Goal: Task Accomplishment & Management: Manage account settings

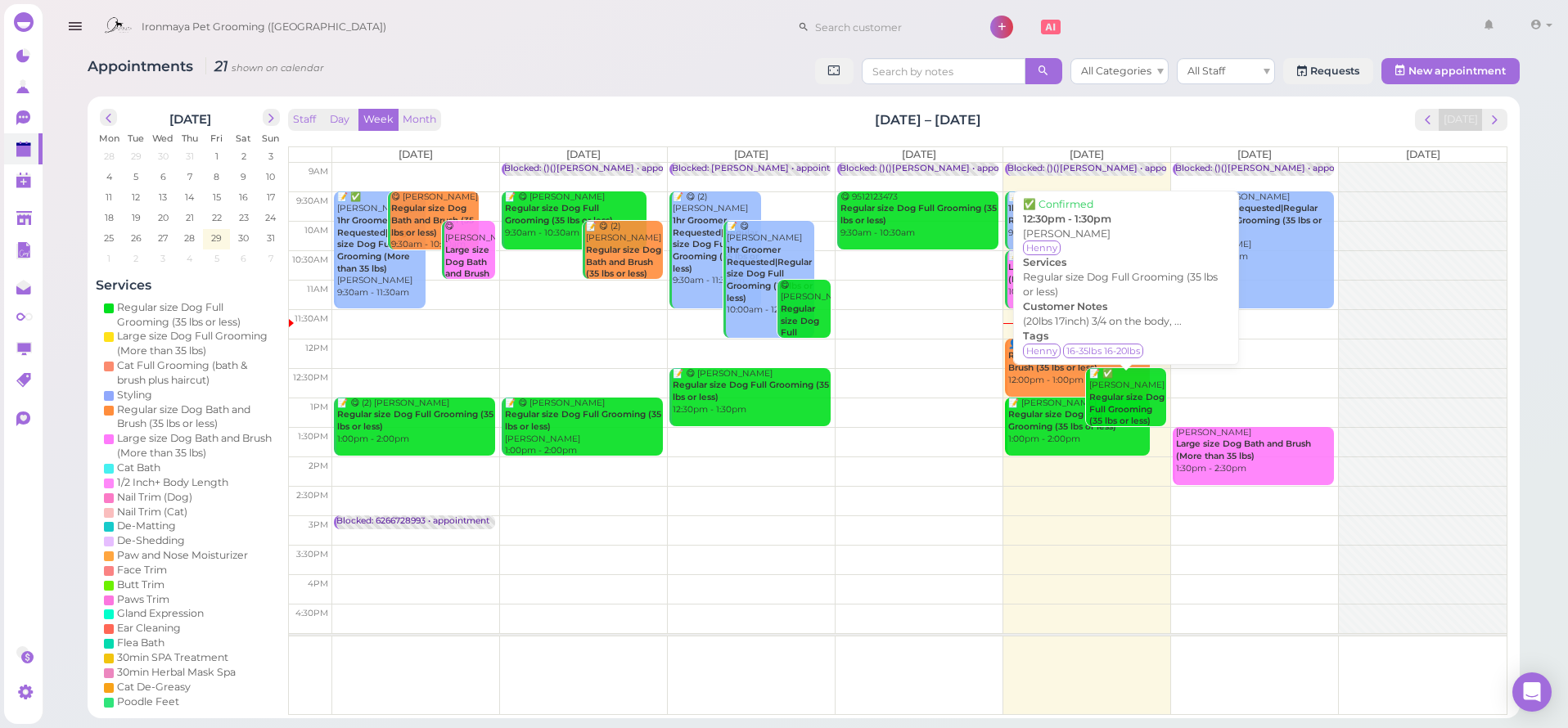
click at [1120, 392] on b "Regular size Dog Full Grooming (35 lbs or less)" at bounding box center [1126, 409] width 76 height 34
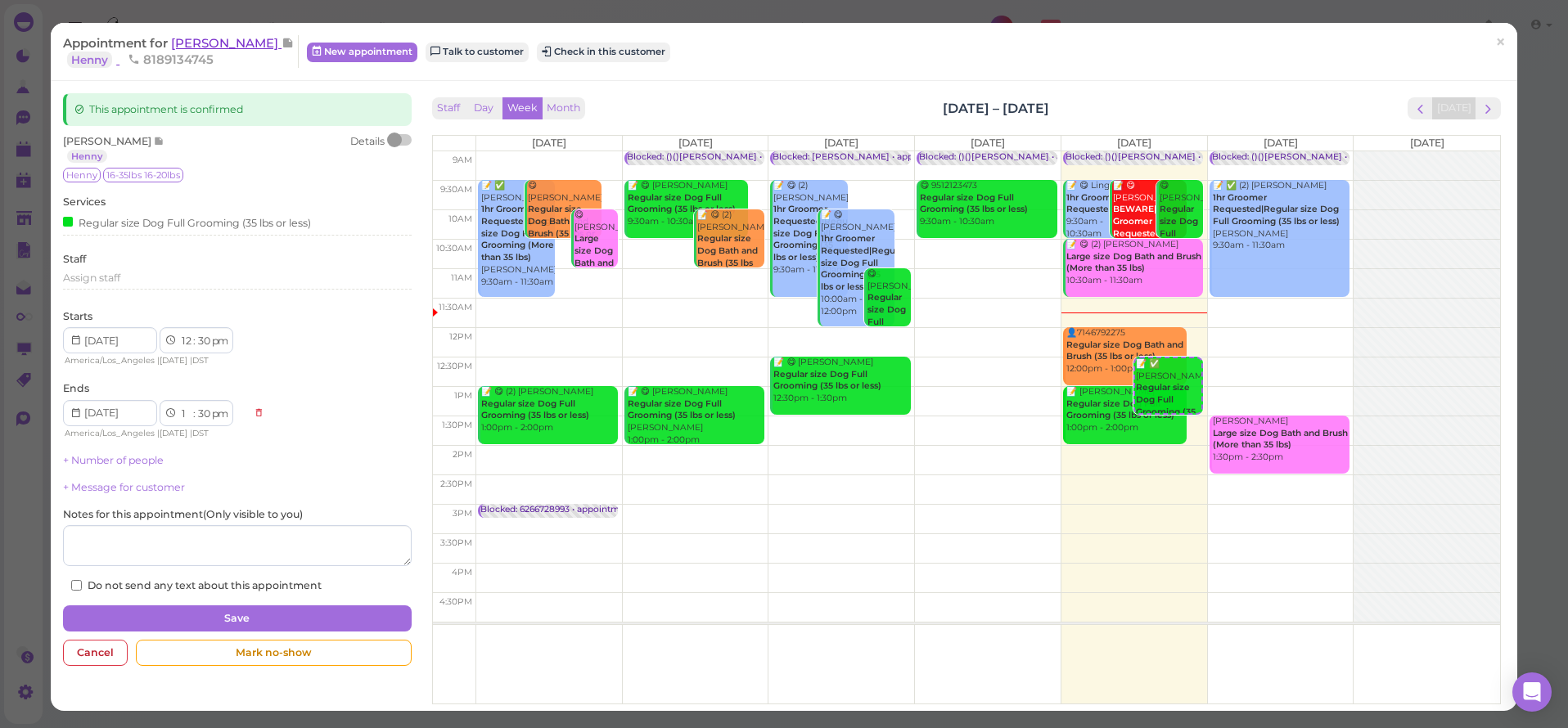
click at [193, 44] on span "[PERSON_NAME]" at bounding box center [226, 43] width 110 height 15
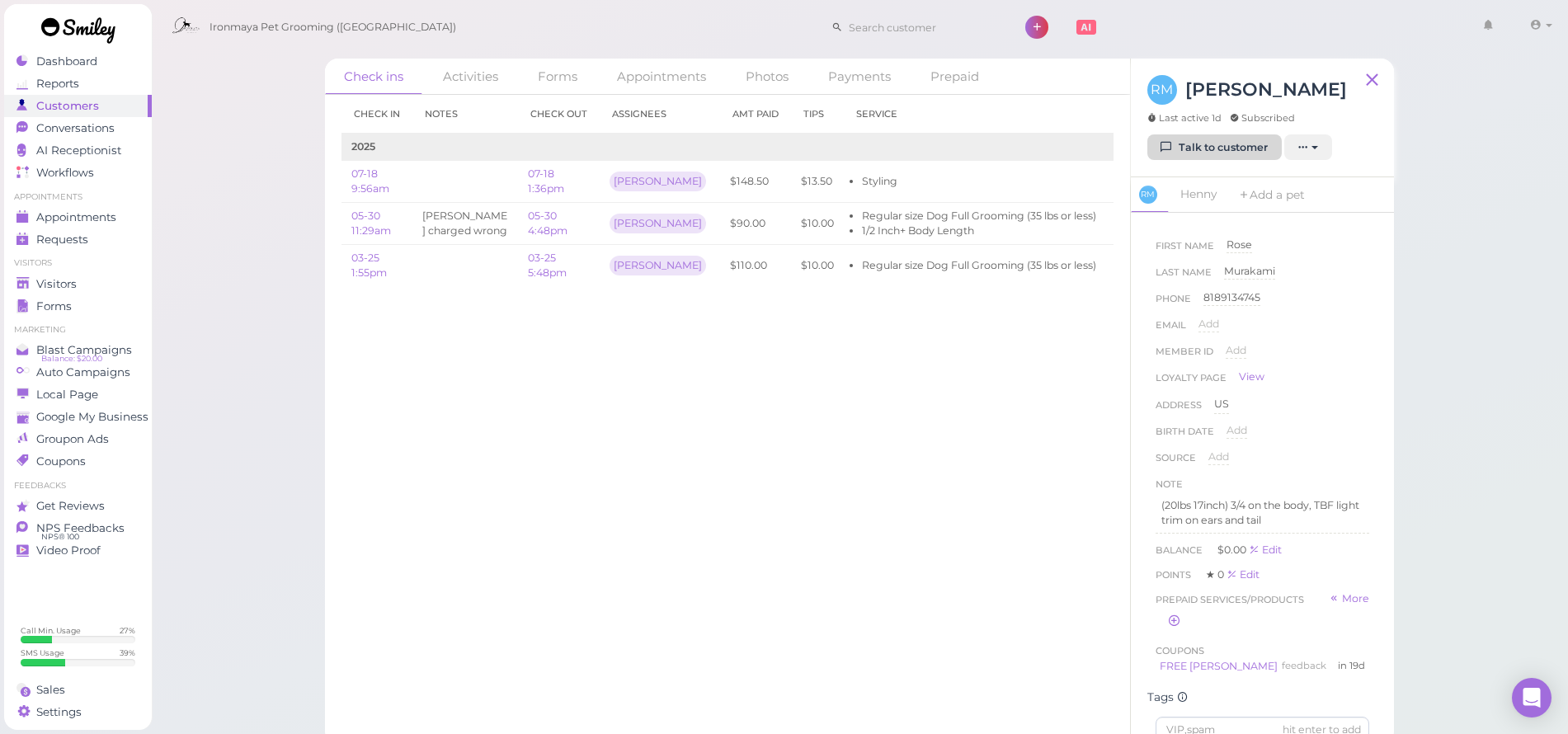
click at [1194, 156] on link "Talk to customer" at bounding box center [1215, 147] width 134 height 26
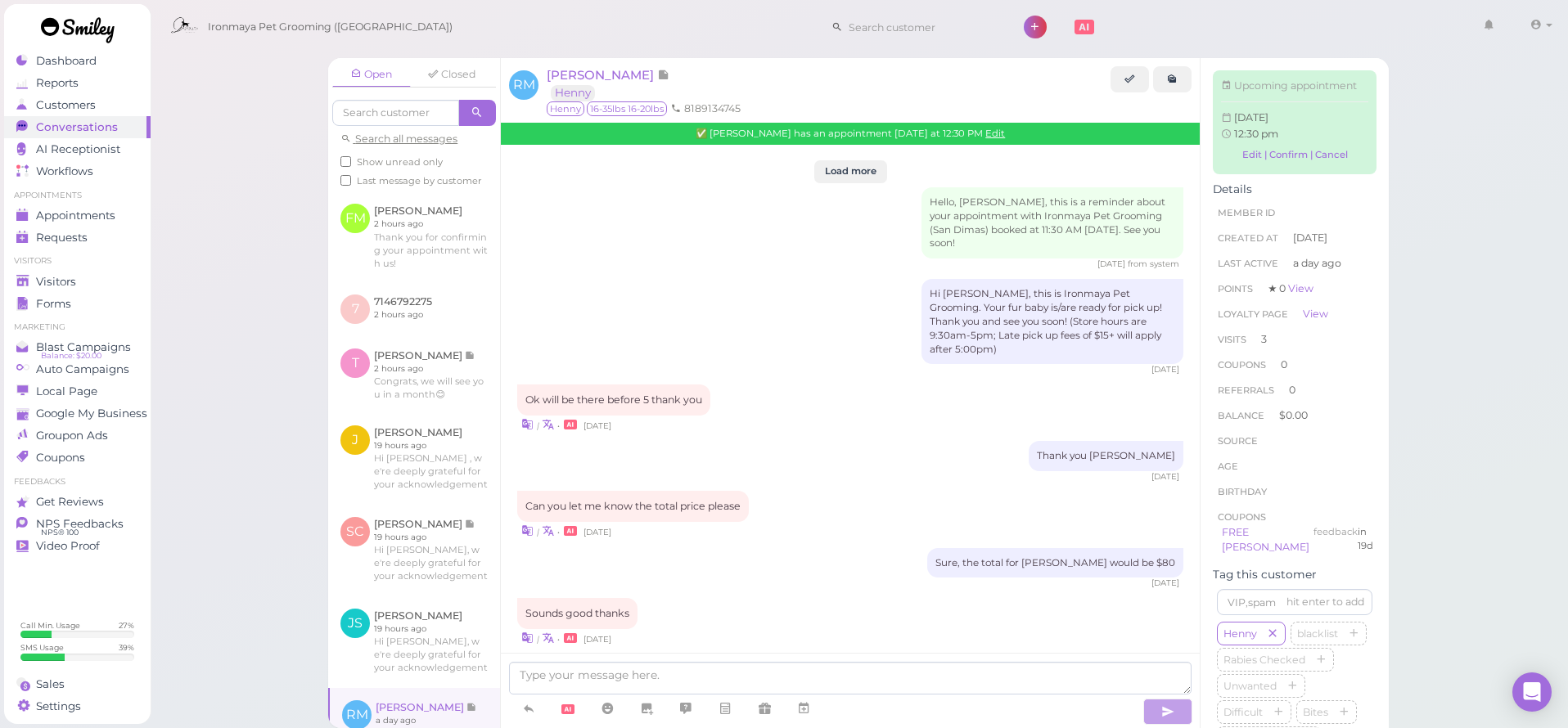
scroll to position [2107, 0]
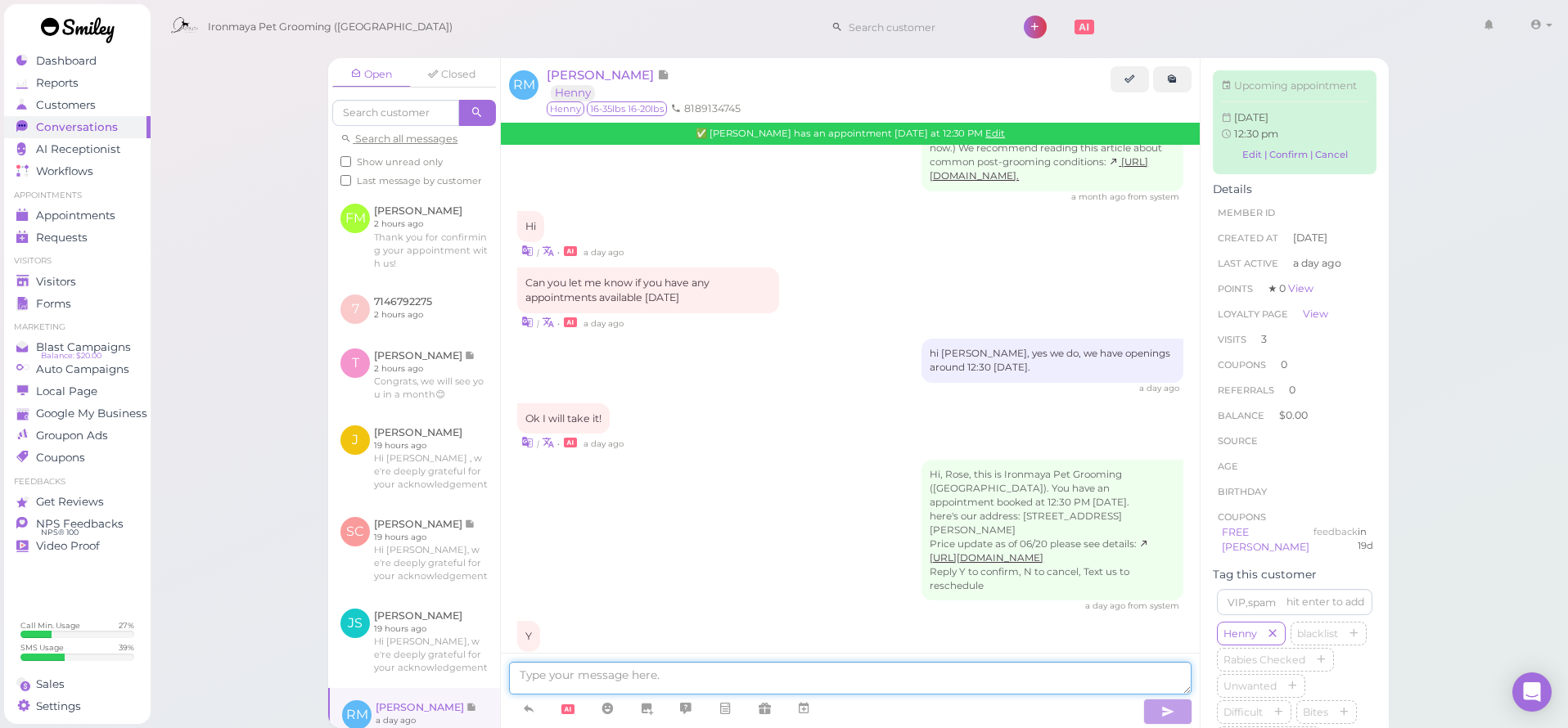
click at [735, 671] on textarea at bounding box center [850, 678] width 683 height 33
type textarea "Hi [PERSON_NAME], would you like to drop off Henny now?"
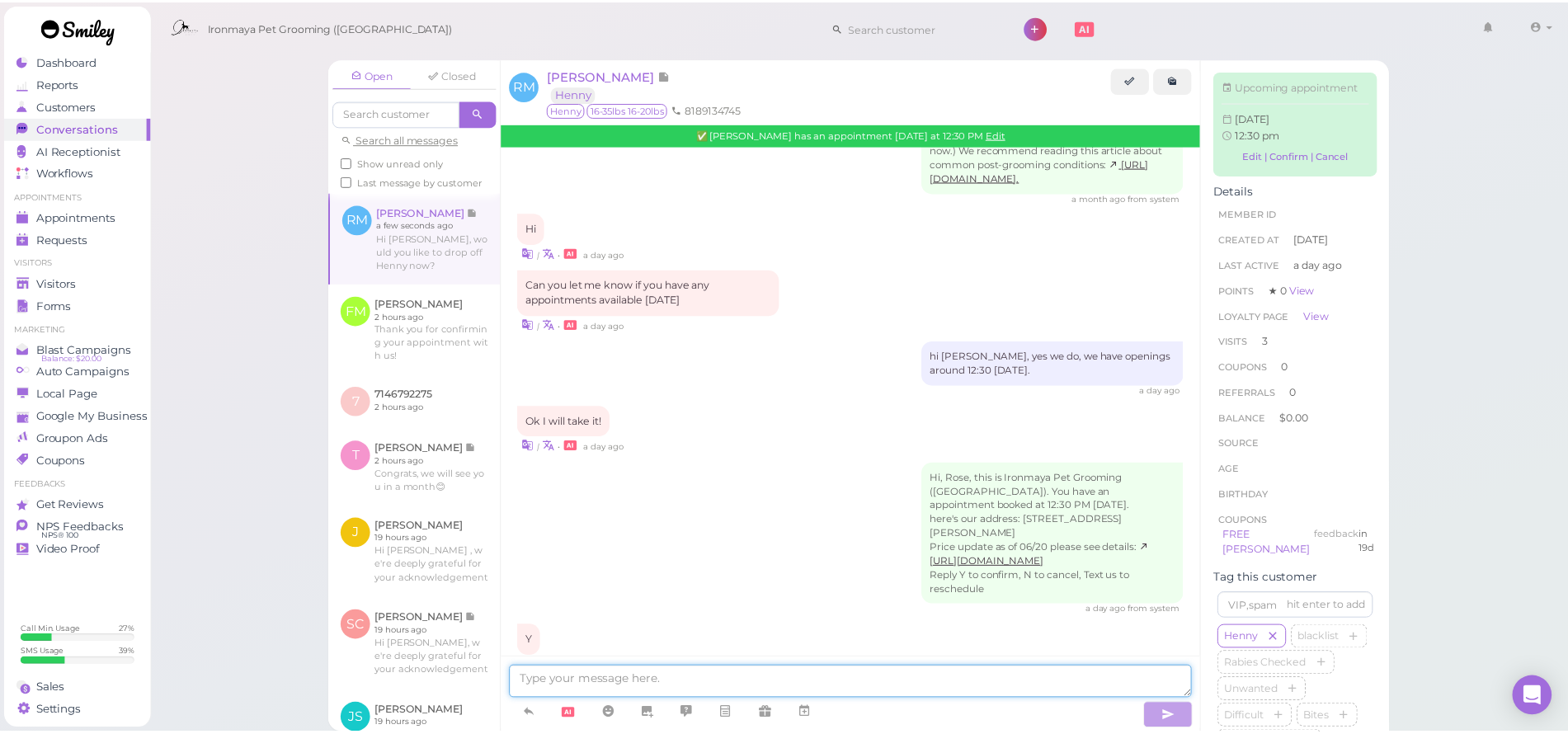
scroll to position [2162, 0]
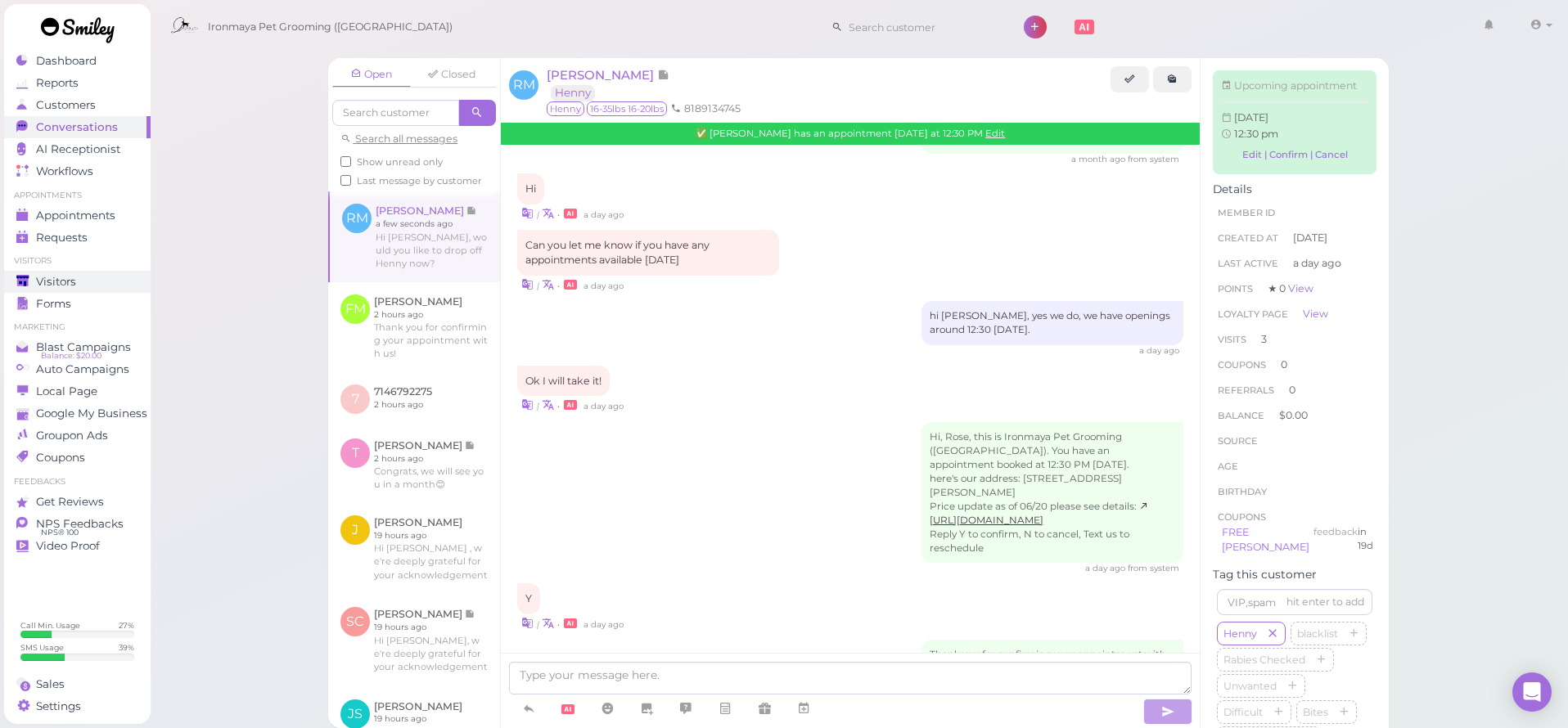
click at [70, 285] on span "Visitors" at bounding box center [57, 282] width 40 height 14
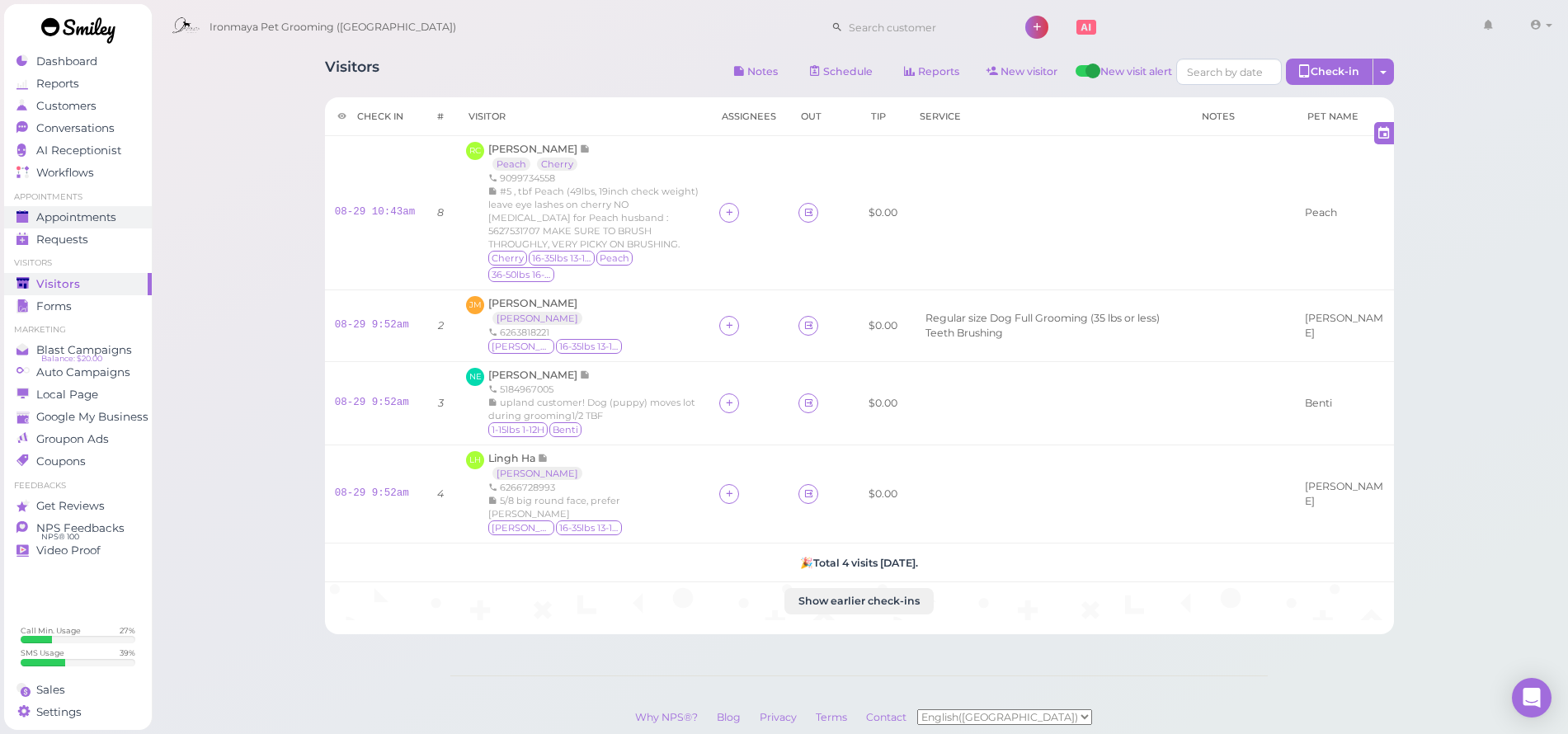
click at [116, 223] on span "Appointments" at bounding box center [76, 217] width 80 height 14
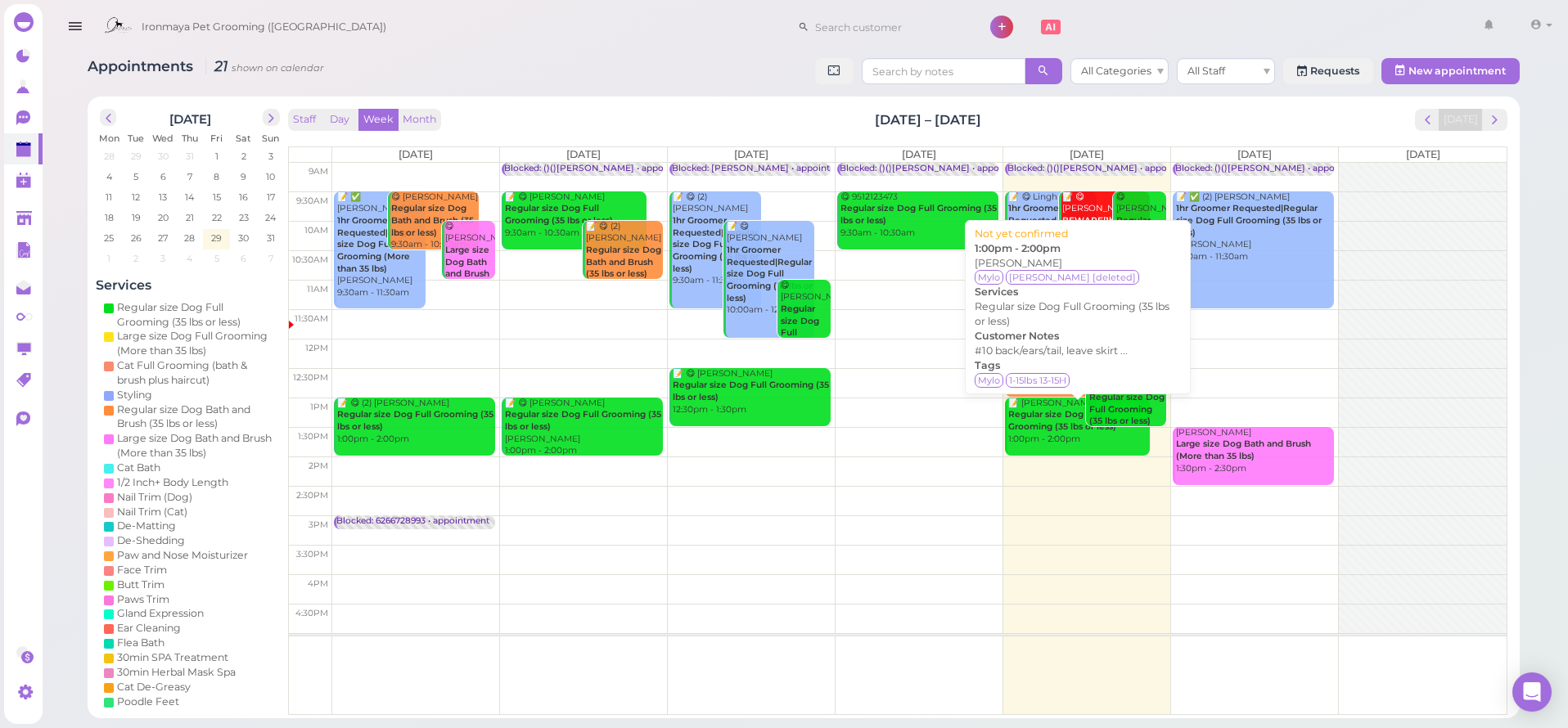
click at [1037, 424] on b "Regular size Dog Full Grooming (35 lbs or less)" at bounding box center [1062, 421] width 108 height 23
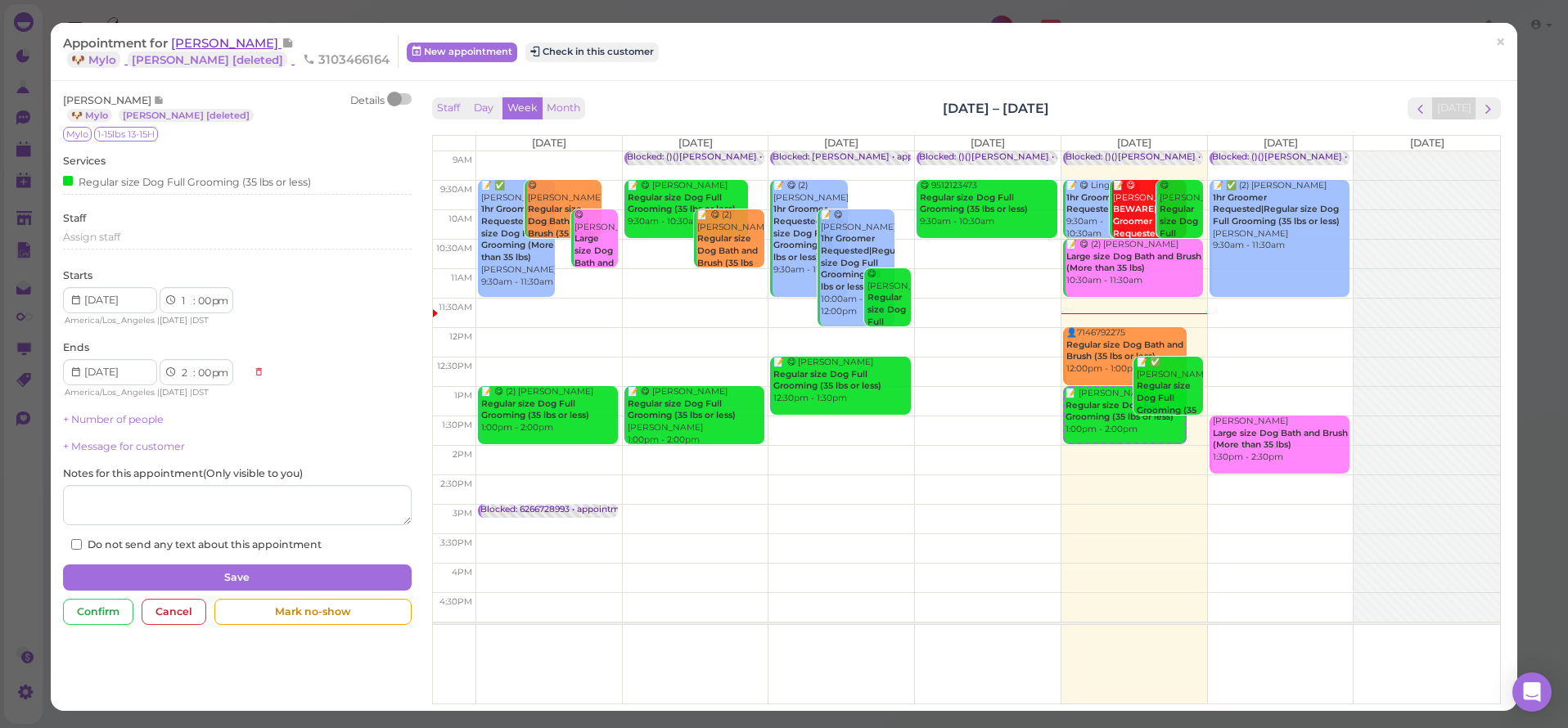
click at [205, 43] on span "[PERSON_NAME]" at bounding box center [226, 43] width 110 height 15
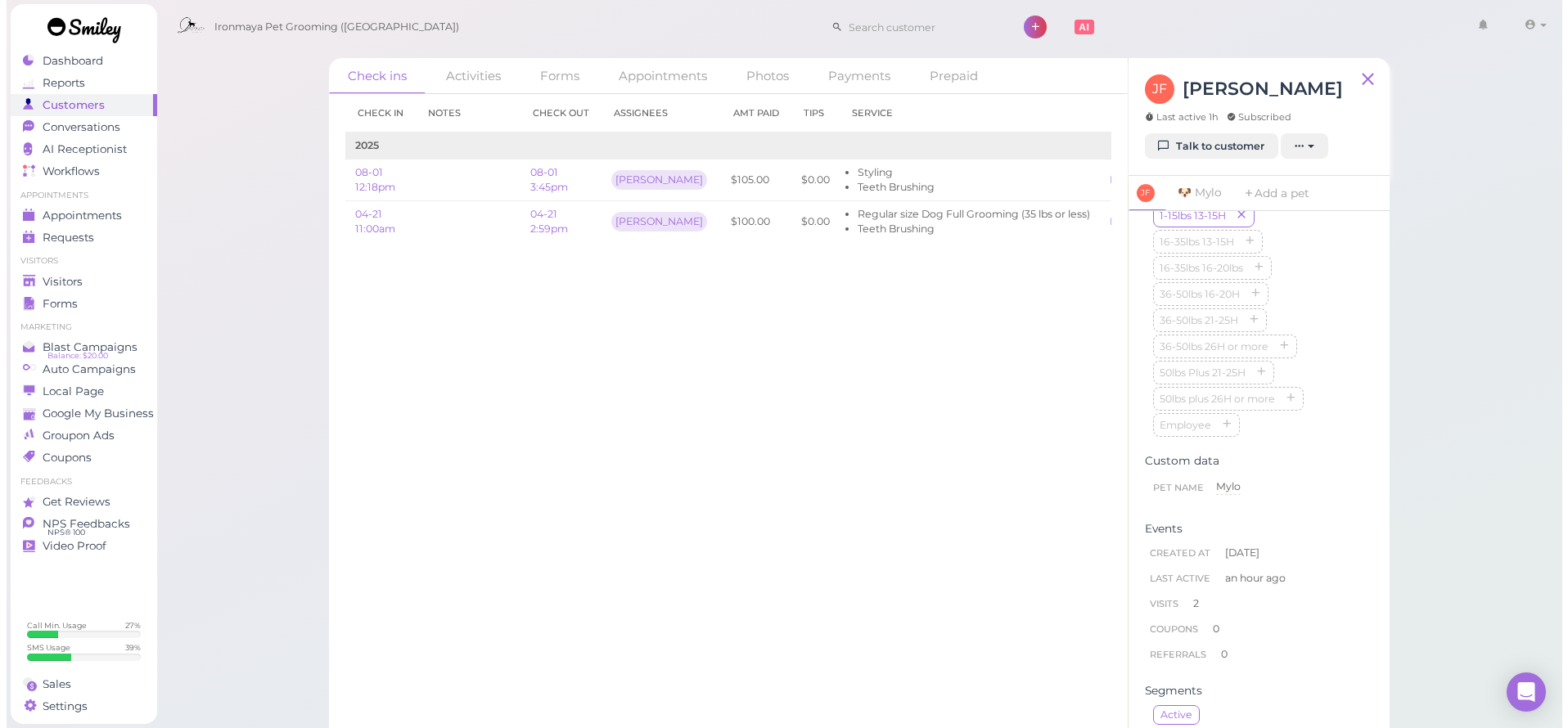
scroll to position [385, 0]
click at [76, 285] on div "Visitors" at bounding box center [75, 282] width 118 height 14
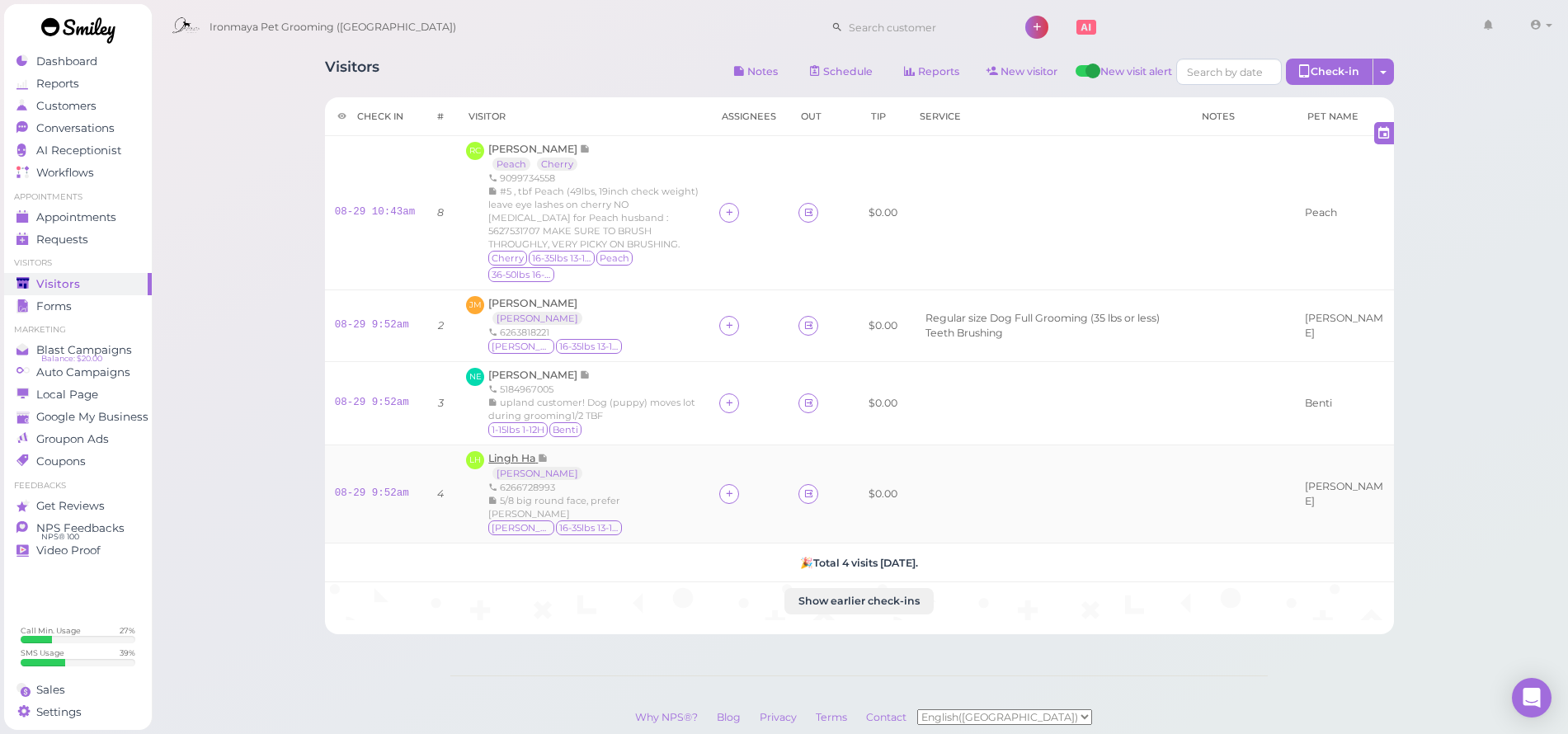
click at [509, 452] on span "Lingh Ha" at bounding box center [513, 458] width 49 height 13
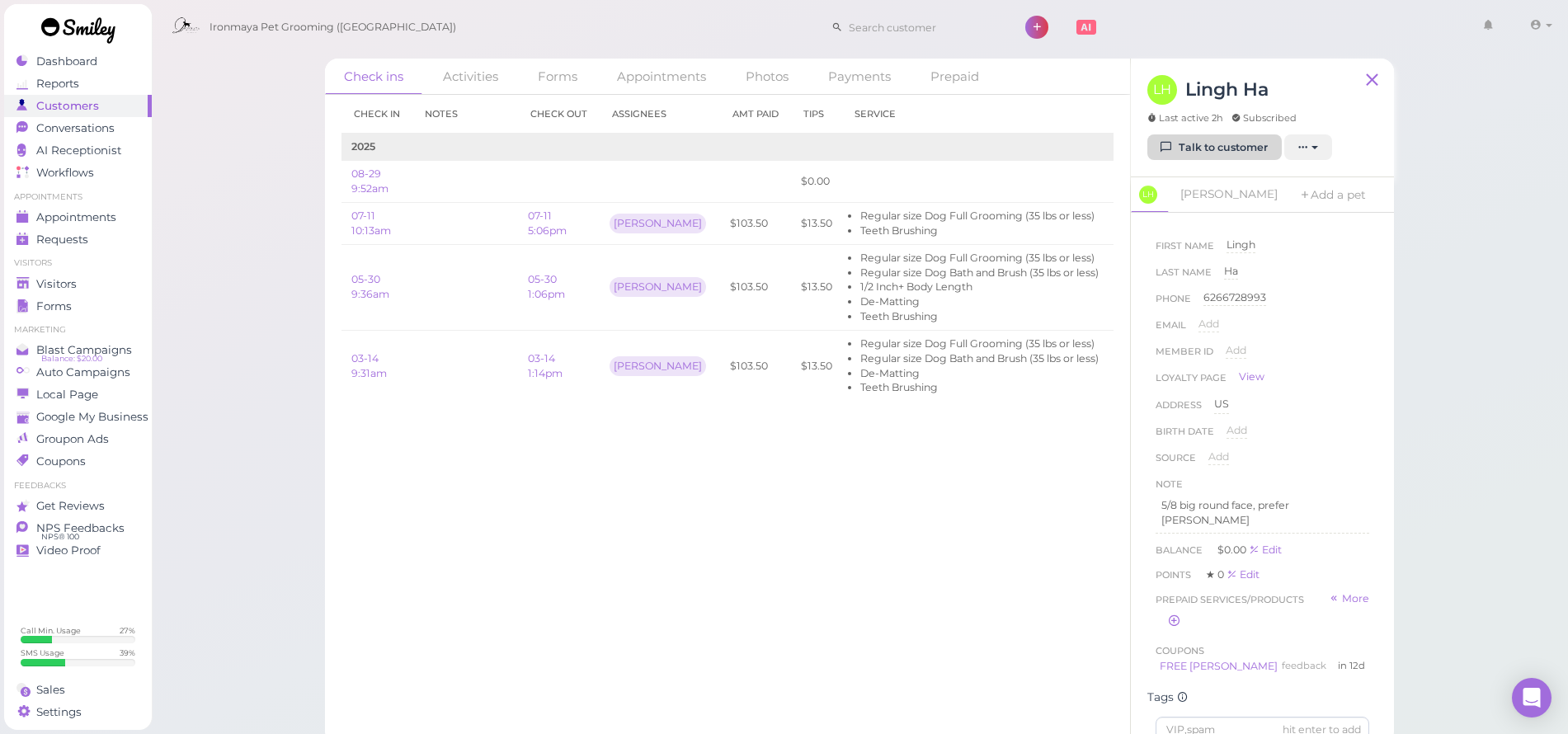
click at [1204, 155] on link "Talk to customer" at bounding box center [1215, 147] width 134 height 26
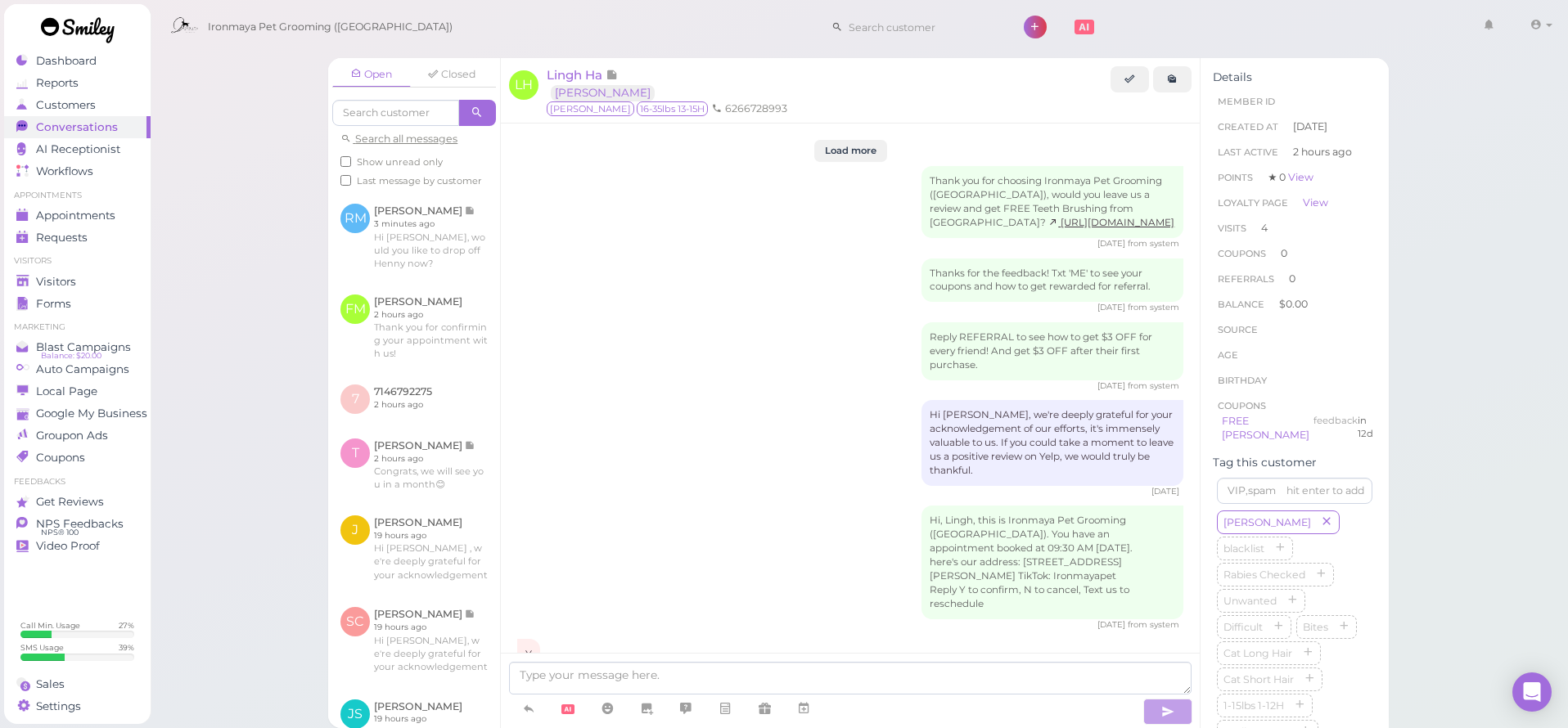
scroll to position [2358, 0]
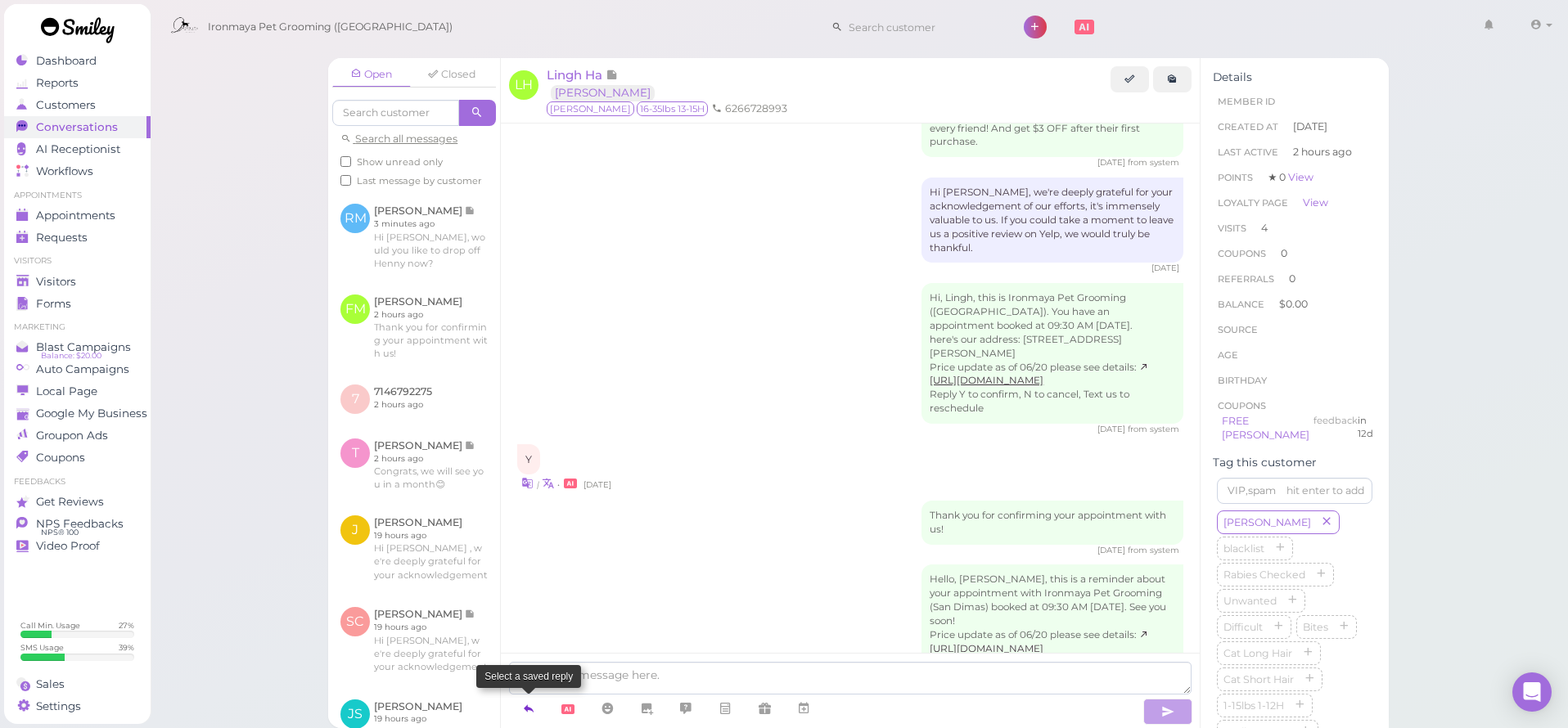
click at [525, 716] on icon at bounding box center [529, 708] width 13 height 16
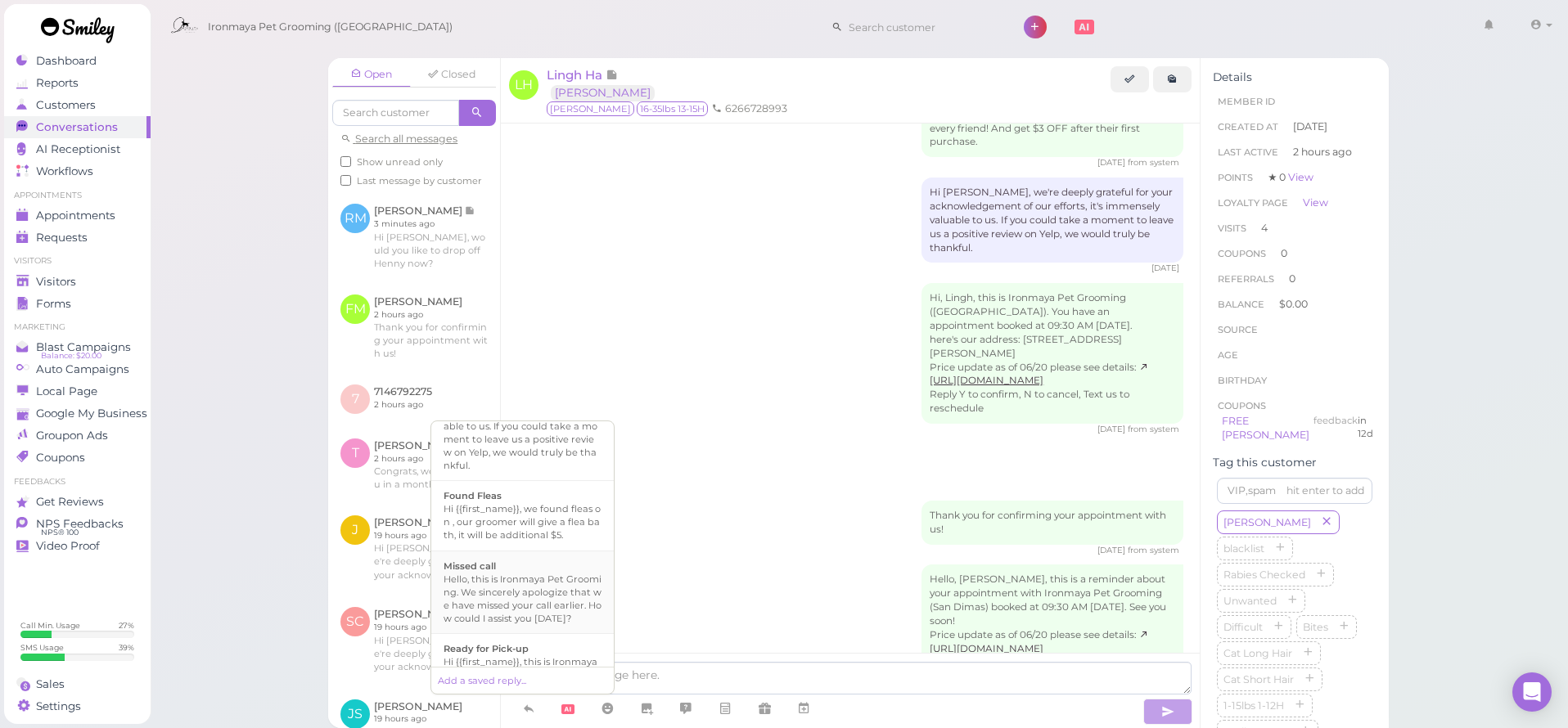
scroll to position [421, 0]
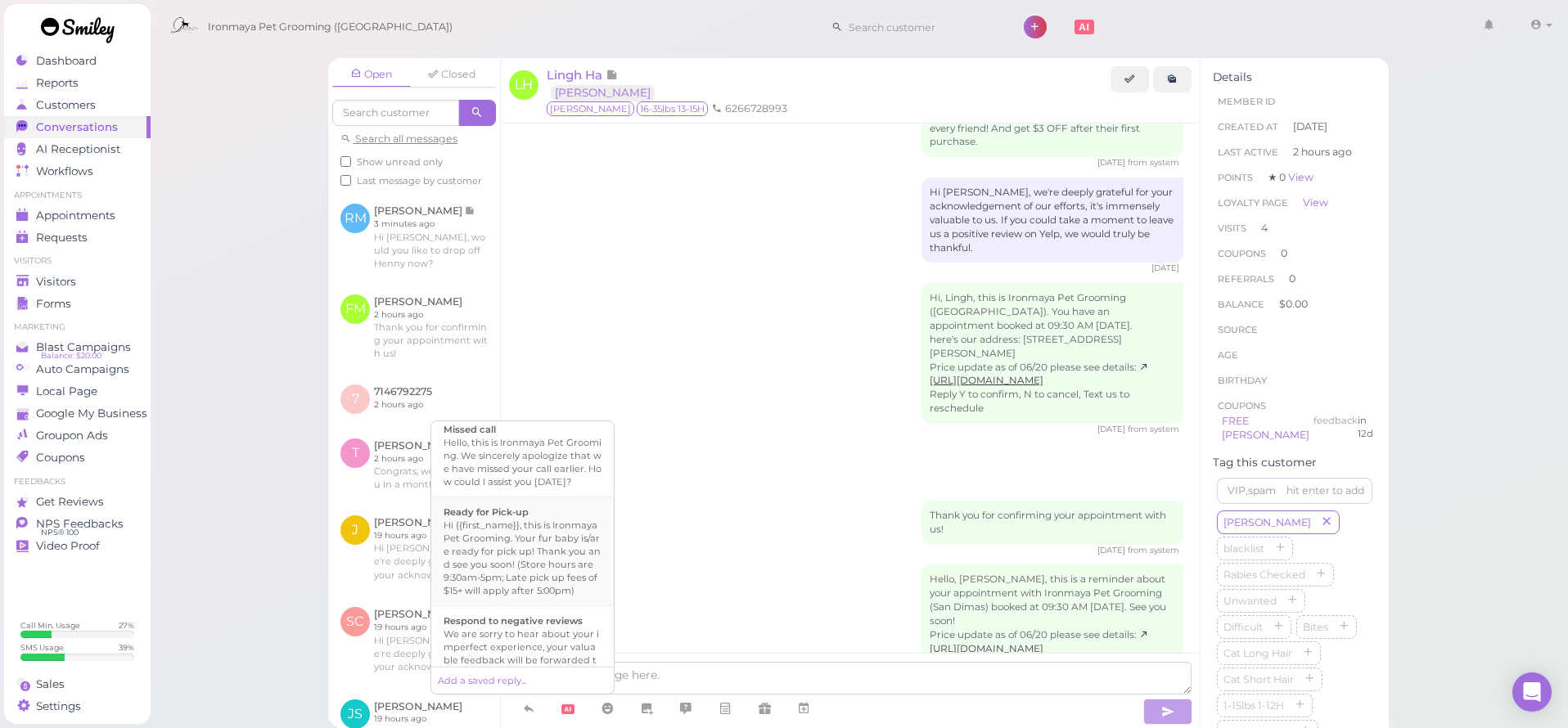
click at [554, 598] on div "Hi {{first_name}}, this is Ironmaya Pet Grooming. Your fur baby is/are ready fo…" at bounding box center [522, 558] width 158 height 79
type textarea "Hi {{first_name}}, this is Ironmaya Pet Grooming. Your fur baby is/are ready fo…"
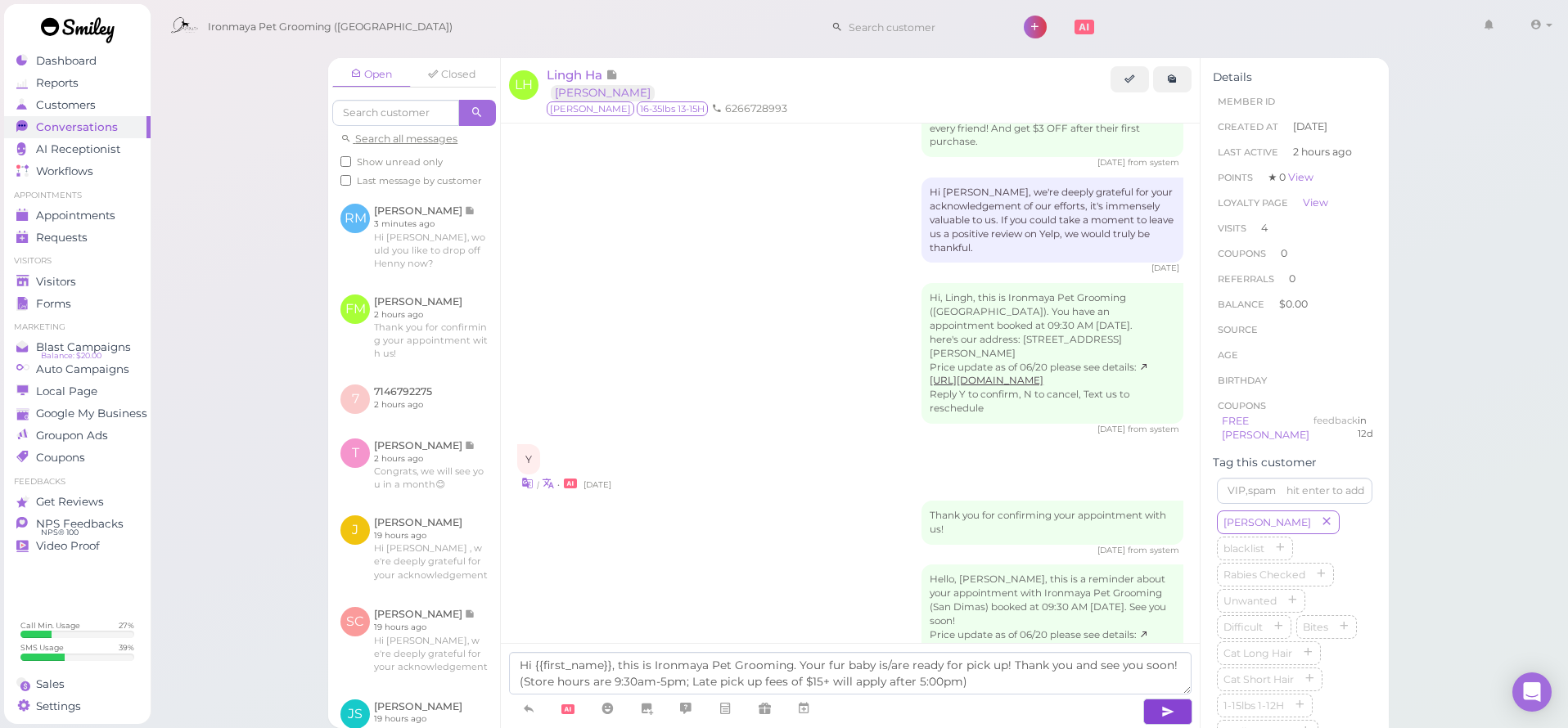
click at [1161, 717] on icon "button" at bounding box center [1168, 712] width 13 height 16
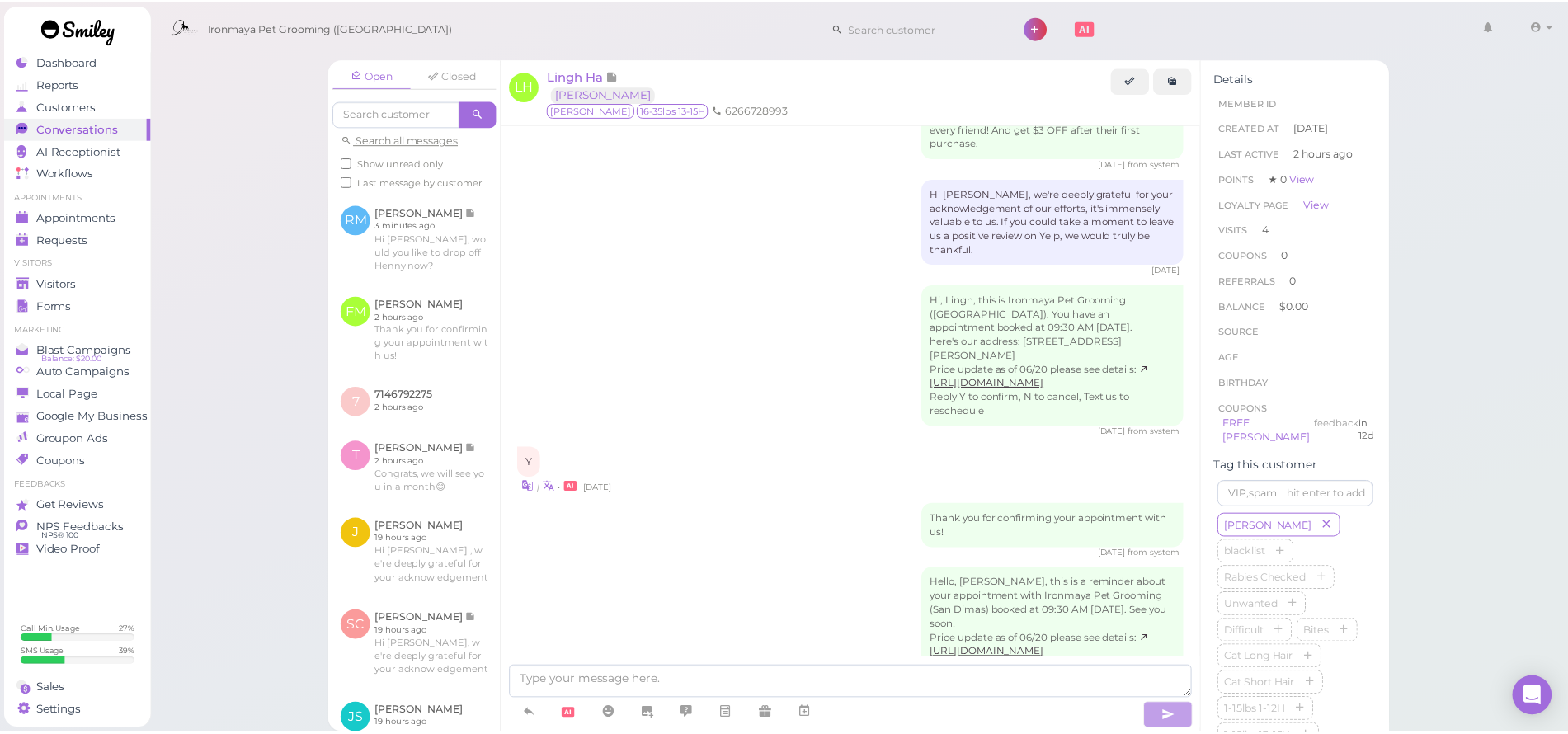
scroll to position [2455, 0]
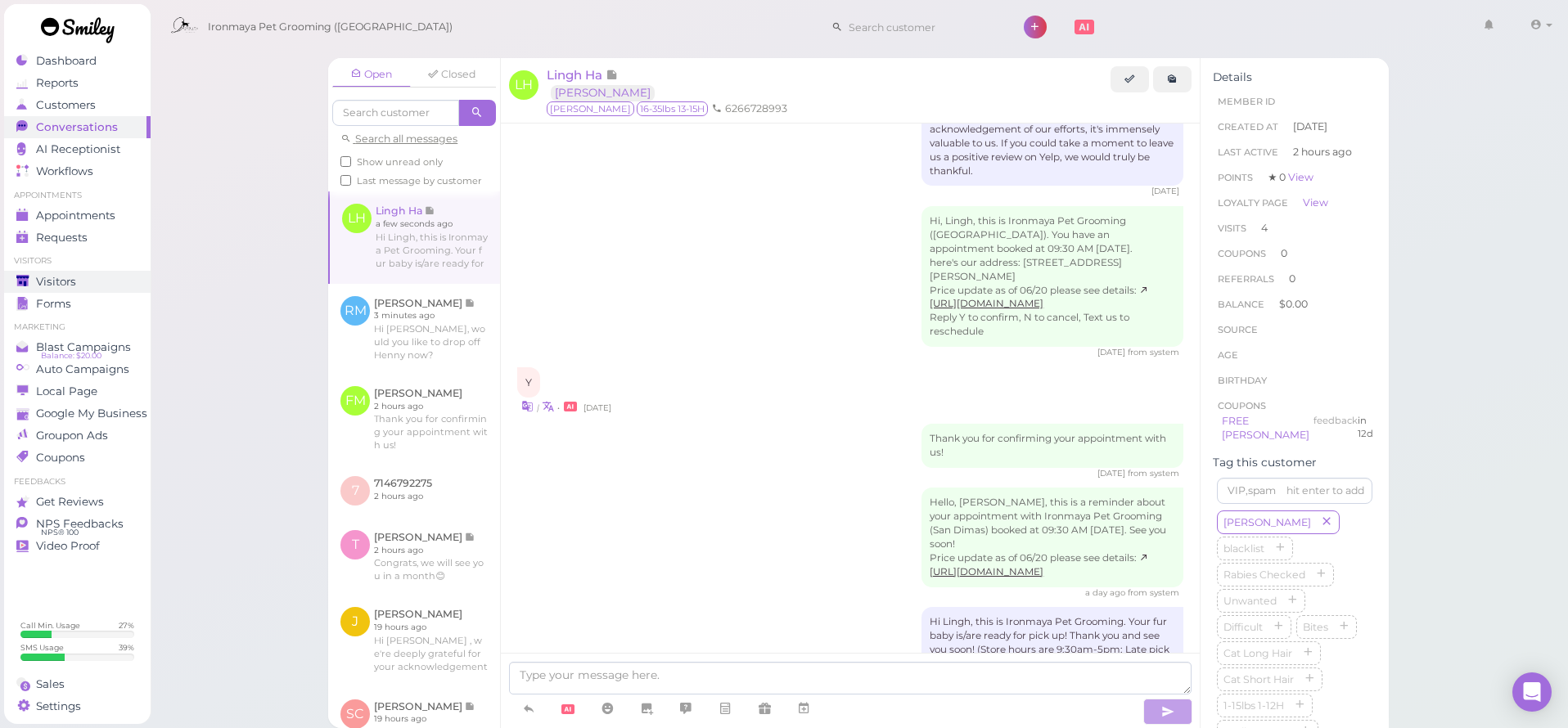
click at [70, 284] on span "Visitors" at bounding box center [57, 282] width 40 height 14
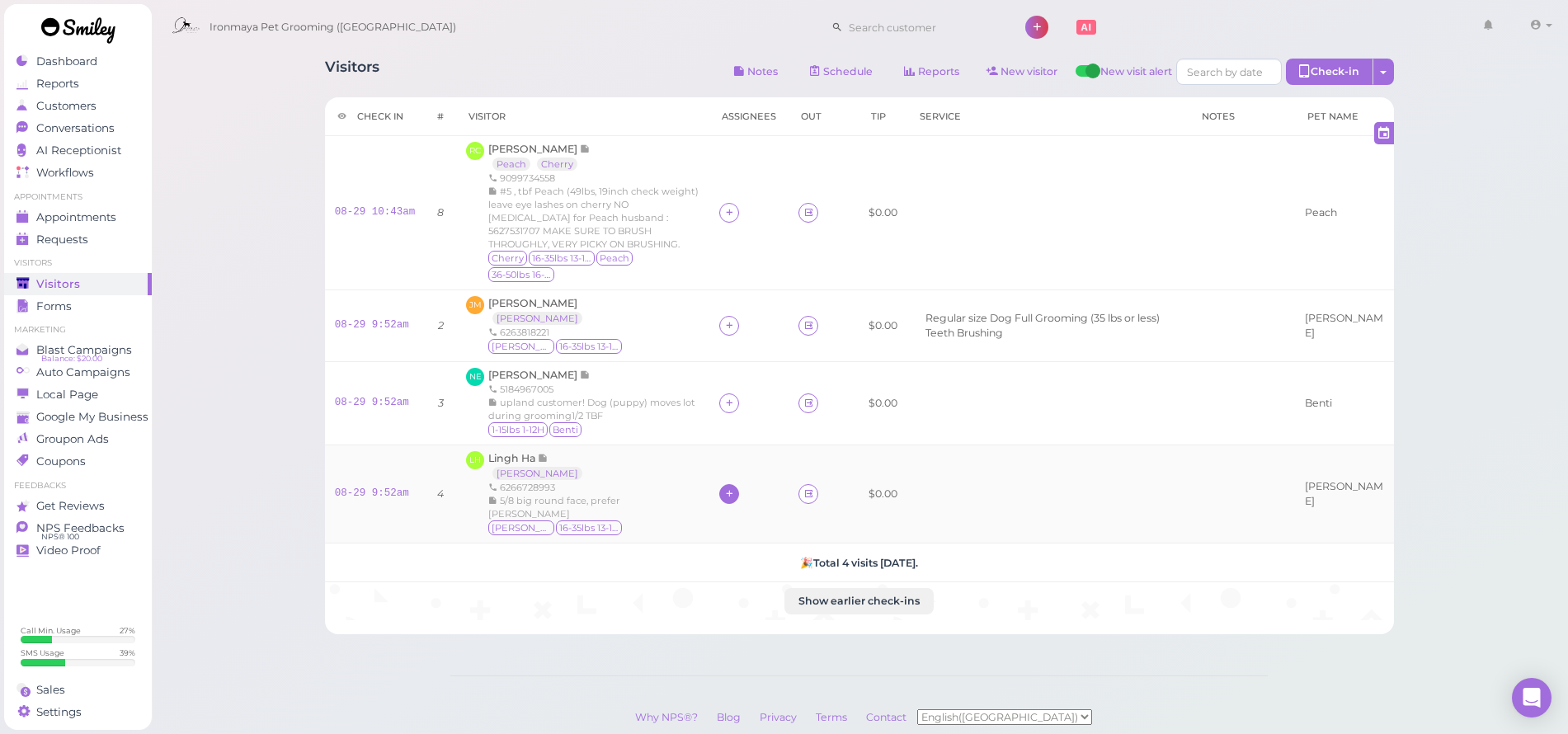
click at [735, 488] on icon at bounding box center [729, 494] width 11 height 13
click at [748, 434] on span "[PERSON_NAME]" at bounding box center [826, 434] width 179 height 13
click at [716, 498] on icon at bounding box center [711, 504] width 11 height 13
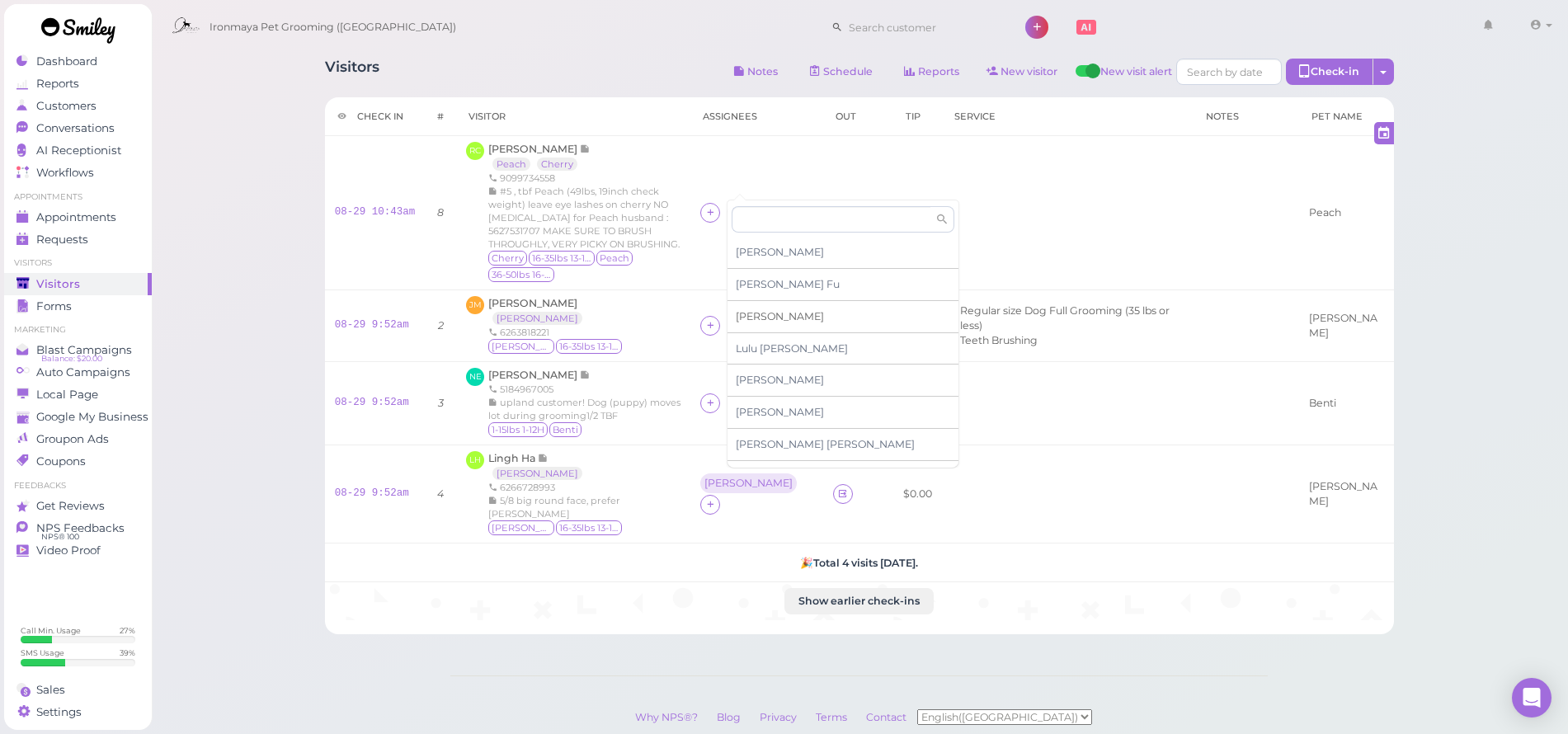
click at [752, 315] on span "[PERSON_NAME]" at bounding box center [779, 316] width 88 height 13
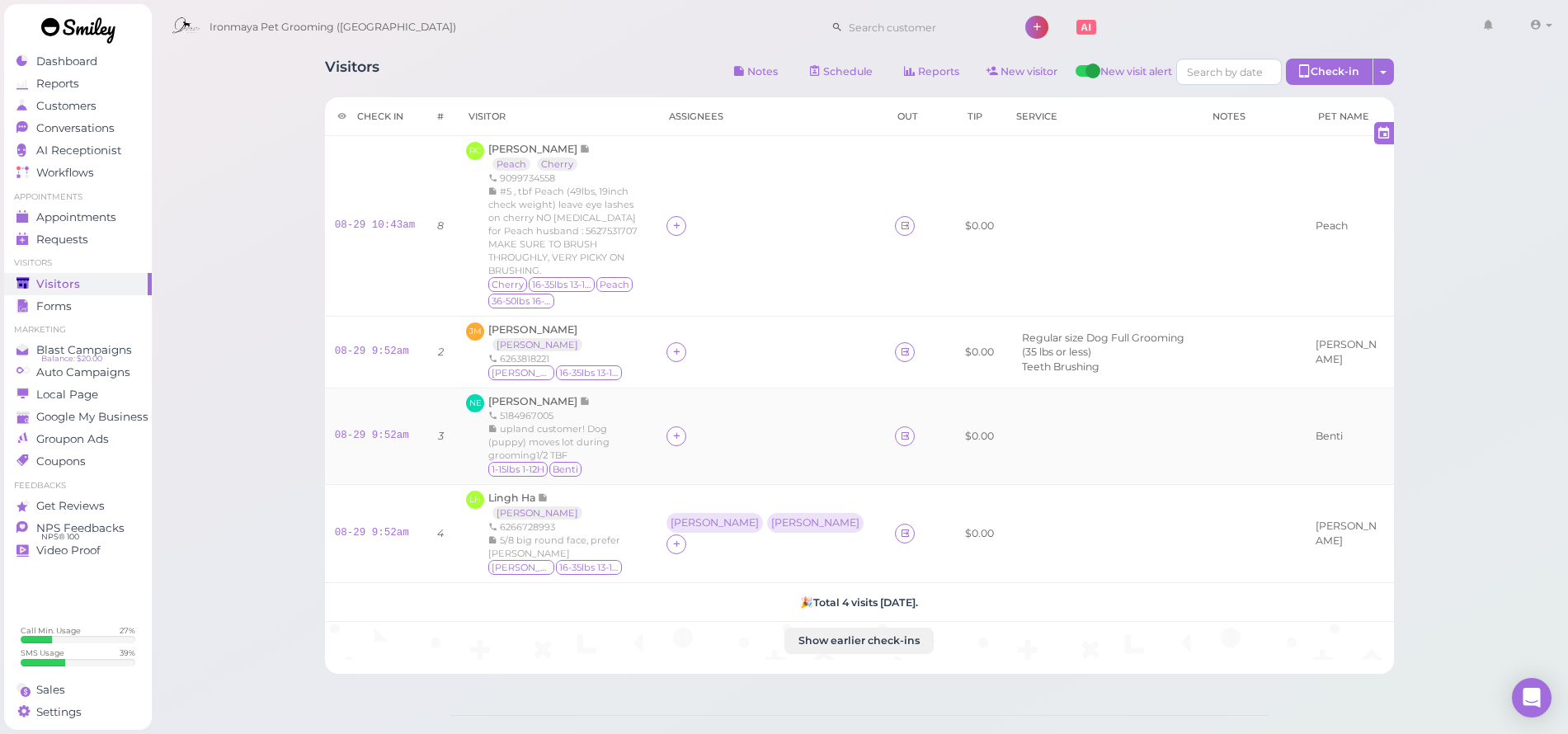
click at [737, 427] on div at bounding box center [770, 437] width 209 height 20
click at [683, 430] on icon at bounding box center [677, 436] width 11 height 13
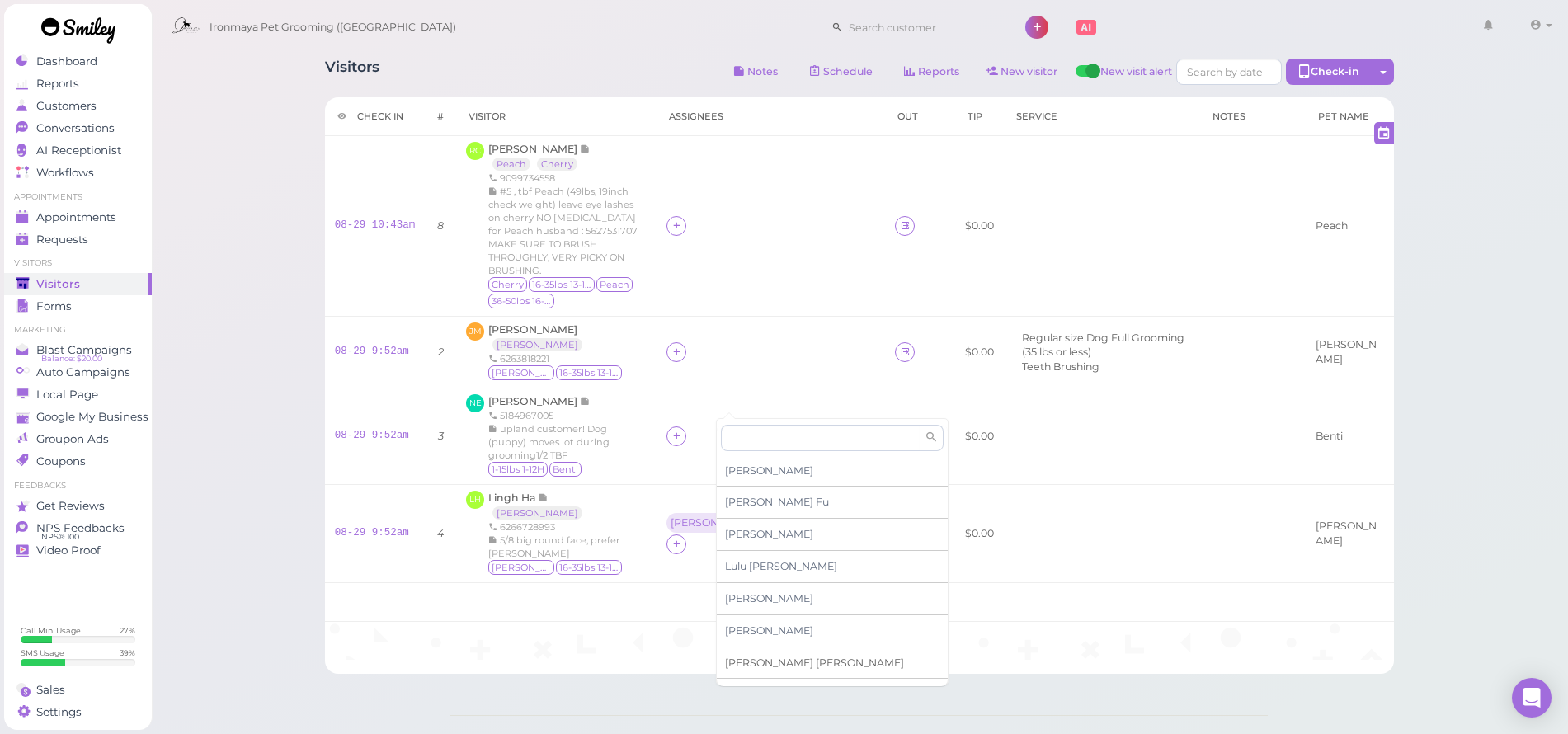
click at [753, 663] on span "[PERSON_NAME]" at bounding box center [814, 663] width 179 height 13
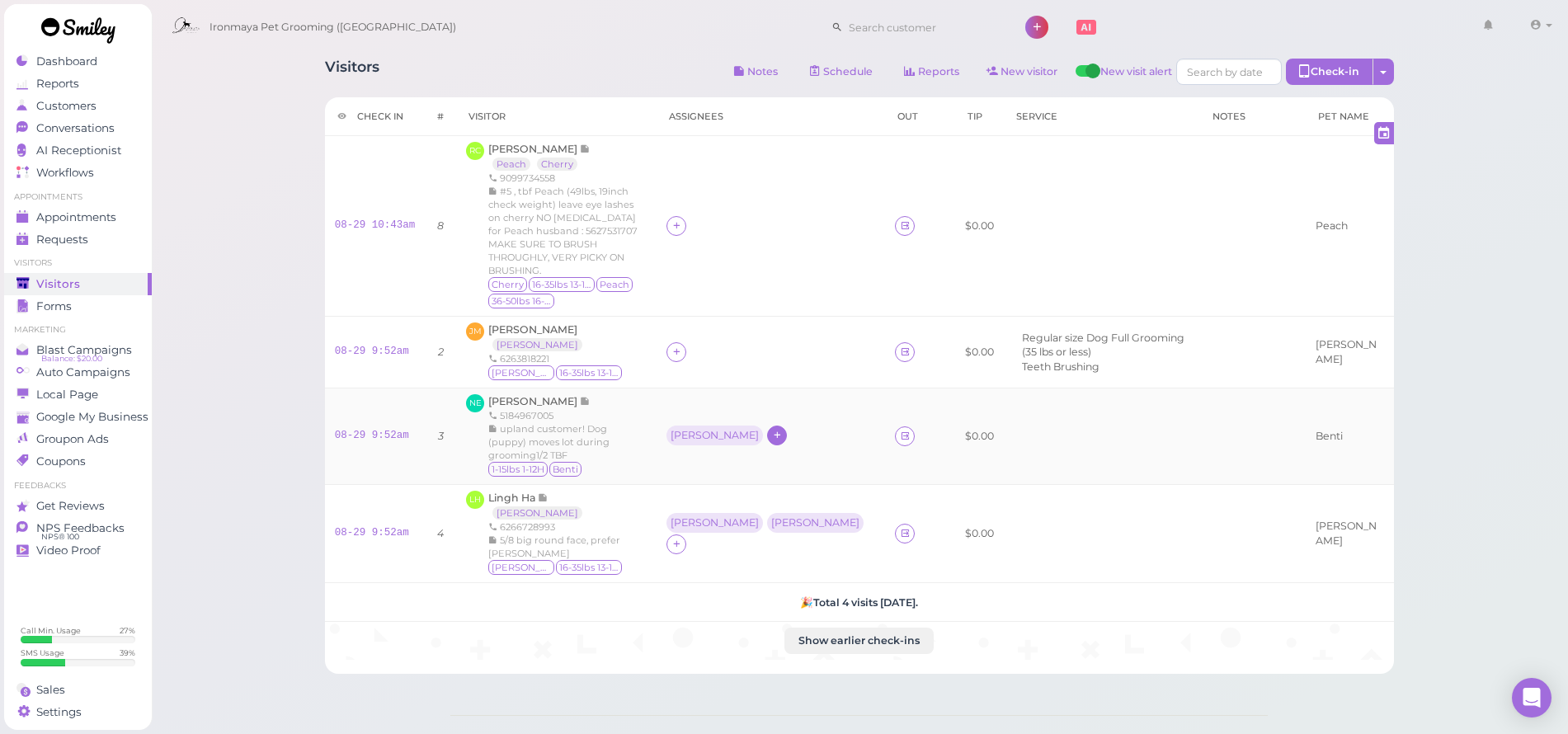
click at [773, 429] on icon at bounding box center [777, 435] width 11 height 13
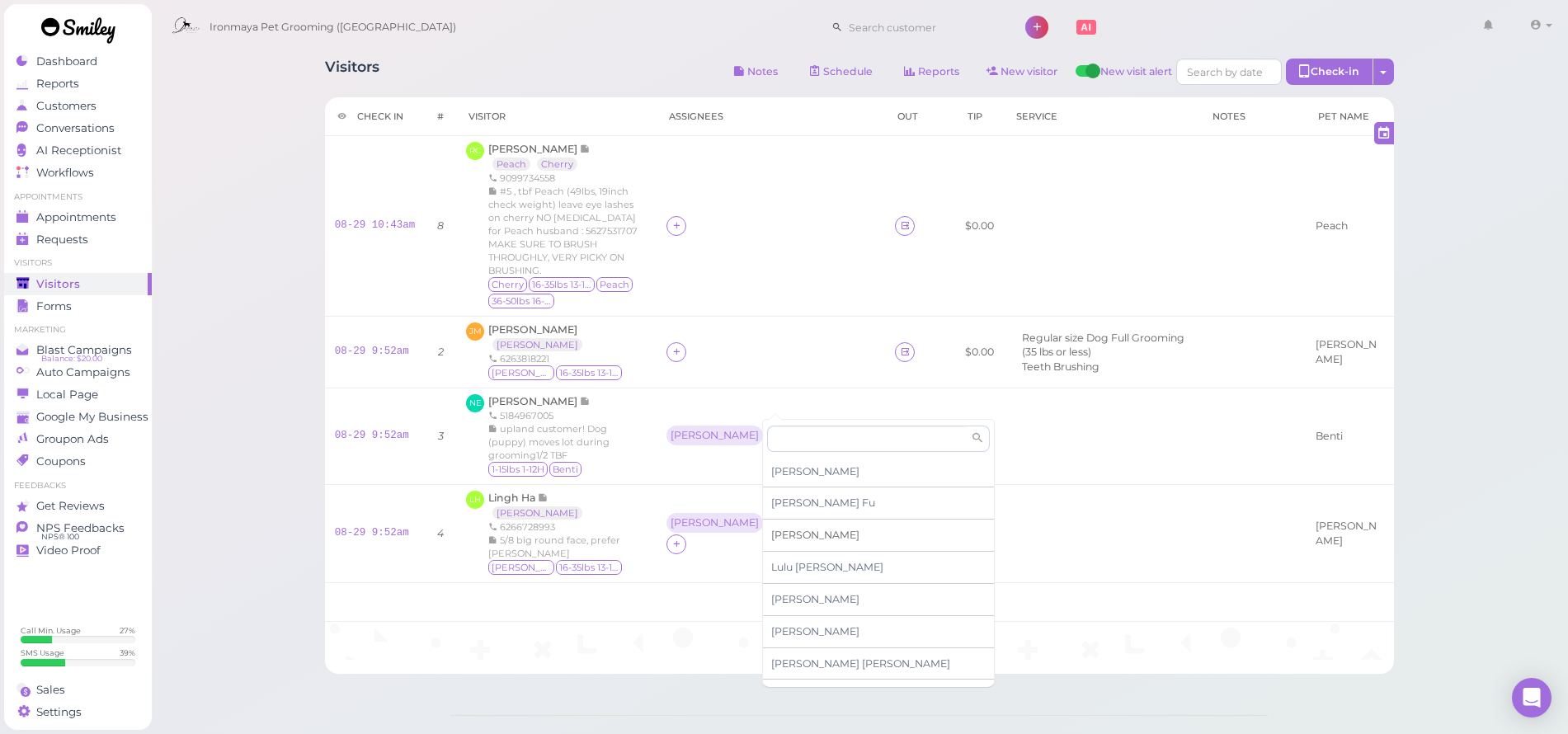
click at [790, 538] on span "[PERSON_NAME]" at bounding box center [815, 535] width 88 height 13
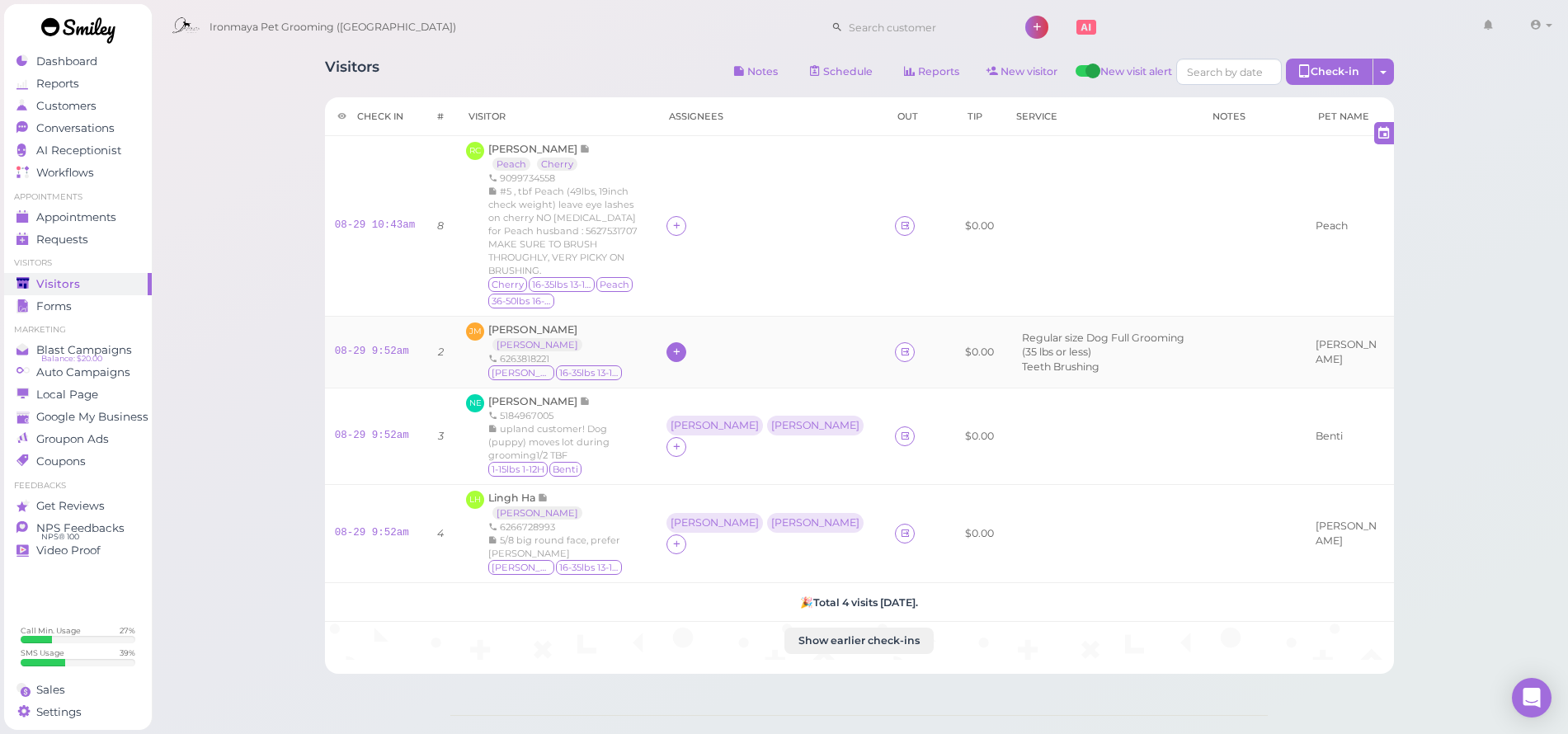
click at [683, 346] on icon at bounding box center [677, 352] width 11 height 13
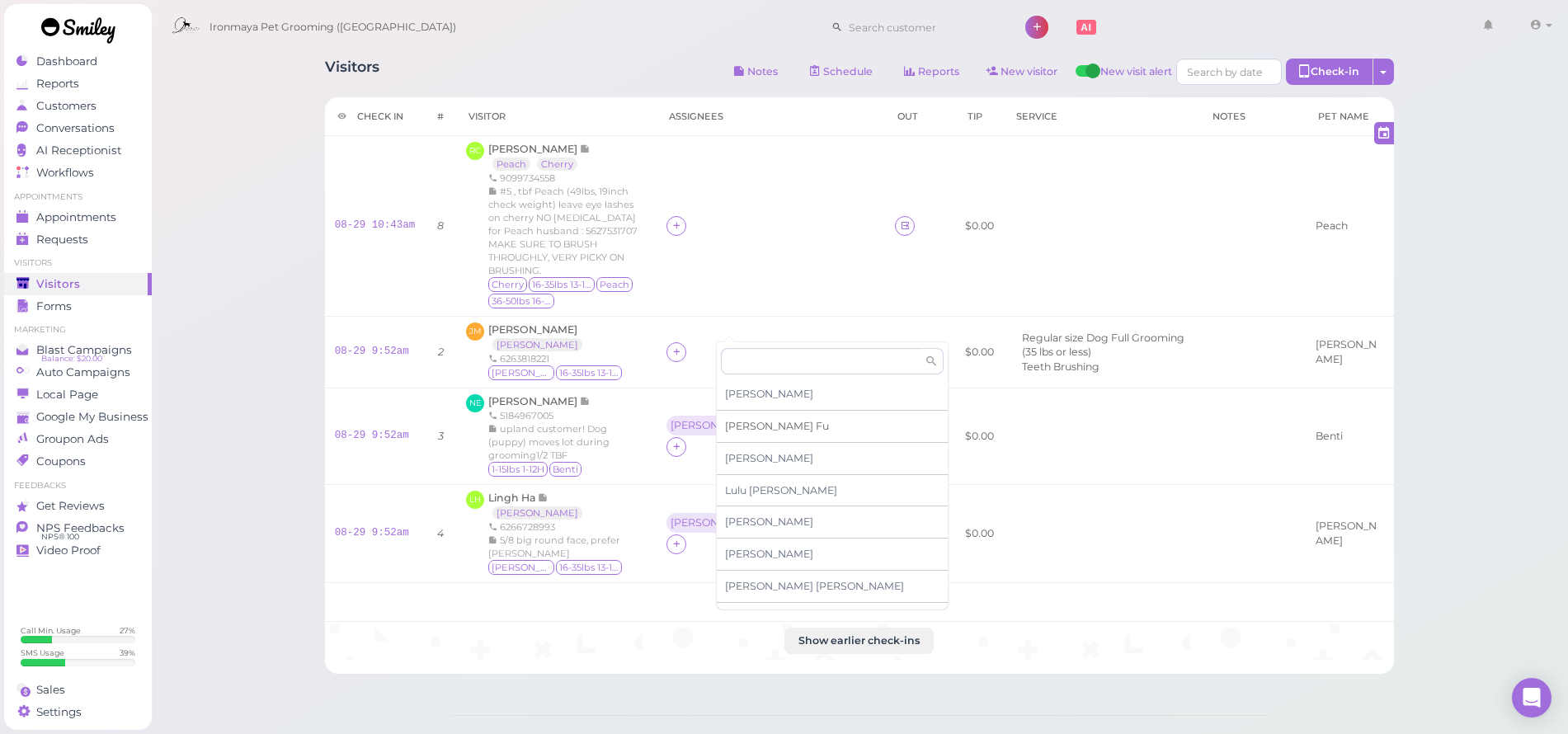
click at [736, 424] on span "[PERSON_NAME]" at bounding box center [777, 426] width 104 height 13
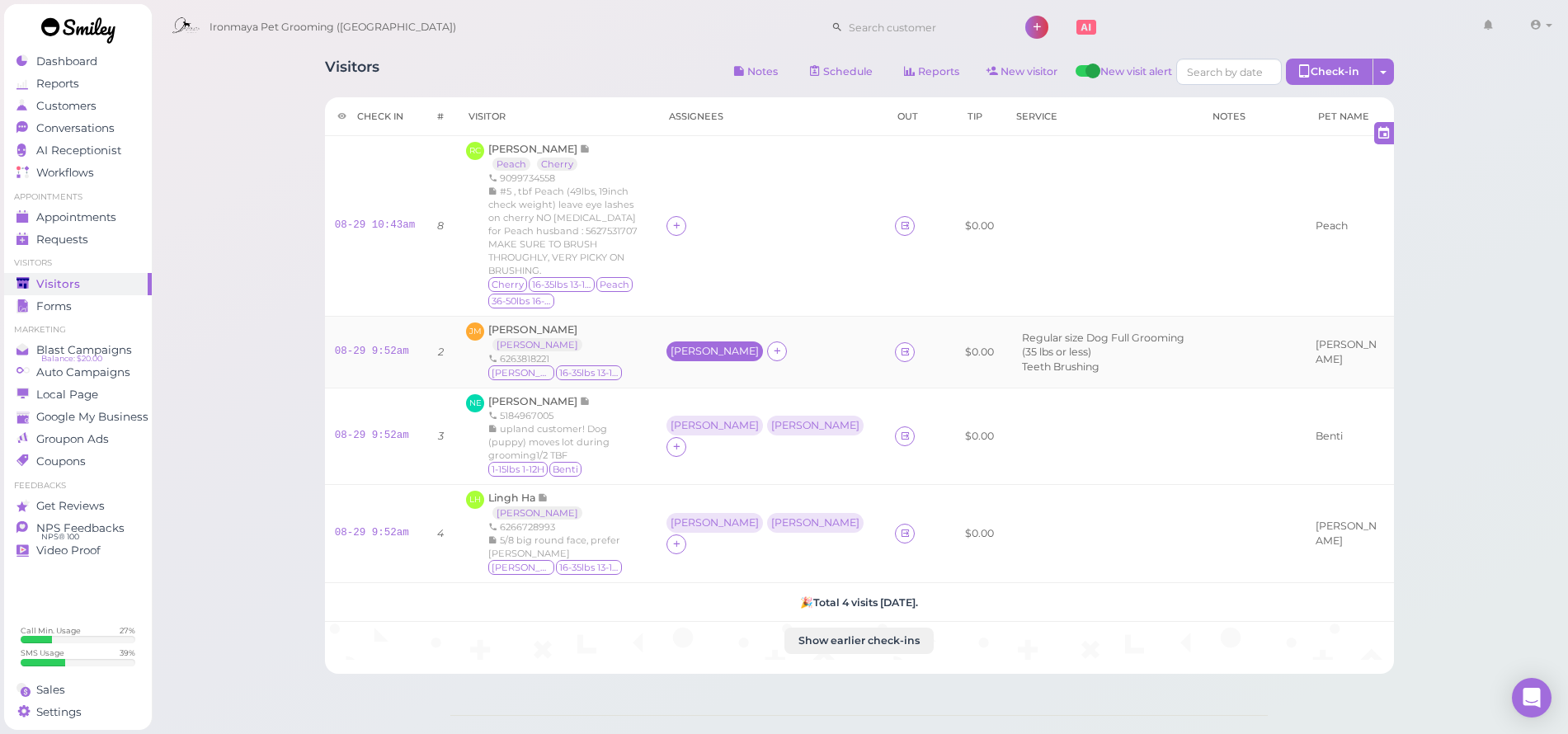
click at [734, 346] on div "[PERSON_NAME]" at bounding box center [714, 352] width 88 height 12
click at [761, 497] on button "Remove" at bounding box center [752, 504] width 62 height 17
click at [772, 345] on icon at bounding box center [777, 351] width 11 height 13
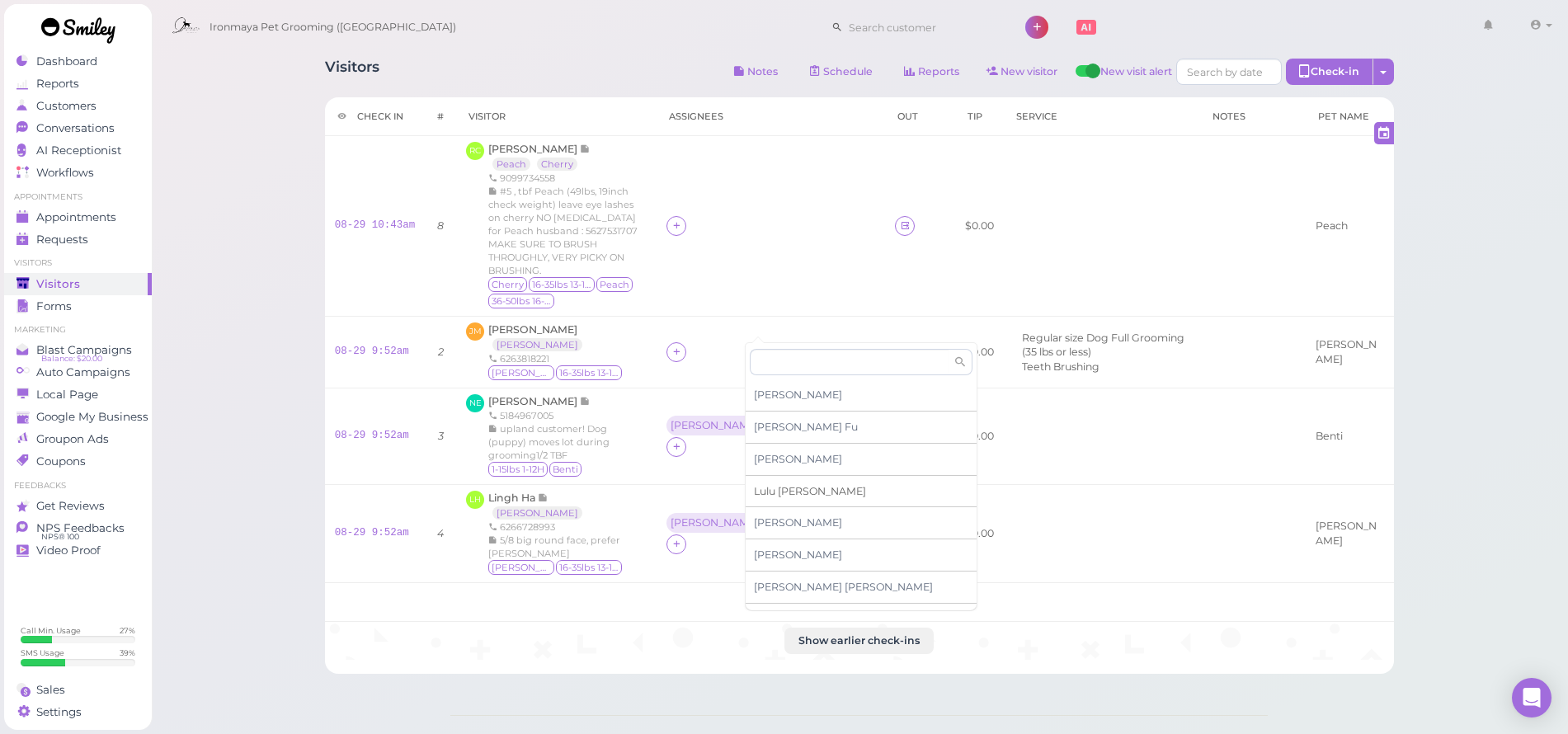
click at [766, 485] on span "[PERSON_NAME]" at bounding box center [810, 491] width 112 height 13
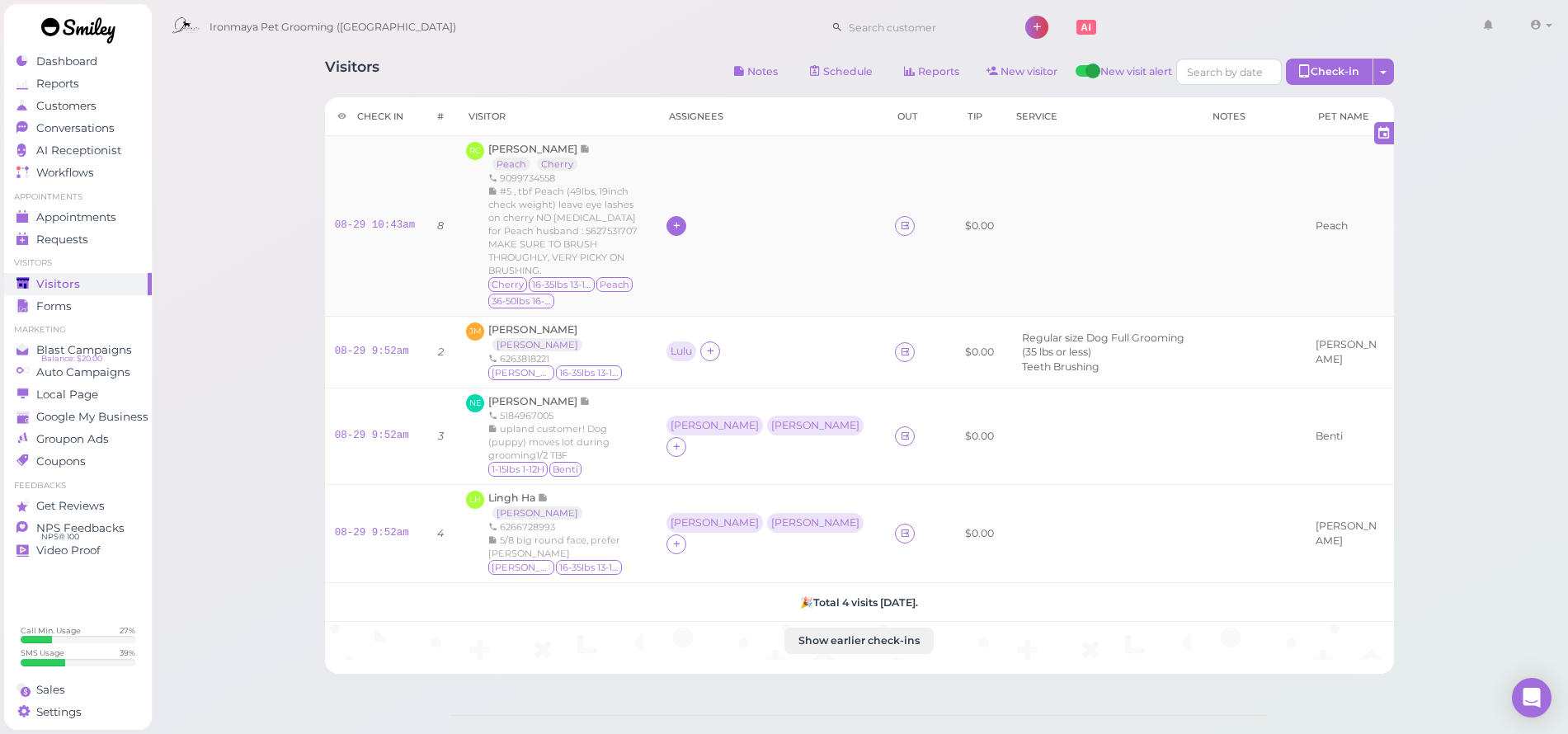
click at [683, 219] on icon at bounding box center [677, 225] width 11 height 13
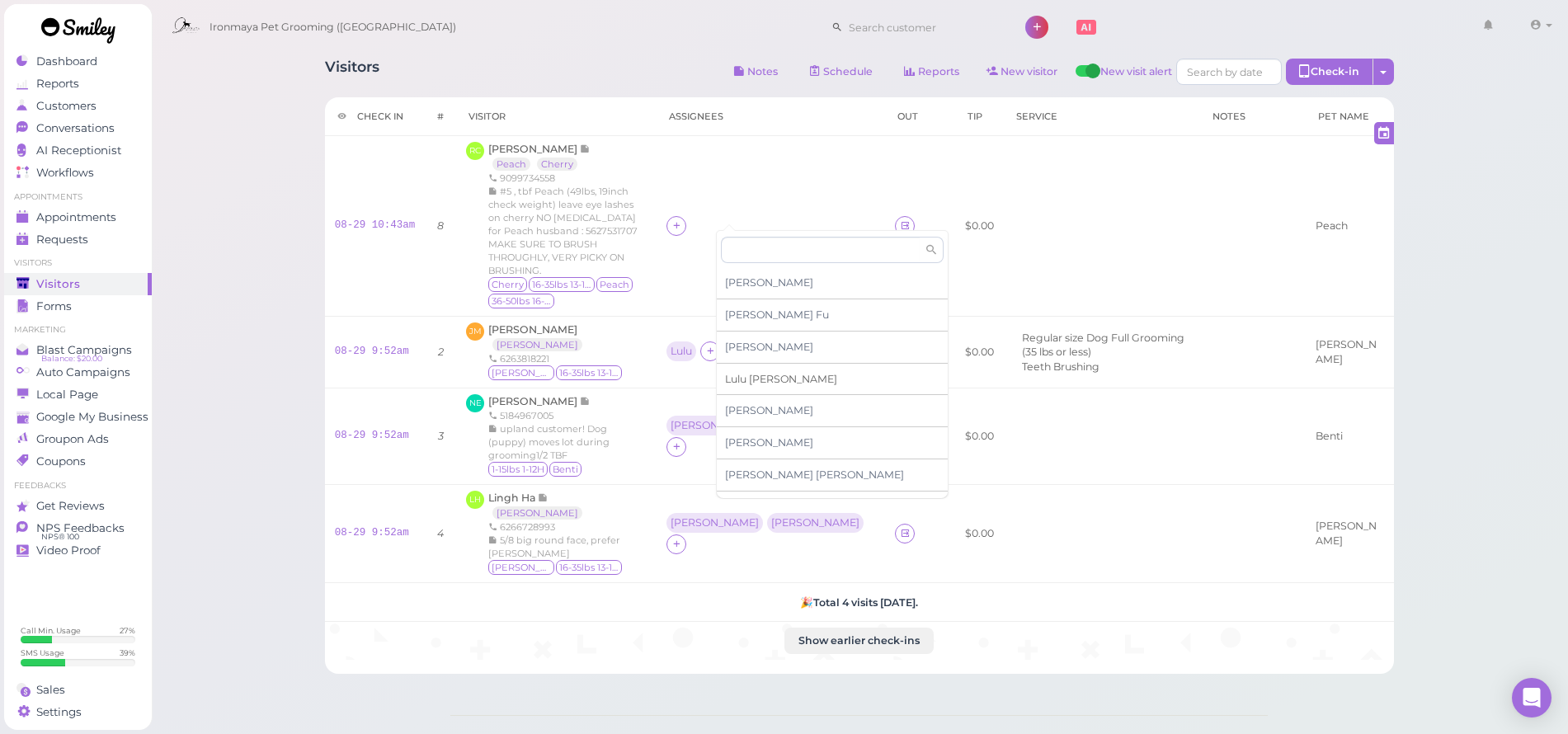
click at [744, 375] on span "[PERSON_NAME]" at bounding box center [781, 379] width 112 height 13
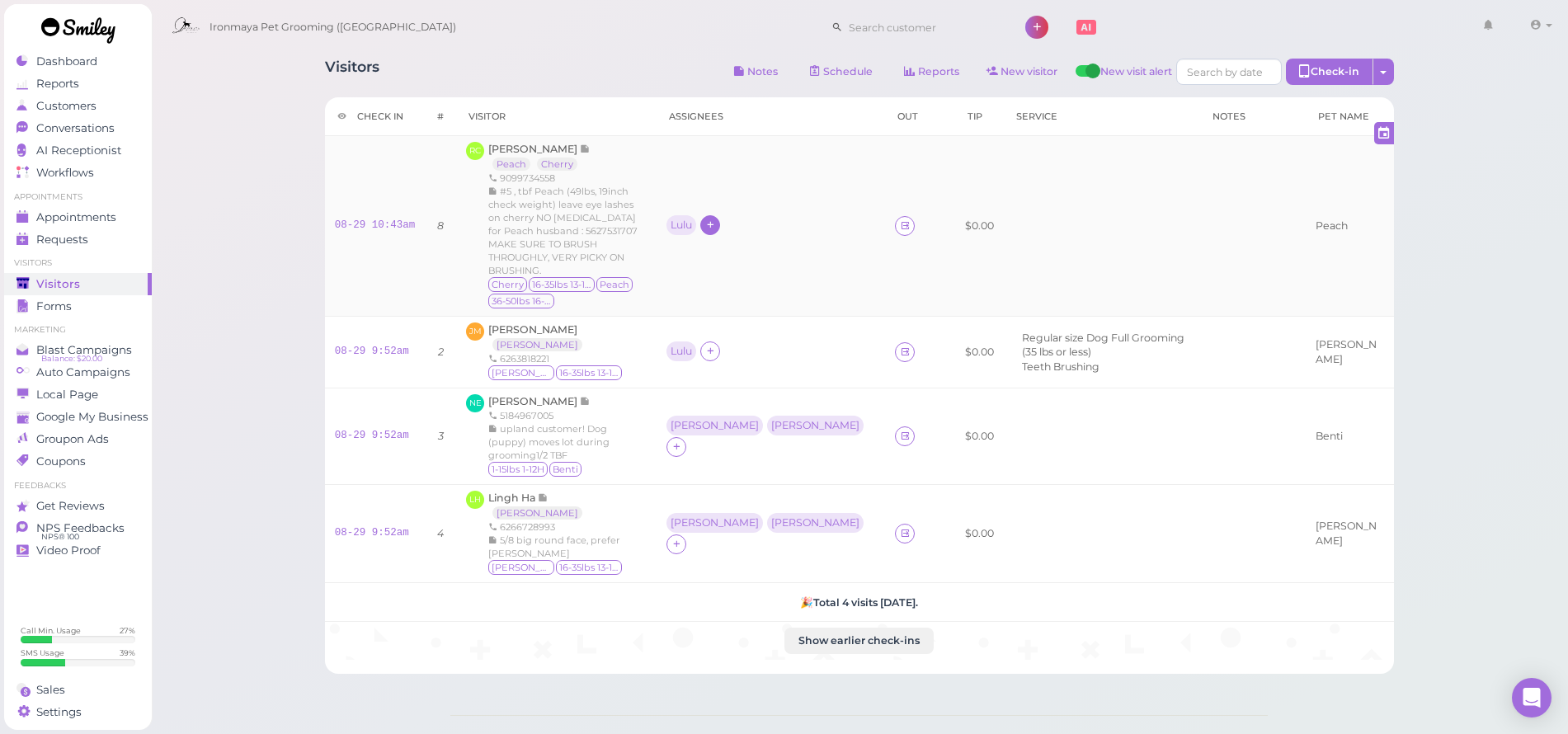
click at [716, 218] on icon at bounding box center [711, 224] width 11 height 13
click at [795, 469] on span "[PERSON_NAME]" at bounding box center [849, 475] width 179 height 13
click at [692, 219] on div "Lulu" at bounding box center [682, 225] width 21 height 12
click at [751, 269] on span "Select pets" at bounding box center [756, 273] width 57 height 18
click at [799, 219] on div "[PERSON_NAME]" at bounding box center [789, 225] width 88 height 12
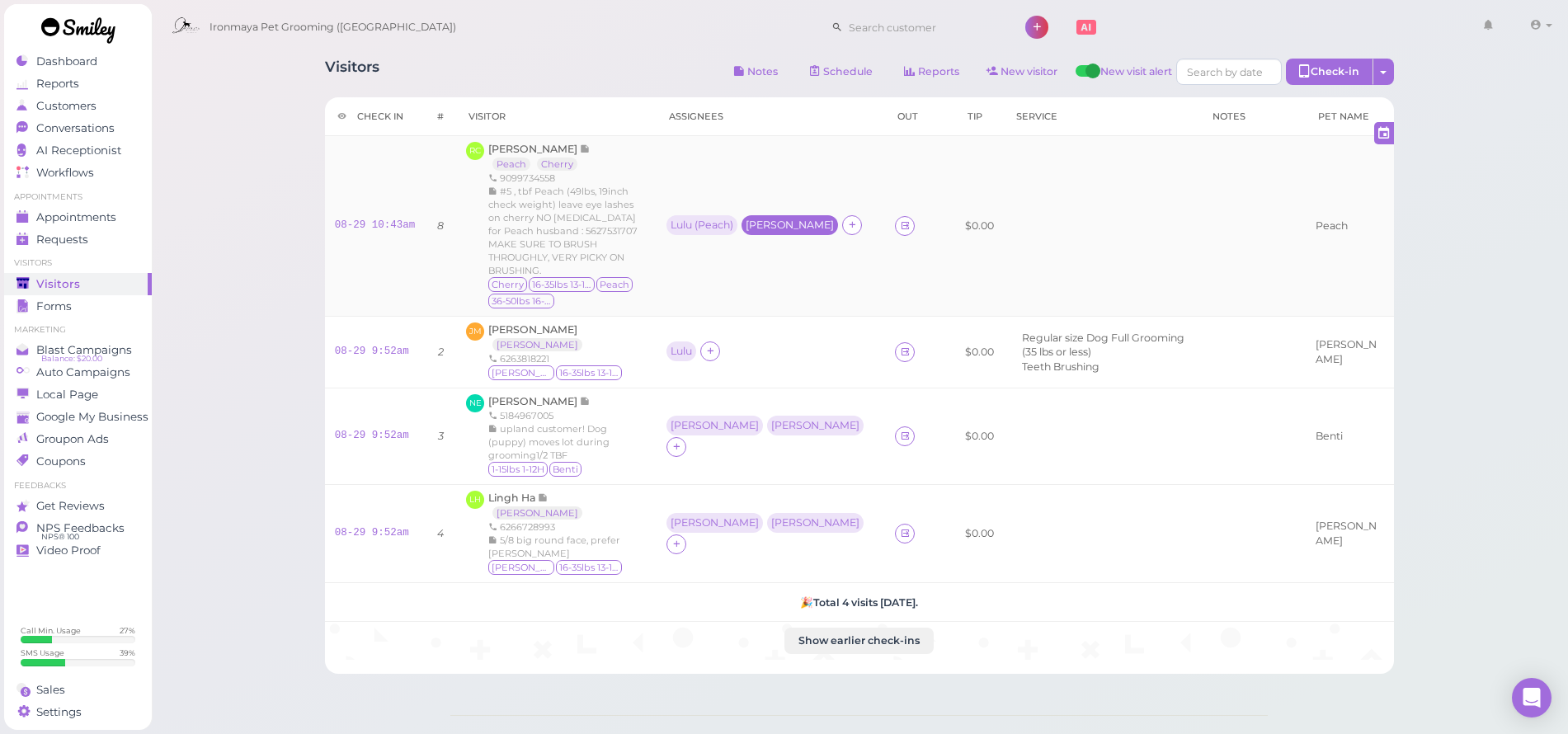
click at [798, 219] on div "[PERSON_NAME]" at bounding box center [789, 225] width 88 height 12
click at [775, 274] on ul "Select pets" at bounding box center [794, 273] width 166 height 18
click at [1022, 655] on div "Visitors Notes Schedule Reports New visitor New visit alert Check-in Customer c…" at bounding box center [859, 437] width 1418 height 874
click at [900, 219] on icon at bounding box center [905, 225] width 11 height 13
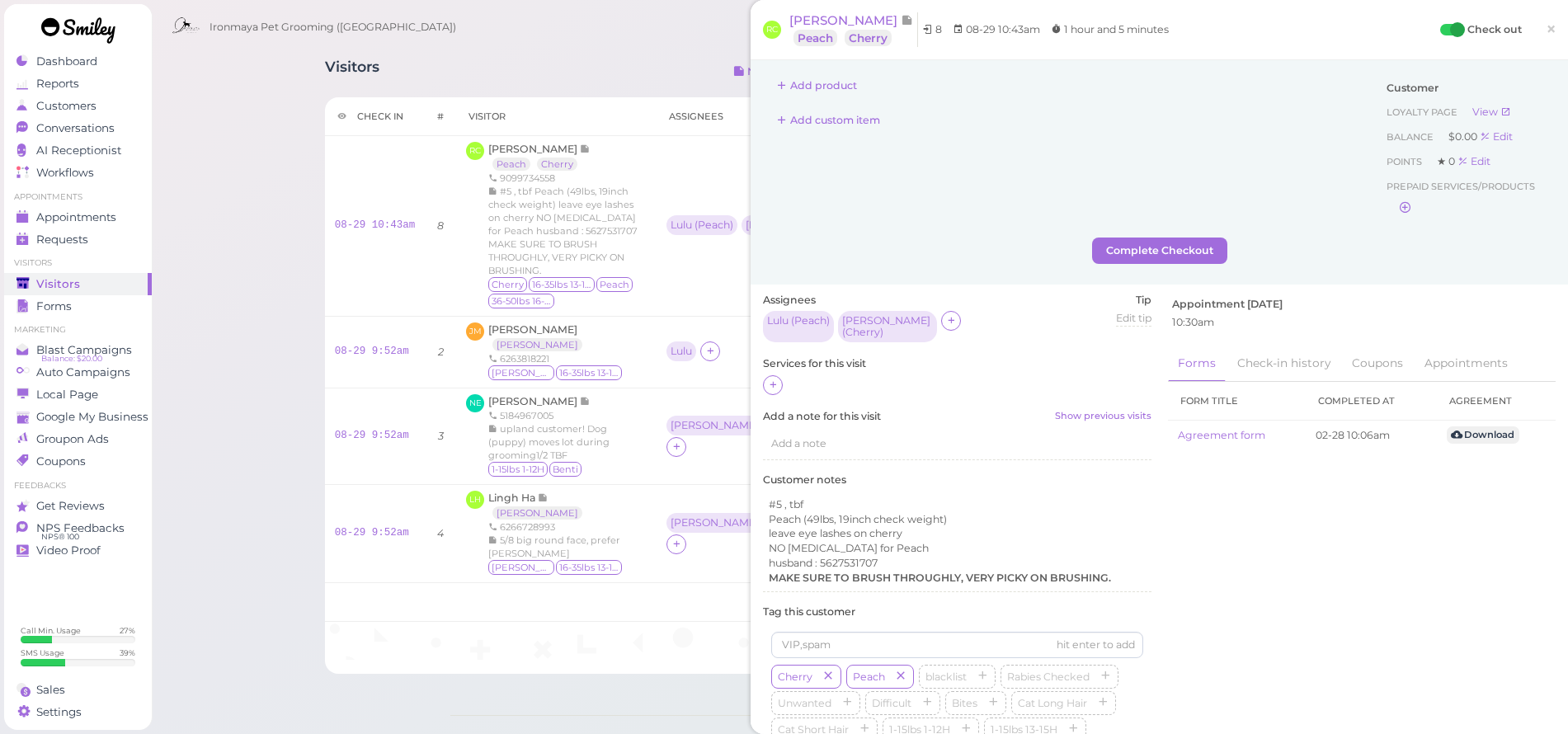
click at [763, 380] on div at bounding box center [957, 386] width 388 height 21
click at [770, 379] on icon at bounding box center [772, 384] width 11 height 13
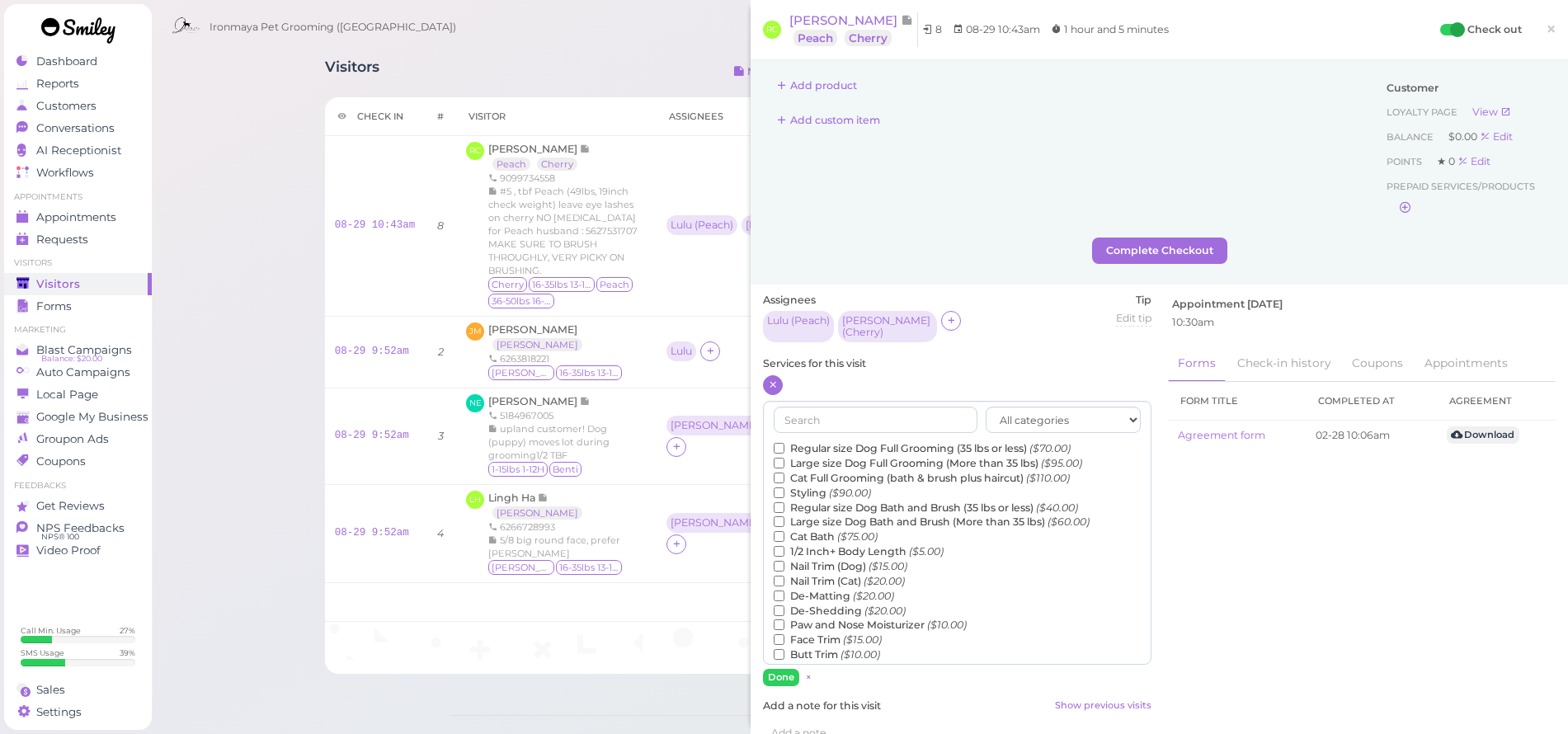
click at [816, 501] on label "Regular size Dog Bath and Brush (35 lbs or less) ($40.00)" at bounding box center [925, 508] width 304 height 14
click at [785, 502] on input "Regular size Dog Bath and Brush (35 lbs or less) ($40.00)" at bounding box center [778, 507] width 11 height 11
click at [817, 515] on label "Large size Dog Bath and Brush (More than 35 lbs) ($60.00)" at bounding box center [931, 522] width 316 height 14
click at [785, 517] on input "Large size Dog Bath and Brush (More than 35 lbs) ($60.00)" at bounding box center [778, 522] width 11 height 11
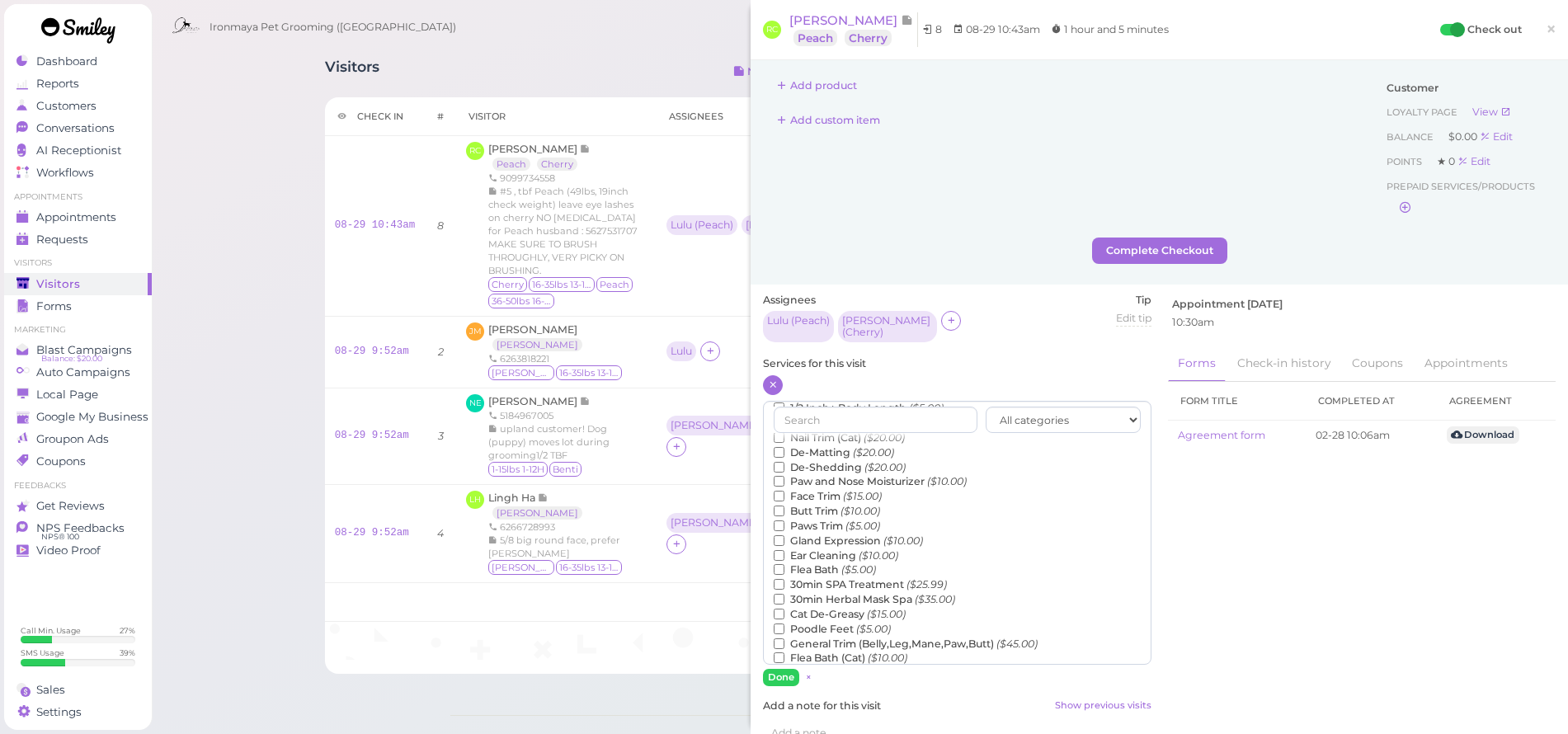
scroll to position [155, 0]
click at [808, 654] on label "Teeth Brushing ($5.00)" at bounding box center [840, 661] width 133 height 14
click at [785, 655] on input "Teeth Brushing ($5.00)" at bounding box center [778, 660] width 11 height 11
click at [781, 669] on button "Done" at bounding box center [781, 678] width 37 height 17
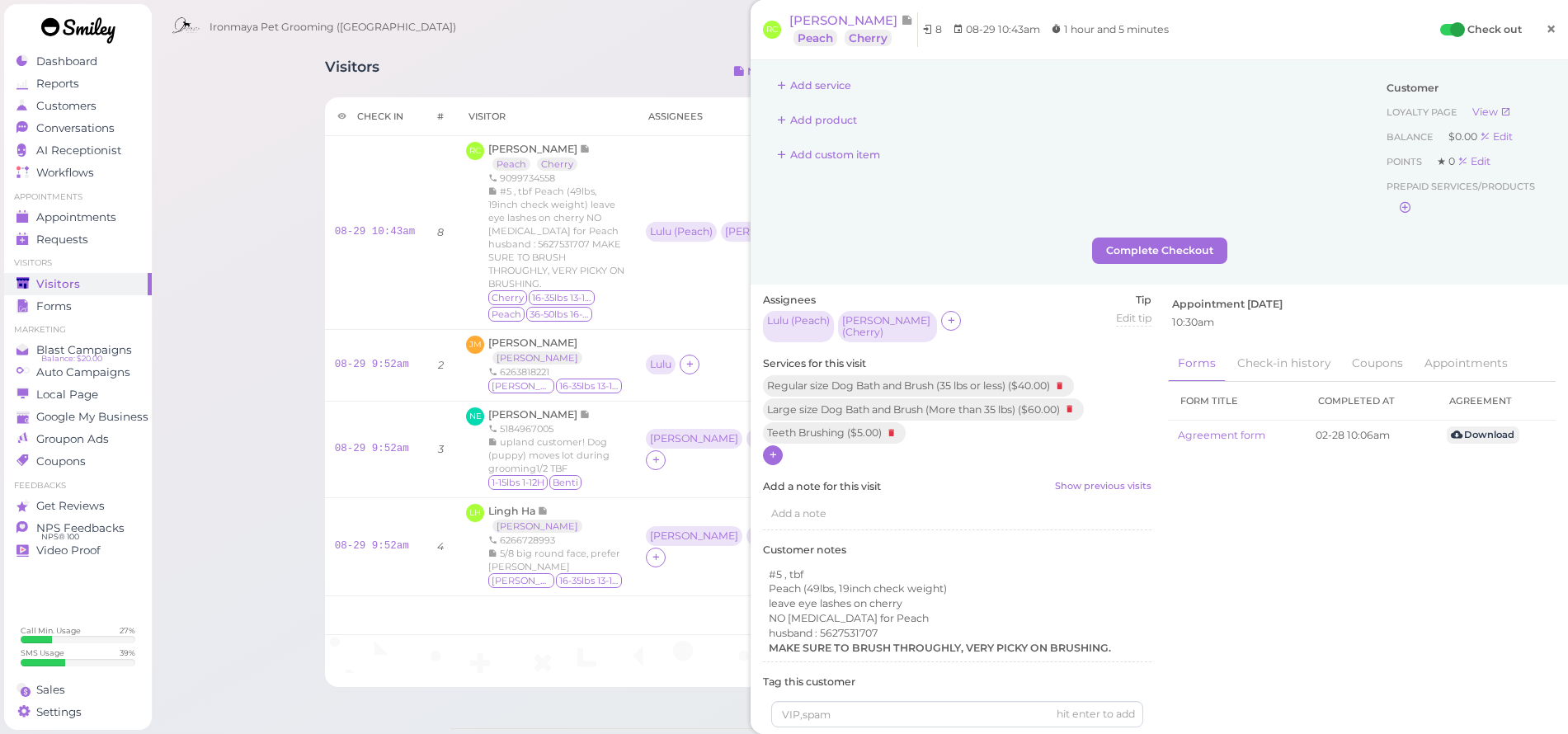
click at [1546, 31] on span "×" at bounding box center [1551, 29] width 11 height 23
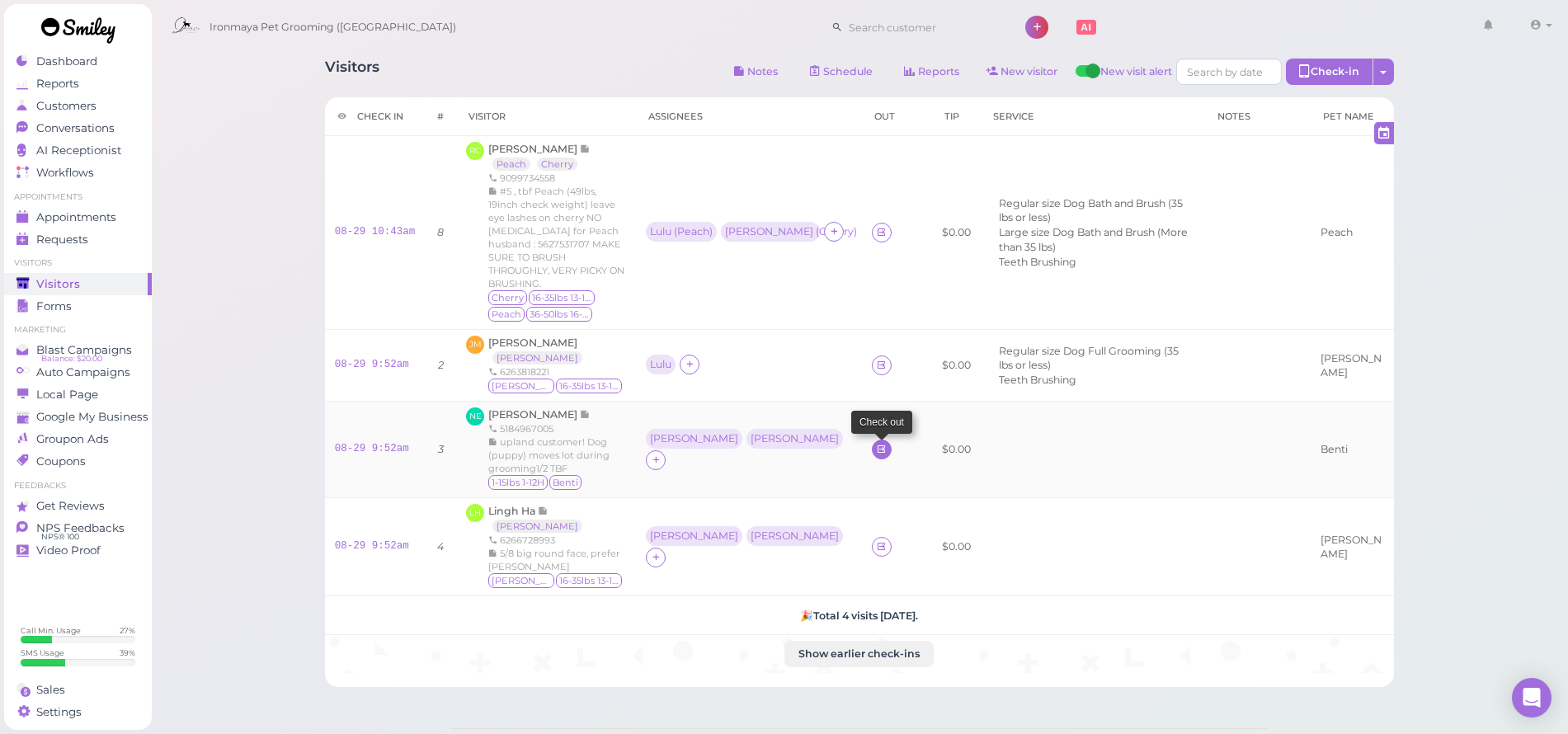
click at [872, 439] on link at bounding box center [882, 449] width 20 height 20
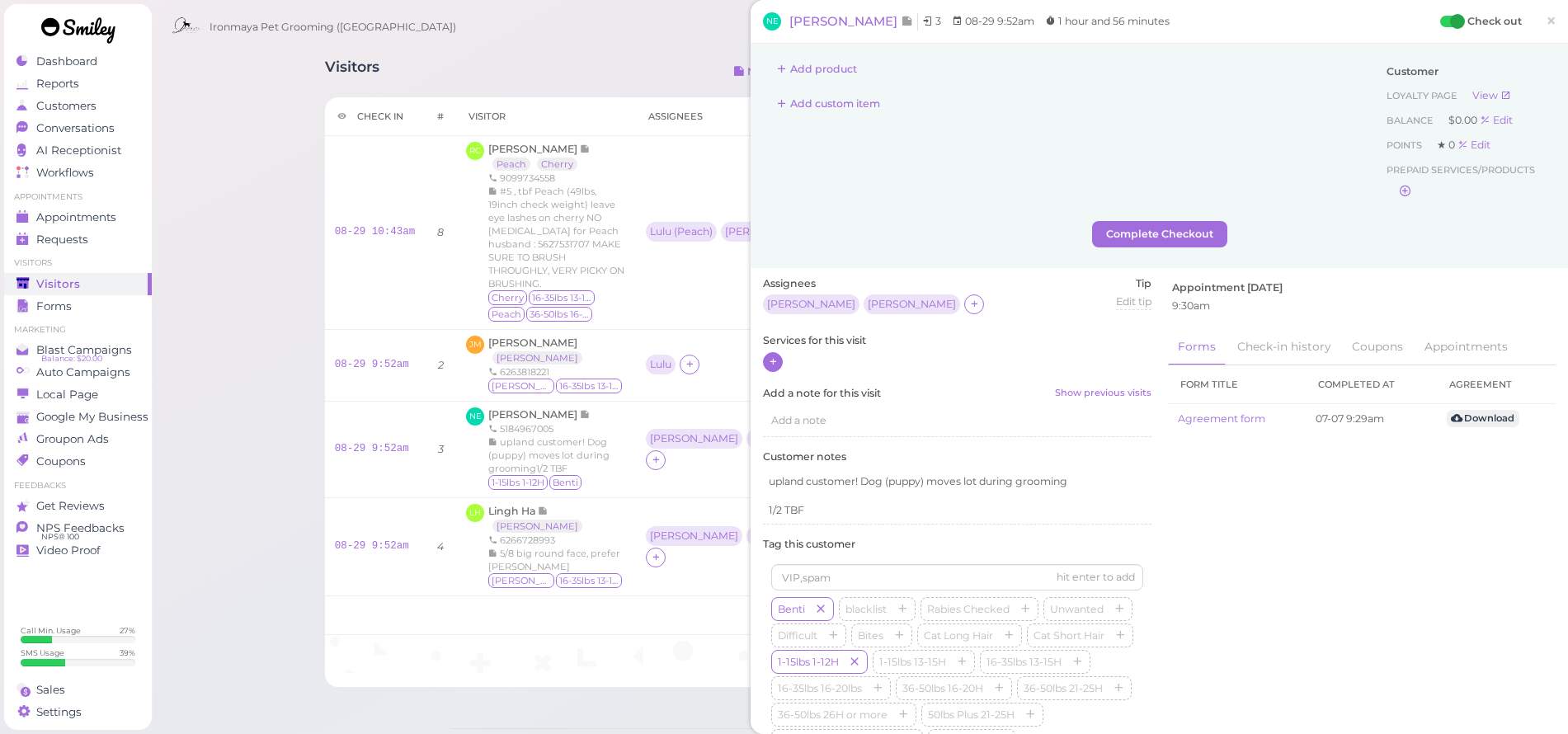
click at [772, 365] on icon at bounding box center [772, 361] width 11 height 13
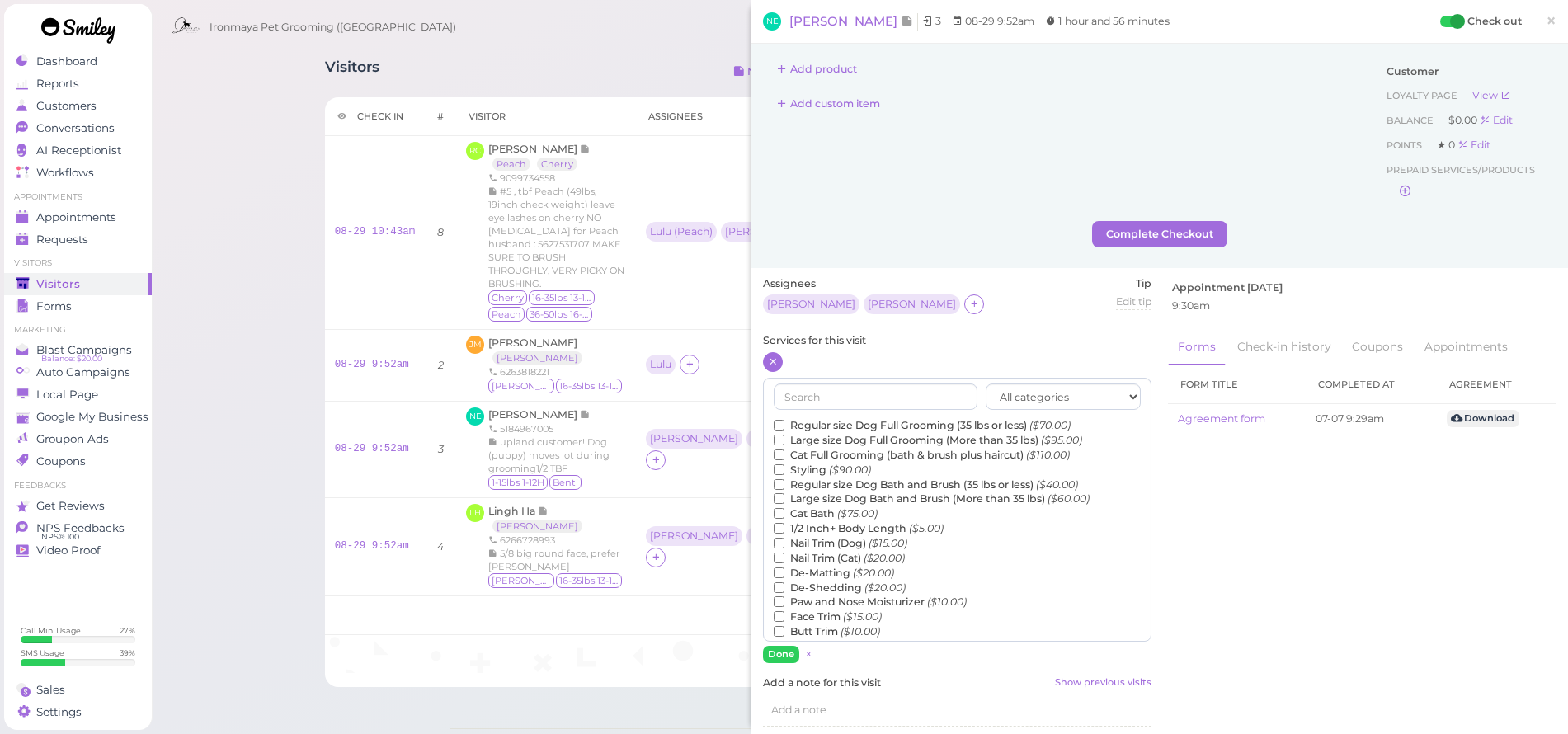
click at [812, 424] on label "Regular size Dog Full Grooming (35 lbs or less) ($70.00)" at bounding box center [922, 425] width 297 height 14
click at [785, 424] on input "Regular size Dog Full Grooming (35 lbs or less) ($70.00)" at bounding box center [778, 425] width 11 height 11
click at [825, 478] on label "Regular size Dog Bath and Brush (35 lbs or less) ($40.00)" at bounding box center [925, 485] width 304 height 14
click at [785, 479] on input "Regular size Dog Bath and Brush (35 lbs or less) ($40.00)" at bounding box center [778, 484] width 11 height 11
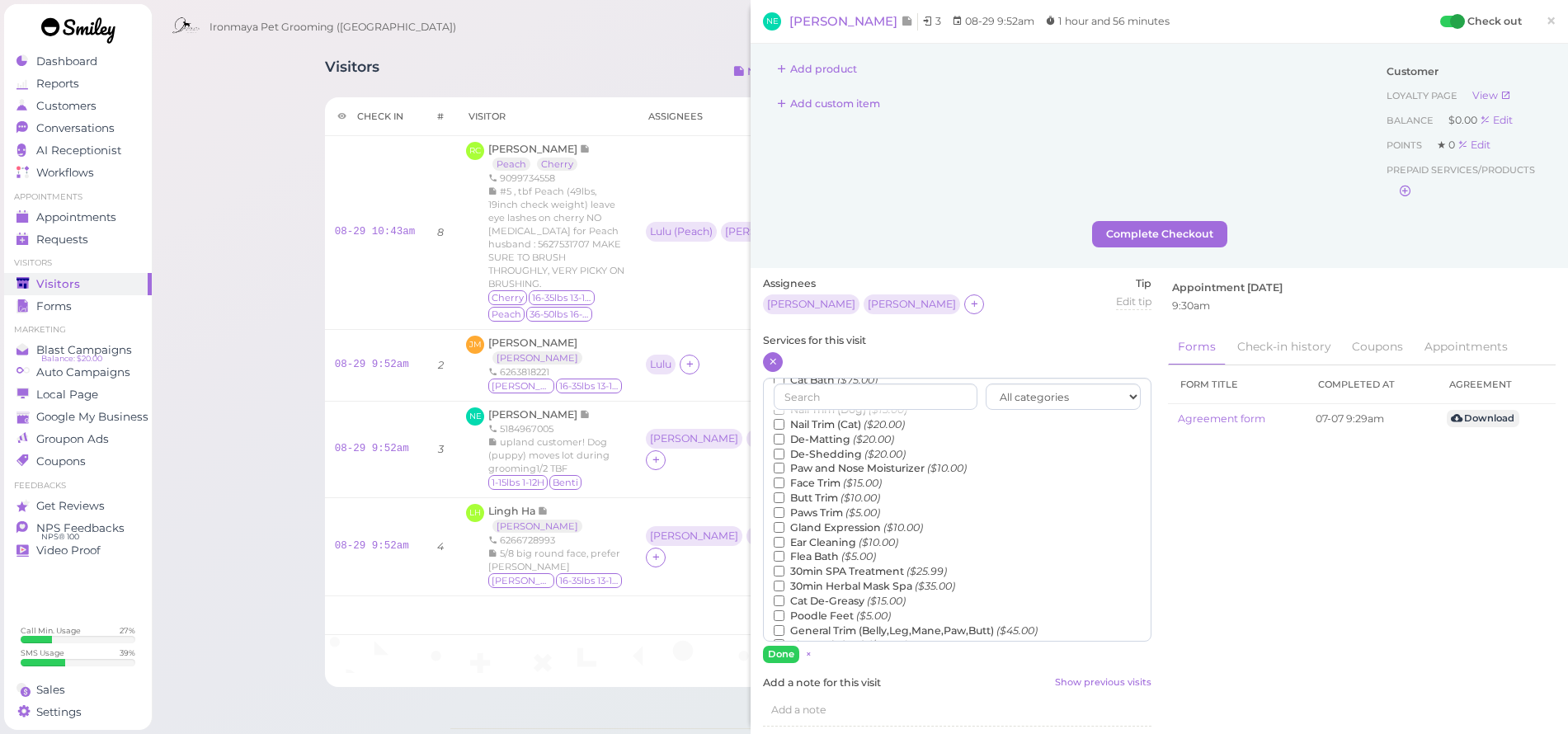
scroll to position [147, 0]
click at [775, 641] on input "Teeth Brushing ($5.00)" at bounding box center [778, 646] width 11 height 11
click at [784, 660] on button "Done" at bounding box center [781, 655] width 37 height 17
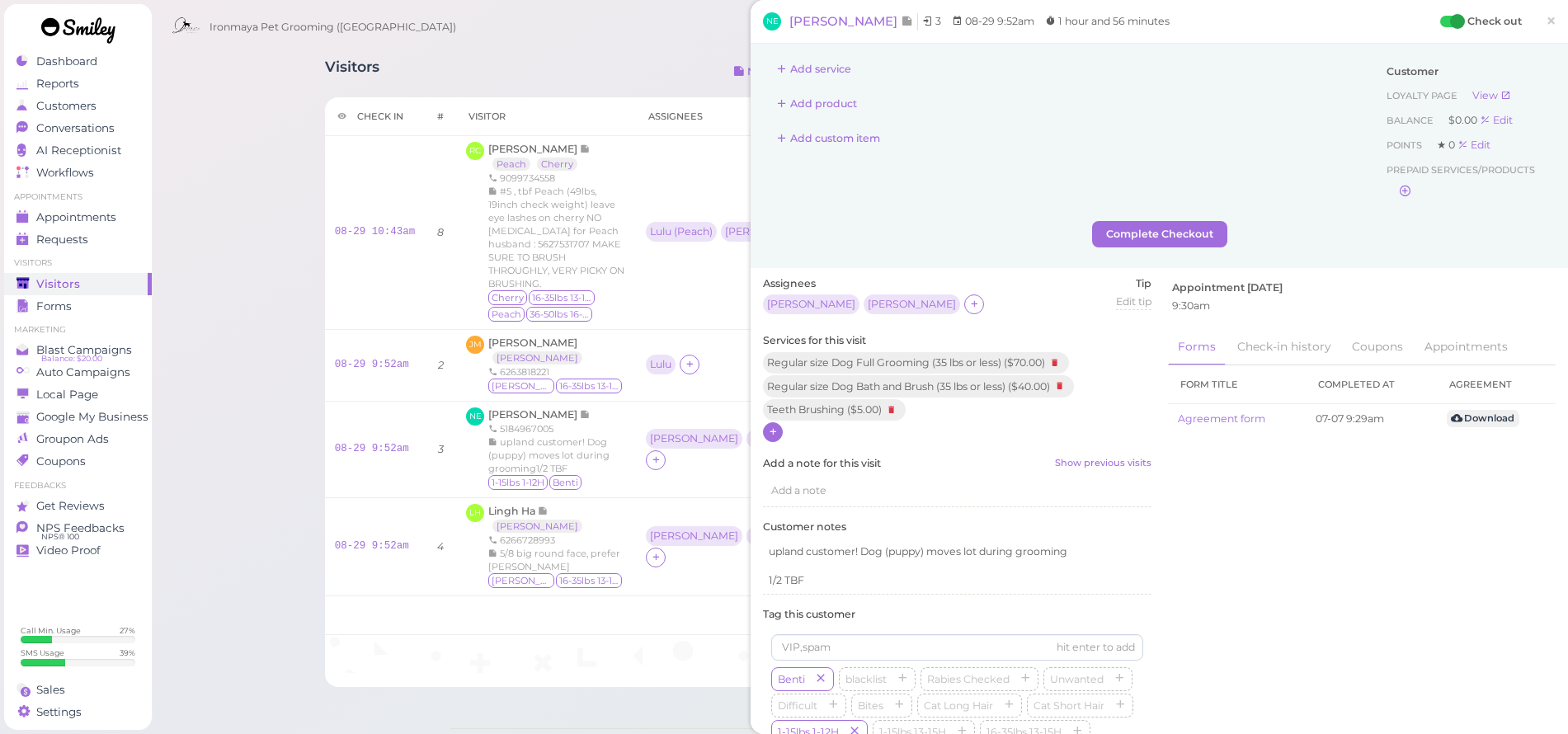
click at [1546, 24] on span "×" at bounding box center [1551, 20] width 11 height 23
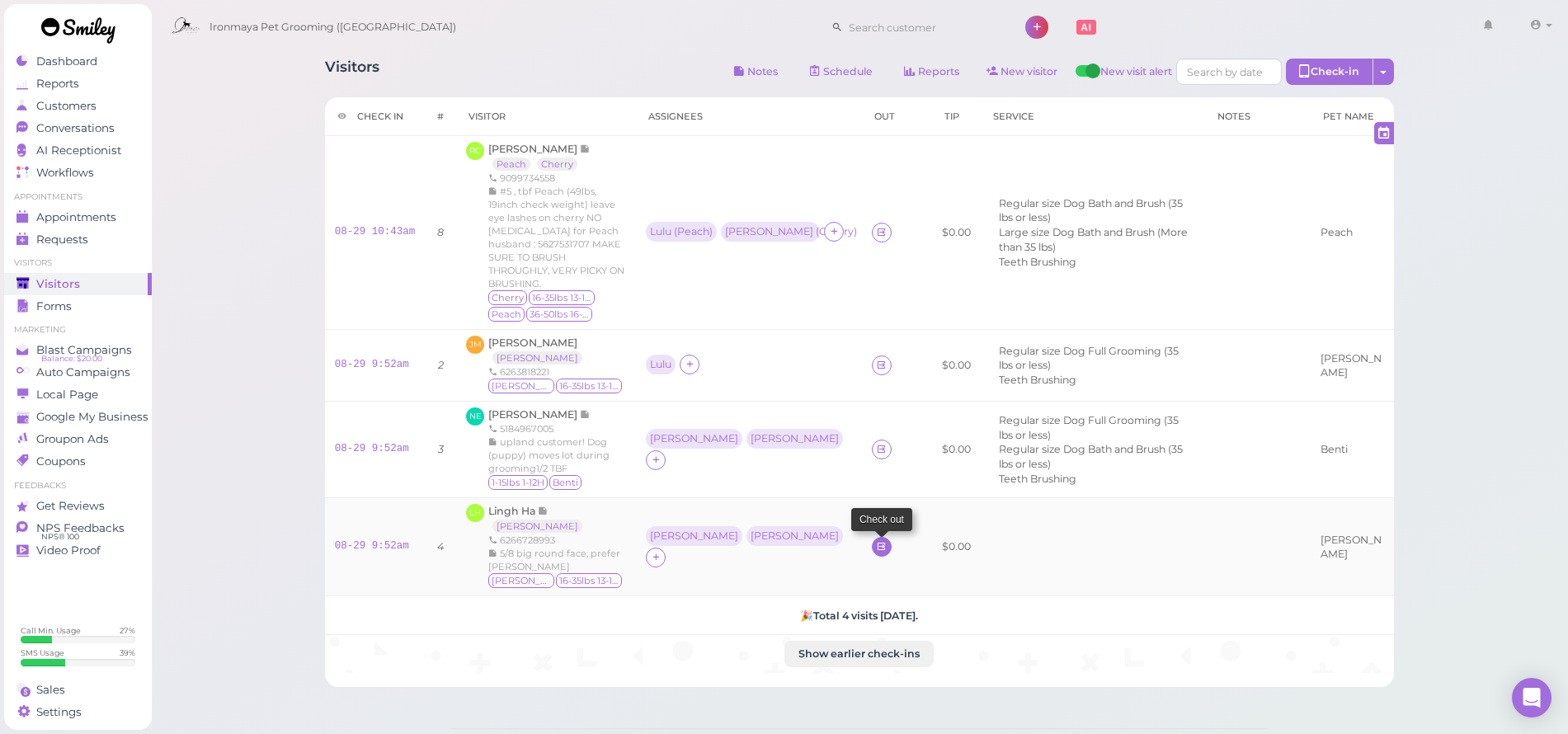
click at [876, 541] on icon at bounding box center [881, 547] width 11 height 13
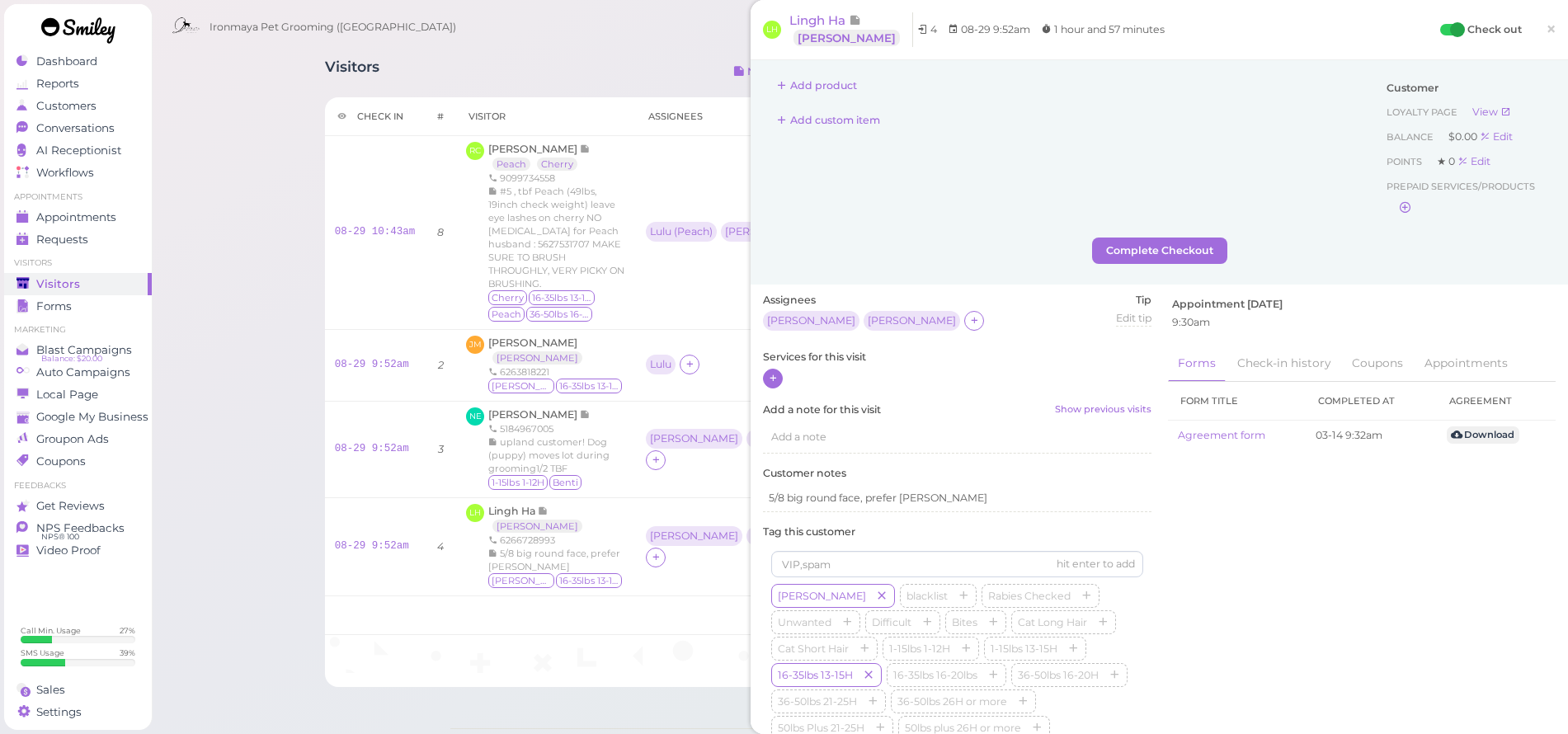
click at [772, 377] on icon at bounding box center [772, 378] width 11 height 13
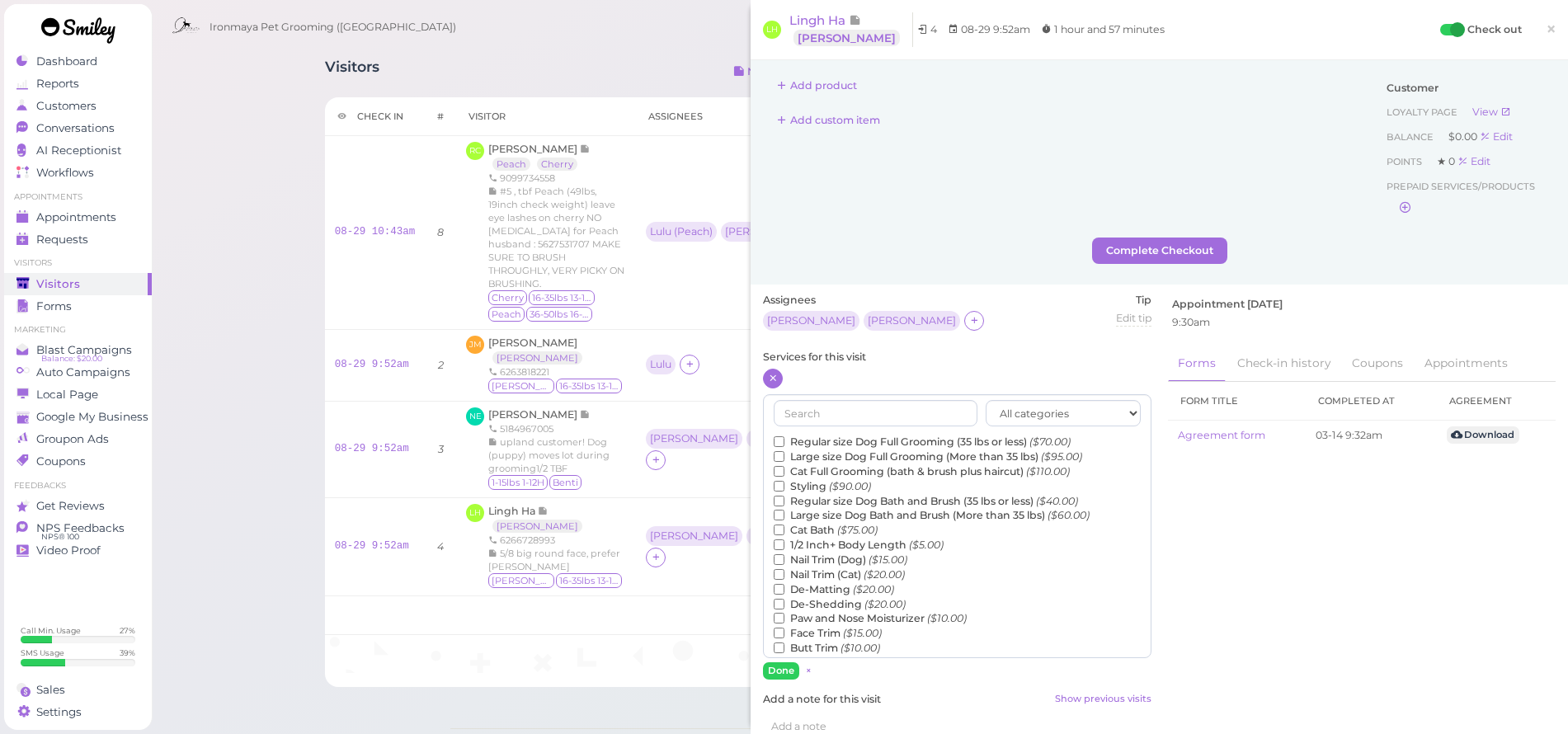
click at [805, 442] on label "Regular size Dog Full Grooming (35 lbs or less) ($70.00)" at bounding box center [922, 441] width 297 height 14
click at [785, 442] on input "Regular size Dog Full Grooming (35 lbs or less) ($70.00)" at bounding box center [778, 441] width 11 height 11
click at [811, 494] on label "Regular size Dog Bath and Brush (35 lbs or less) ($40.00)" at bounding box center [925, 501] width 304 height 14
click at [785, 496] on input "Regular size Dog Bath and Brush (35 lbs or less) ($40.00)" at bounding box center [778, 501] width 11 height 11
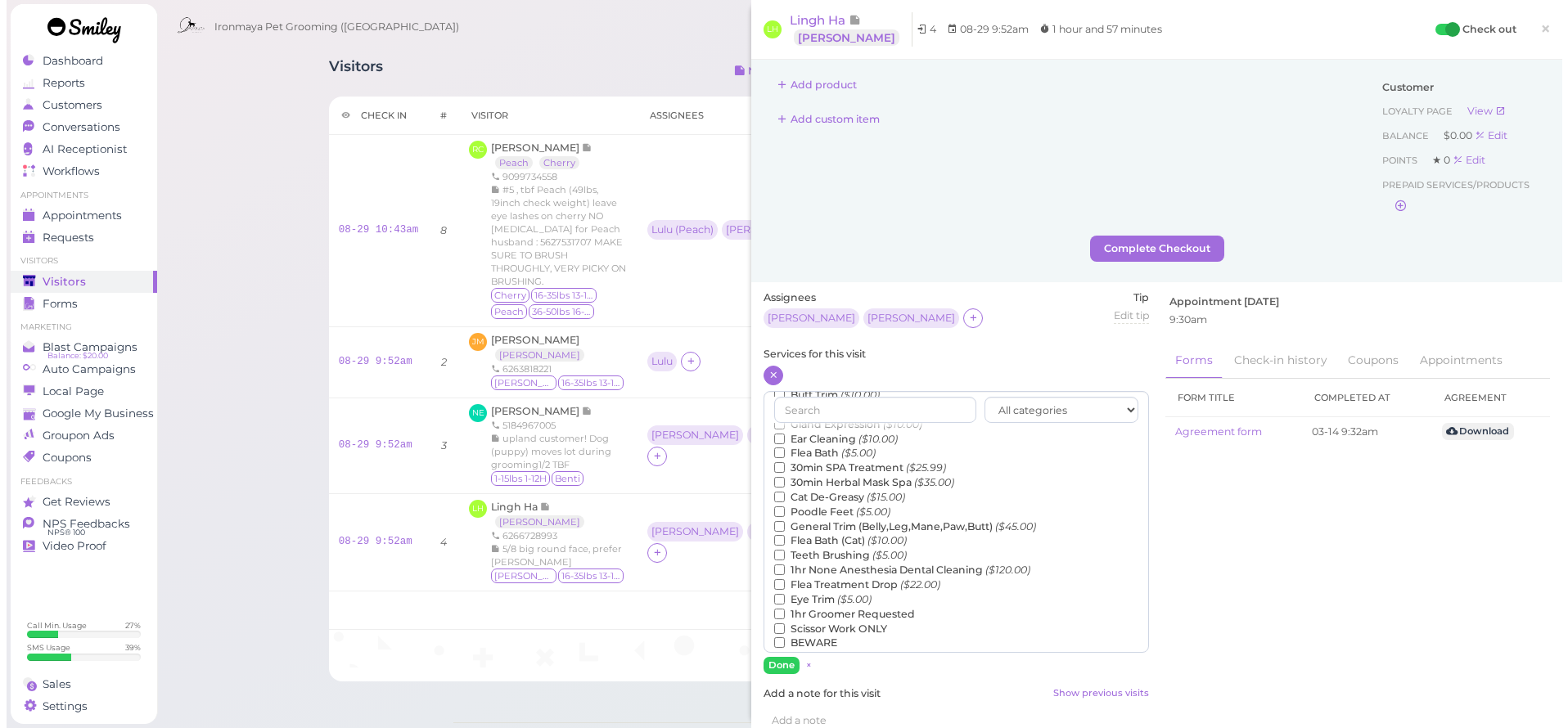
scroll to position [275, 0]
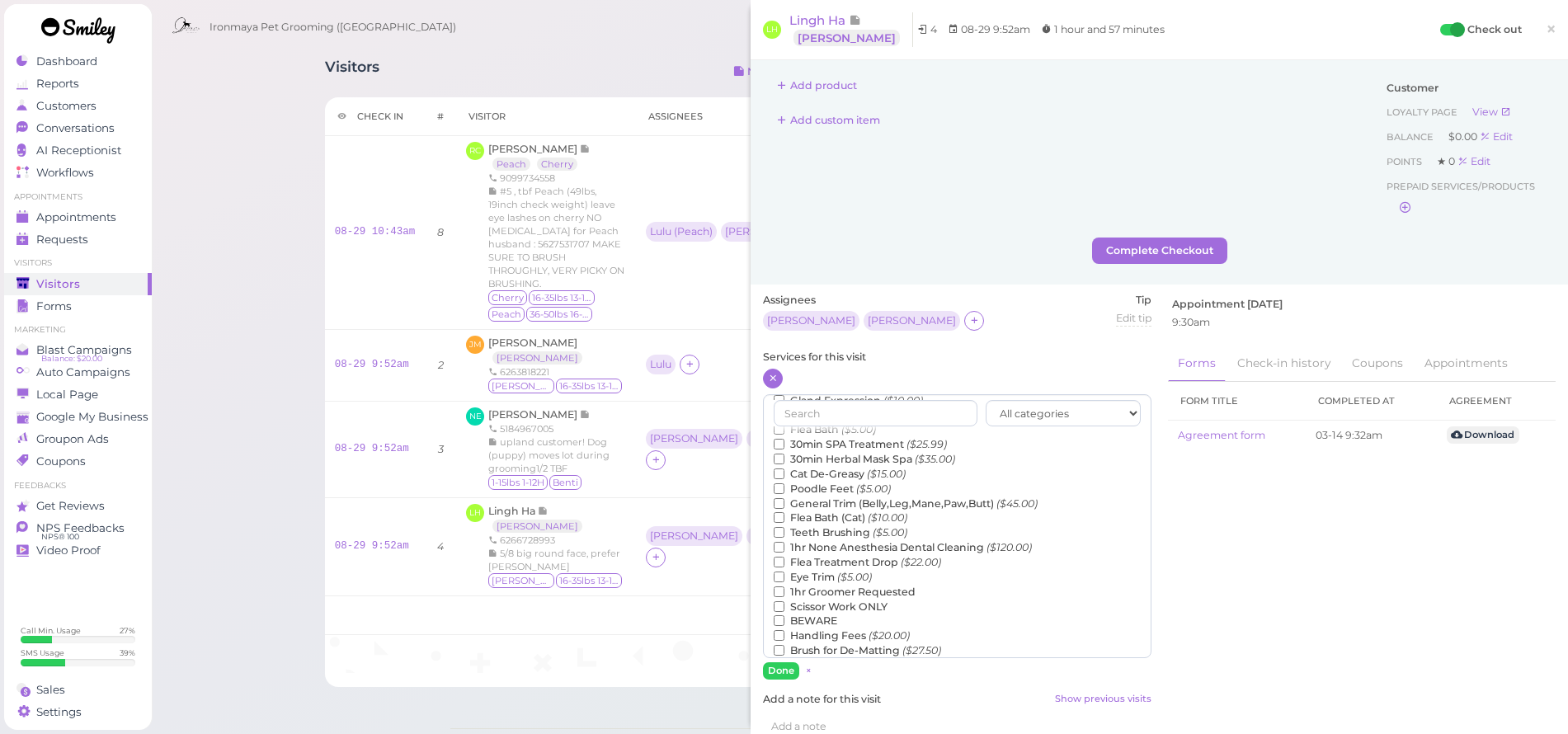
click at [777, 527] on input "Teeth Brushing ($5.00)" at bounding box center [778, 532] width 11 height 11
click at [786, 663] on button "Done" at bounding box center [781, 671] width 37 height 17
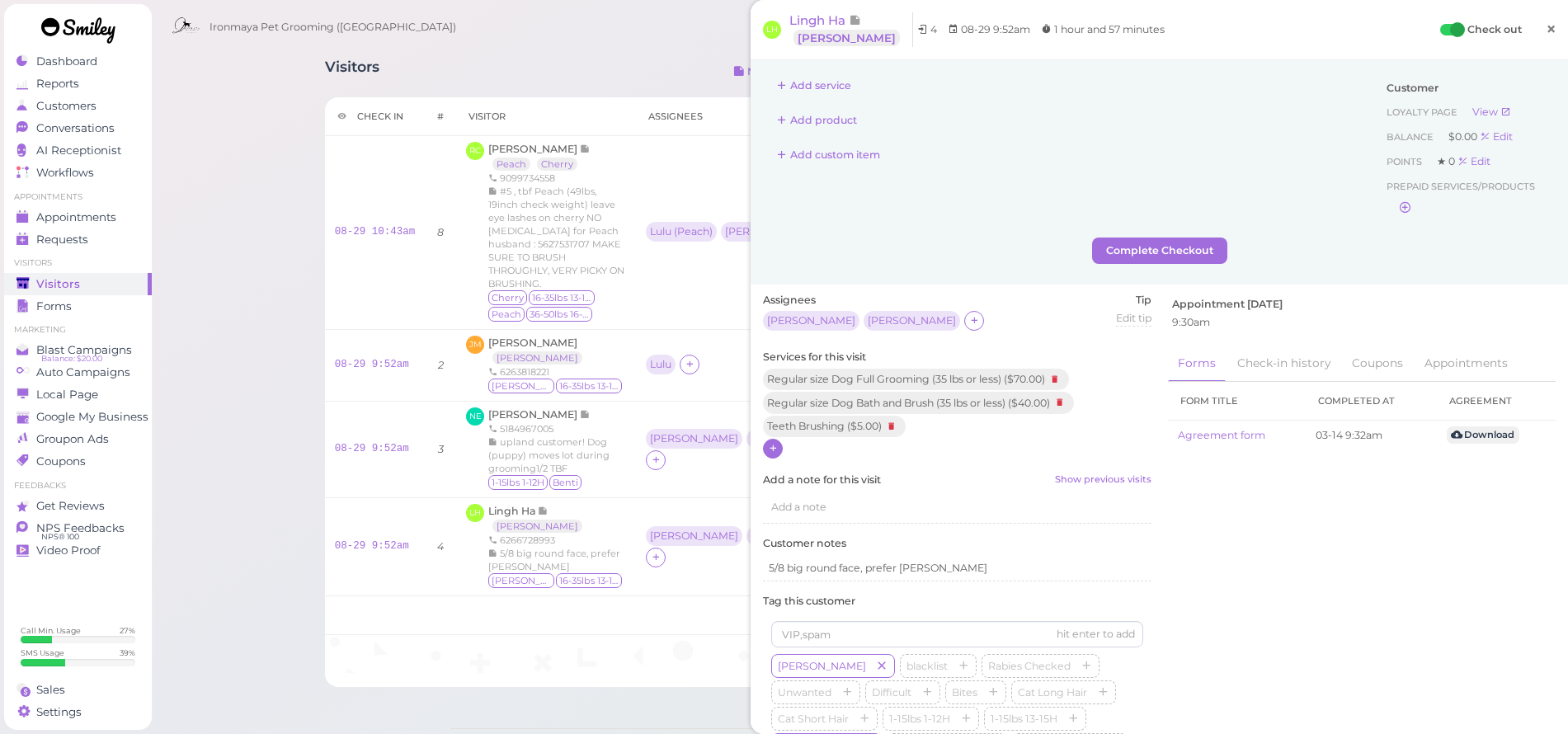
click at [1546, 34] on span "×" at bounding box center [1551, 29] width 11 height 23
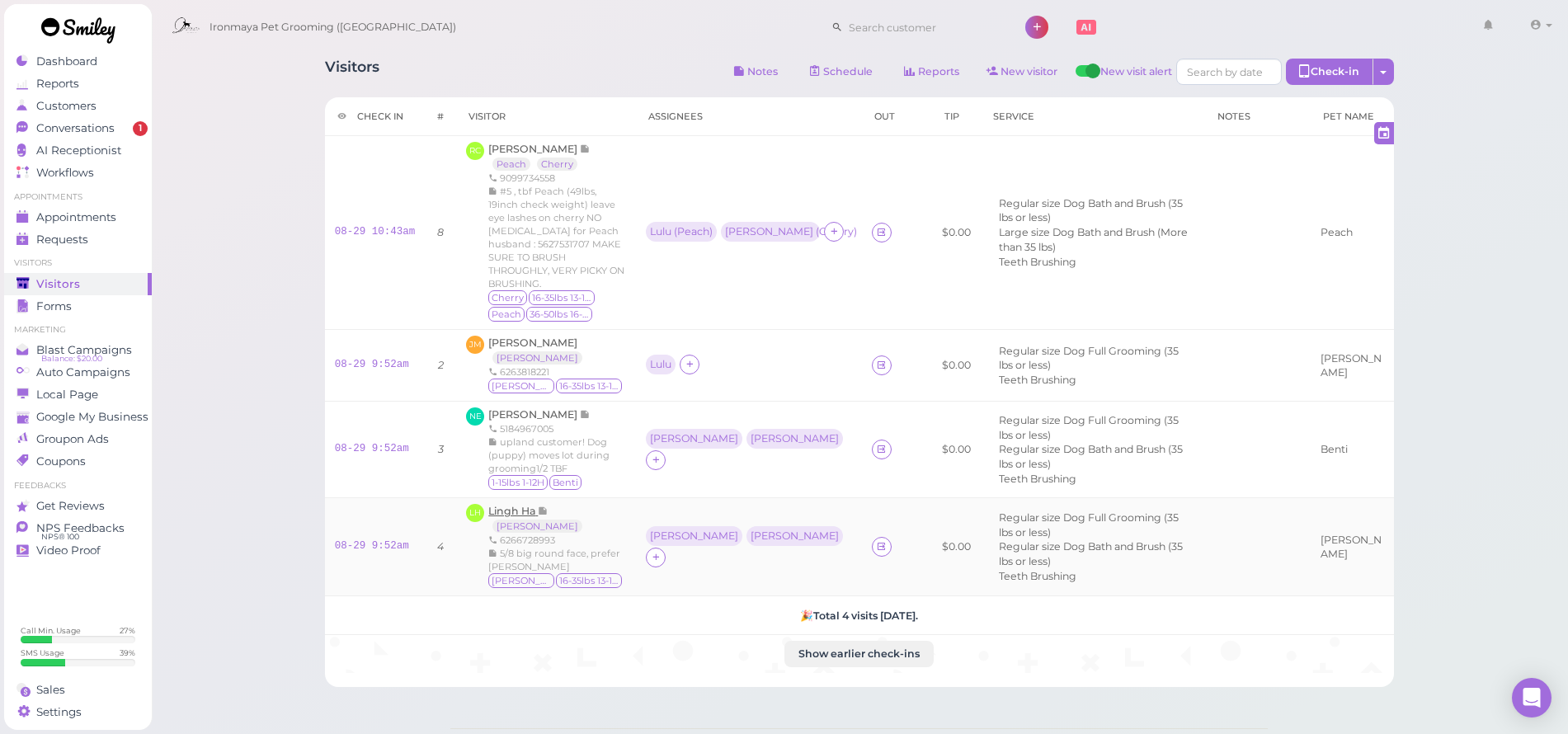
click at [522, 505] on span "Lingh Ha" at bounding box center [513, 511] width 49 height 13
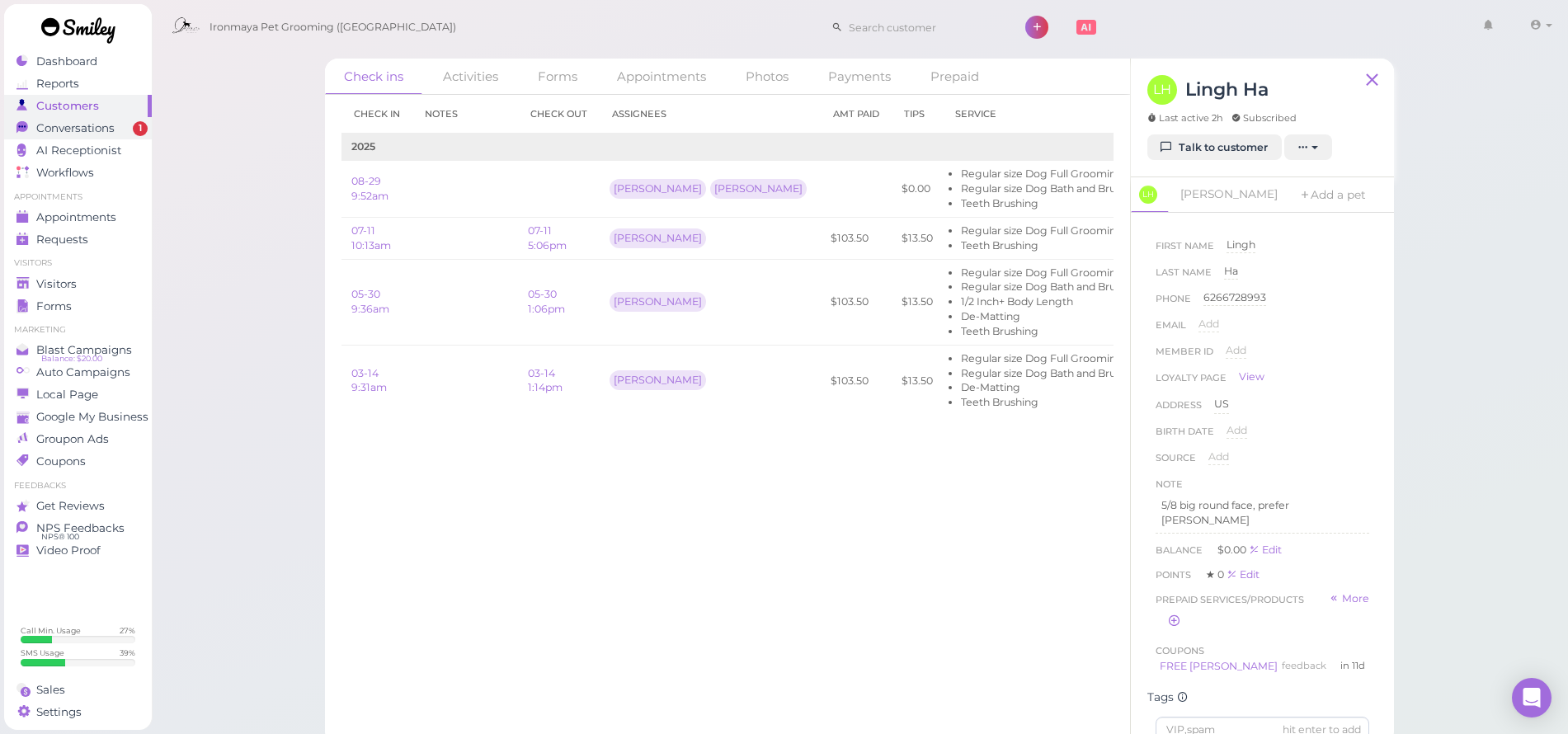
click at [60, 130] on span "Conversations" at bounding box center [75, 128] width 78 height 14
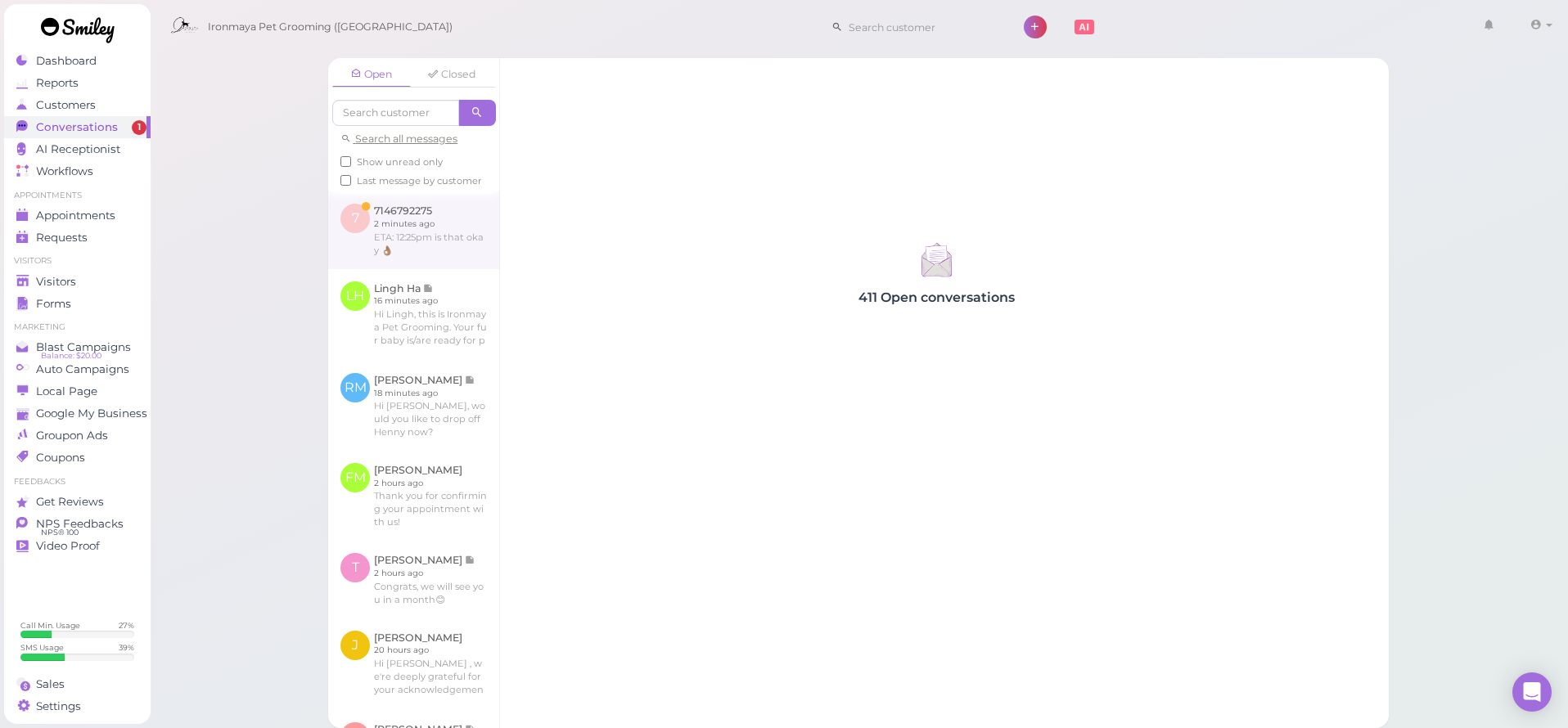
click at [456, 268] on link at bounding box center [414, 230] width 171 height 77
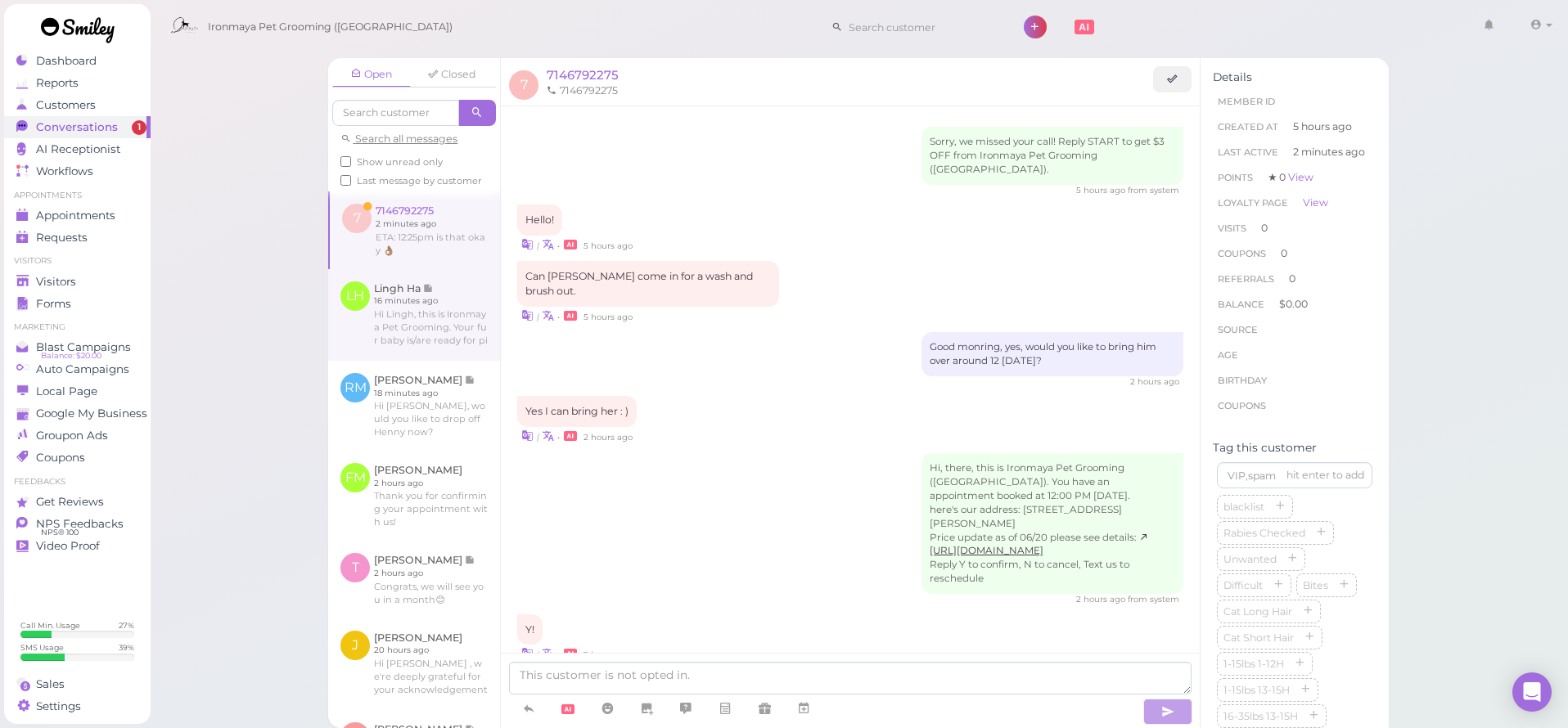
scroll to position [707, 0]
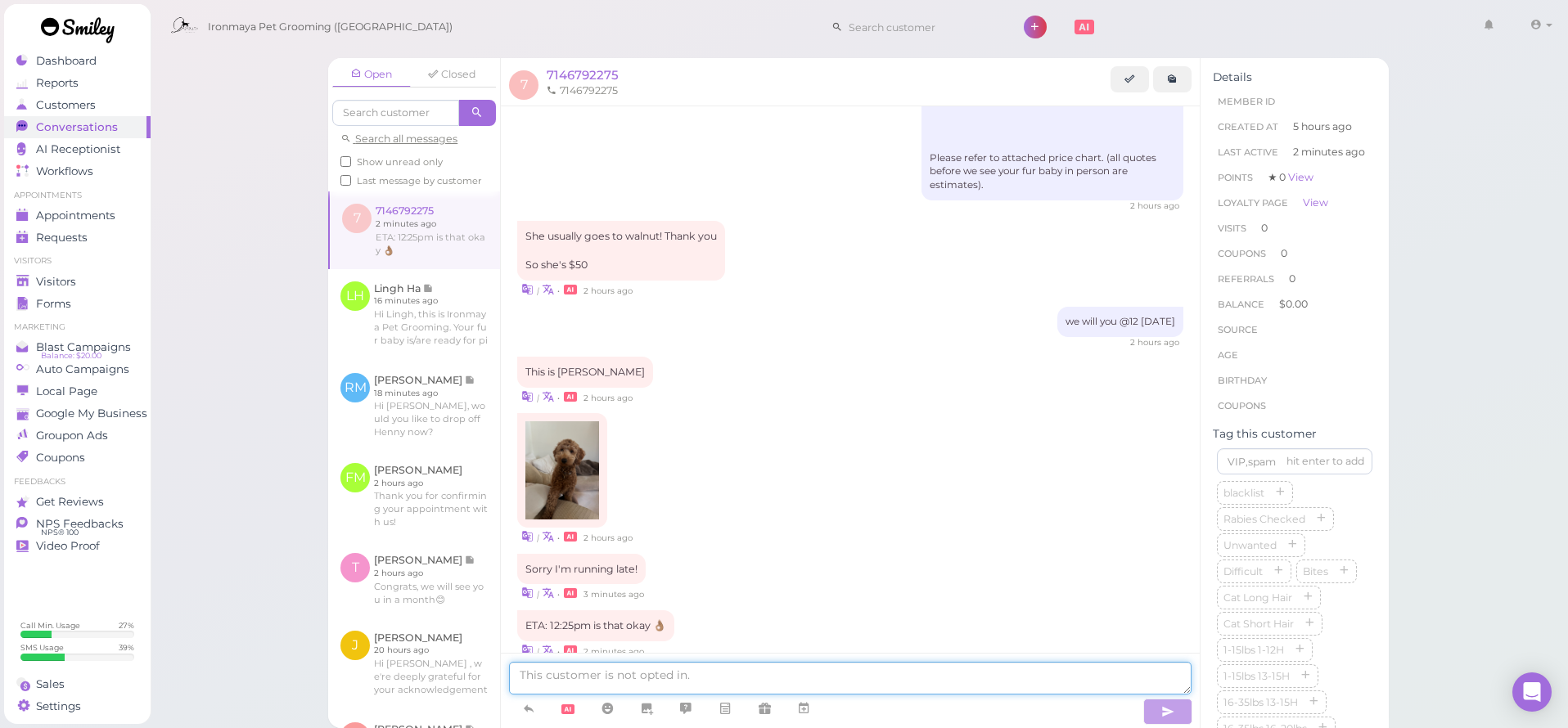
click at [694, 680] on textarea at bounding box center [850, 678] width 683 height 33
type textarea "ok"
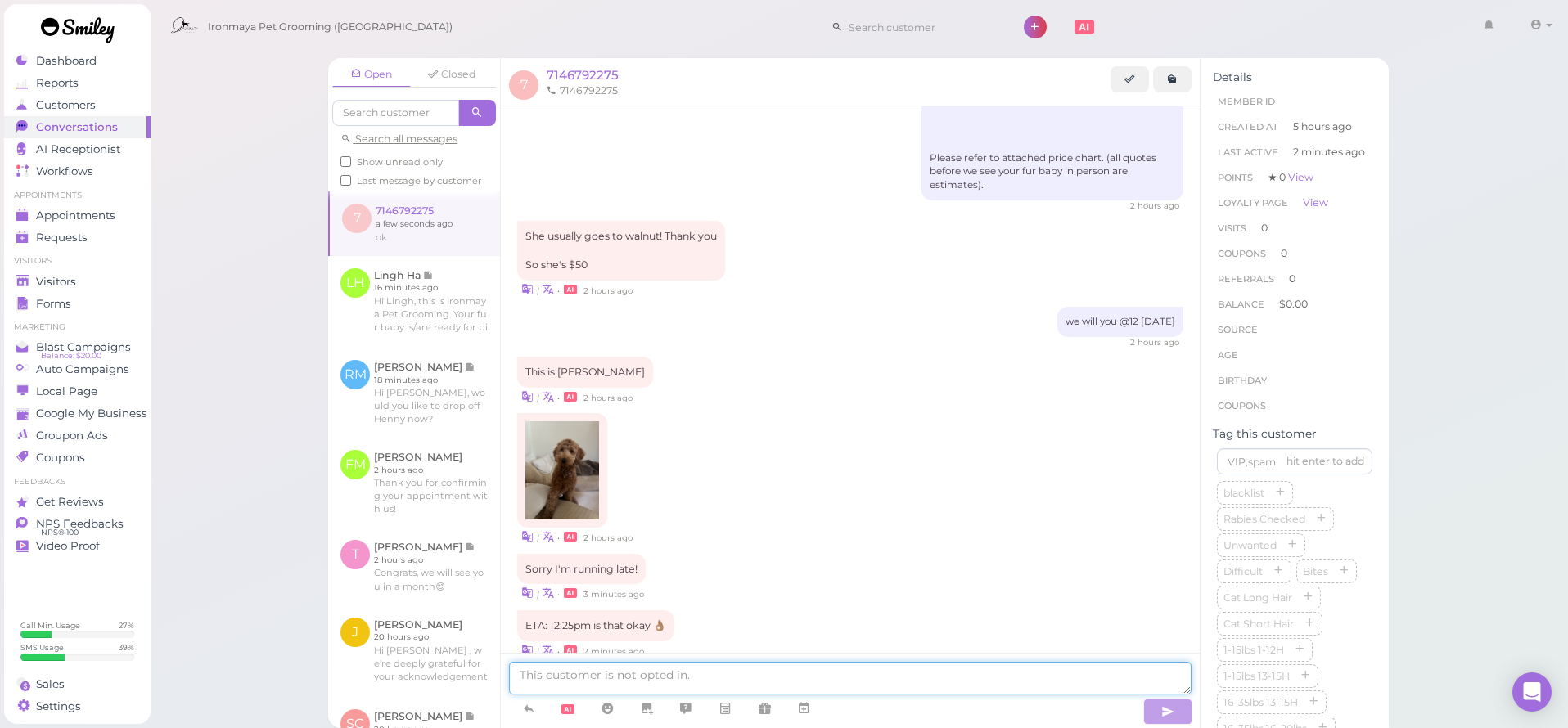
scroll to position [745, 0]
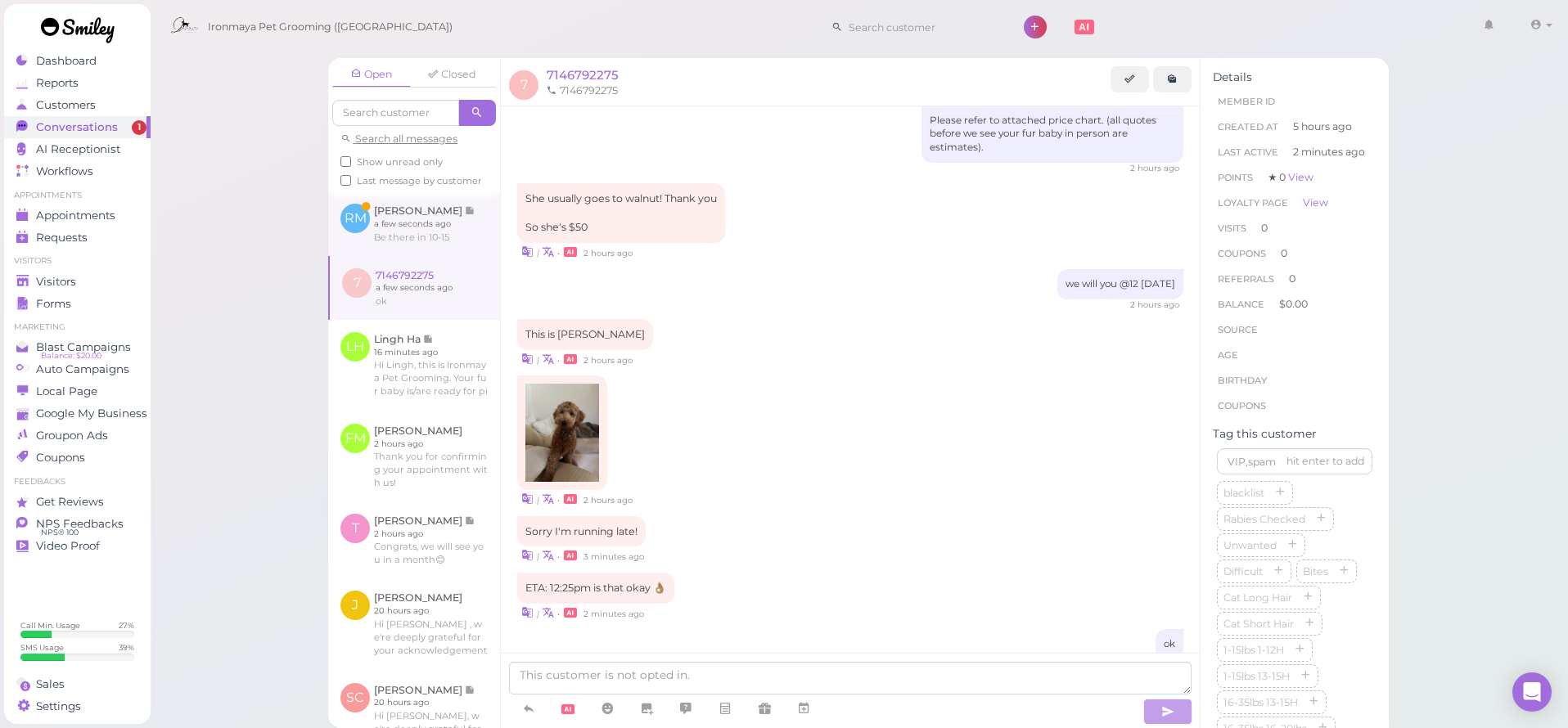
click at [412, 252] on link at bounding box center [414, 223] width 171 height 64
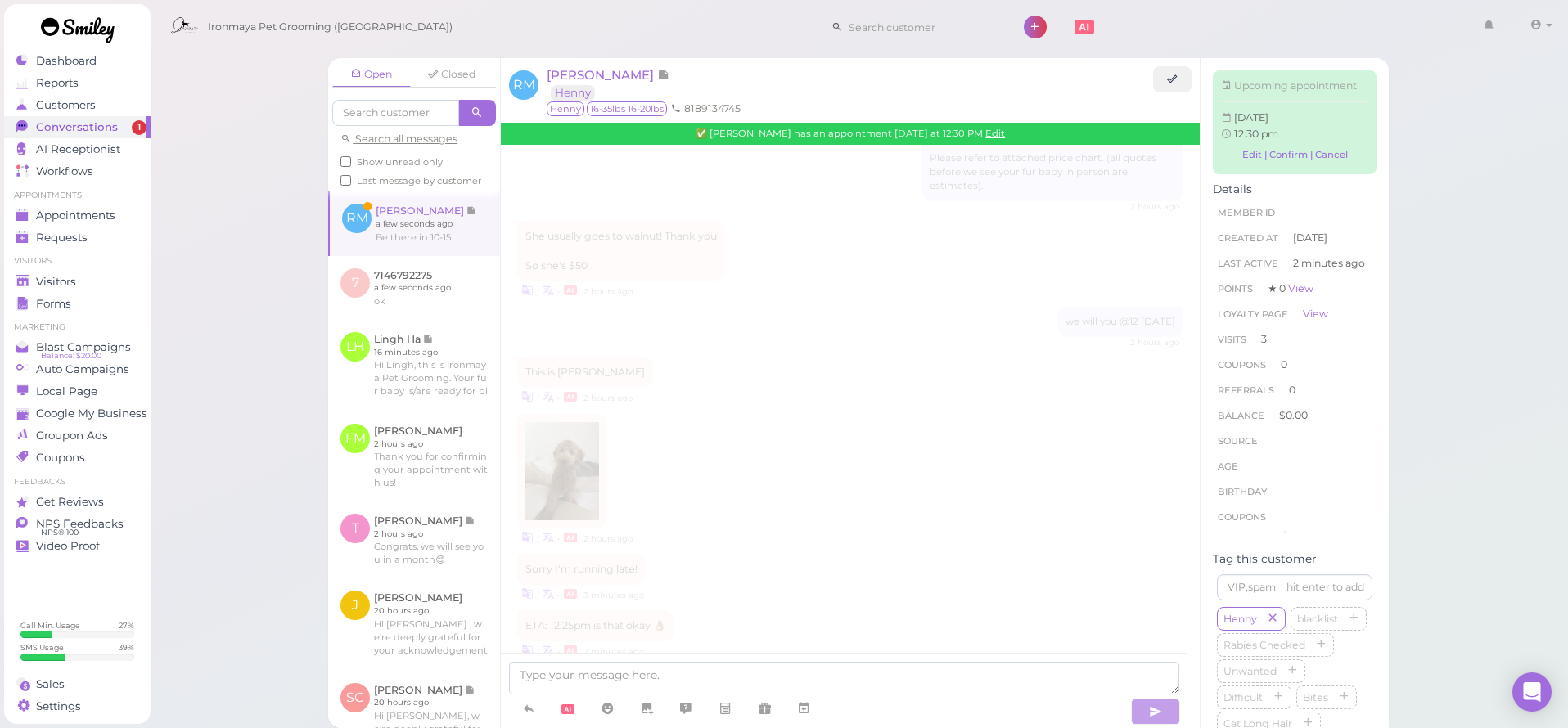
scroll to position [2036, 0]
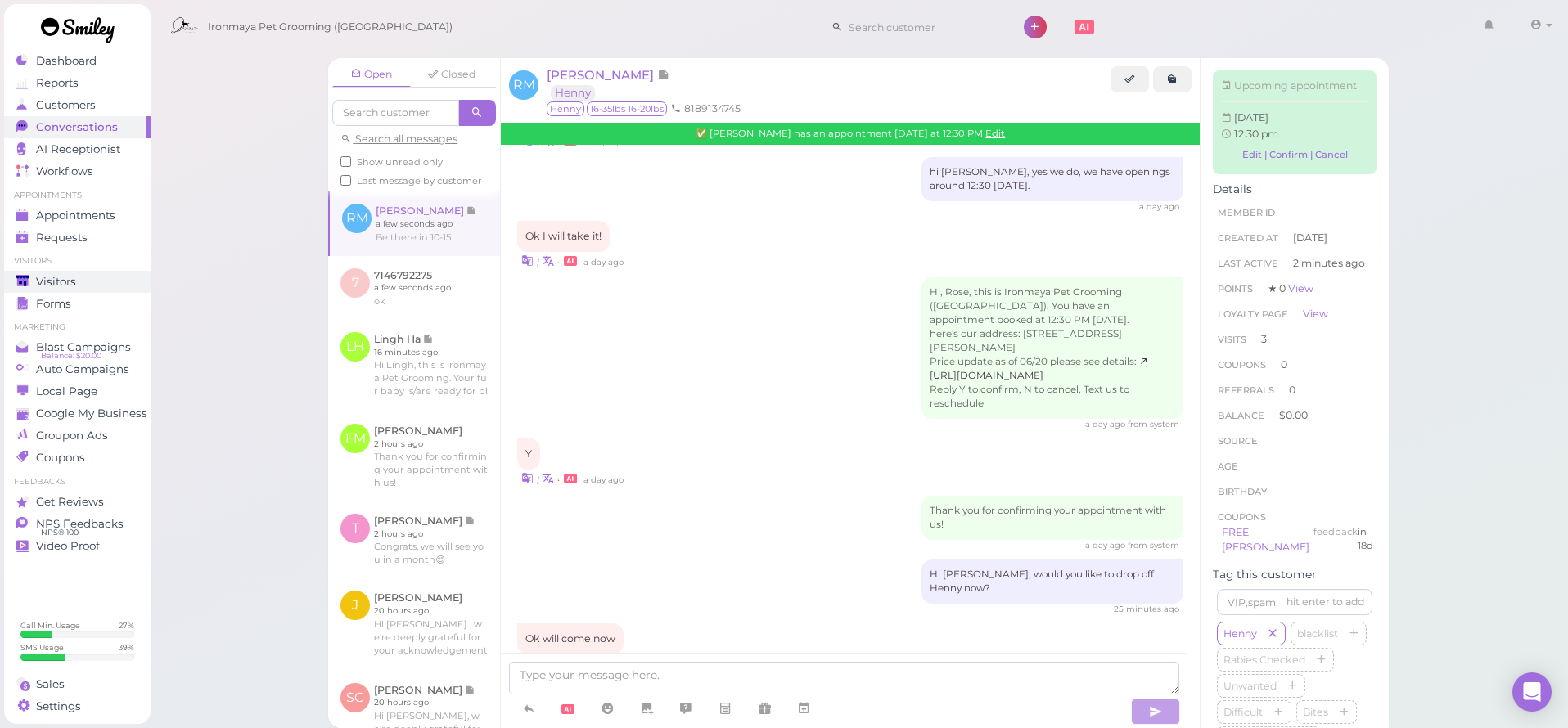
click at [61, 282] on span "Visitors" at bounding box center [57, 282] width 40 height 14
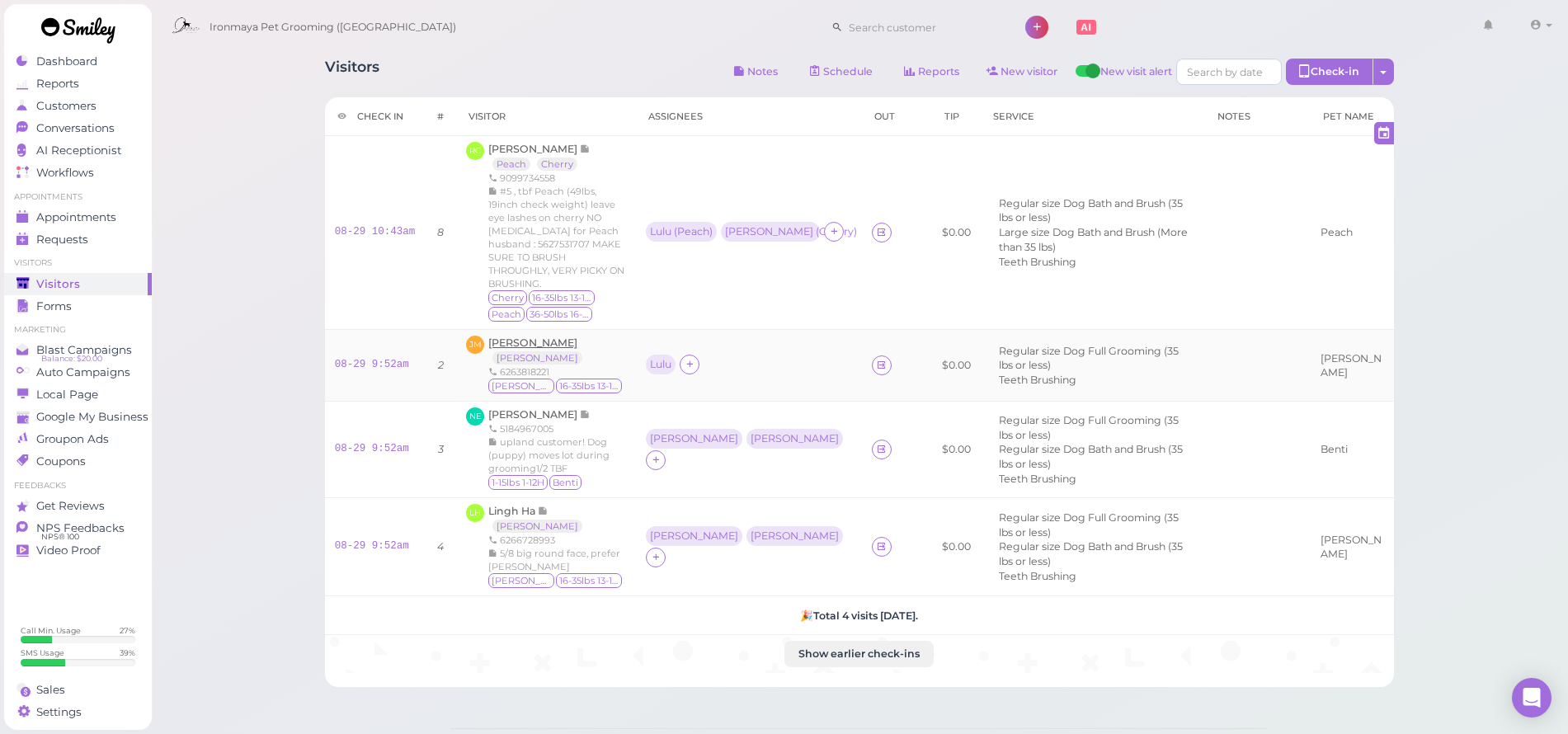
click at [527, 337] on span "[PERSON_NAME]" at bounding box center [533, 343] width 89 height 13
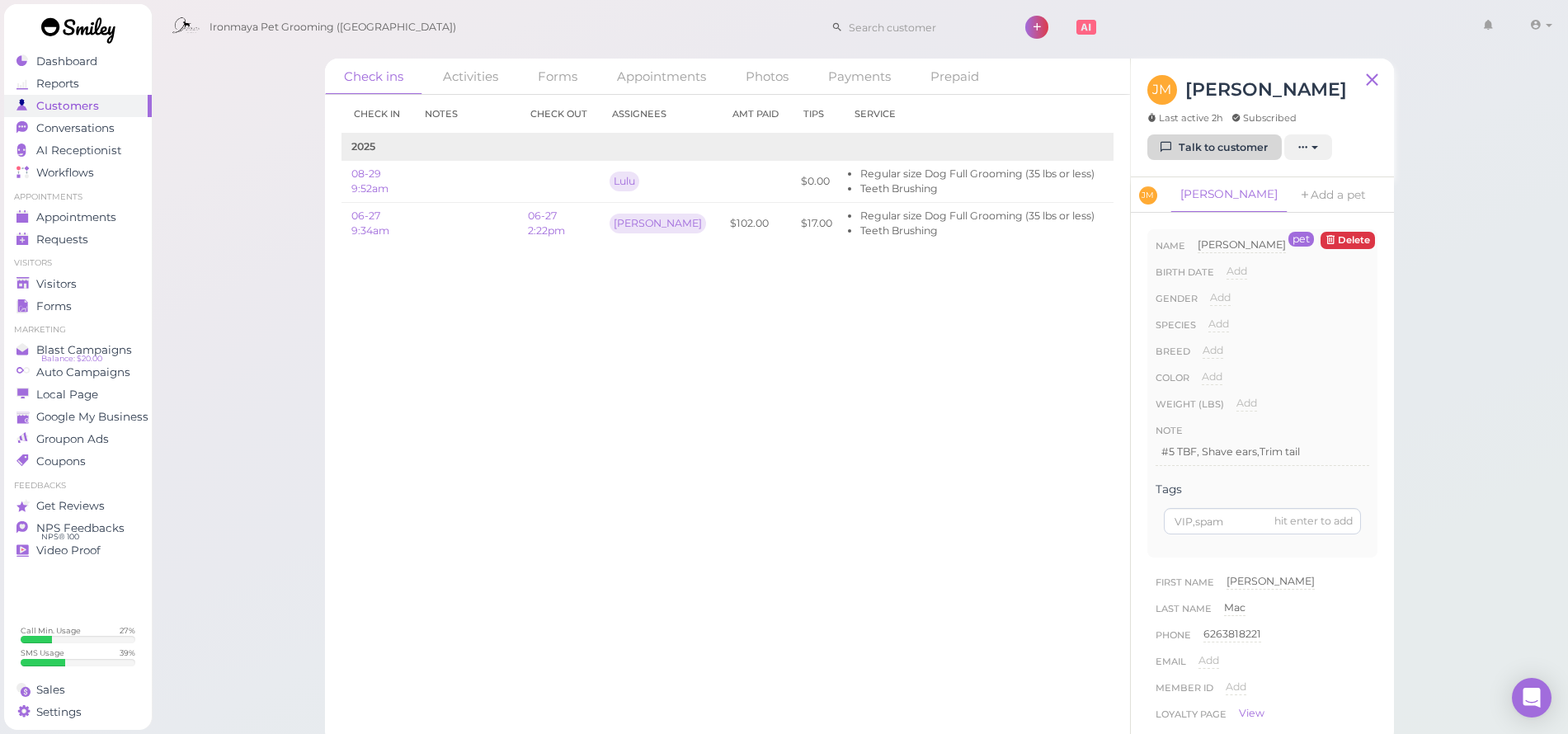
click at [1187, 149] on link "Talk to customer" at bounding box center [1215, 147] width 134 height 26
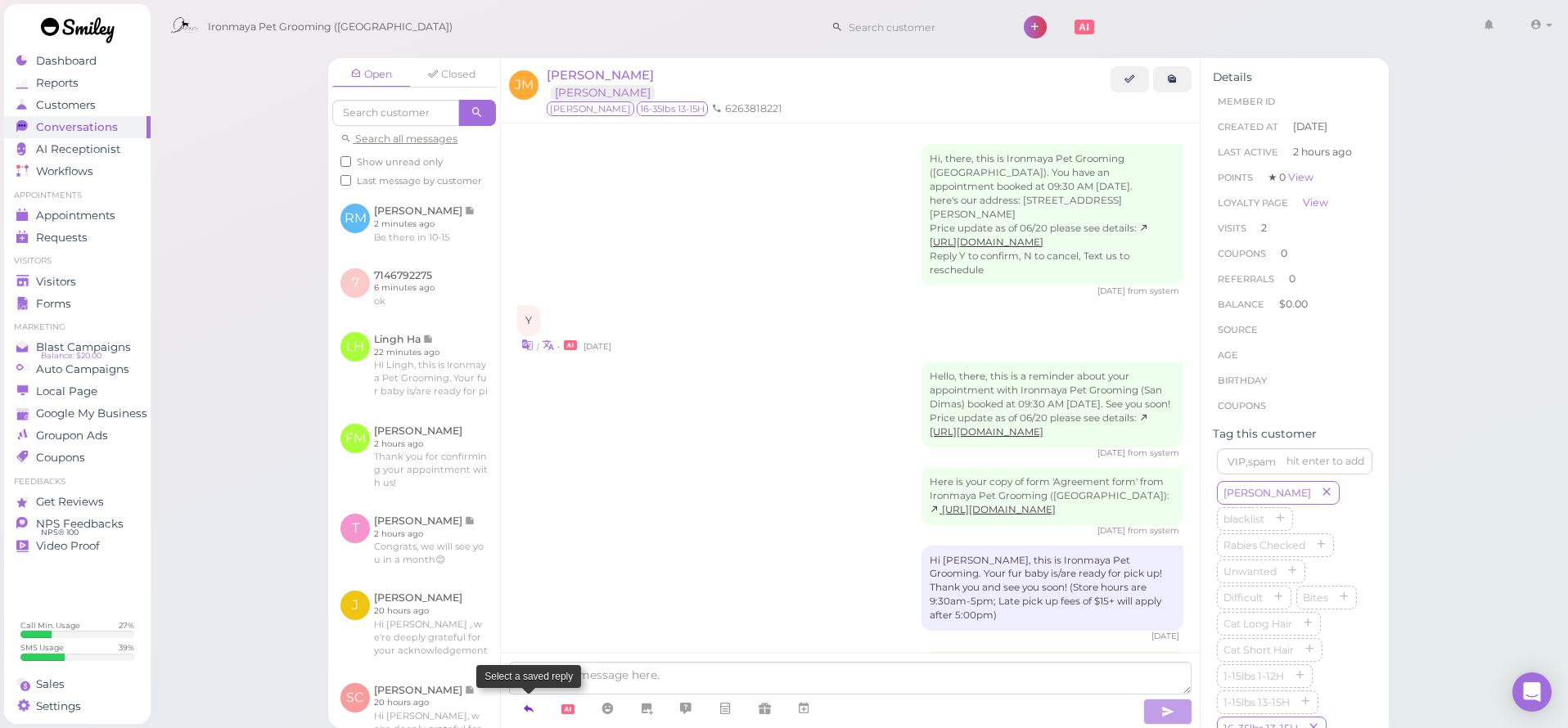
scroll to position [1406, 0]
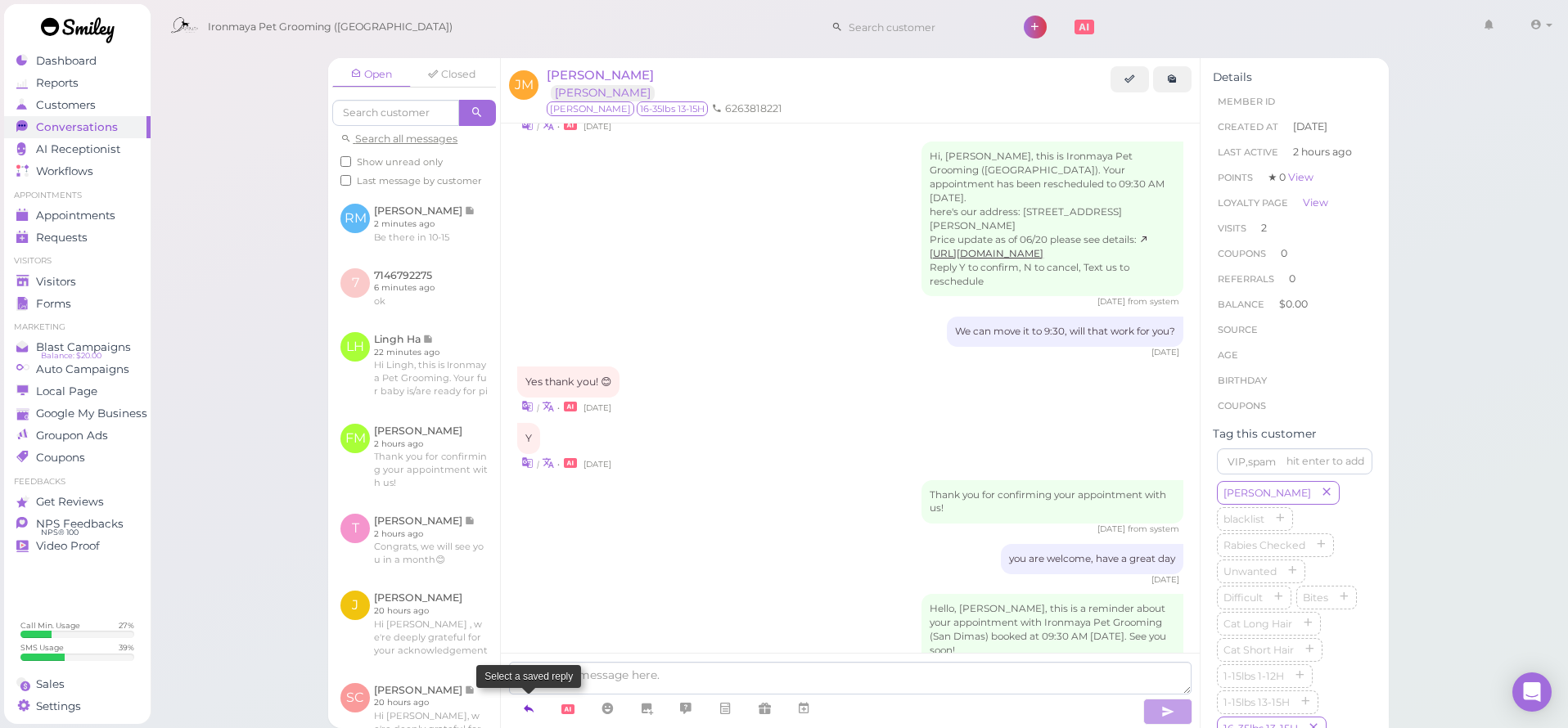
click at [525, 713] on icon at bounding box center [529, 708] width 13 height 16
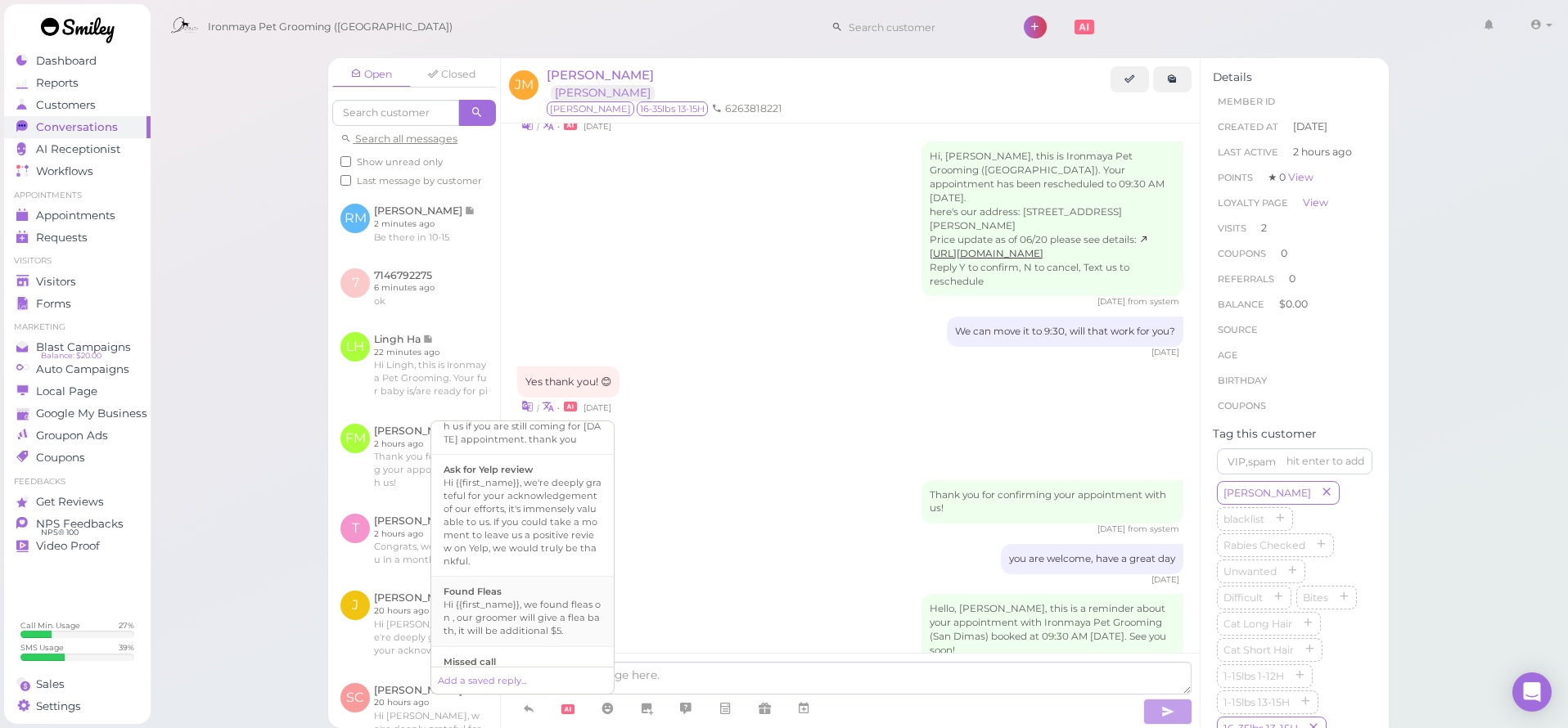
scroll to position [317, 0]
click at [520, 623] on b "Ready for Pick-up" at bounding box center [486, 617] width 85 height 11
type textarea "Hi {{first_name}}, this is Ironmaya Pet Grooming. Your fur baby is/are ready fo…"
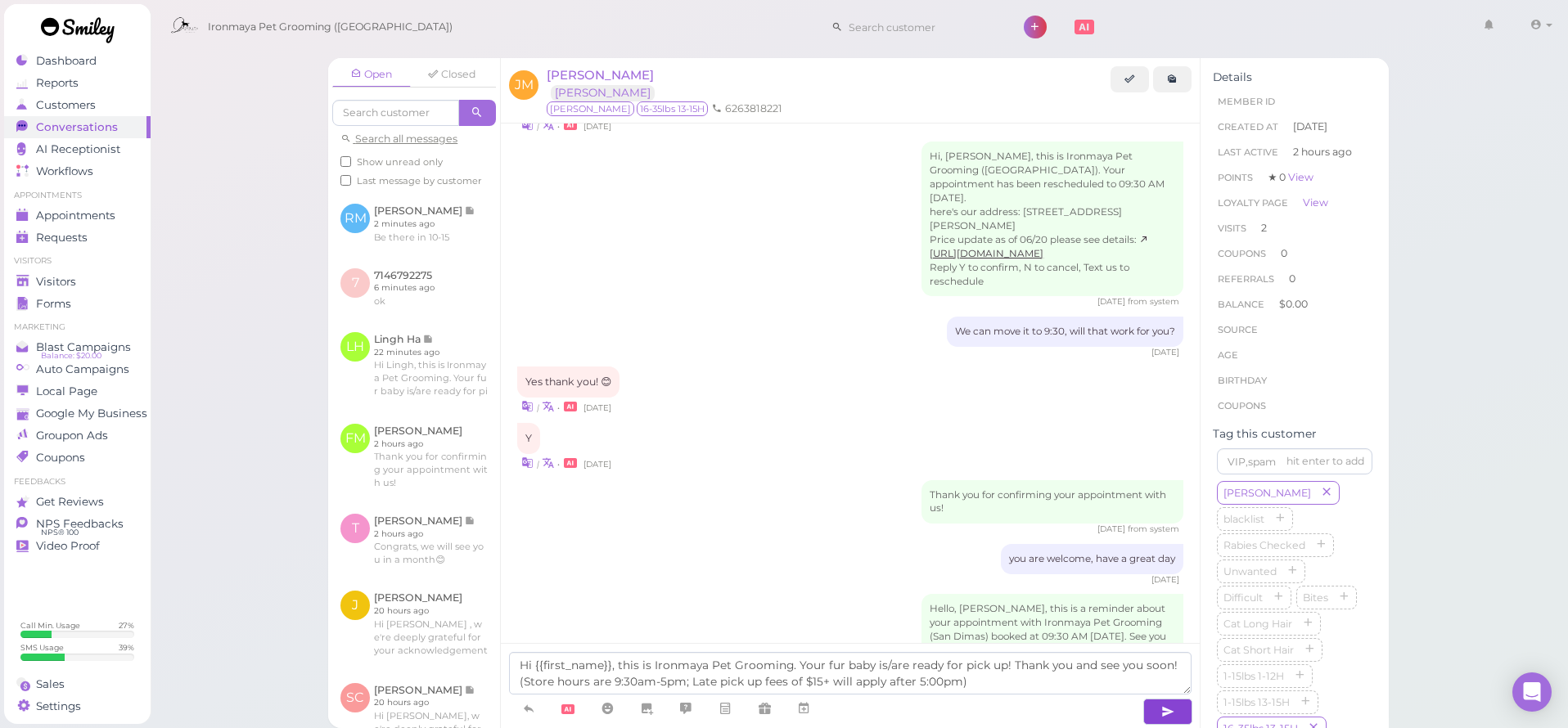
click at [1155, 714] on button "button" at bounding box center [1168, 712] width 49 height 26
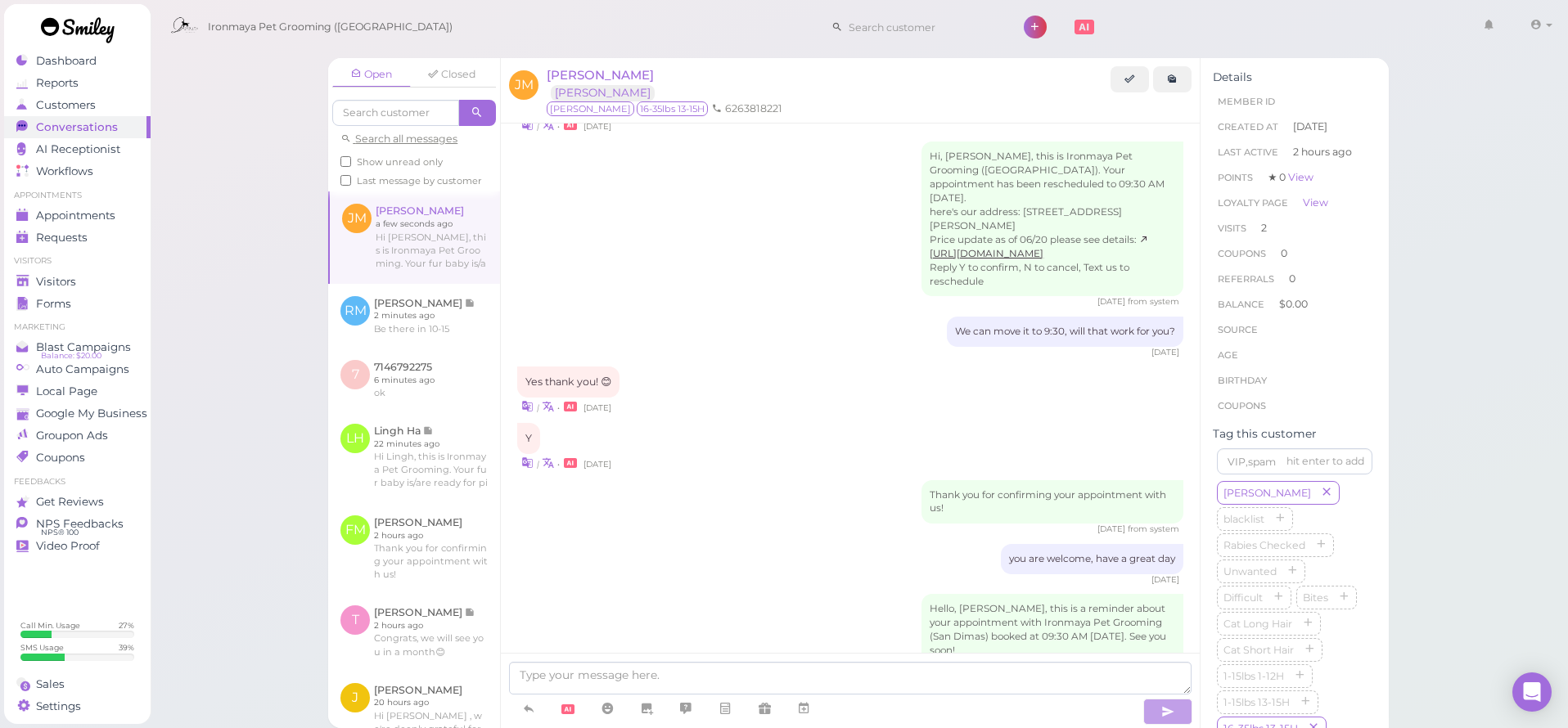
scroll to position [1483, 0]
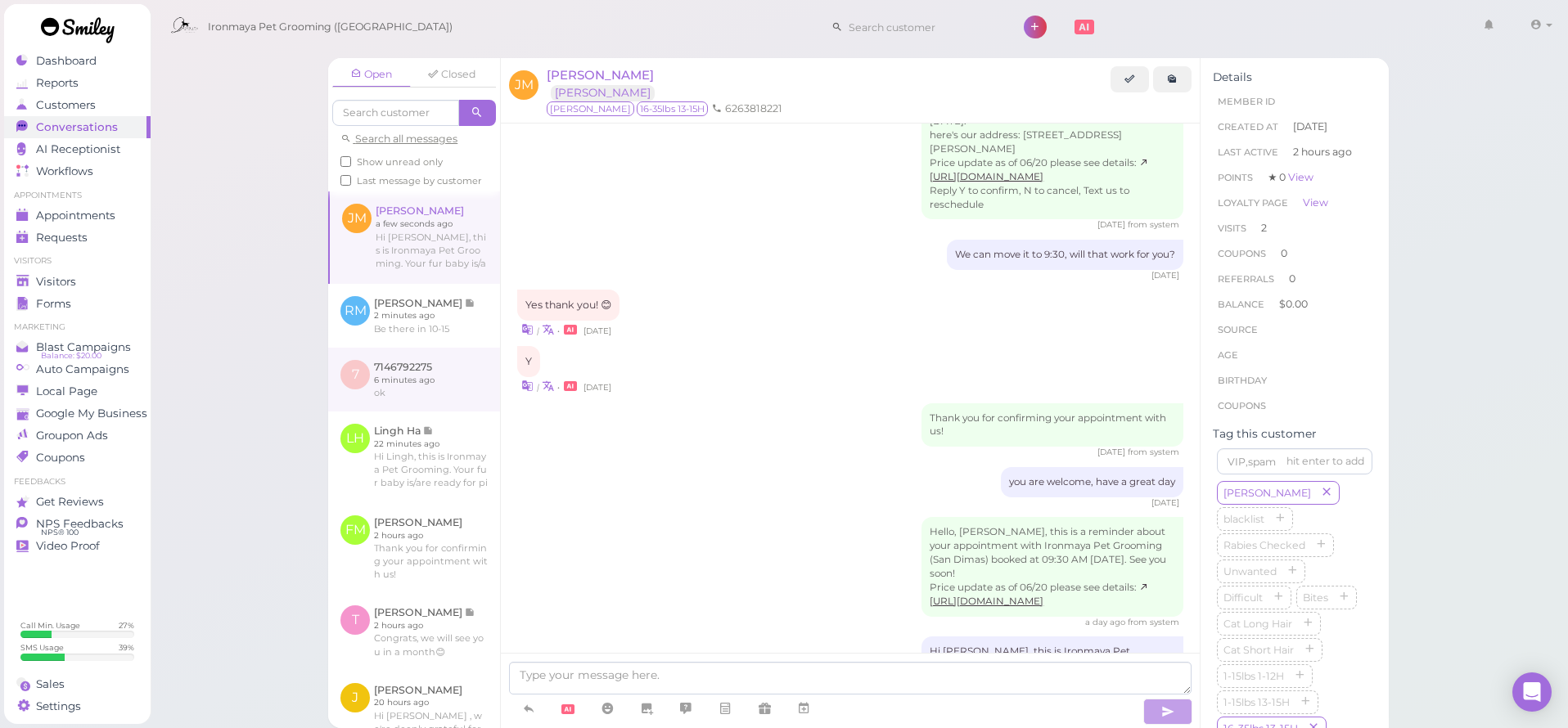
click at [398, 381] on link at bounding box center [414, 379] width 171 height 64
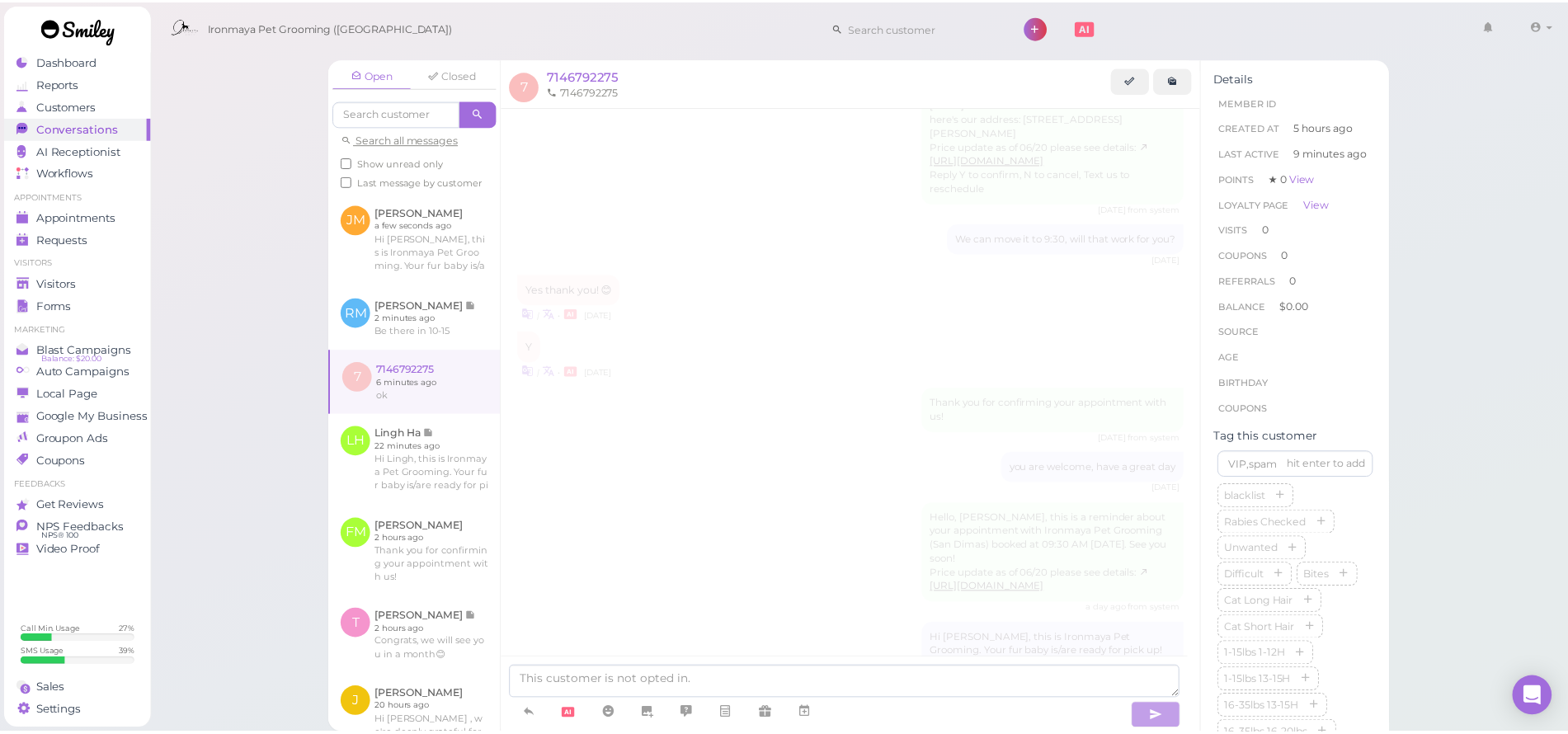
scroll to position [762, 0]
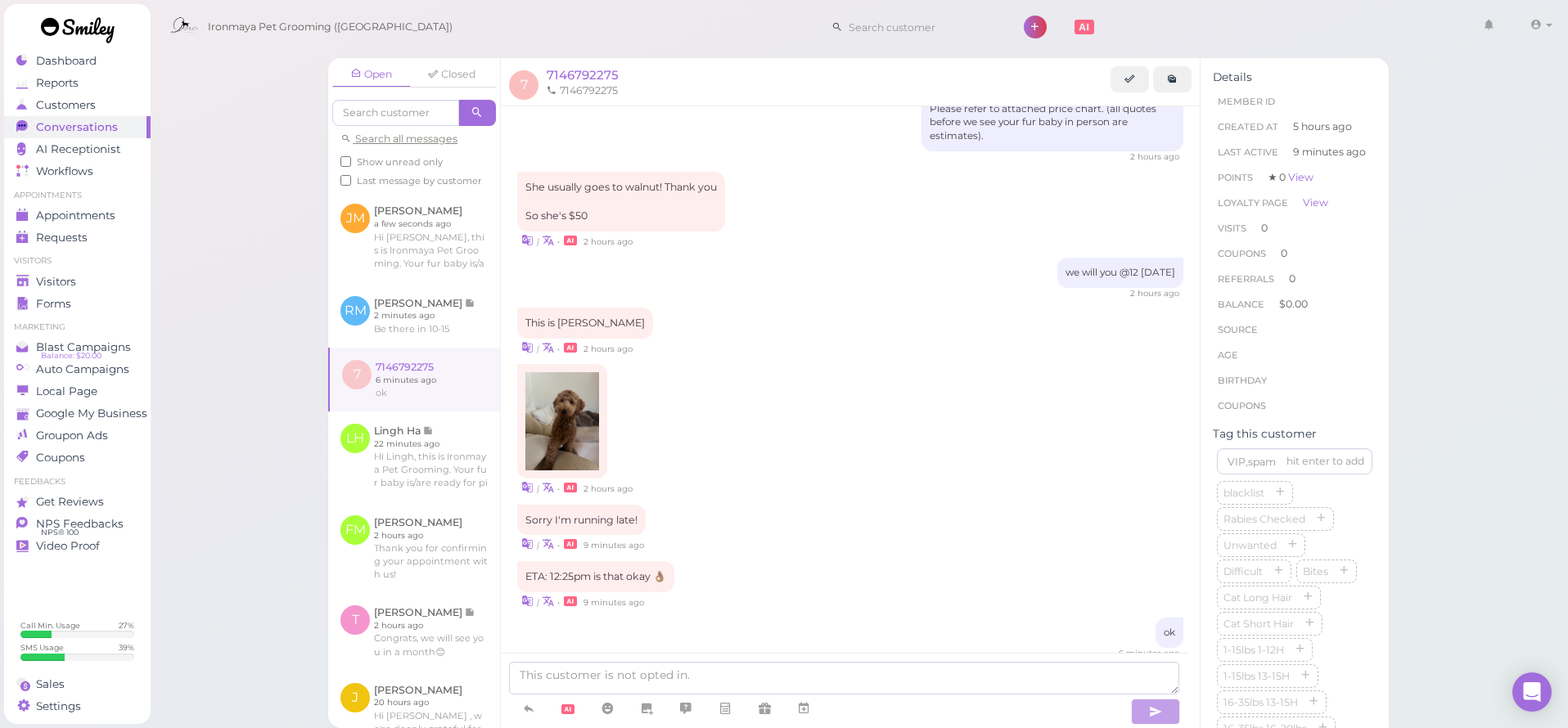
click at [559, 373] on img at bounding box center [562, 421] width 74 height 99
click at [73, 277] on span "Visitors" at bounding box center [57, 282] width 40 height 14
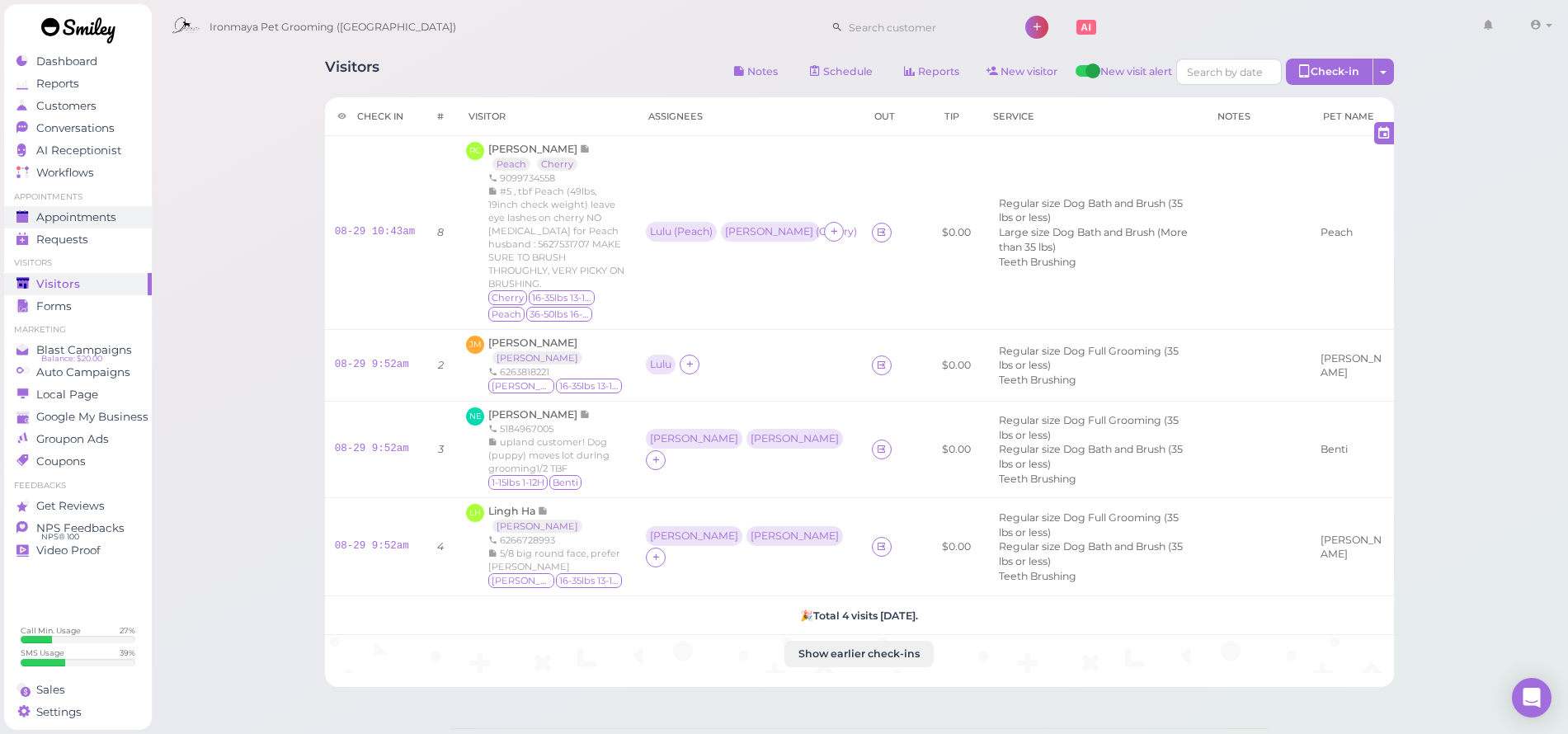
click at [107, 218] on span "Appointments" at bounding box center [76, 217] width 80 height 14
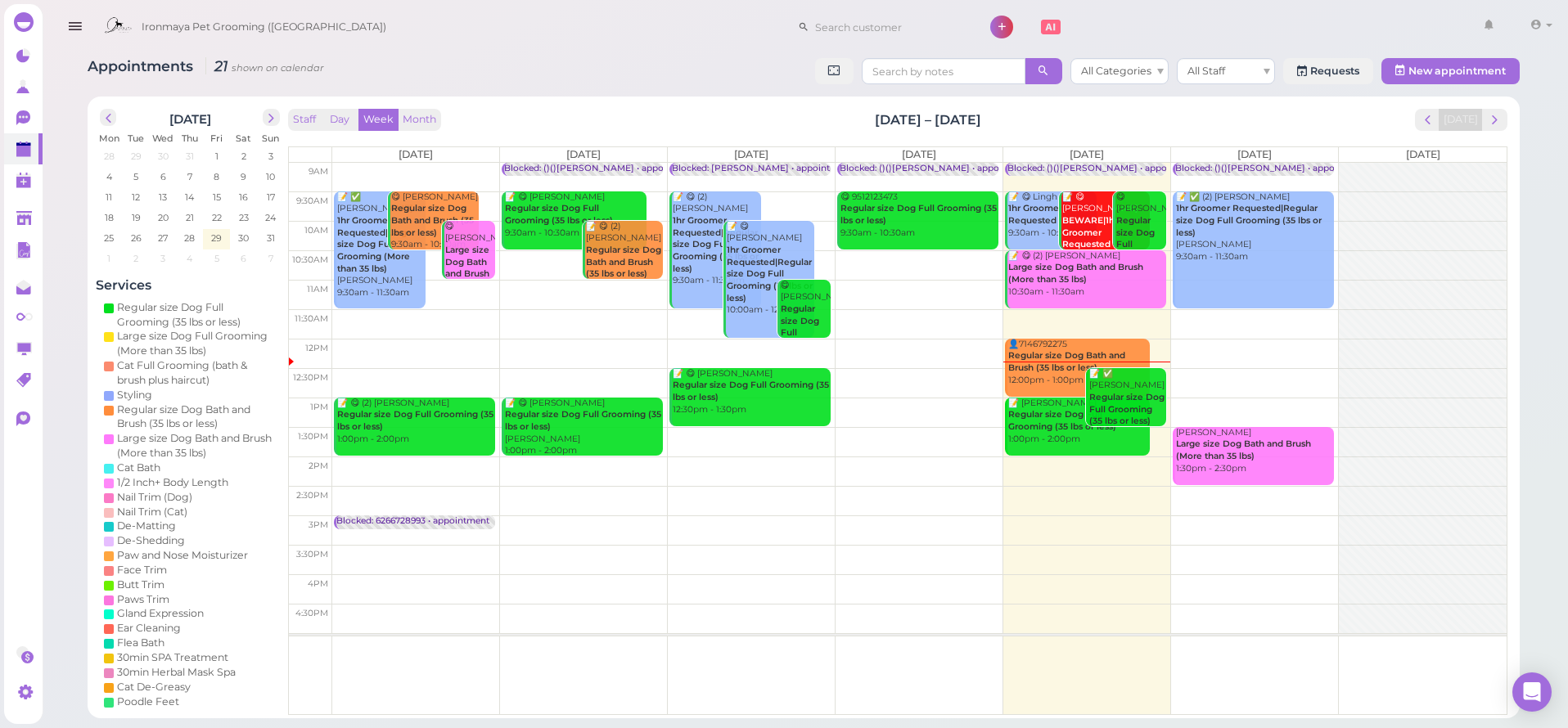
click at [1116, 400] on b "Regular size Dog Full Grooming (35 lbs or less)" at bounding box center [1126, 409] width 76 height 34
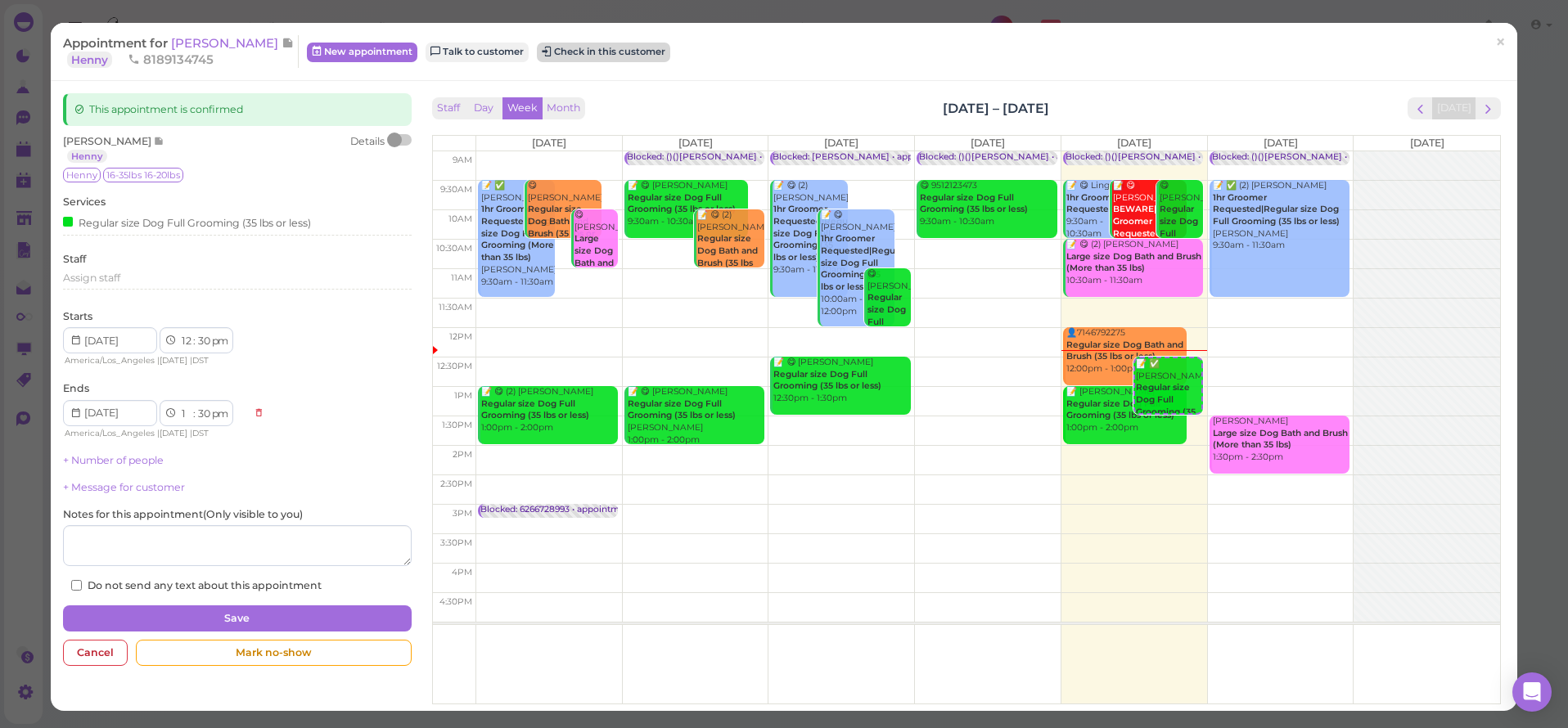
click at [585, 57] on button "Check in this customer" at bounding box center [603, 52] width 133 height 20
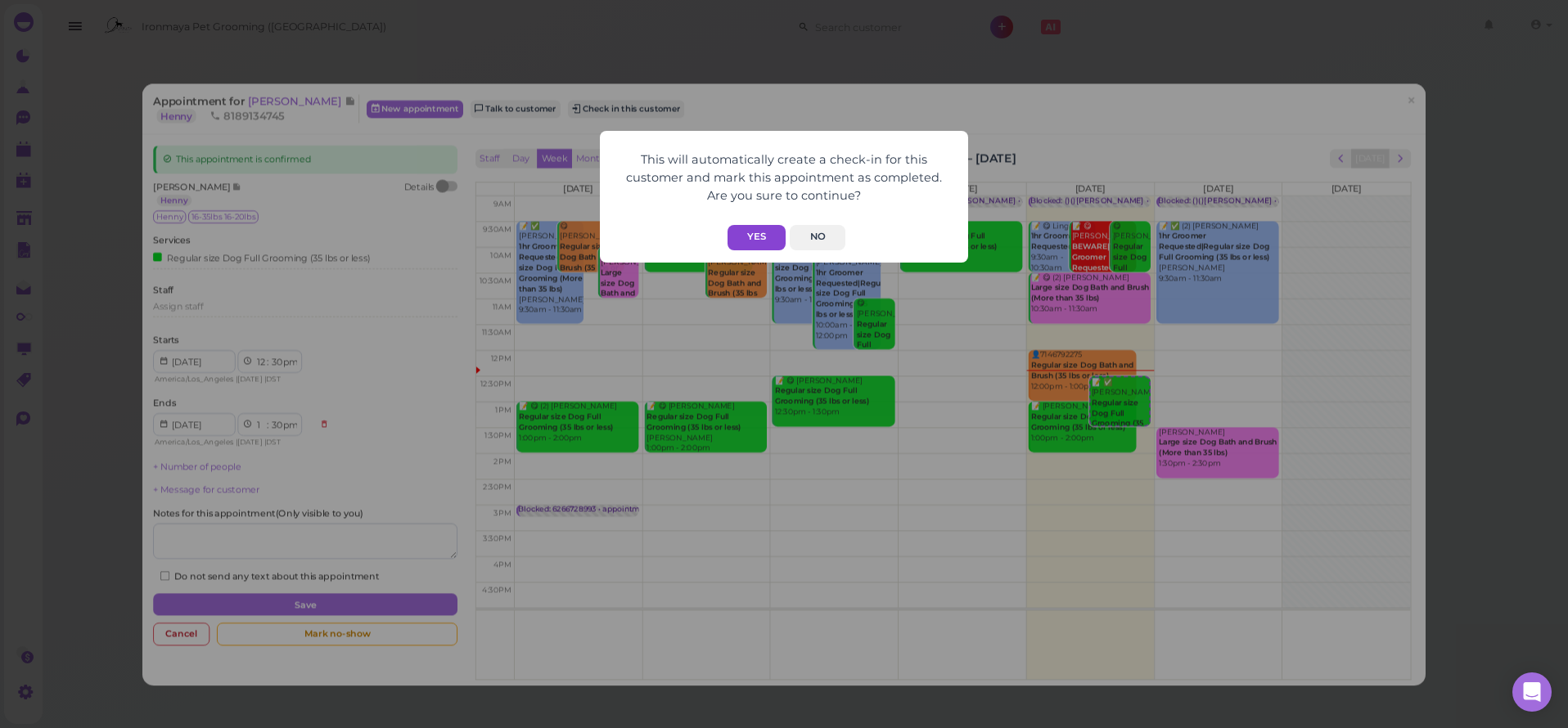
click at [772, 236] on button "Yes" at bounding box center [757, 238] width 58 height 25
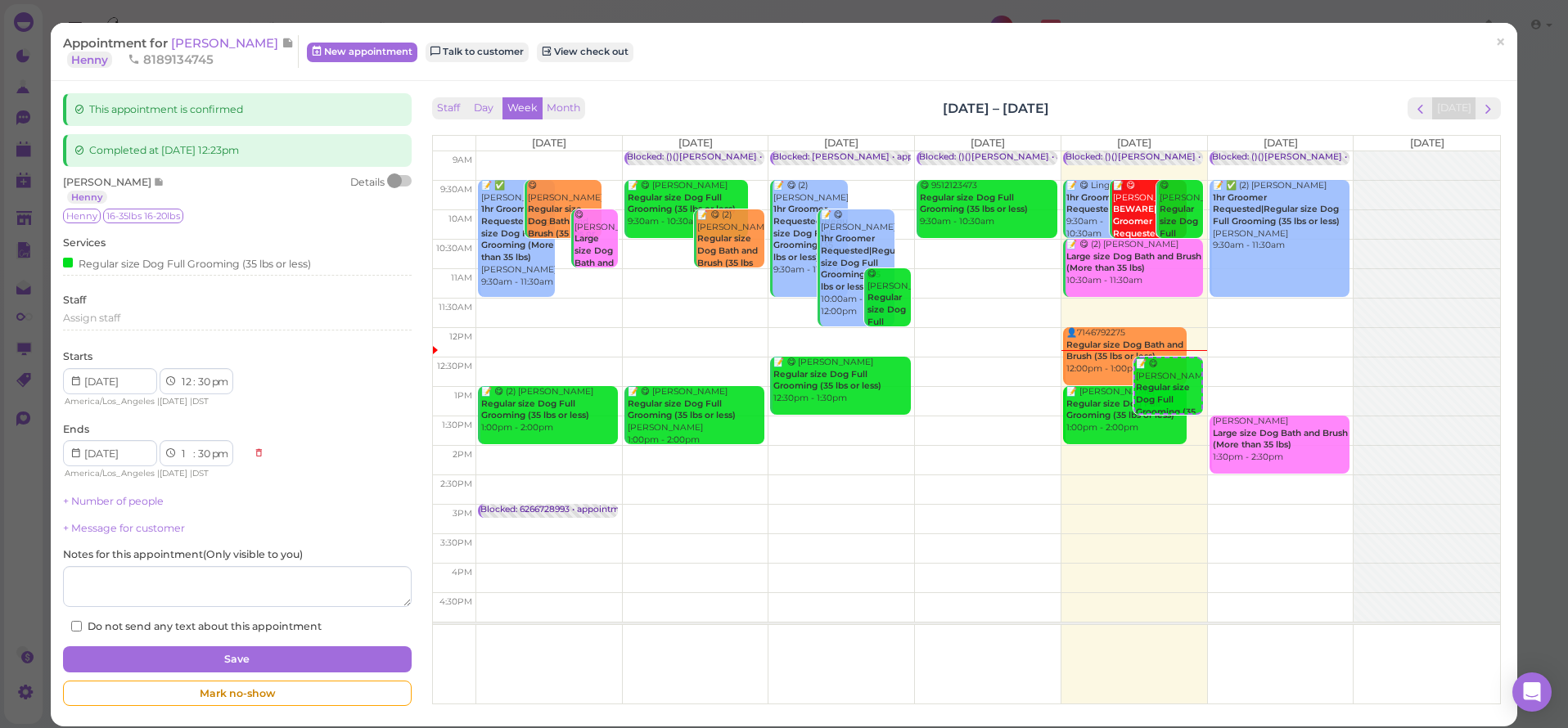
click at [217, 47] on span "[PERSON_NAME]" at bounding box center [226, 43] width 110 height 15
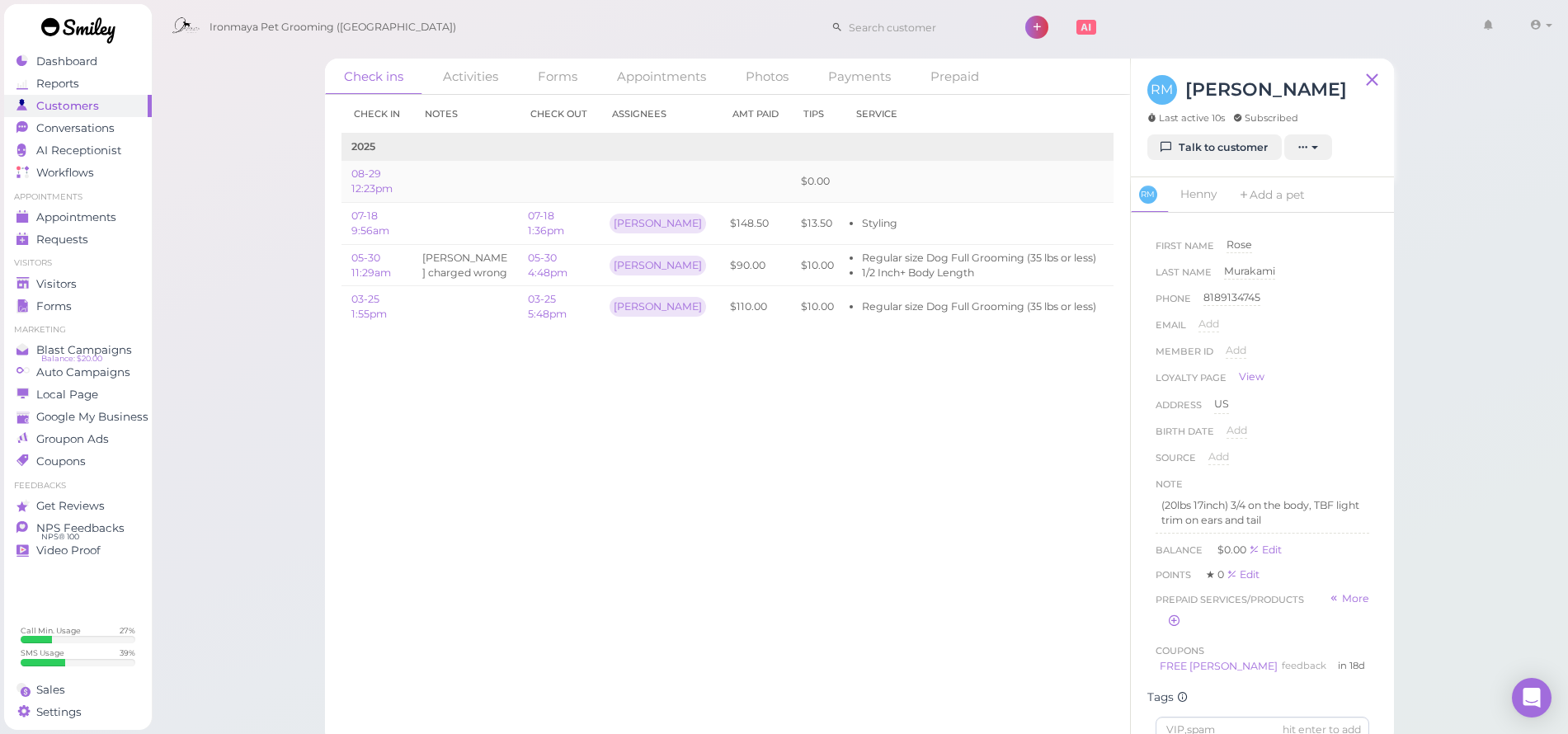
click at [1116, 181] on link "Edit" at bounding box center [1126, 181] width 20 height 13
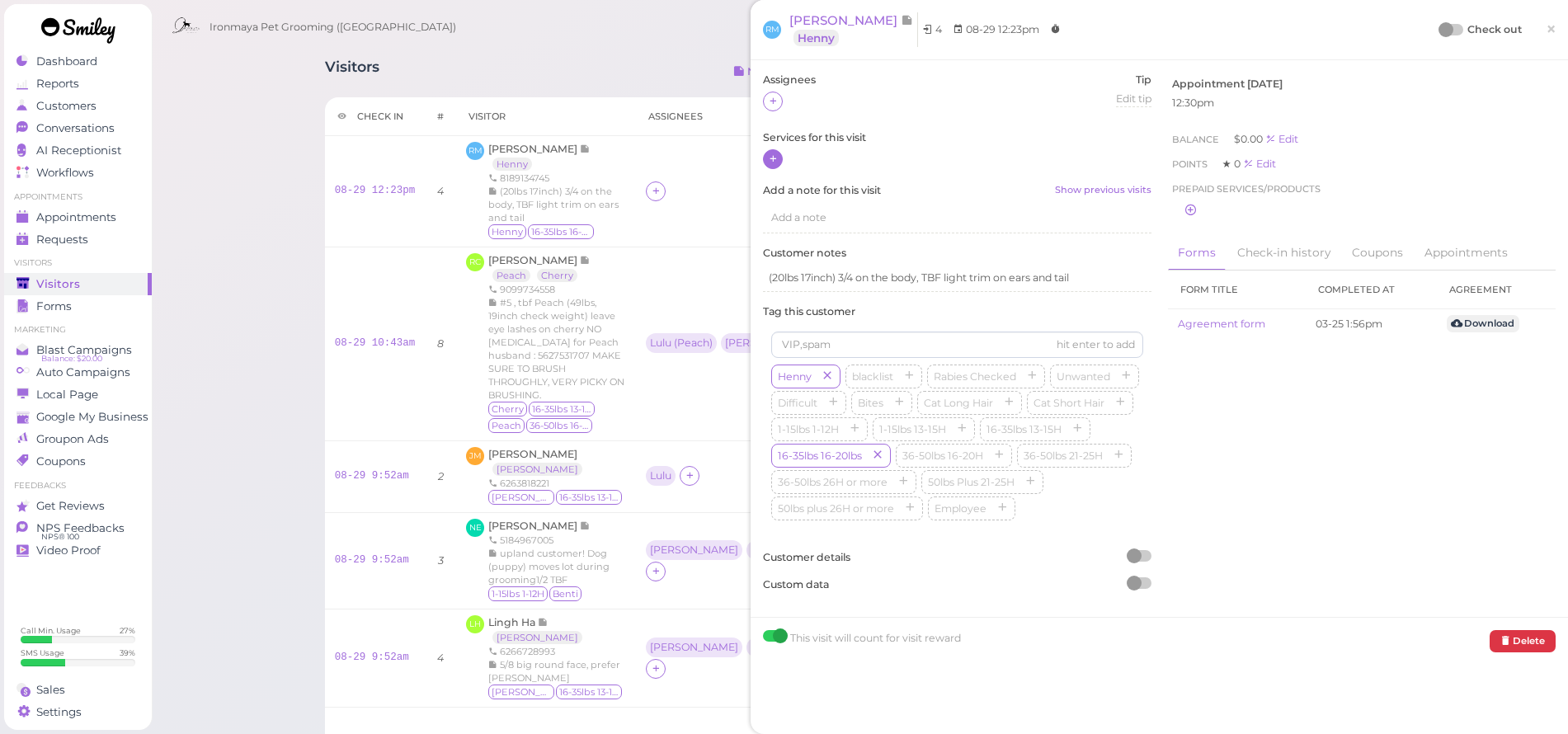
click at [771, 157] on icon at bounding box center [772, 158] width 11 height 13
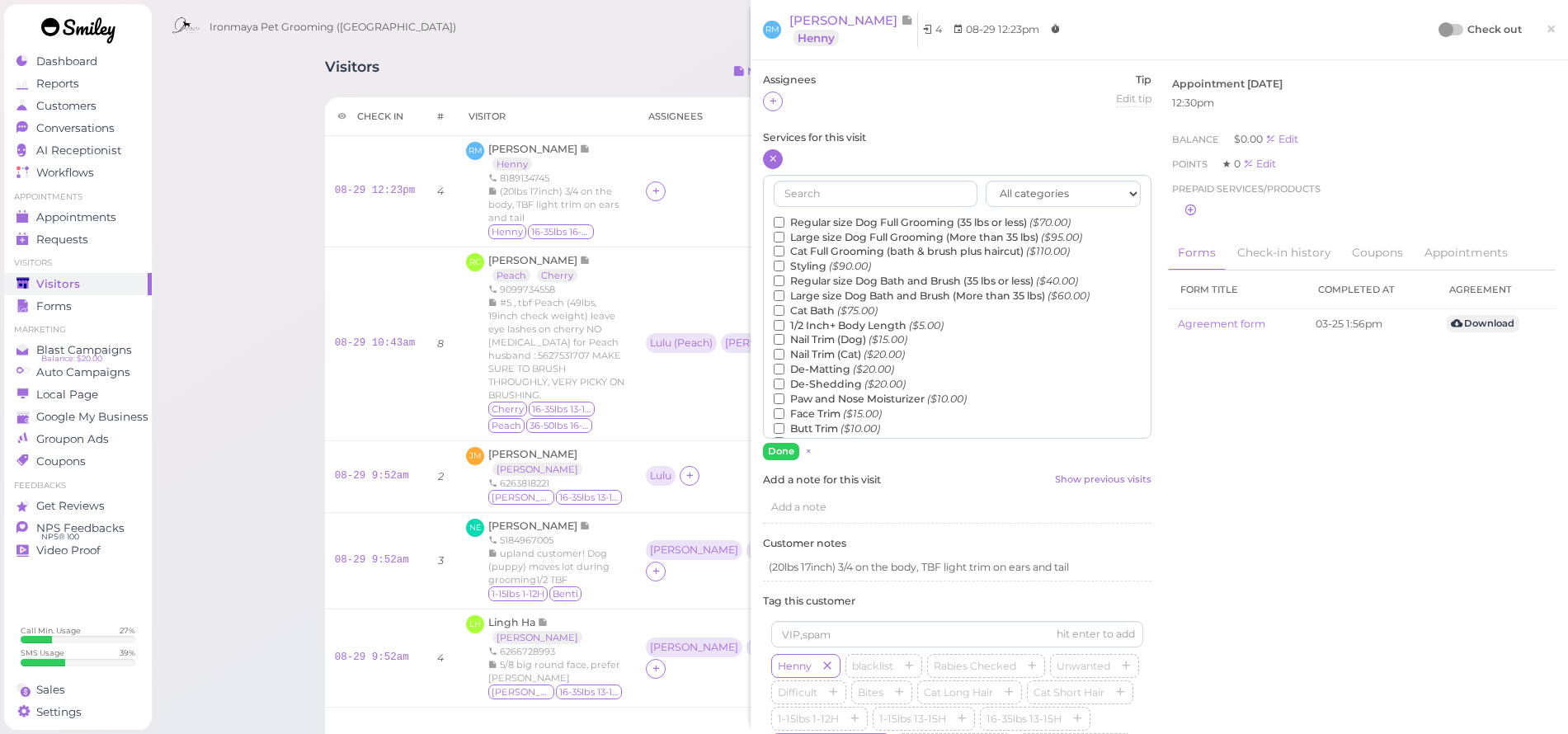
click at [852, 216] on label "Regular size Dog Full Grooming (35 lbs or less) ($70.00)" at bounding box center [922, 222] width 297 height 14
click at [785, 217] on input "Regular size Dog Full Grooming (35 lbs or less) ($70.00)" at bounding box center [778, 222] width 11 height 11
click at [771, 456] on button "Done" at bounding box center [781, 452] width 37 height 17
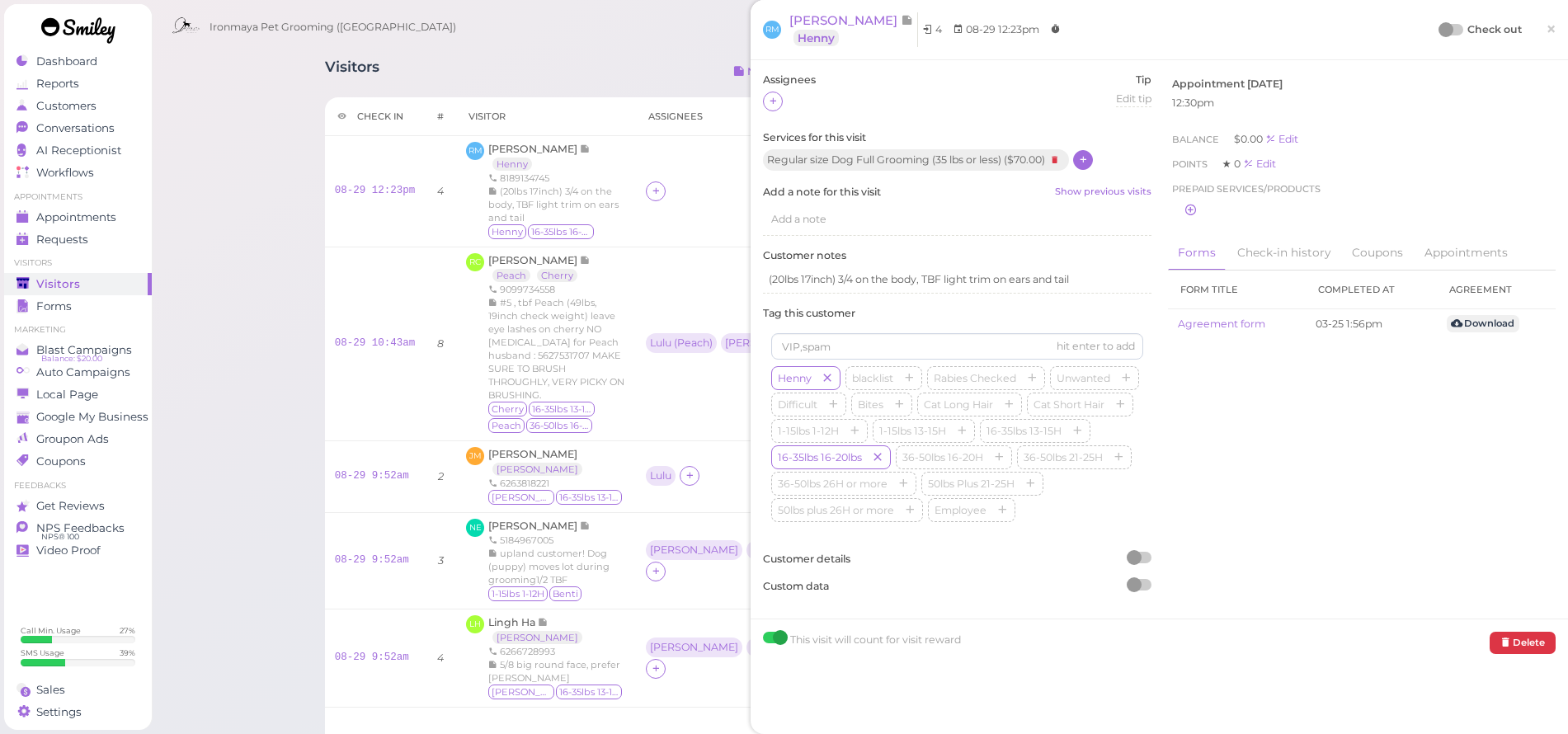
click at [798, 212] on span "Add a note" at bounding box center [798, 218] width 55 height 13
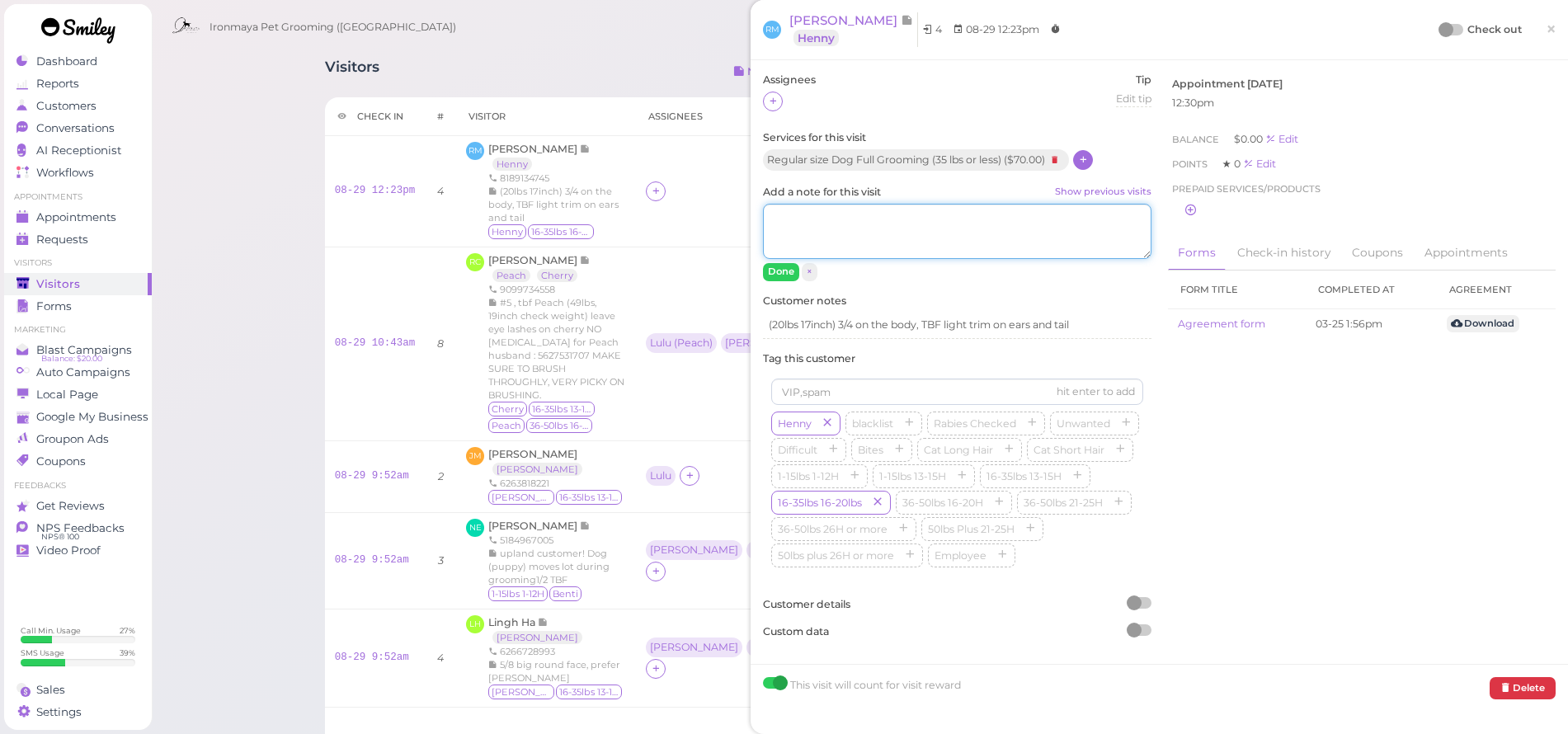
click at [801, 232] on textarea "Add a note for this visit Show previous visits" at bounding box center [957, 232] width 388 height 56
type textarea "1/2 inch"
click at [786, 269] on button "Done" at bounding box center [781, 272] width 37 height 17
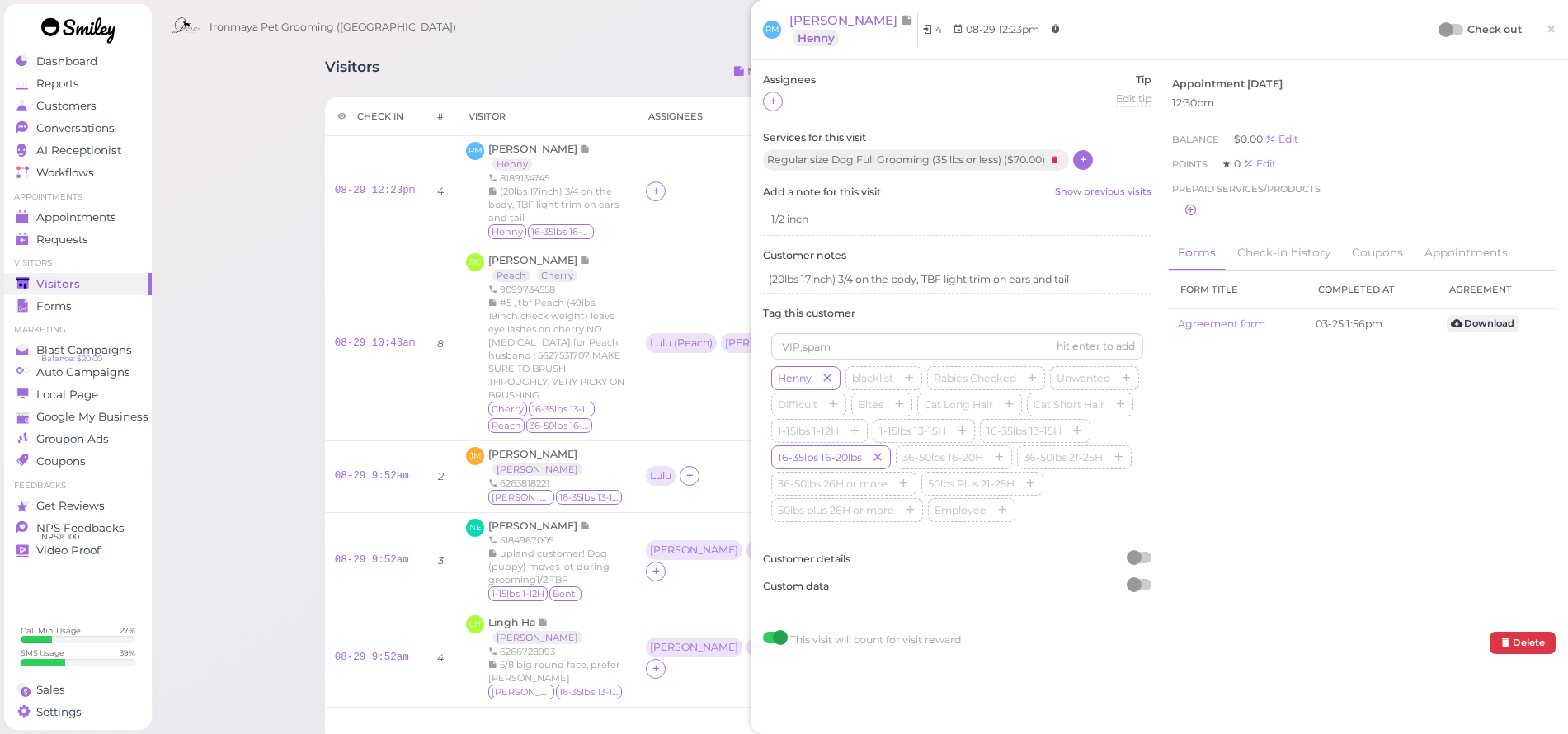
click at [1546, 32] on span "×" at bounding box center [1551, 29] width 11 height 23
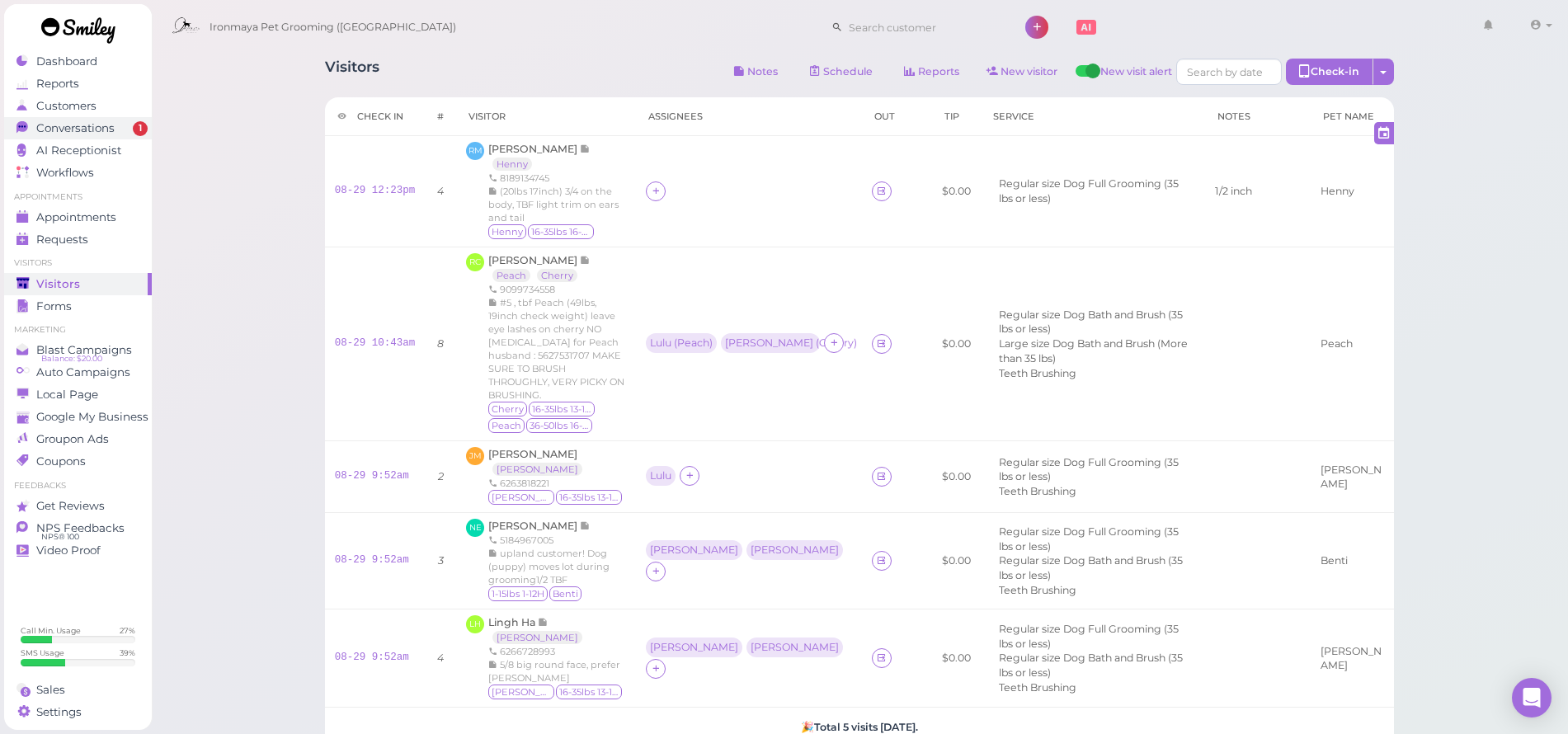
click at [89, 137] on link "Conversations 1" at bounding box center [77, 127] width 148 height 22
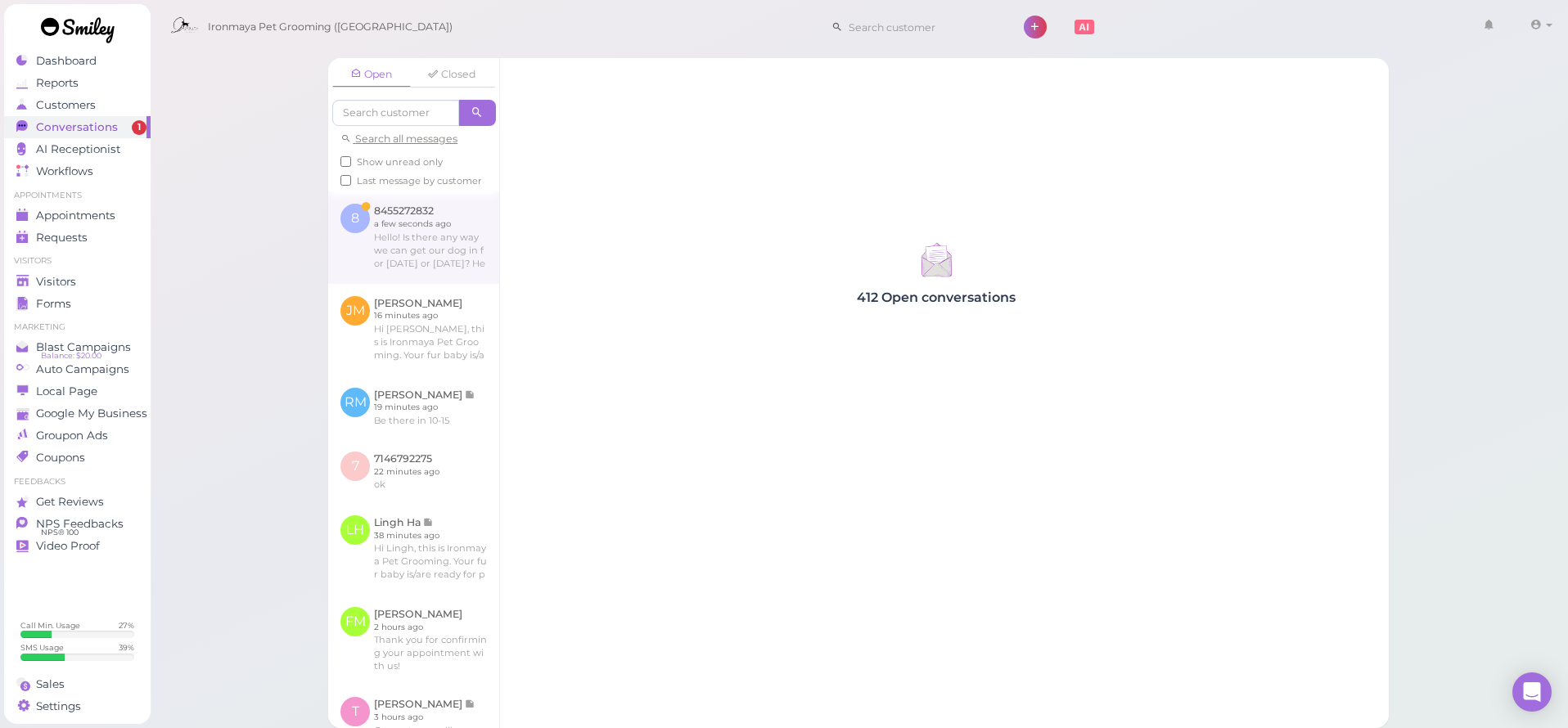
click at [398, 270] on link at bounding box center [414, 238] width 171 height 92
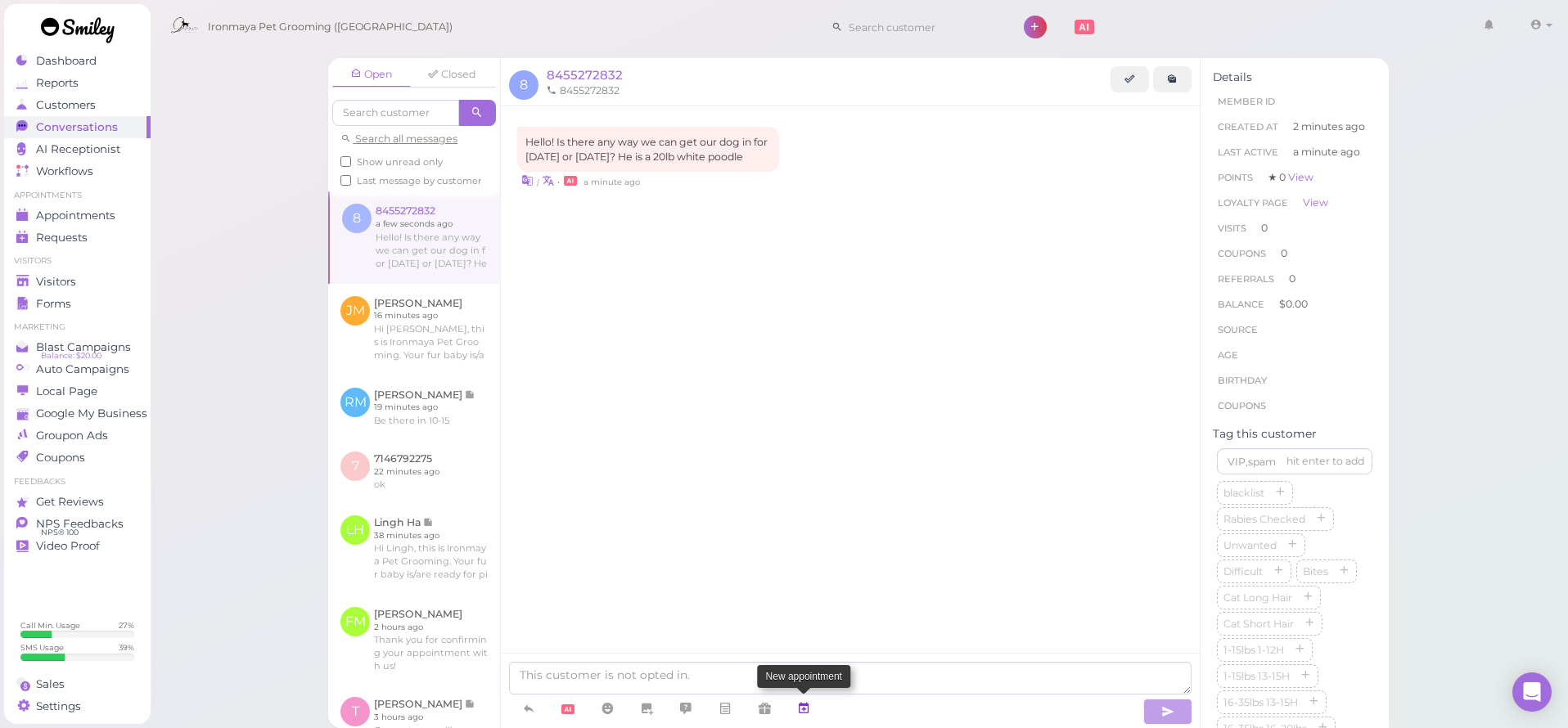
click at [810, 714] on icon at bounding box center [804, 708] width 13 height 16
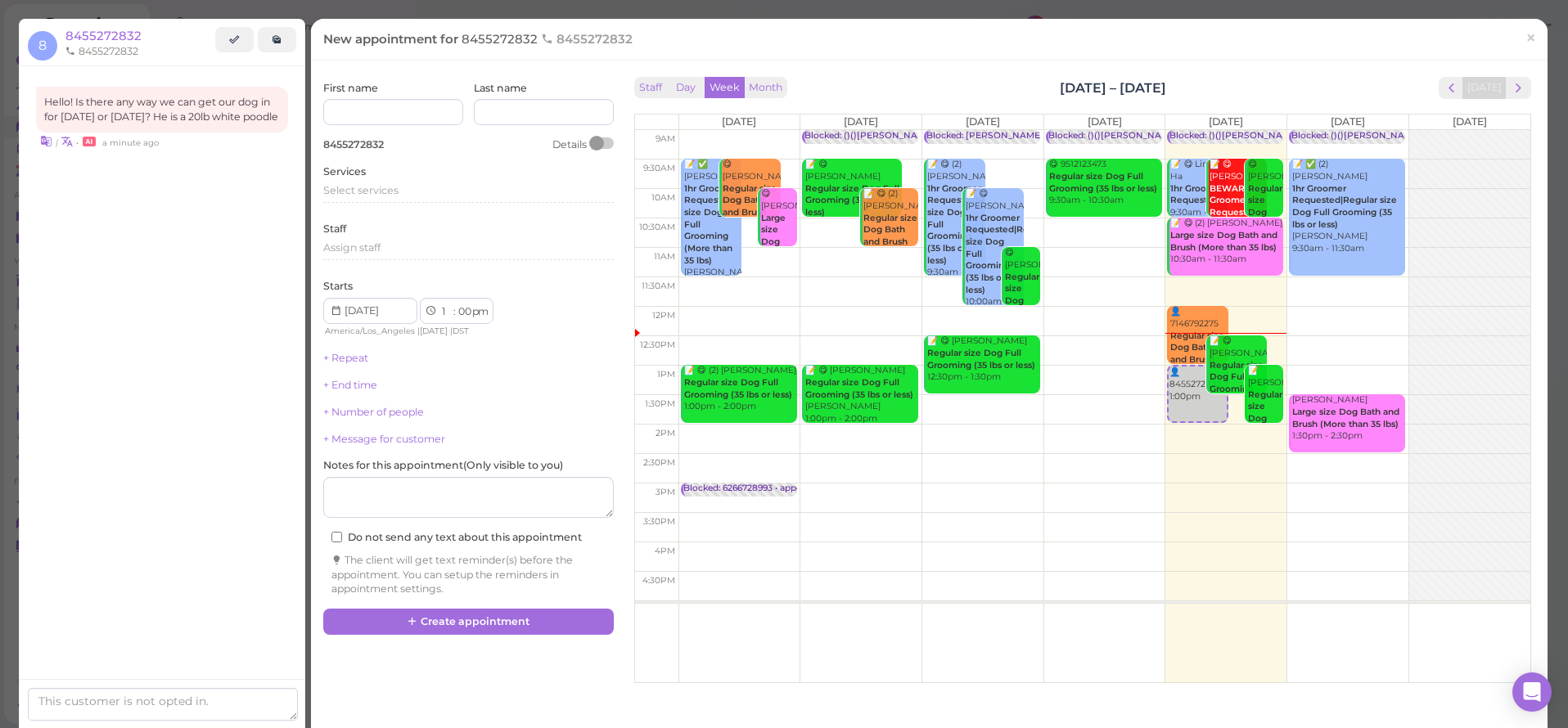
click at [1341, 312] on td at bounding box center [1103, 321] width 852 height 30
type input "[DATE]"
select select "12"
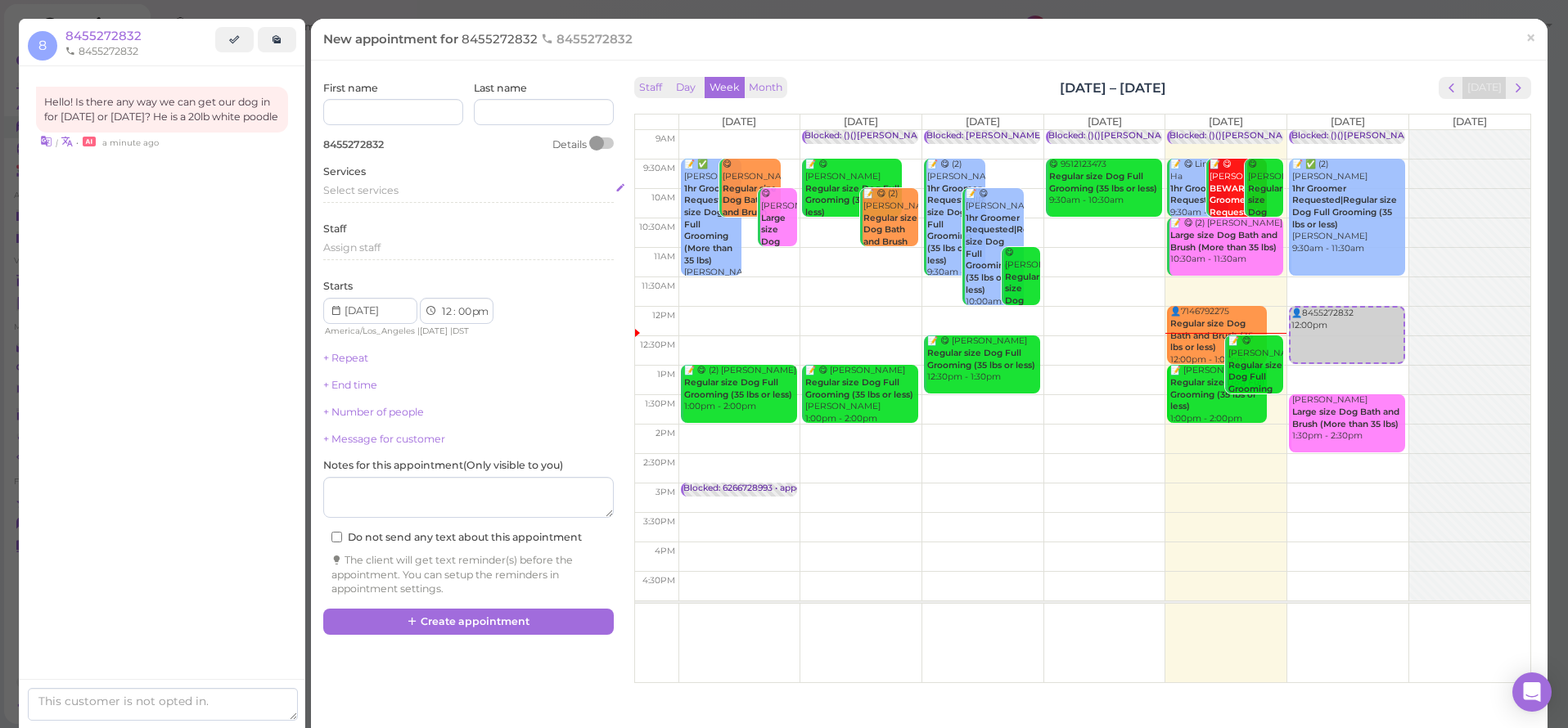
click at [369, 193] on span "Select services" at bounding box center [360, 190] width 76 height 12
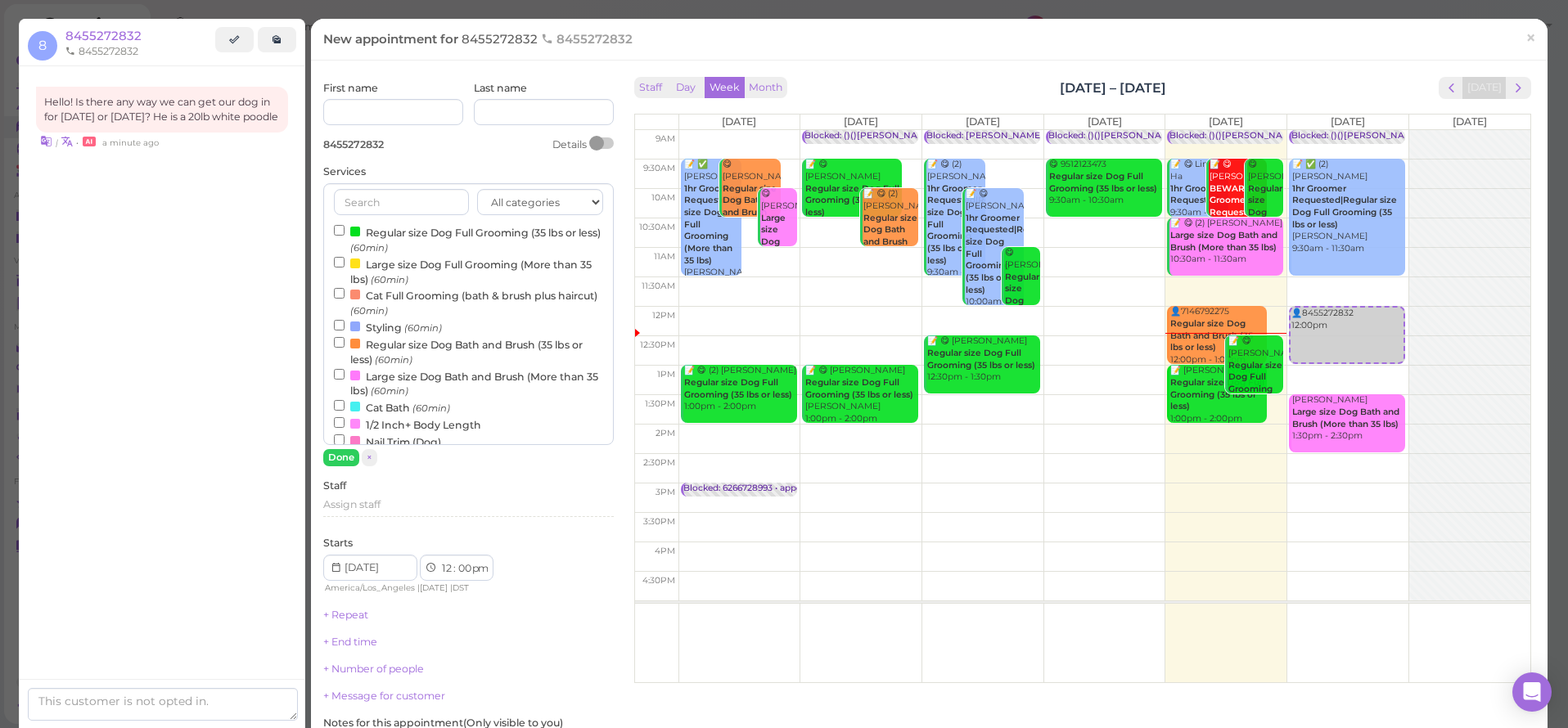
click at [367, 230] on label "Regular size Dog Full Grooming (35 lbs or less) (60min)" at bounding box center [468, 239] width 269 height 32
click at [345, 230] on input "Regular size Dog Full Grooming (35 lbs or less) (60min)" at bounding box center [339, 230] width 11 height 11
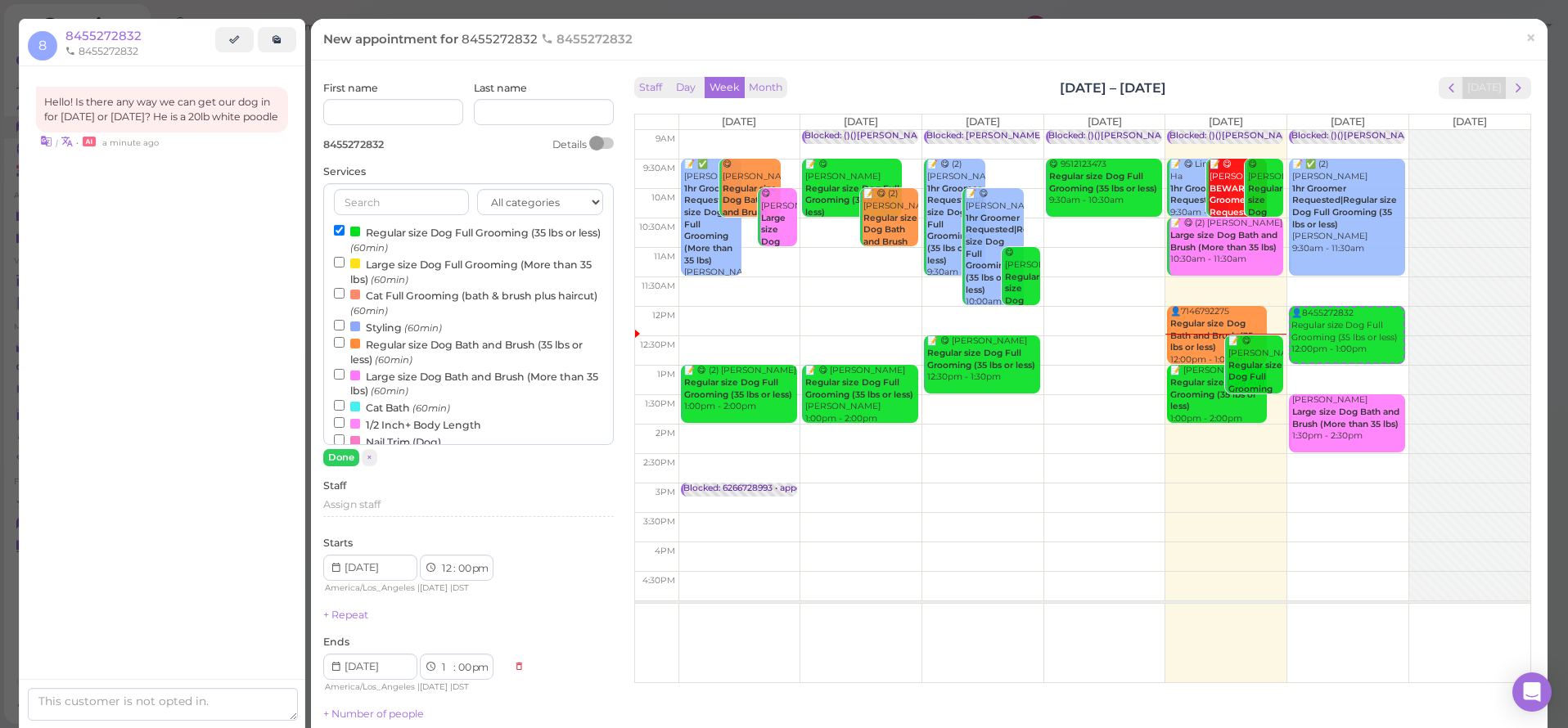
click at [366, 231] on label "Regular size Dog Full Grooming (35 lbs or less) (60min)" at bounding box center [468, 239] width 269 height 32
click at [345, 231] on input "Regular size Dog Full Grooming (35 lbs or less) (60min)" at bounding box center [339, 230] width 11 height 11
click at [366, 231] on label "Regular size Dog Full Grooming (35 lbs or less) (60min)" at bounding box center [468, 239] width 269 height 32
click at [345, 231] on input "Regular size Dog Full Grooming (35 lbs or less) (60min)" at bounding box center [339, 230] width 11 height 11
click at [350, 460] on button "Done" at bounding box center [341, 458] width 36 height 17
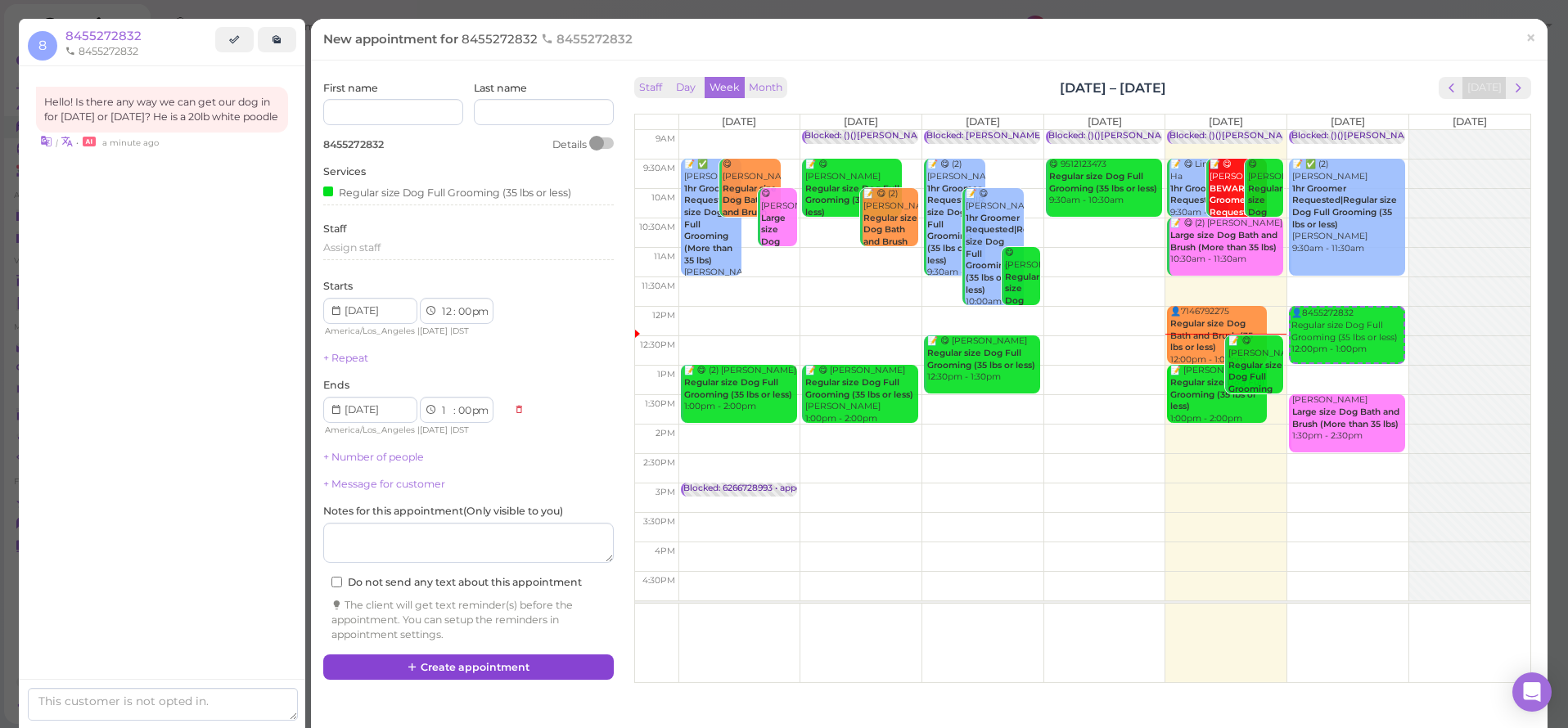
click at [443, 663] on button "Create appointment" at bounding box center [467, 668] width 290 height 26
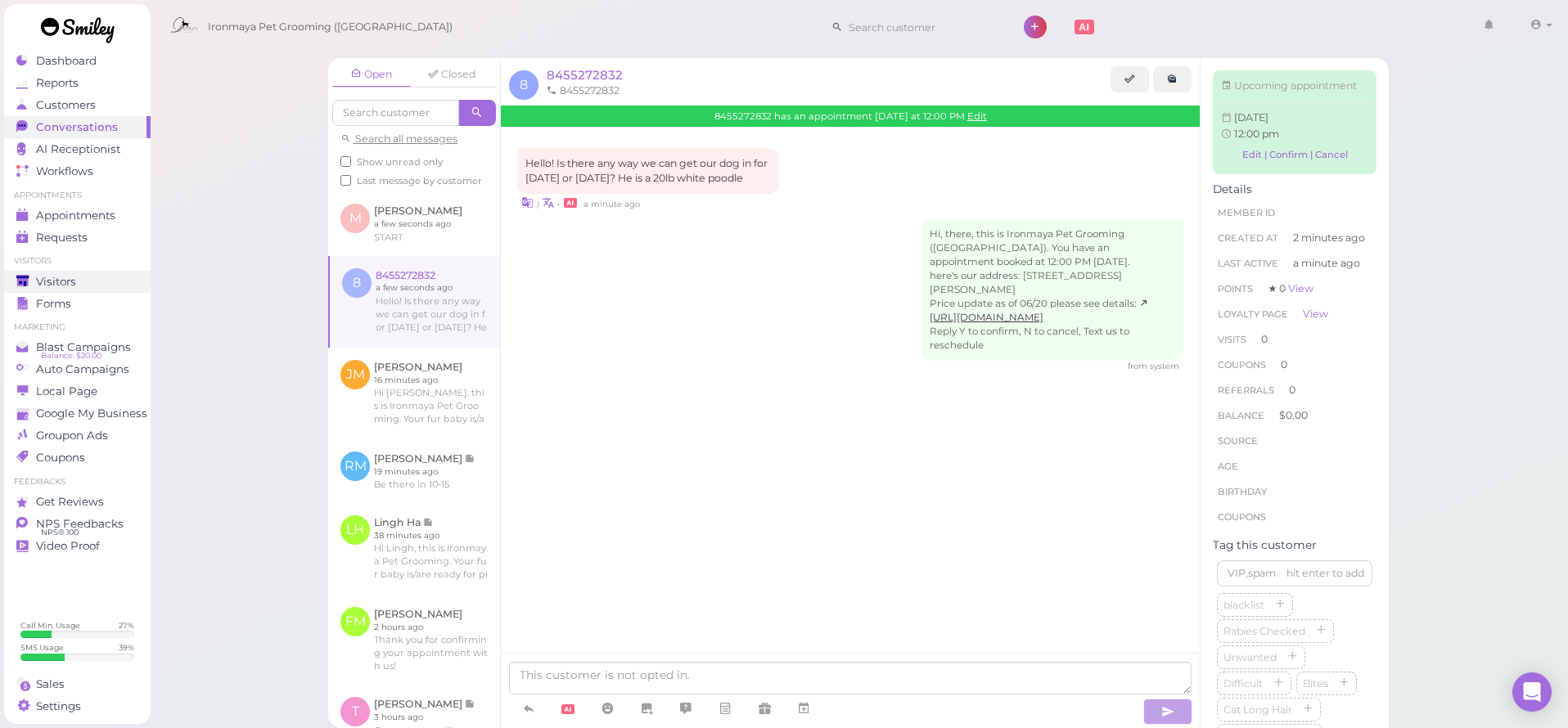
click at [81, 275] on div "Visitors" at bounding box center [75, 282] width 118 height 14
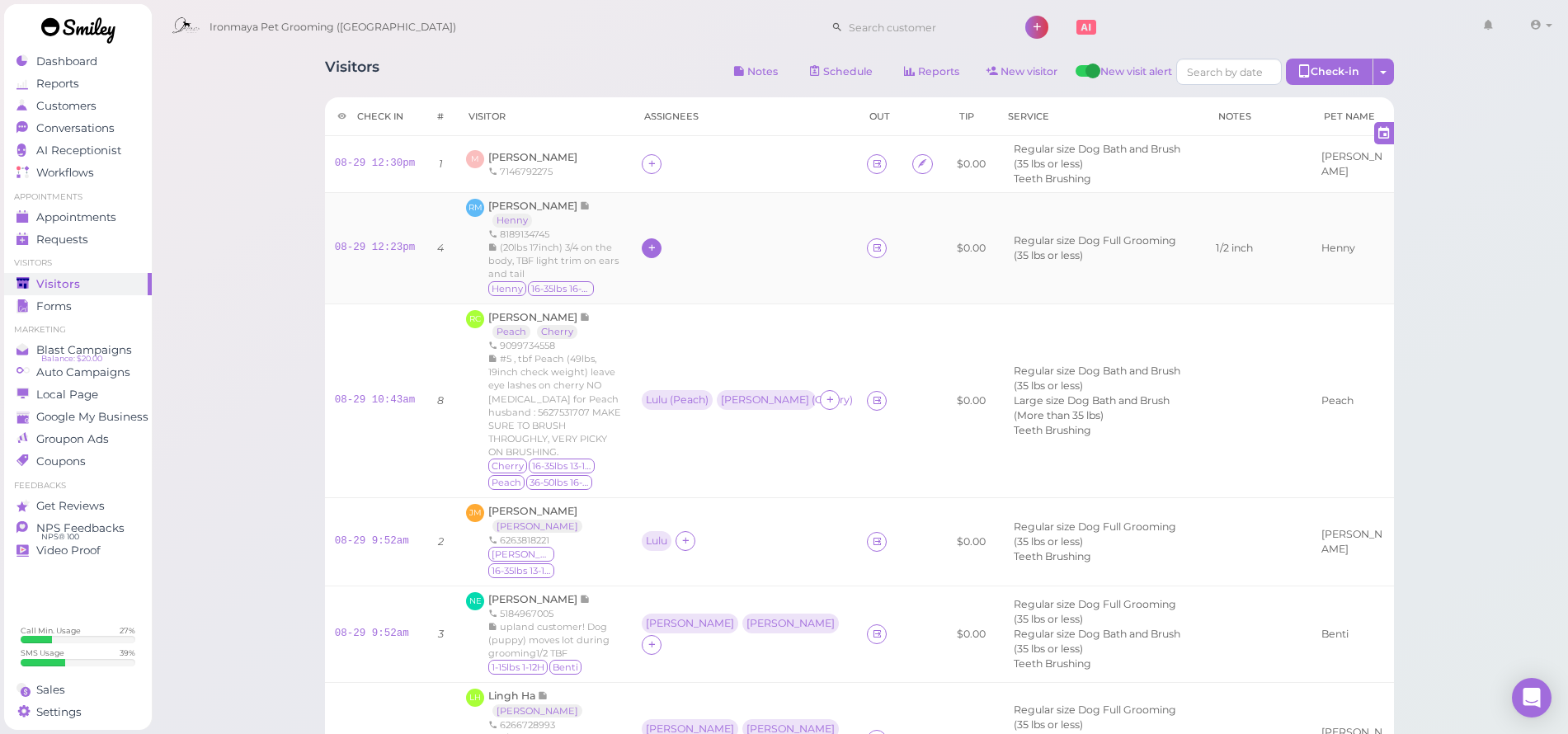
click at [658, 245] on icon at bounding box center [652, 247] width 11 height 13
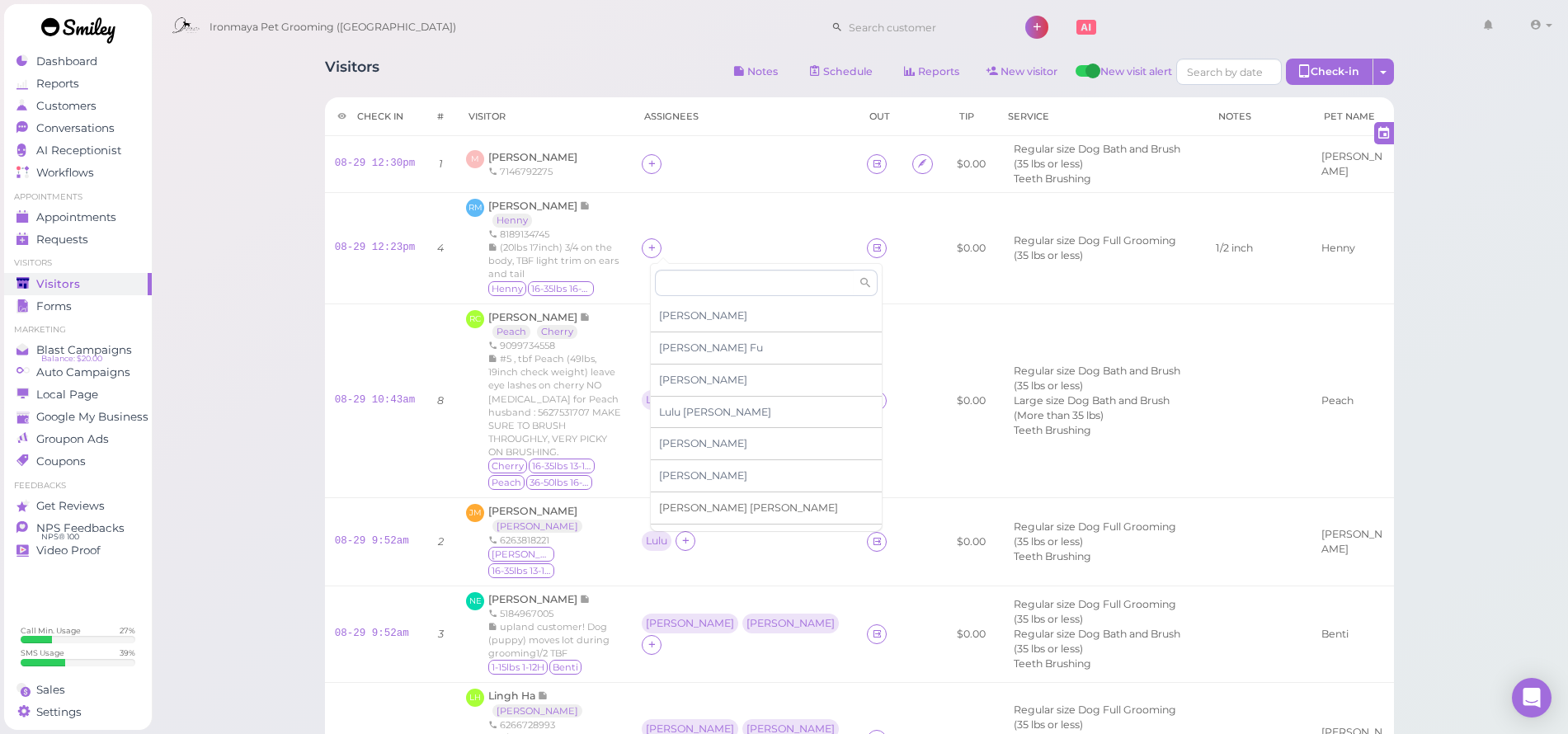
click at [695, 502] on span "[PERSON_NAME]" at bounding box center [748, 507] width 179 height 13
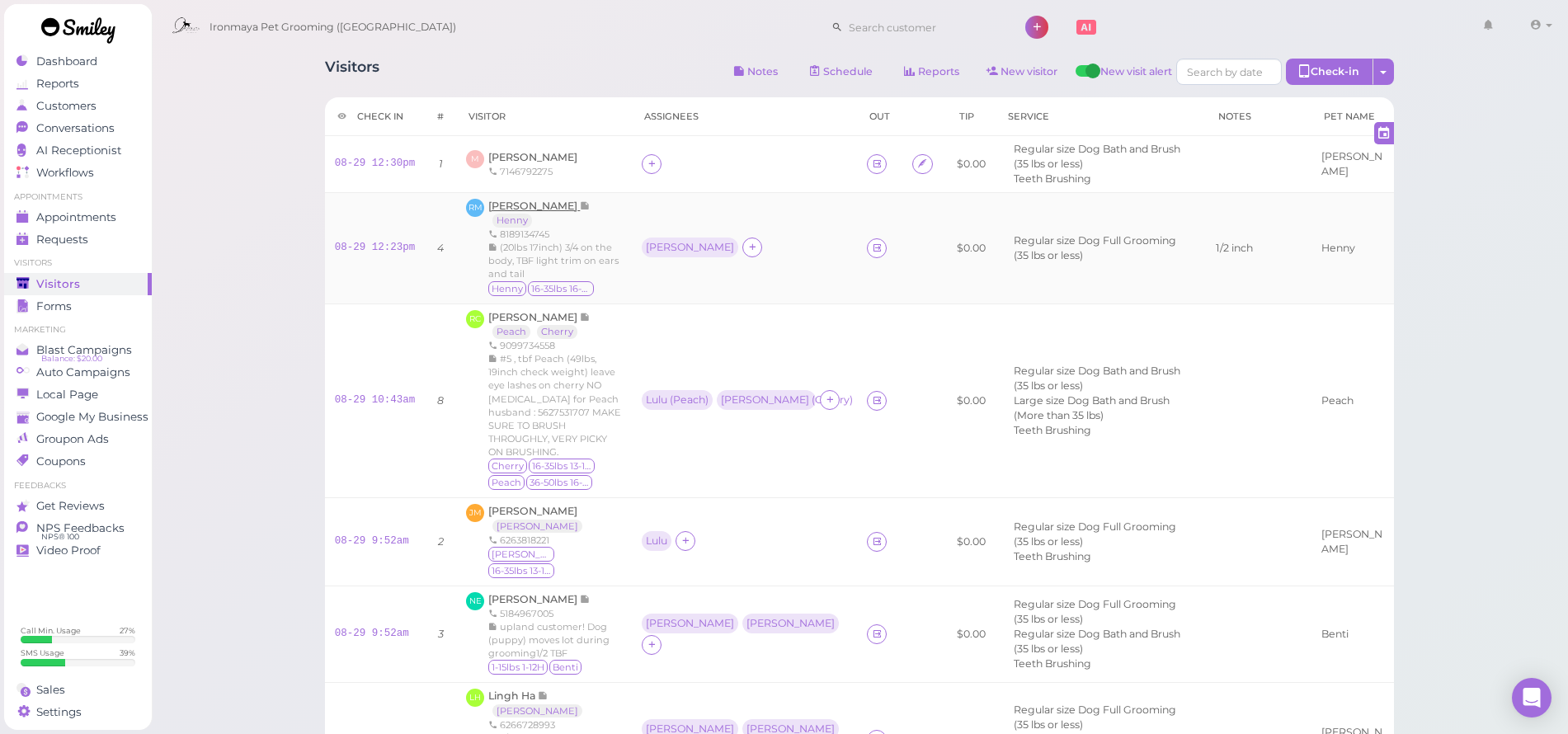
click at [554, 201] on span "[PERSON_NAME]" at bounding box center [534, 206] width 92 height 13
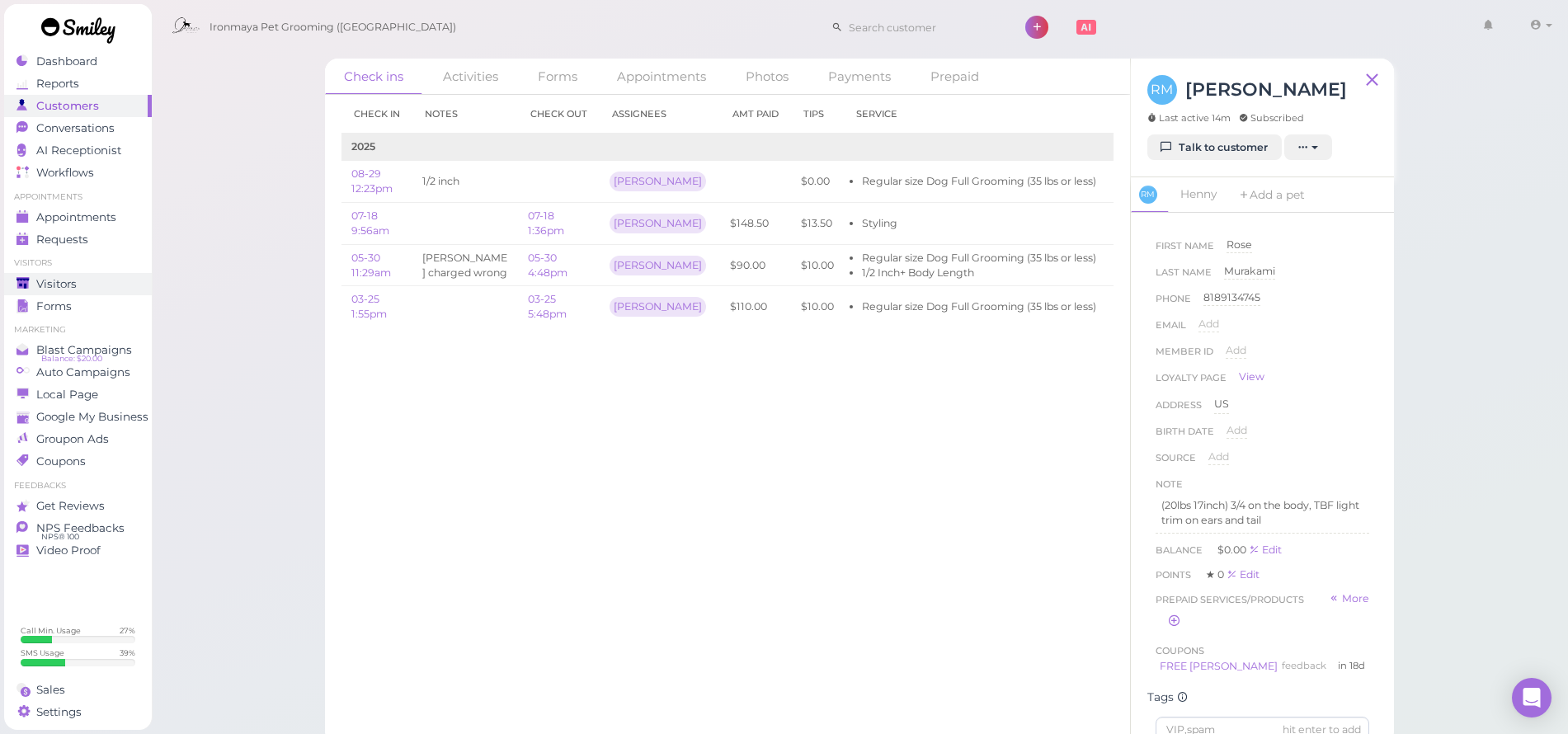
click at [88, 279] on div "Visitors" at bounding box center [75, 284] width 119 height 14
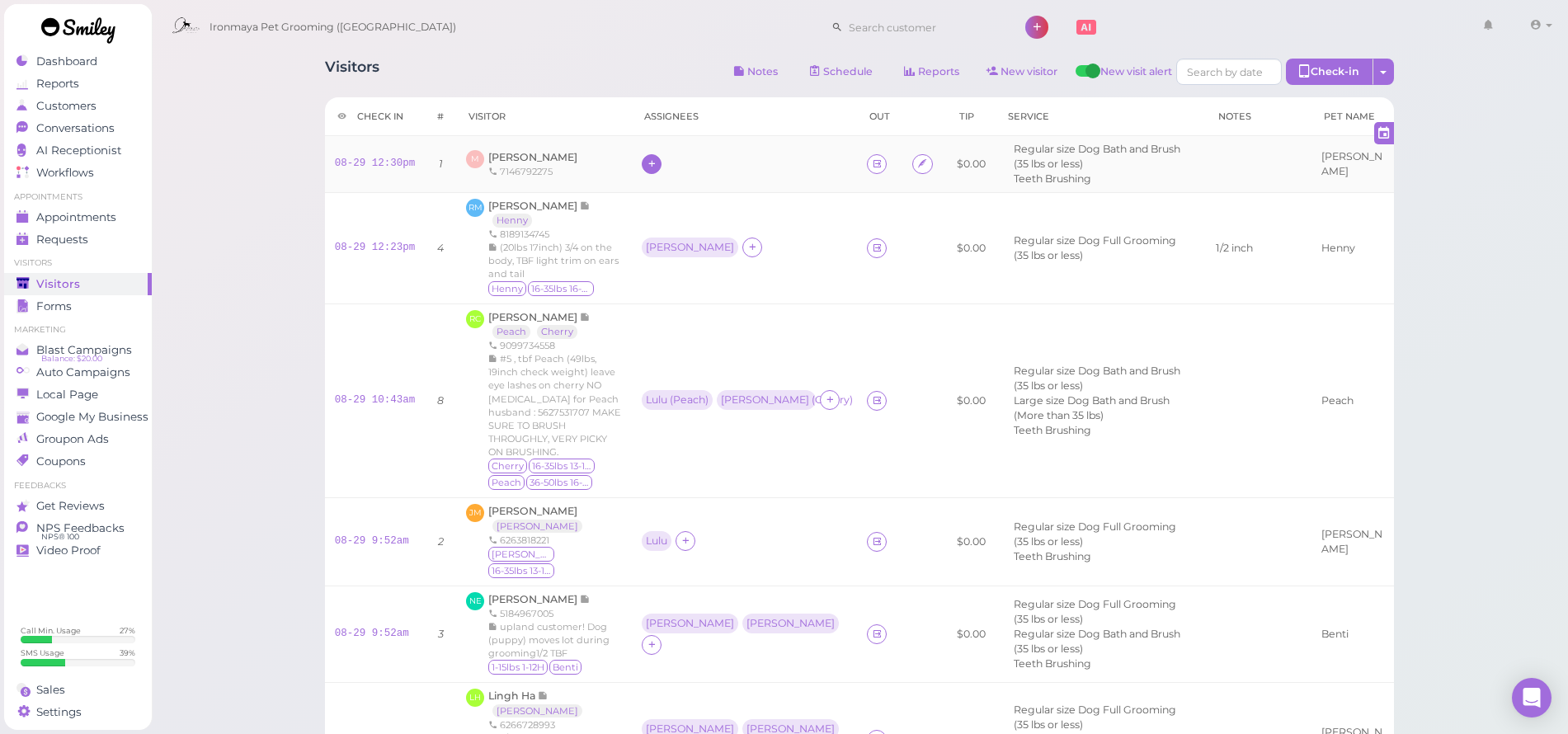
click at [656, 167] on icon at bounding box center [652, 163] width 11 height 13
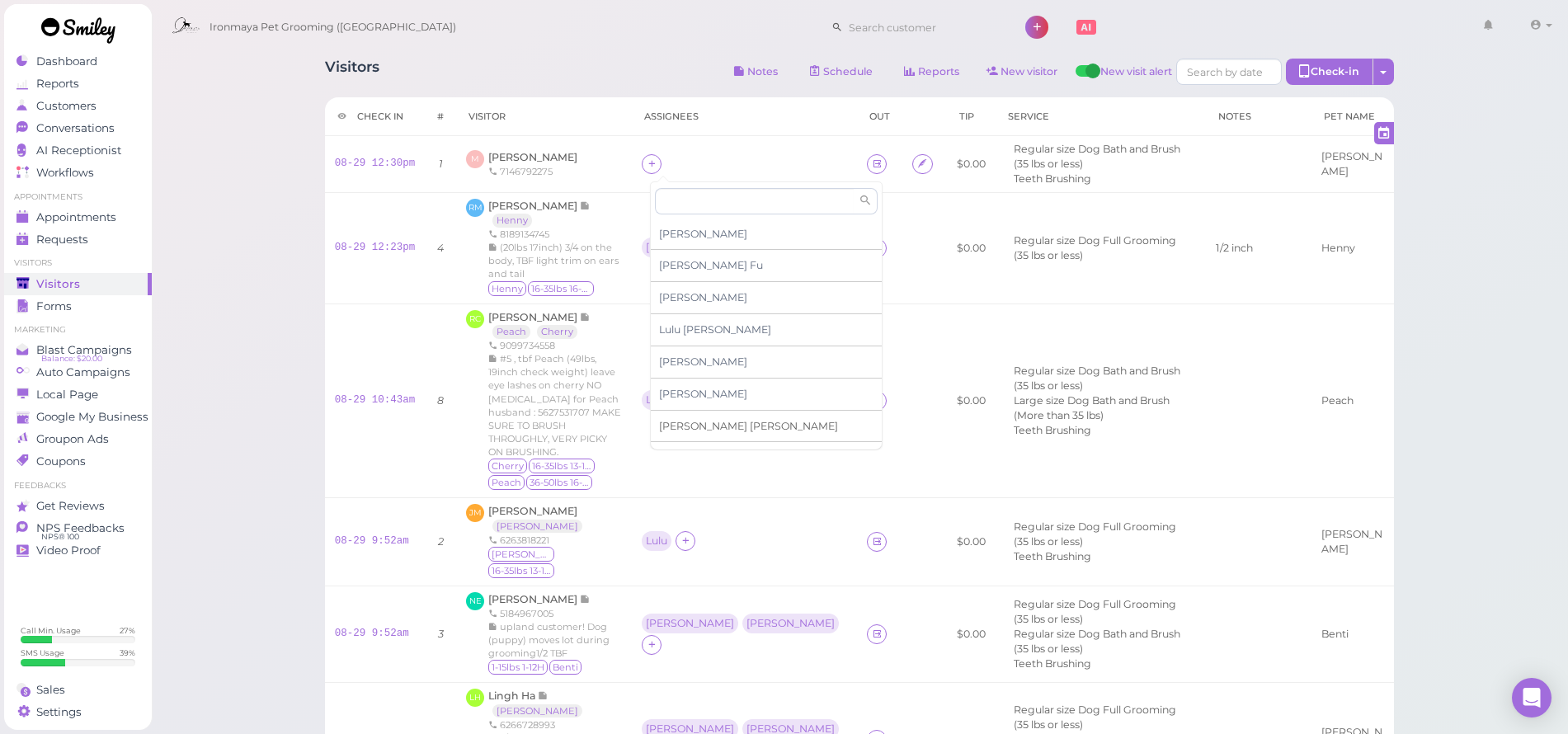
click at [700, 420] on span "[PERSON_NAME]" at bounding box center [748, 426] width 179 height 13
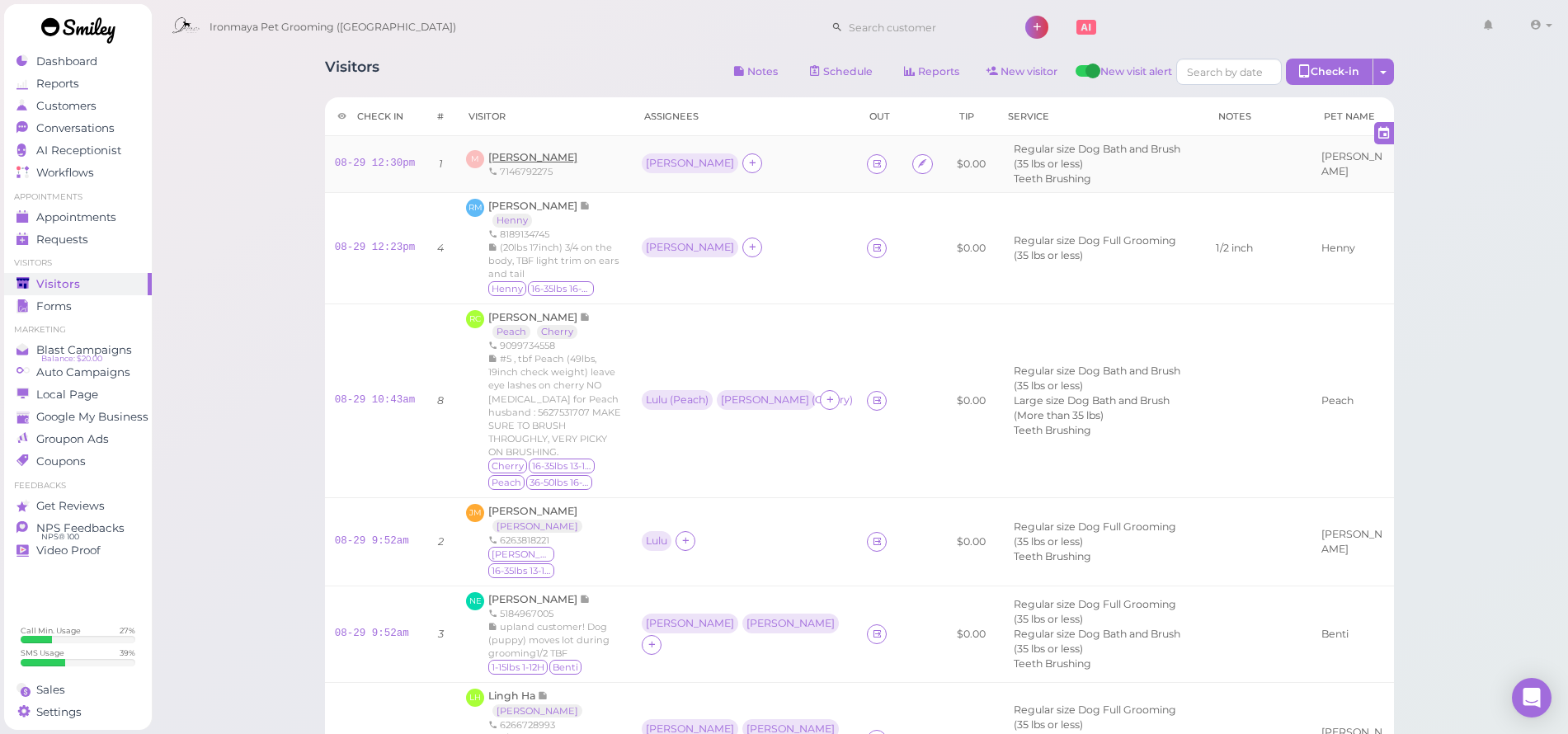
click at [554, 154] on span "[PERSON_NAME]" at bounding box center [533, 156] width 89 height 13
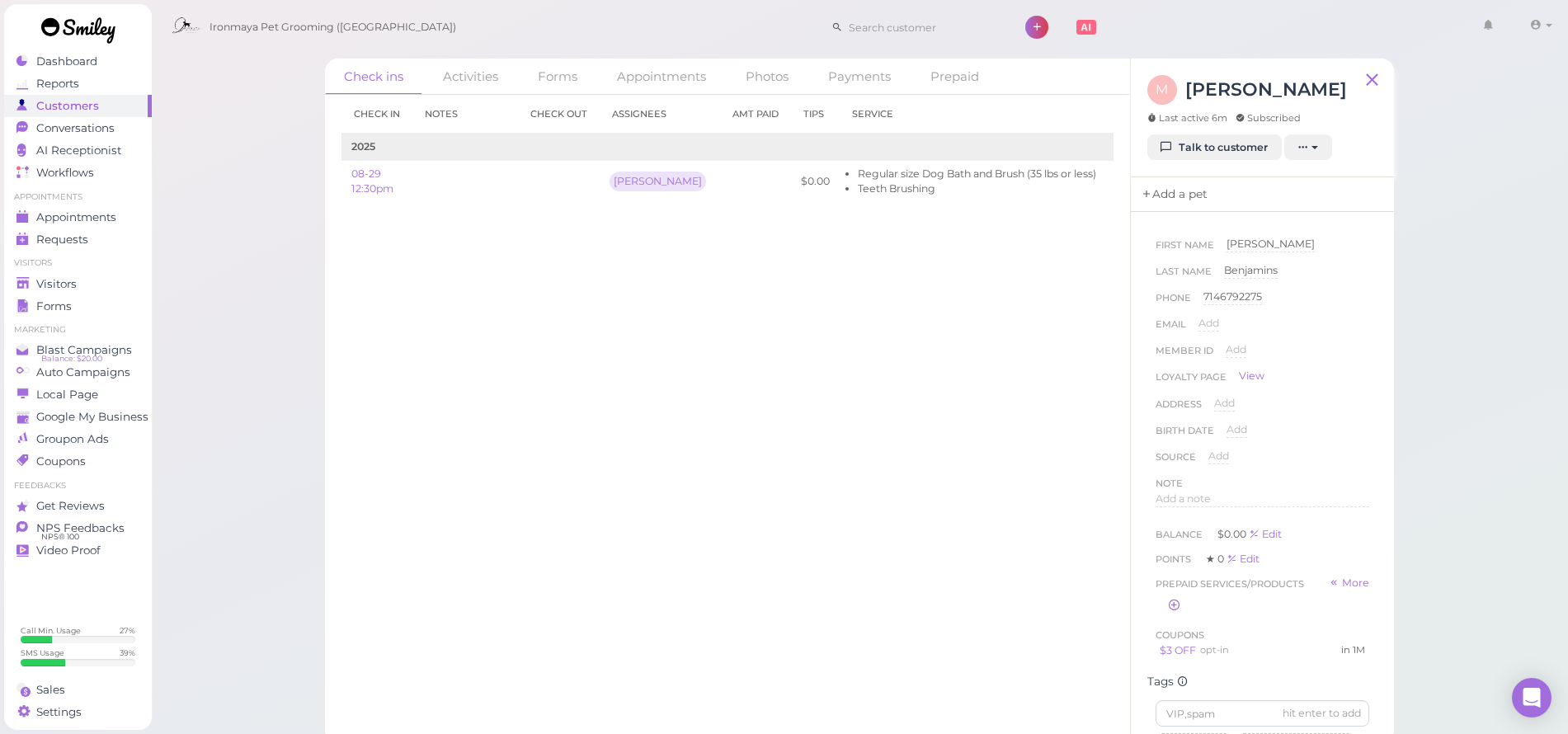
click at [1173, 192] on link "Add a pet" at bounding box center [1174, 195] width 87 height 35
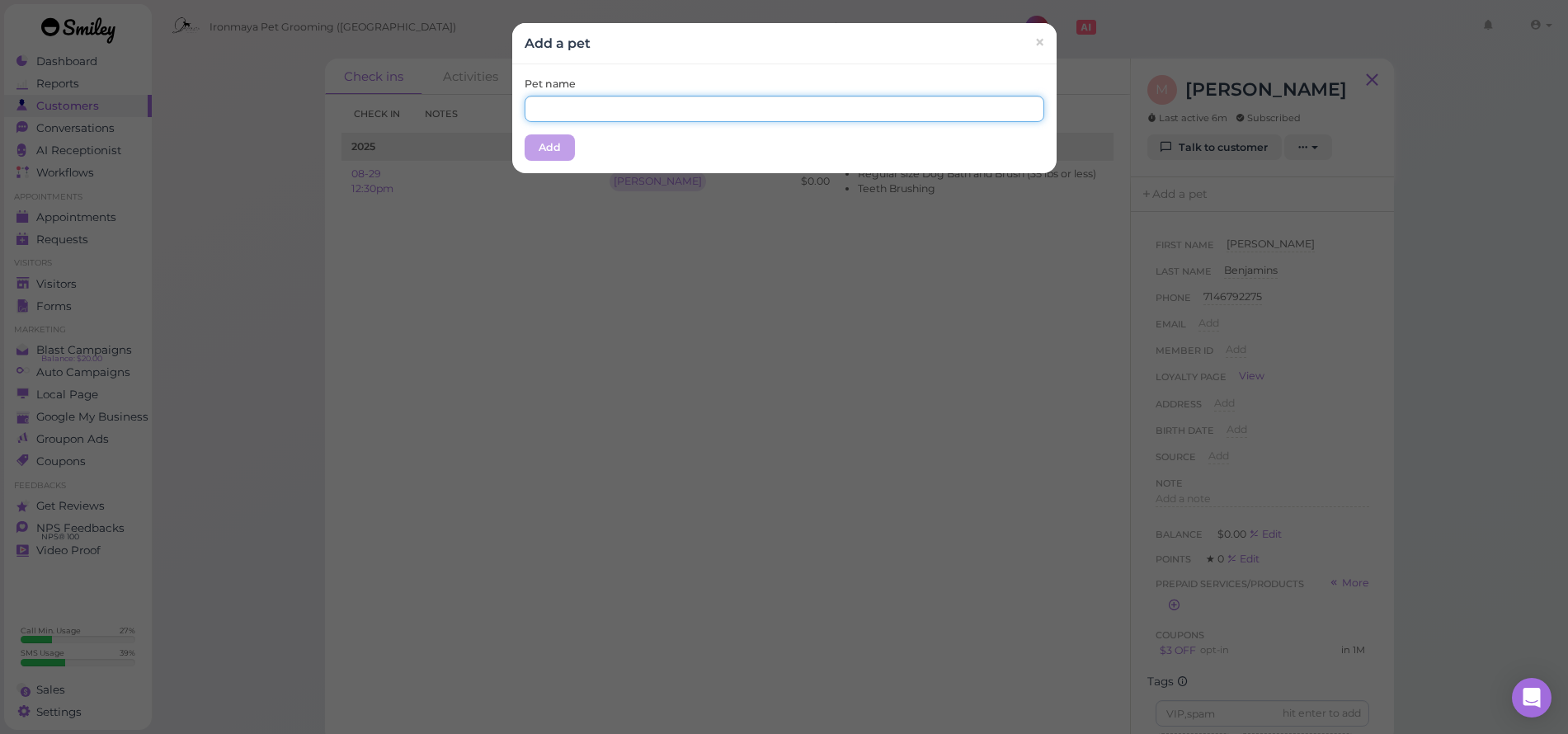
click at [660, 102] on input "text" at bounding box center [784, 108] width 519 height 26
type input "[PERSON_NAME]"
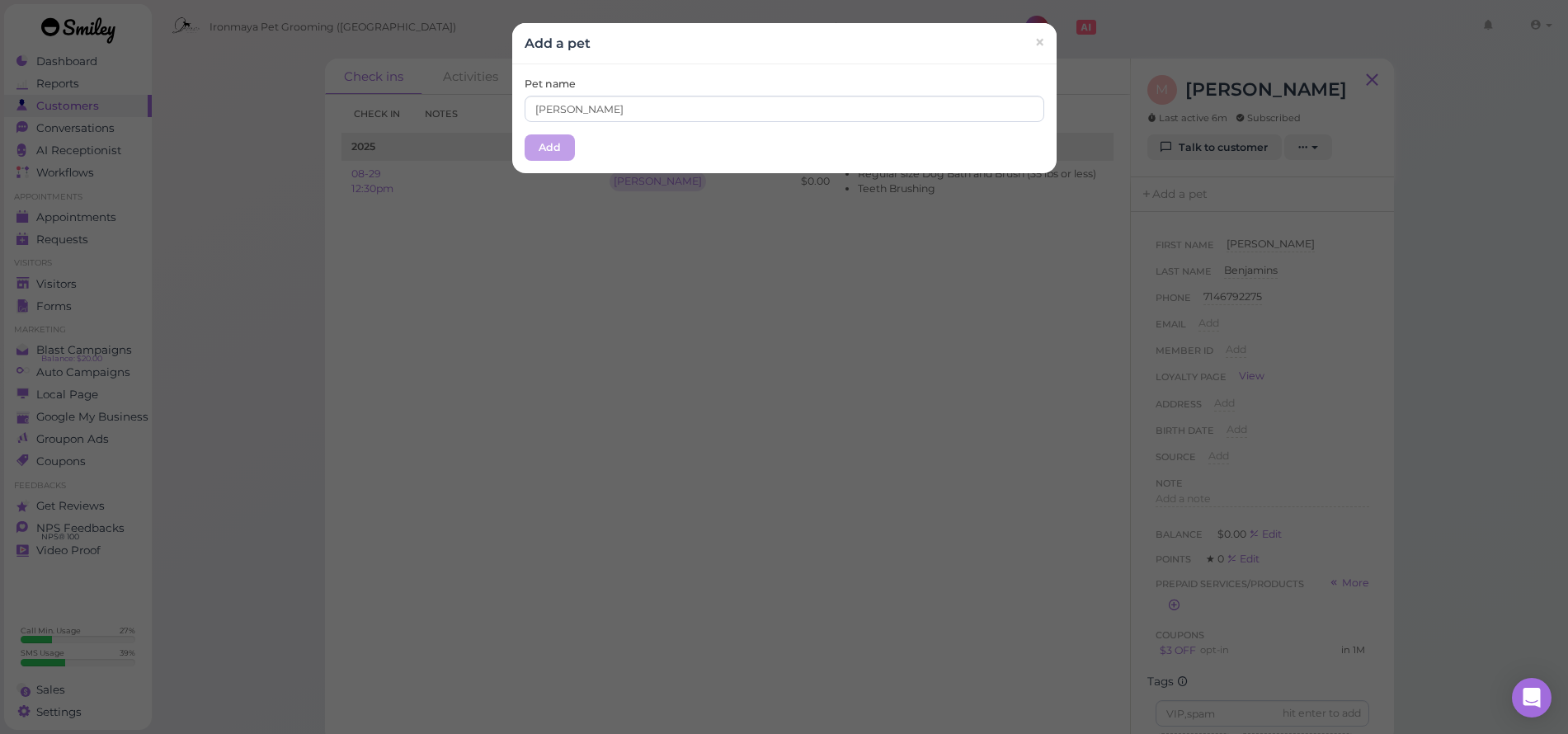
click at [538, 139] on button "Add" at bounding box center [549, 147] width 50 height 26
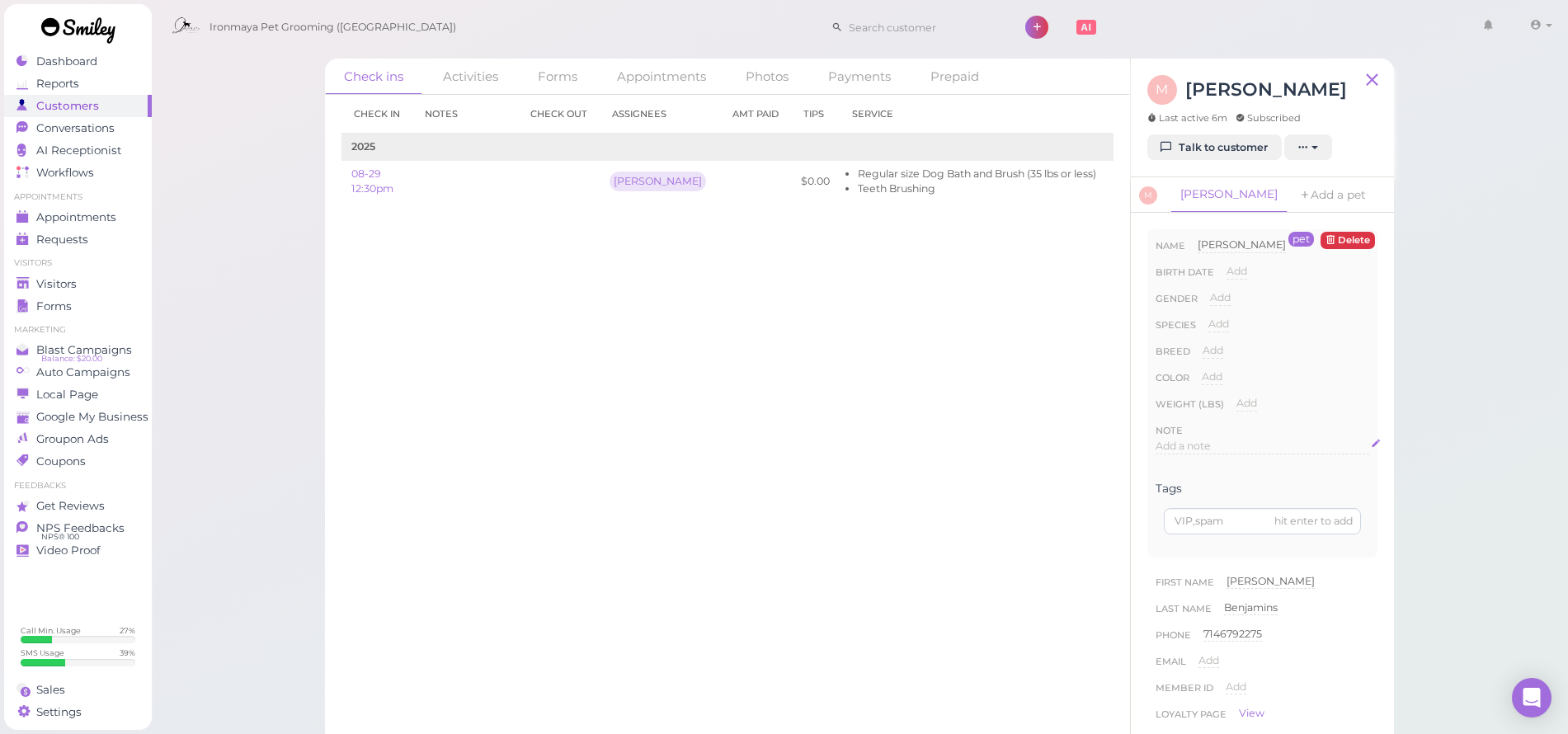
click at [1185, 443] on span "Add a note" at bounding box center [1183, 445] width 55 height 13
click at [1190, 457] on p at bounding box center [1262, 452] width 202 height 14
click at [1182, 609] on button "Done" at bounding box center [1174, 606] width 37 height 17
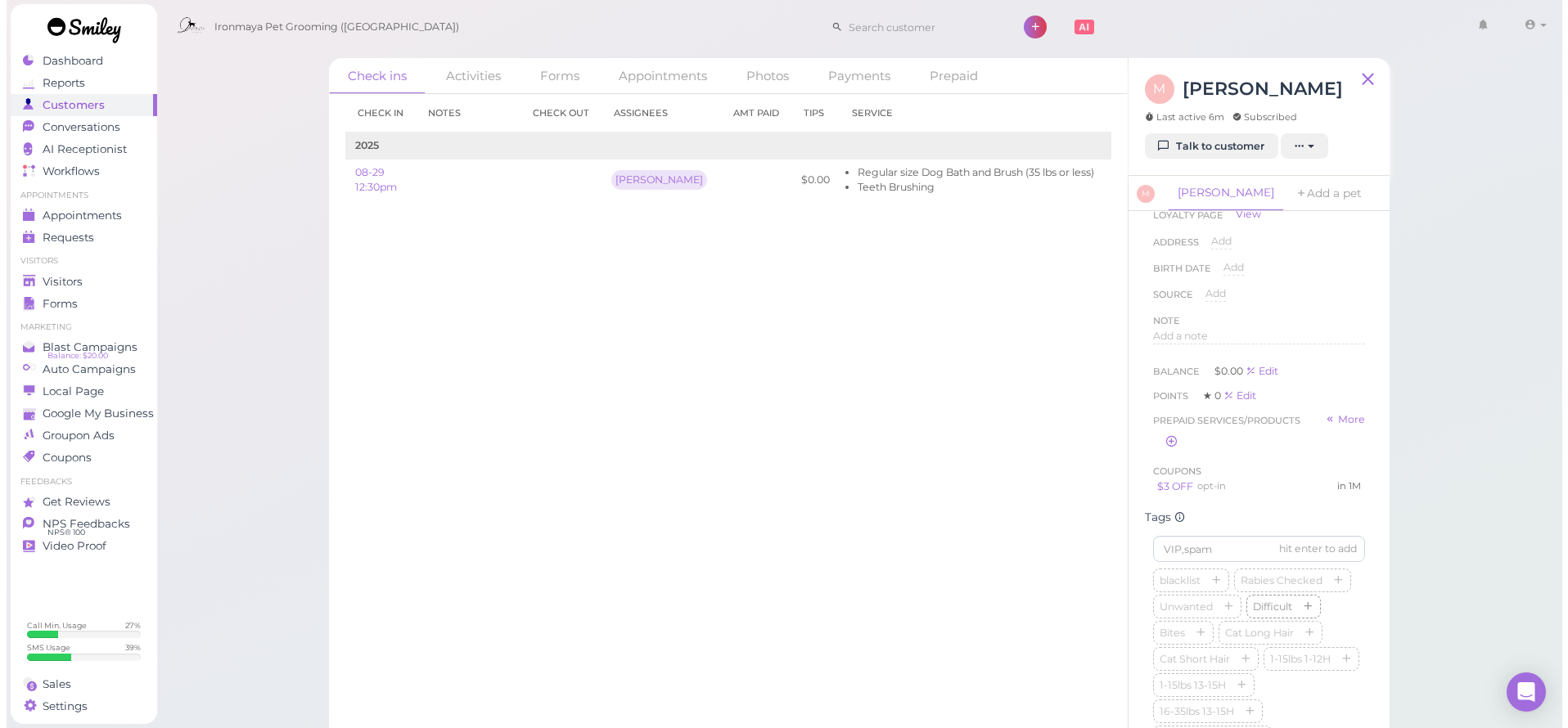
scroll to position [620, 0]
click at [1250, 619] on icon "button" at bounding box center [1252, 613] width 10 height 11
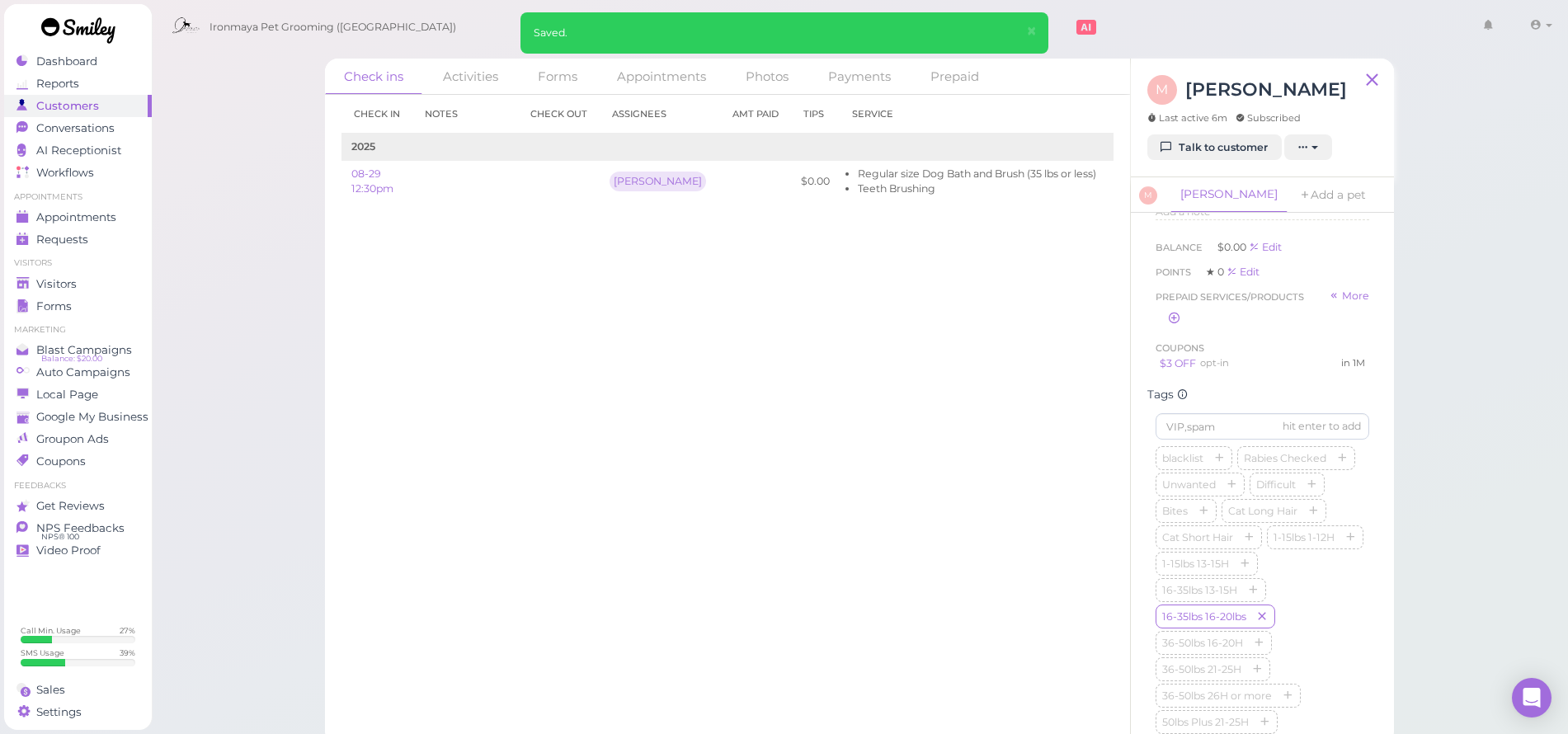
click at [827, 574] on div "Check in Notes Check out Assignees Amt Paid Tips Service 2025 08-29 12:30pm [PE…" at bounding box center [728, 414] width 805 height 639
click at [89, 297] on link "Forms" at bounding box center [77, 306] width 148 height 22
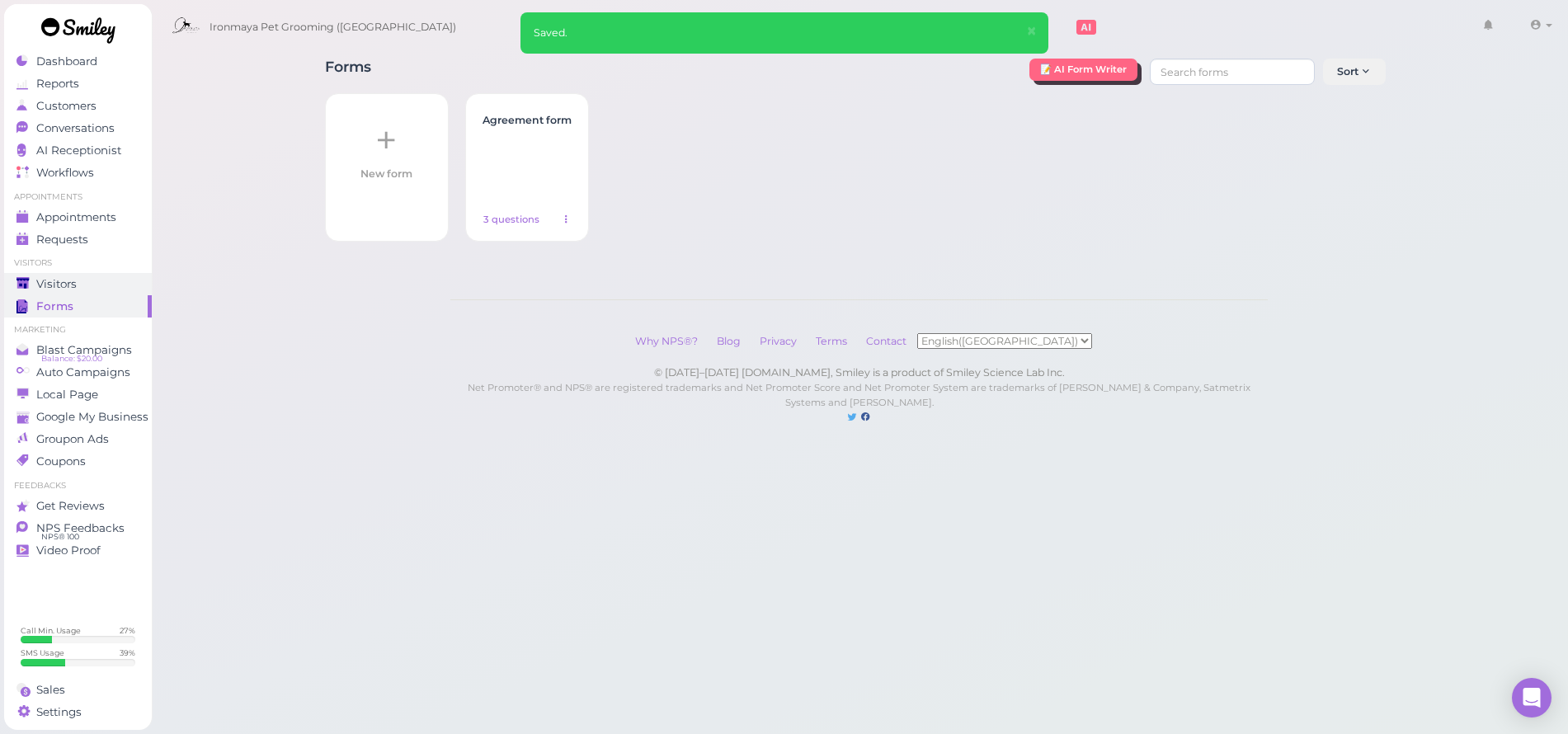
click at [91, 287] on div "Visitors" at bounding box center [75, 284] width 119 height 14
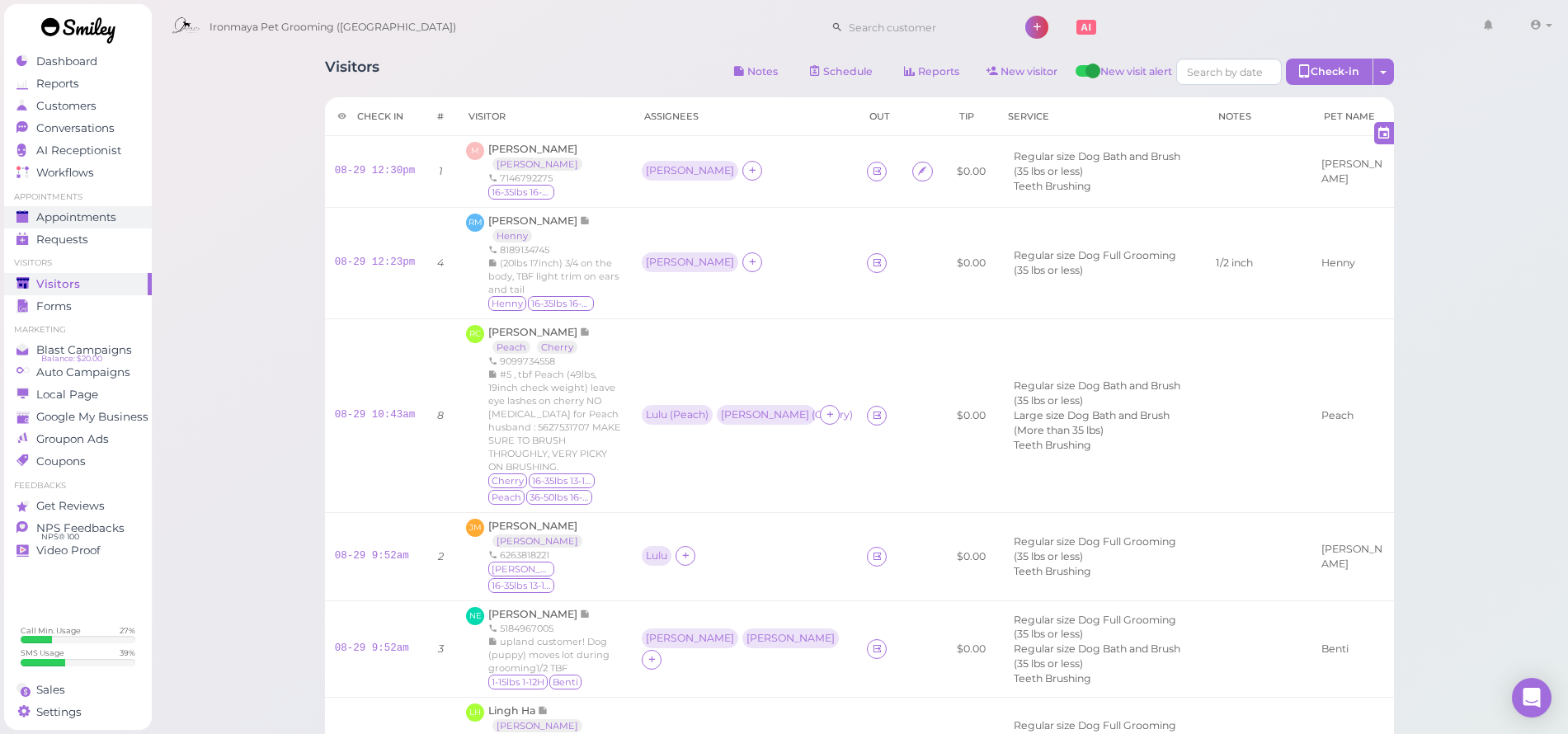
click at [82, 220] on span "Appointments" at bounding box center [76, 217] width 80 height 14
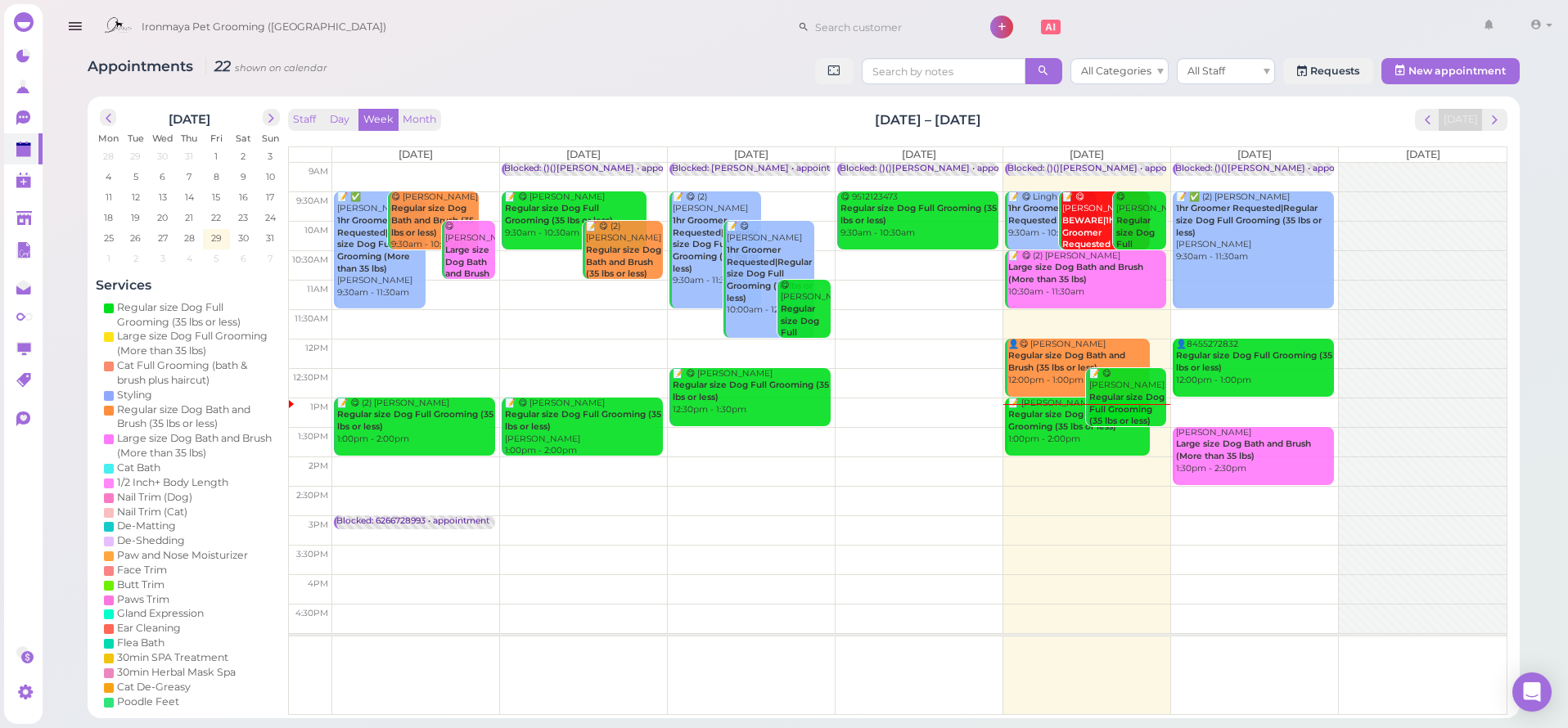
click at [1038, 409] on b "Regular size Dog Full Grooming (35 lbs or less)" at bounding box center [1062, 421] width 108 height 23
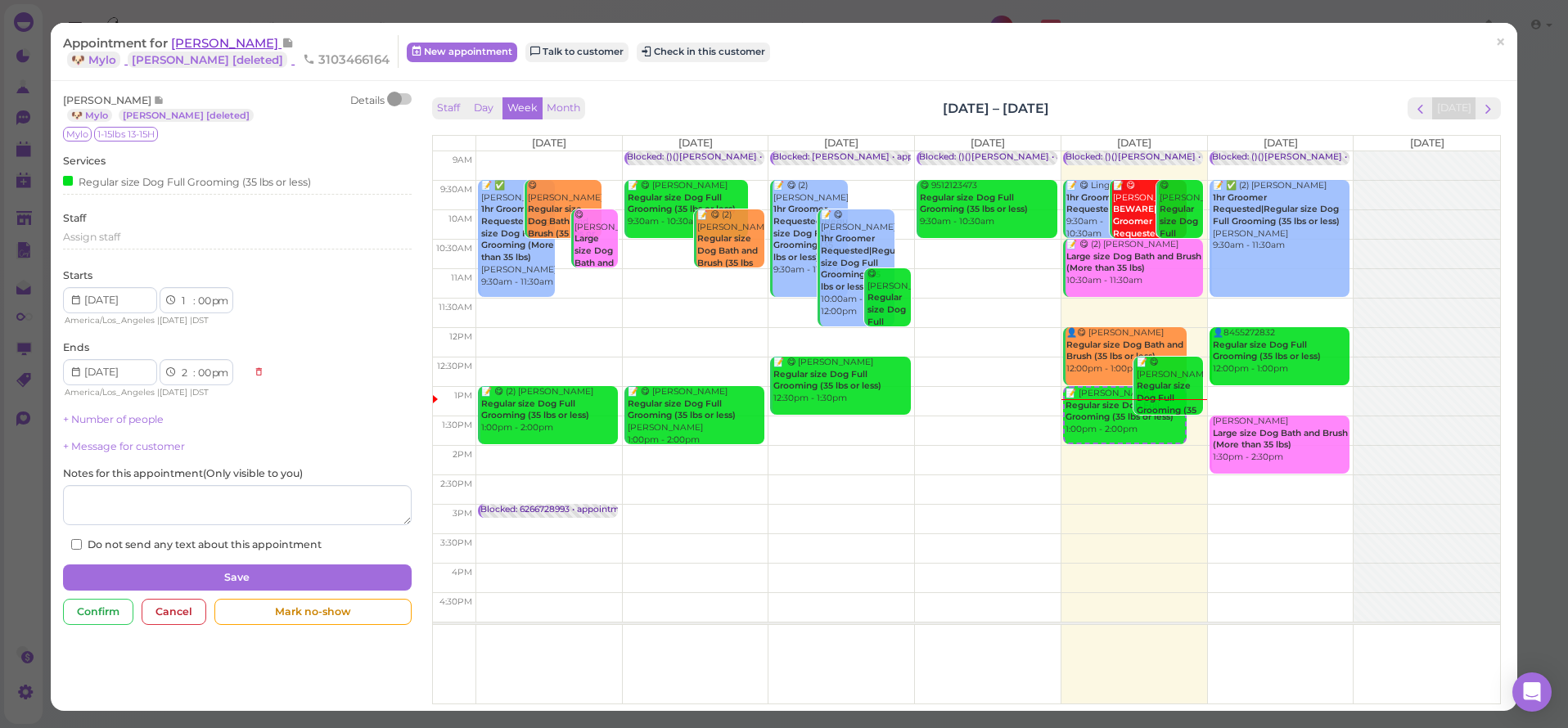
click at [220, 50] on span "[PERSON_NAME]" at bounding box center [226, 43] width 110 height 15
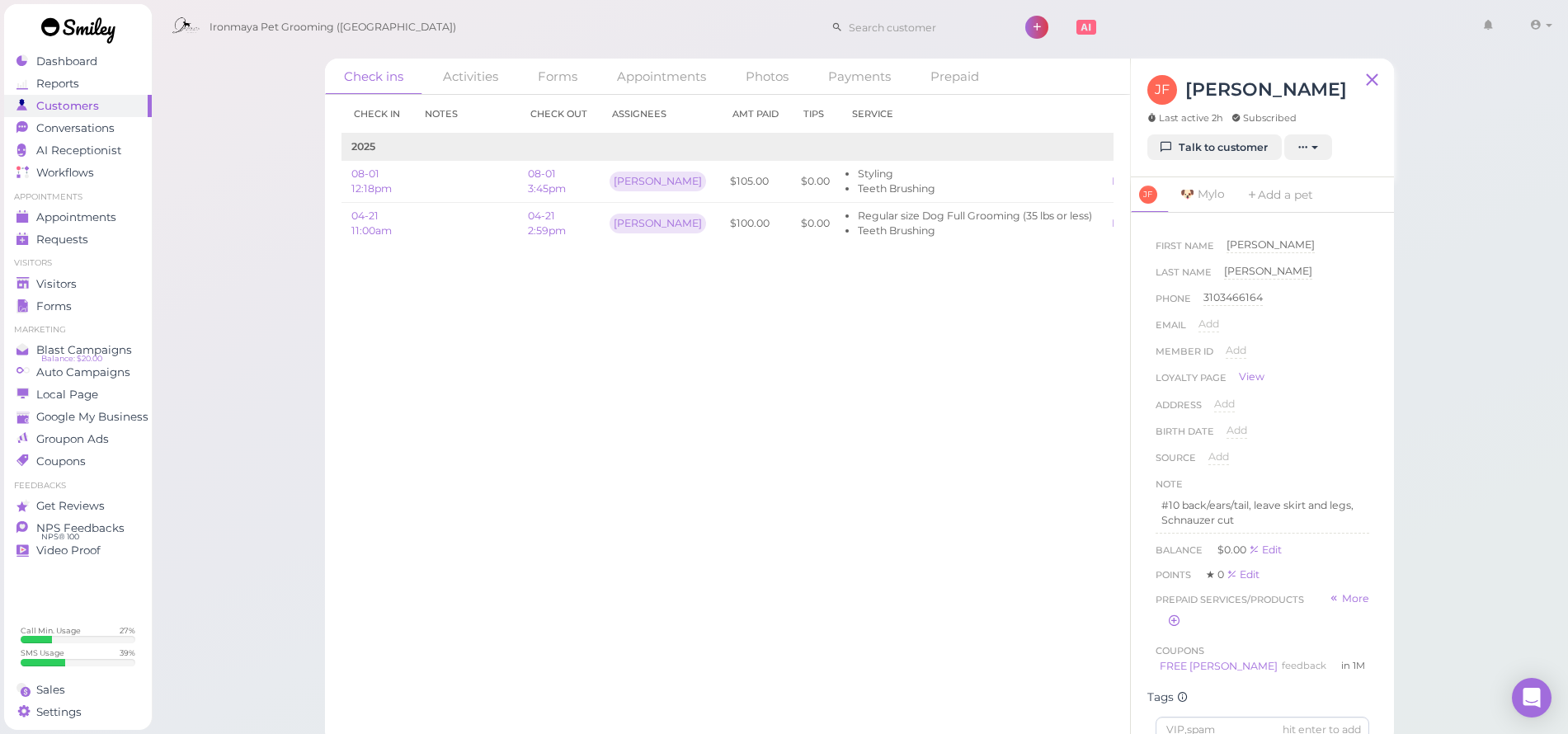
click at [1341, 671] on div "in 1M" at bounding box center [1353, 666] width 24 height 14
click at [1234, 156] on link "Talk to customer" at bounding box center [1215, 147] width 134 height 26
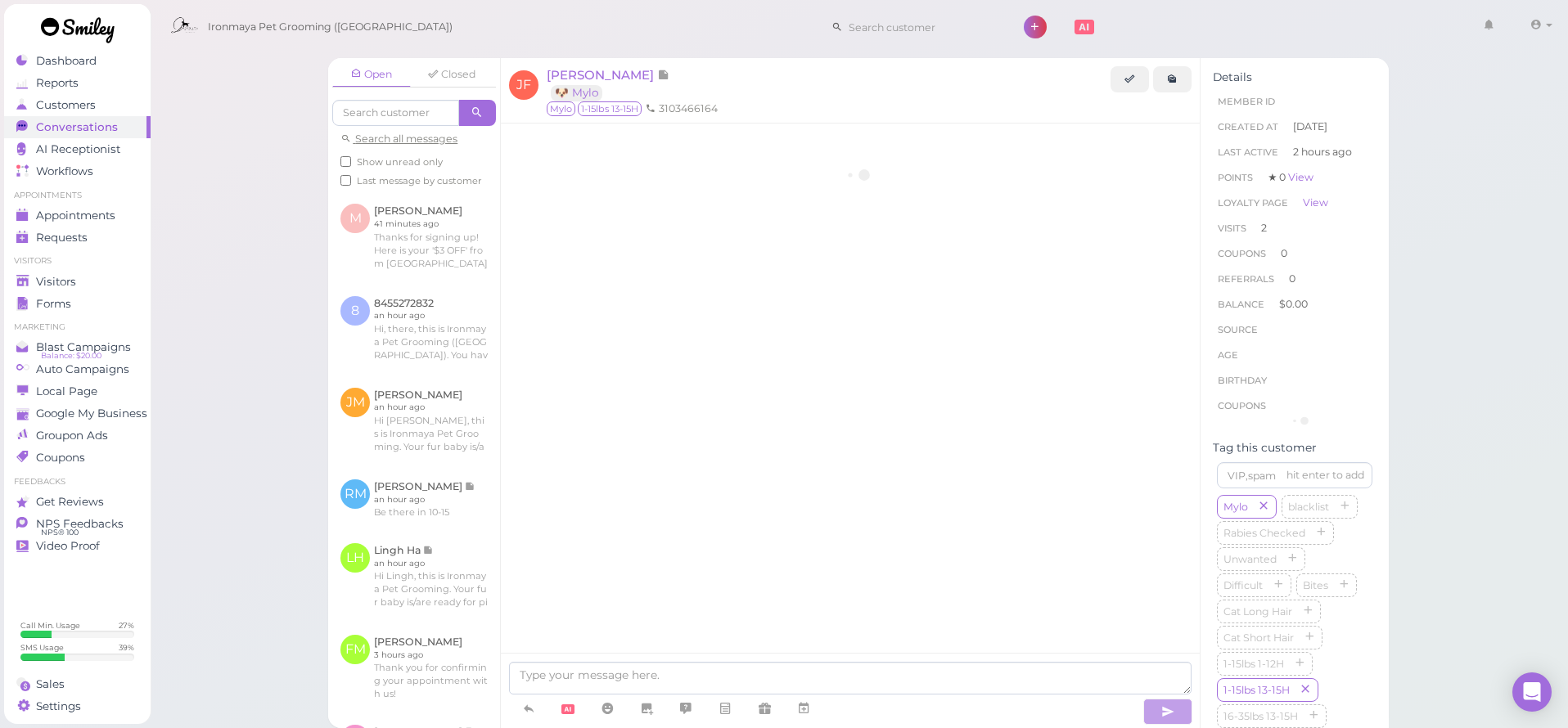
scroll to position [1206, 0]
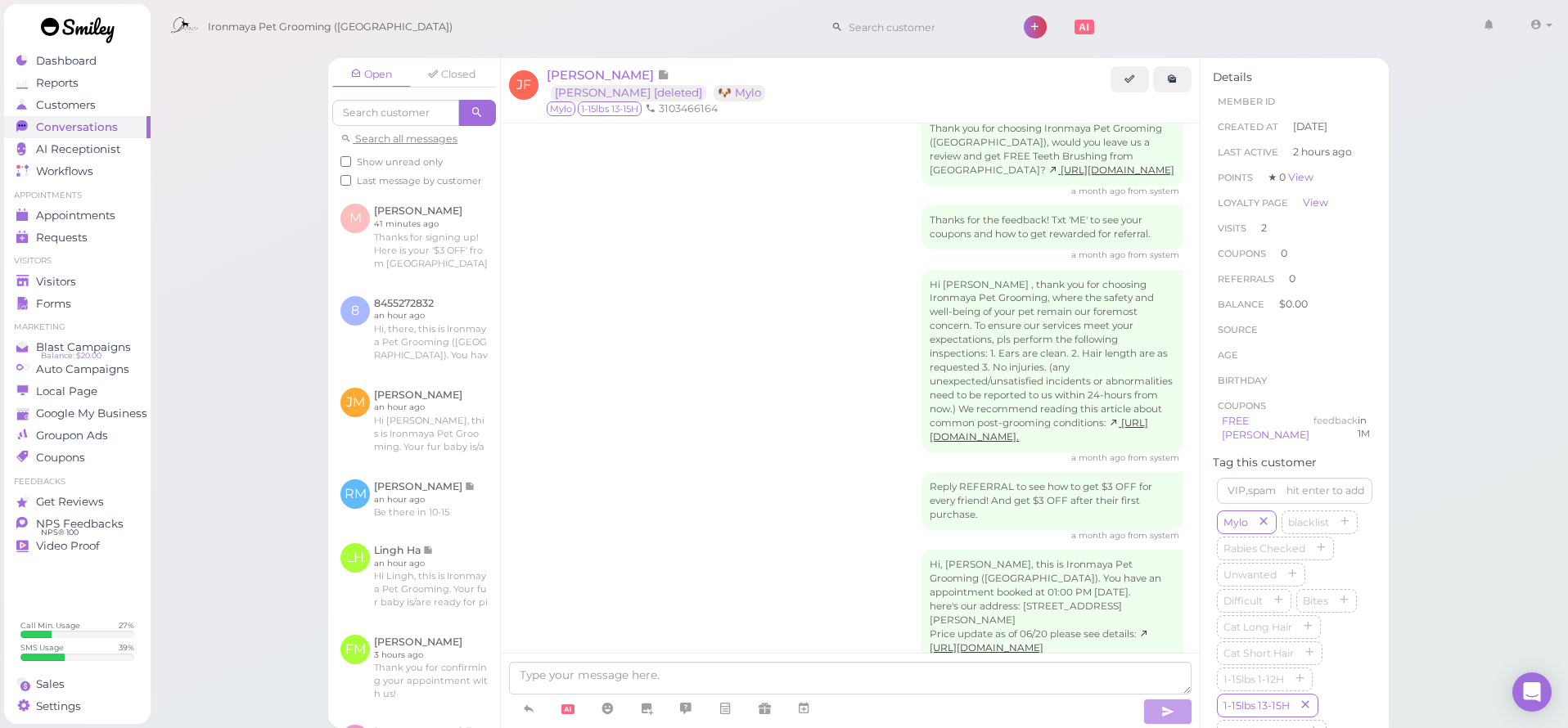
click at [763, 303] on div "Hi [PERSON_NAME] , thank you for choosing Ironmaya Pet Grooming, where the safe…" at bounding box center [851, 367] width 667 height 194
click at [565, 72] on span "[PERSON_NAME]" at bounding box center [602, 75] width 110 height 15
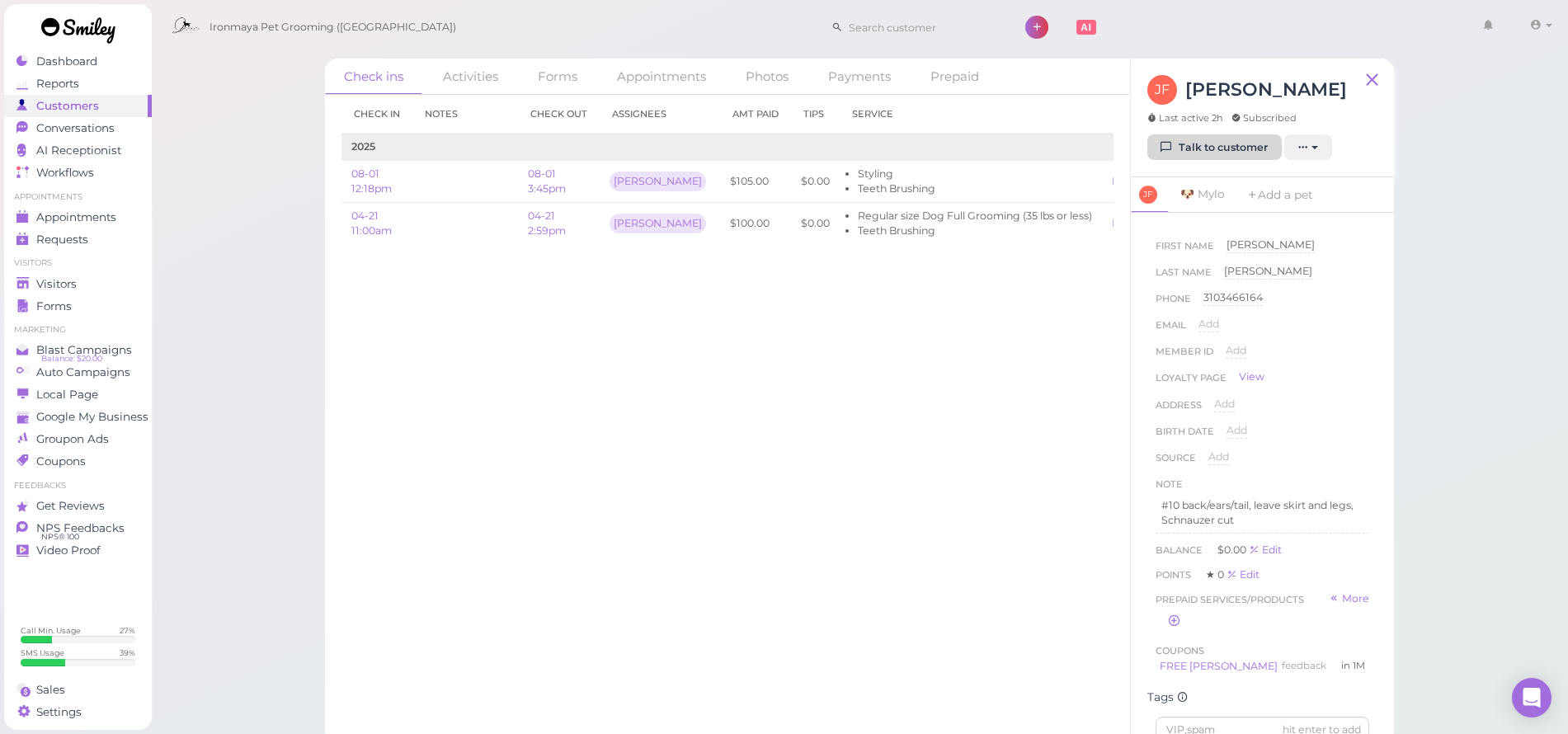
click at [1216, 158] on link "Talk to customer" at bounding box center [1215, 147] width 134 height 26
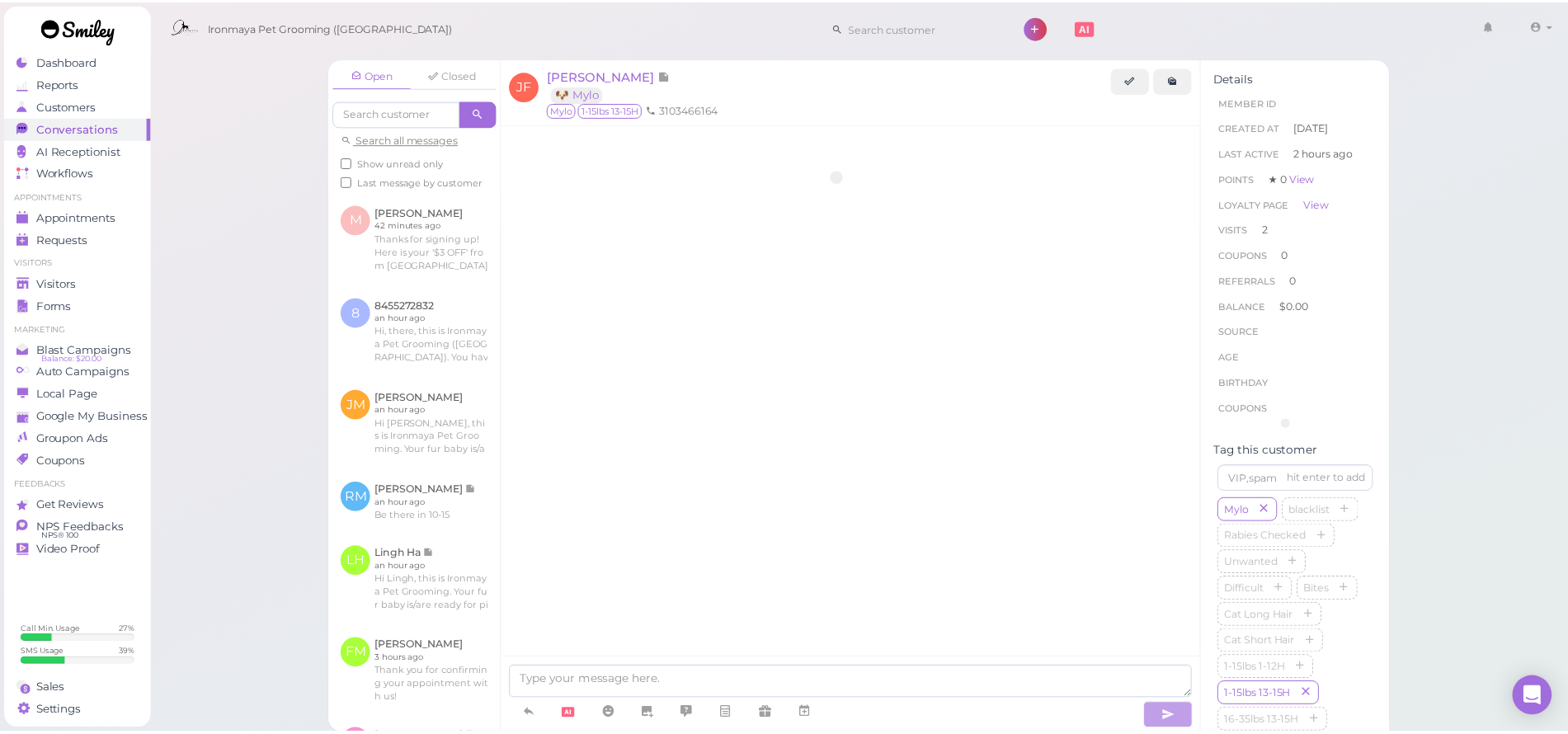
scroll to position [1216, 0]
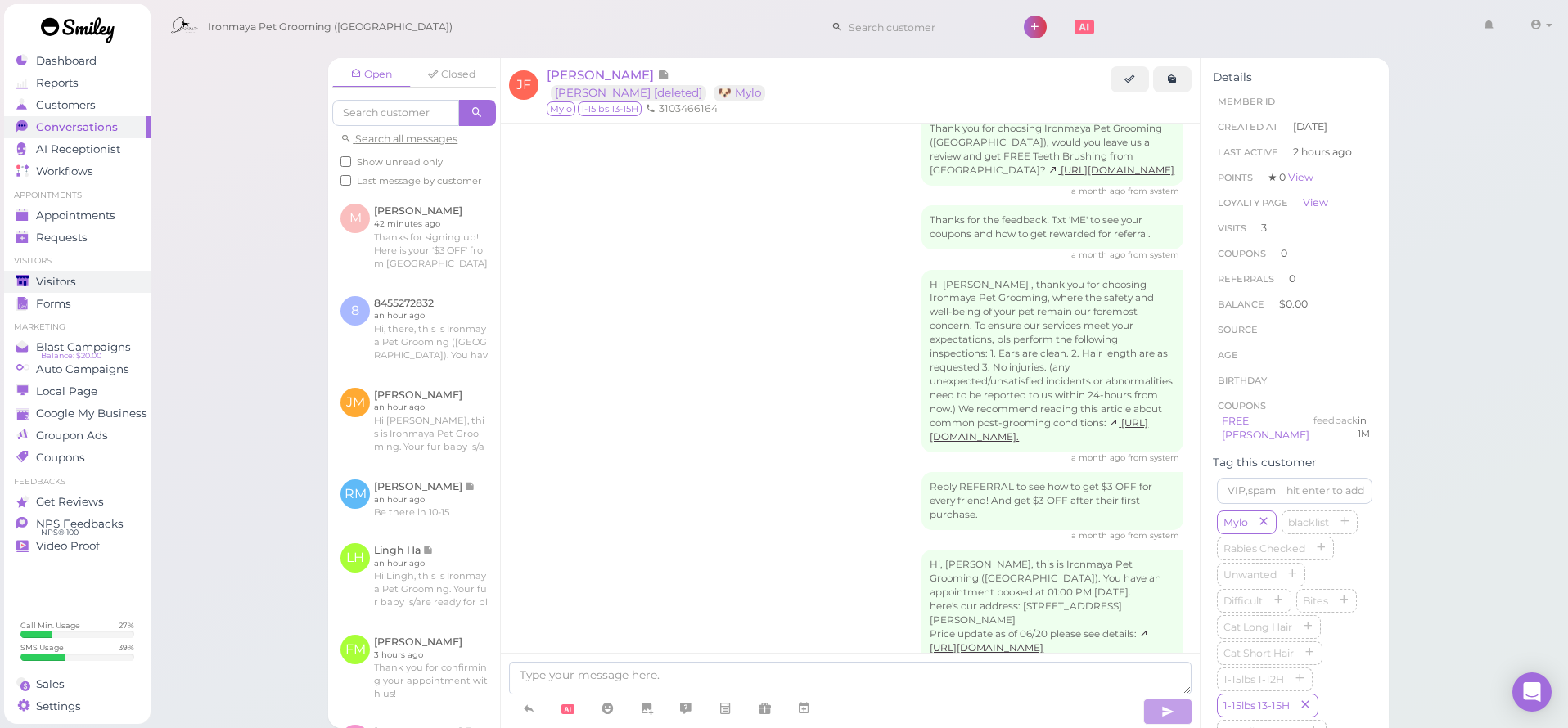
click at [54, 282] on span "Visitors" at bounding box center [57, 282] width 40 height 14
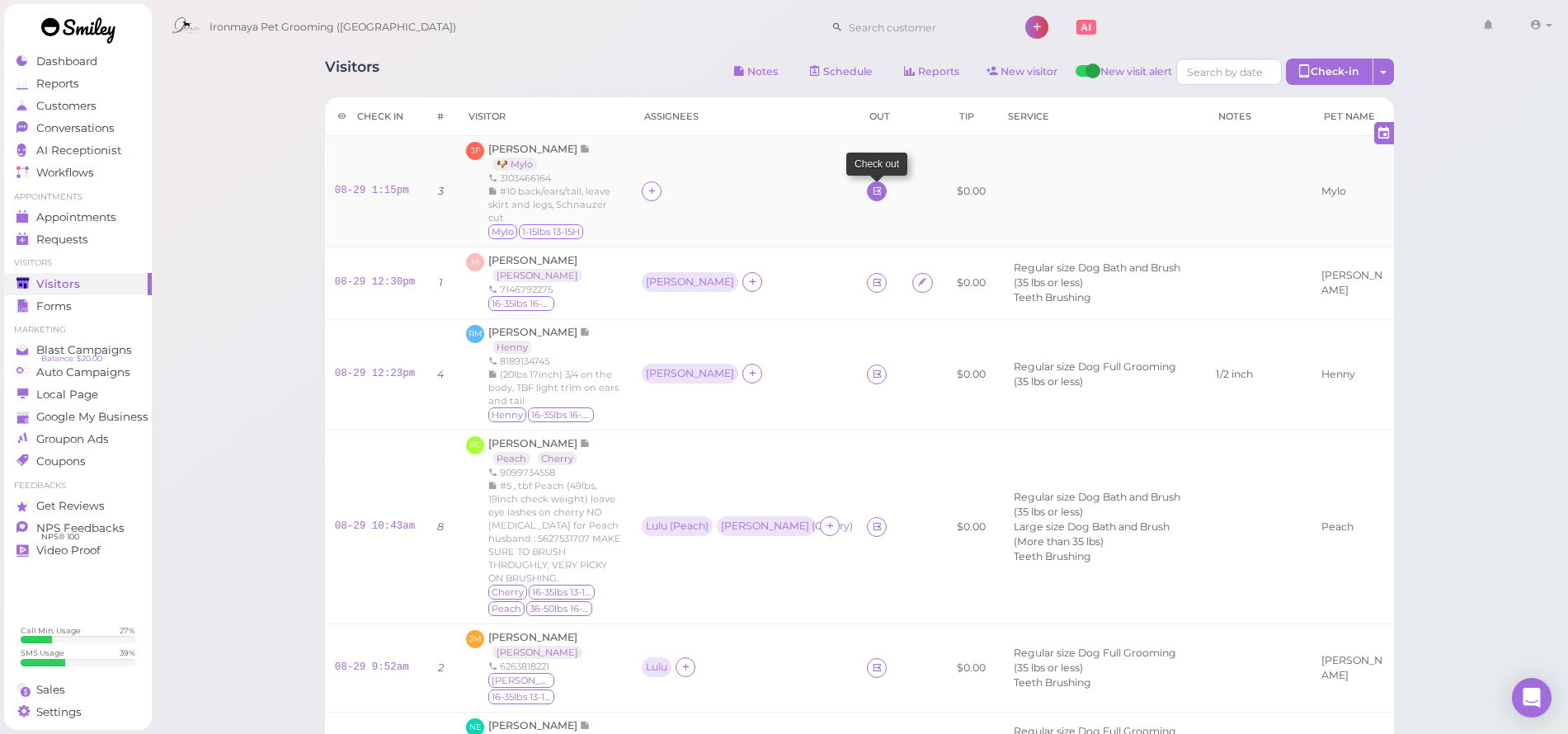
click at [867, 190] on link at bounding box center [877, 191] width 20 height 20
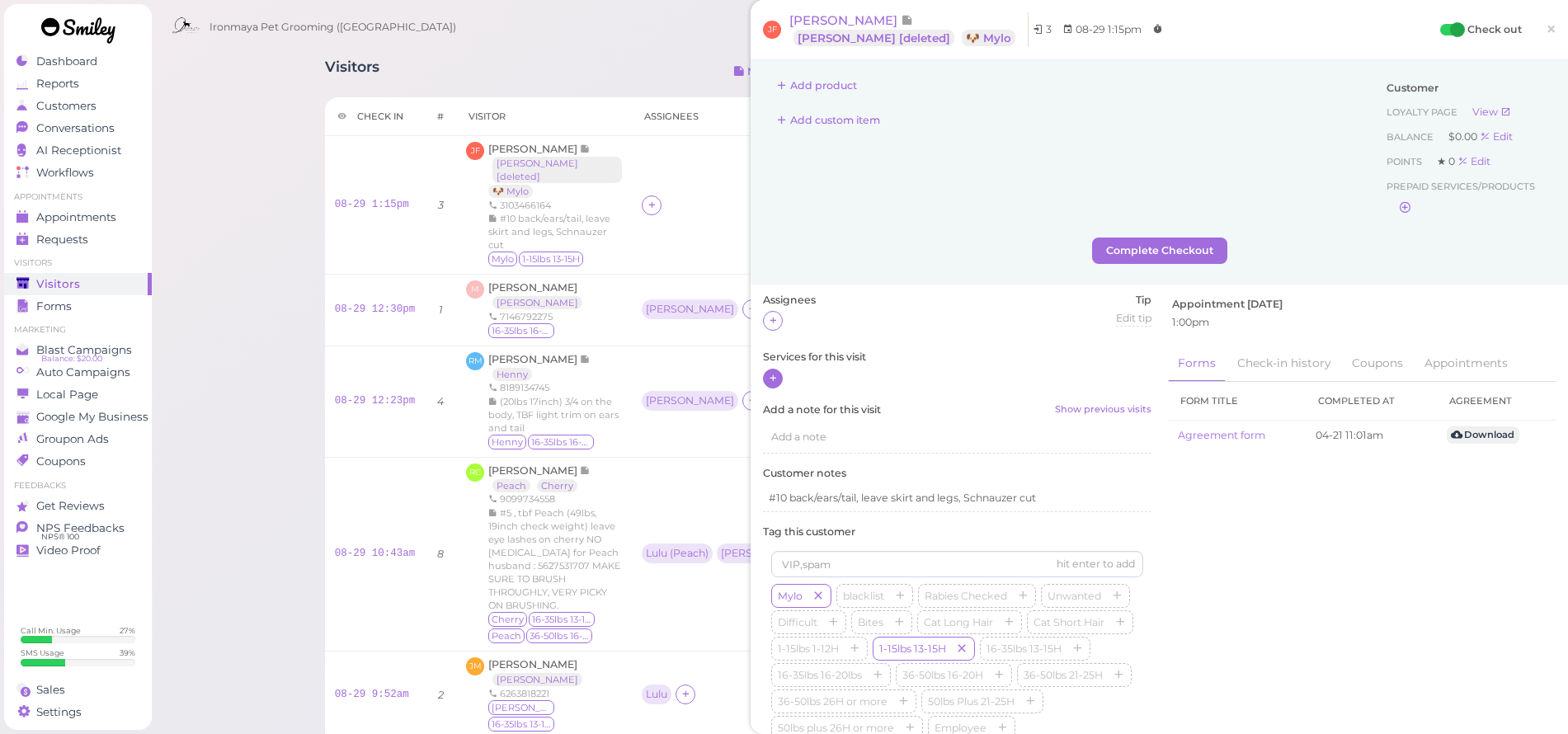
click at [775, 375] on icon at bounding box center [772, 378] width 11 height 13
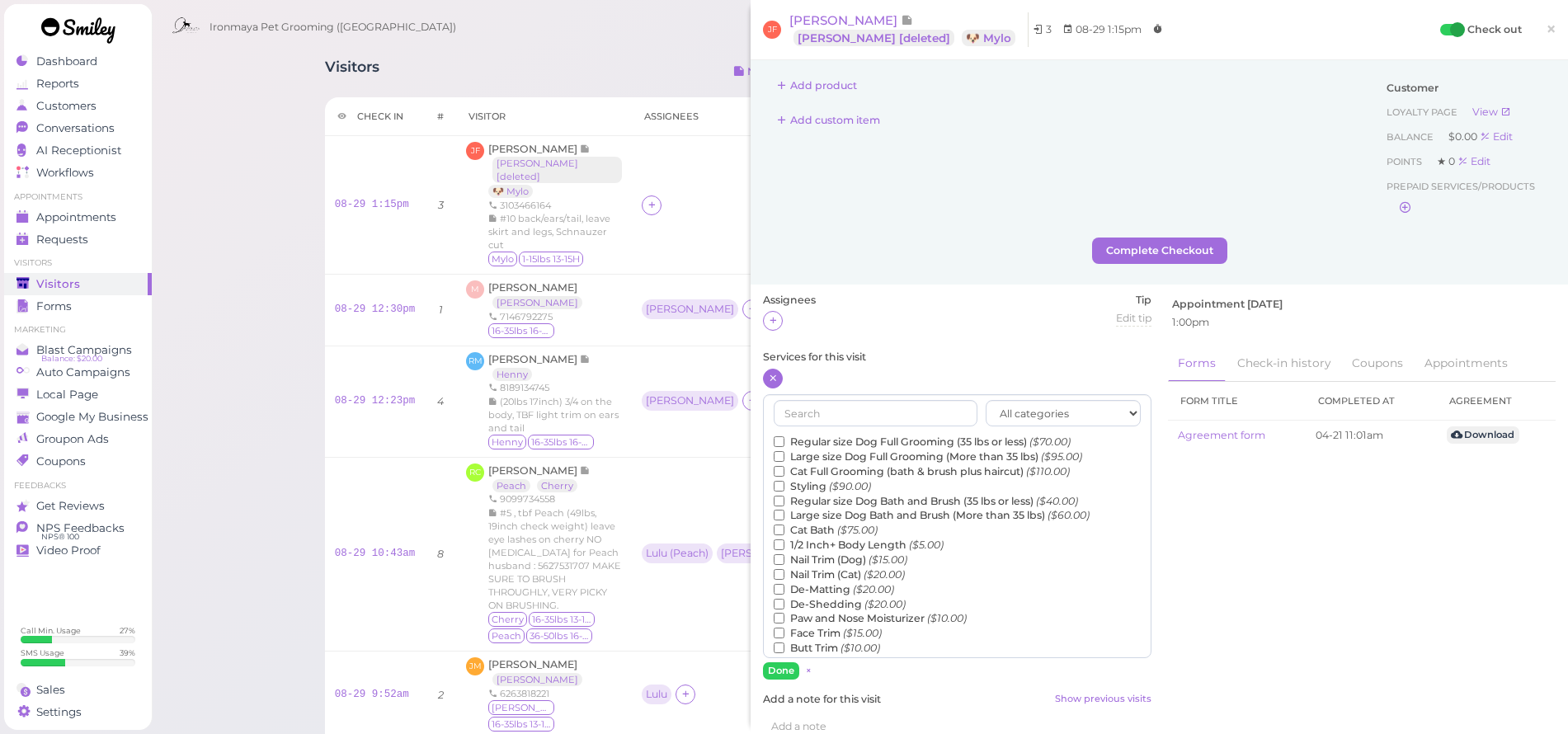
click at [807, 441] on label "Regular size Dog Full Grooming (35 lbs or less) ($70.00)" at bounding box center [922, 441] width 297 height 14
click at [785, 441] on input "Regular size Dog Full Grooming (35 lbs or less) ($70.00)" at bounding box center [778, 441] width 11 height 11
click at [807, 441] on label "Regular size Dog Full Grooming (35 lbs or less) ($70.00)" at bounding box center [922, 441] width 297 height 14
click at [785, 441] on input "Regular size Dog Full Grooming (35 lbs or less) ($70.00)" at bounding box center [778, 441] width 11 height 11
click at [801, 482] on label "Styling ($90.00)" at bounding box center [822, 486] width 98 height 14
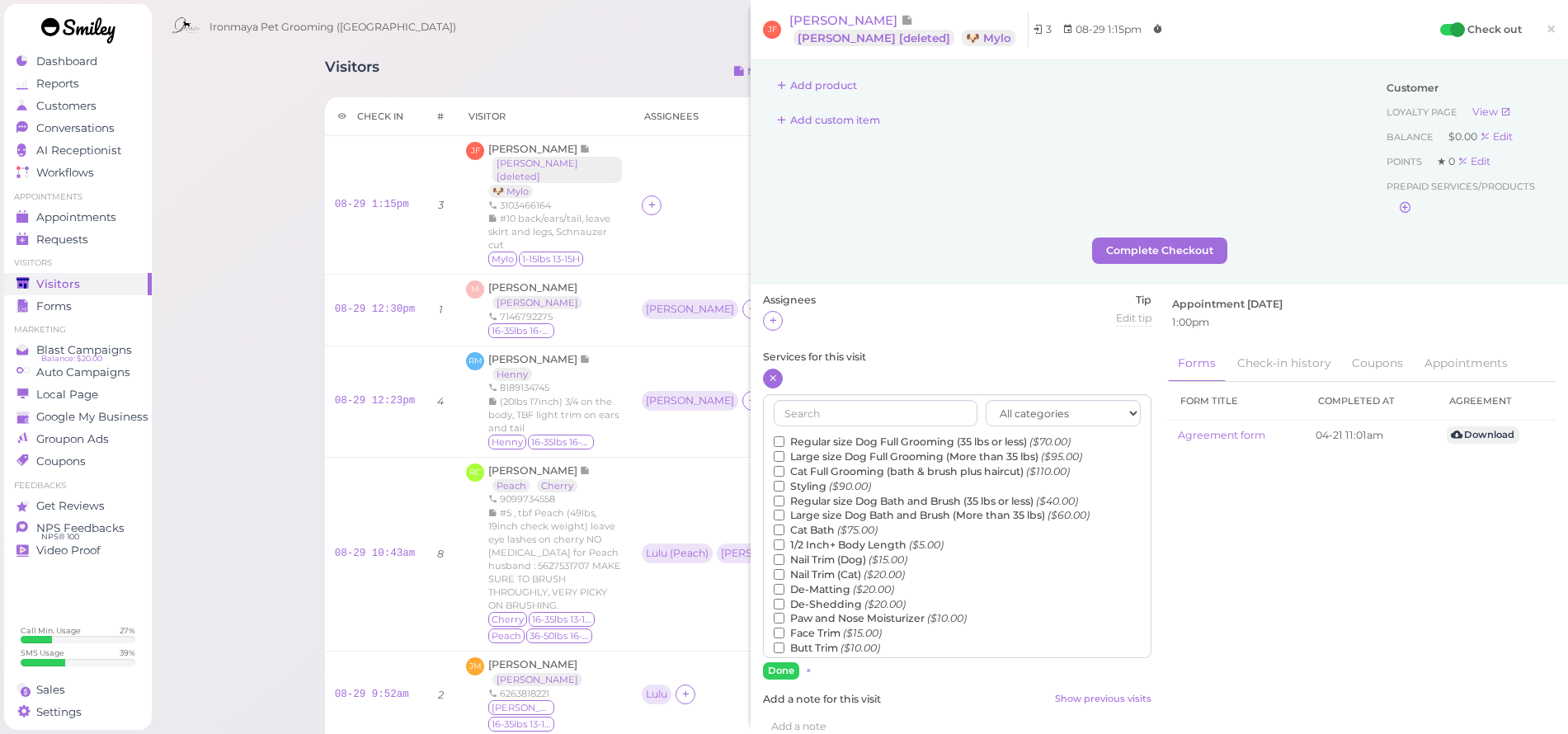
click at [785, 482] on input "Styling ($90.00)" at bounding box center [778, 486] width 11 height 11
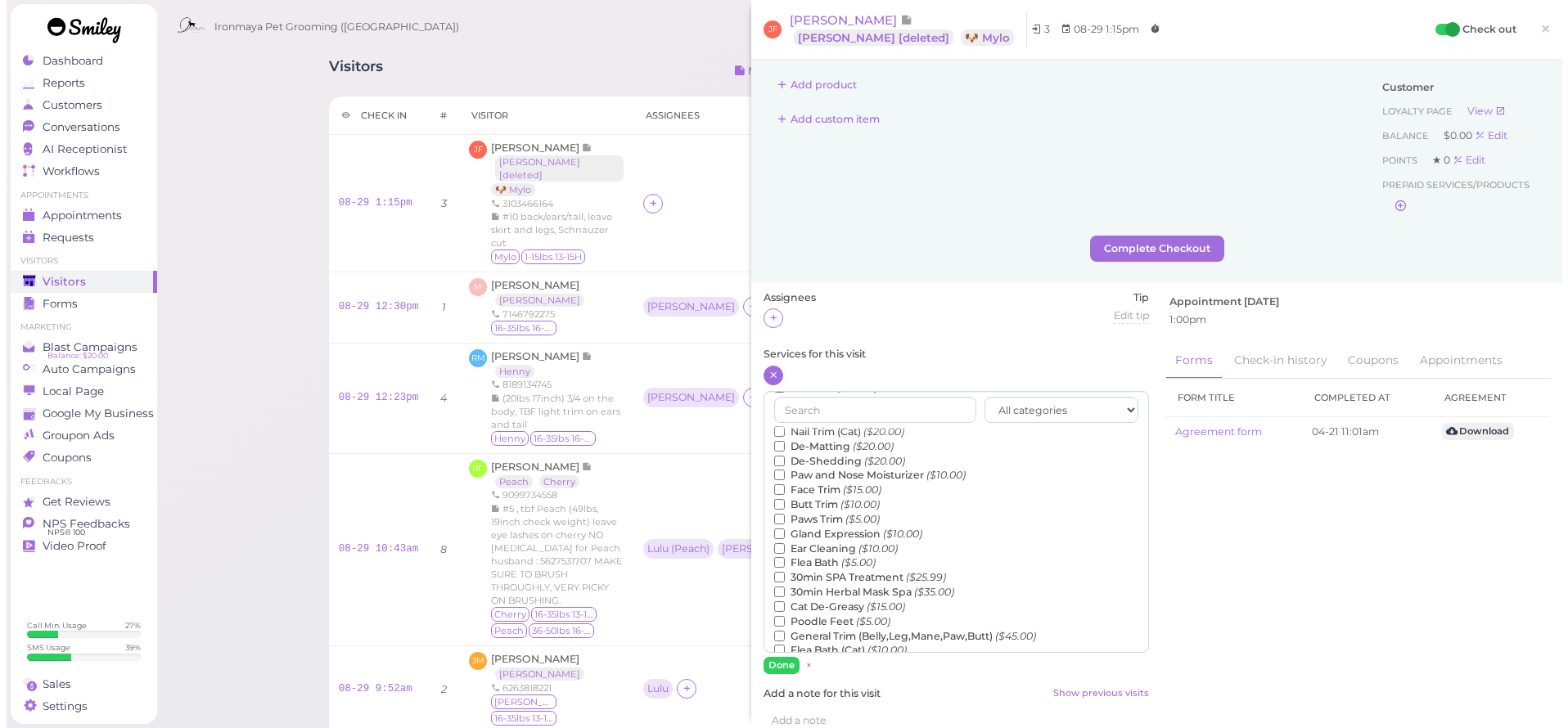
scroll to position [189, 0]
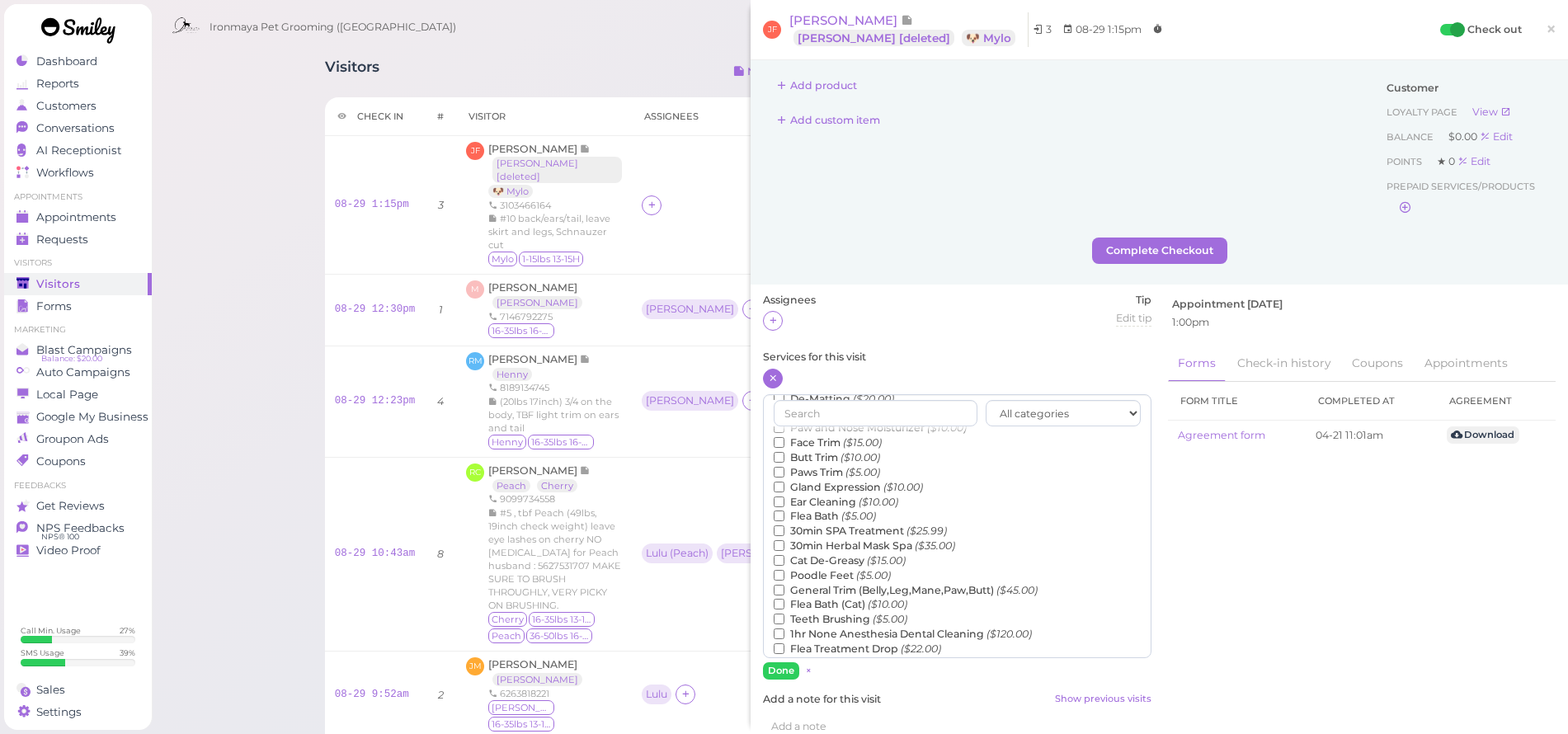
click at [820, 612] on label "Teeth Brushing ($5.00)" at bounding box center [840, 619] width 133 height 14
click at [785, 614] on input "Teeth Brushing ($5.00)" at bounding box center [778, 619] width 11 height 11
click at [785, 672] on button "Done" at bounding box center [781, 671] width 37 height 17
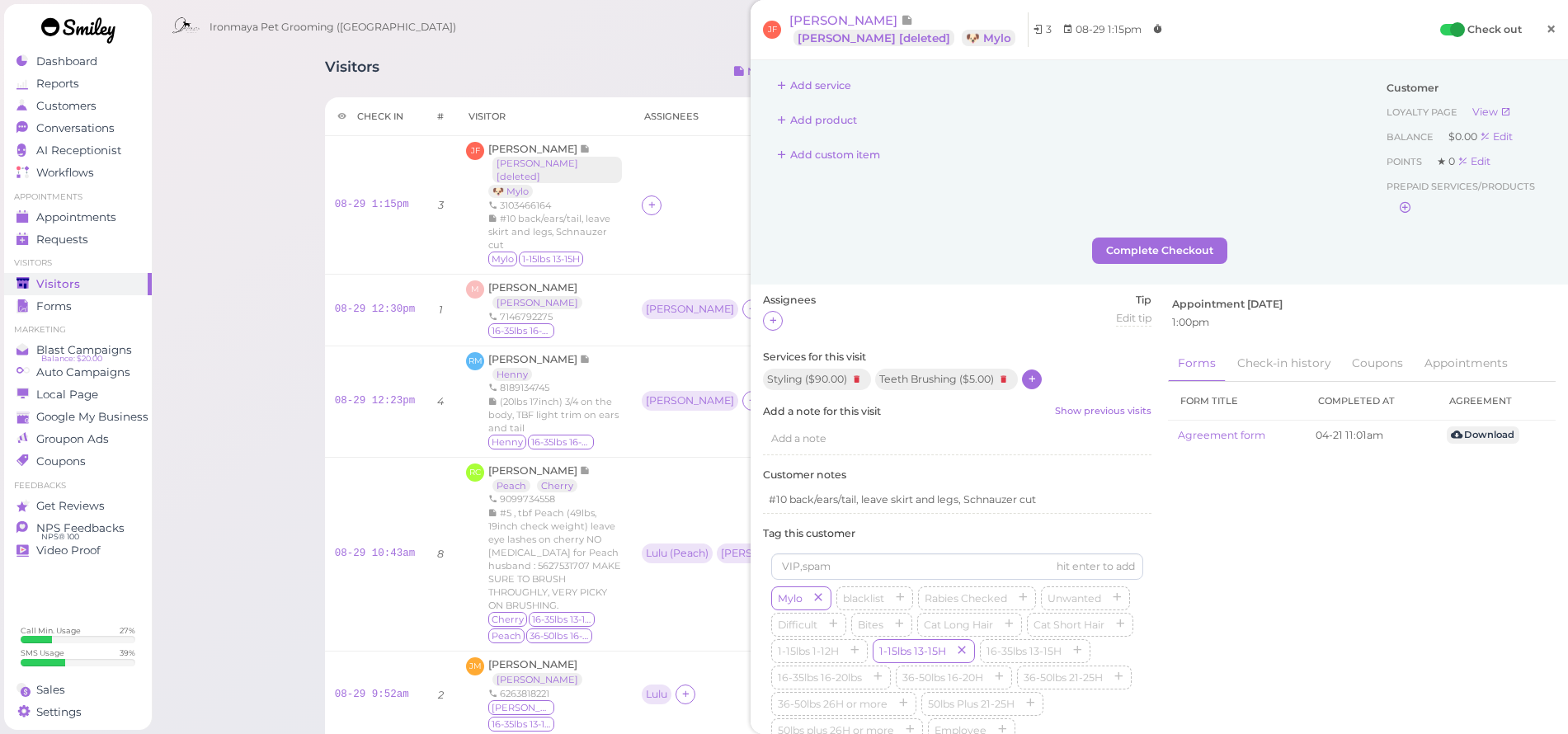
click at [1546, 26] on span "×" at bounding box center [1551, 29] width 11 height 23
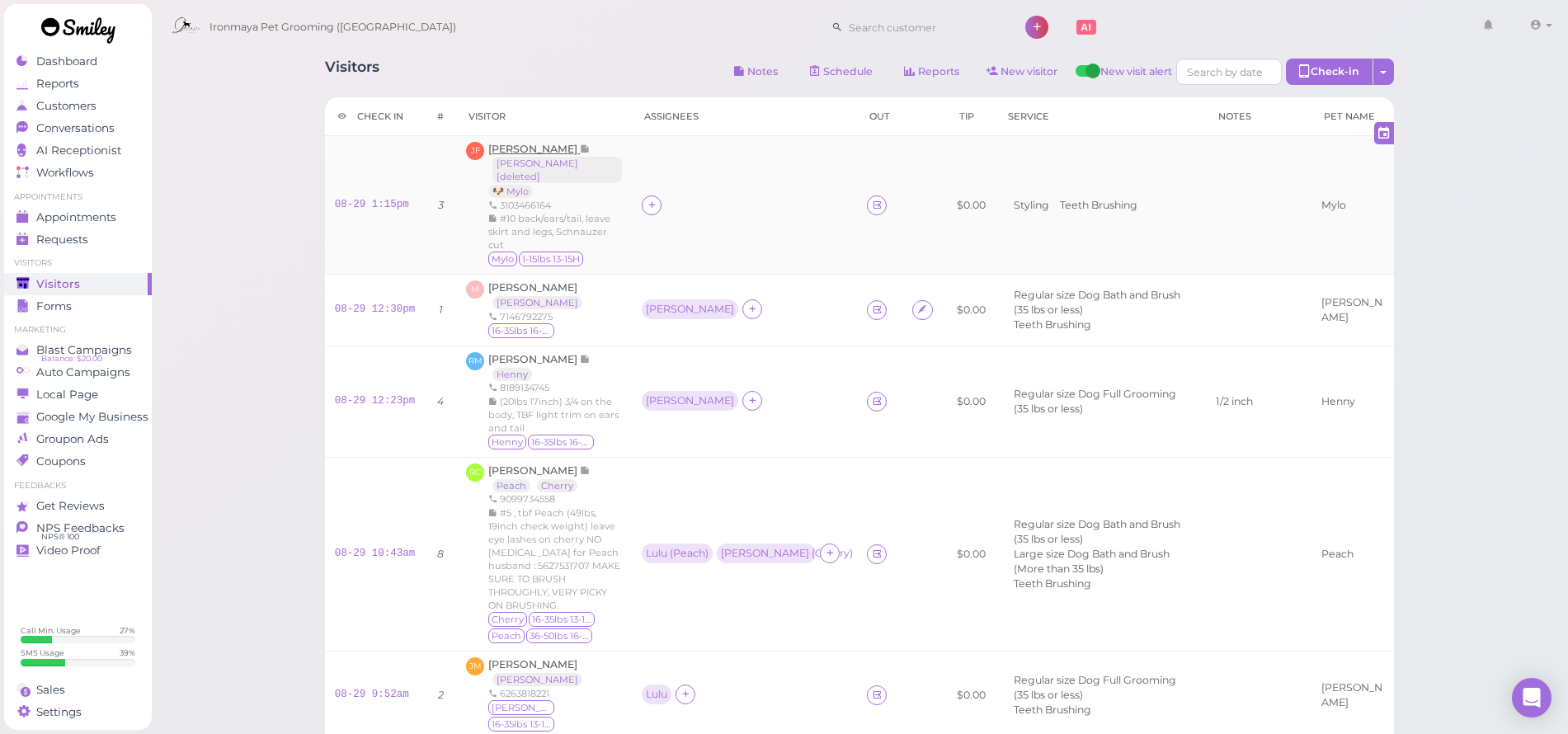
click at [532, 151] on span "[PERSON_NAME]" at bounding box center [534, 149] width 92 height 13
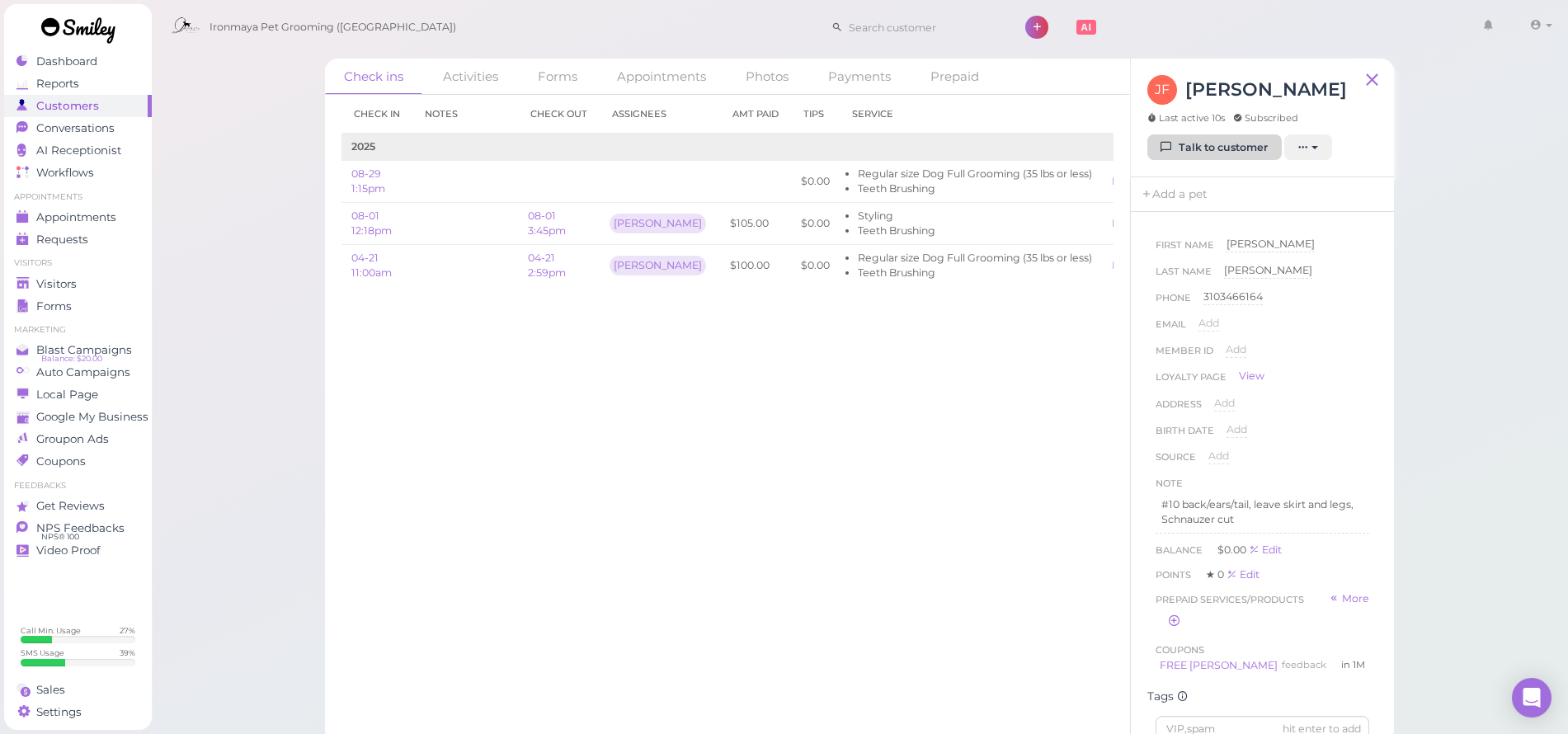
click at [1226, 155] on link "Talk to customer" at bounding box center [1215, 147] width 134 height 26
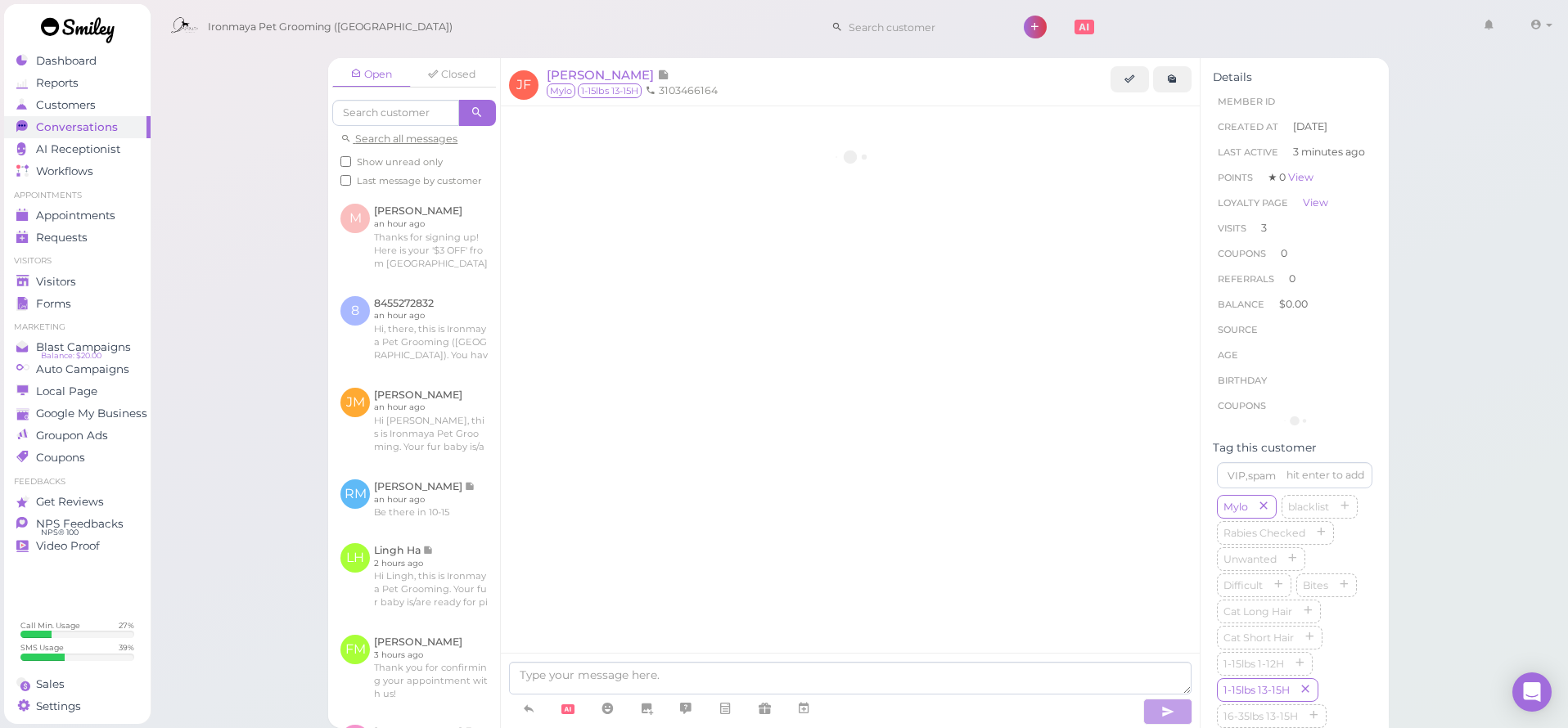
scroll to position [1206, 0]
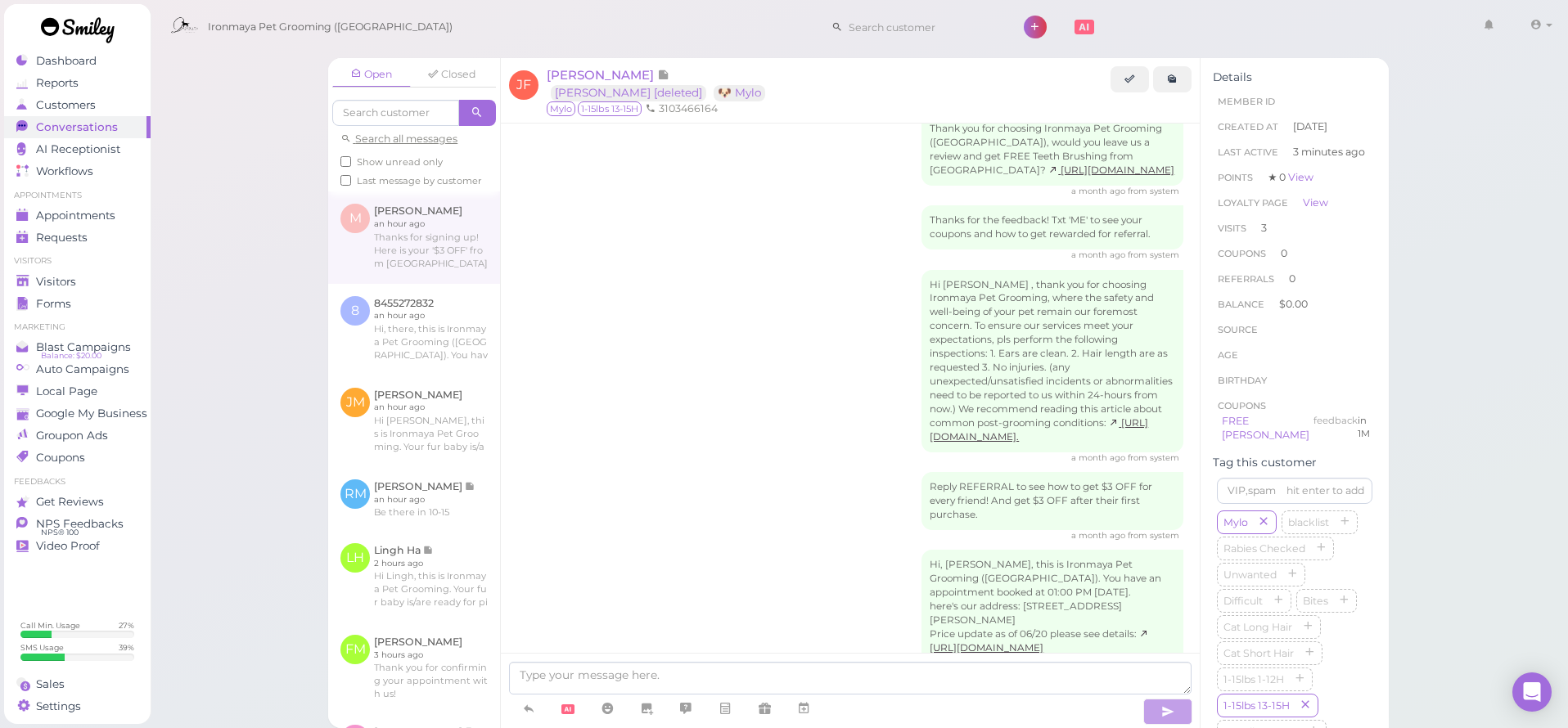
click at [430, 273] on link at bounding box center [414, 238] width 171 height 92
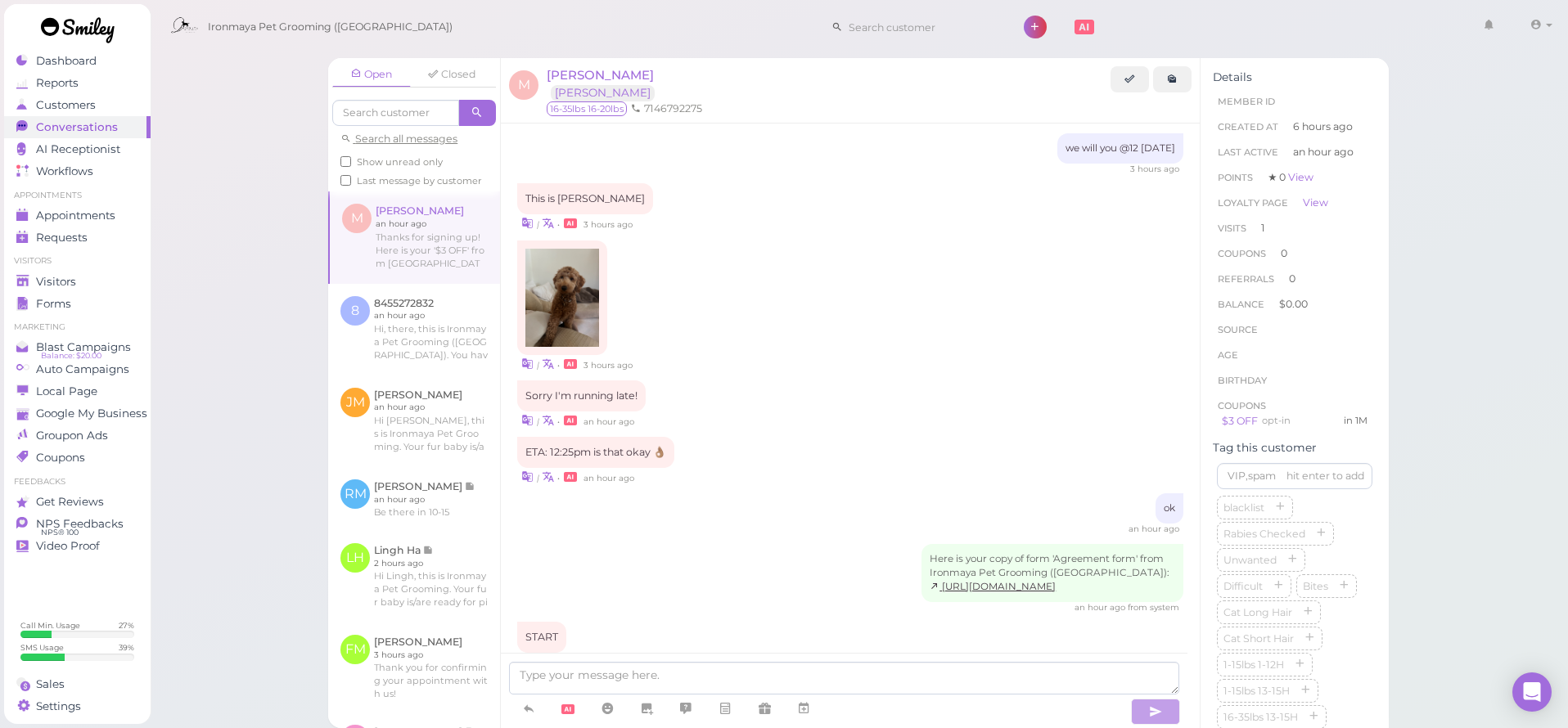
scroll to position [800, 0]
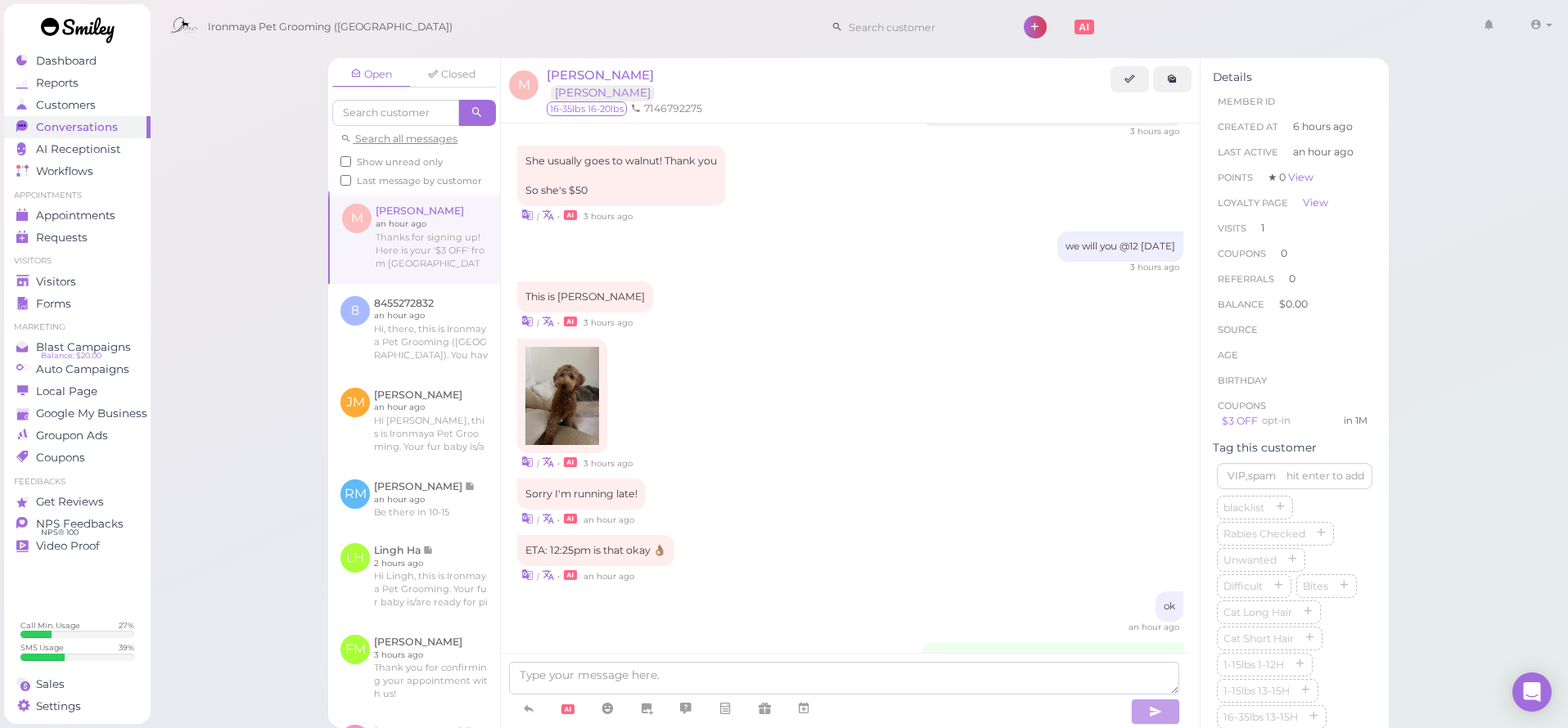
click at [594, 375] on img at bounding box center [562, 396] width 74 height 99
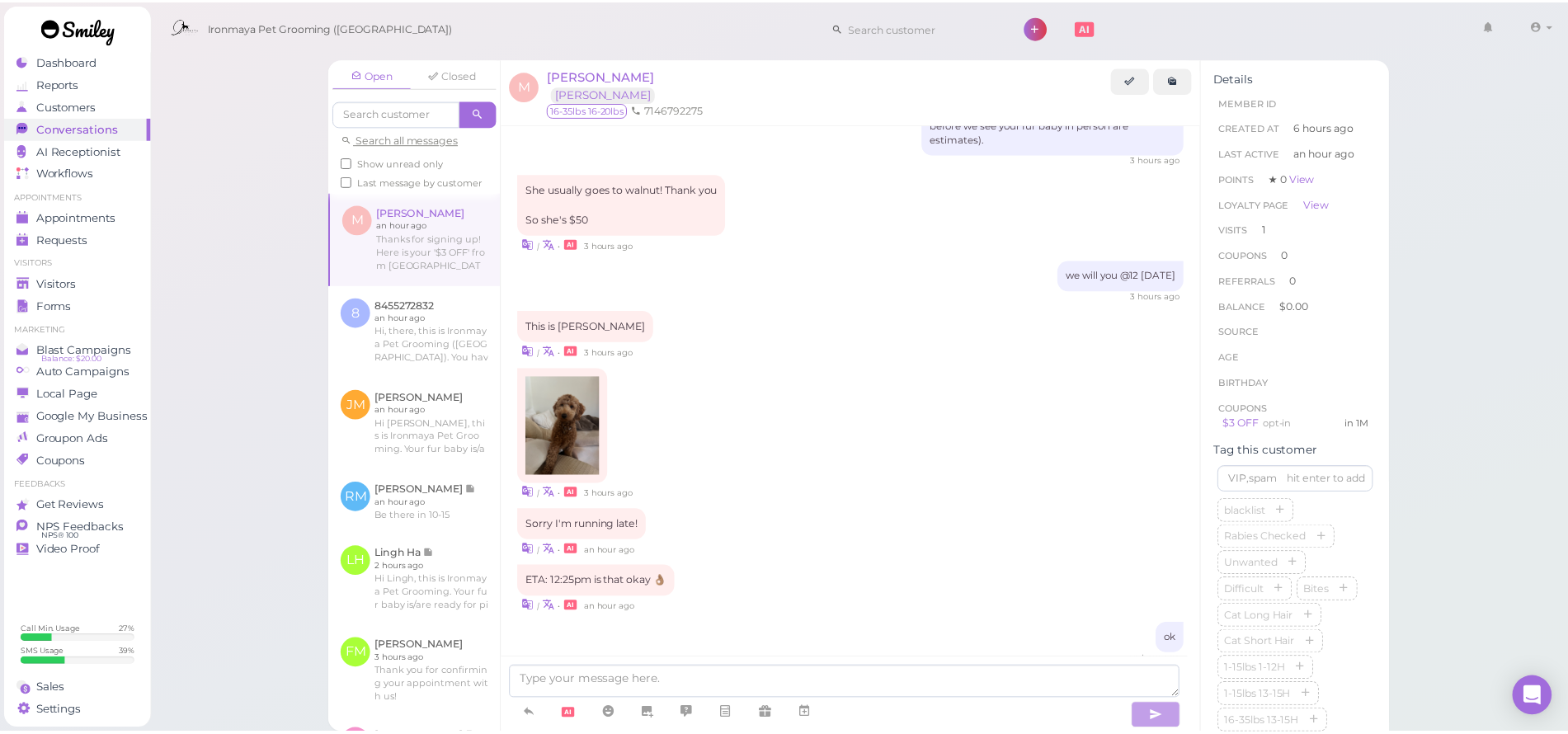
scroll to position [547, 0]
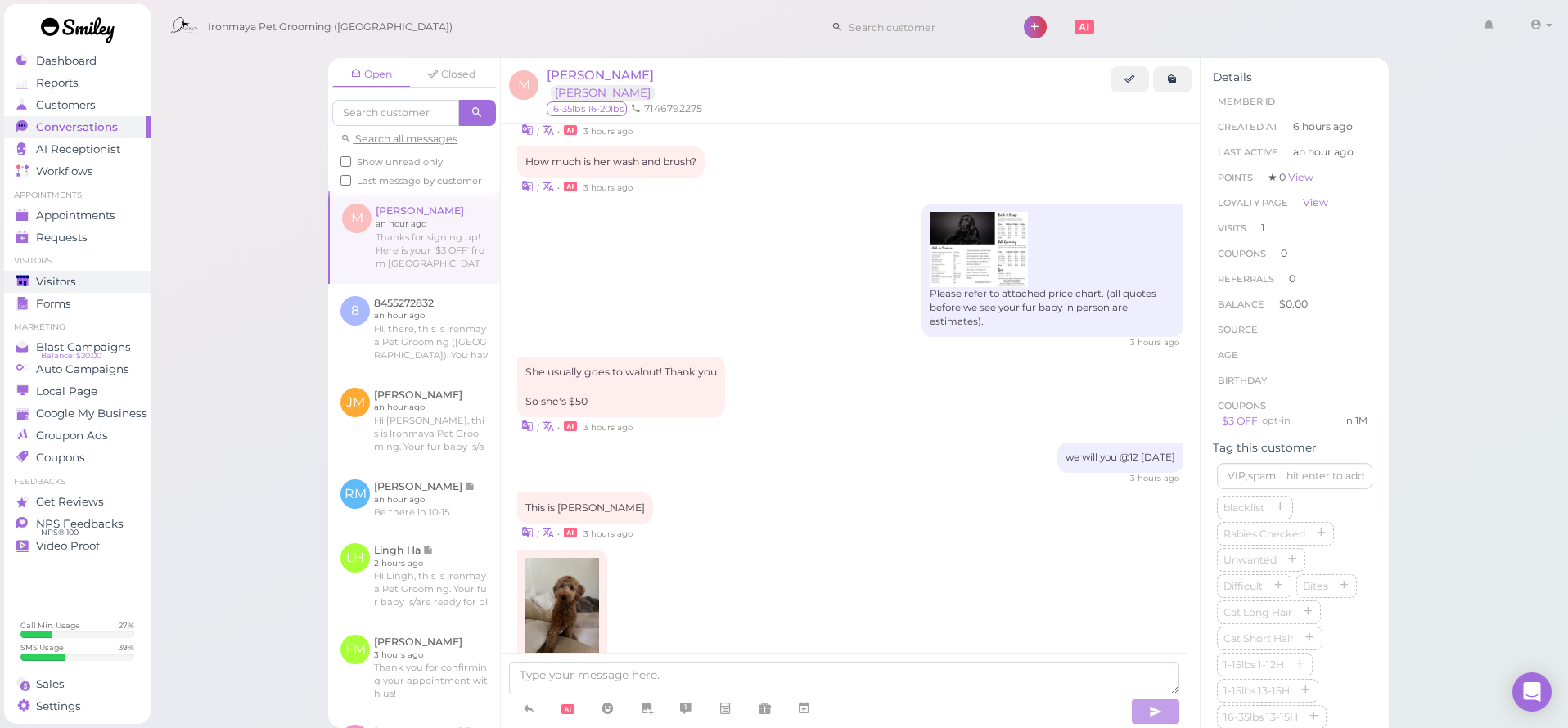
click at [71, 284] on span "Visitors" at bounding box center [57, 282] width 40 height 14
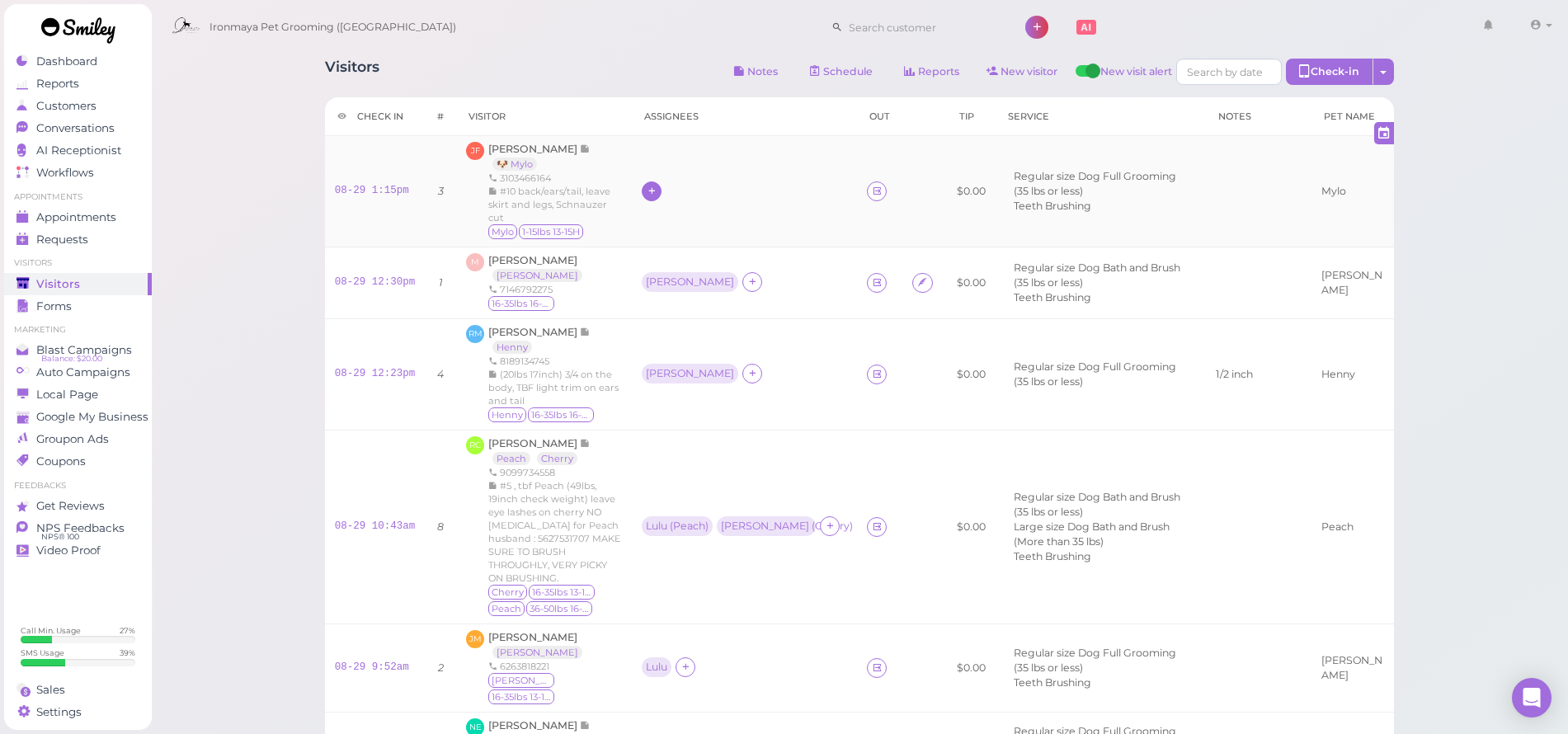
click at [658, 184] on icon at bounding box center [652, 190] width 11 height 13
click at [680, 353] on span "[PERSON_NAME]" at bounding box center [715, 351] width 112 height 13
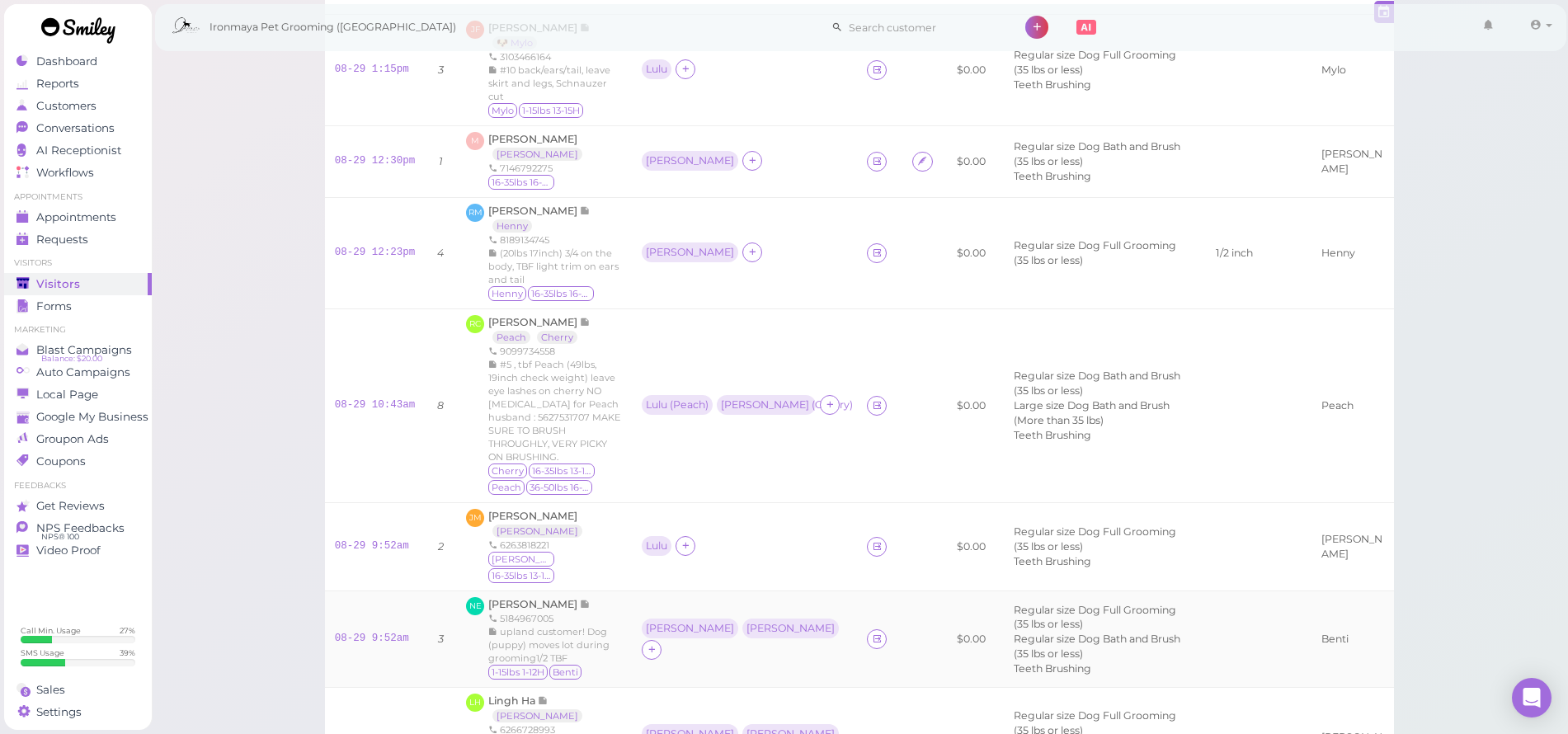
scroll to position [235, 0]
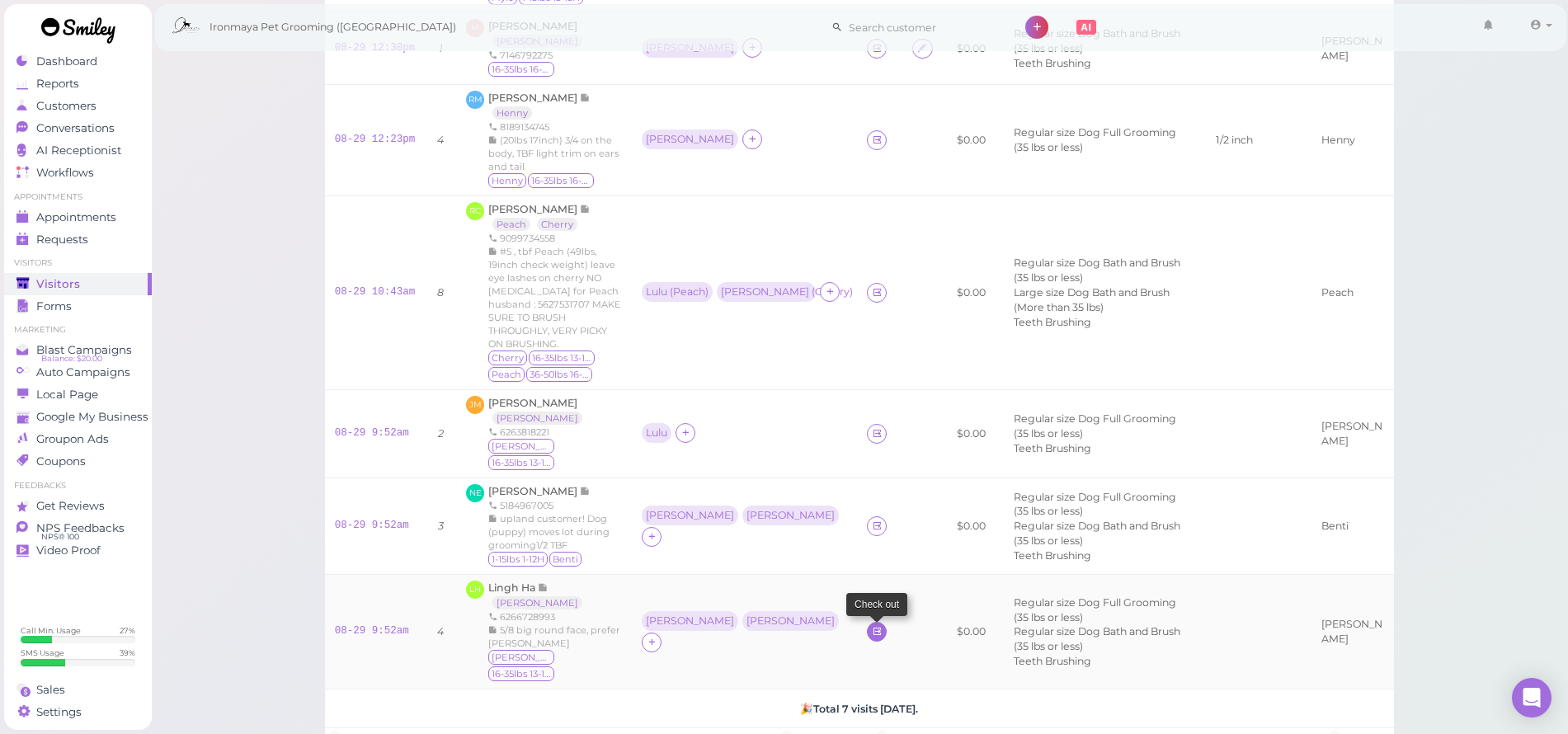
click at [872, 626] on icon at bounding box center [877, 632] width 11 height 13
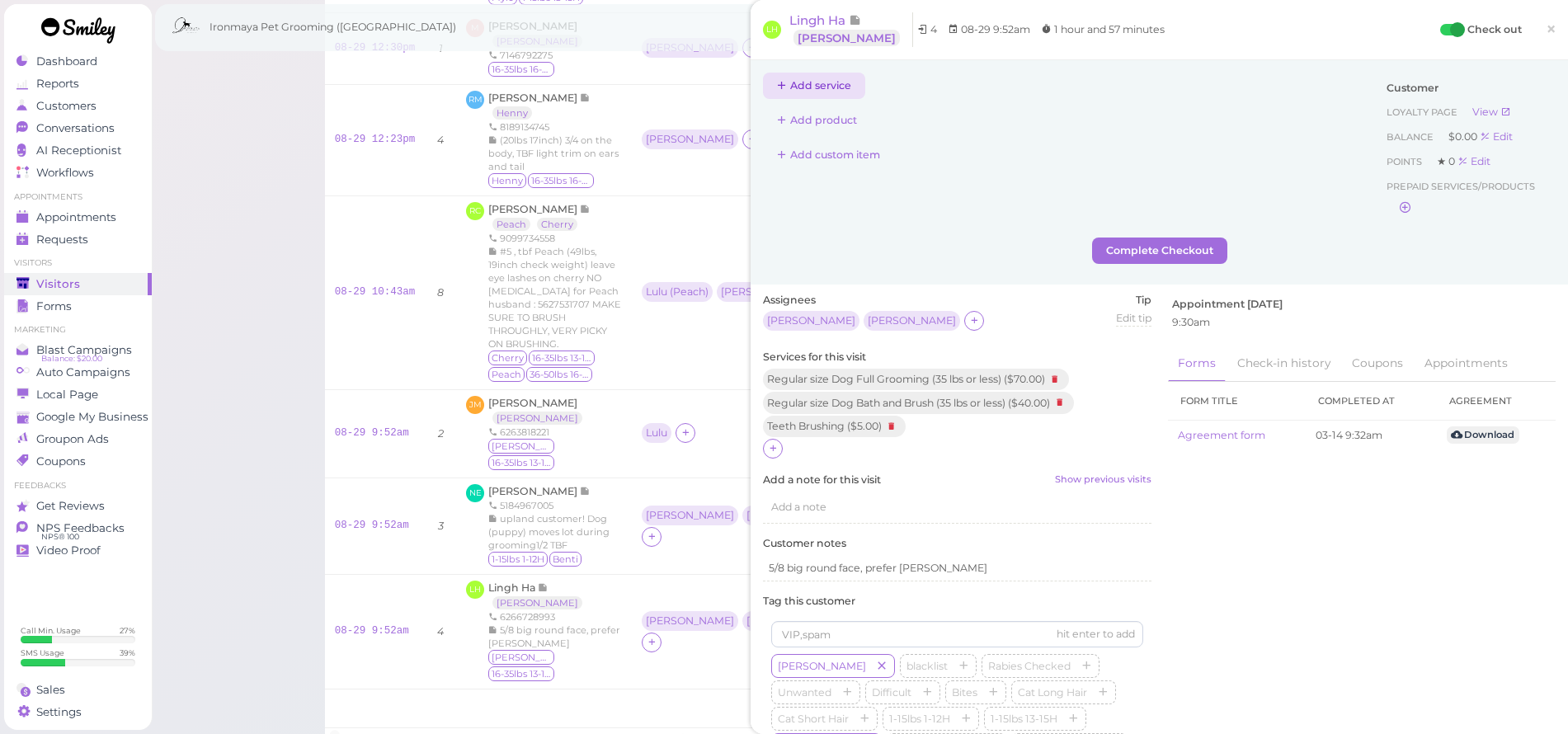
click at [843, 85] on button "Add service" at bounding box center [814, 85] width 102 height 26
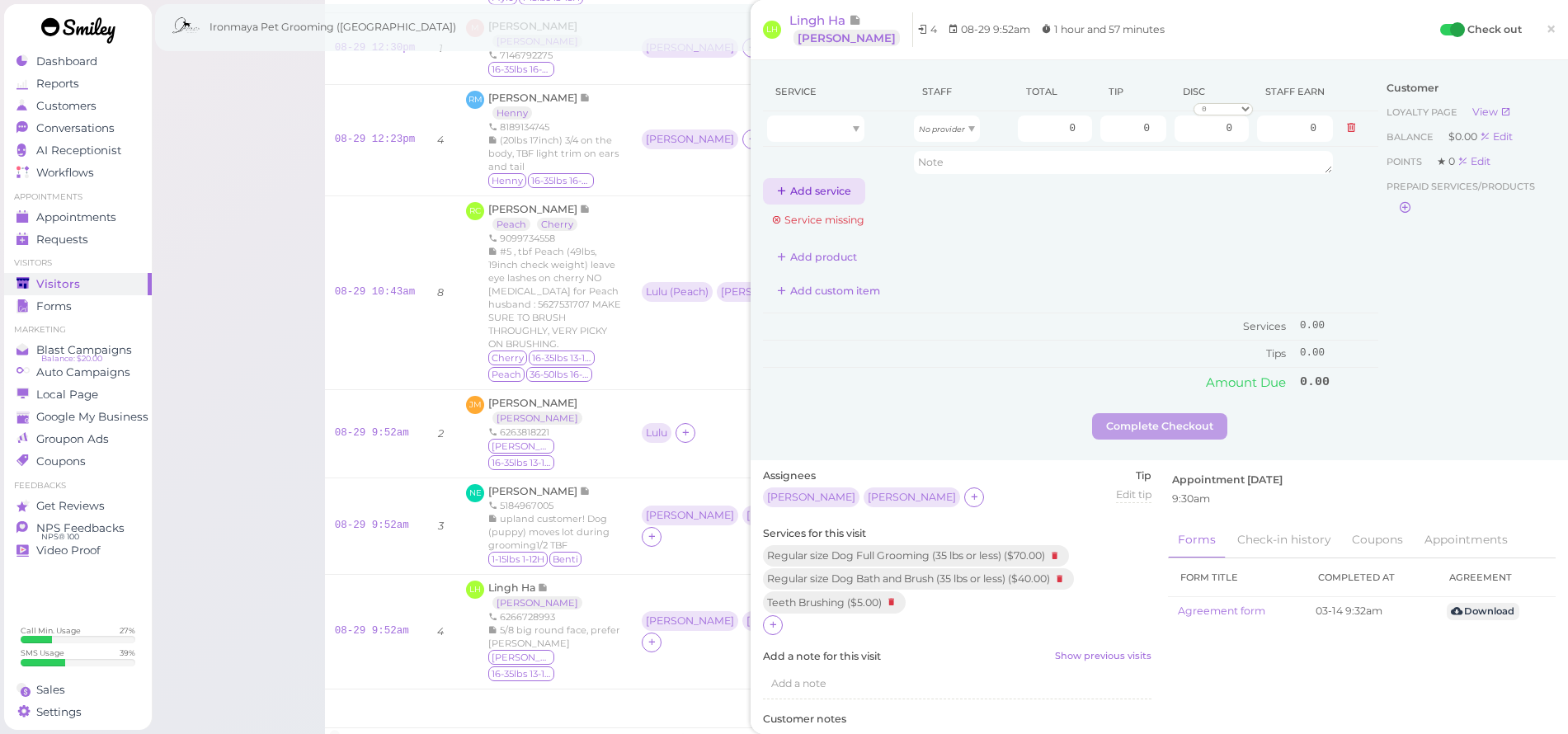
click at [829, 193] on button "Add service" at bounding box center [814, 191] width 102 height 26
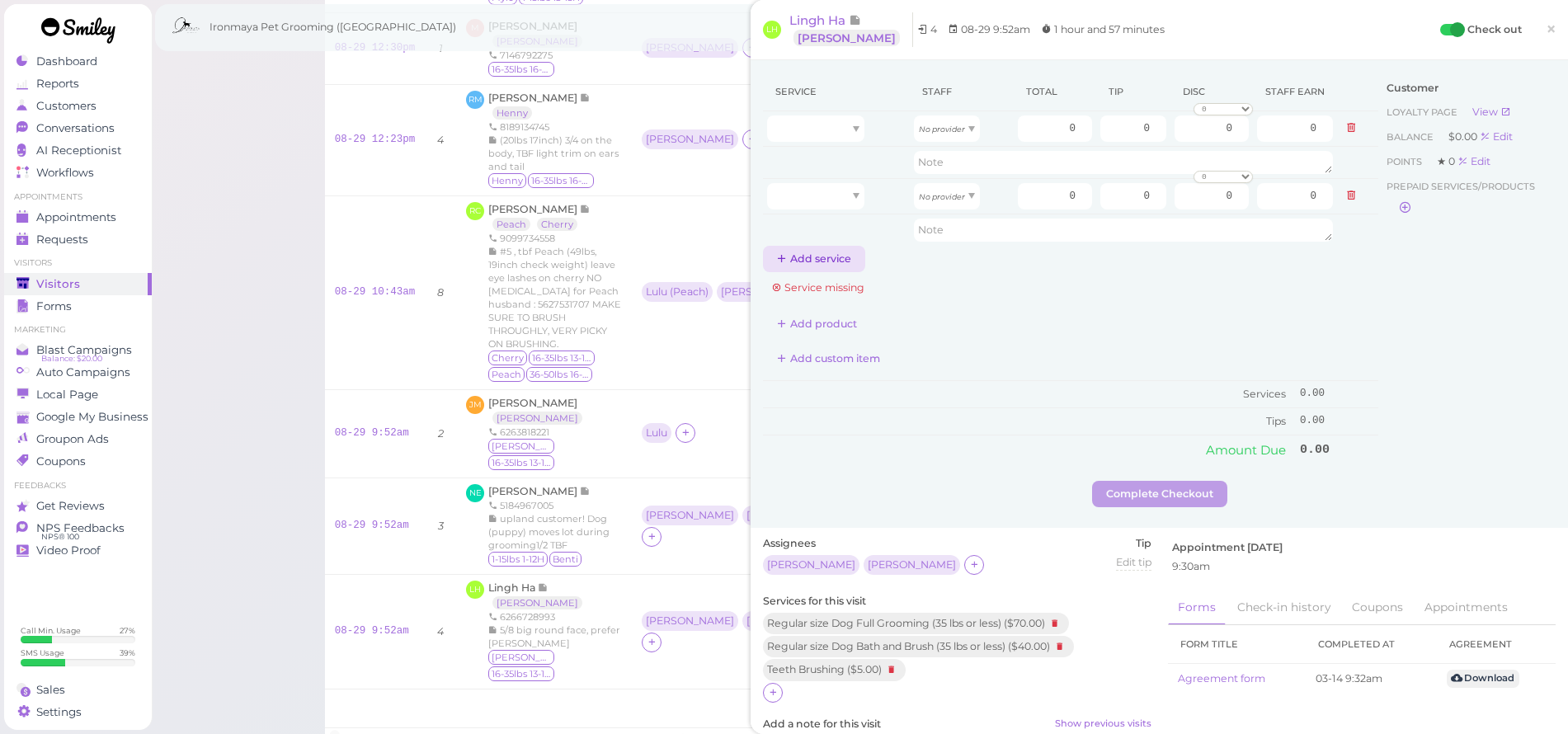
click at [835, 268] on button "Add service" at bounding box center [814, 259] width 102 height 26
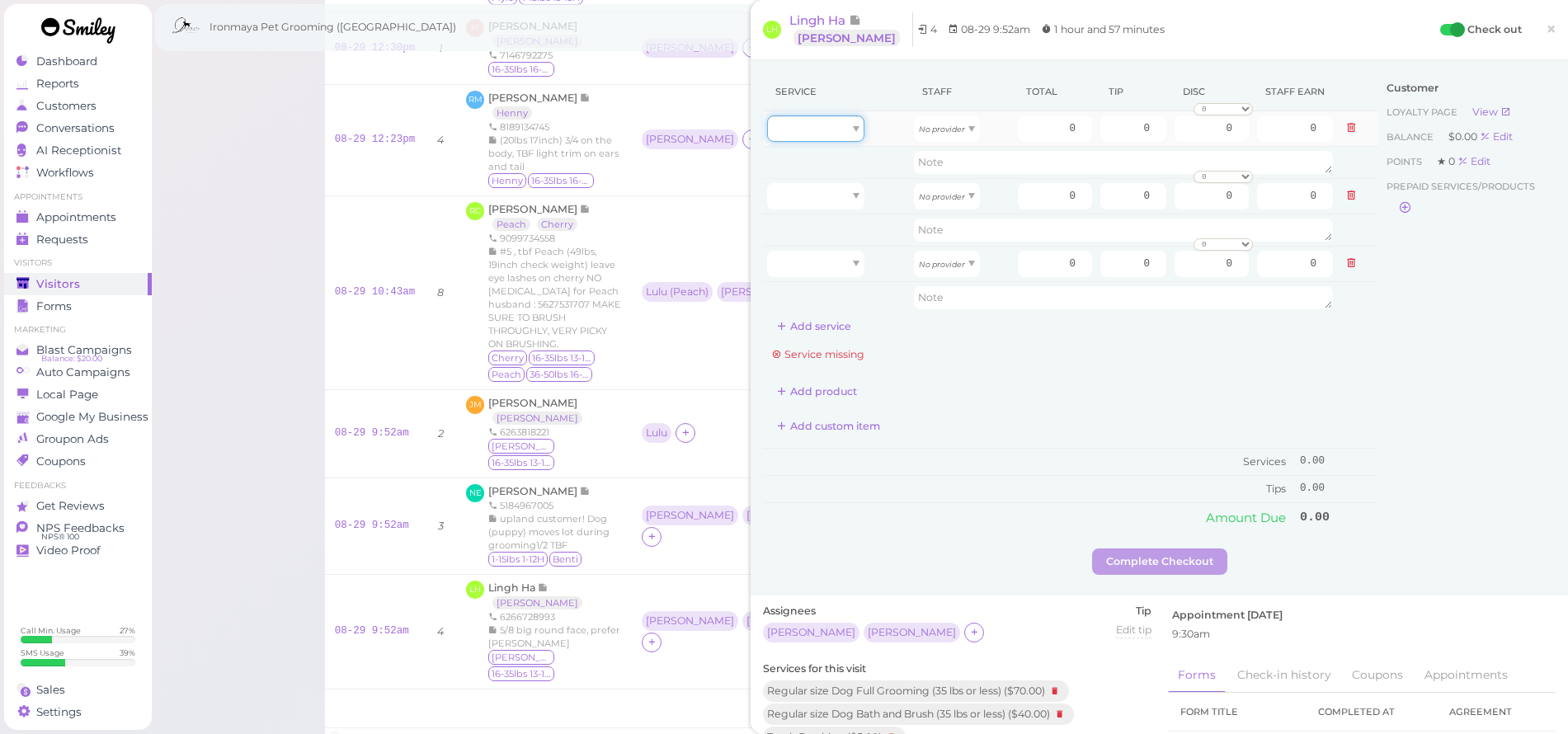
click at [829, 135] on div at bounding box center [816, 128] width 98 height 26
type input "40.00"
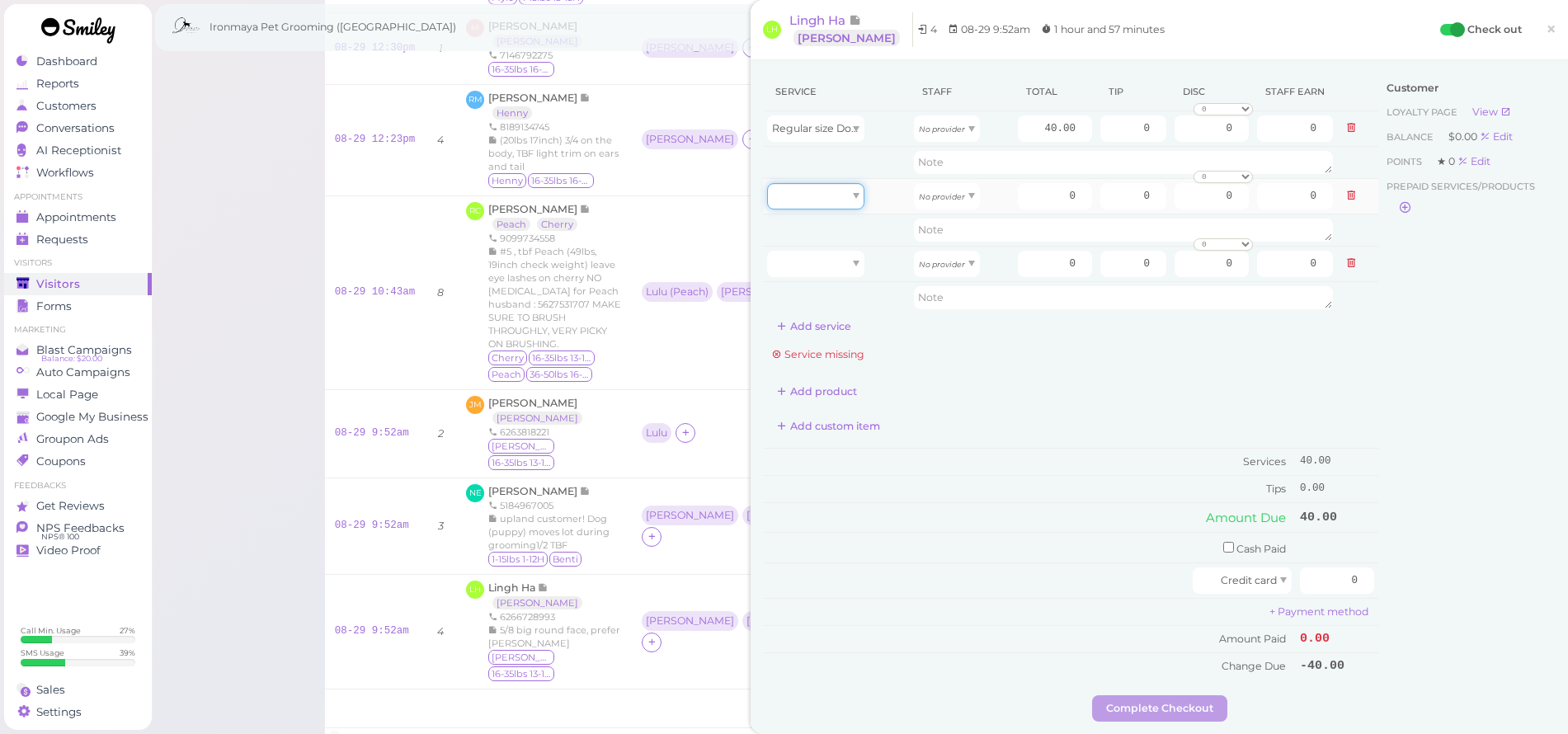
click at [836, 197] on div at bounding box center [816, 196] width 98 height 26
type input "70.00"
click at [819, 264] on div at bounding box center [816, 264] width 98 height 26
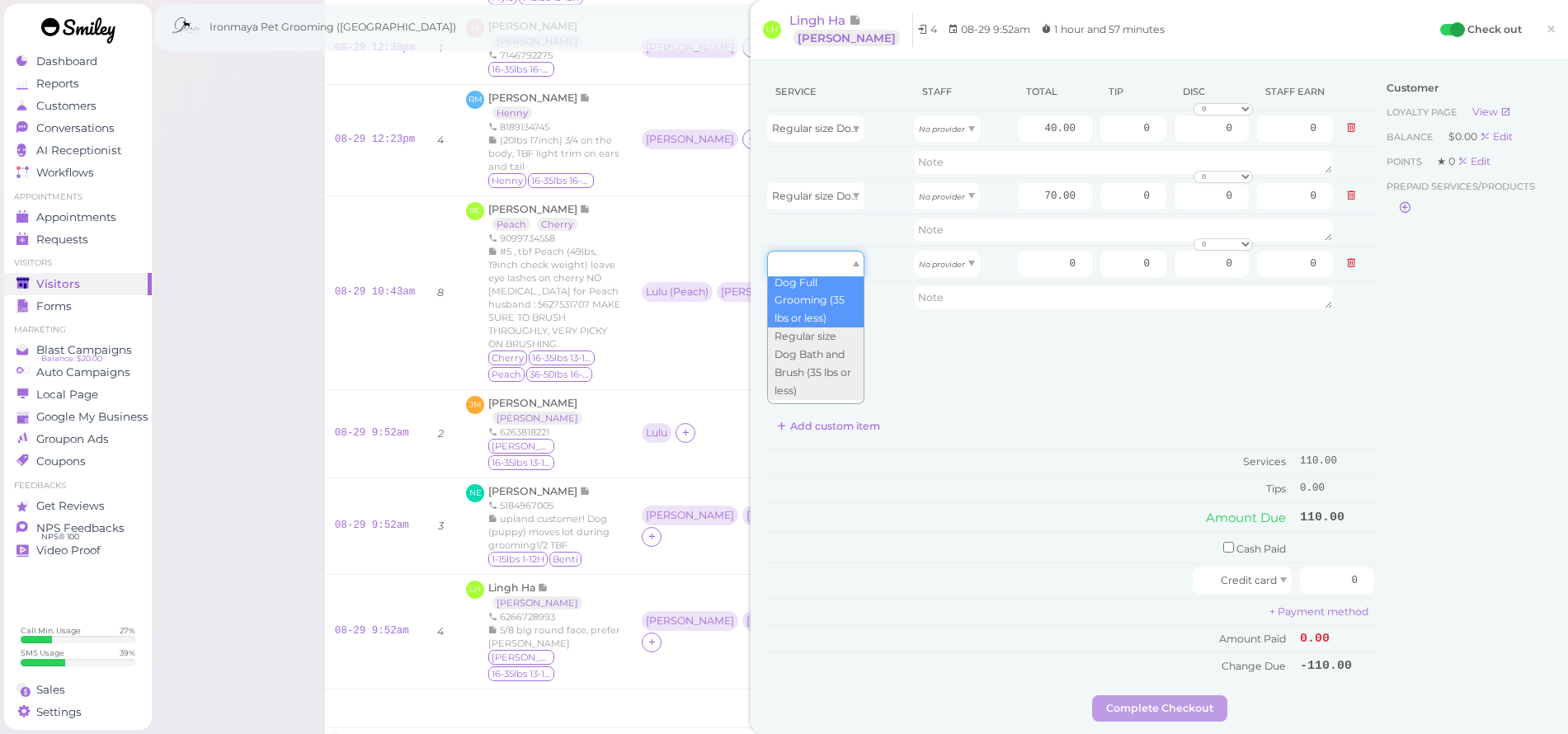
scroll to position [59, 0]
type input "5.00"
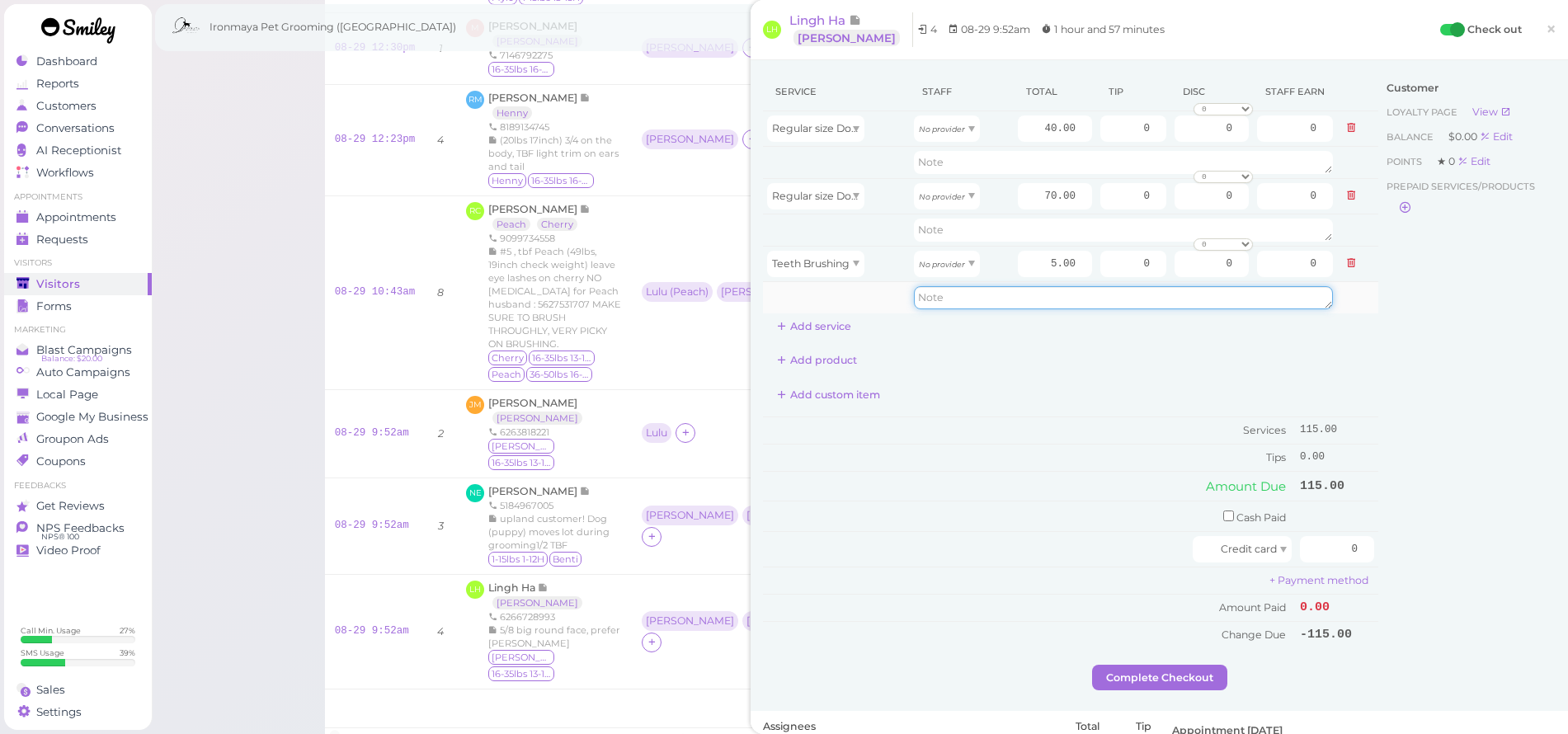
click at [936, 304] on textarea at bounding box center [1124, 297] width 419 height 23
type textarea "slipt bb fg"
click at [960, 197] on div "No provider" at bounding box center [947, 196] width 66 height 26
type input "31.50"
click at [938, 131] on icon "No provider" at bounding box center [942, 128] width 46 height 9
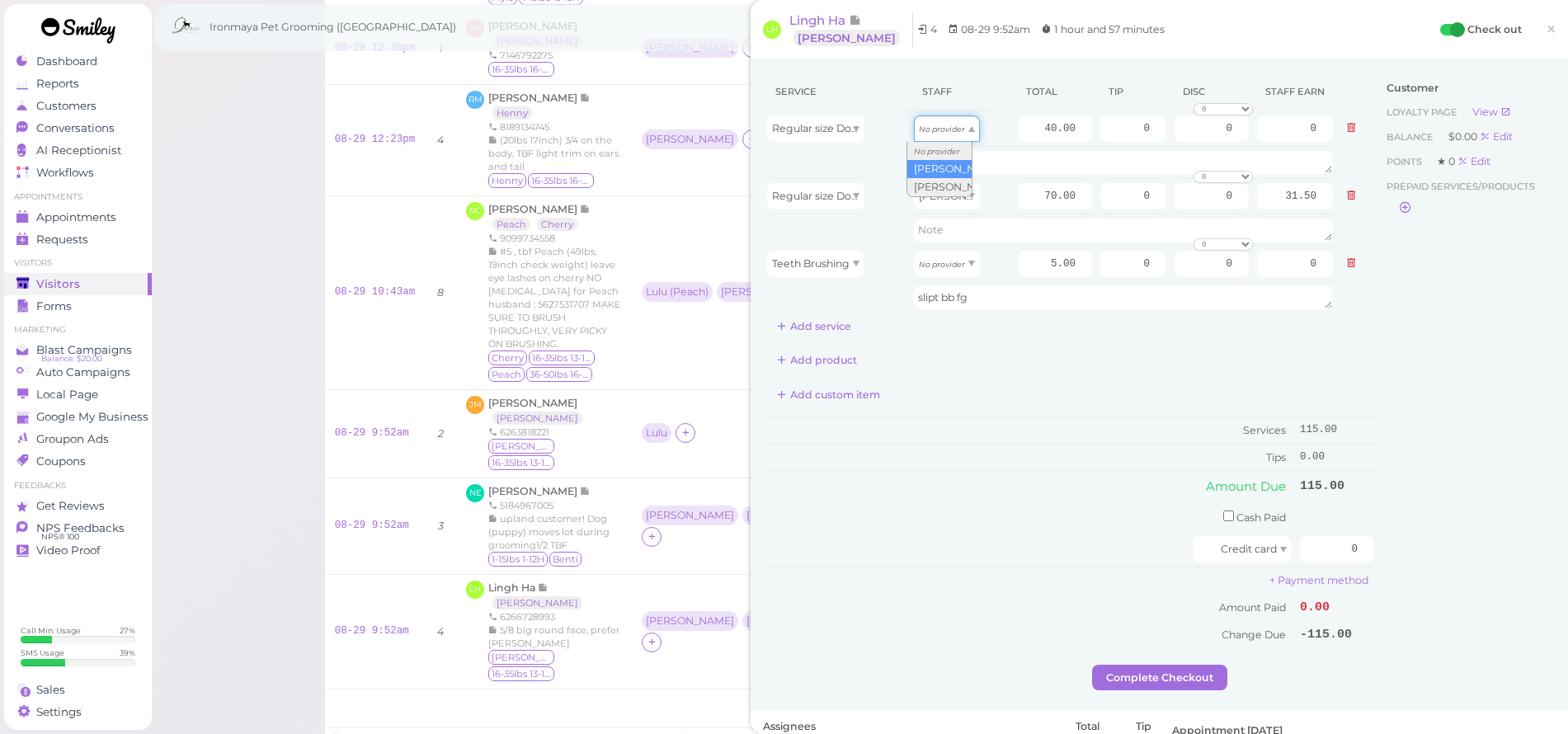
type input "17.20"
drag, startPoint x: 1023, startPoint y: 133, endPoint x: 1079, endPoint y: 139, distance: 56.3
click at [1079, 139] on td "40.00" at bounding box center [1054, 128] width 82 height 36
type input "42.5"
type input "18.28"
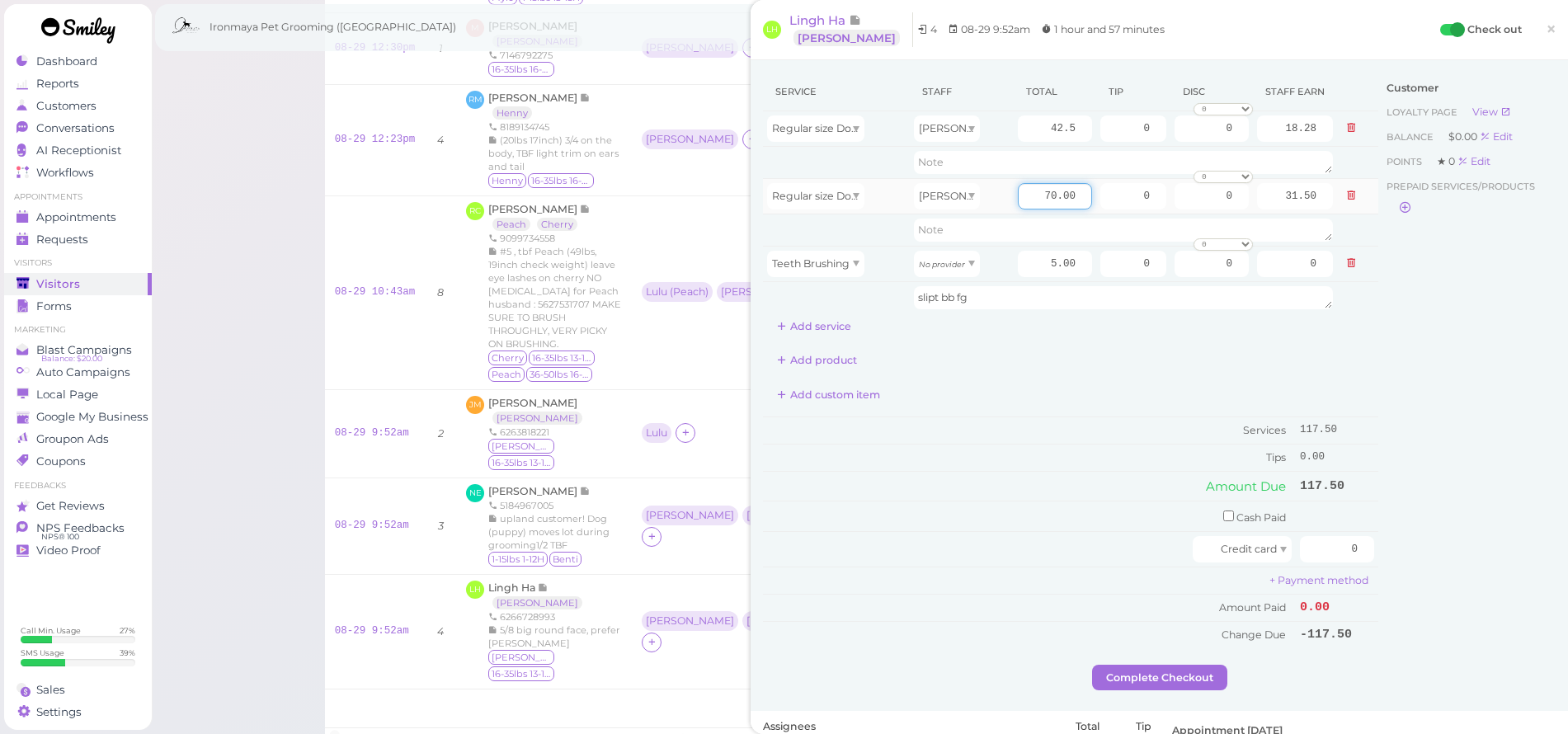
drag, startPoint x: 1030, startPoint y: 197, endPoint x: 1108, endPoint y: 212, distance: 79.4
click at [1108, 212] on tr "Regular size Dog Full Grooming (35 lbs or less) [PERSON_NAME] 70.00 0 0 0 10% o…" at bounding box center [1070, 196] width 615 height 36
type input "42.5"
type input "19.13"
click at [1132, 355] on div "Add product" at bounding box center [1070, 360] width 615 height 26
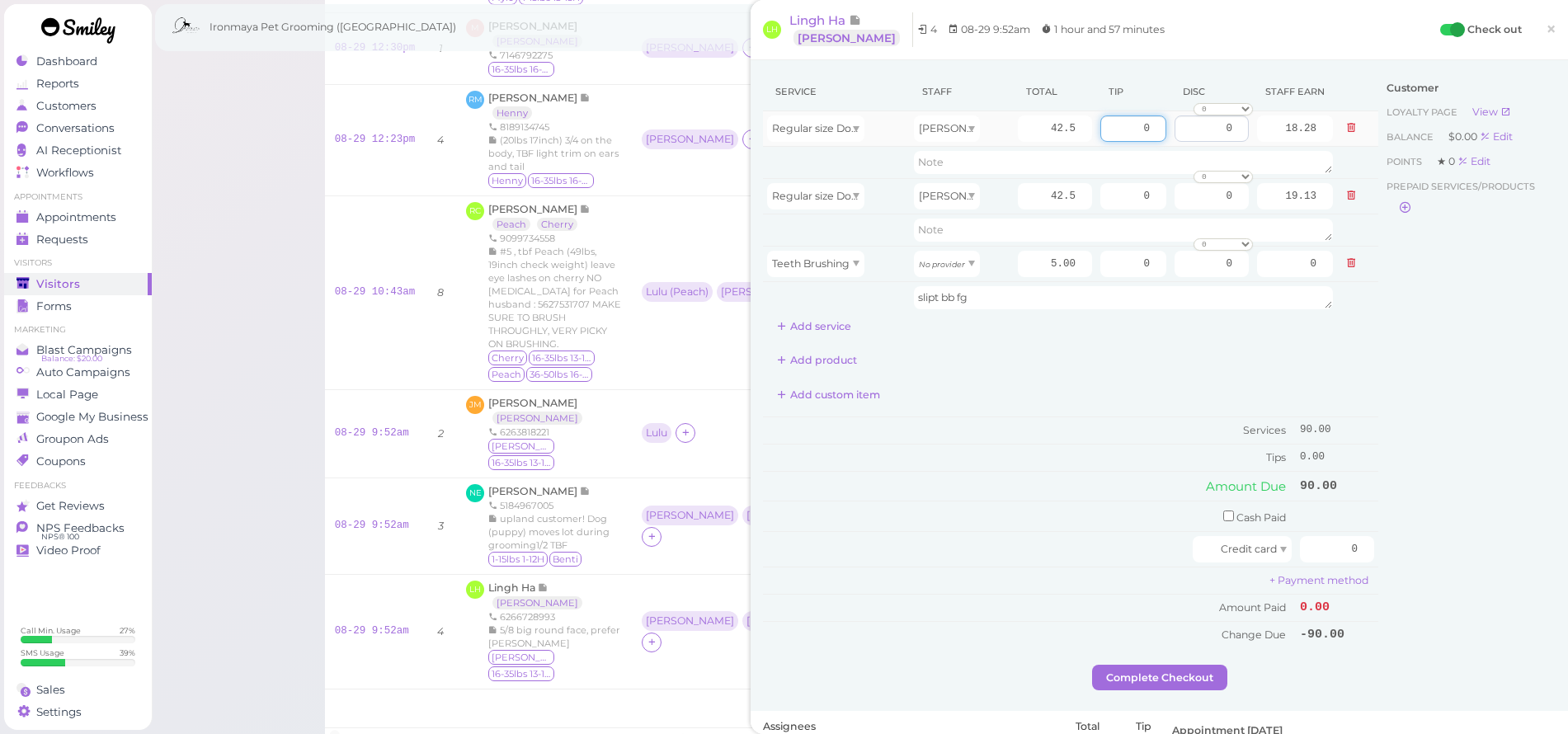
drag, startPoint x: 1120, startPoint y: 127, endPoint x: 1200, endPoint y: 137, distance: 80.6
click at [1200, 137] on tr "Regular size Dog Bath and Brush (35 lbs or less) [PERSON_NAME] 42.5 0 0 0 10% o…" at bounding box center [1070, 128] width 615 height 36
type input "9"
drag, startPoint x: 1131, startPoint y: 192, endPoint x: 1178, endPoint y: 196, distance: 47.2
click at [1178, 196] on tr "Regular size Dog Full Grooming (35 lbs or less) [PERSON_NAME] 42.5 0 0 0 10% of…" at bounding box center [1070, 196] width 615 height 36
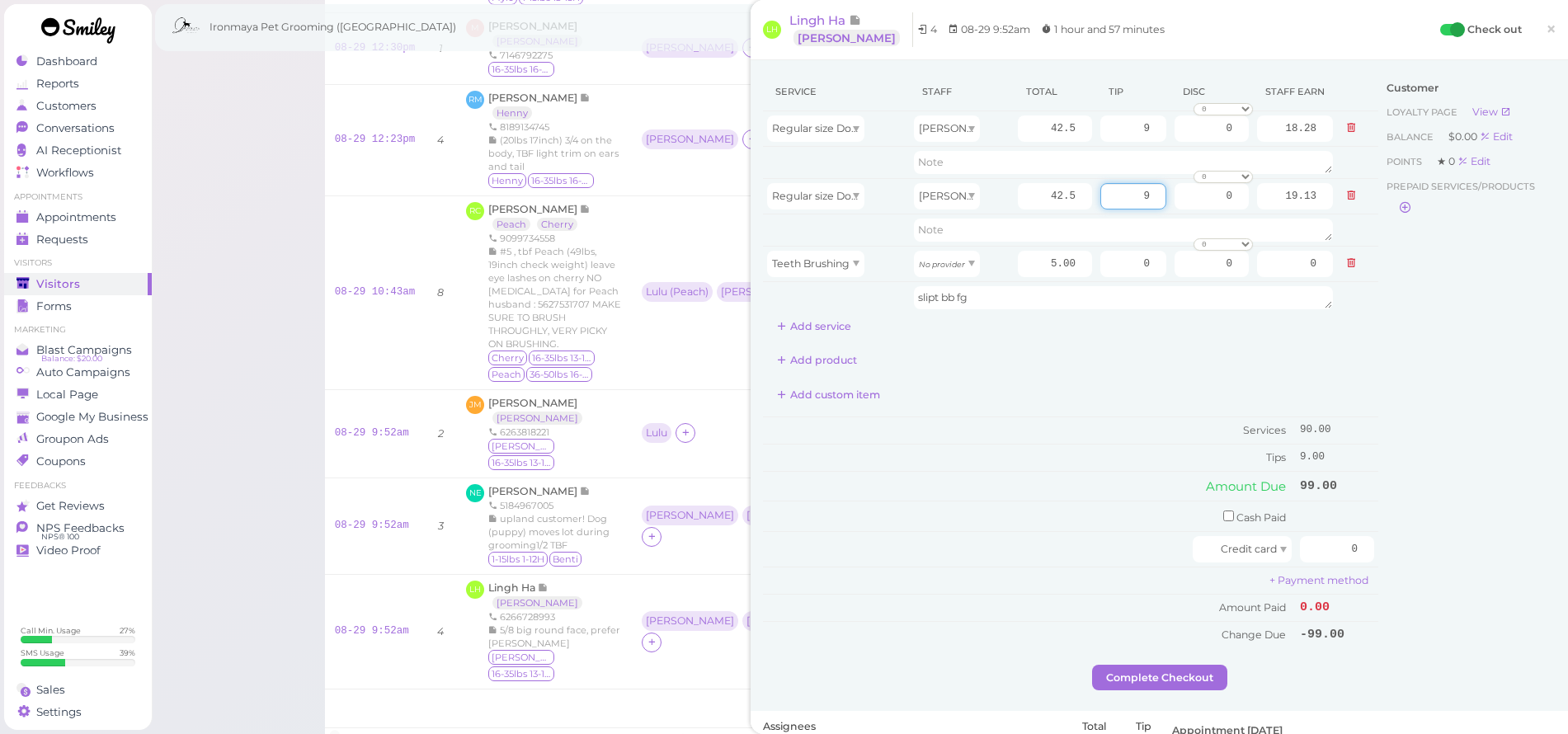
type input "9"
click at [1177, 363] on div "Add product" at bounding box center [1070, 360] width 615 height 26
drag, startPoint x: 1323, startPoint y: 544, endPoint x: 1374, endPoint y: 554, distance: 52.0
click at [1374, 554] on div "Service Staff Total Tip Disc Staff earn Regular size Dog Bath and Brush (35 lbs…" at bounding box center [1159, 368] width 793 height 592
type input "108"
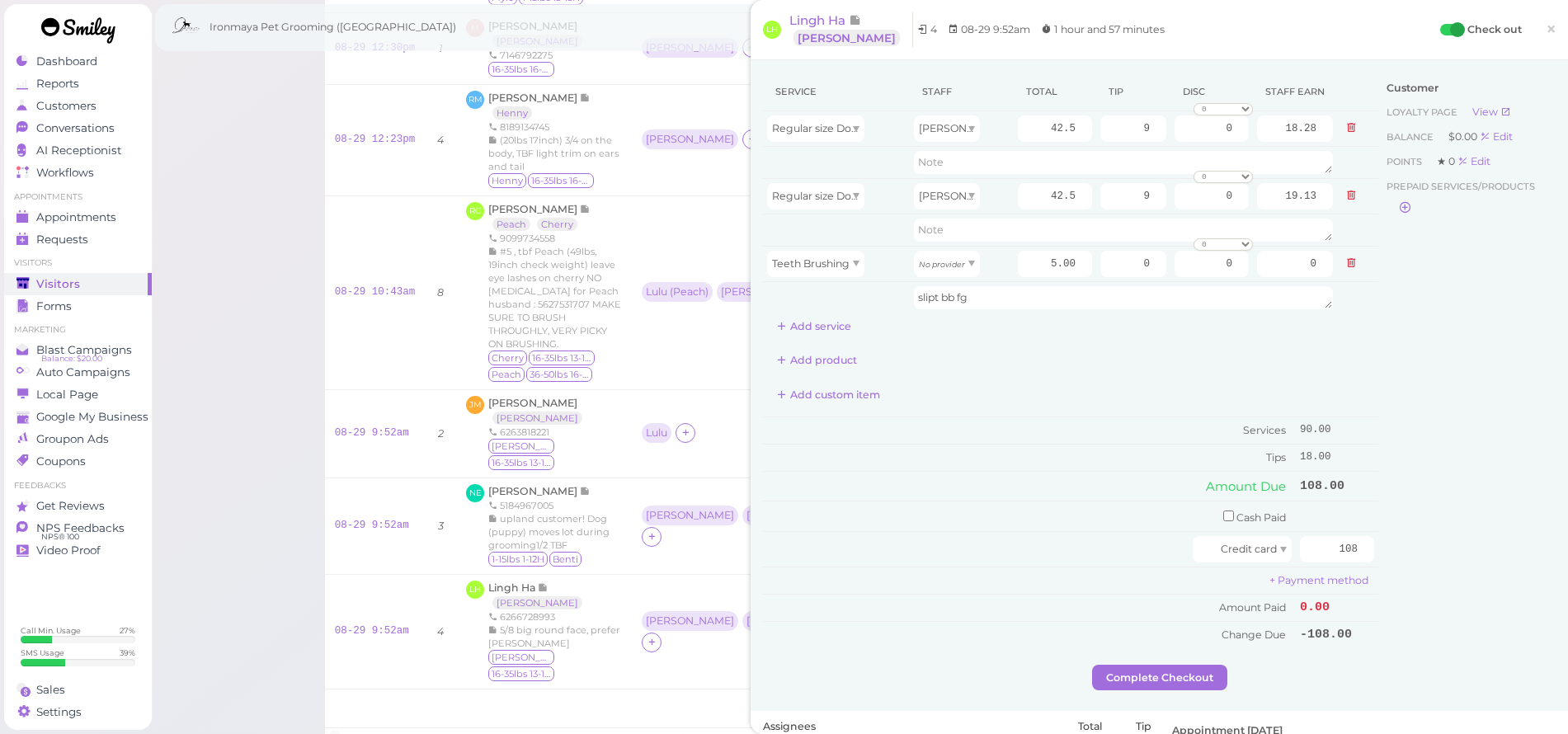
click at [1470, 414] on div "Customer Loyalty page View Balance $0.00 Edit Points ★ 0 Edit Prepaid services/…" at bounding box center [1468, 368] width 178 height 592
click at [1139, 671] on button "Complete Checkout" at bounding box center [1160, 678] width 135 height 26
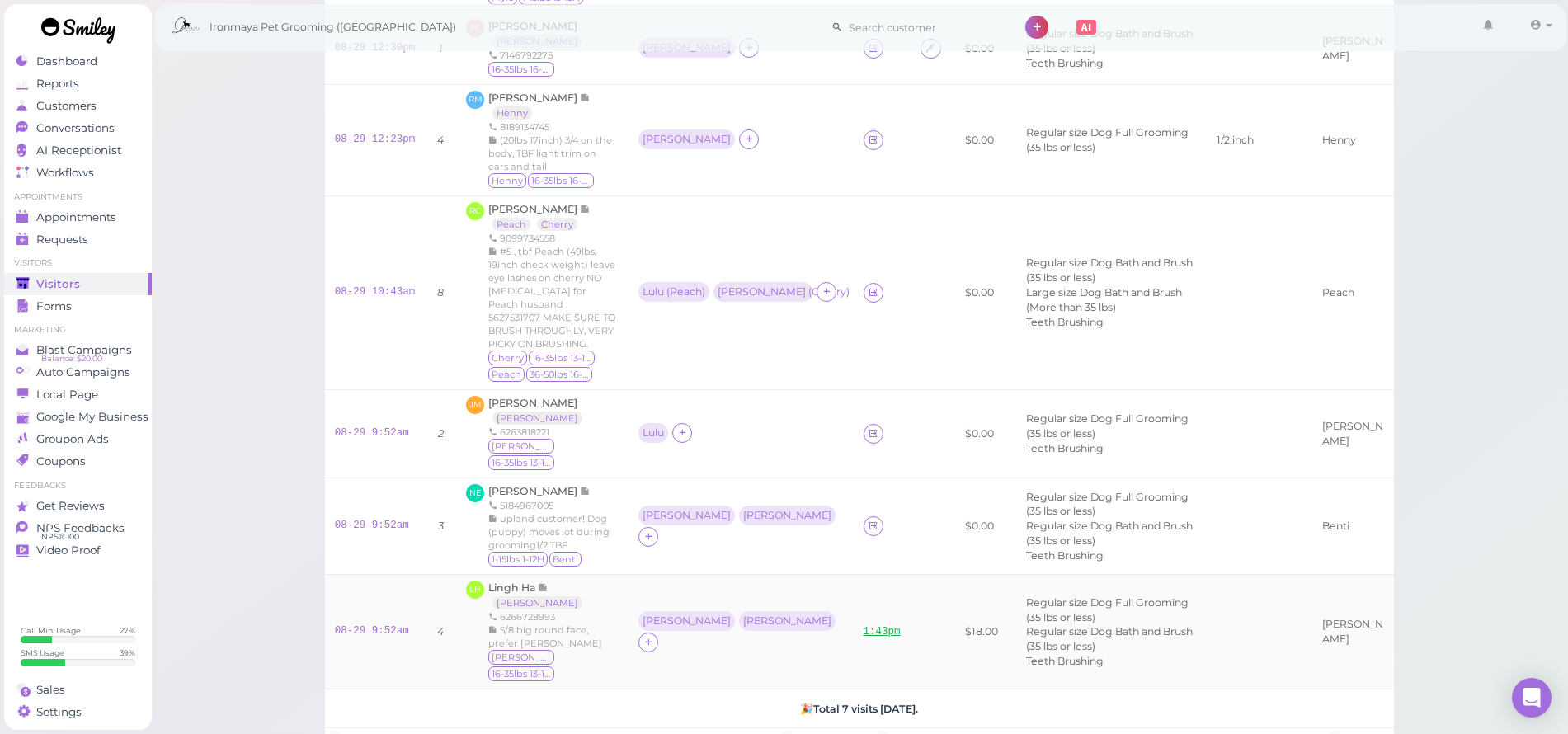
click at [864, 627] on link "1:43pm" at bounding box center [882, 633] width 37 height 12
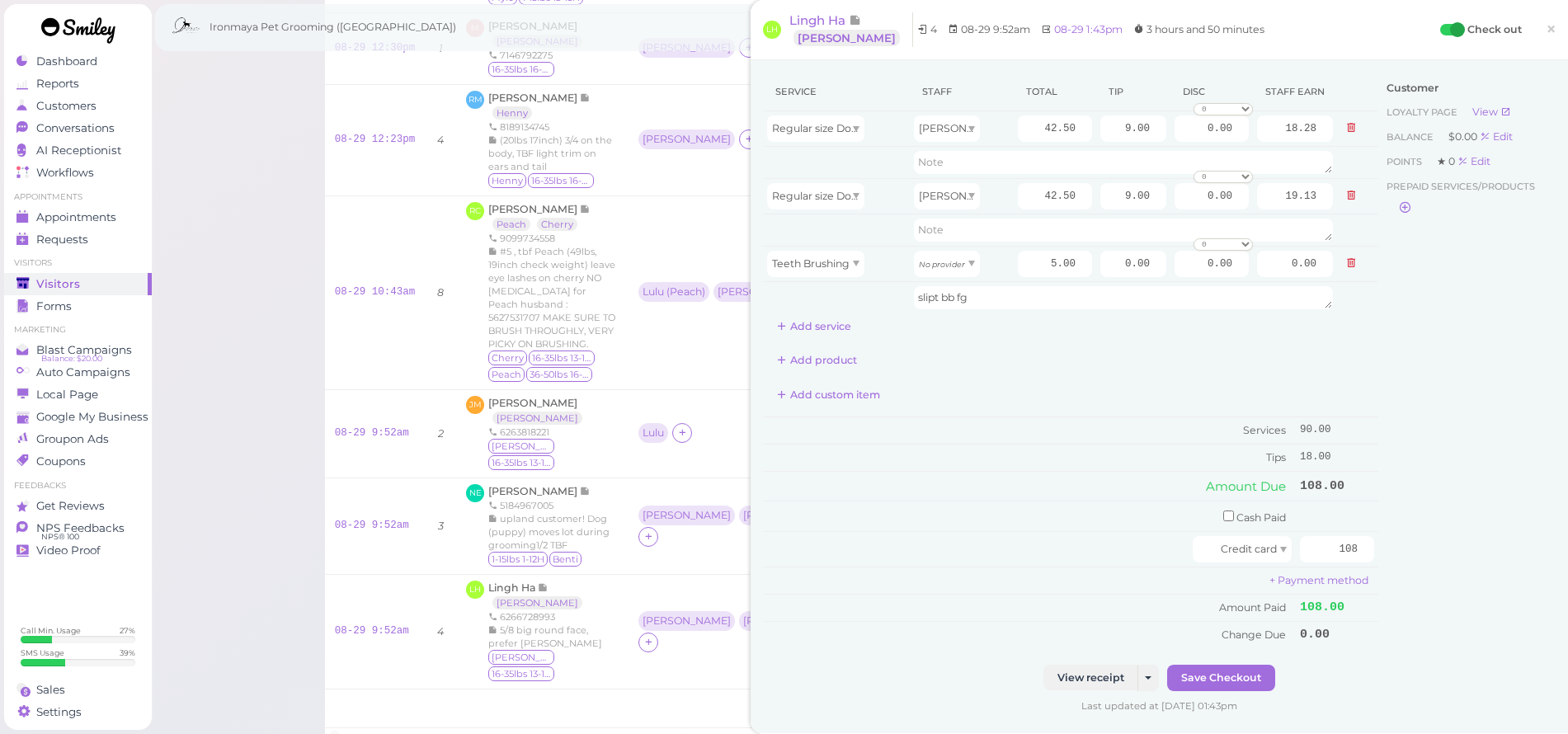
click at [1546, 30] on span "×" at bounding box center [1551, 29] width 11 height 23
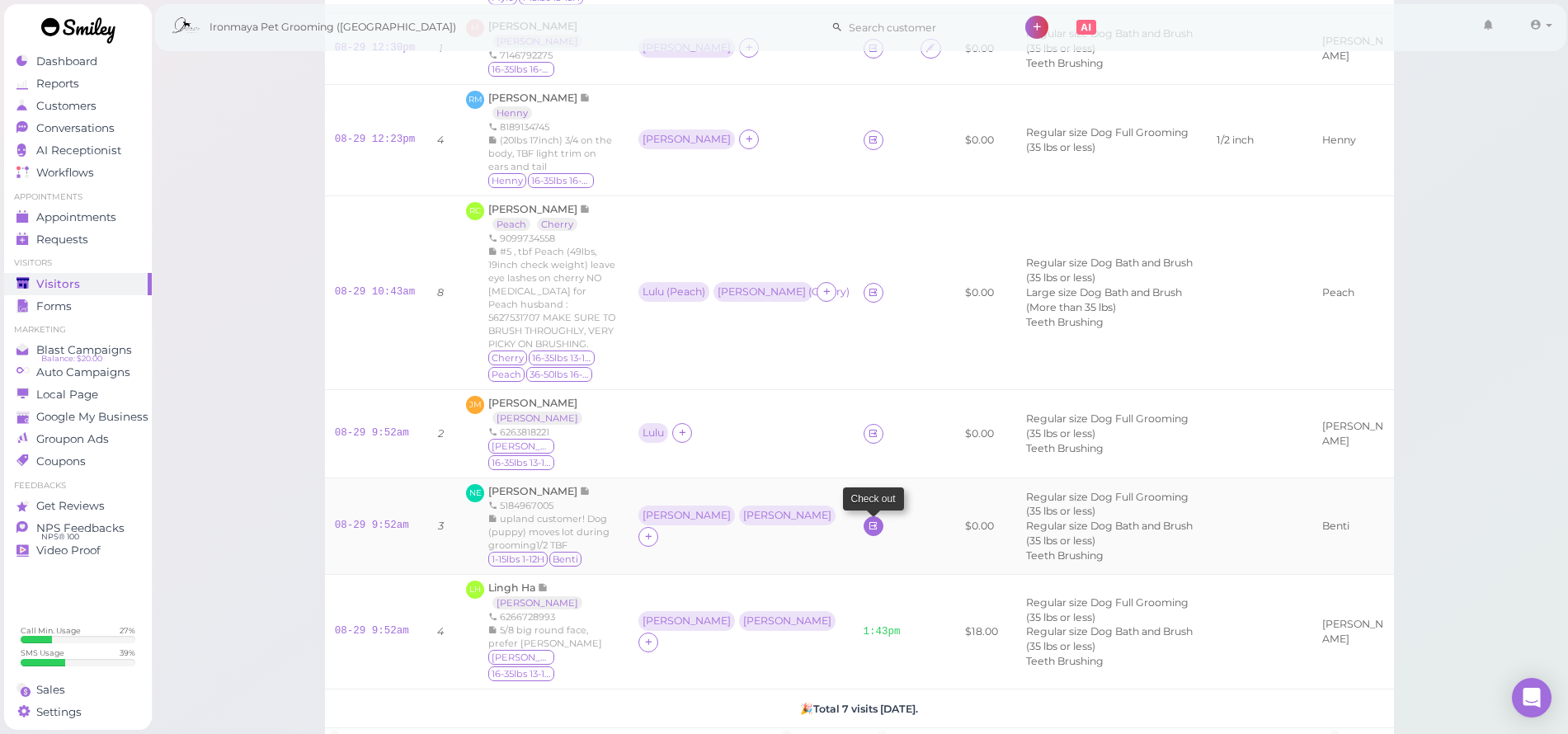
click at [868, 520] on icon at bounding box center [873, 525] width 11 height 13
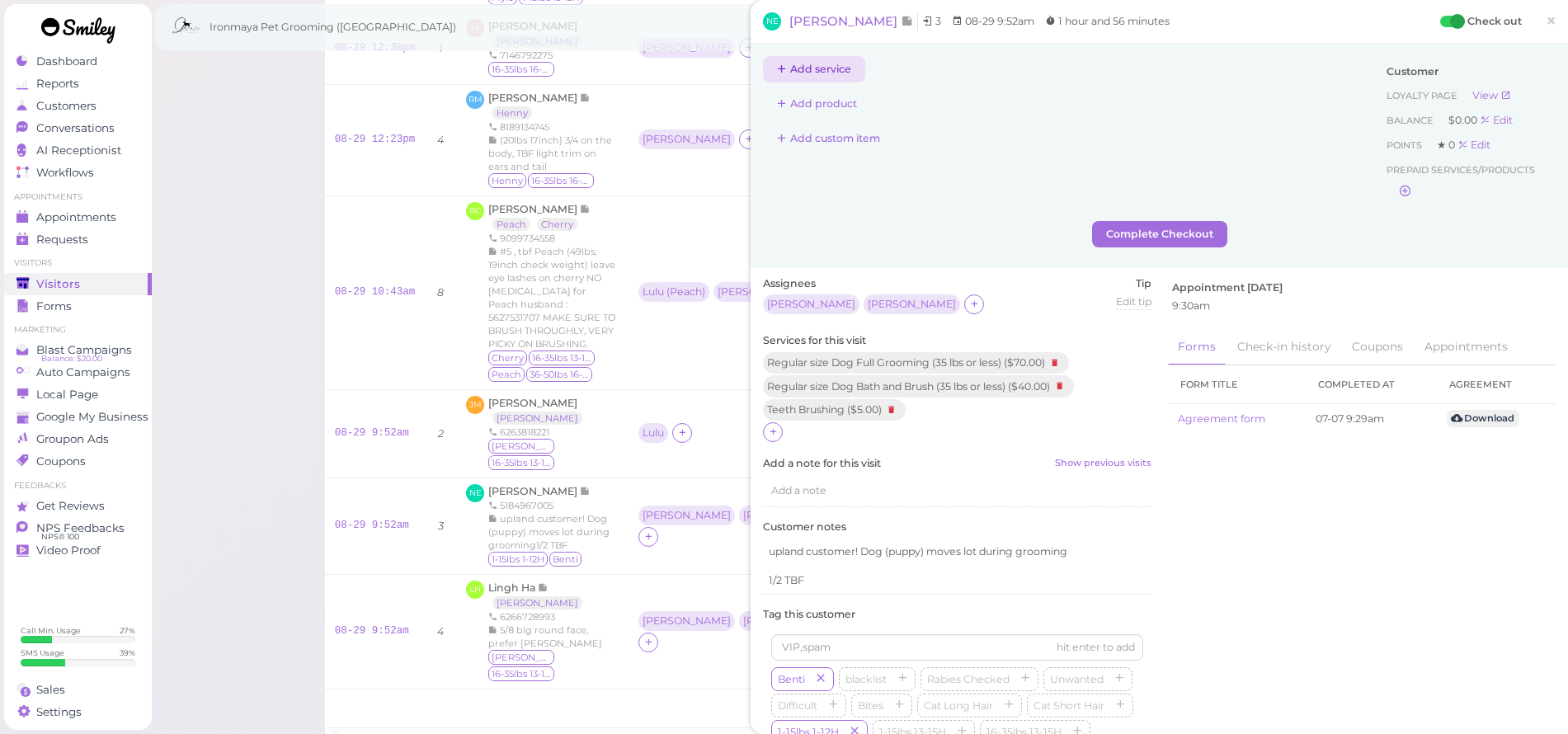
click at [842, 63] on button "Add service" at bounding box center [814, 69] width 102 height 26
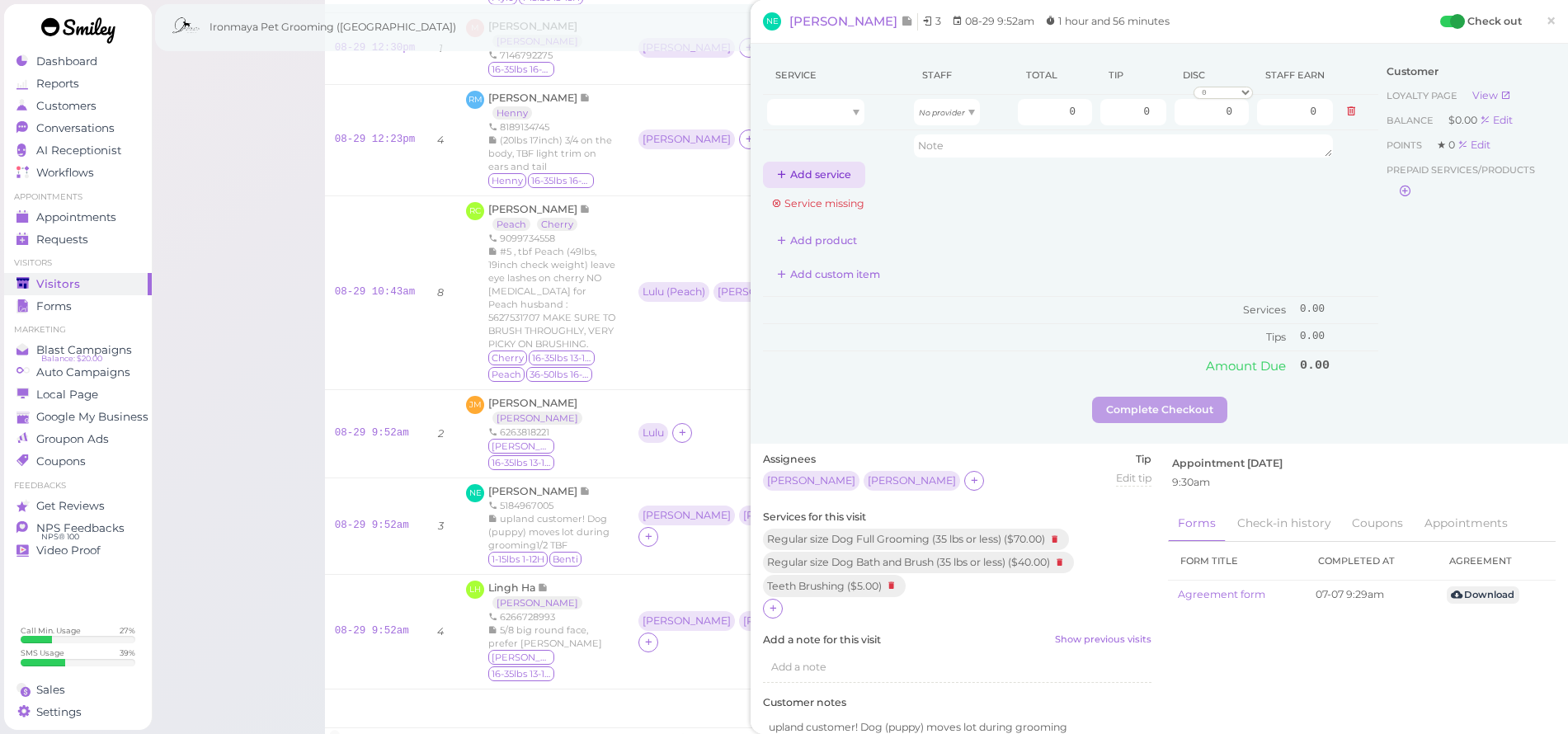
click at [791, 162] on button "Add service" at bounding box center [814, 174] width 102 height 26
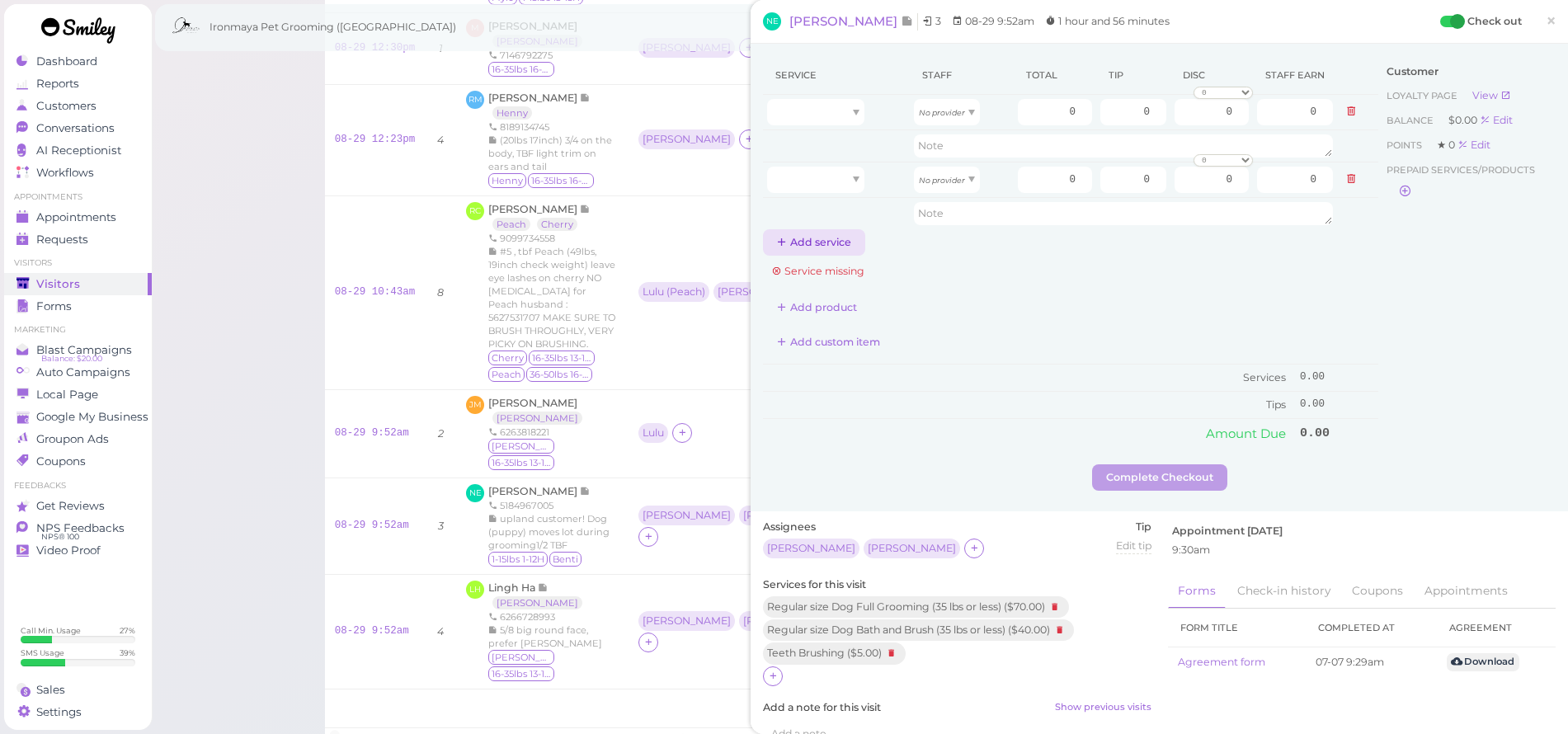
click at [820, 239] on button "Add service" at bounding box center [814, 242] width 102 height 26
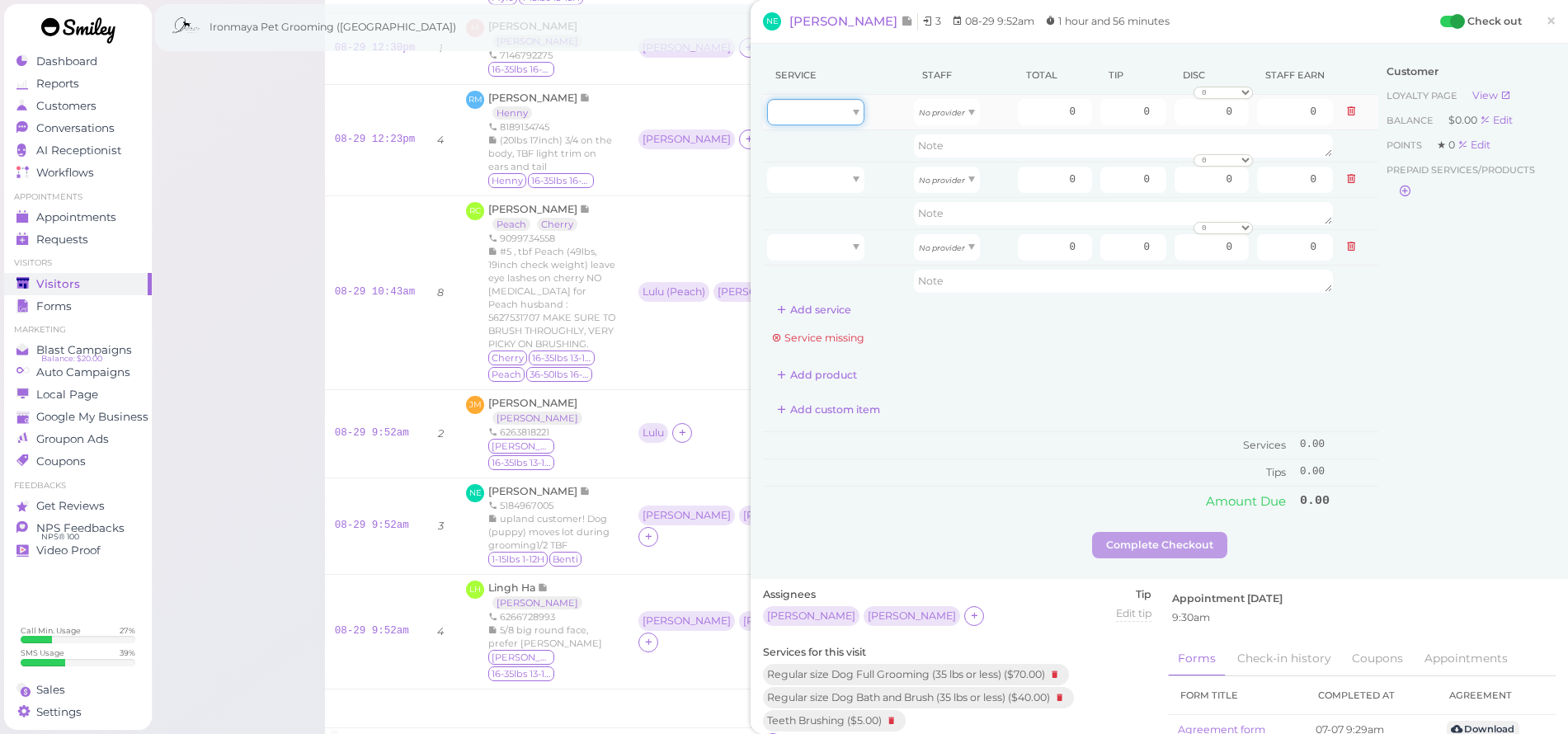
click at [836, 107] on div at bounding box center [816, 112] width 98 height 26
type input "40.00"
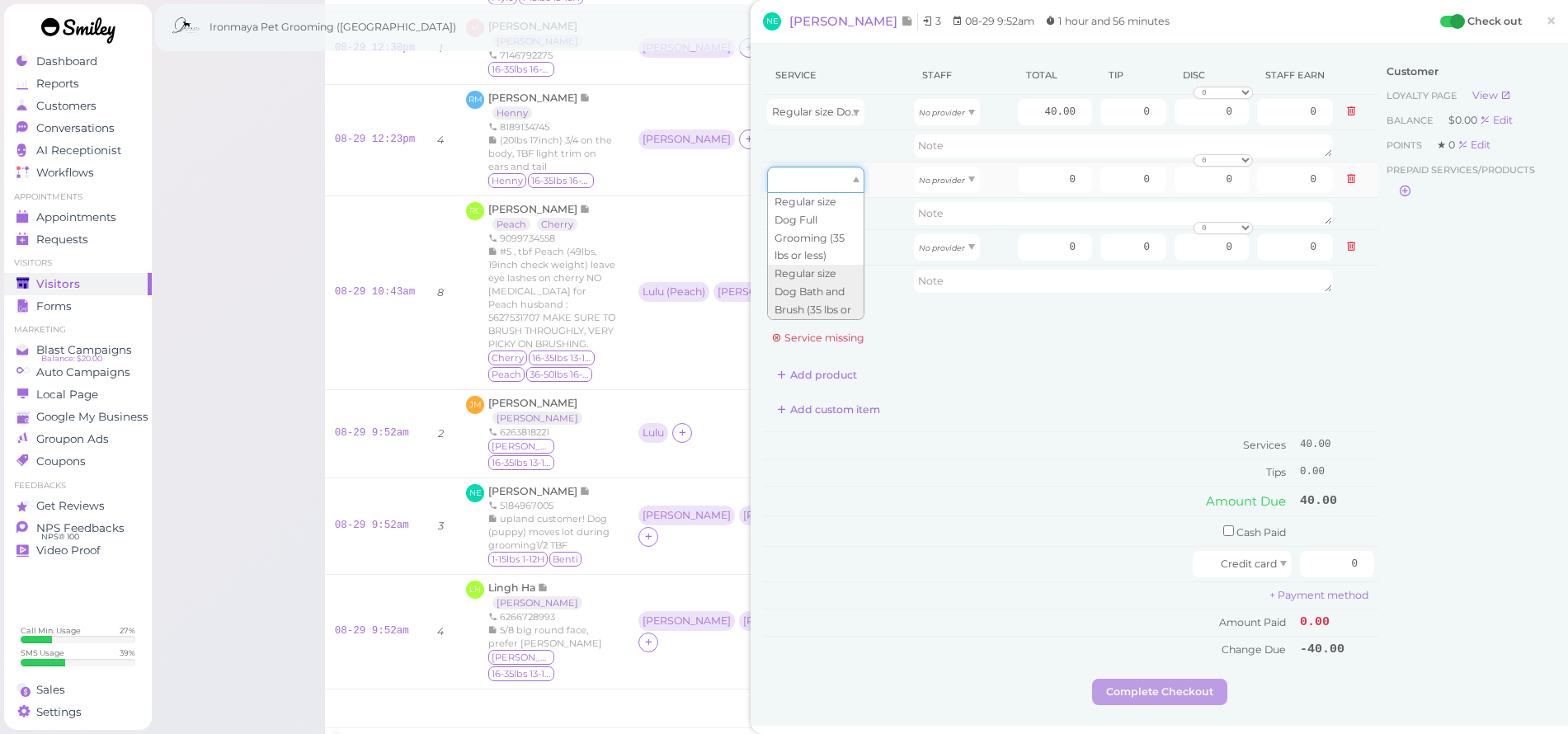
type input "70.00"
click at [829, 183] on span "Regular size Dog Full Grooming (35 lbs or less)" at bounding box center [889, 179] width 235 height 13
click at [832, 243] on div at bounding box center [816, 247] width 98 height 26
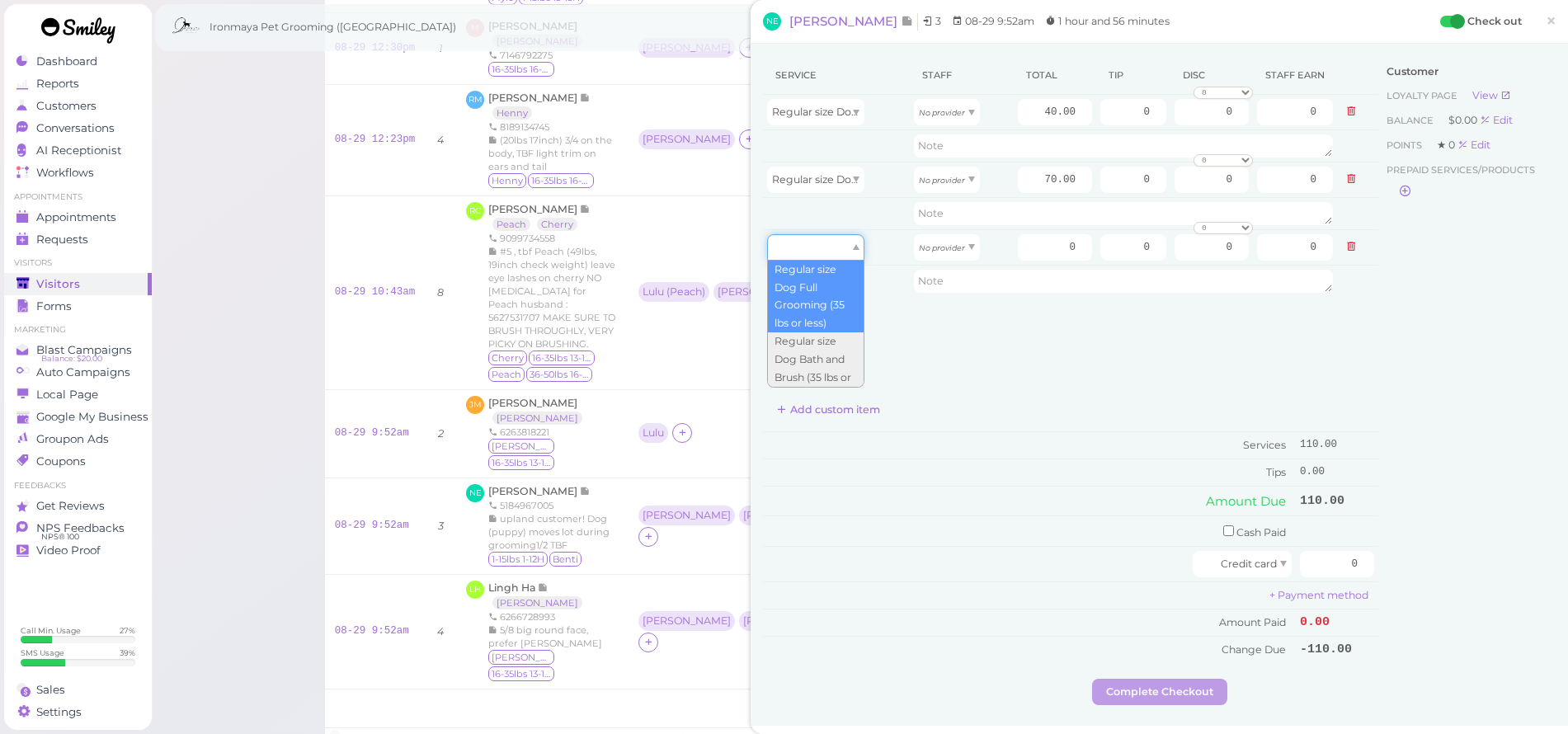
scroll to position [82, 0]
drag, startPoint x: 823, startPoint y: 361, endPoint x: 859, endPoint y: 330, distance: 47.5
type input "5.00"
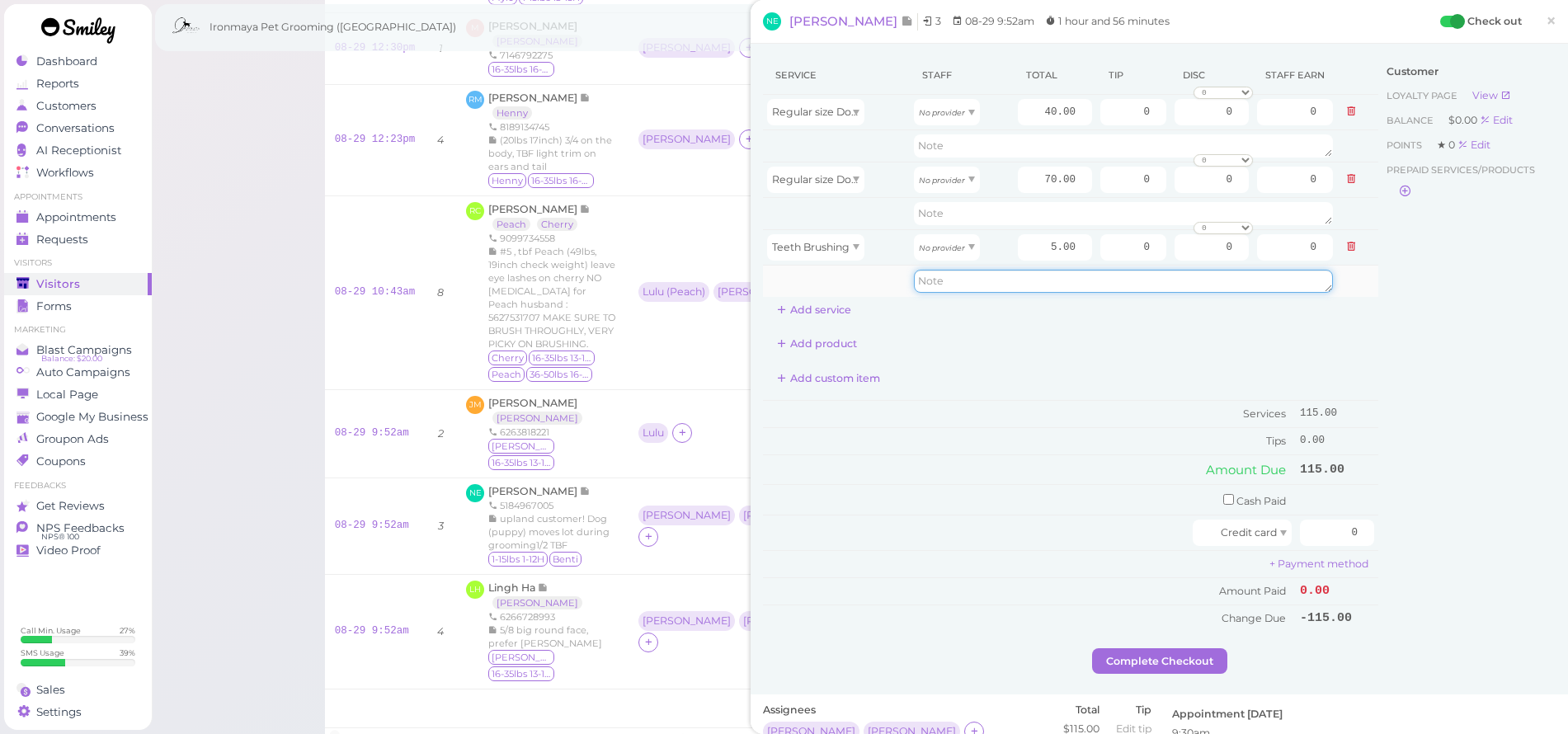
click at [966, 272] on textarea at bounding box center [1124, 281] width 419 height 23
type textarea "slipt bb fg"
click at [945, 183] on icon "No provider" at bounding box center [942, 180] width 46 height 9
type input "31.50"
click at [943, 110] on icon "No provider" at bounding box center [942, 112] width 46 height 9
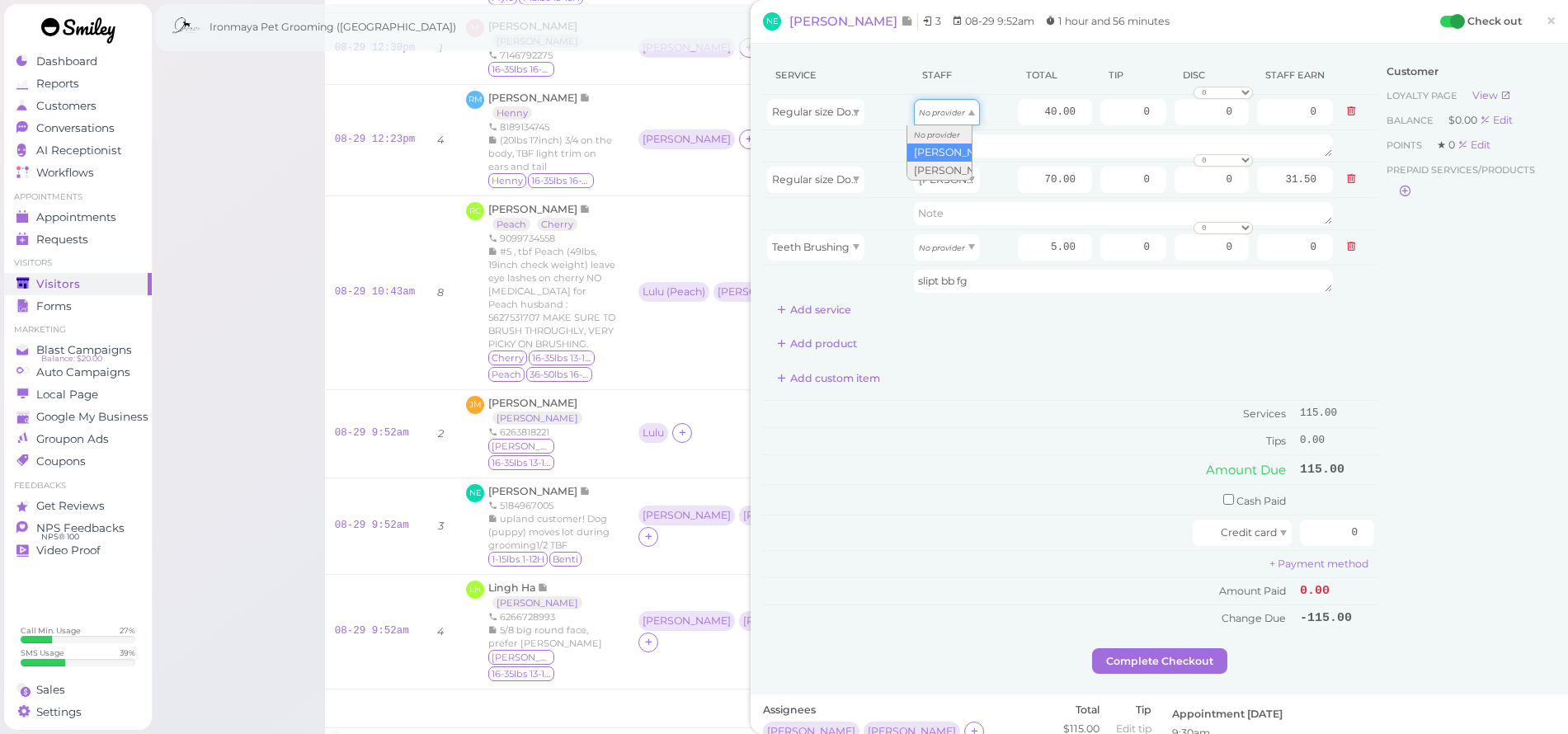
type input "17.20"
drag, startPoint x: 1033, startPoint y: 112, endPoint x: 1092, endPoint y: 112, distance: 59.0
click at [1092, 112] on tr "Regular size Dog Bath and Brush (35 lbs or less) [PERSON_NAME] 40.00 0 0 0 10% …" at bounding box center [1070, 112] width 615 height 36
type input "40"
drag, startPoint x: 1031, startPoint y: 178, endPoint x: 1091, endPoint y: 186, distance: 60.5
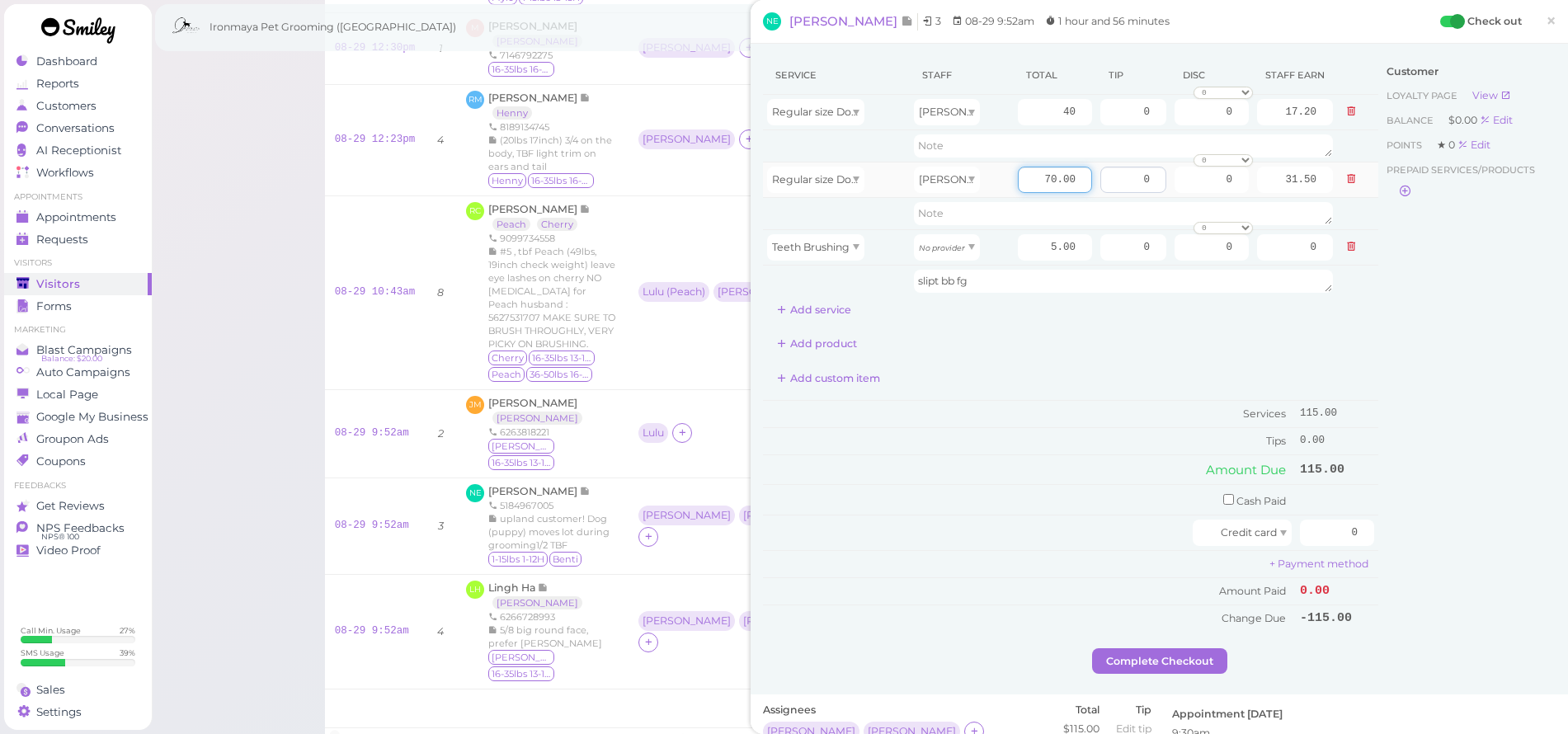
click at [1091, 186] on tr "Regular size Dog Full Grooming (35 lbs or less) [PERSON_NAME] 70.00 0 0 0 10% o…" at bounding box center [1070, 179] width 615 height 36
type input "40"
type input "18.00"
click at [1081, 324] on div "Service Staff Total Tip Disc Staff earn Regular size Dog Bath and Brush (35 lbs…" at bounding box center [1070, 344] width 615 height 576
drag, startPoint x: 1118, startPoint y: 108, endPoint x: 1145, endPoint y: 113, distance: 27.5
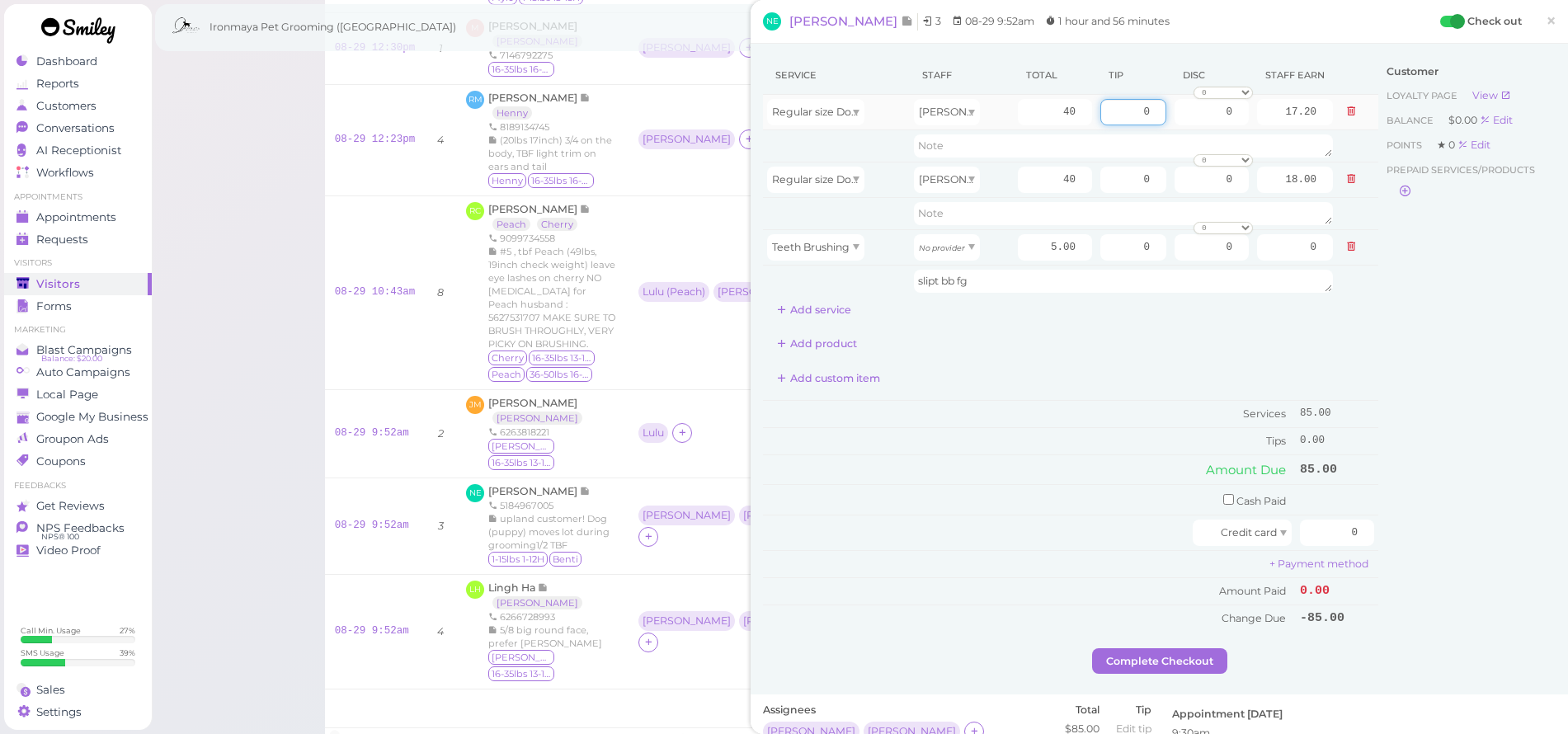
click at [1145, 113] on input "0" at bounding box center [1134, 112] width 66 height 26
drag, startPoint x: 1033, startPoint y: 246, endPoint x: 1094, endPoint y: 251, distance: 61.2
click at [1091, 250] on tr "Teeth Brushing No provider 5.00 0 0 0 10% off 15% off 20% off 25% off 30% off 5…" at bounding box center [1070, 247] width 615 height 36
type input "0"
click at [1142, 366] on div "Add custom item" at bounding box center [1070, 379] width 615 height 26
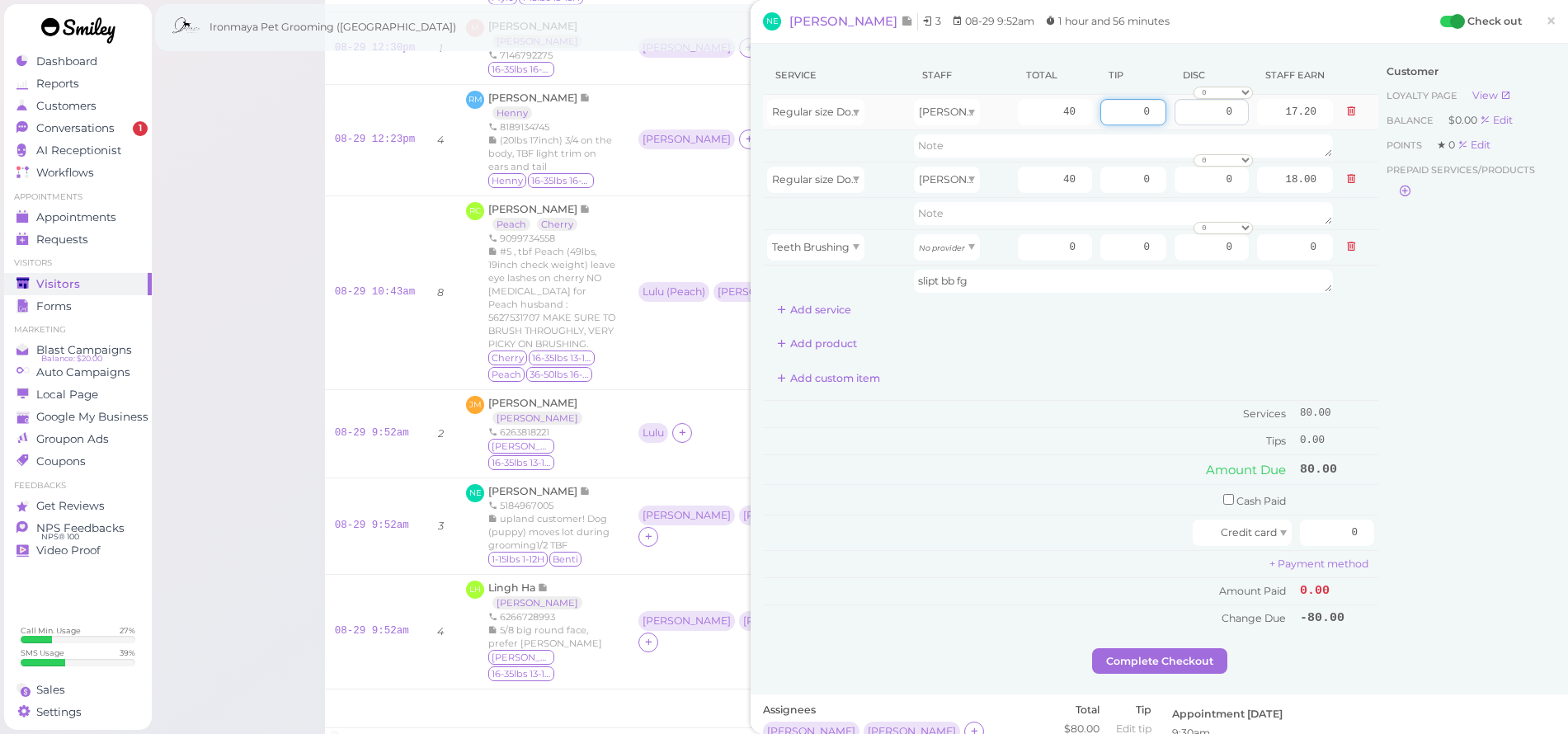
drag, startPoint x: 1123, startPoint y: 114, endPoint x: 1183, endPoint y: 116, distance: 60.0
click at [1183, 116] on tr "Regular size Dog Bath and Brush (35 lbs or less) [PERSON_NAME] 40 0 0 0 10% off…" at bounding box center [1070, 112] width 615 height 36
type input "10"
drag, startPoint x: 1131, startPoint y: 173, endPoint x: 1170, endPoint y: 190, distance: 42.5
click at [1170, 190] on tr "Regular size Dog Full Grooming (35 lbs or less) [PERSON_NAME] 40 0 0 0 10% off …" at bounding box center [1070, 179] width 615 height 36
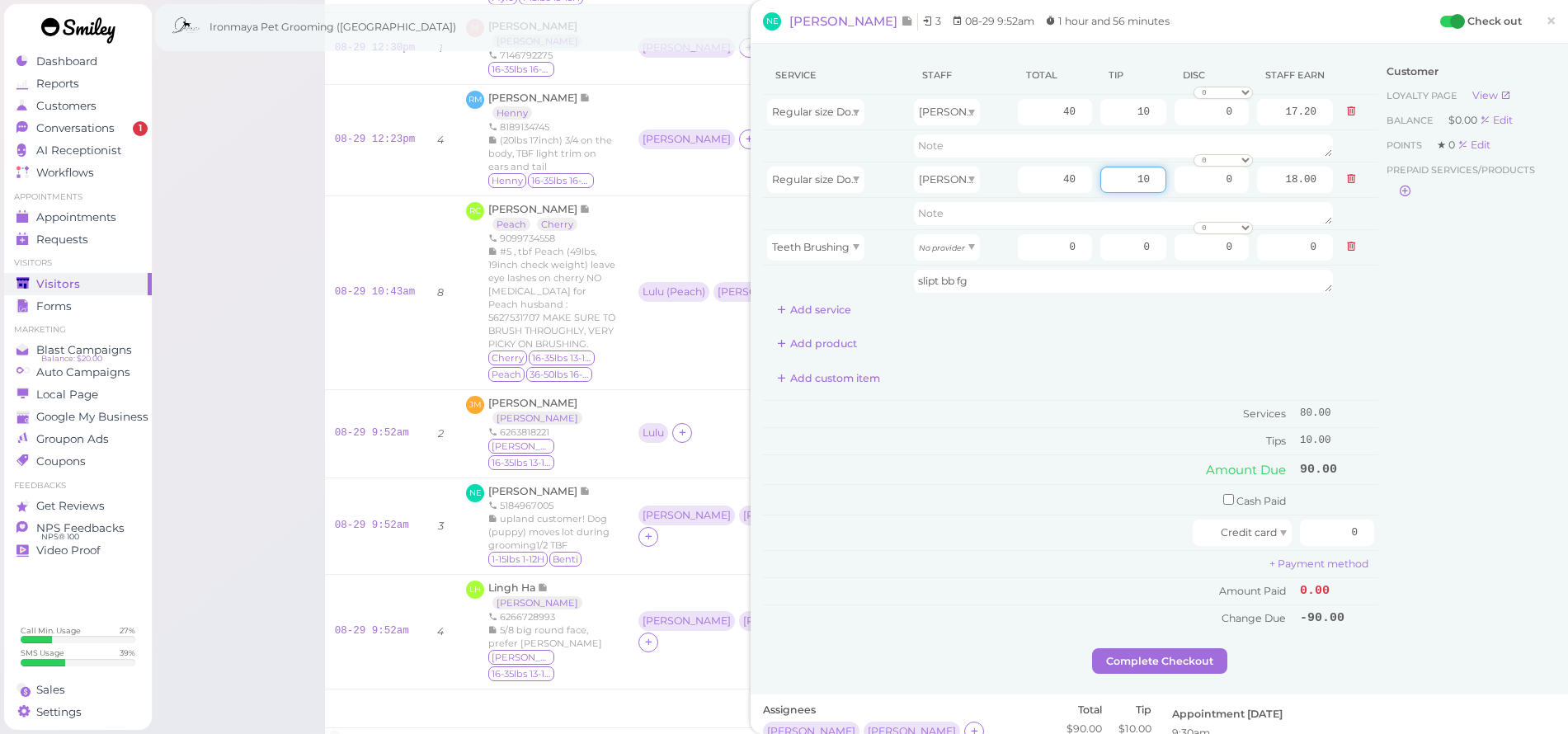
type input "10"
click at [1144, 298] on div "Service Staff Total Tip Disc Staff earn Regular size Dog Bath and Brush (35 lbs…" at bounding box center [1070, 189] width 615 height 267
drag, startPoint x: 1330, startPoint y: 525, endPoint x: 1406, endPoint y: 526, distance: 76.0
click at [1406, 526] on div "Service Staff Total Tip Disc Staff earn Regular size Dog Bath and Brush (35 lbs…" at bounding box center [1159, 352] width 793 height 592
type input "100"
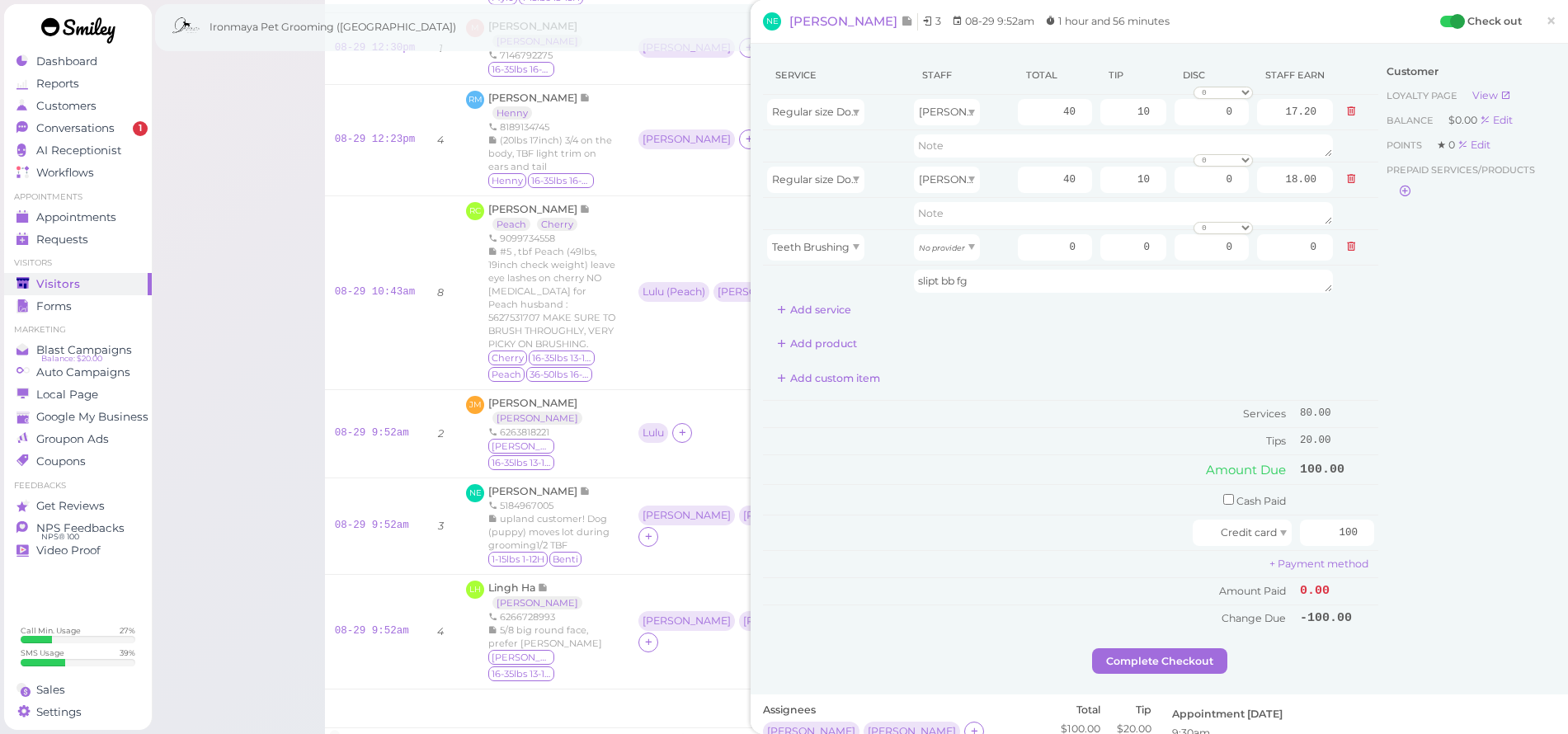
click at [1451, 505] on div "Customer Loyalty page View Balance $0.00 Edit Points ★ 0 Edit Prepaid services/…" at bounding box center [1468, 352] width 178 height 592
click at [1152, 649] on button "Complete Checkout" at bounding box center [1160, 662] width 135 height 26
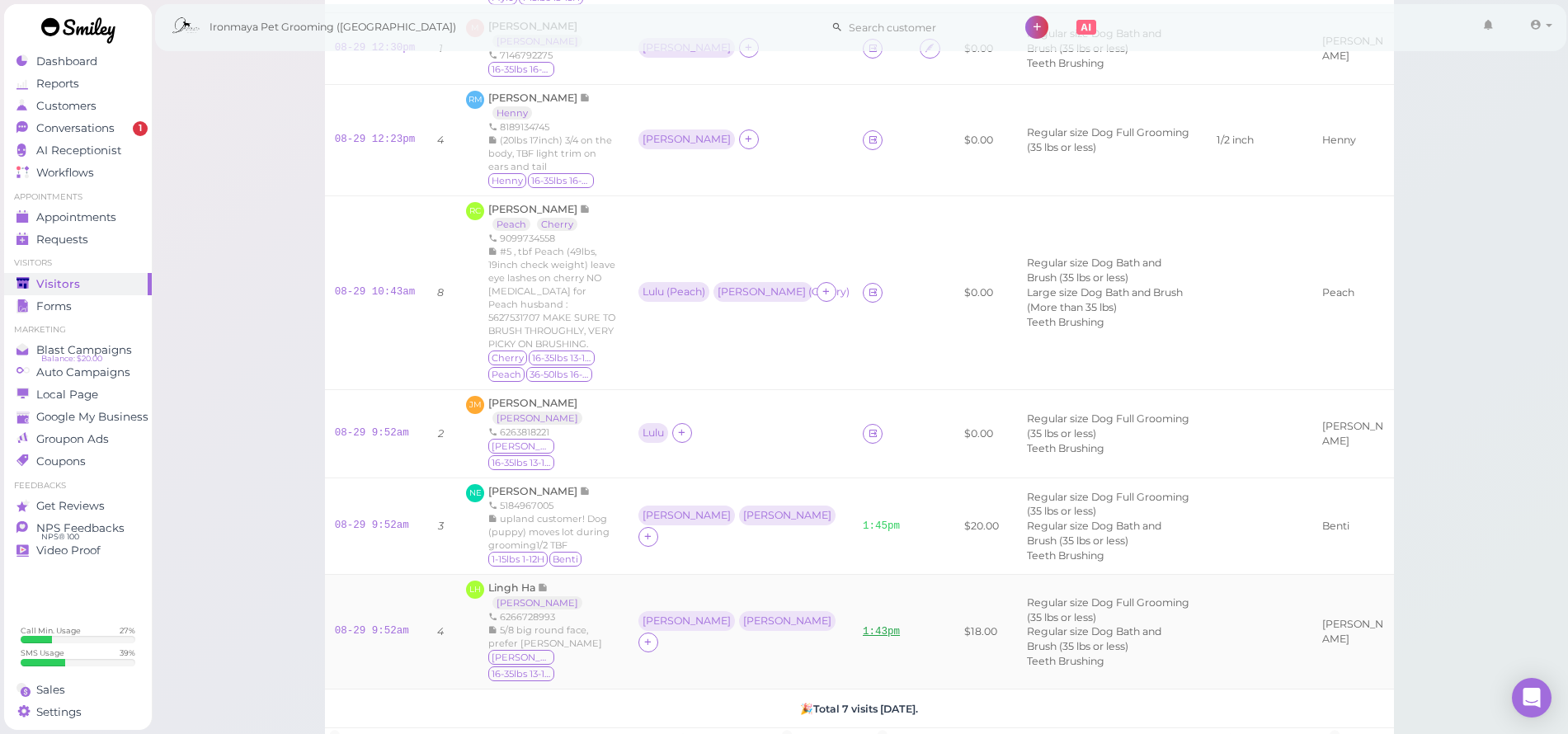
click at [863, 627] on link "1:43pm" at bounding box center [882, 633] width 37 height 12
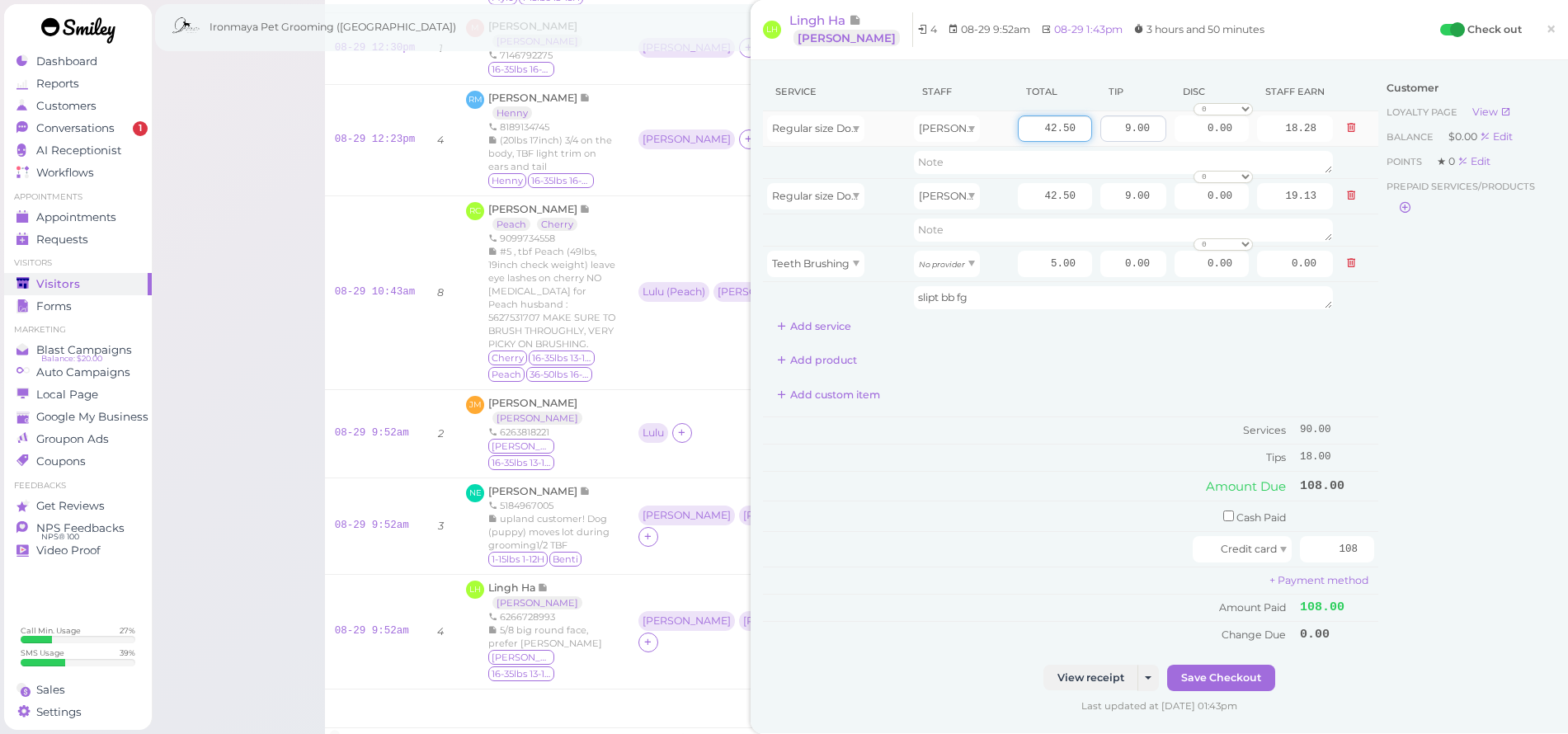
drag, startPoint x: 1020, startPoint y: 123, endPoint x: 1119, endPoint y: 131, distance: 99.3
click at [1119, 131] on tr "Regular size Dog Bath and Brush (35 lbs or less) [PERSON_NAME] 42.50 9.00 0.00 …" at bounding box center [1070, 128] width 615 height 36
type input "45"
type input "19.35"
drag, startPoint x: 1023, startPoint y: 195, endPoint x: 1092, endPoint y: 201, distance: 69.3
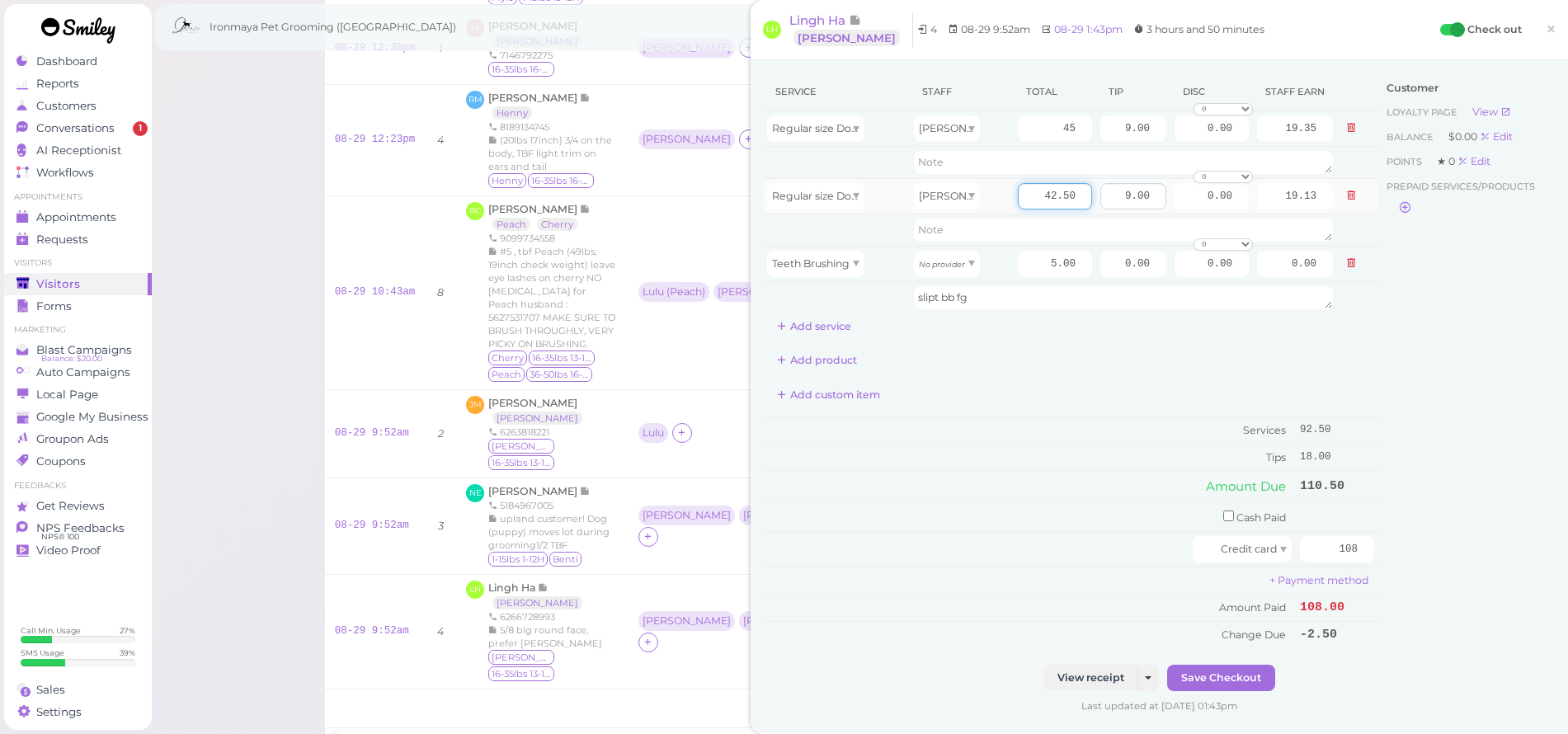
click at [1093, 201] on tr "Regular size Dog Full Grooming (35 lbs or less) [PERSON_NAME] 42.50 9.00 0.00 0…" at bounding box center [1070, 196] width 615 height 36
type input "45"
type input "20.25"
drag, startPoint x: 1103, startPoint y: 331, endPoint x: 1102, endPoint y: 318, distance: 13.0
click at [1103, 331] on div "Service Staff Total Tip Disc Staff earn Regular size Dog Bath and Brush (35 lbs…" at bounding box center [1070, 206] width 615 height 267
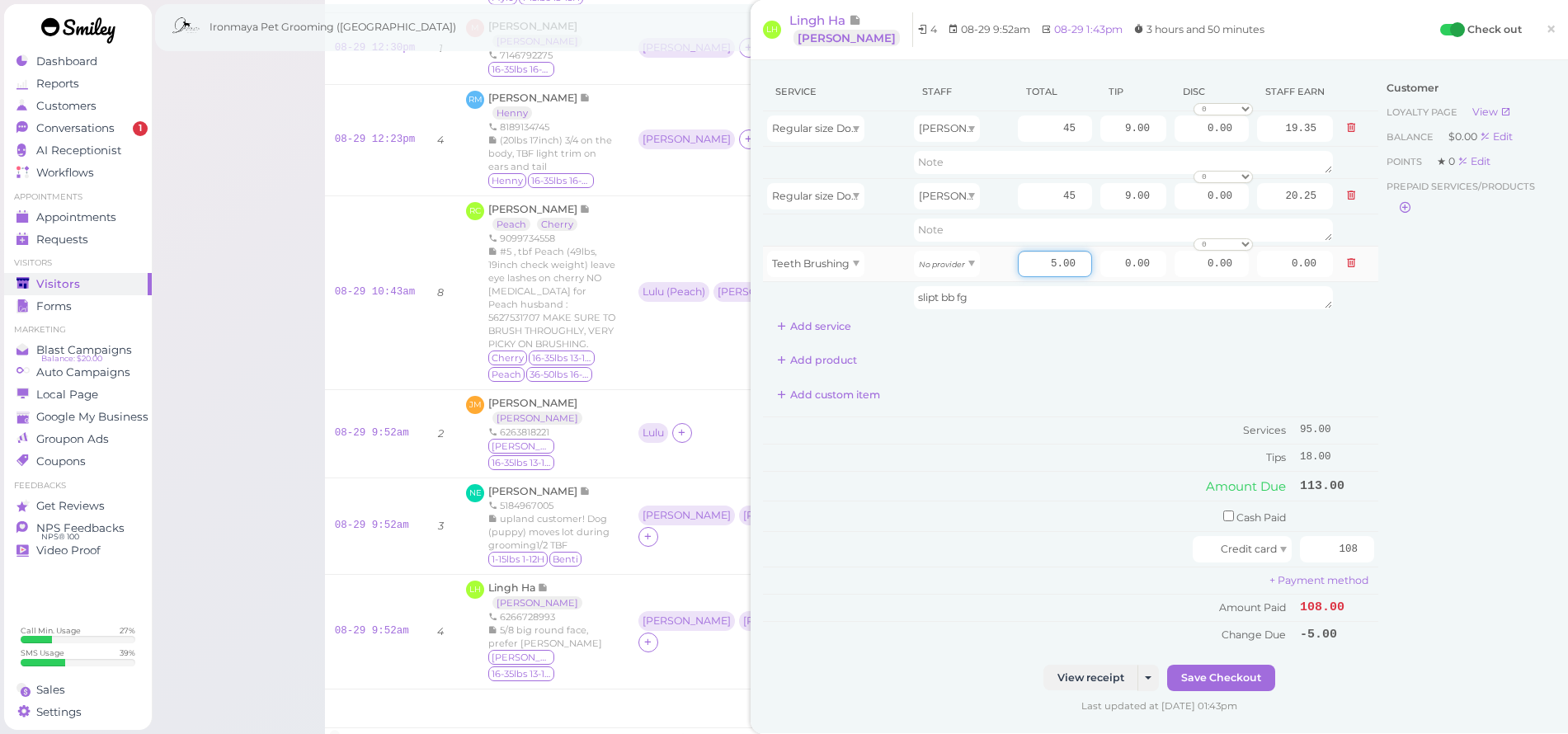
drag, startPoint x: 1031, startPoint y: 264, endPoint x: 1082, endPoint y: 270, distance: 51.4
click at [1082, 270] on td "5.00" at bounding box center [1054, 264] width 82 height 36
type input "0"
click at [1085, 386] on div "Add custom item" at bounding box center [1070, 395] width 615 height 26
click at [1216, 672] on button "Save Checkout" at bounding box center [1221, 678] width 108 height 26
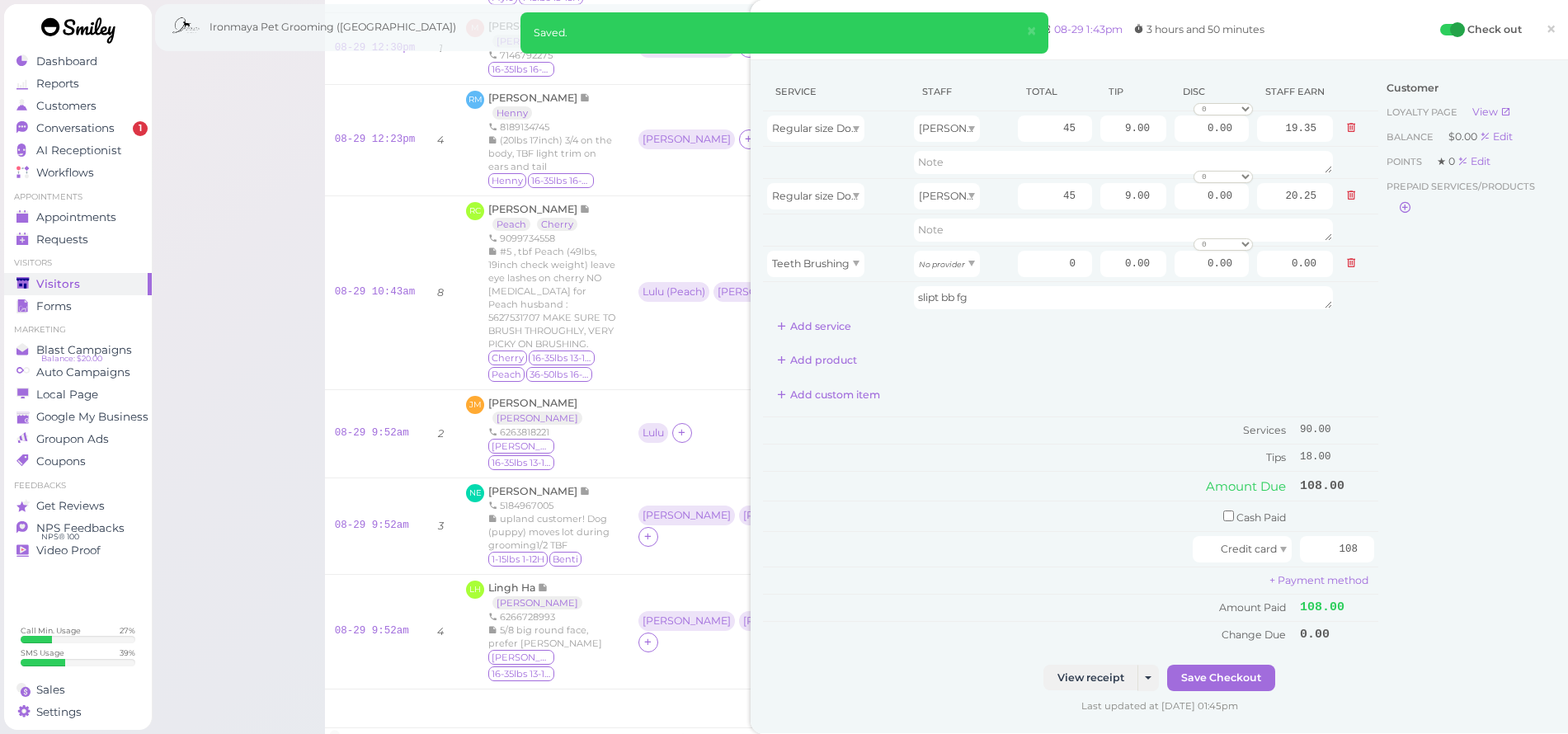
click at [1546, 26] on span "×" at bounding box center [1551, 29] width 11 height 23
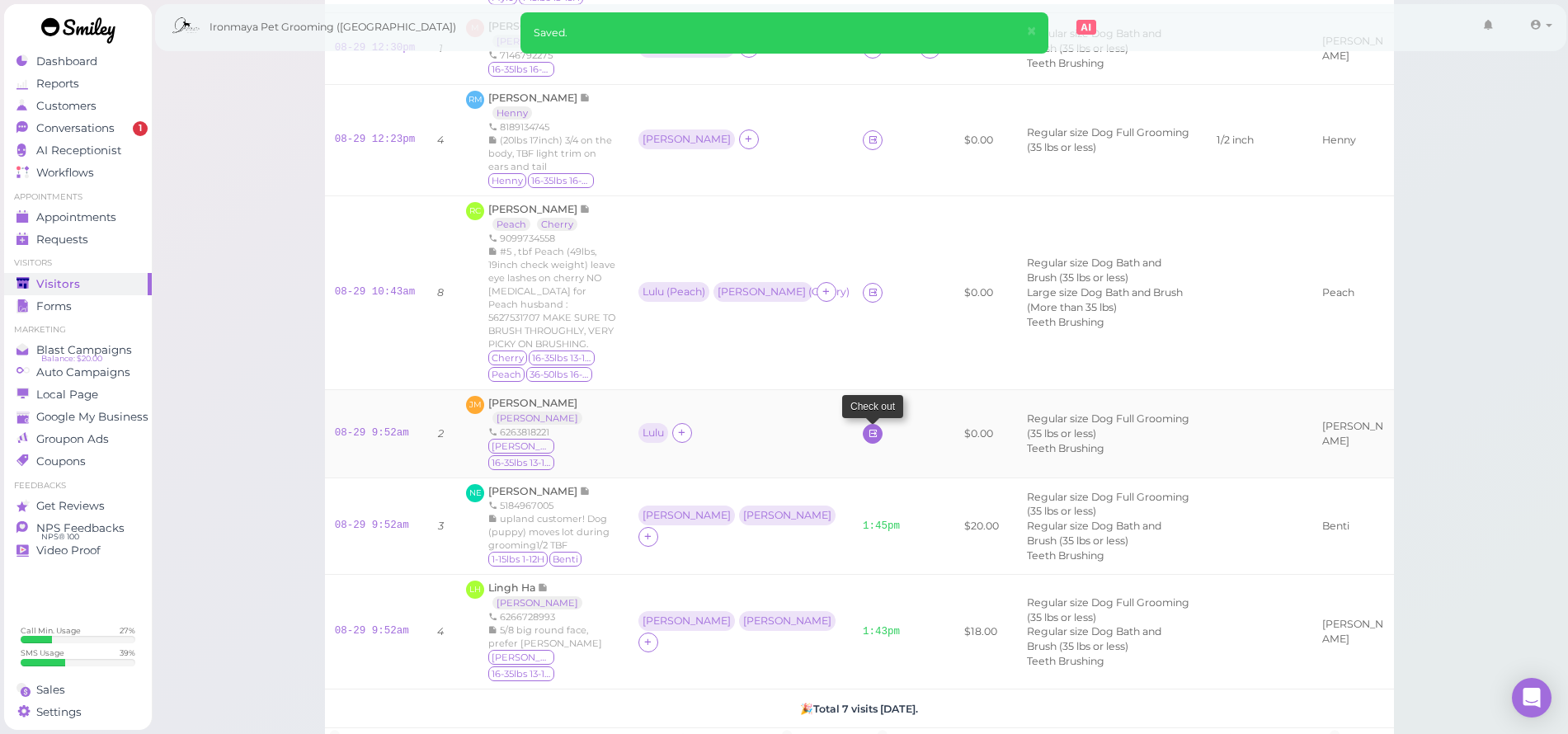
click at [868, 428] on icon at bounding box center [873, 434] width 11 height 13
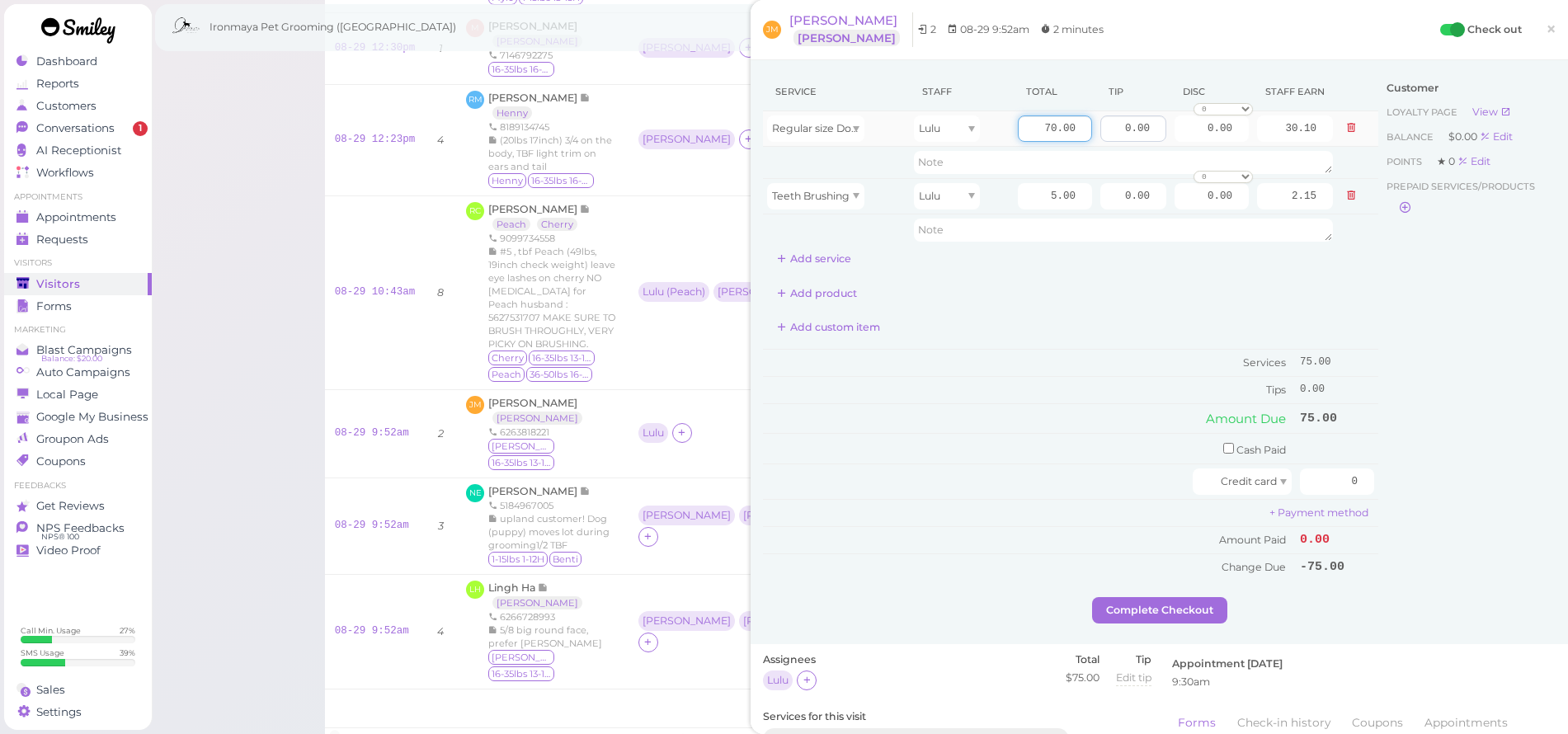
drag, startPoint x: 1028, startPoint y: 127, endPoint x: 1106, endPoint y: 133, distance: 78.2
click at [1106, 133] on tr "Regular size Dog Full Grooming (35 lbs or less) Lulu 70.00 0.00 0.00 0 10% off …" at bounding box center [1070, 128] width 615 height 36
type input "80"
type input "34.40"
click at [1146, 325] on div "Add custom item" at bounding box center [1070, 327] width 615 height 26
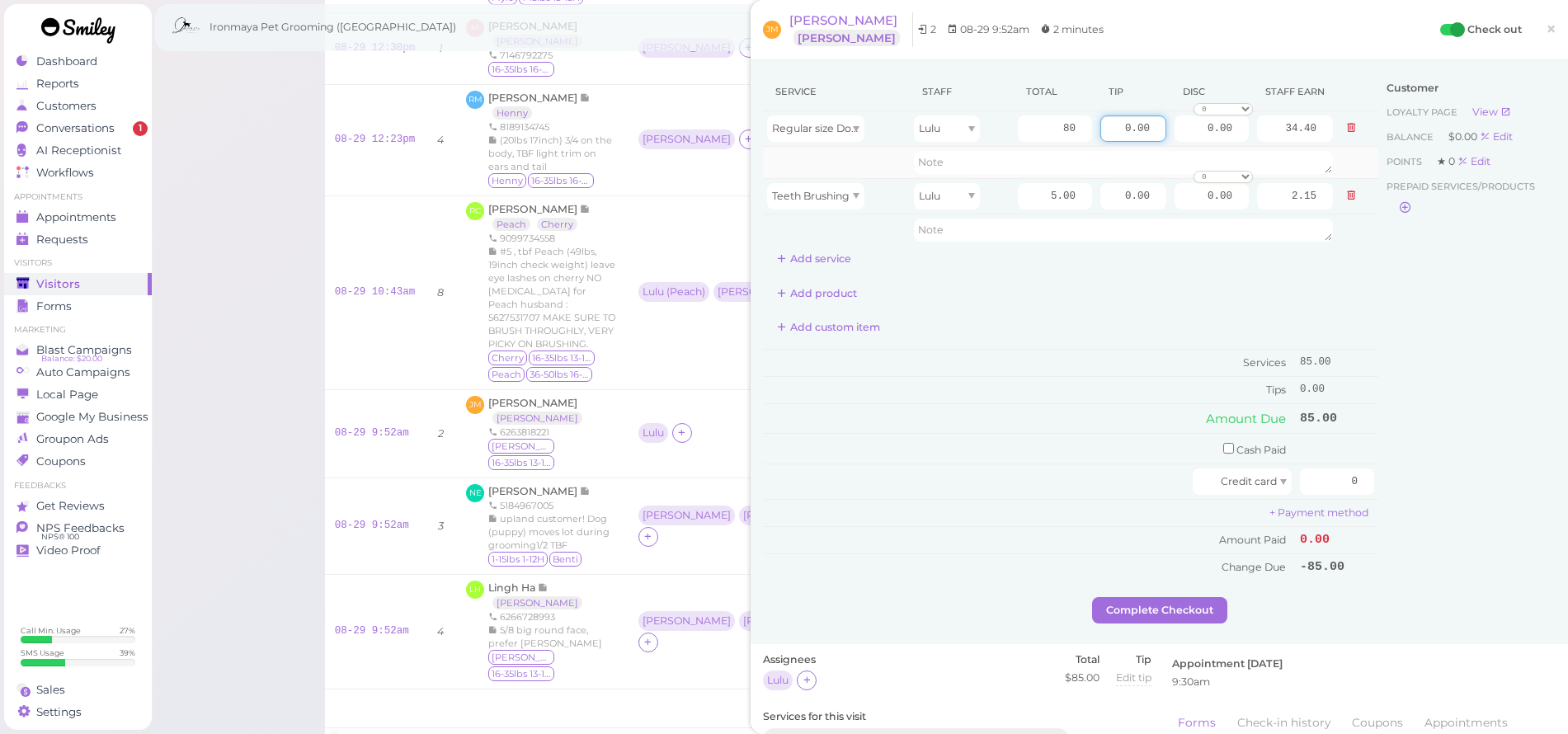
drag, startPoint x: 1107, startPoint y: 126, endPoint x: 1235, endPoint y: 147, distance: 129.7
click at [1235, 147] on tbody "Regular size Dog Full Grooming (35 lbs or less) Lulu 80 0.00 0.00 0 10% off 15%…" at bounding box center [1070, 178] width 615 height 134
type input "17"
click at [1297, 281] on div "Add product" at bounding box center [1070, 294] width 615 height 26
drag, startPoint x: 1324, startPoint y: 473, endPoint x: 1419, endPoint y: 482, distance: 95.4
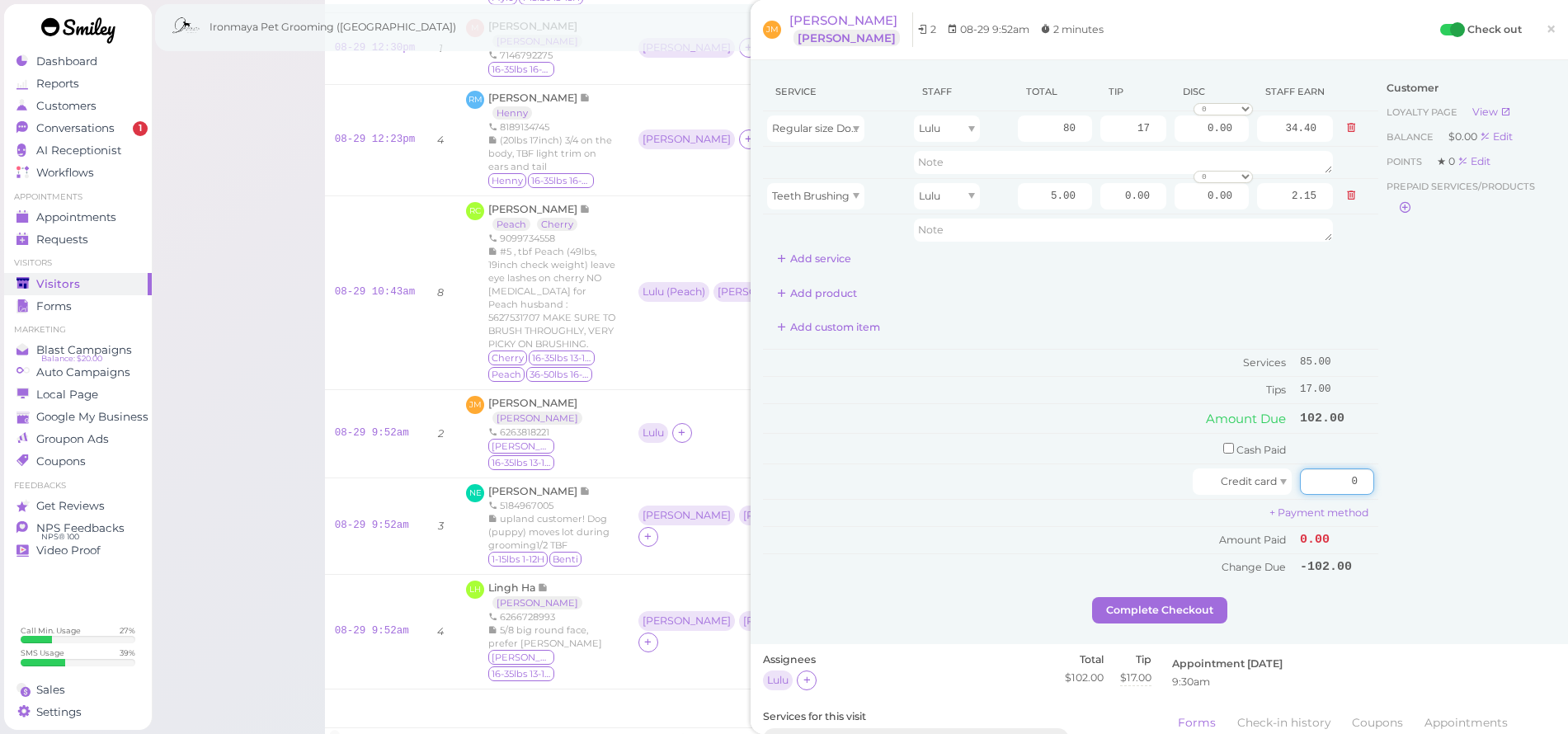
click at [1419, 482] on div "Service Staff Total Tip Disc Staff earn Regular size Dog Full Grooming (35 lbs …" at bounding box center [1159, 334] width 793 height 524
type input "102"
click at [1528, 458] on div "Customer Loyalty page View Balance $0.00 Edit Points ★ 0 Edit Prepaid services/…" at bounding box center [1468, 334] width 178 height 524
click at [1195, 598] on button "Complete Checkout" at bounding box center [1160, 610] width 135 height 26
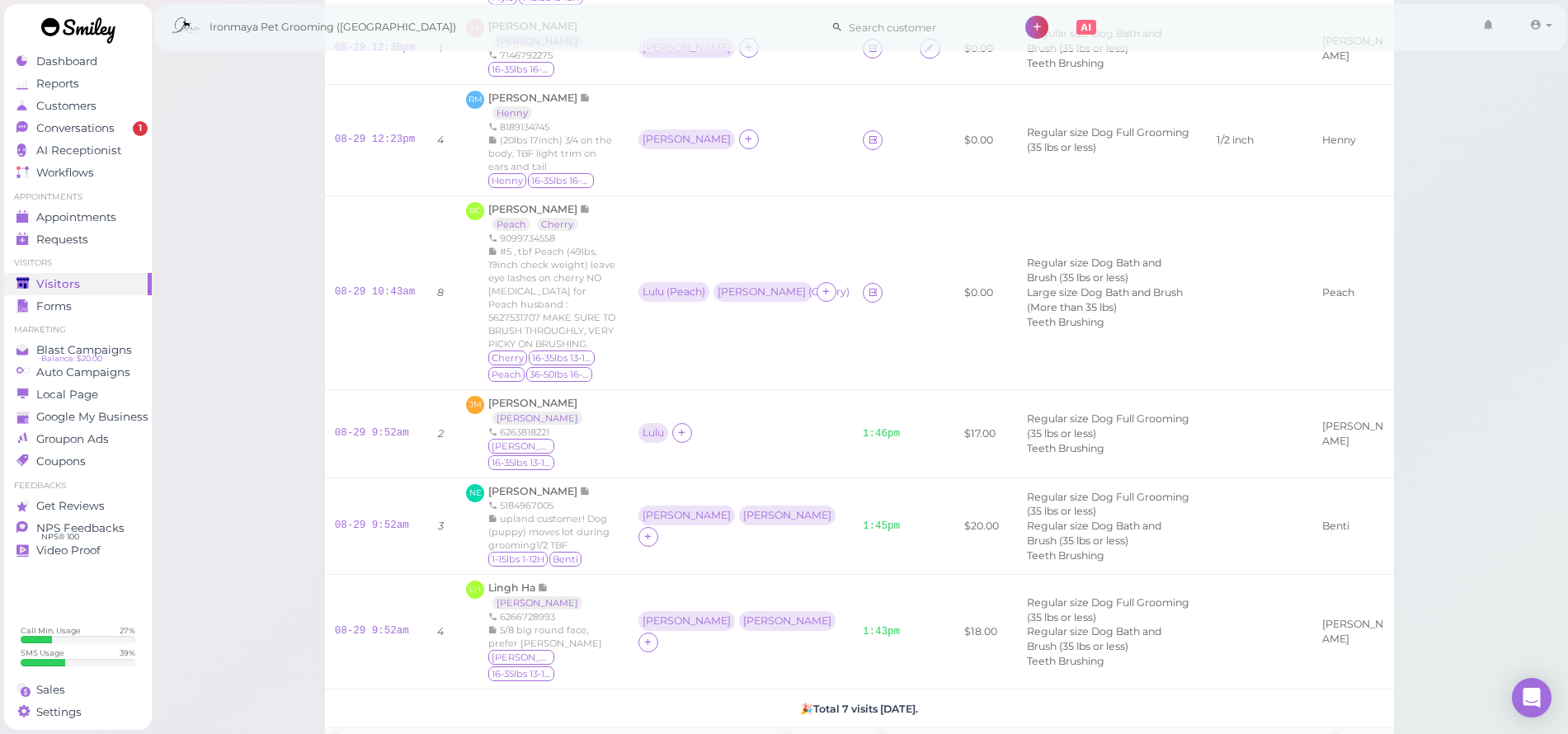
click at [892, 734] on button "Show earlier check-ins" at bounding box center [859, 747] width 150 height 26
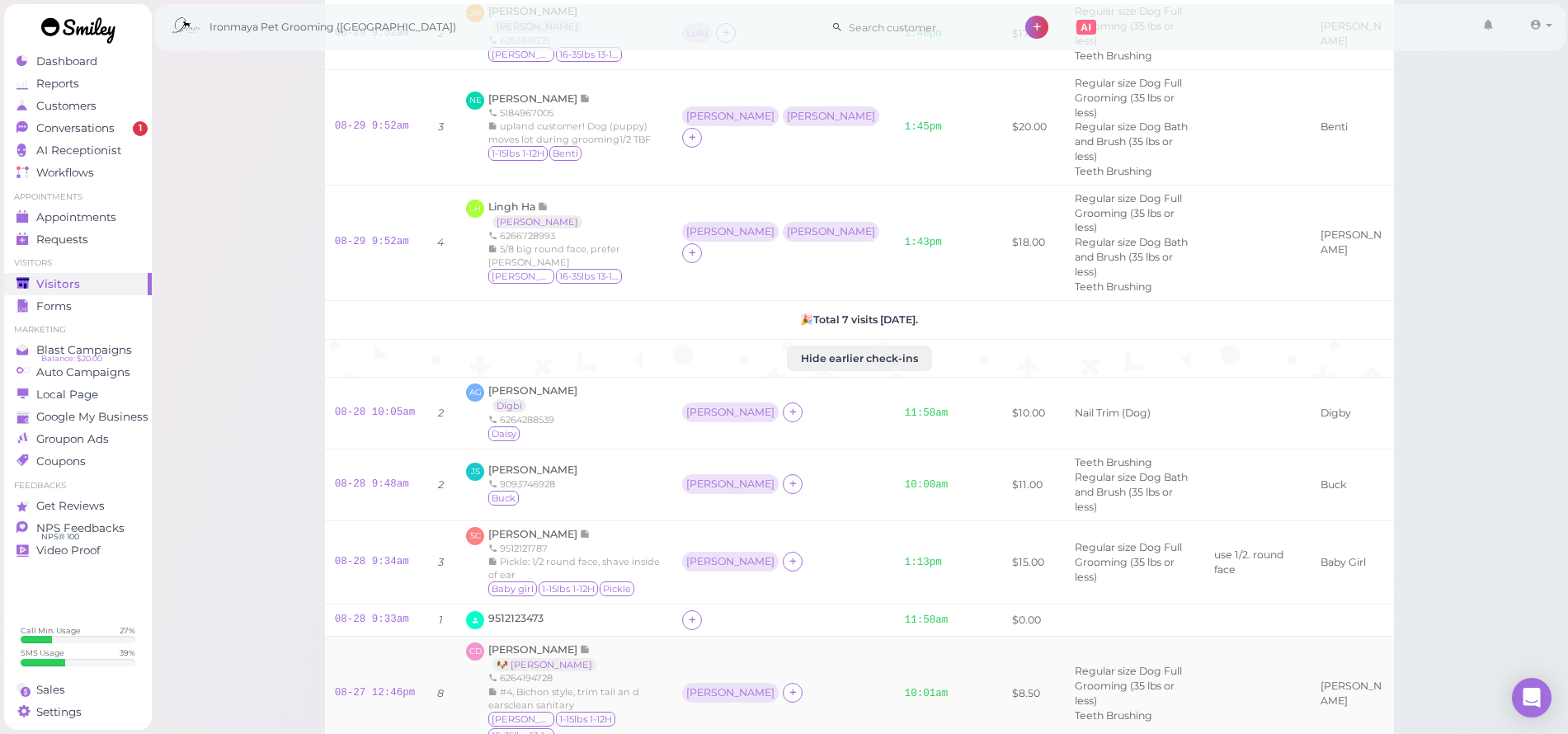
scroll to position [601, 0]
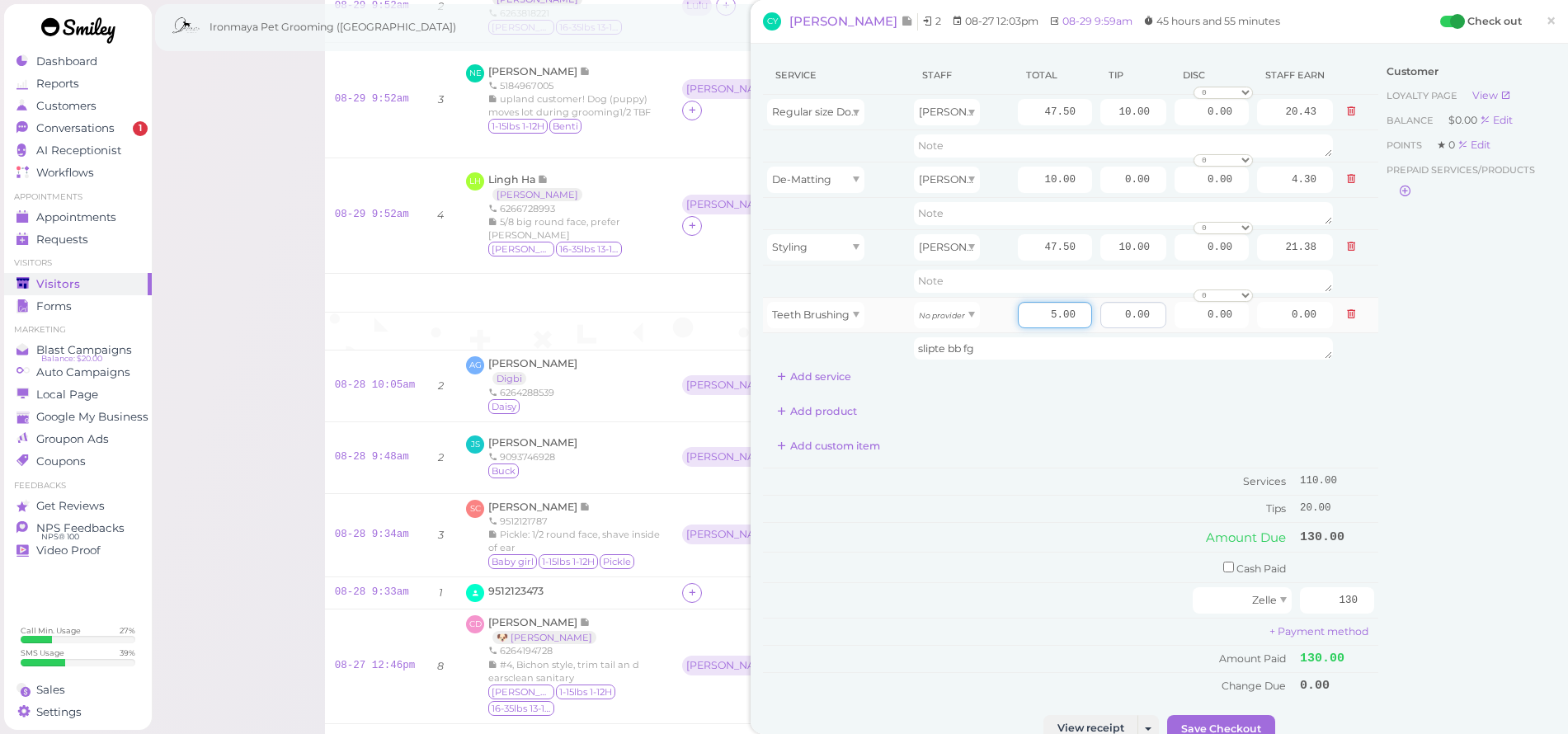
drag, startPoint x: 1035, startPoint y: 314, endPoint x: 1106, endPoint y: 324, distance: 71.7
click at [1106, 324] on tr "Teeth Brushing No provider 5.00 0.00 0.00 0 10% off 15% off 20% off 25% off 30%…" at bounding box center [1070, 315] width 615 height 36
type input "0"
click at [1125, 411] on div "Add product" at bounding box center [1070, 411] width 615 height 26
drag, startPoint x: 1316, startPoint y: 592, endPoint x: 1380, endPoint y: 592, distance: 64.0
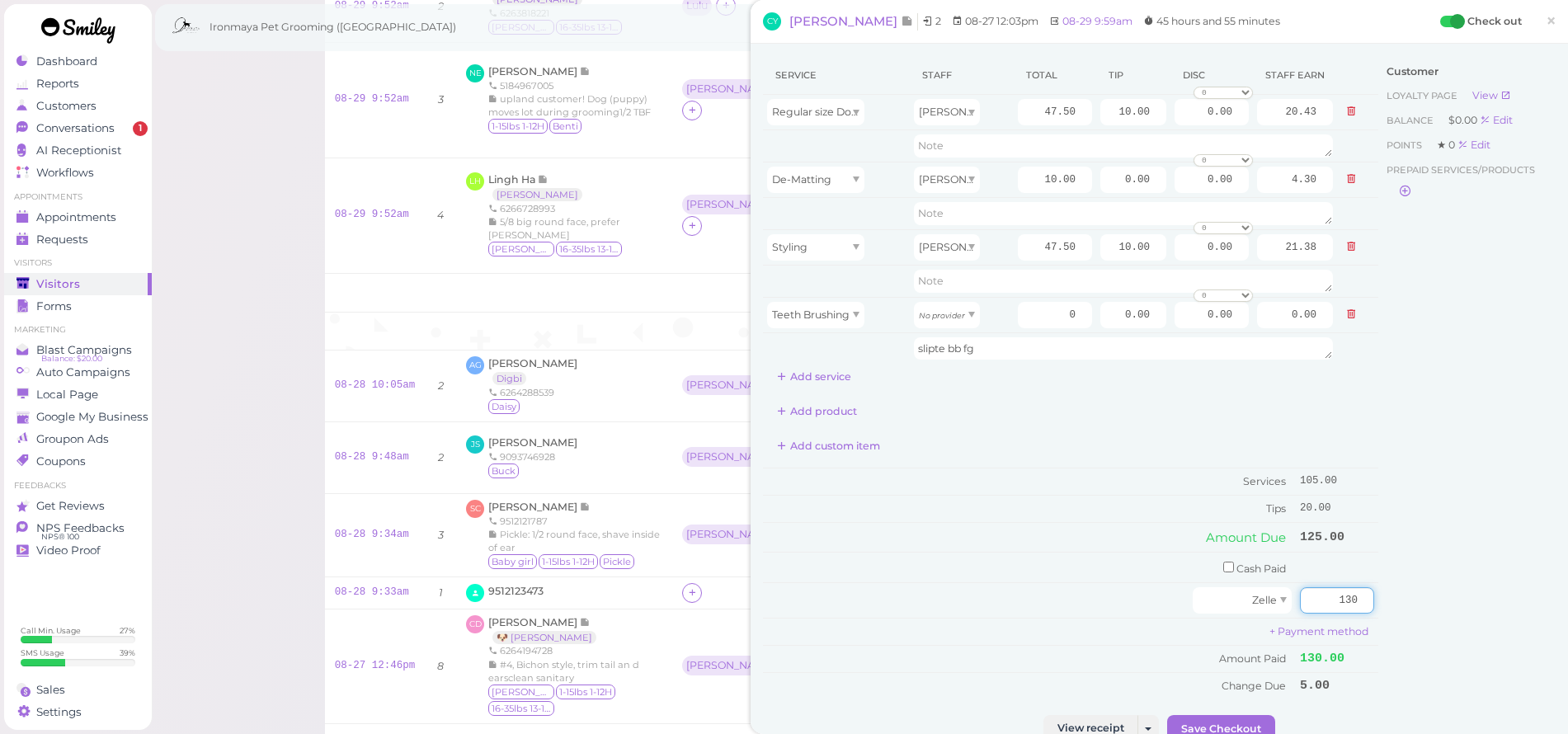
click at [1380, 592] on div "Service Staff Total Tip Disc Staff earn Regular size Dog Bath and Brush (35 lbs…" at bounding box center [1159, 385] width 793 height 660
type input "125"
click at [1410, 583] on div "Customer Loyalty page View Balance $0.00 Edit Points ★ 0 Edit Prepaid services/…" at bounding box center [1468, 385] width 178 height 660
click at [1243, 718] on button "Save Checkout" at bounding box center [1221, 728] width 108 height 26
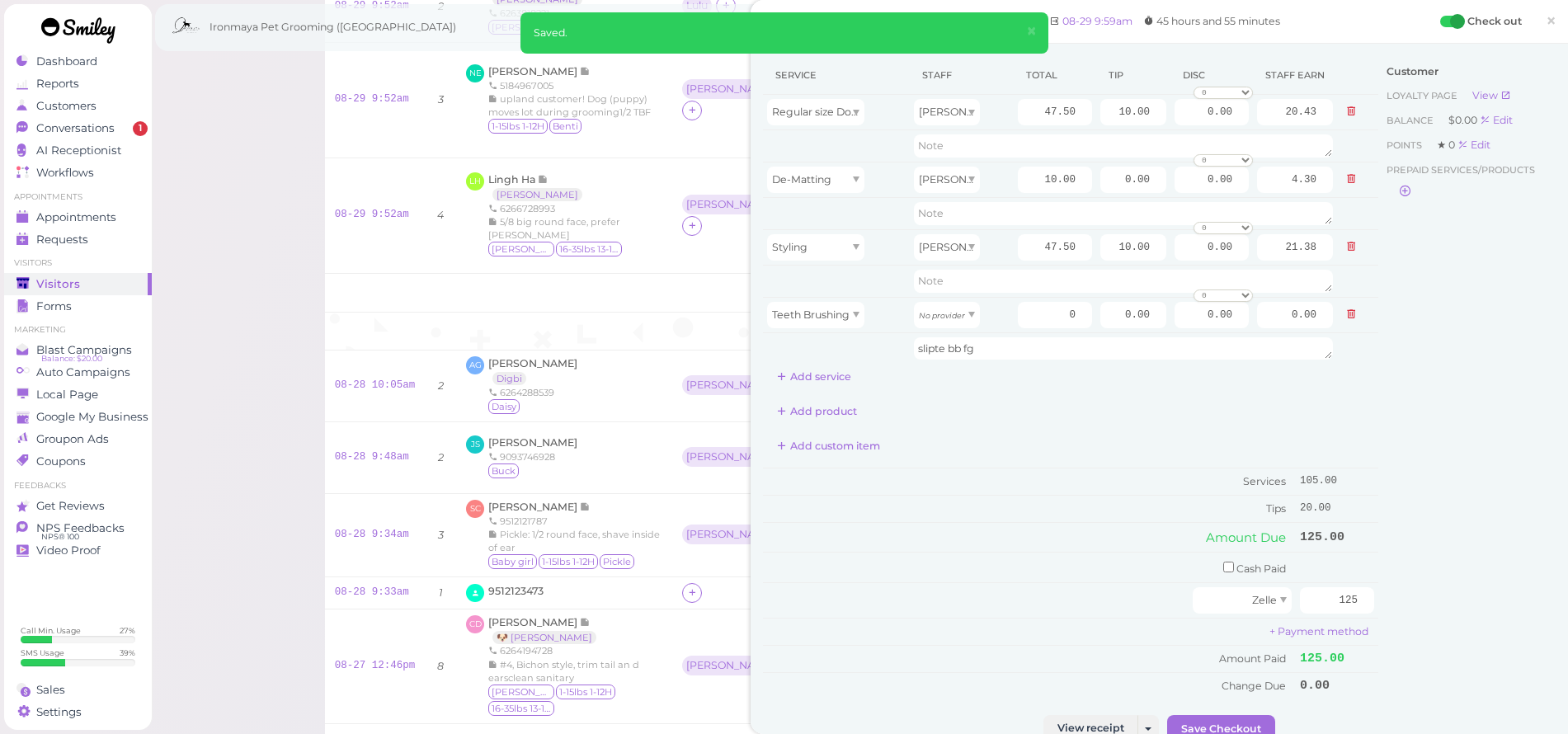
click at [1536, 21] on link "×" at bounding box center [1552, 22] width 31 height 39
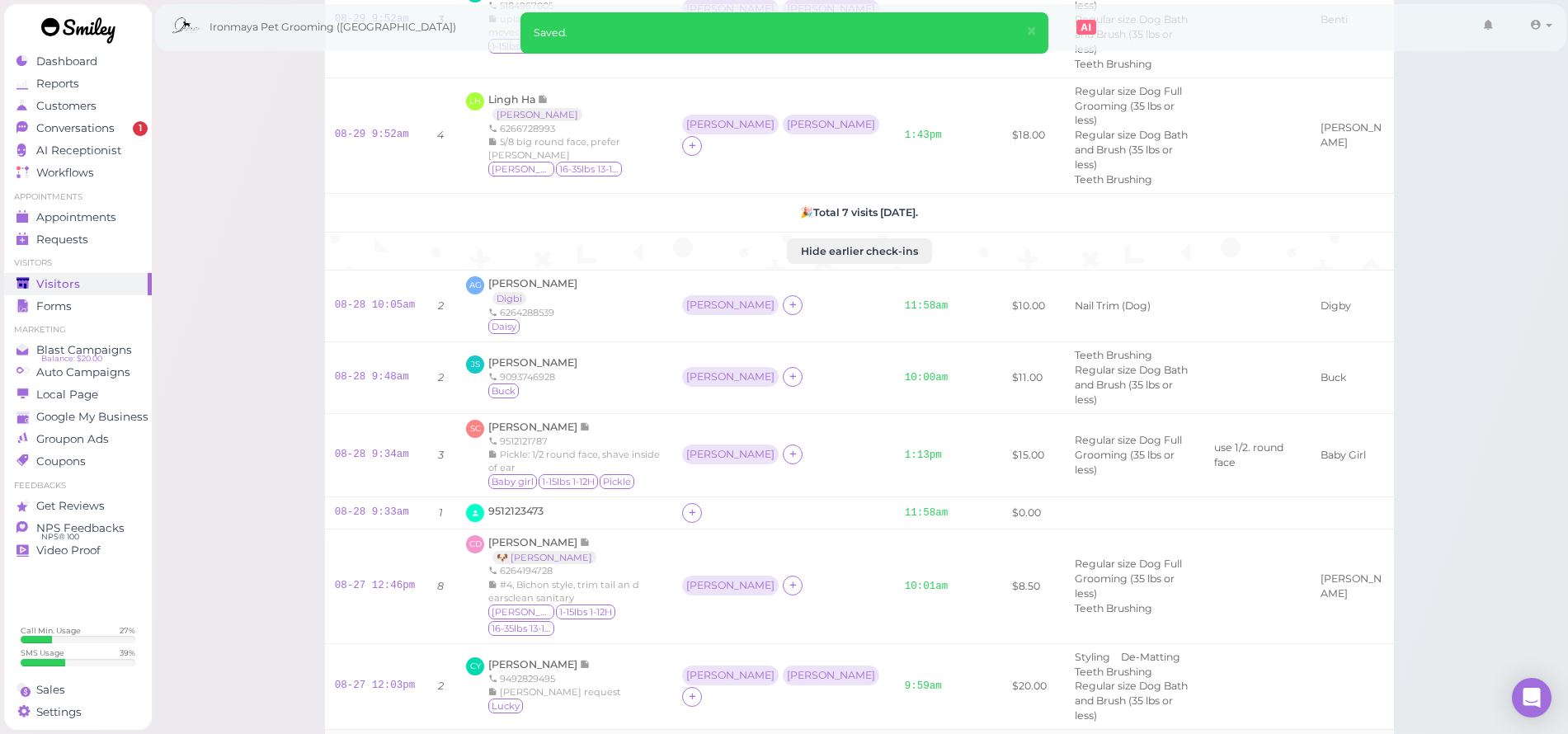
scroll to position [709, 0]
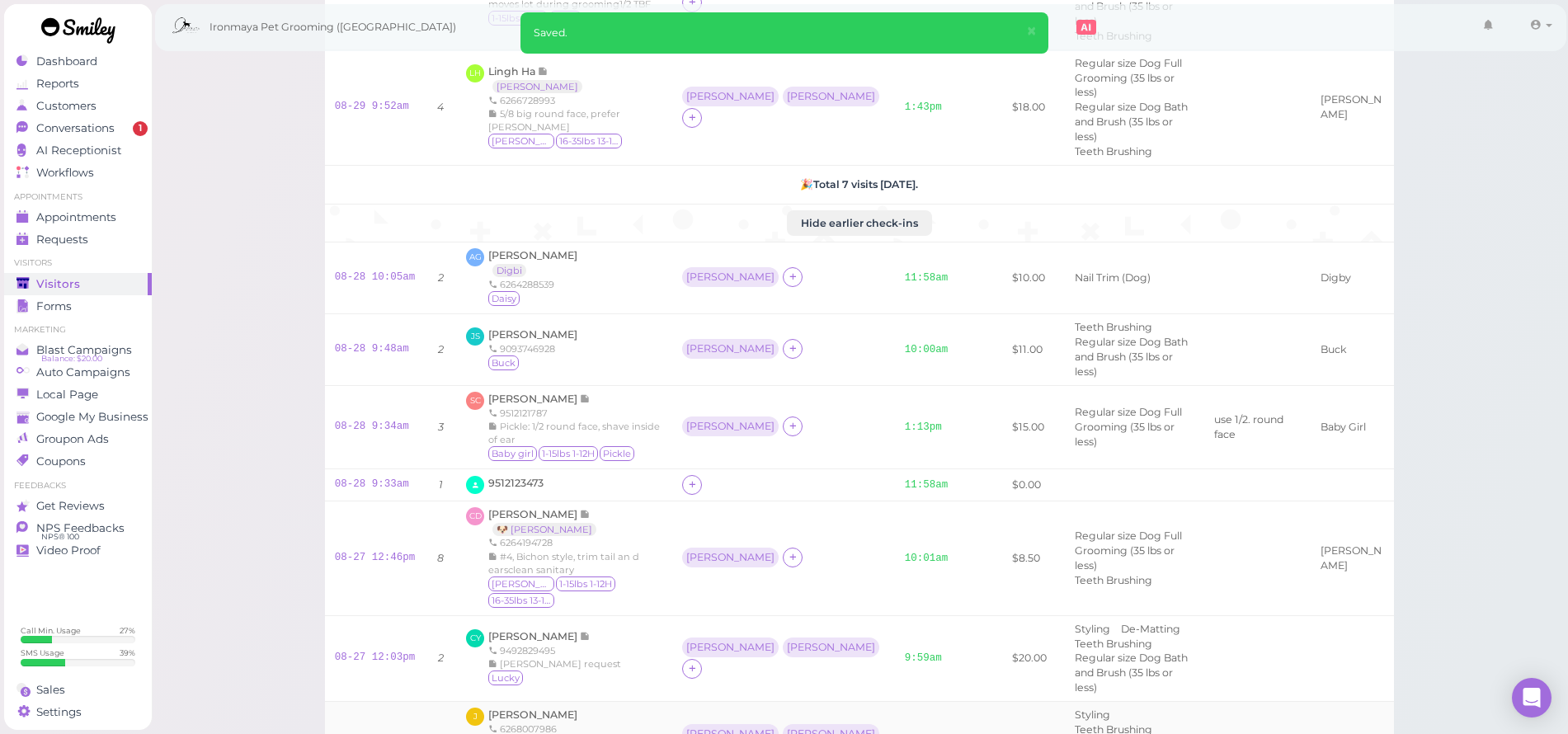
click at [905, 734] on link "12:46pm" at bounding box center [926, 746] width 43 height 12
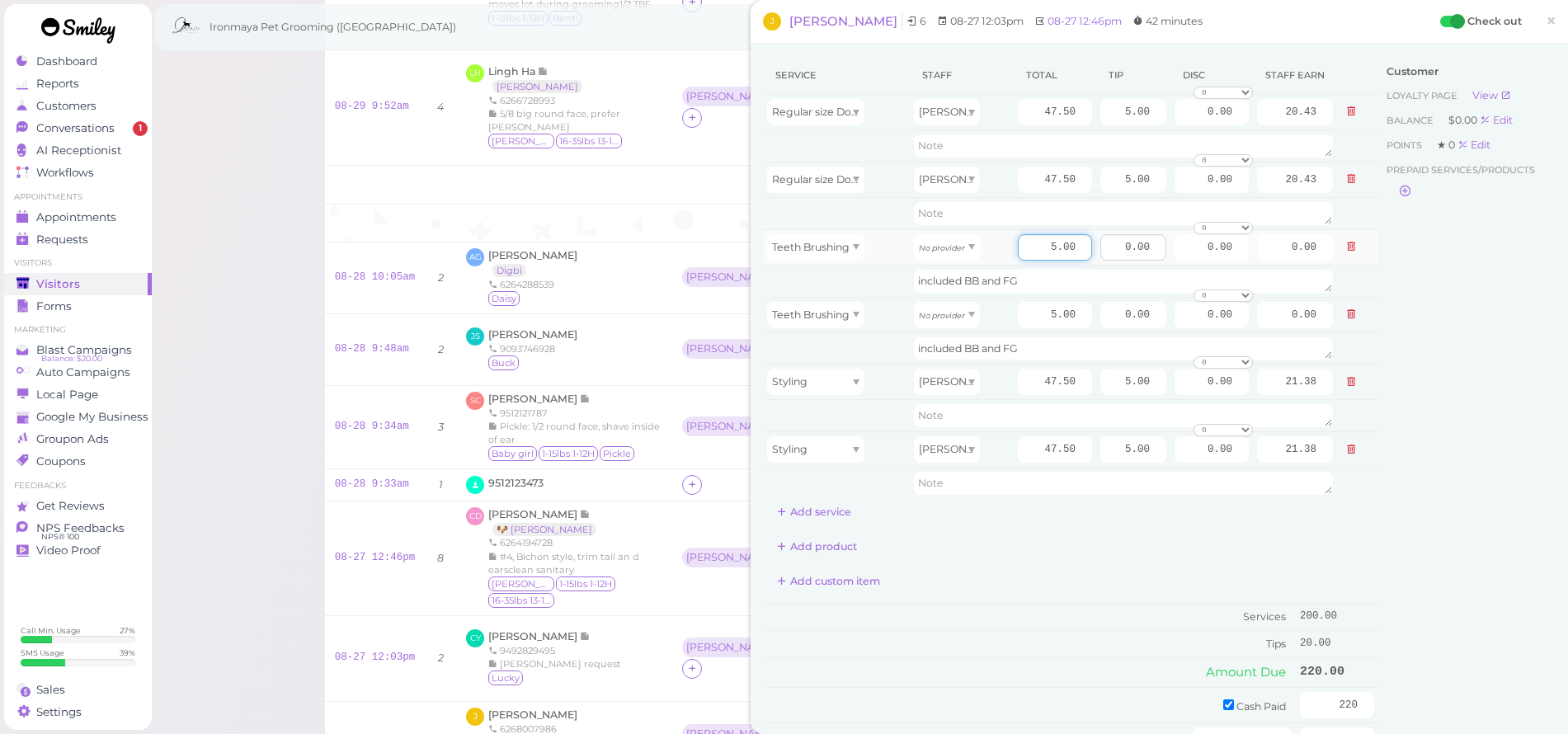
drag, startPoint x: 1028, startPoint y: 252, endPoint x: 1097, endPoint y: 247, distance: 69.2
click at [1097, 247] on tr "Teeth Brushing No provider 5.00 0.00 0.00 0 10% off 15% off 20% off 25% off 30%…" at bounding box center [1070, 247] width 615 height 36
type input "0"
drag, startPoint x: 1042, startPoint y: 313, endPoint x: 1074, endPoint y: 315, distance: 32.1
click at [1074, 315] on input "5.00" at bounding box center [1054, 315] width 74 height 26
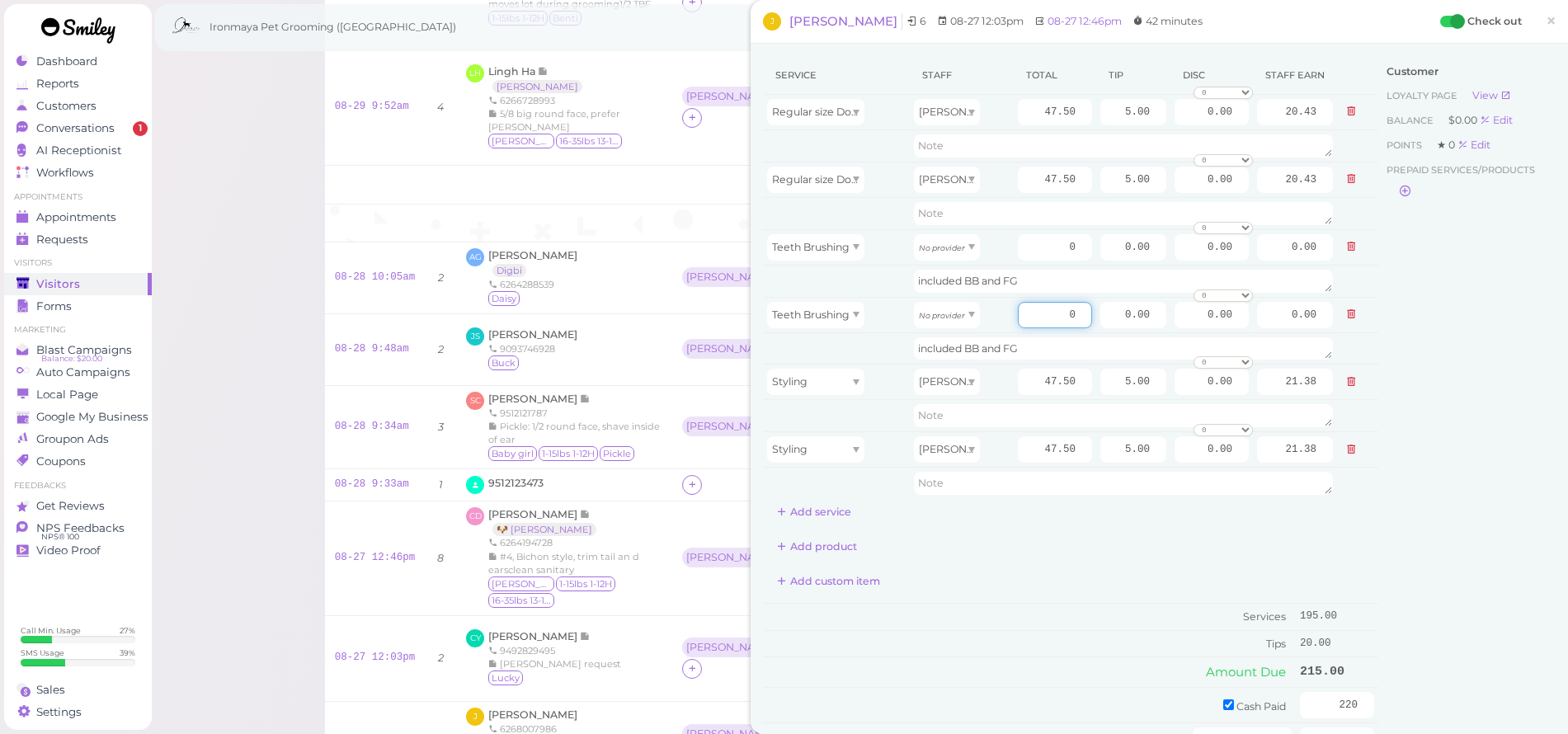
type input "0"
click at [1065, 538] on div "Add product" at bounding box center [1070, 547] width 615 height 26
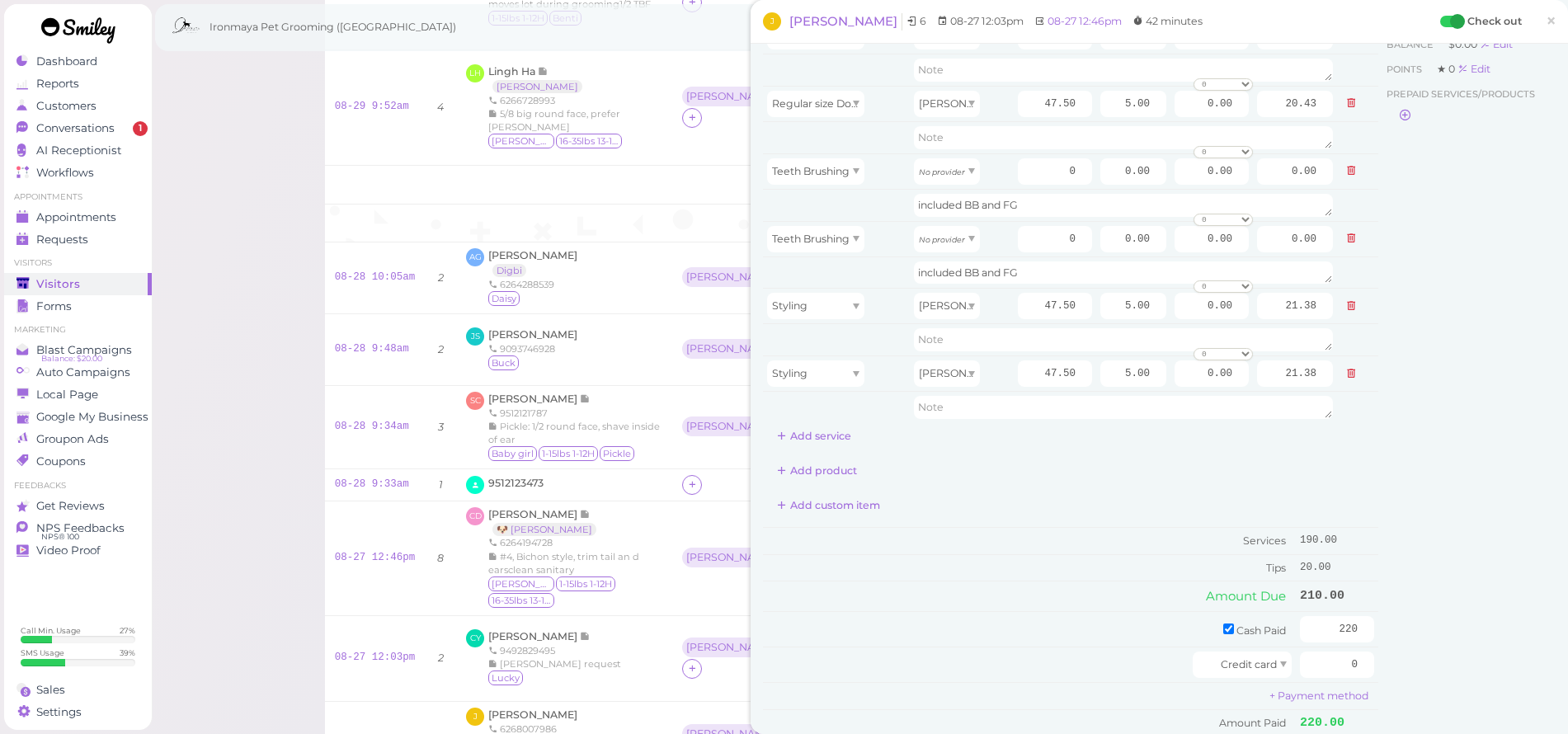
scroll to position [116, 0]
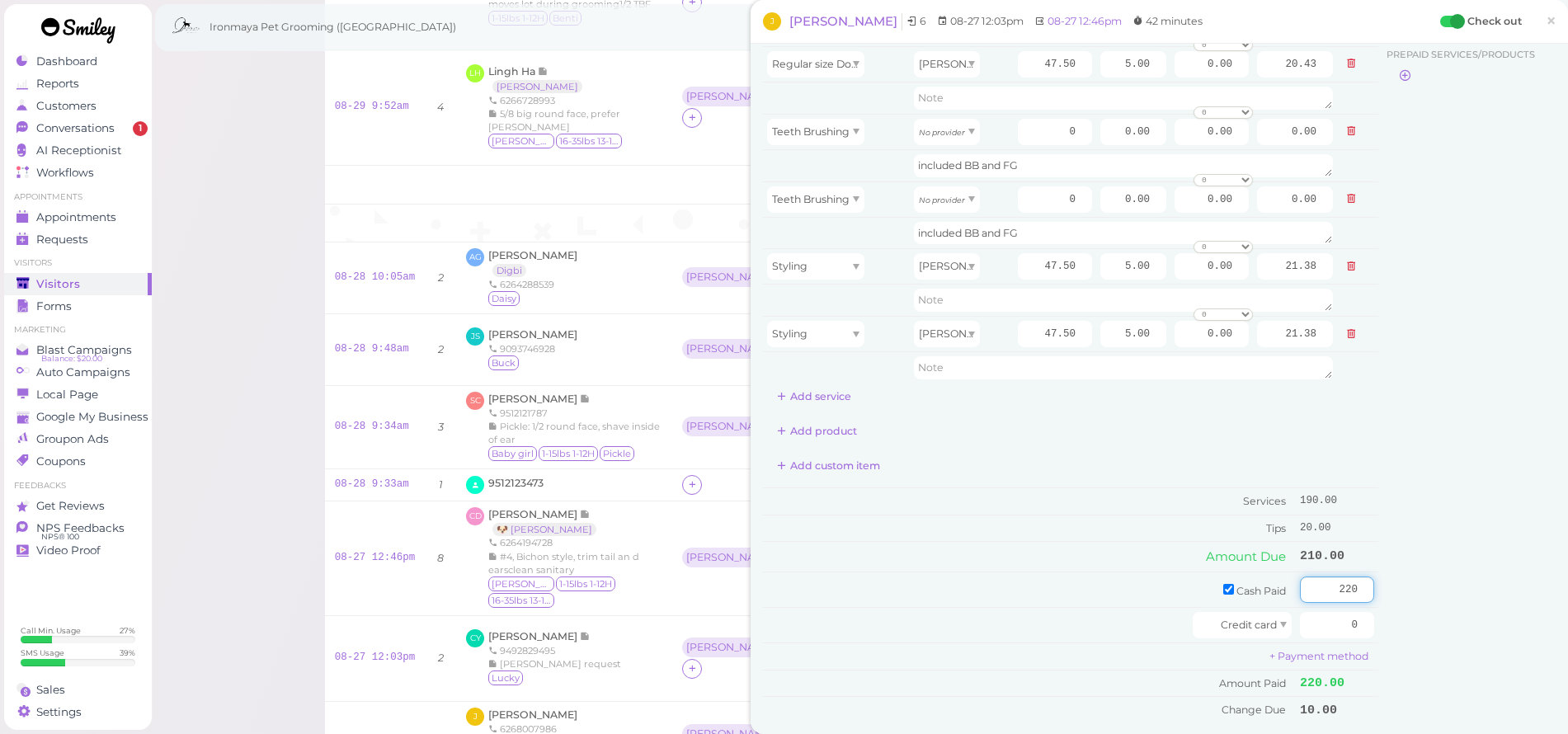
drag, startPoint x: 1319, startPoint y: 580, endPoint x: 1368, endPoint y: 591, distance: 50.2
click at [1368, 591] on div "Service Staff Total Tip Disc Staff earn Regular size Dog Bath and Brush (35 lbs…" at bounding box center [1159, 340] width 793 height 800
type input "210"
click at [1400, 549] on div "Customer Loyalty page View Balance $0.00 Edit Points ★ 0 Edit Prepaid services/…" at bounding box center [1468, 340] width 178 height 800
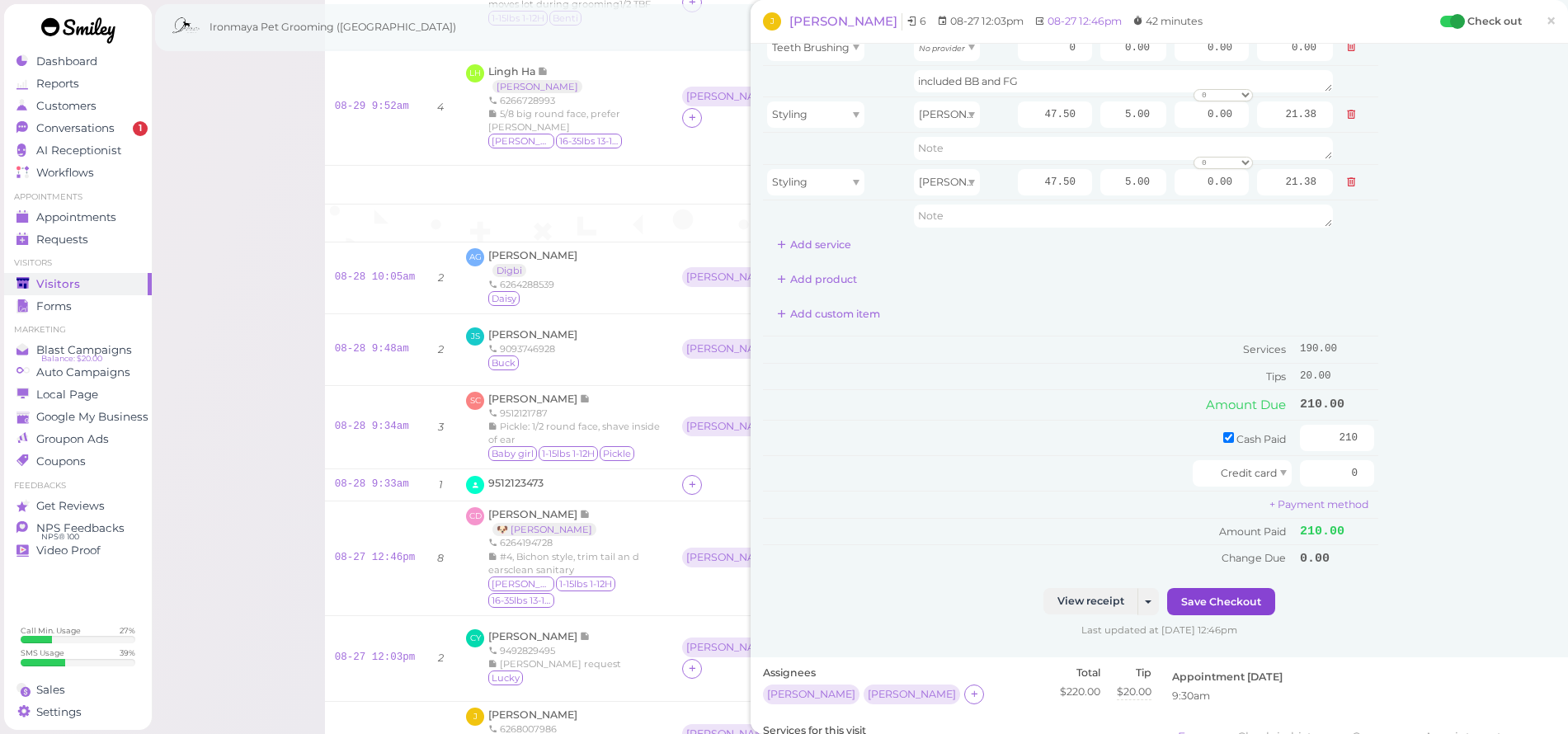
click at [1204, 593] on button "Save Checkout" at bounding box center [1221, 601] width 108 height 26
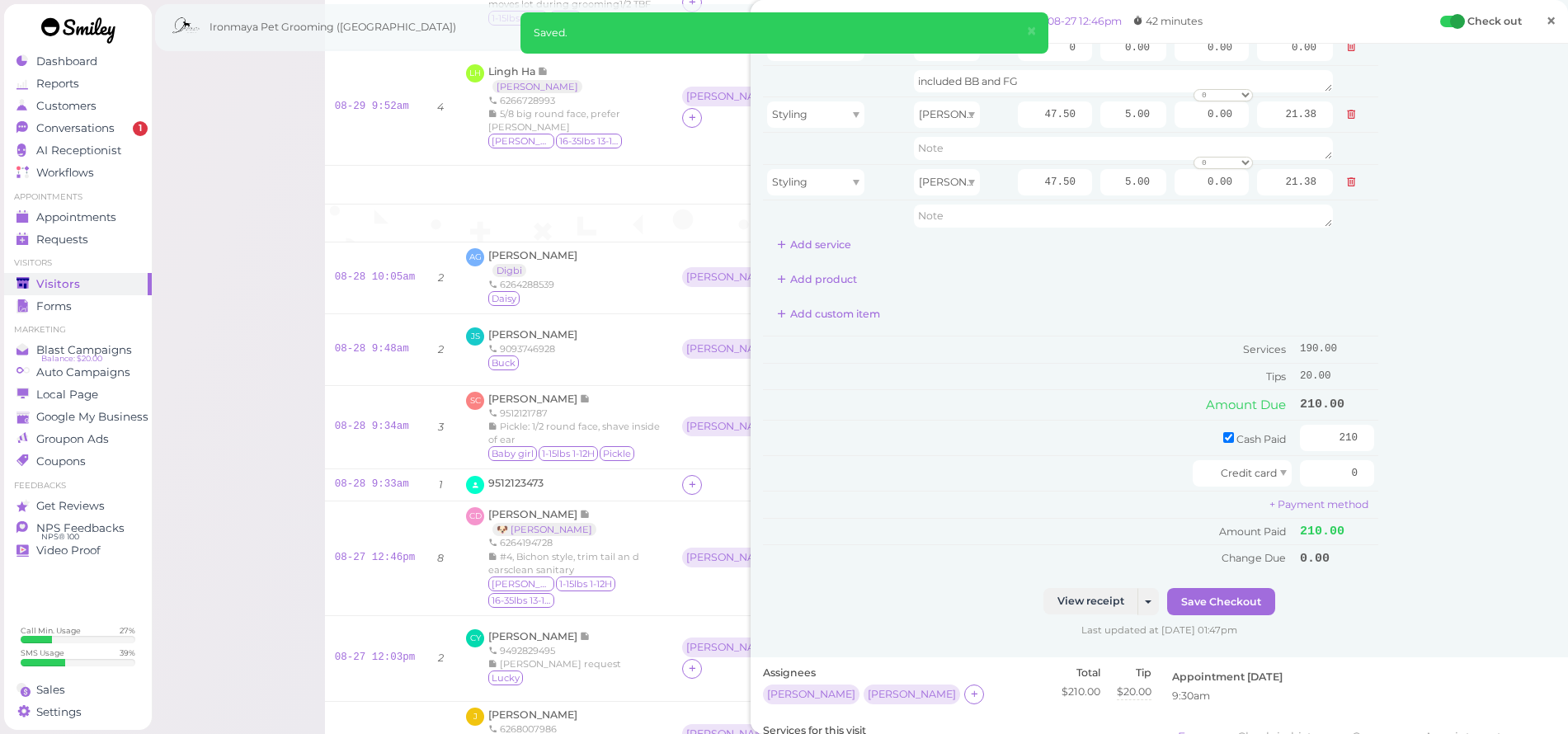
click at [1546, 21] on span "×" at bounding box center [1551, 20] width 11 height 23
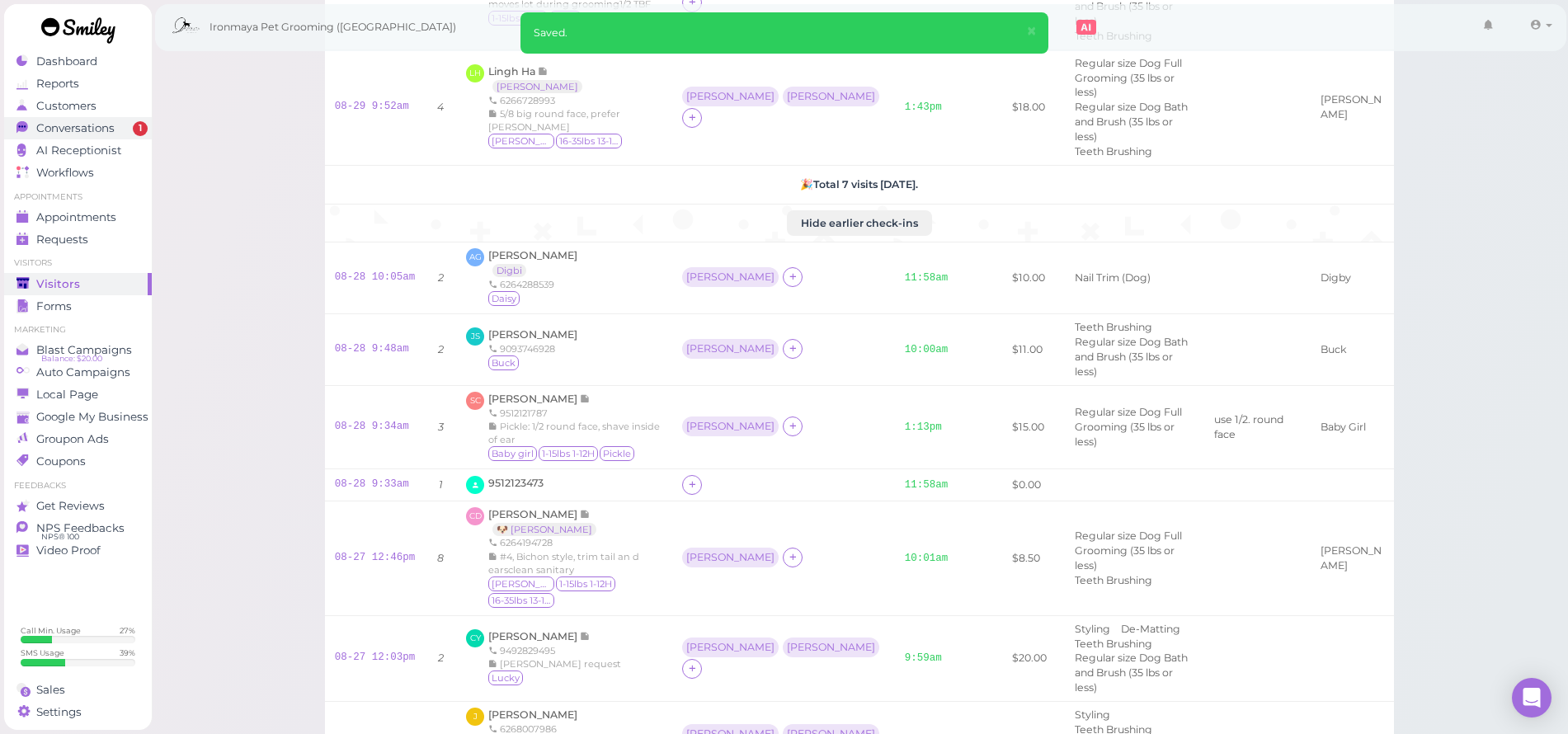
click at [74, 130] on span "Conversations" at bounding box center [75, 128] width 78 height 14
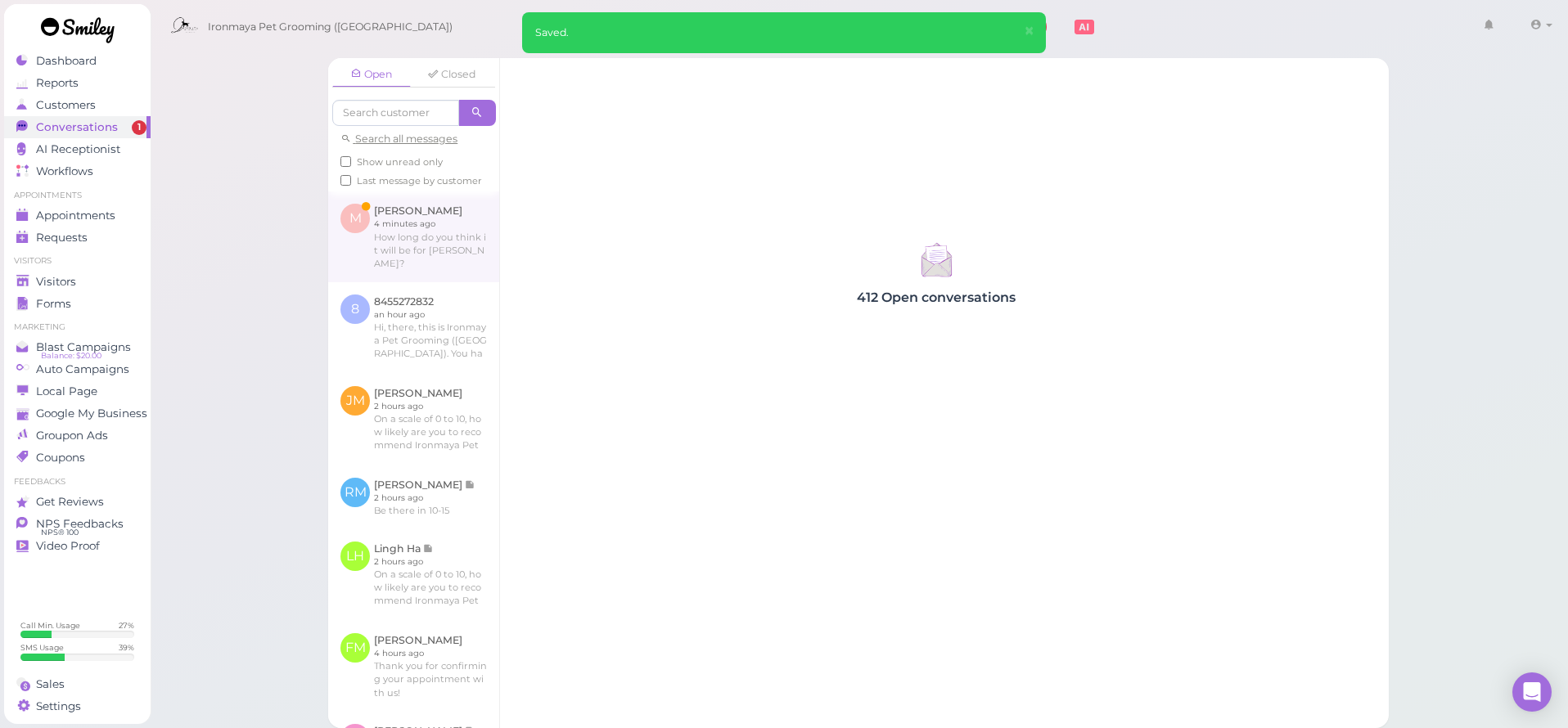
click at [393, 273] on link at bounding box center [414, 237] width 171 height 90
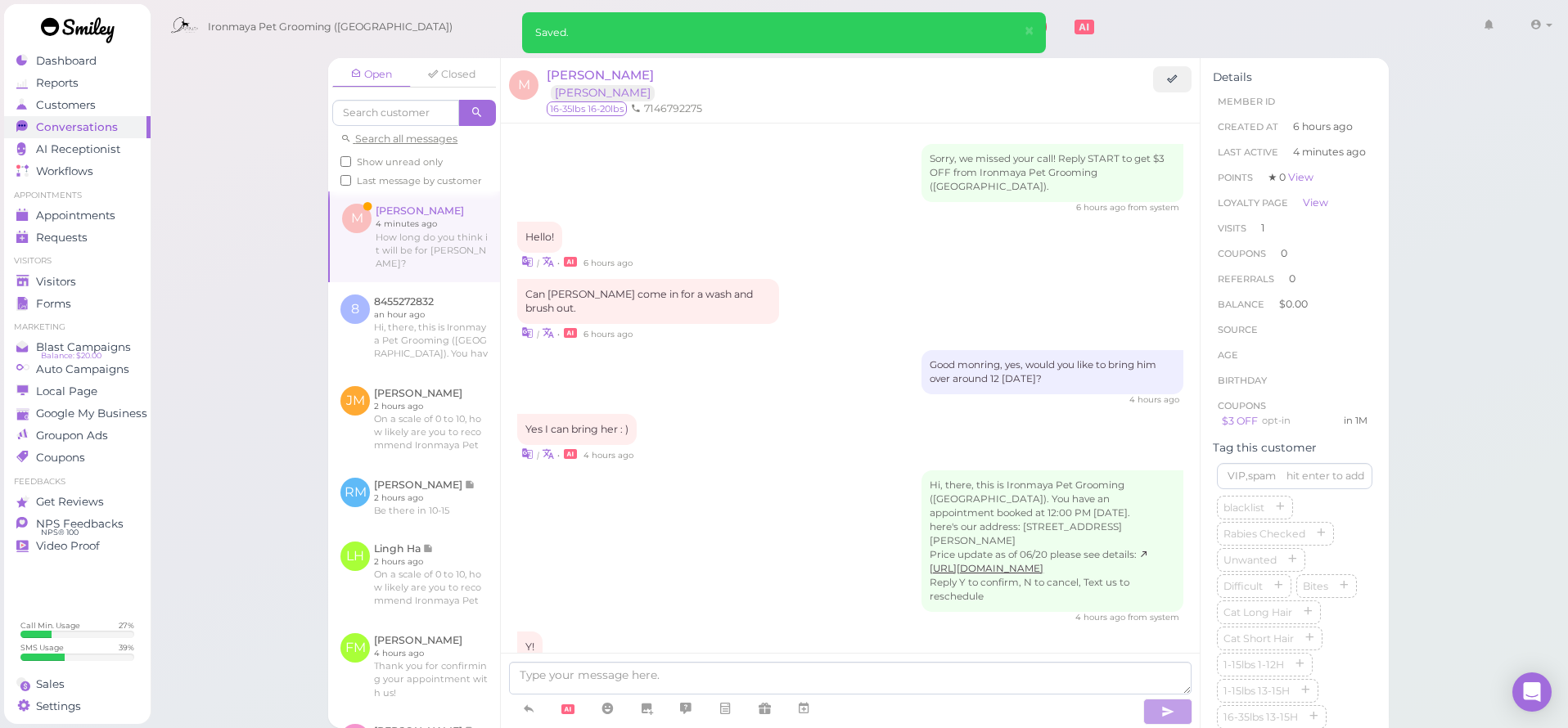
scroll to position [1094, 0]
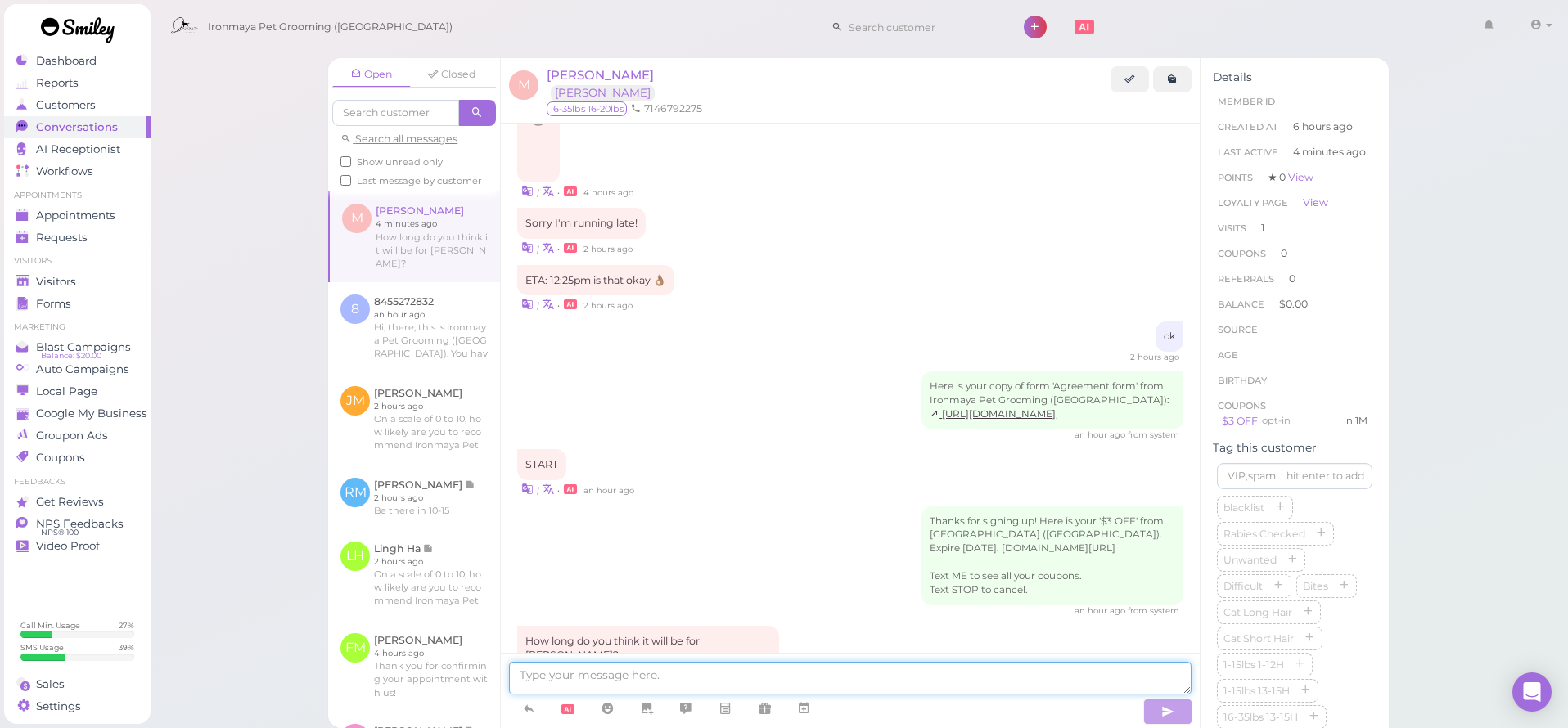
click at [630, 685] on textarea at bounding box center [850, 678] width 683 height 33
type textarea "15-20 mins"
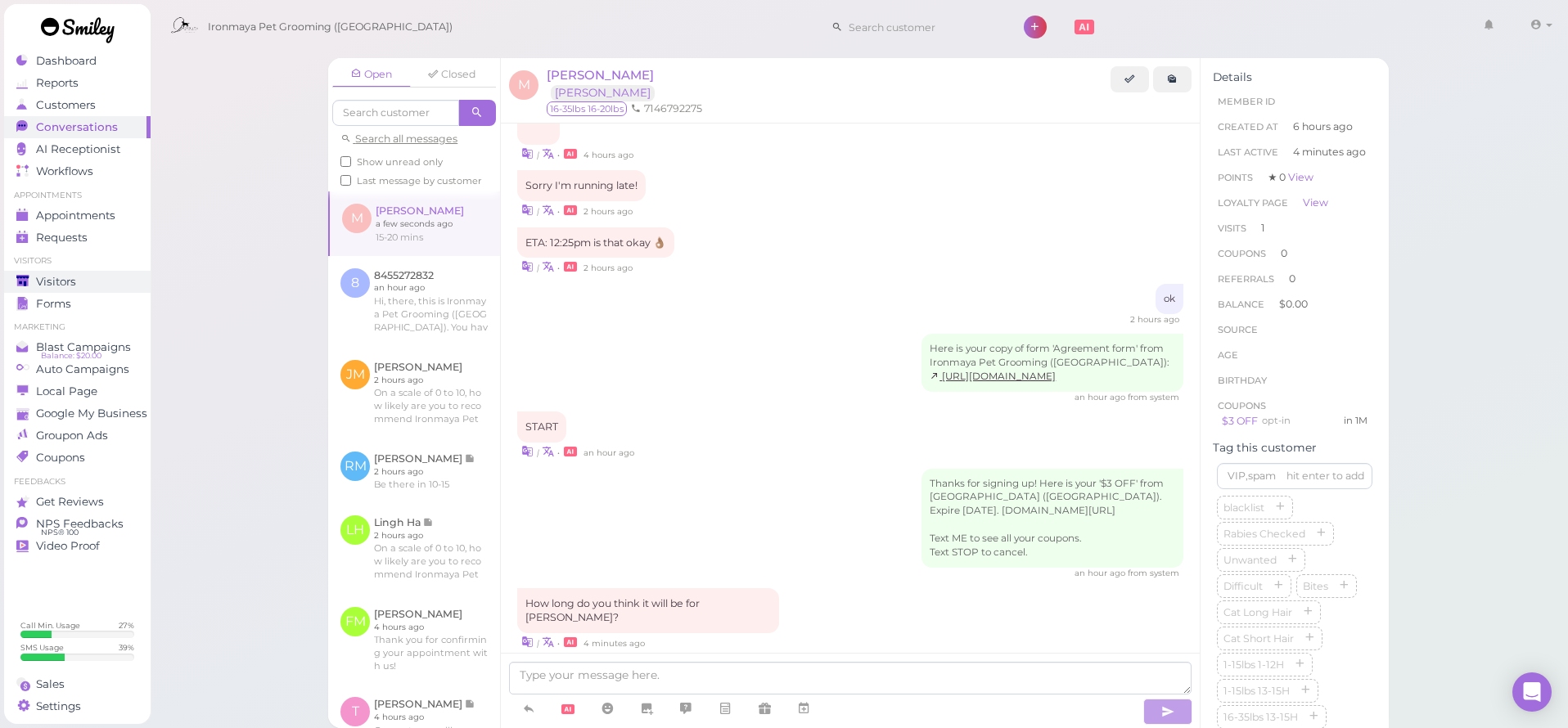
click at [71, 290] on link "Visitors" at bounding box center [77, 282] width 147 height 22
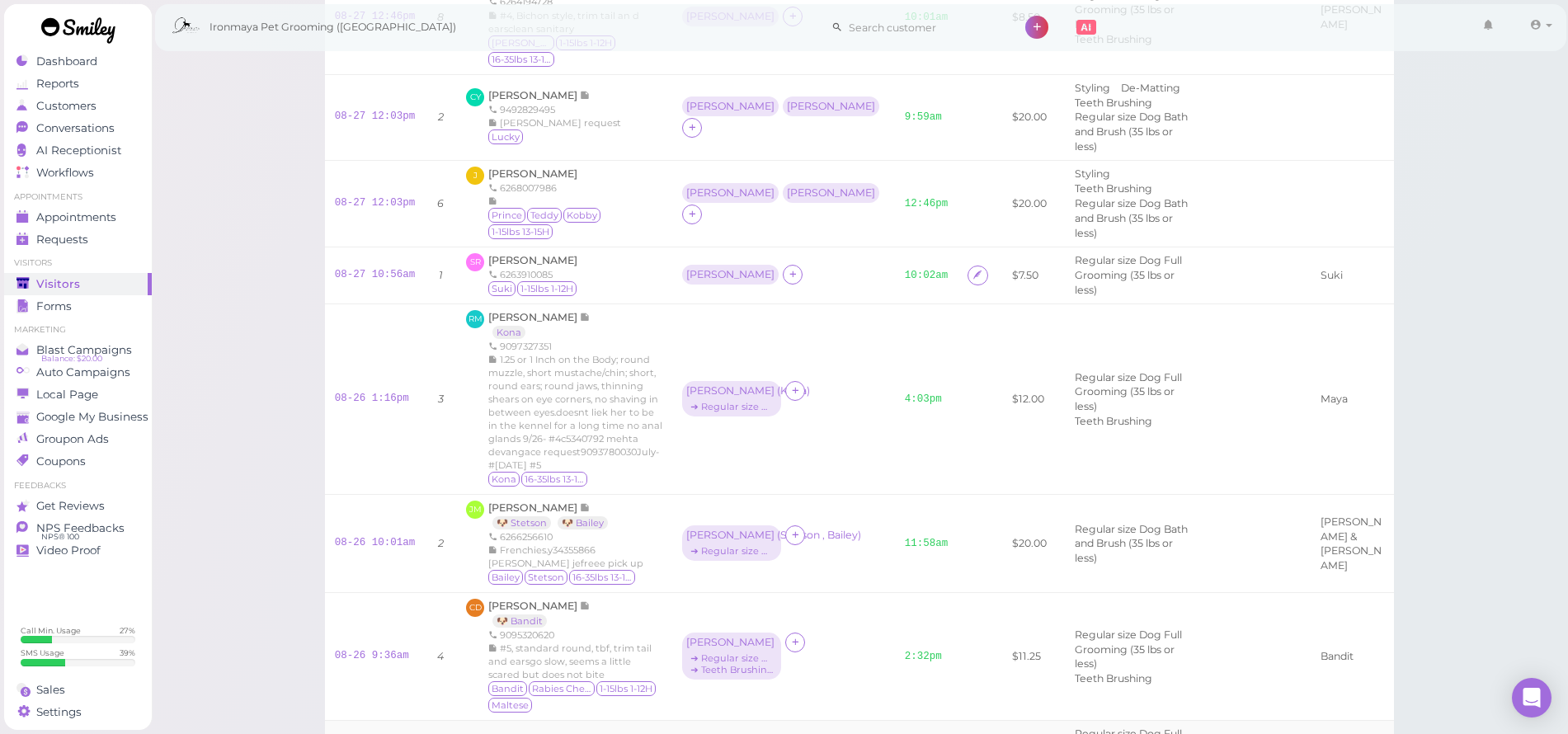
scroll to position [1373, 0]
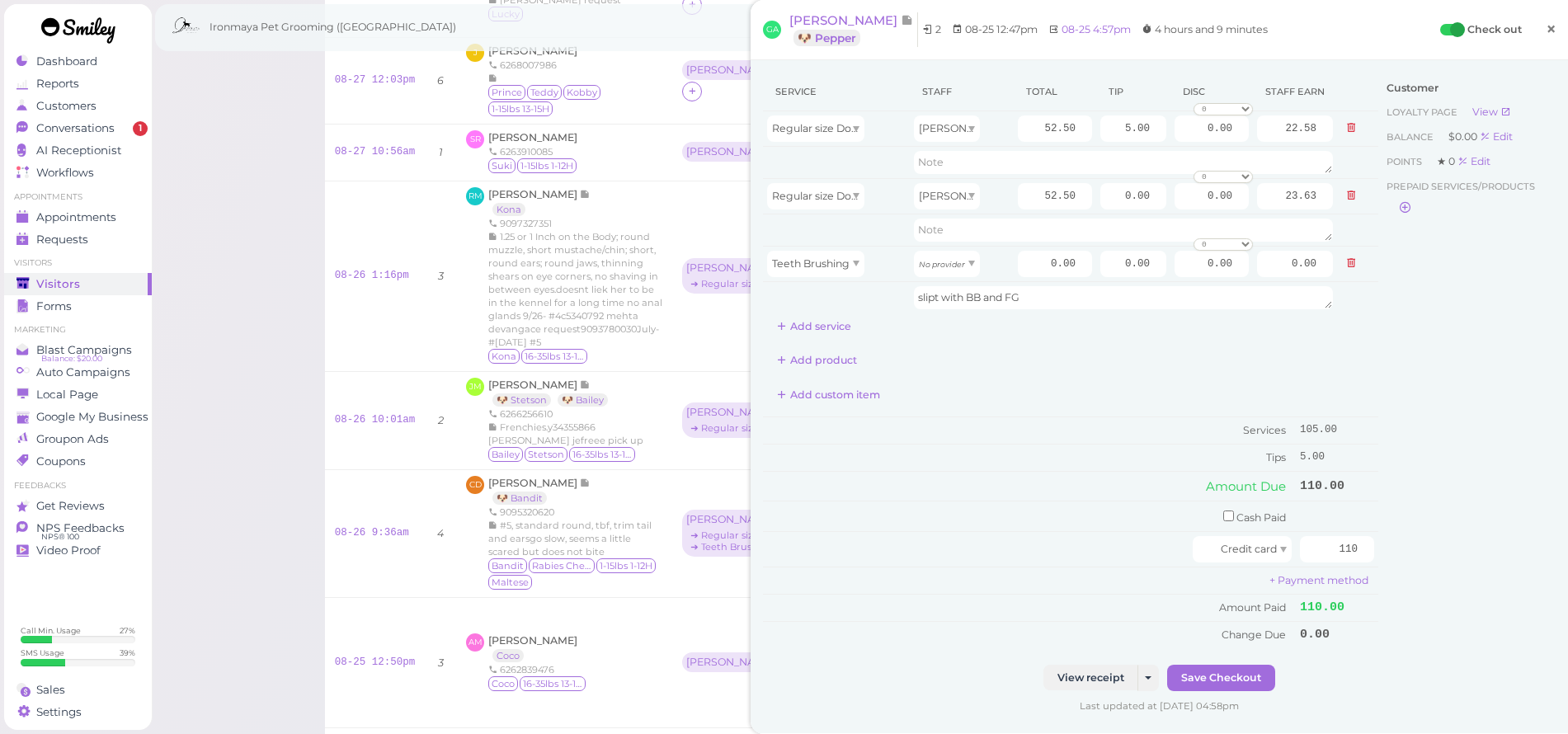
click at [1546, 32] on span "×" at bounding box center [1551, 29] width 11 height 23
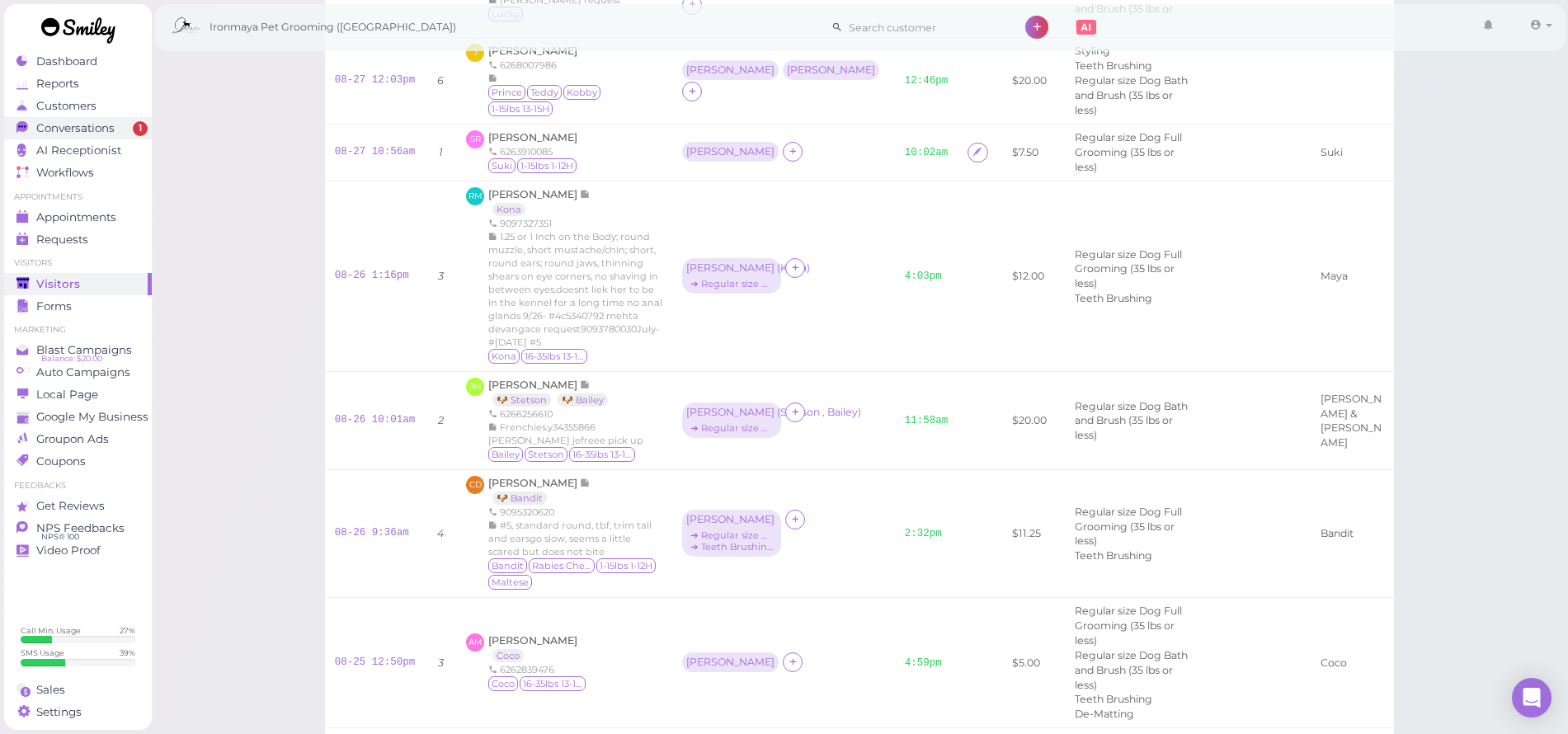
click at [42, 129] on span "Conversations" at bounding box center [75, 128] width 78 height 14
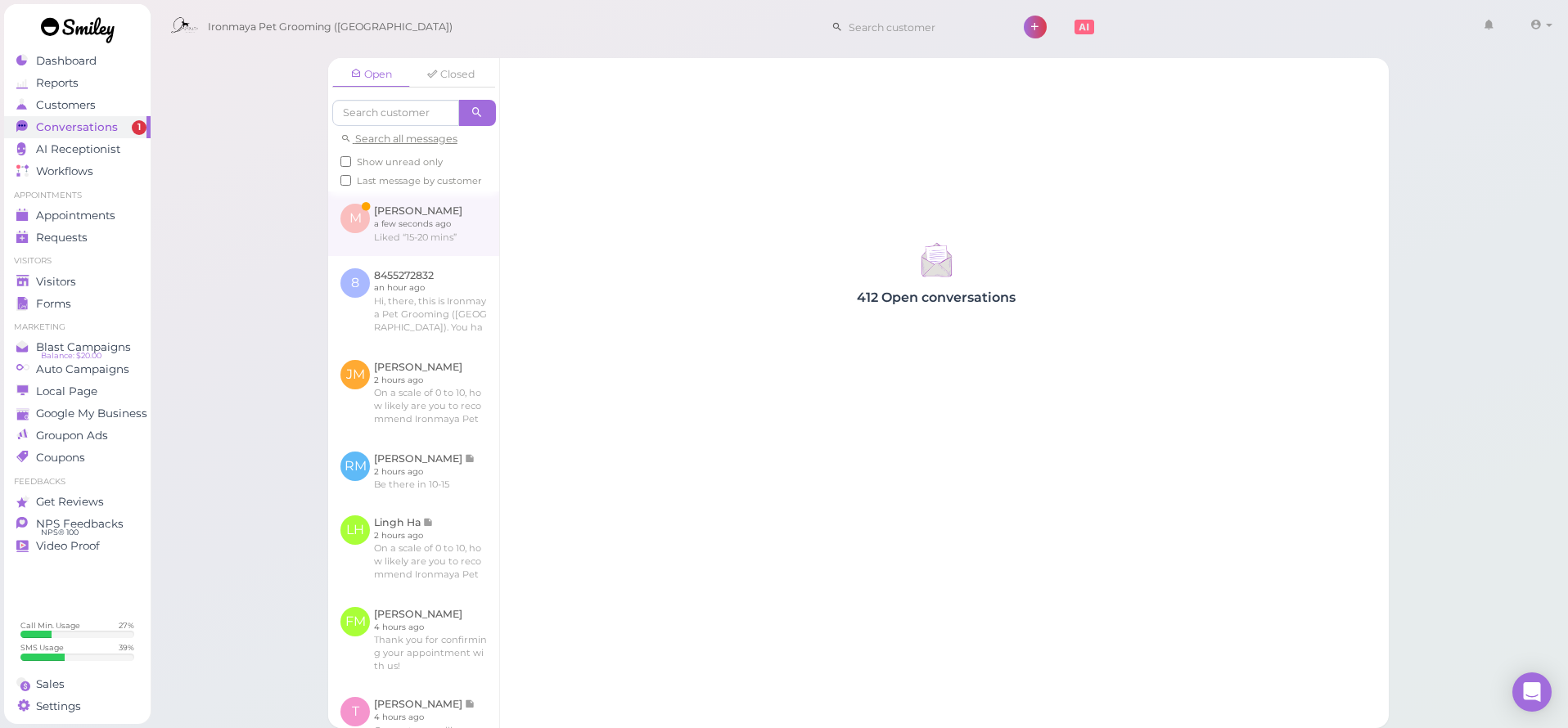
click at [390, 239] on link at bounding box center [414, 223] width 171 height 64
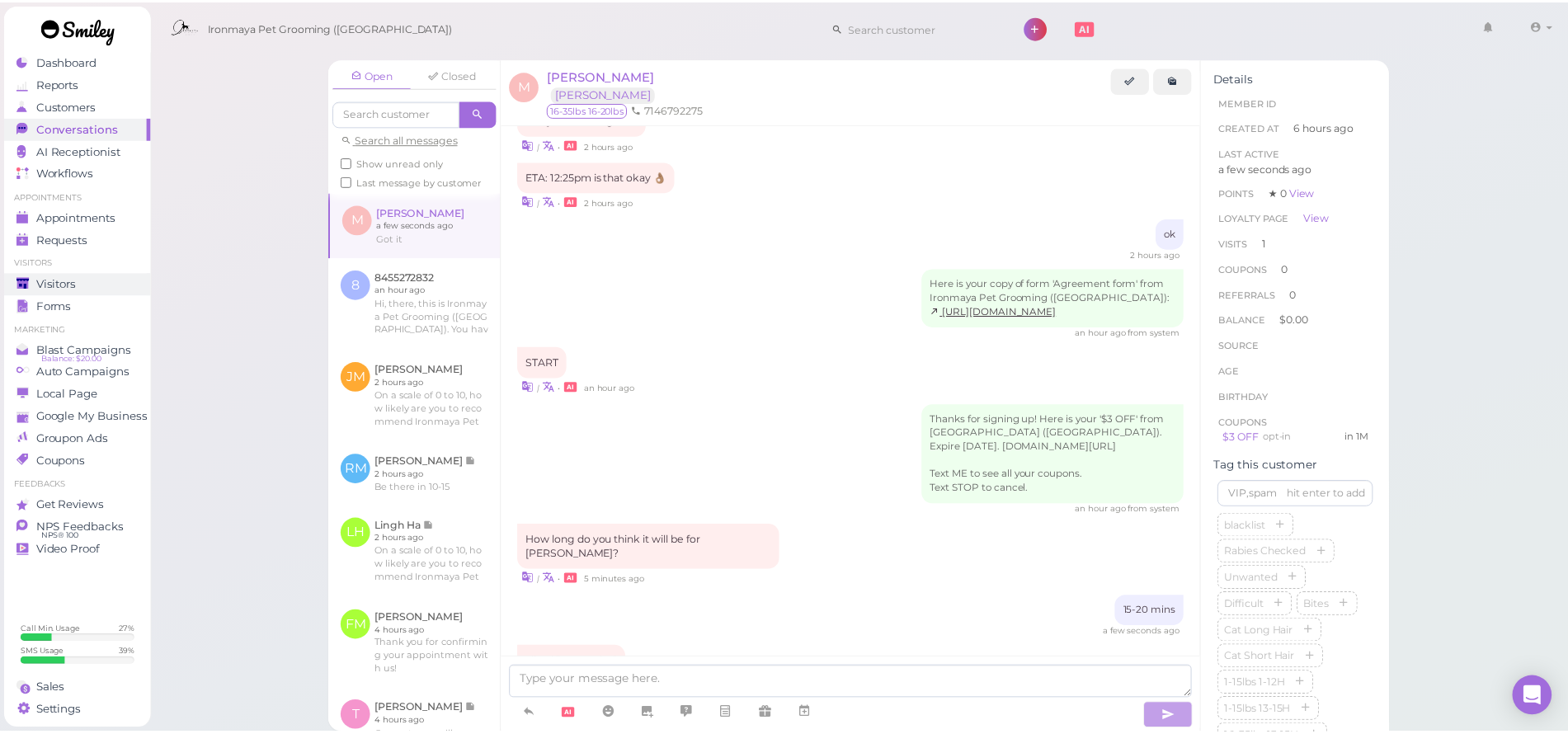
scroll to position [1265, 0]
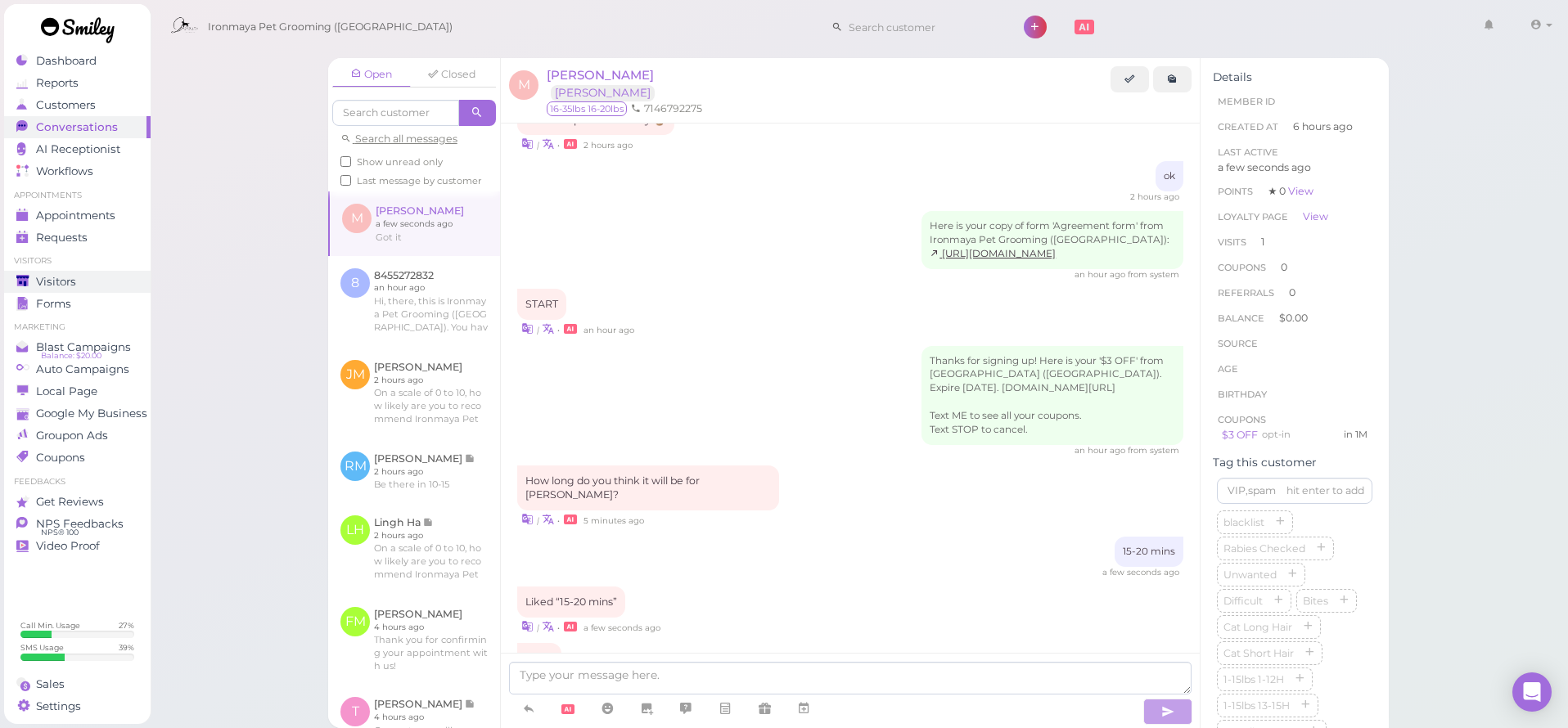
click at [91, 284] on div "Visitors" at bounding box center [75, 282] width 118 height 14
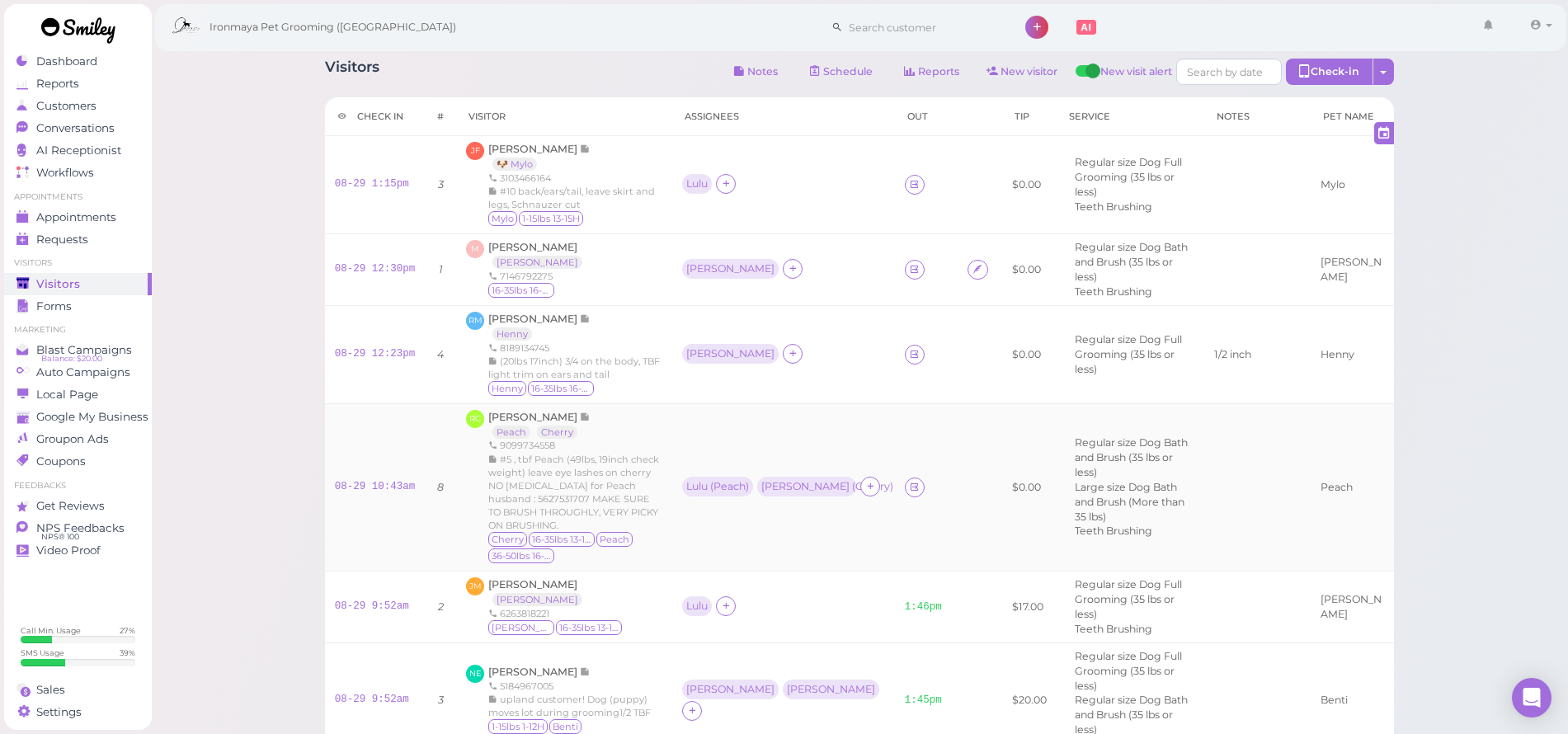
scroll to position [277, 0]
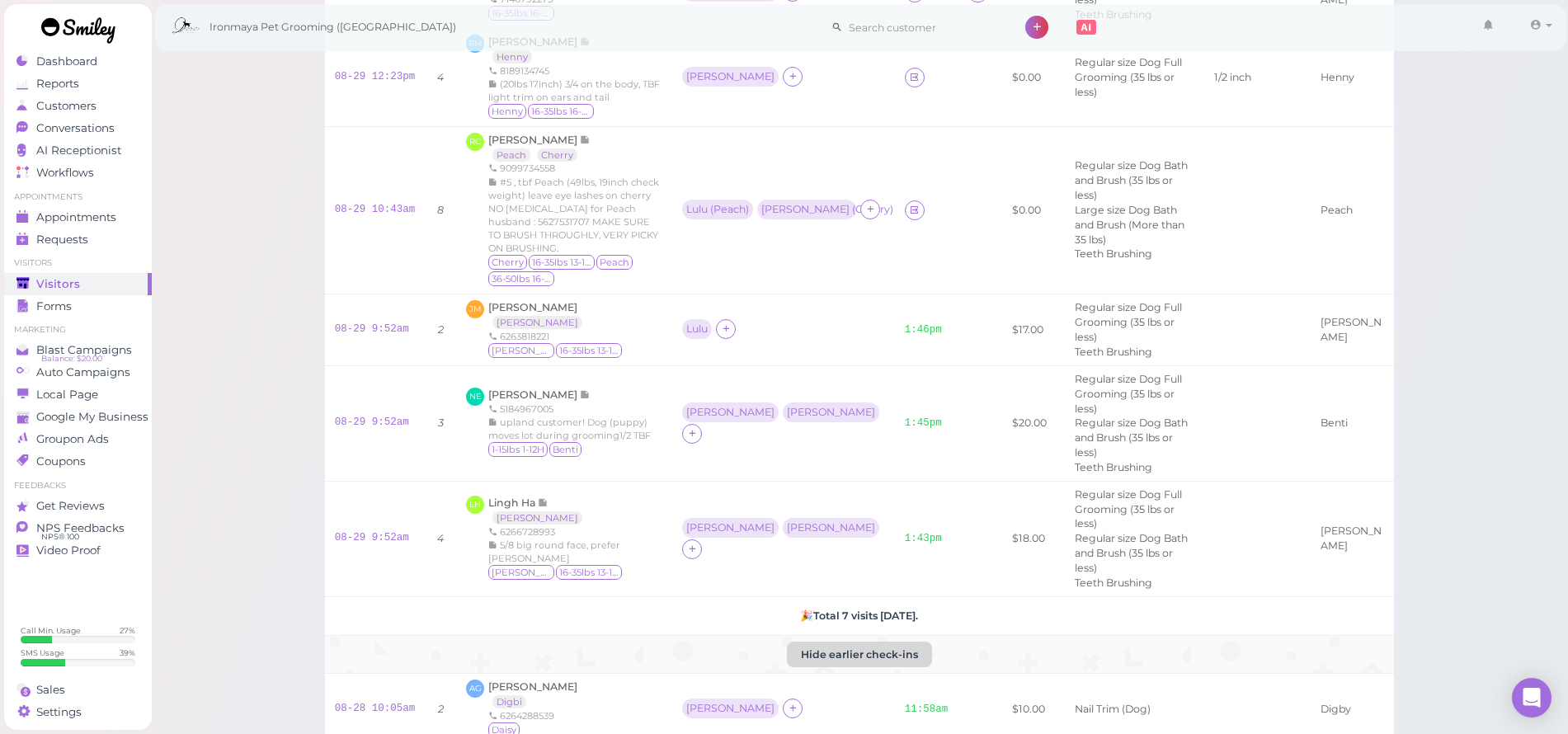
click at [823, 642] on button "Hide earlier check-ins" at bounding box center [859, 655] width 145 height 26
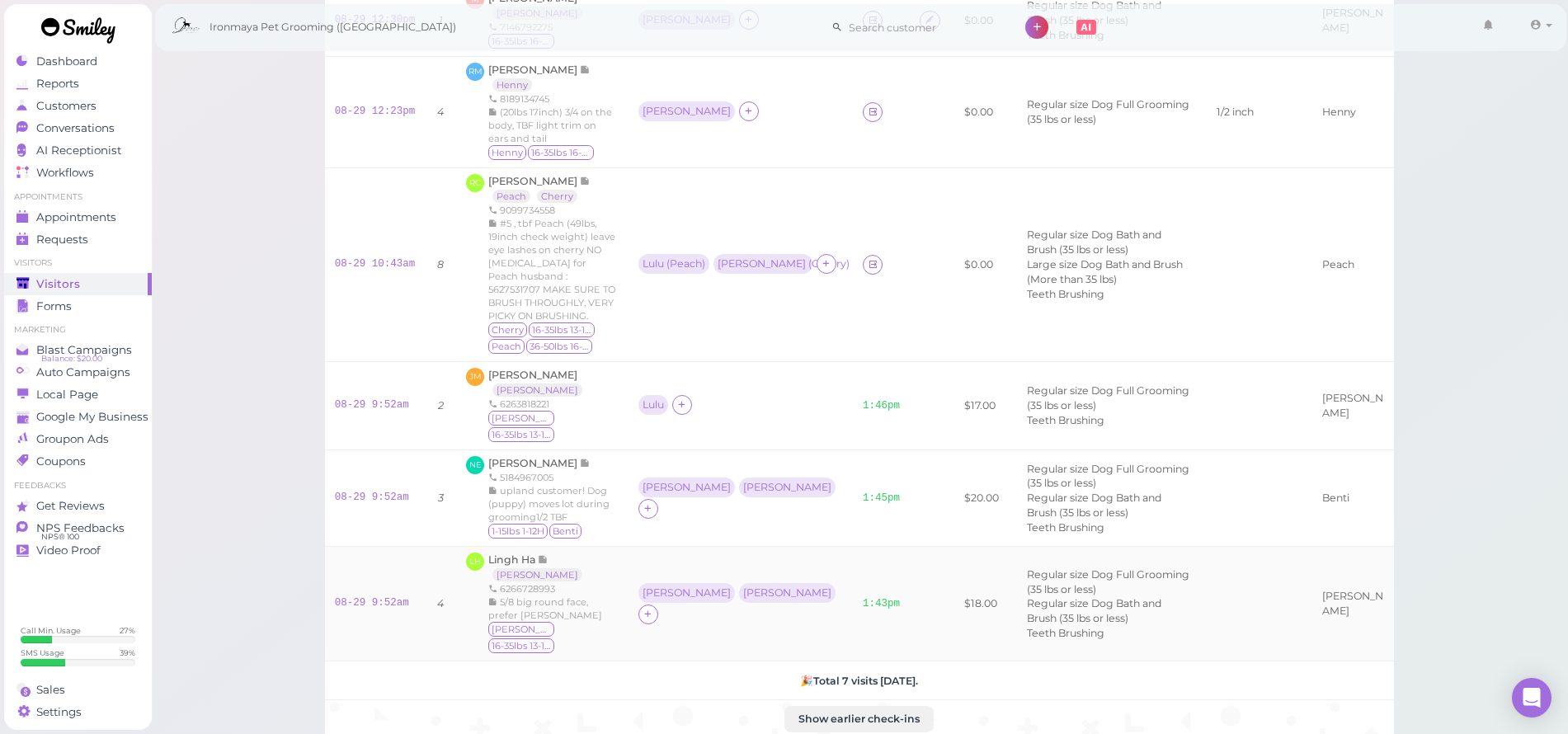
scroll to position [239, 0]
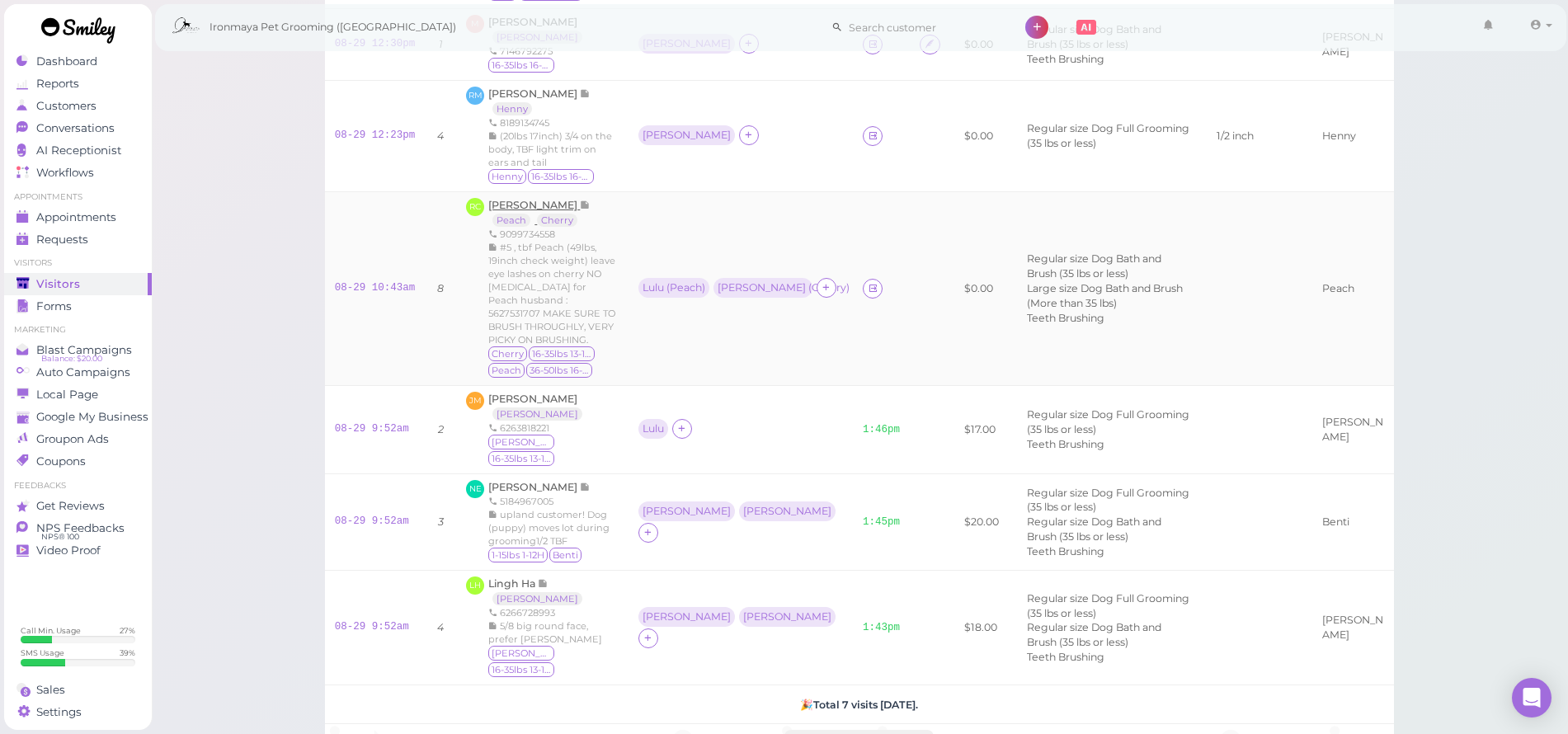
click at [523, 199] on span "[PERSON_NAME]" at bounding box center [534, 205] width 92 height 13
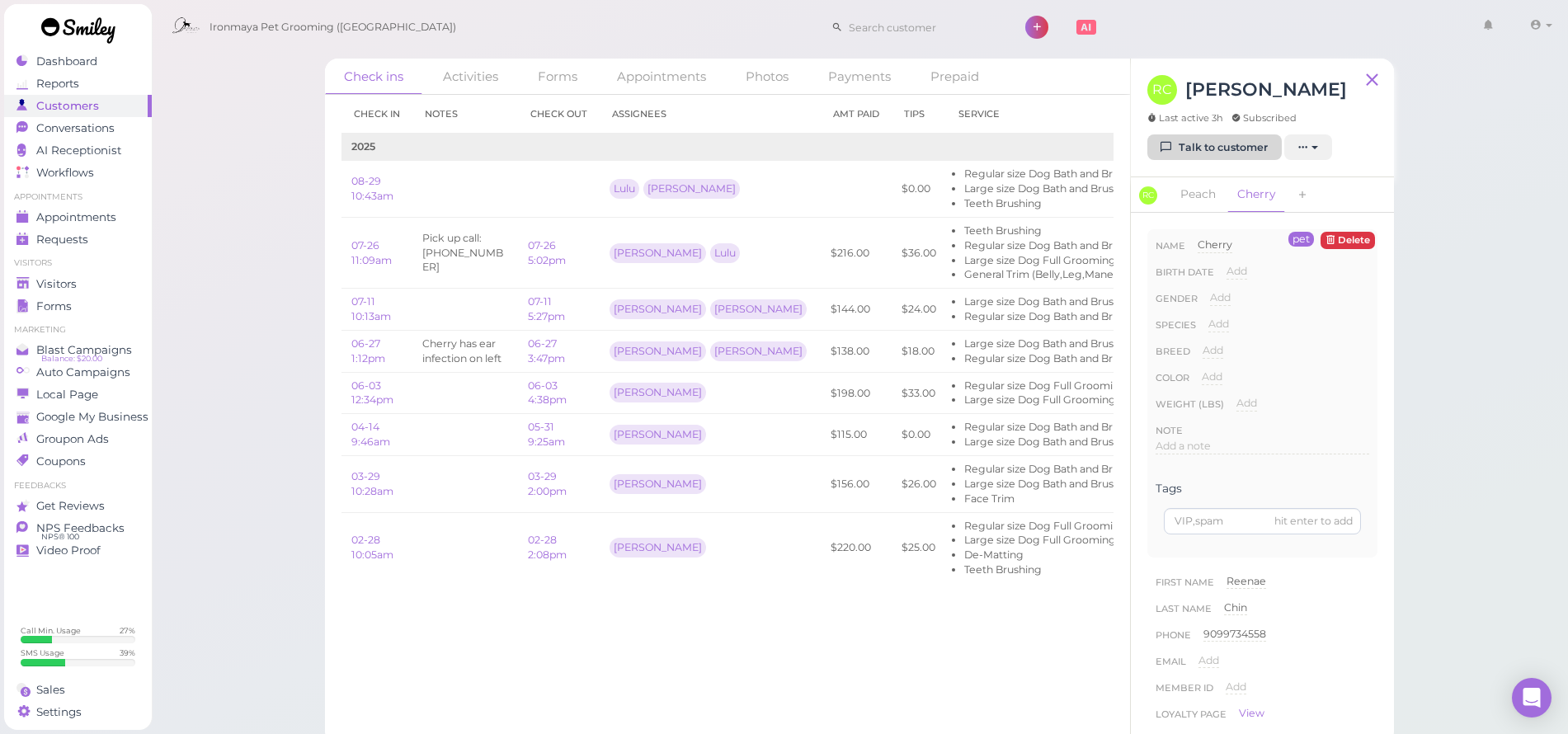
click at [1247, 140] on link "Talk to customer" at bounding box center [1215, 147] width 134 height 26
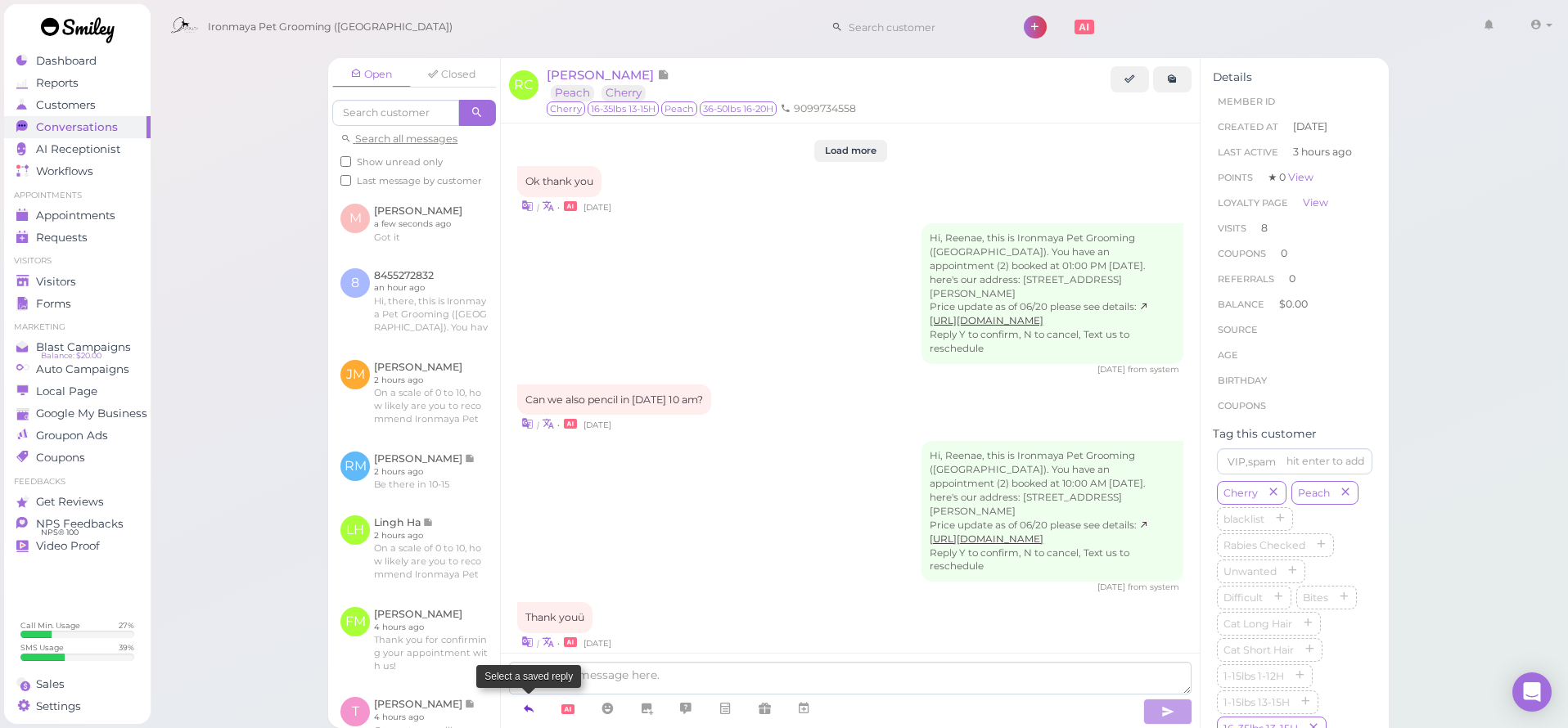
scroll to position [2789, 0]
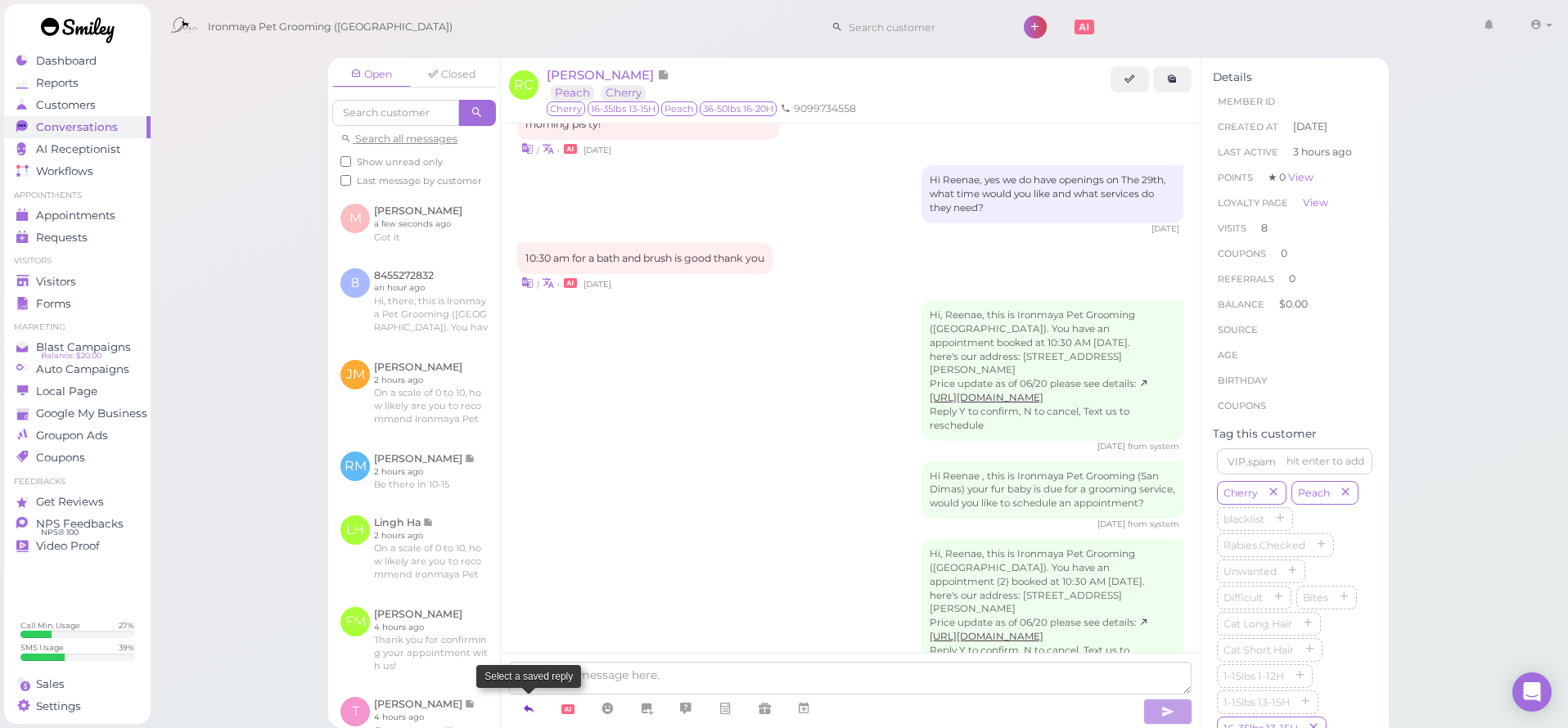
click at [527, 706] on icon at bounding box center [529, 708] width 13 height 16
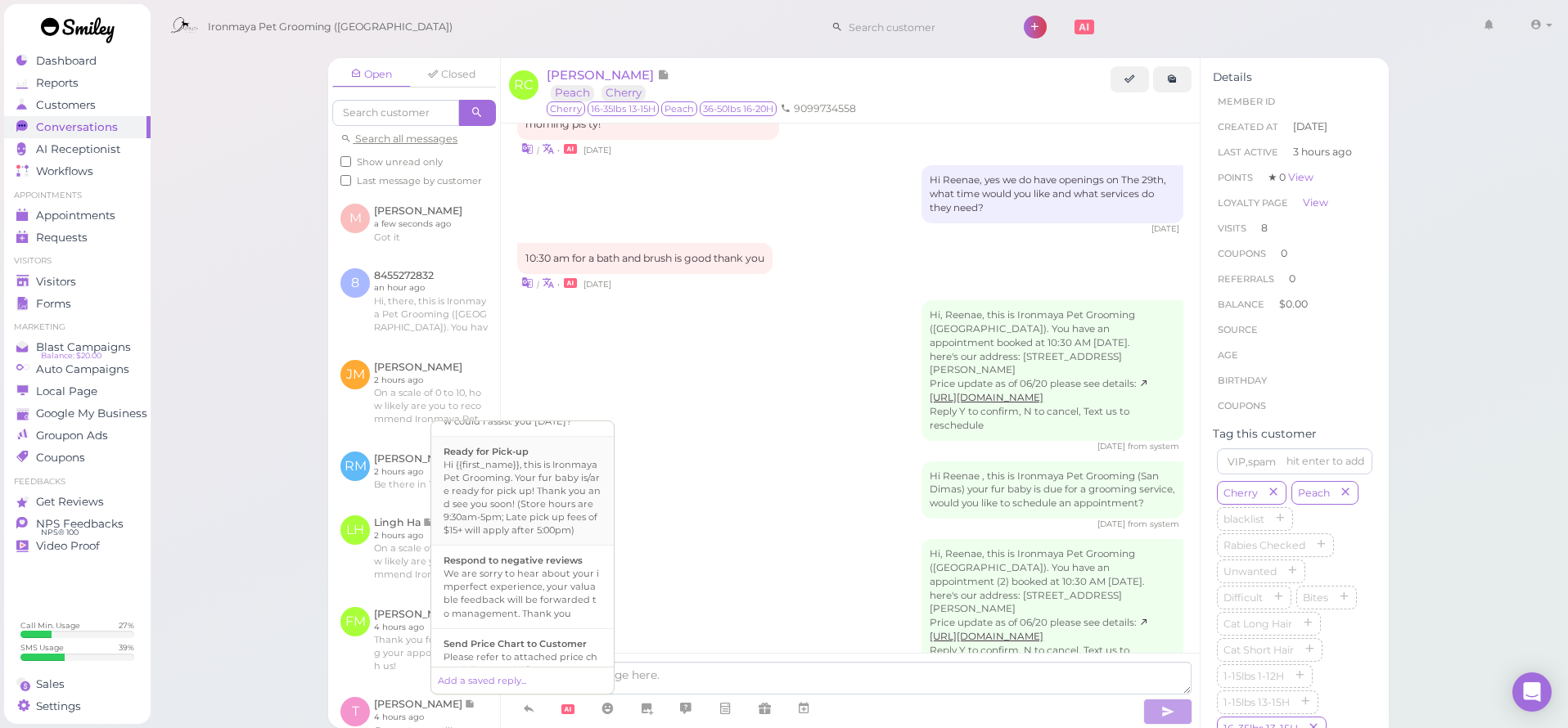
scroll to position [365, 0]
click at [538, 622] on div "Hi {{first_name}}, this is Ironmaya Pet Grooming. Your fur baby is/are ready fo…" at bounding box center [522, 615] width 158 height 79
type textarea "Hi {{first_name}}, this is Ironmaya Pet Grooming. Your fur baby is/are ready fo…"
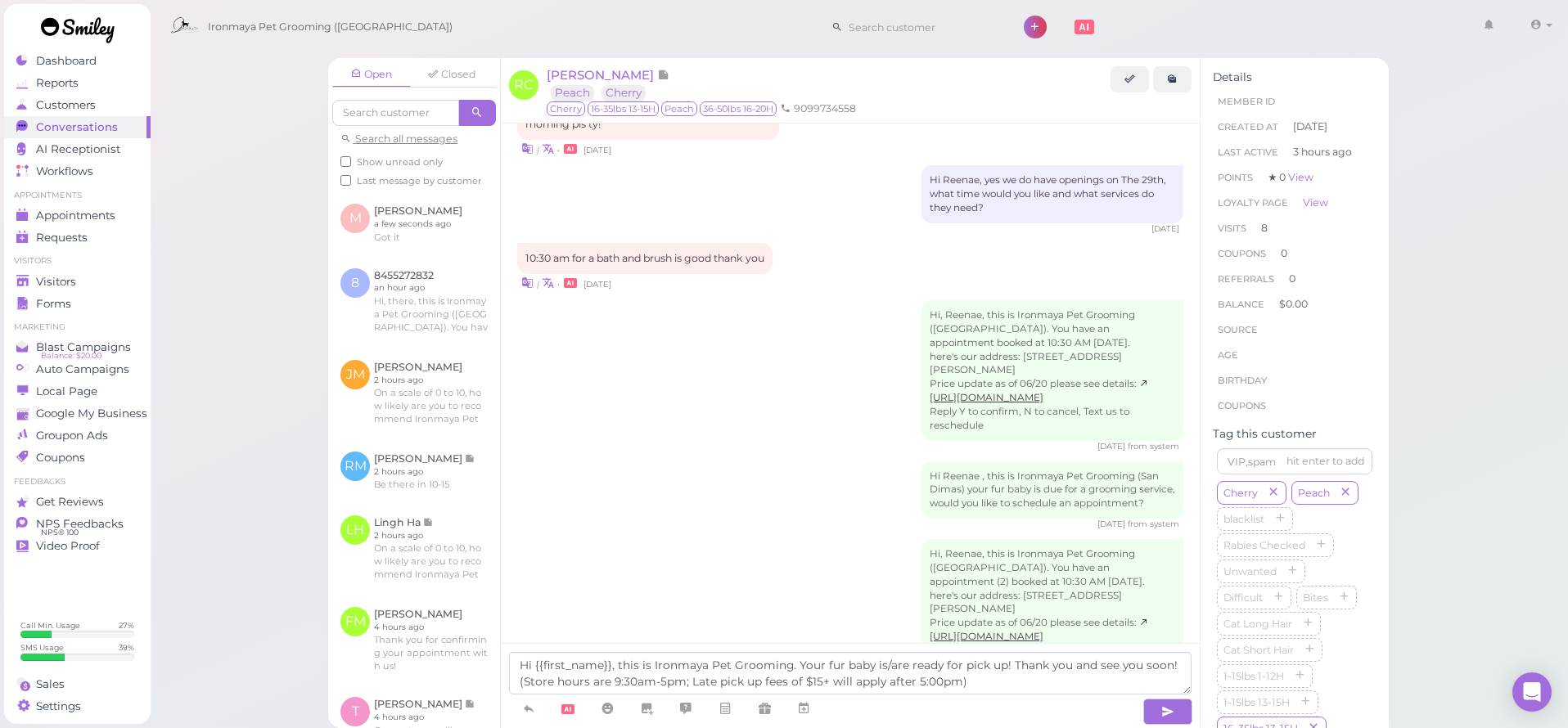
click at [1139, 702] on div at bounding box center [824, 710] width 631 height 31
click at [1147, 710] on button "button" at bounding box center [1168, 712] width 49 height 26
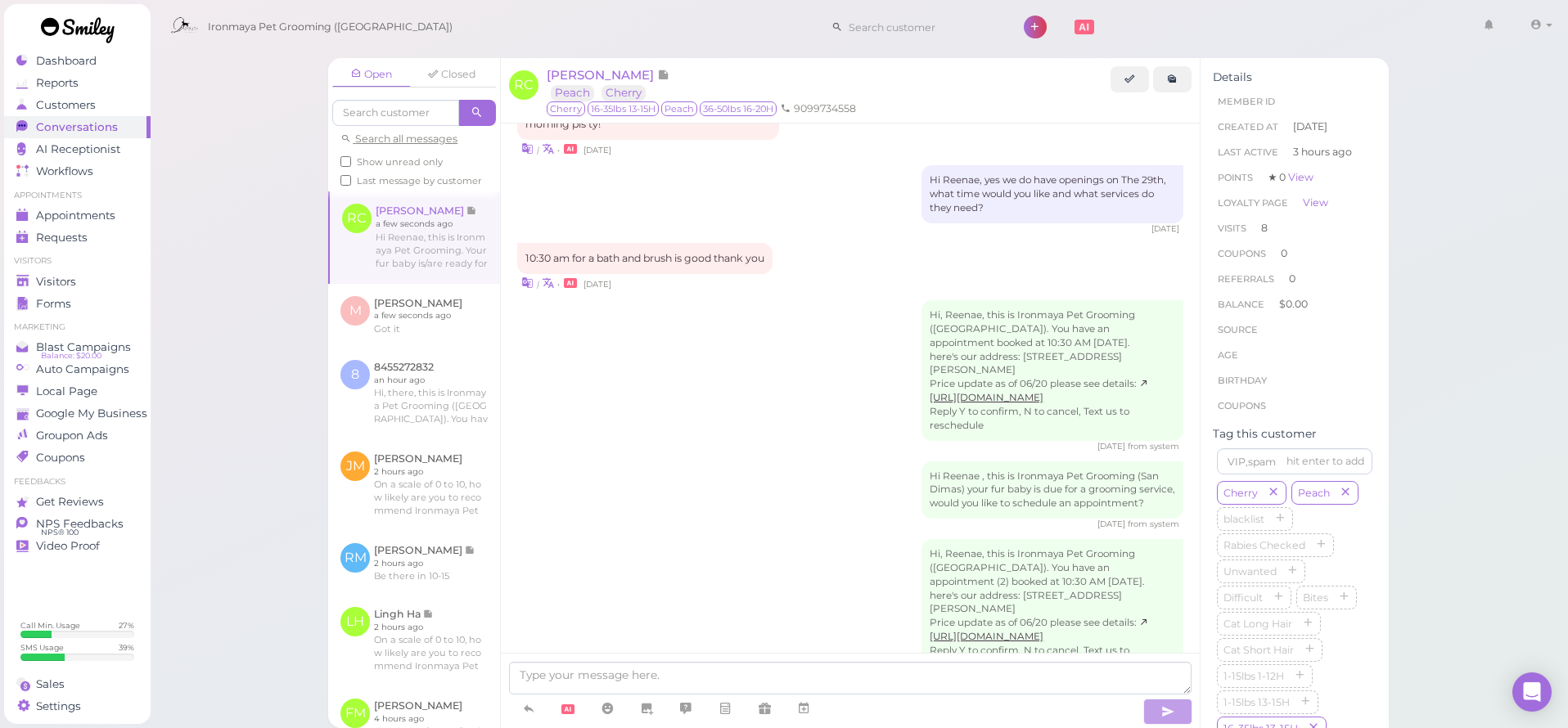
scroll to position [2866, 0]
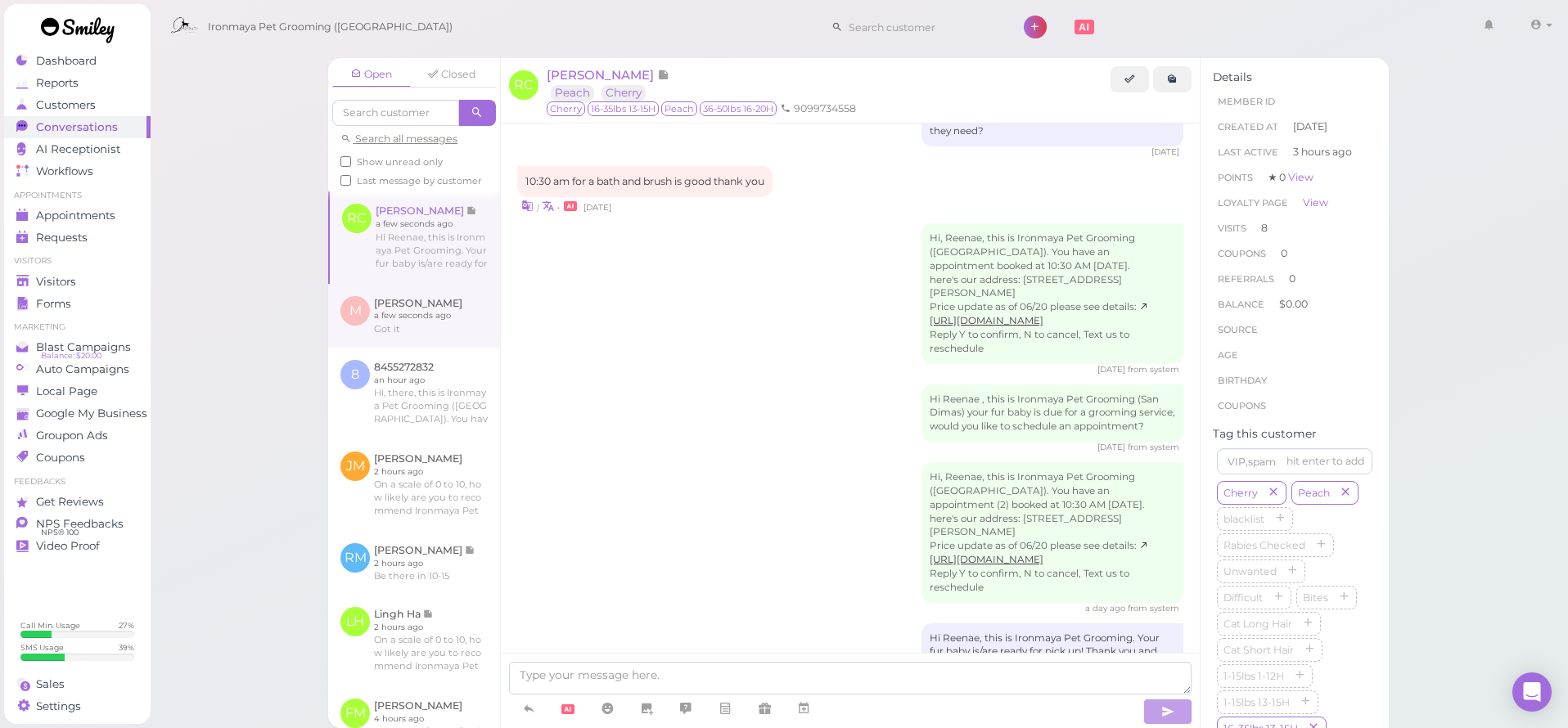
click at [436, 343] on link at bounding box center [414, 315] width 171 height 64
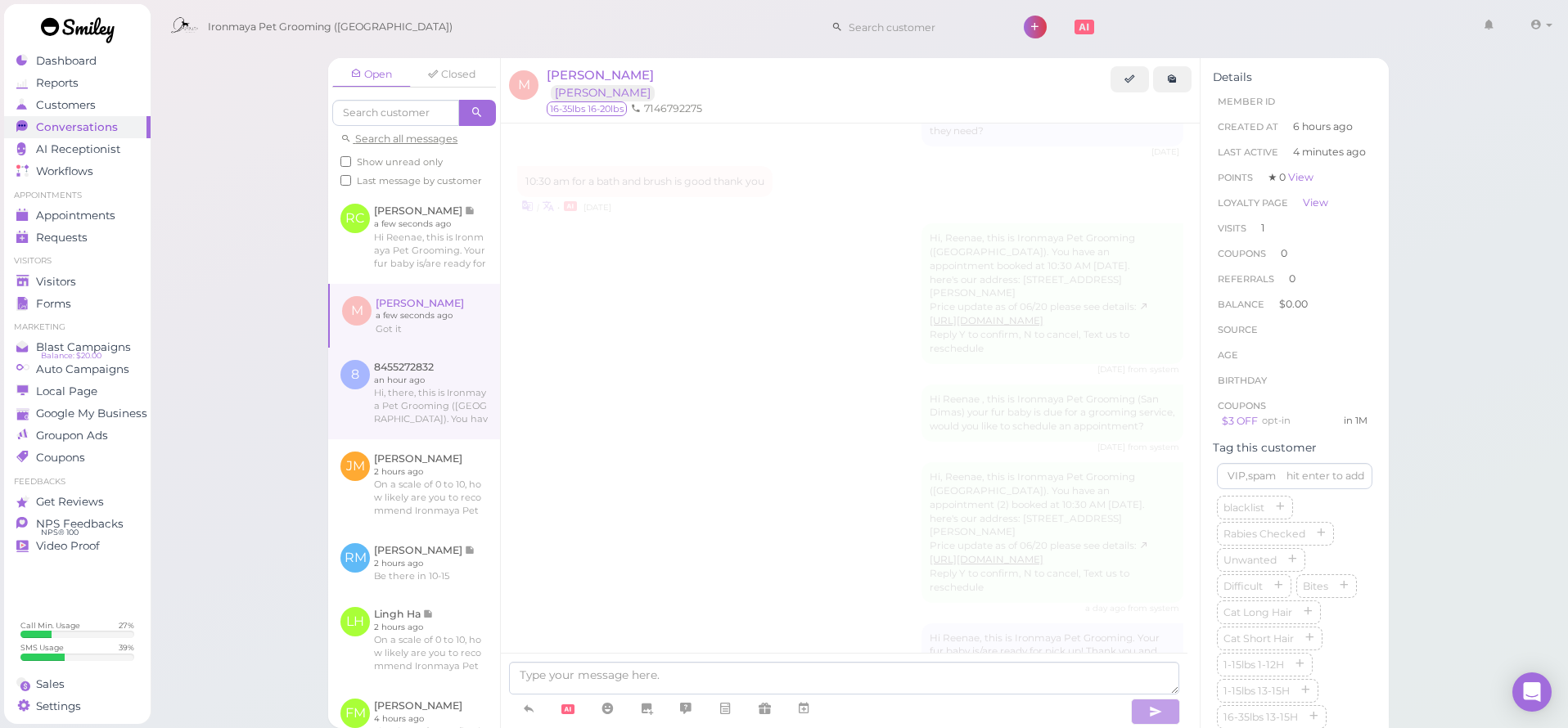
scroll to position [1255, 0]
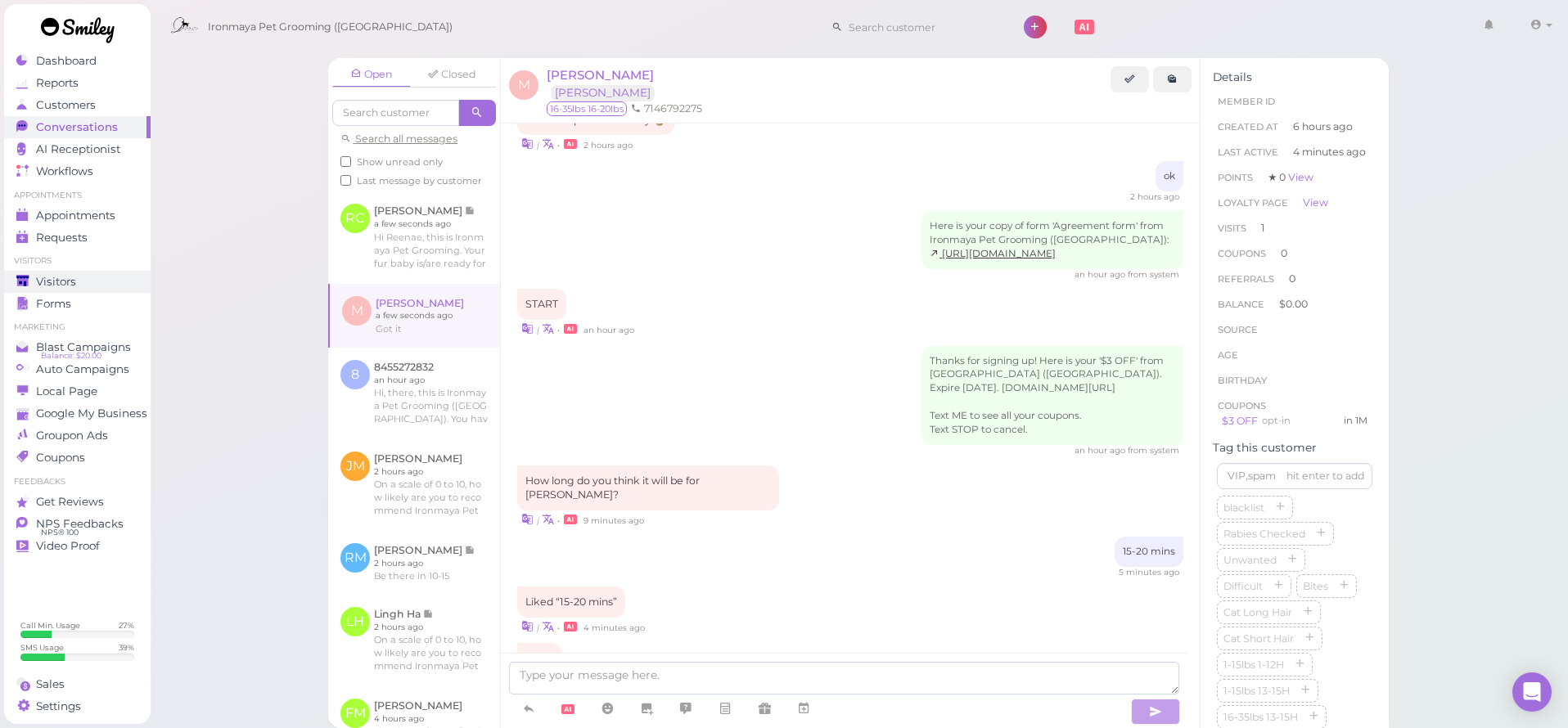
click at [100, 277] on div "Visitors" at bounding box center [75, 282] width 118 height 14
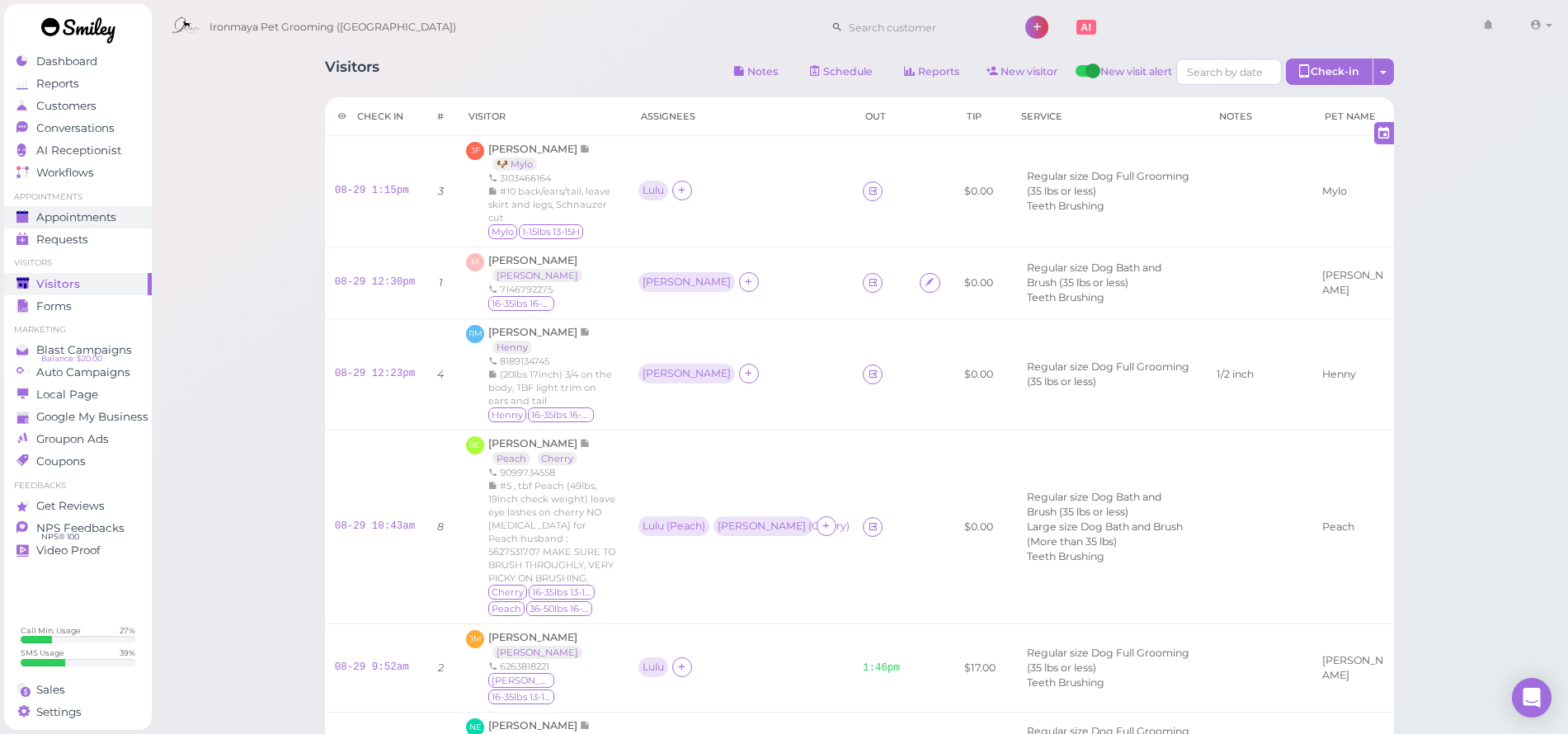
click at [105, 224] on link "Appointments" at bounding box center [77, 217] width 148 height 22
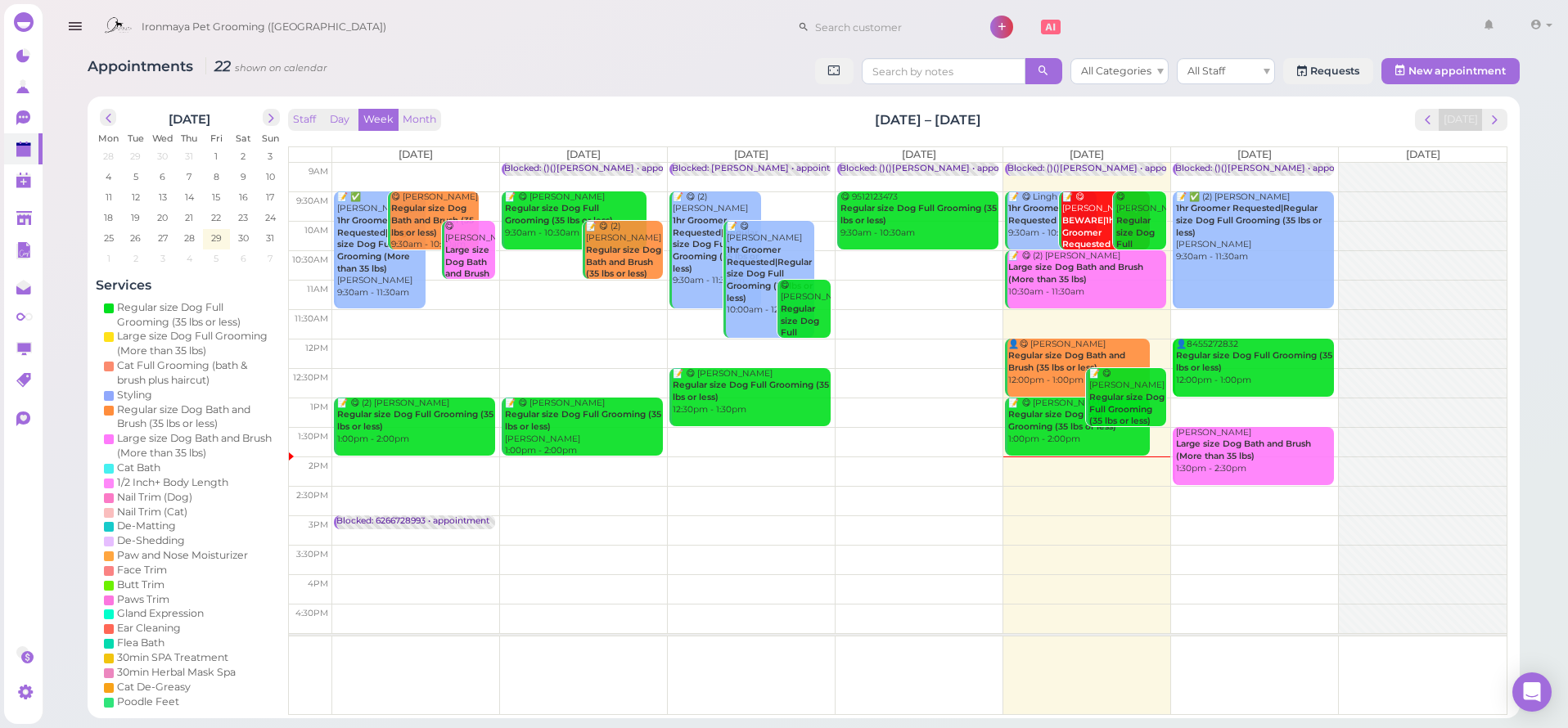
drag, startPoint x: 526, startPoint y: 38, endPoint x: 526, endPoint y: 25, distance: 13.0
click at [526, 38] on div "Ironmaya Pet Grooming ([GEOGRAPHIC_DATA]) 1 Account" at bounding box center [827, 27] width 1463 height 47
click at [81, 17] on icon "button" at bounding box center [75, 26] width 17 height 20
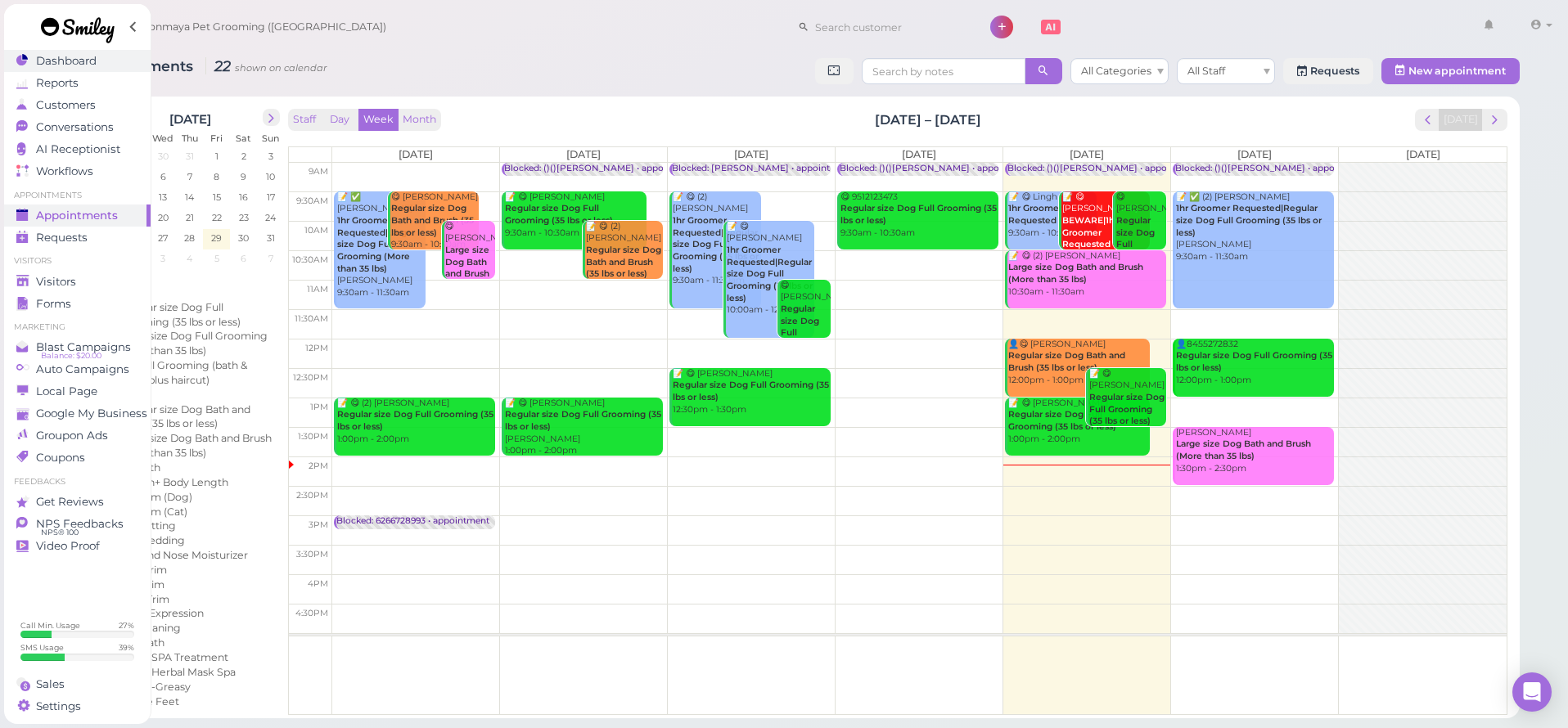
click at [75, 61] on span "Dashboard" at bounding box center [66, 60] width 60 height 14
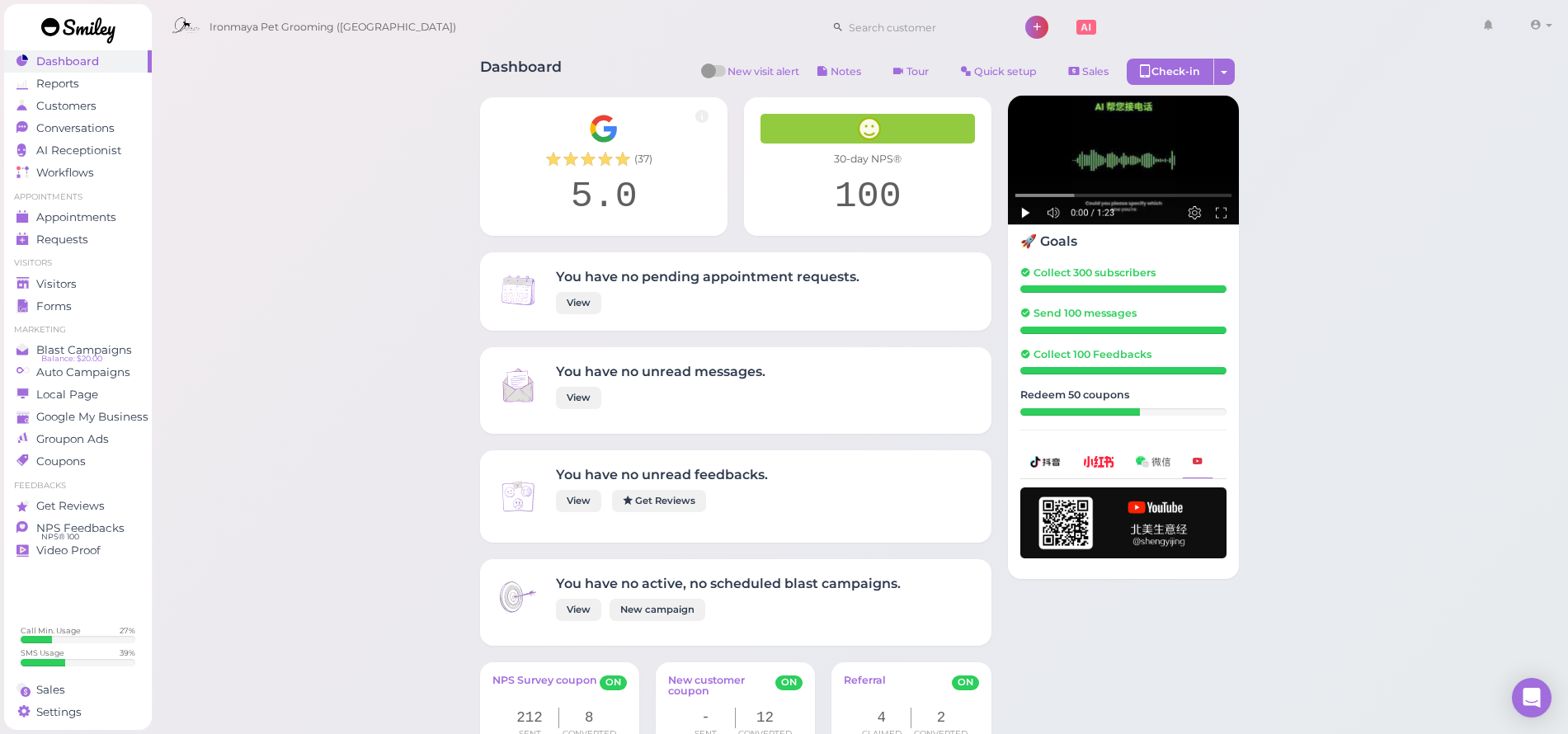
click at [139, 32] on link at bounding box center [78, 32] width 149 height 57
drag, startPoint x: 87, startPoint y: 277, endPoint x: 325, endPoint y: 271, distance: 238.1
click at [87, 277] on div "Visitors" at bounding box center [75, 284] width 119 height 14
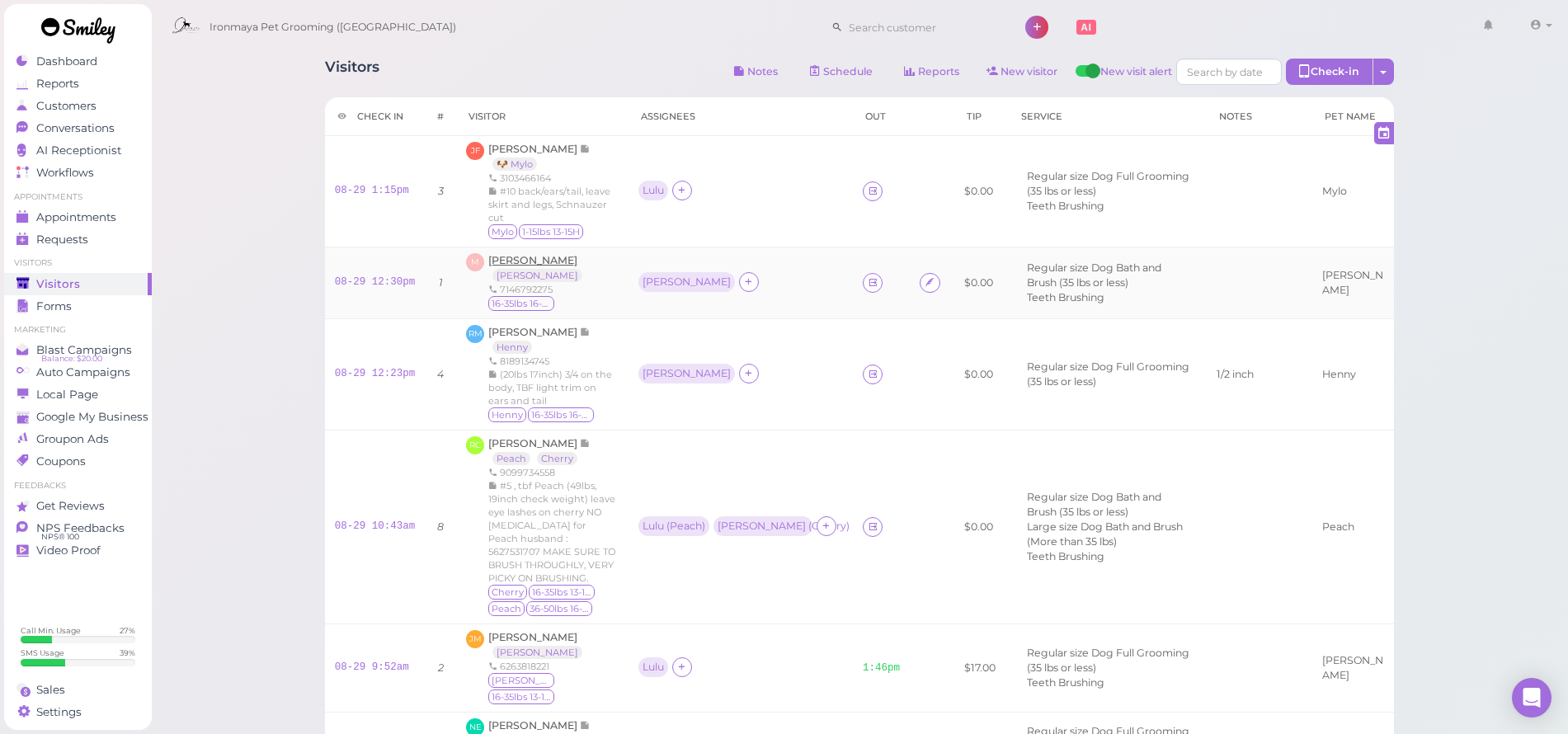
click at [543, 254] on span "[PERSON_NAME]" at bounding box center [533, 260] width 89 height 13
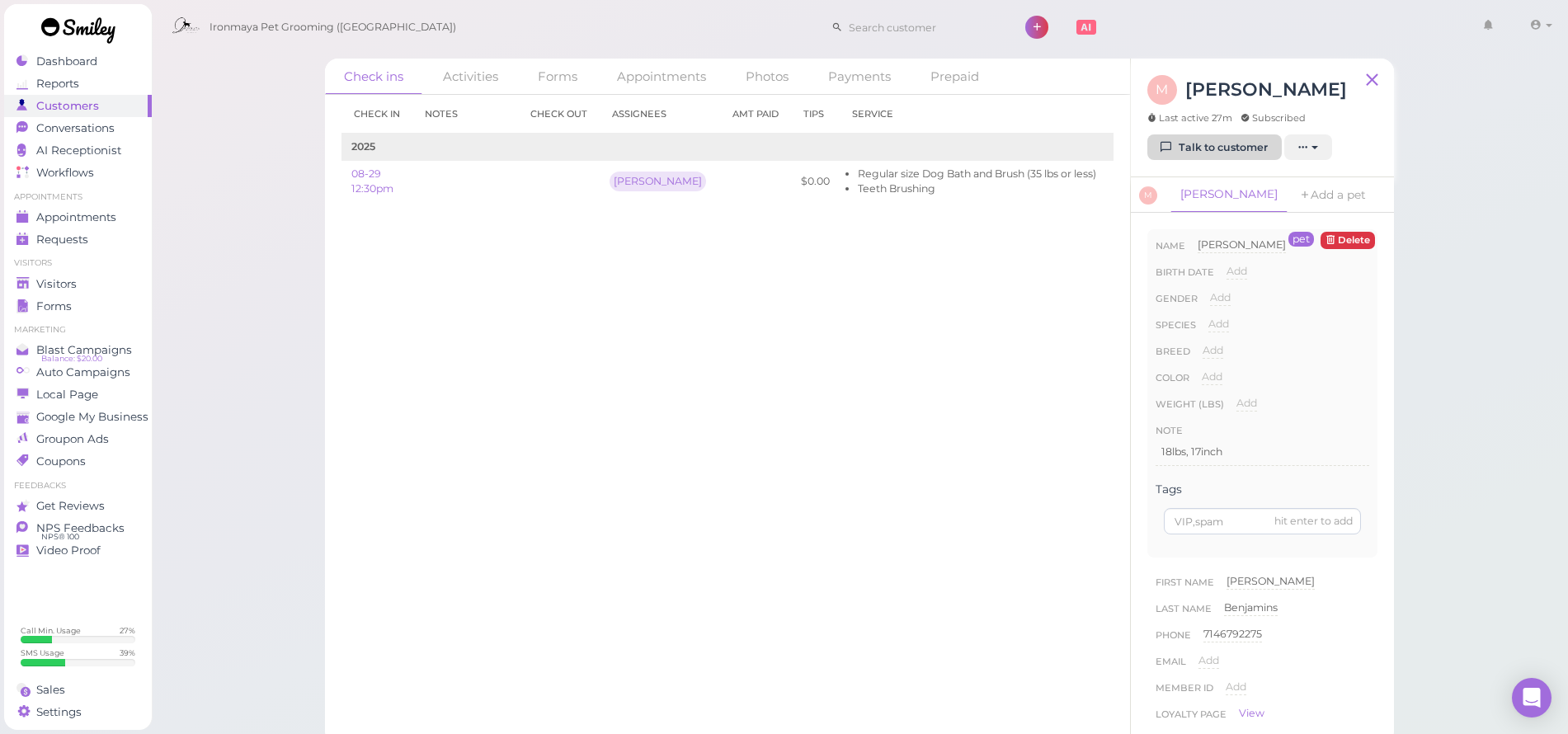
click at [1216, 149] on link "Talk to customer" at bounding box center [1215, 147] width 134 height 26
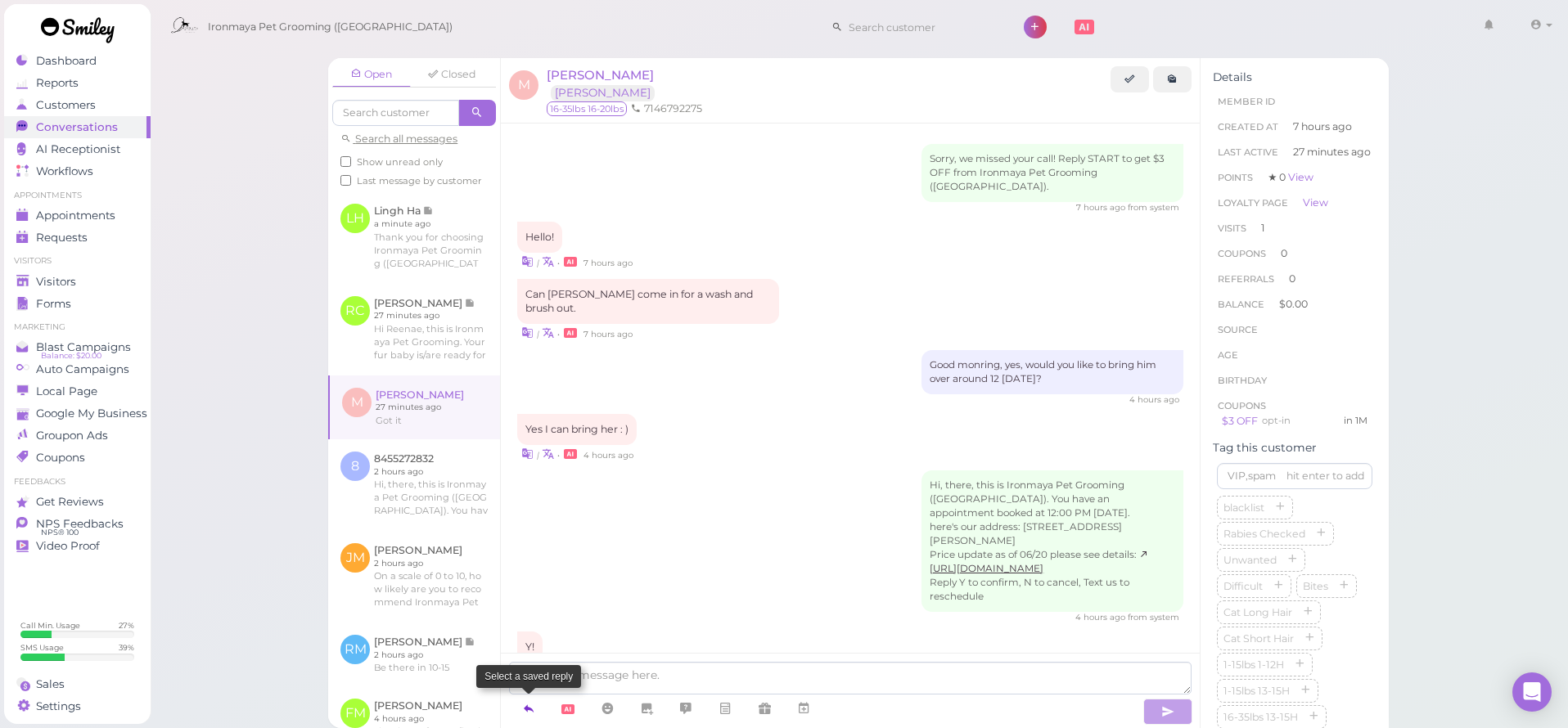
scroll to position [1255, 0]
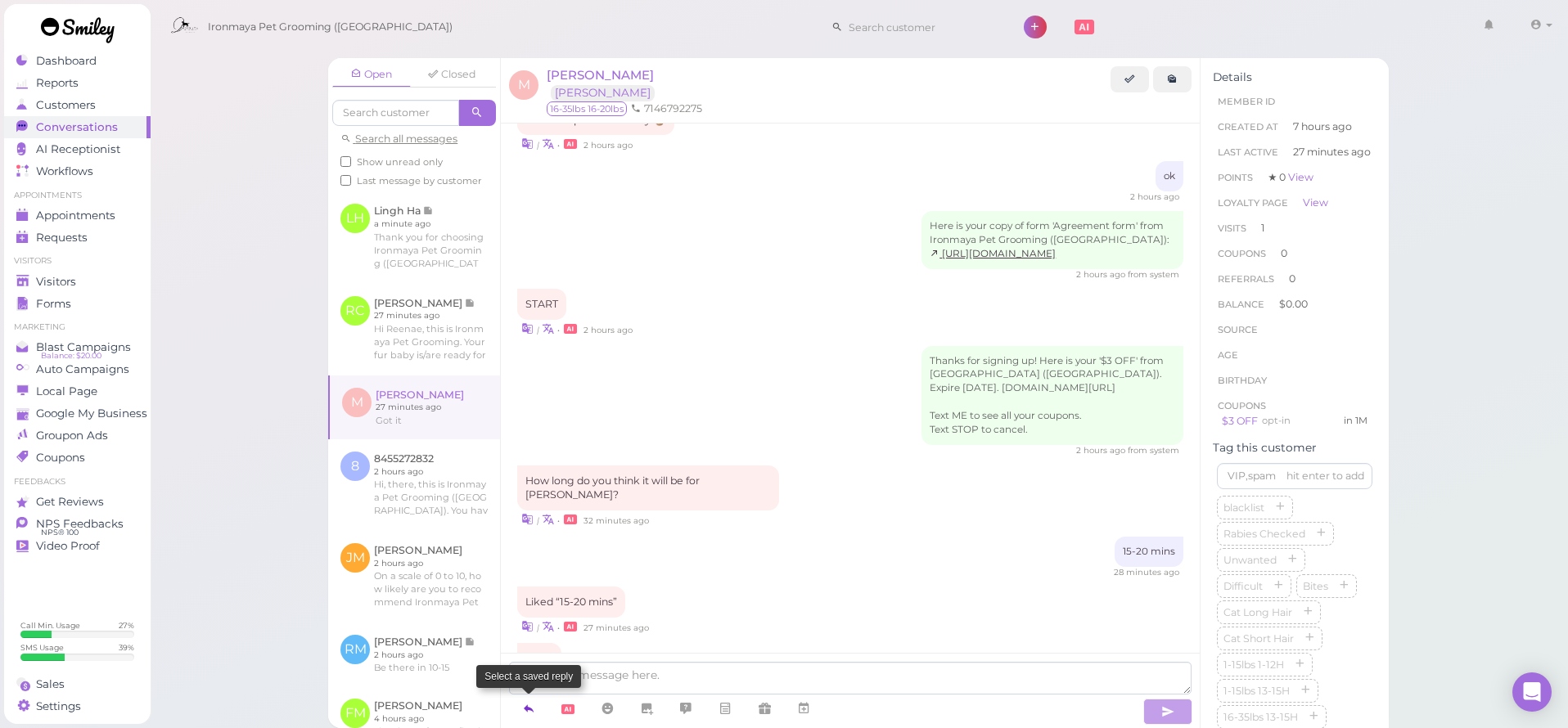
click at [531, 704] on icon at bounding box center [529, 708] width 13 height 16
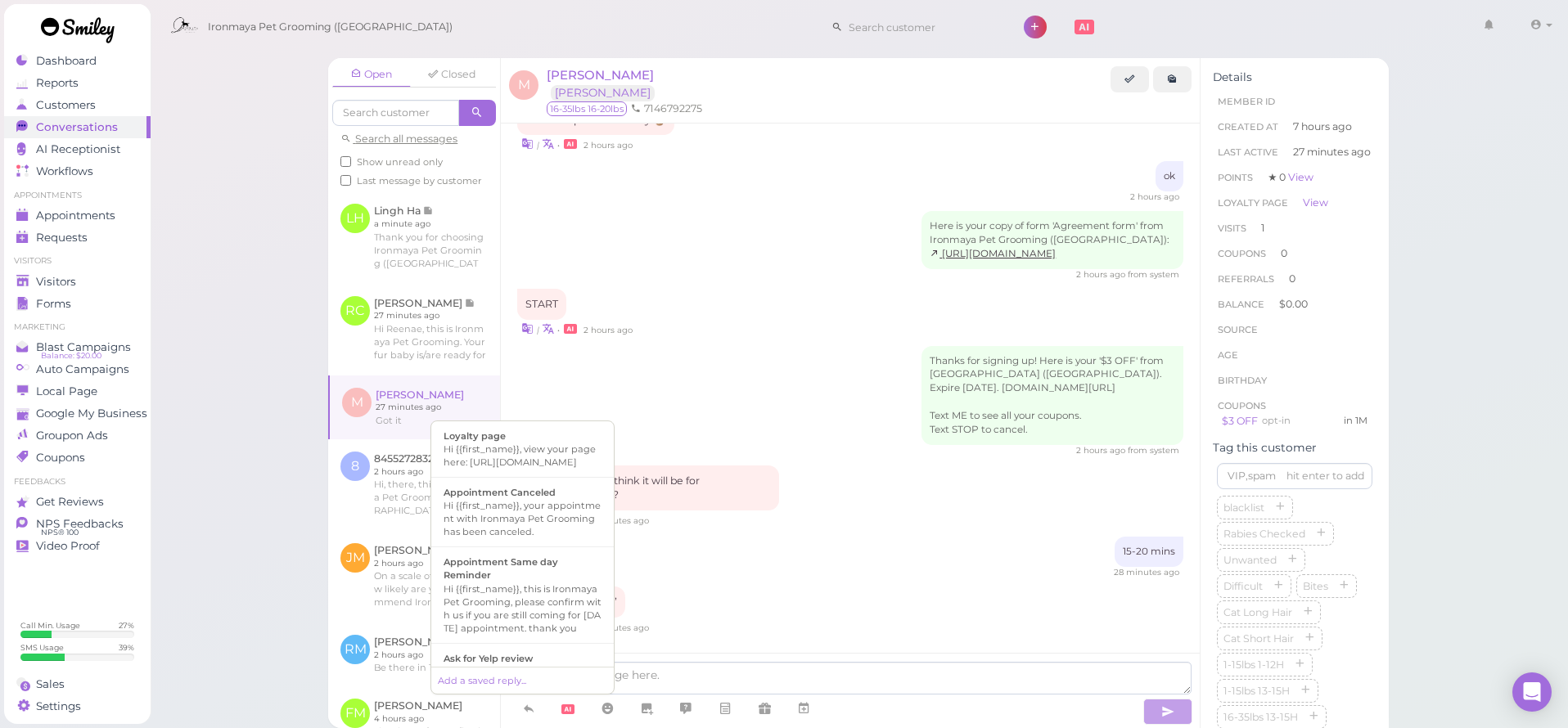
scroll to position [316, 0]
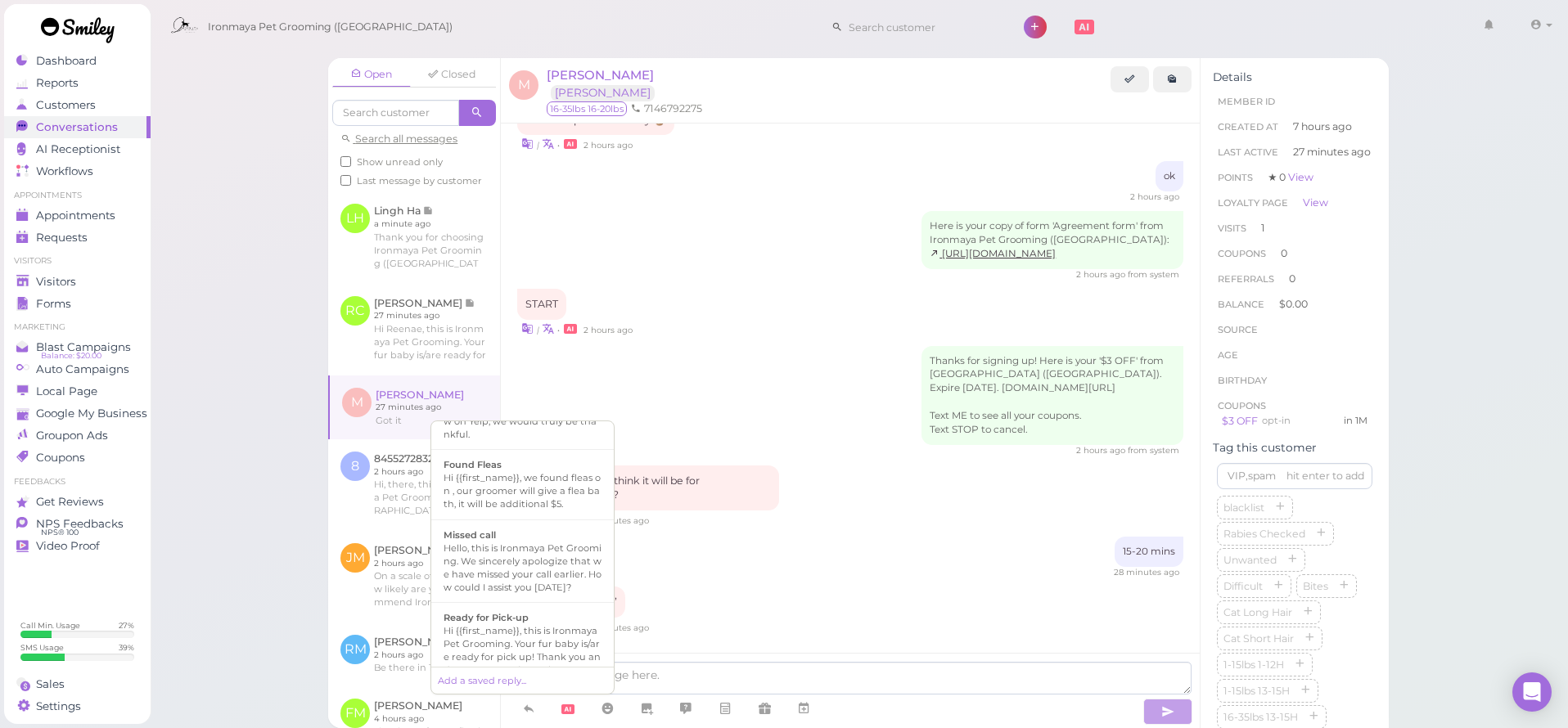
click at [541, 661] on div "Hi {{first_name}}, this is Ironmaya Pet Grooming. Your fur baby is/are ready fo…" at bounding box center [522, 664] width 158 height 79
type textarea "Hi {{first_name}}, this is Ironmaya Pet Grooming. Your fur baby is/are ready fo…"
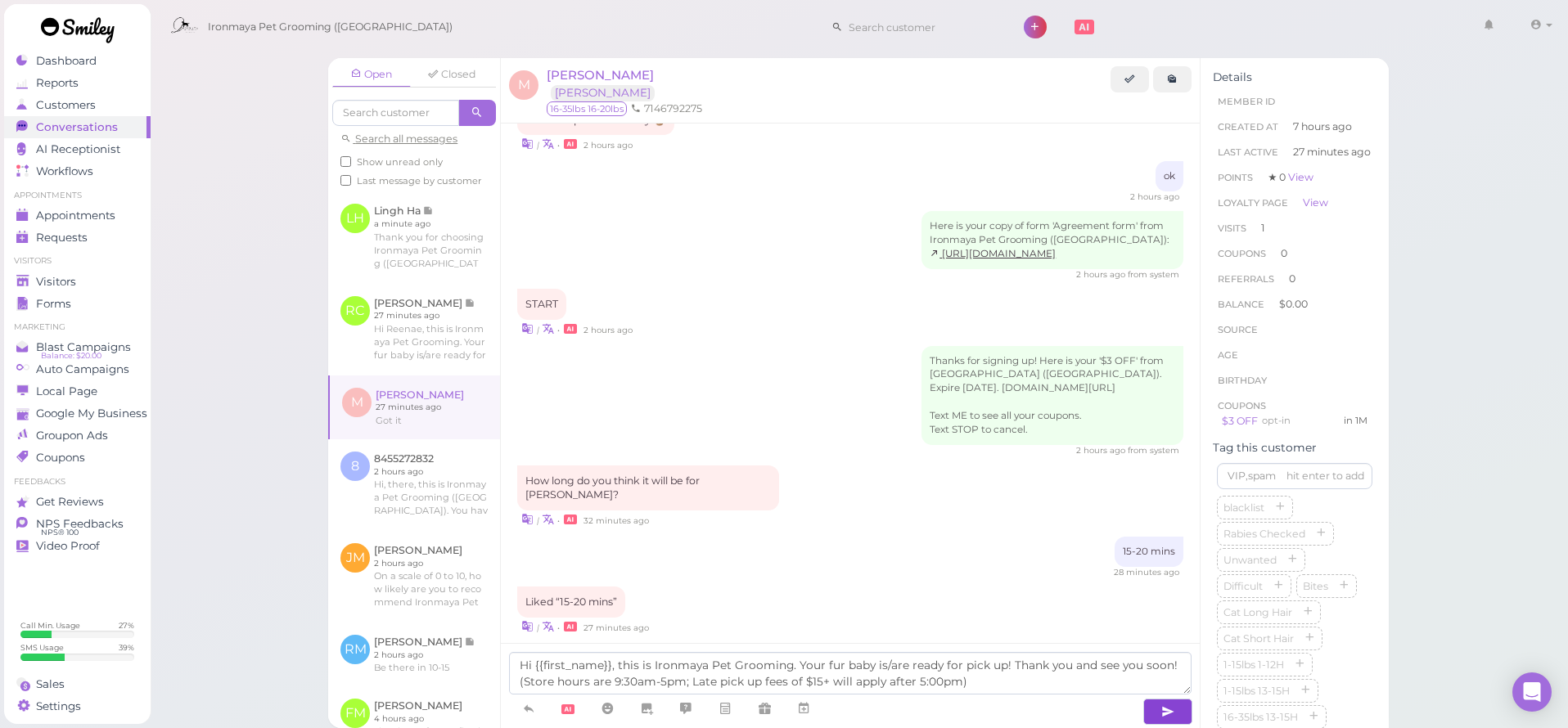
click at [1167, 719] on icon "button" at bounding box center [1168, 712] width 13 height 16
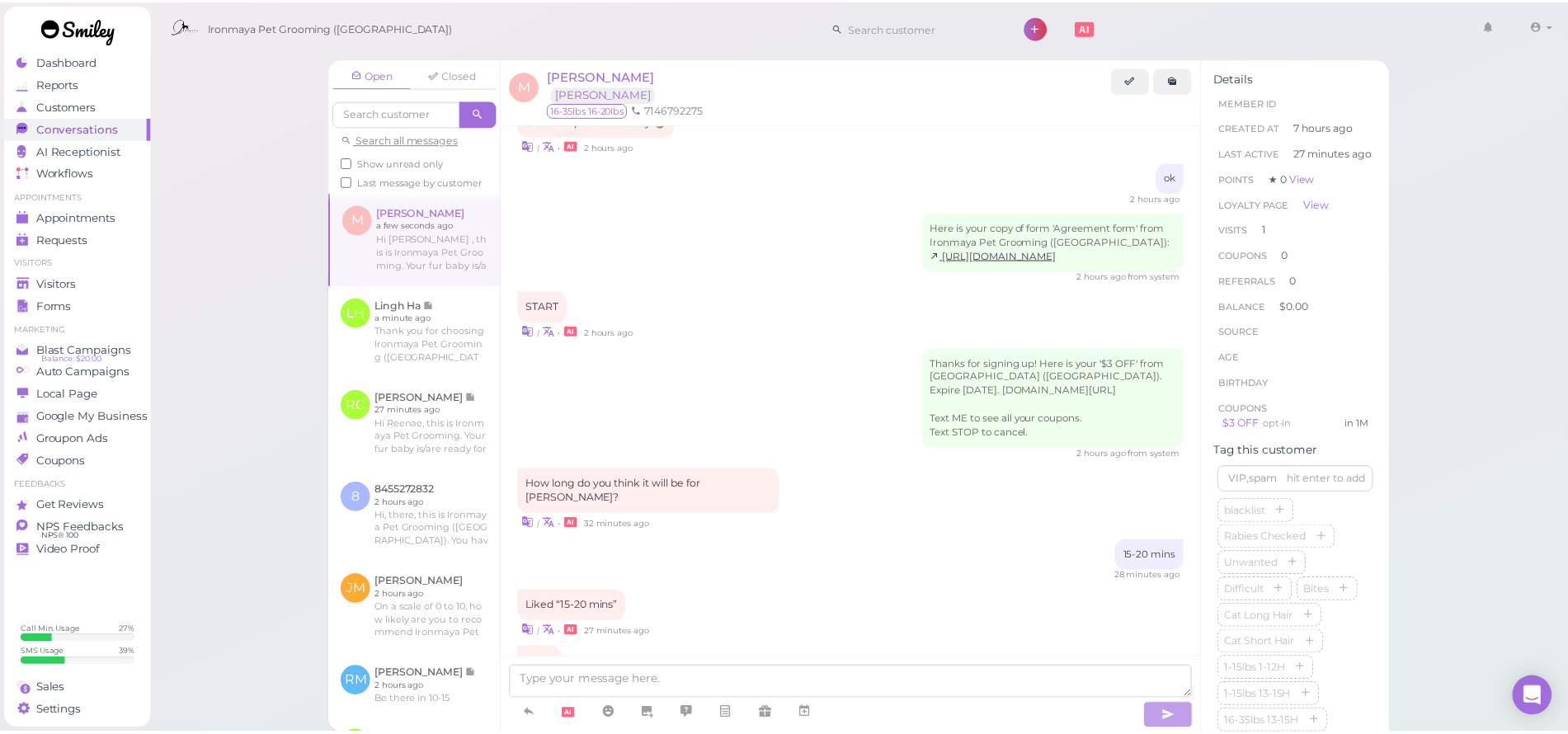
scroll to position [1342, 0]
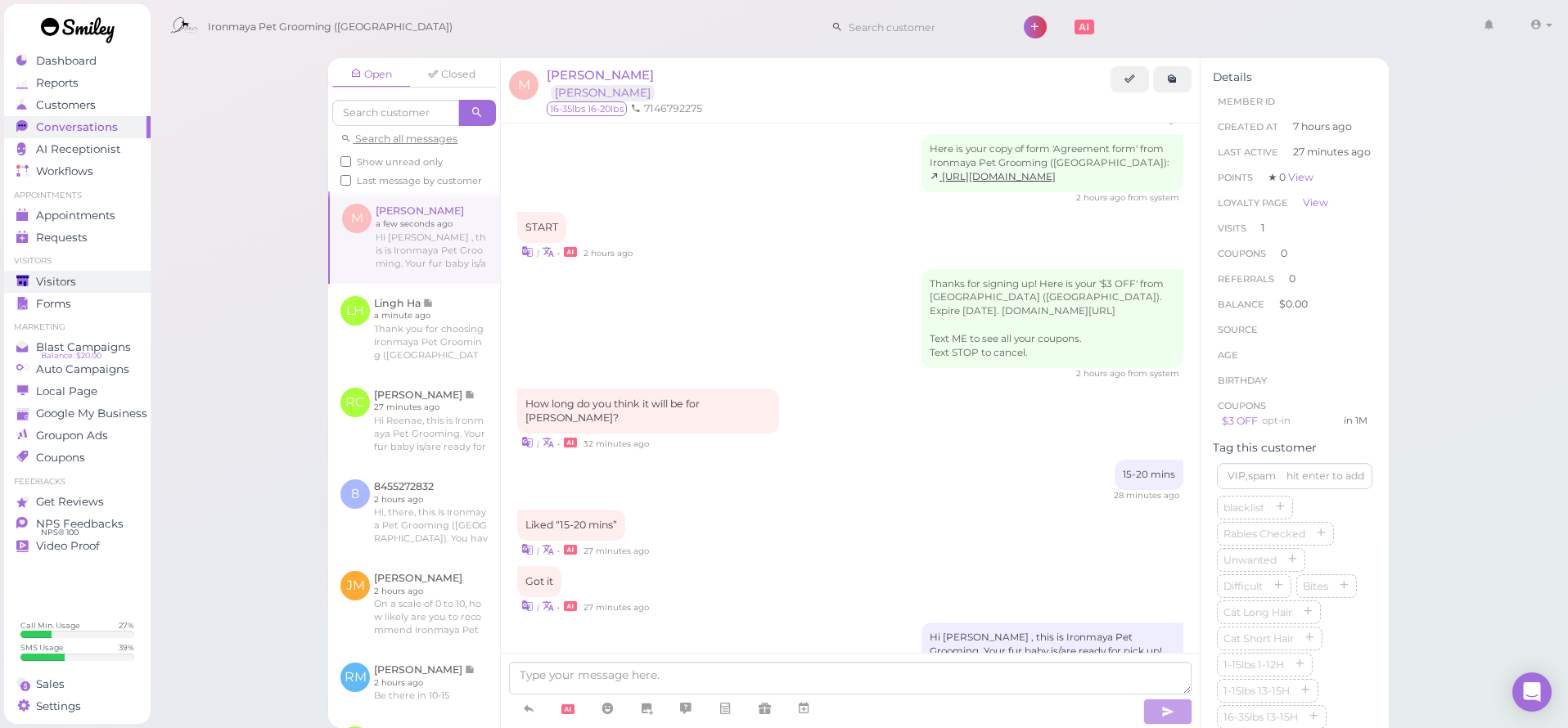
click at [83, 276] on div "Visitors" at bounding box center [75, 282] width 118 height 14
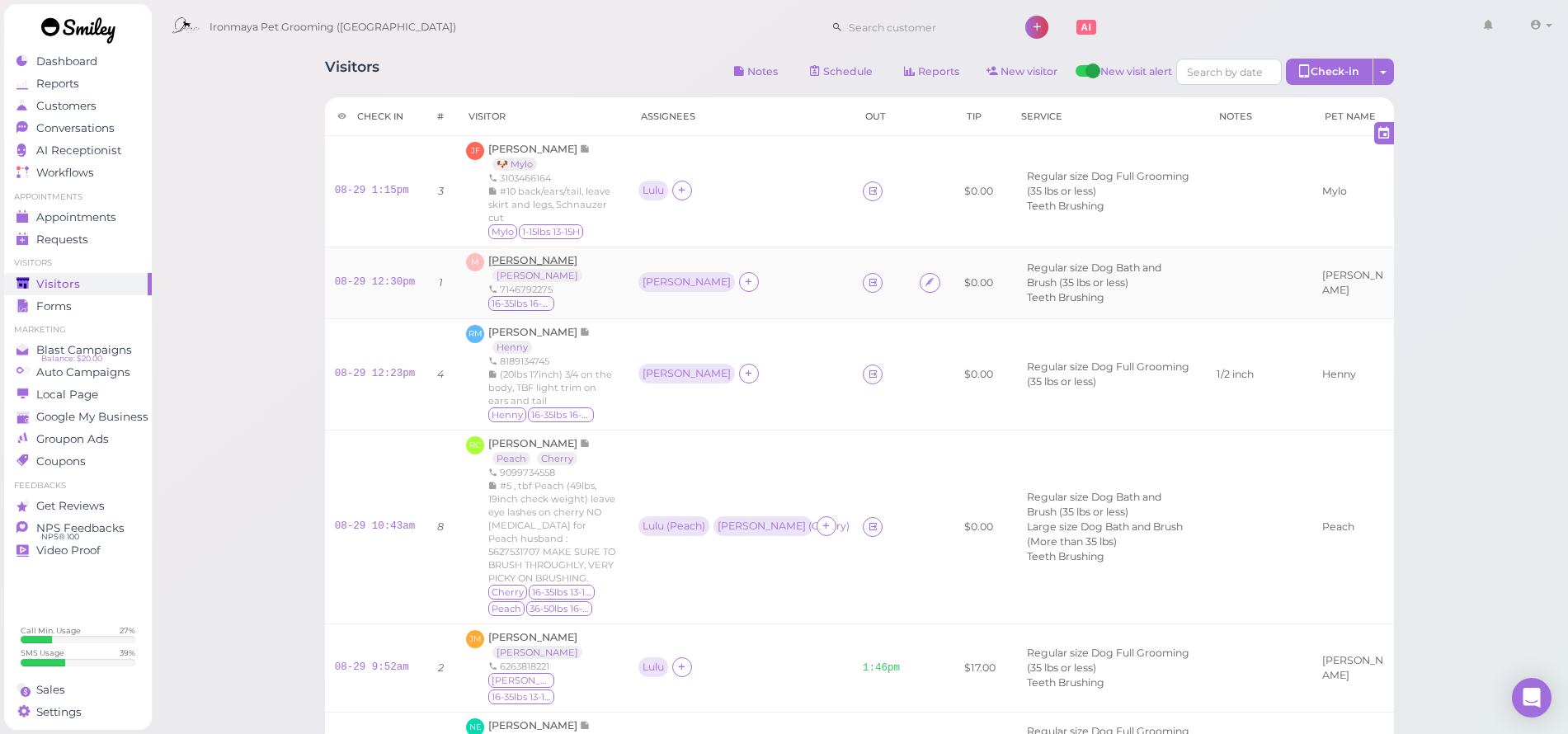
click at [549, 254] on span "[PERSON_NAME]" at bounding box center [533, 260] width 89 height 13
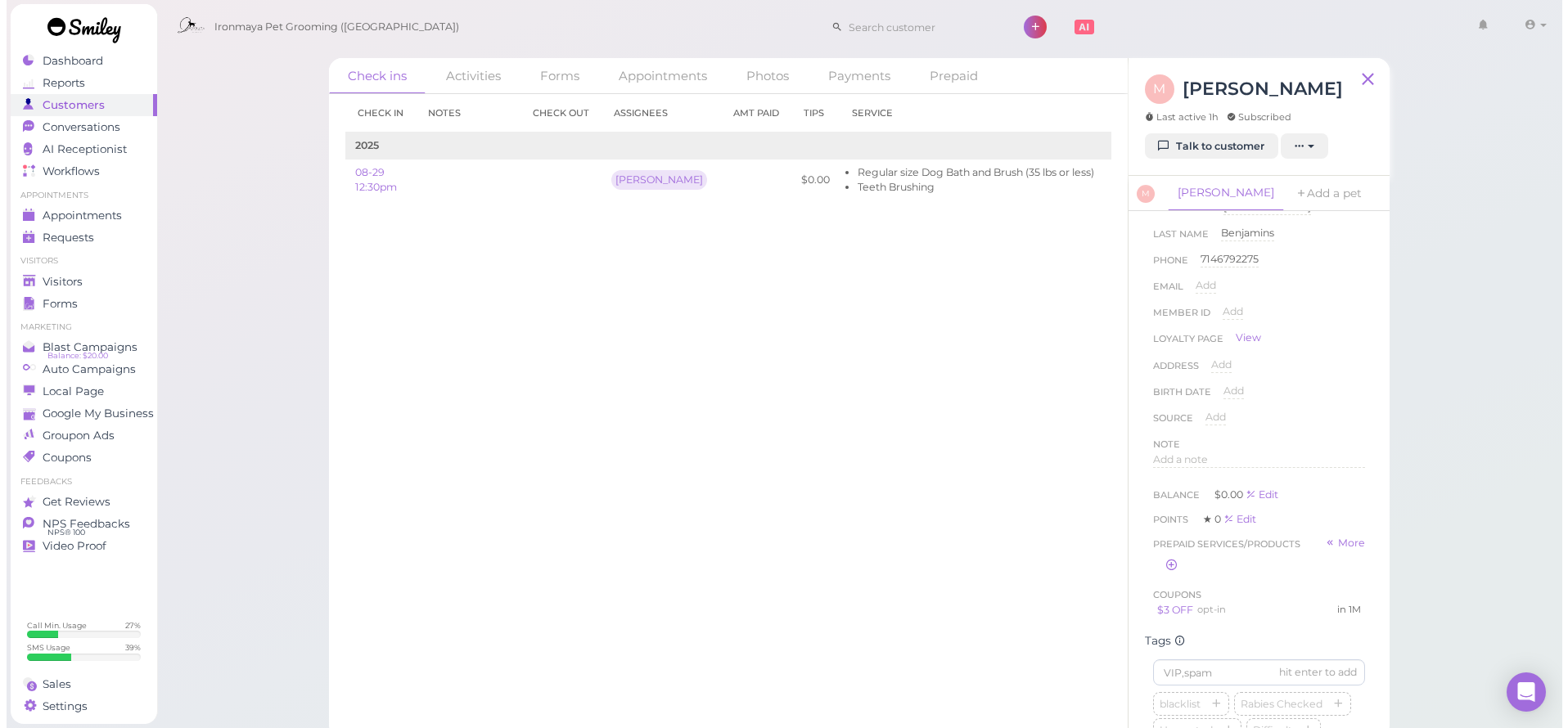
scroll to position [379, 0]
click at [1175, 606] on link "$3 OFF" at bounding box center [1169, 600] width 36 height 12
click at [102, 279] on div "Visitors" at bounding box center [75, 282] width 118 height 14
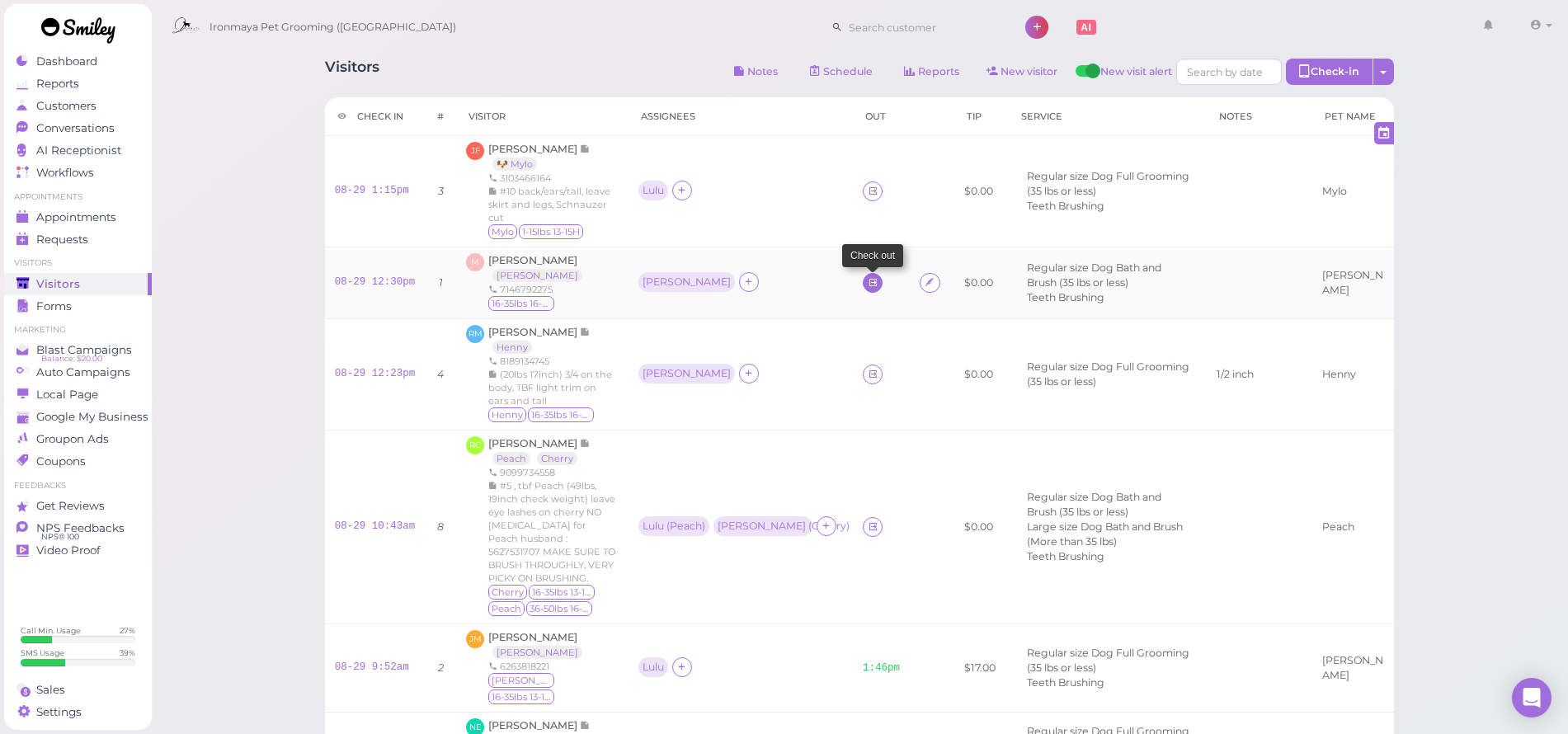
click at [868, 276] on icon at bounding box center [873, 282] width 11 height 13
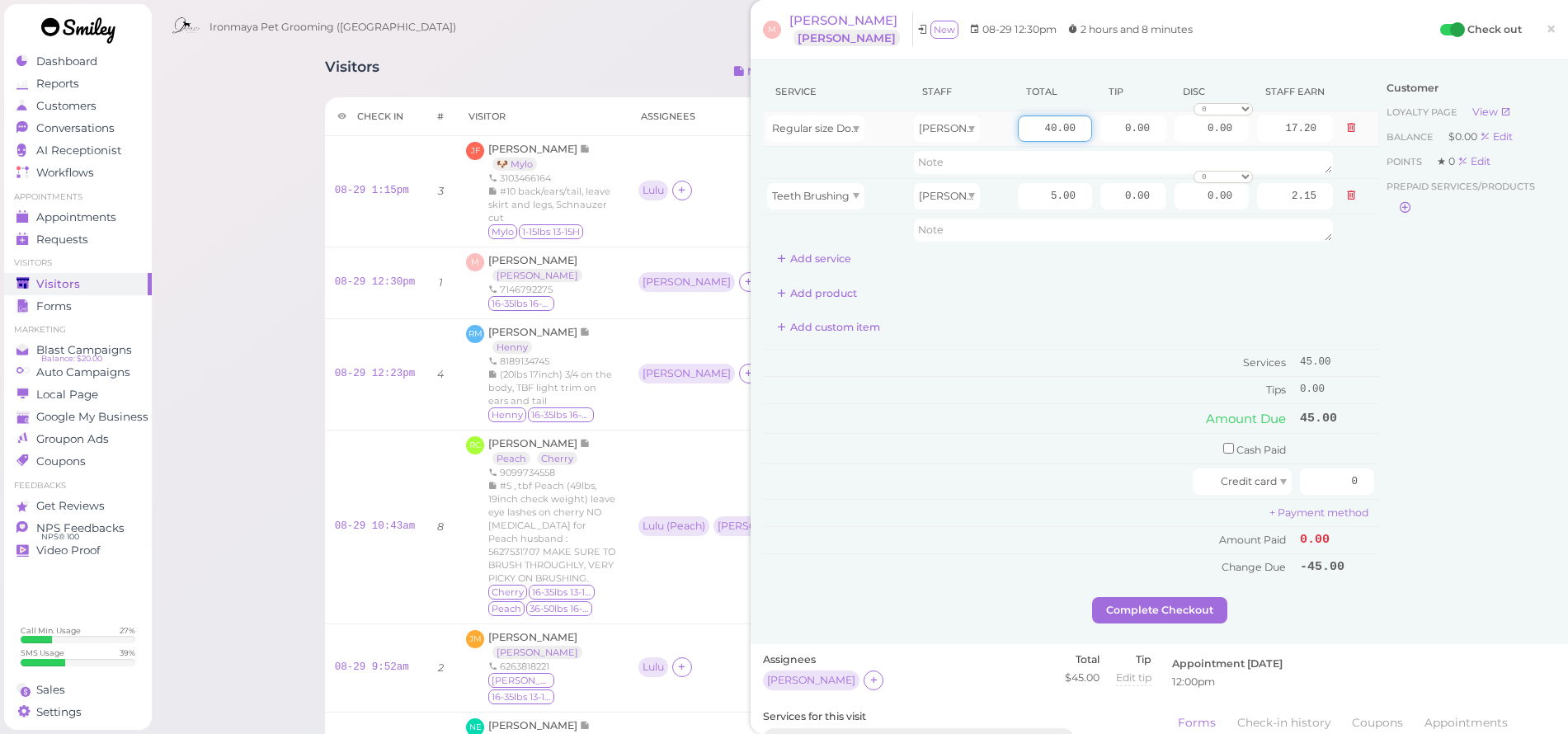
click at [1022, 126] on input "40.00" at bounding box center [1054, 128] width 74 height 26
drag, startPoint x: 1022, startPoint y: 126, endPoint x: 1086, endPoint y: 139, distance: 65.3
click at [1086, 139] on tr "Regular size Dog Bath and Brush (35 lbs or less) [PERSON_NAME] 40.00 0.00 0.00 …" at bounding box center [1070, 128] width 615 height 36
type input "65"
type input "27.95"
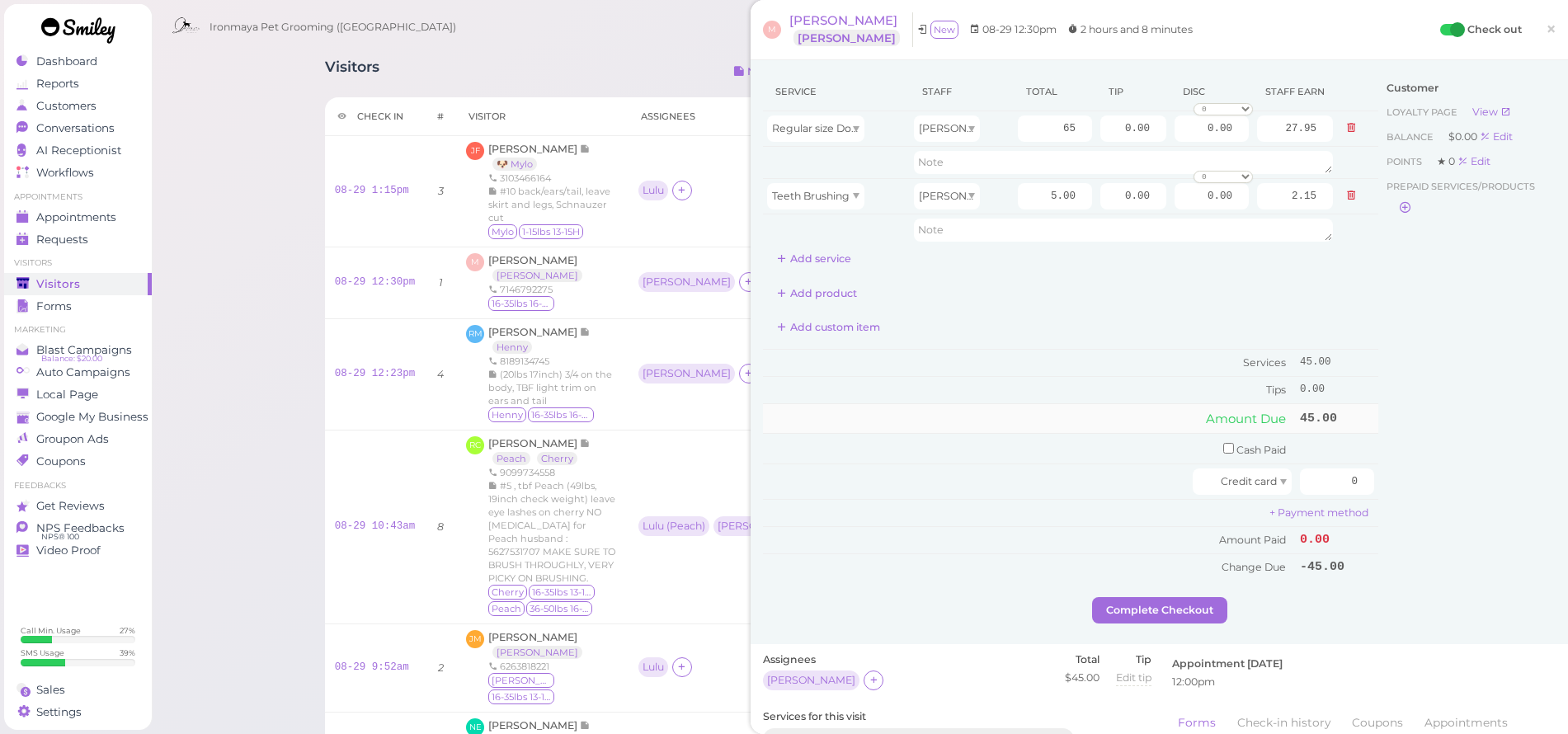
click at [1077, 404] on td "Amount Due" at bounding box center [1029, 418] width 533 height 30
drag, startPoint x: 1176, startPoint y: 130, endPoint x: 1266, endPoint y: 132, distance: 90.0
click at [1264, 130] on tr "Regular size Dog Bath and Brush (35 lbs or less) [PERSON_NAME] 65 0.00 0.00 0 1…" at bounding box center [1070, 128] width 615 height 36
type input "3.00"
click at [1238, 286] on div "Add product" at bounding box center [1070, 294] width 615 height 26
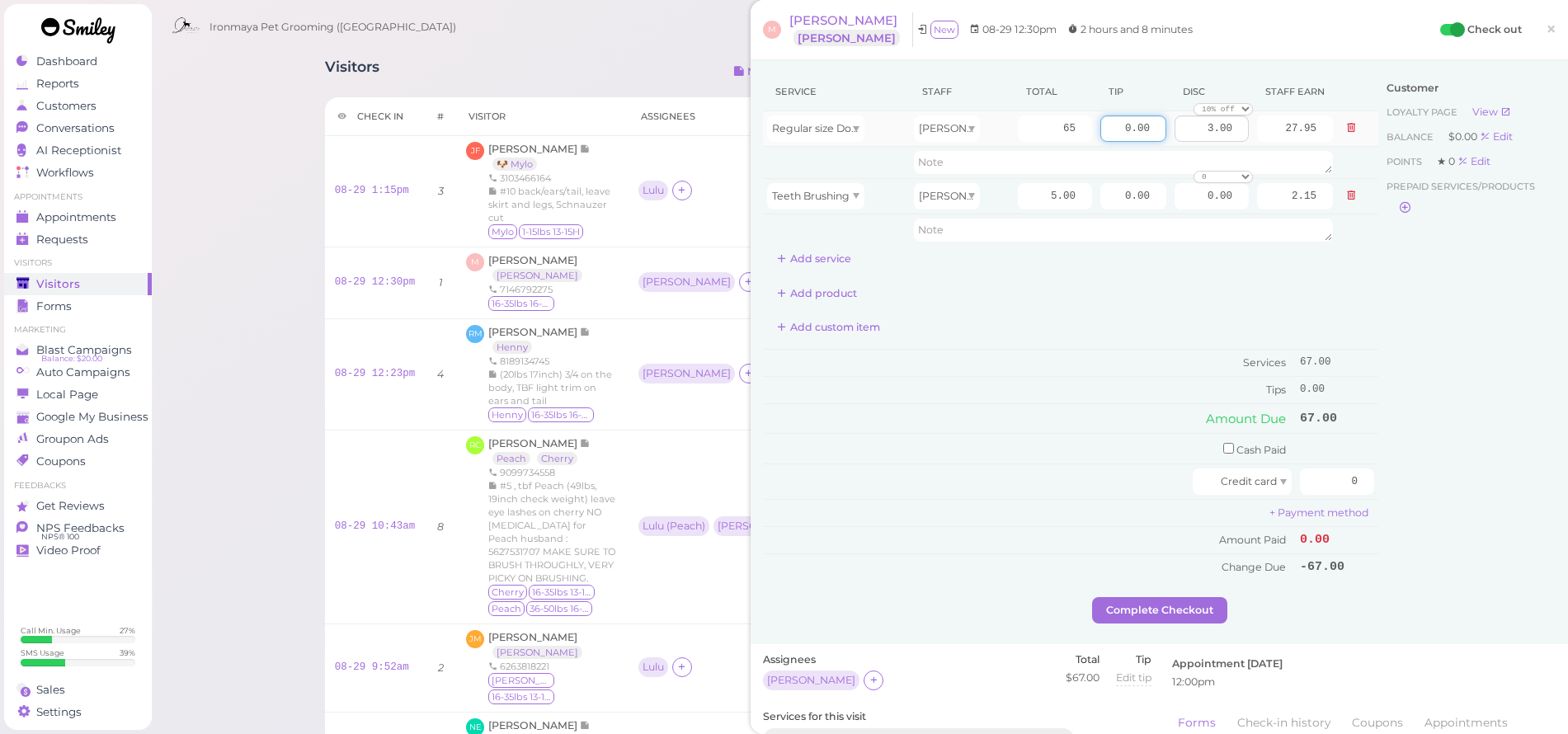
drag, startPoint x: 1113, startPoint y: 132, endPoint x: 1188, endPoint y: 132, distance: 75.0
click at [1188, 132] on tr "Regular size Dog Bath and Brush (35 lbs or less) [PERSON_NAME] 65 0.00 3.00 0 1…" at bounding box center [1070, 128] width 615 height 36
type input "6.7"
click at [1379, 287] on div "Customer Loyalty page View Balance $0.00 Edit Points ★ 0 Edit Prepaid services/…" at bounding box center [1468, 334] width 178 height 524
drag, startPoint x: 1328, startPoint y: 476, endPoint x: 1362, endPoint y: 485, distance: 35.2
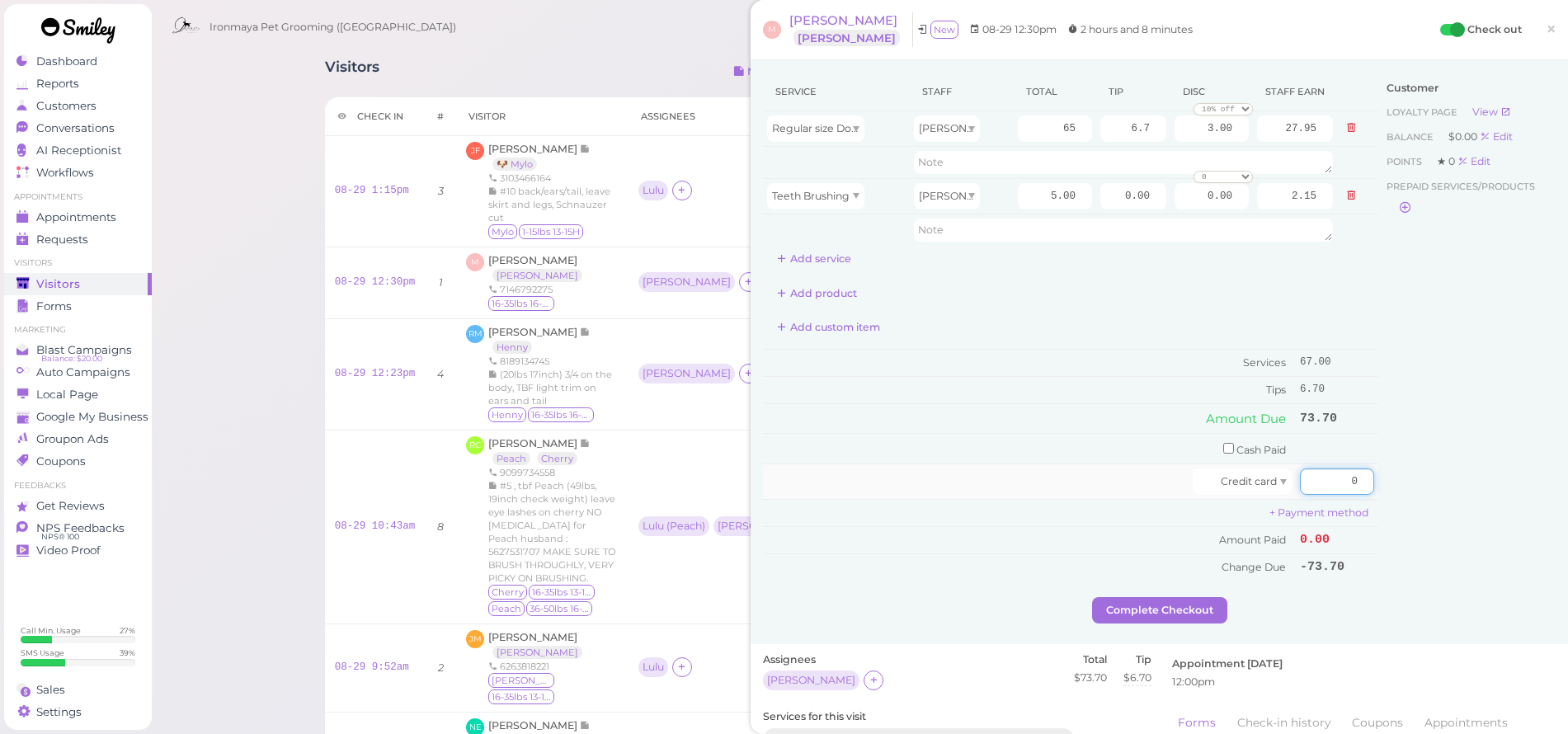
click at [1362, 485] on td "0" at bounding box center [1336, 482] width 82 height 36
type input "73.7"
click at [1465, 490] on div "Customer Loyalty page View Balance $0.00 Edit Points ★ 0 Edit Prepaid services/…" at bounding box center [1468, 334] width 178 height 524
click at [1136, 604] on button "Complete Checkout" at bounding box center [1160, 610] width 135 height 26
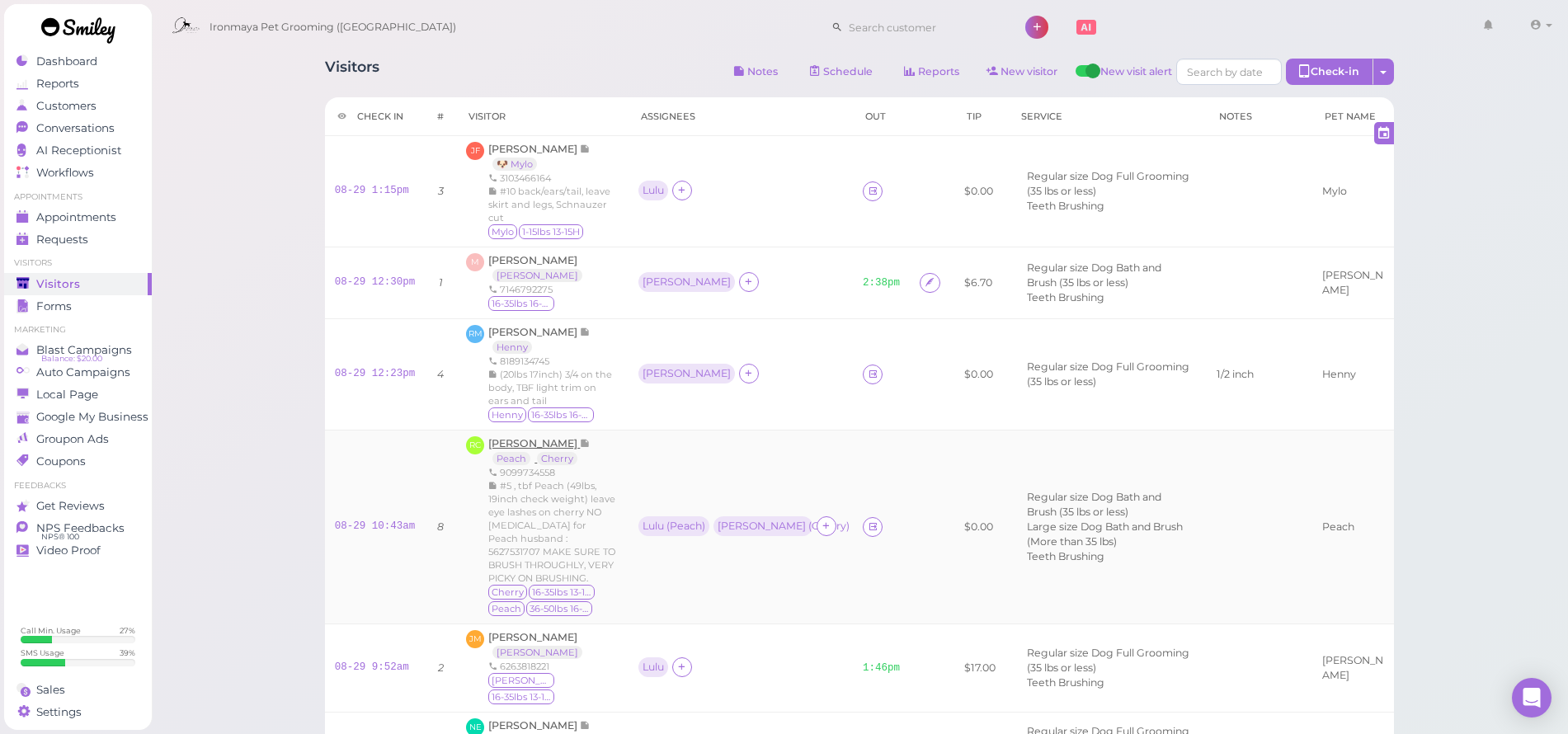
click at [548, 438] on span "[PERSON_NAME]" at bounding box center [534, 443] width 92 height 13
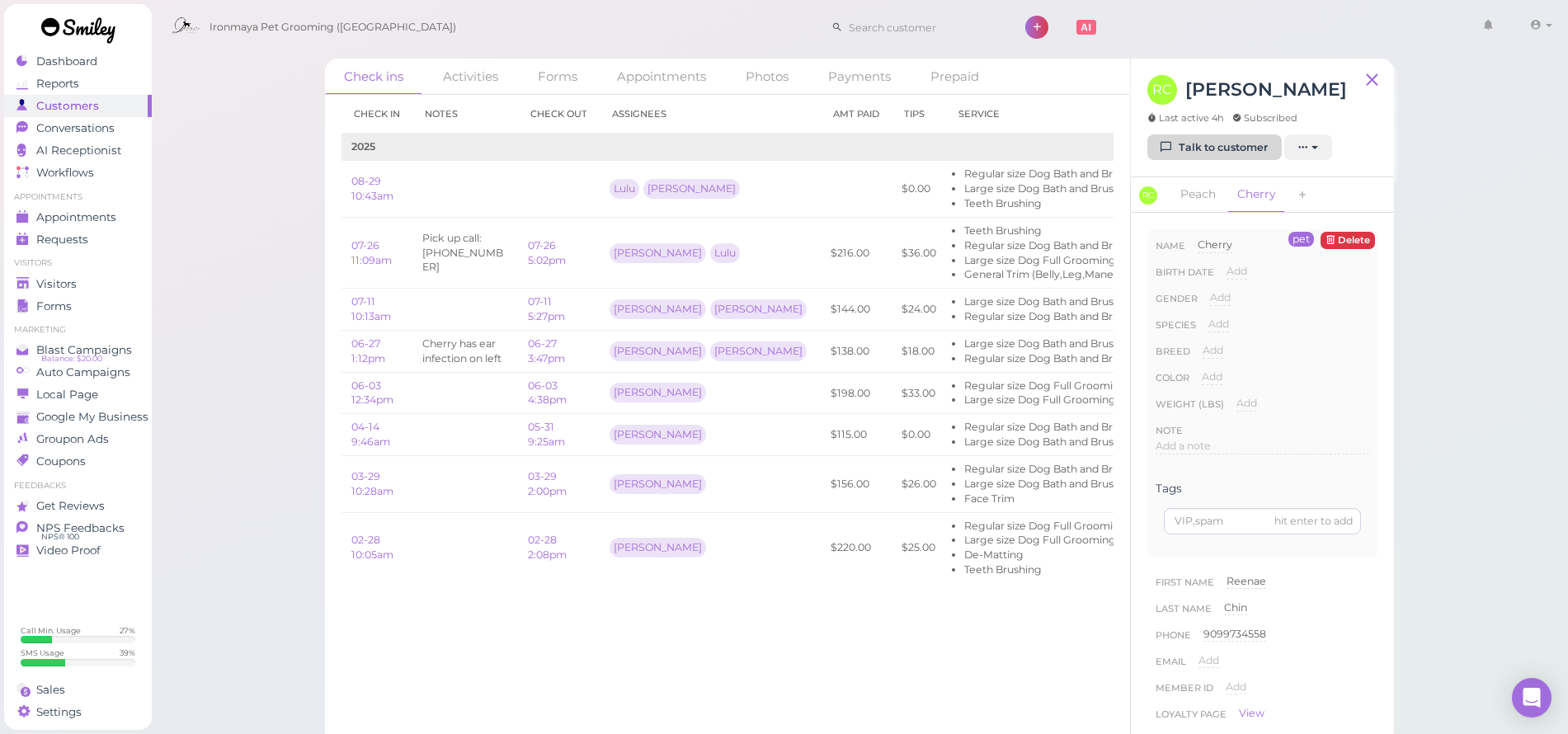
click at [1209, 148] on link "Talk to customer" at bounding box center [1215, 147] width 134 height 26
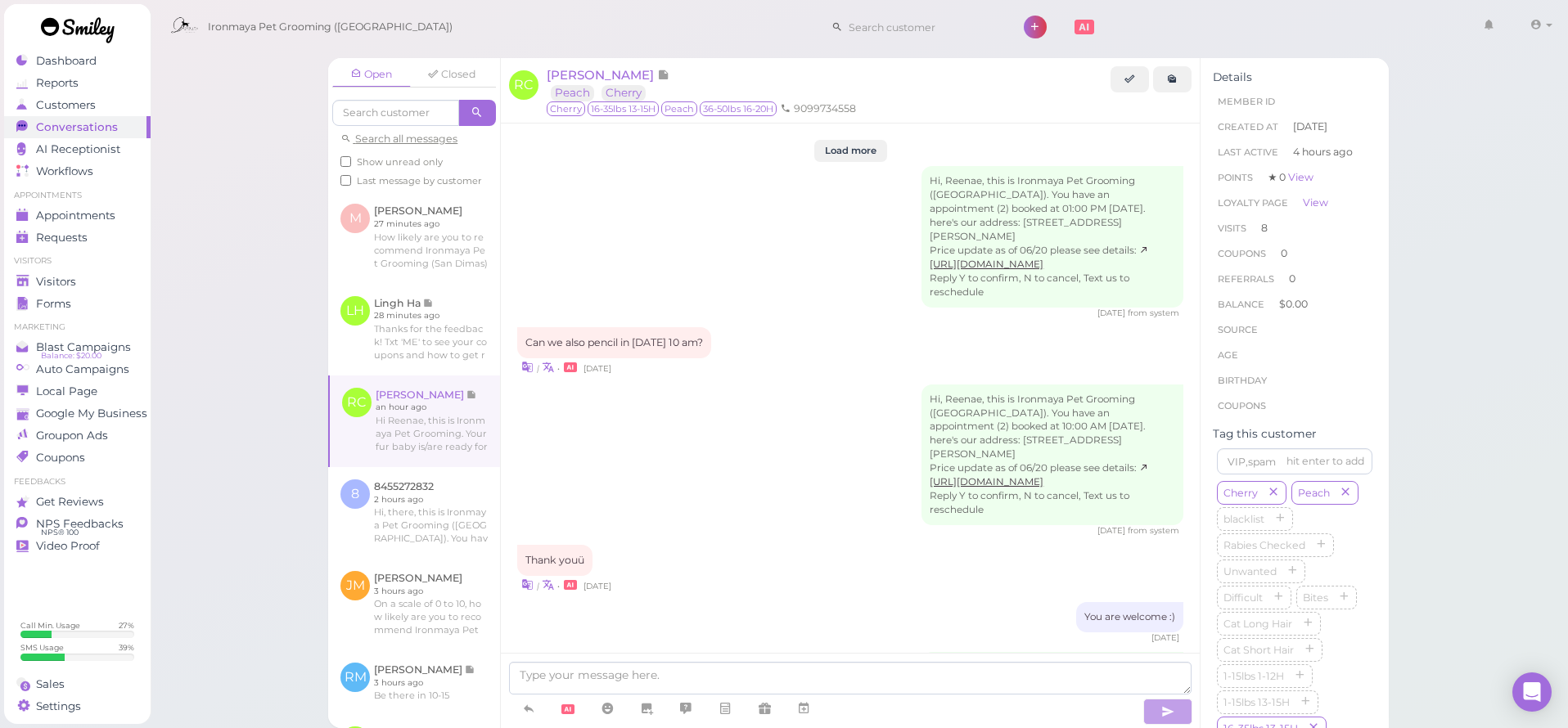
scroll to position [2822, 0]
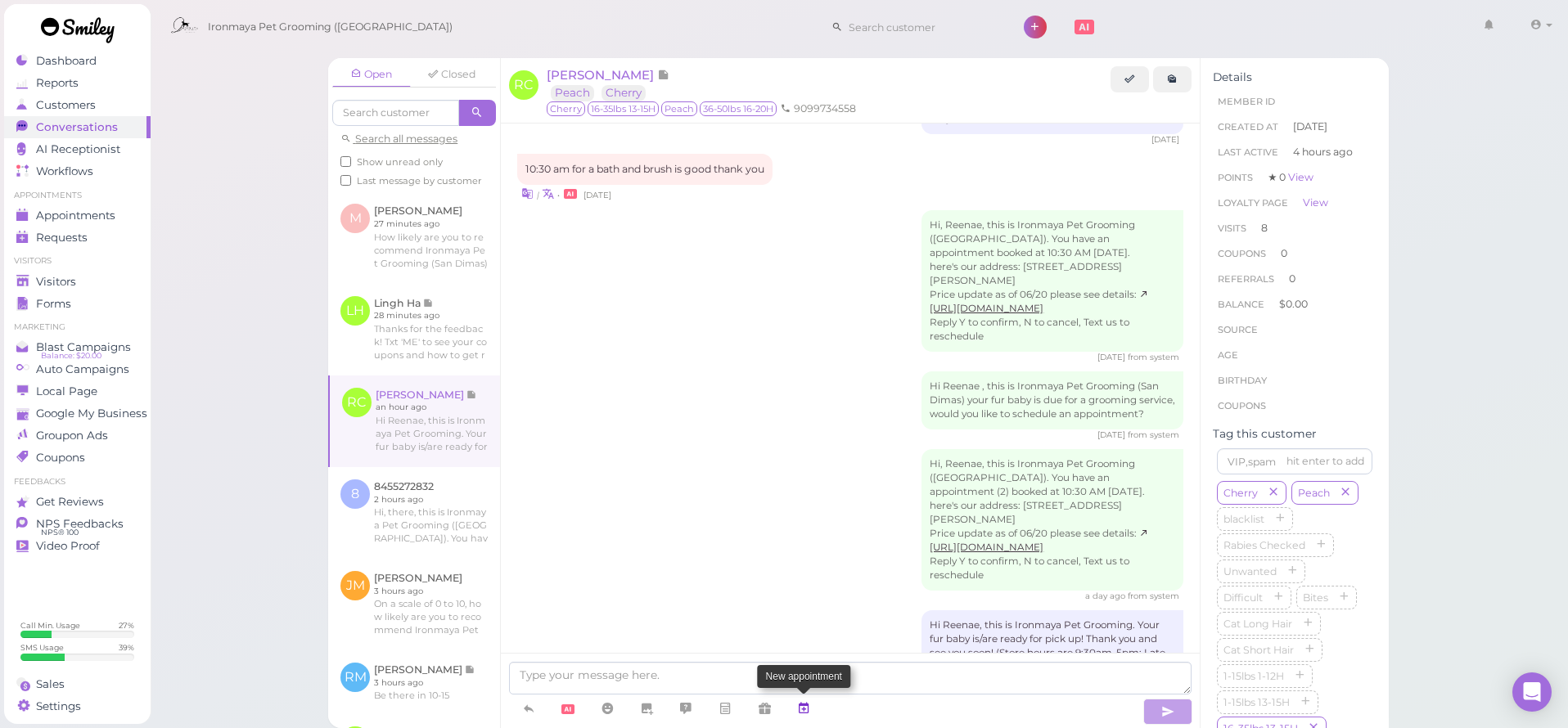
click at [802, 715] on icon at bounding box center [804, 708] width 13 height 16
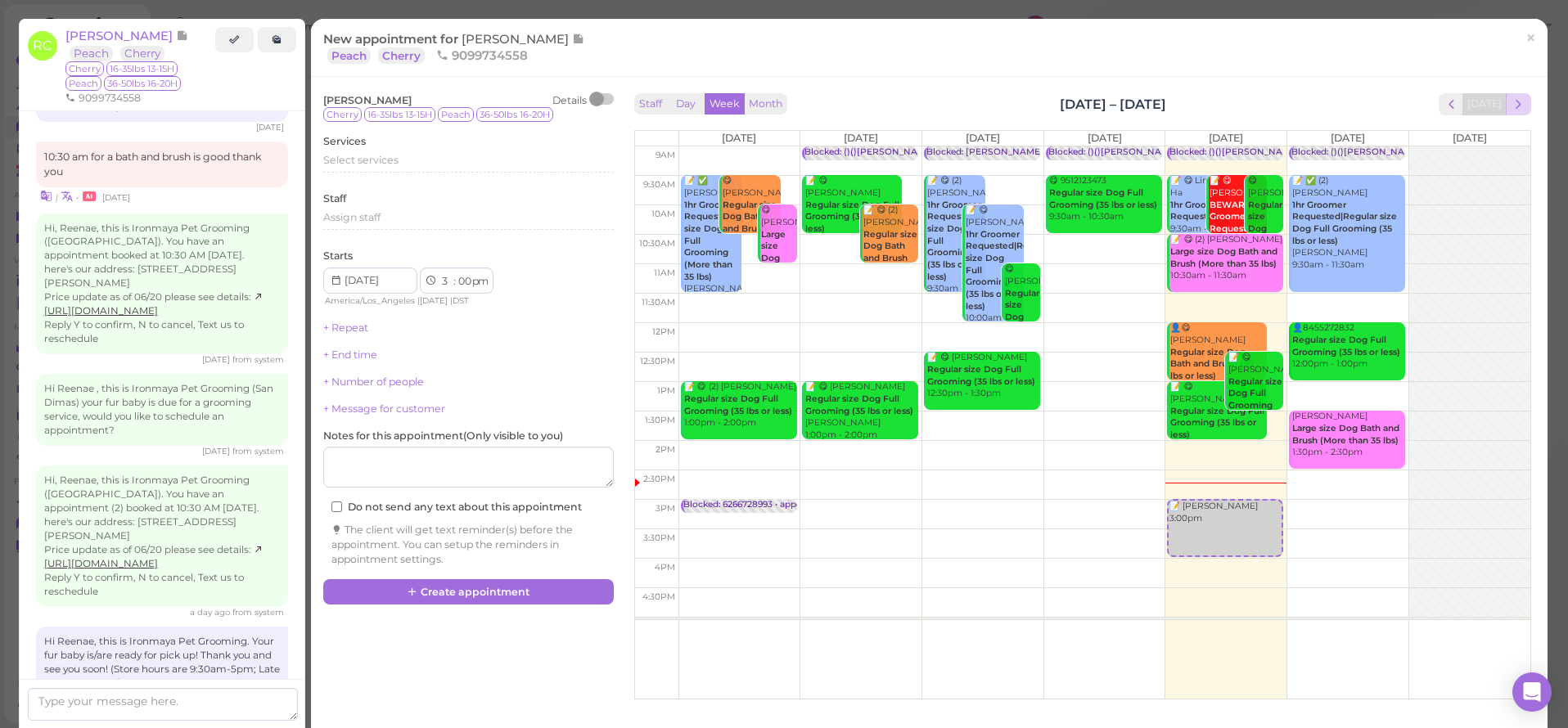
click at [1511, 106] on span "next" at bounding box center [1518, 104] width 15 height 15
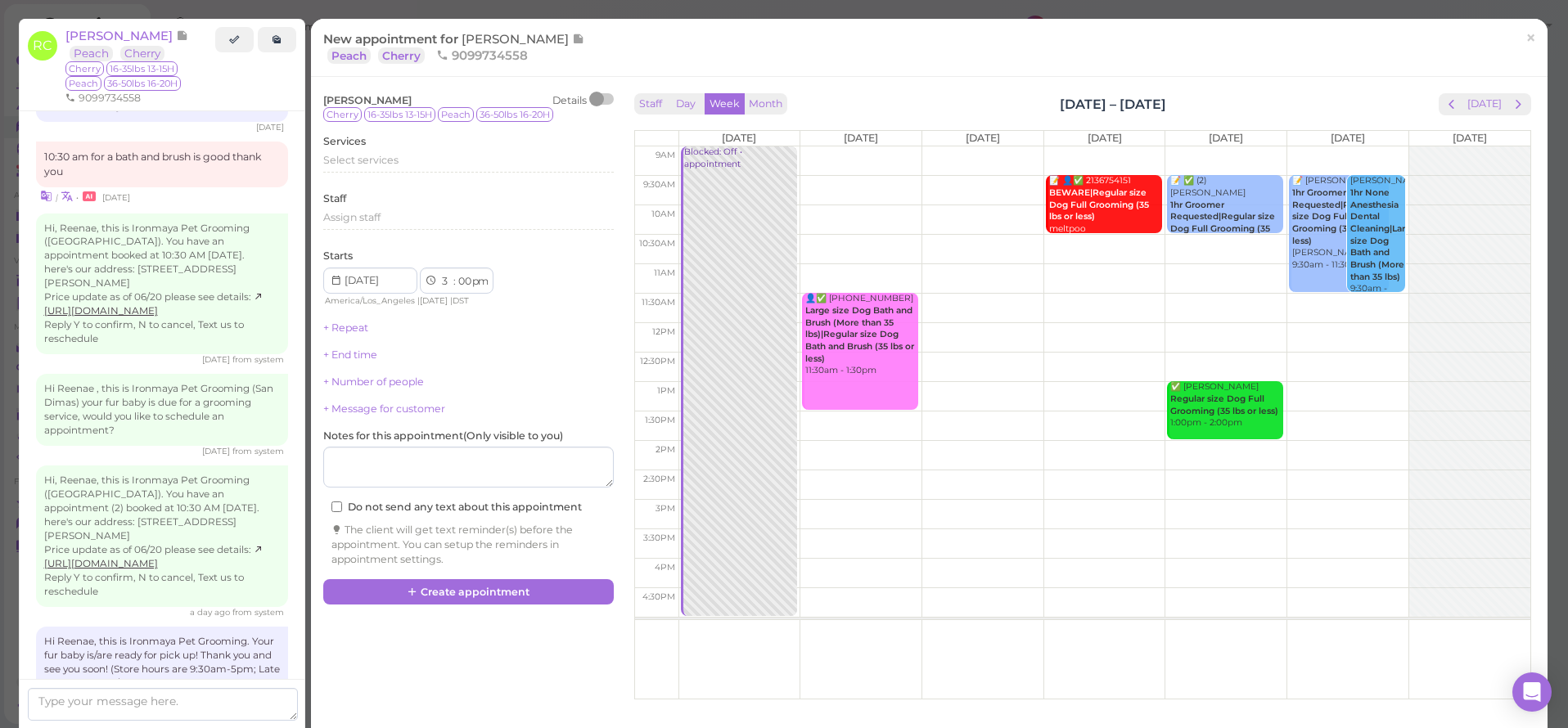
click at [1511, 106] on span "next" at bounding box center [1518, 104] width 15 height 15
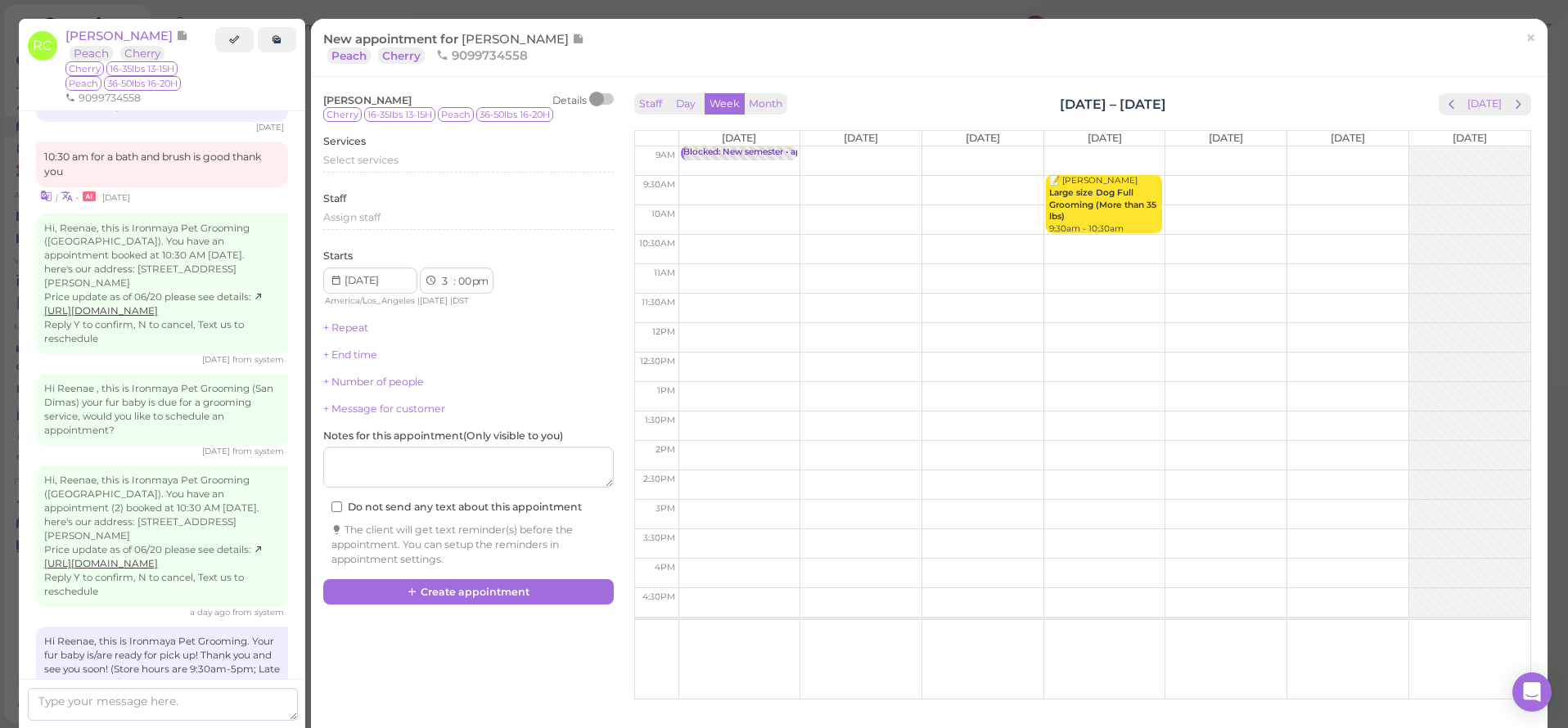
click at [1189, 244] on td at bounding box center [1103, 249] width 852 height 30
type input "[DATE]"
select select "10"
select select "30"
select select "am"
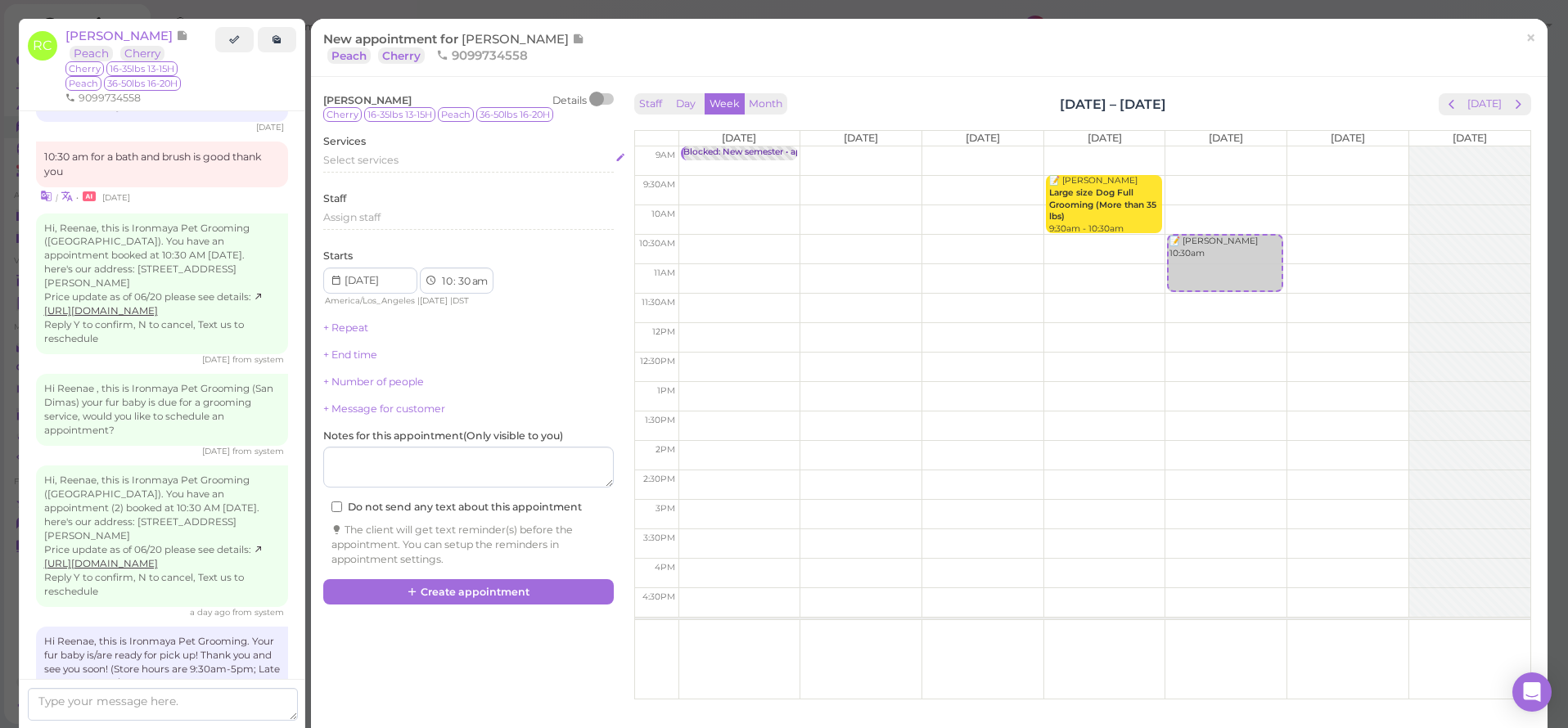
click at [368, 164] on span "Select services" at bounding box center [360, 160] width 76 height 12
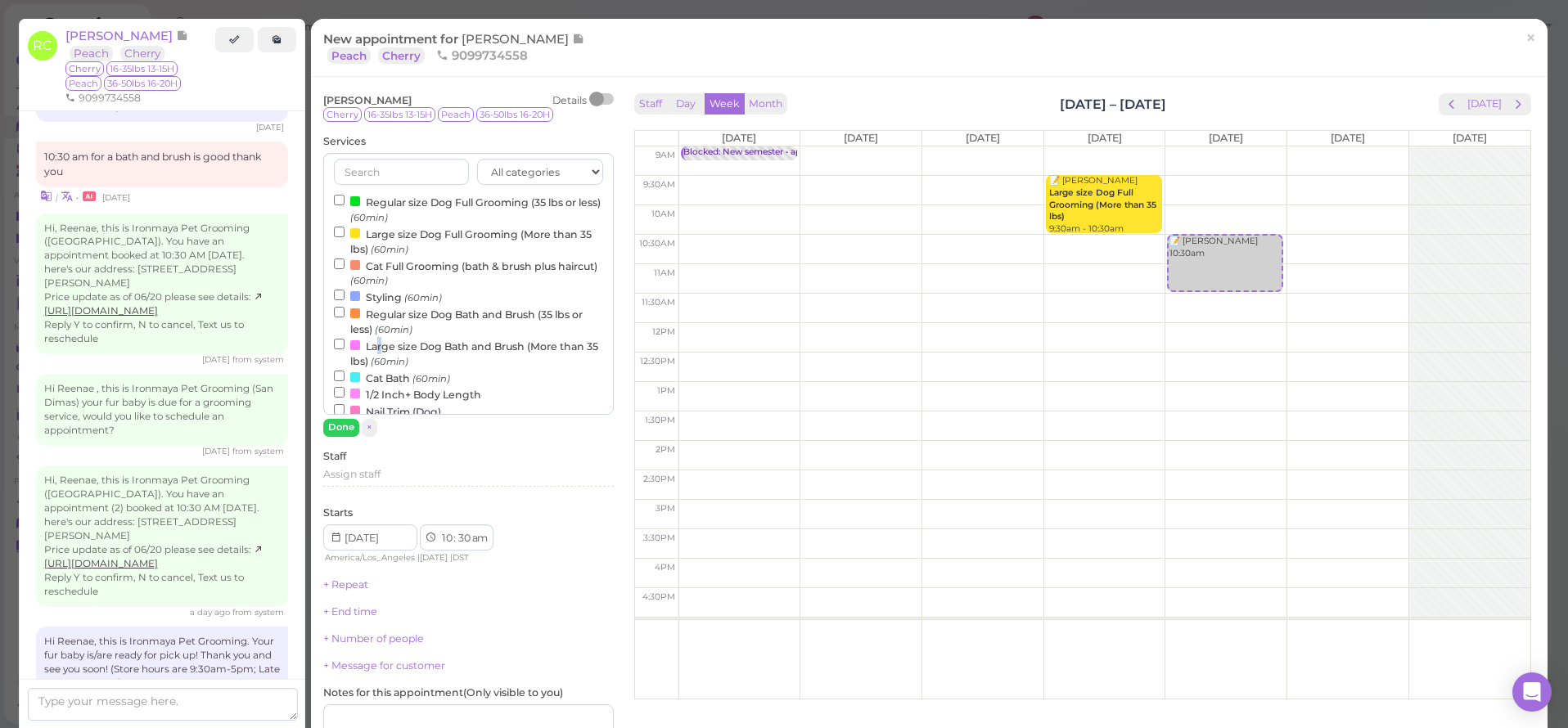
click at [380, 343] on label "Large size Dog Bath and Brush (More than 35 lbs) (60min)" at bounding box center [468, 353] width 269 height 32
click at [345, 343] on input "Large size Dog Bath and Brush (More than 35 lbs) (60min)" at bounding box center [339, 344] width 11 height 11
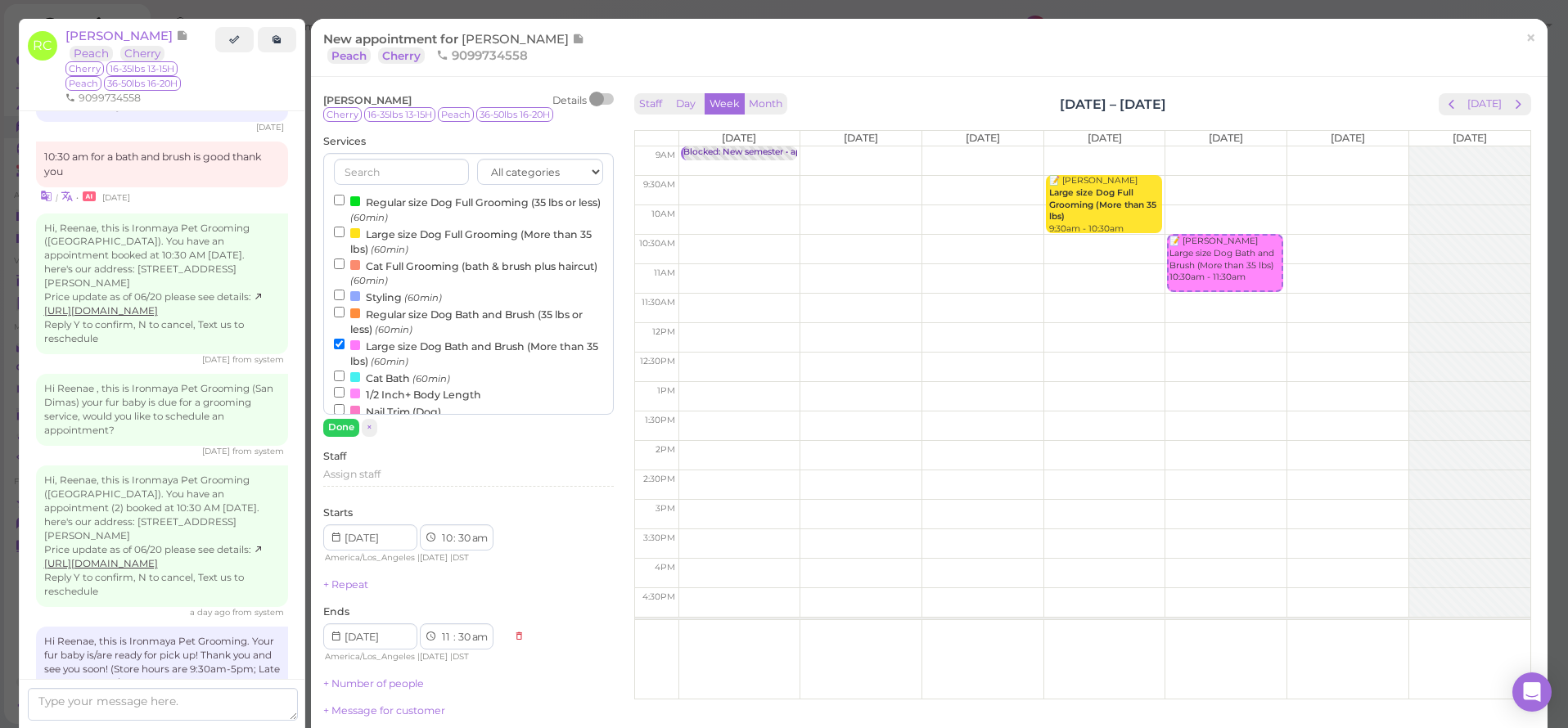
click at [397, 232] on label "Large size Dog Full Grooming (More than 35 lbs) (60min)" at bounding box center [468, 240] width 269 height 32
click at [345, 232] on input "Large size Dog Full Grooming (More than 35 lbs) (60min)" at bounding box center [339, 232] width 11 height 11
select select "12"
select select "pm"
click at [339, 426] on button "Done" at bounding box center [341, 427] width 36 height 17
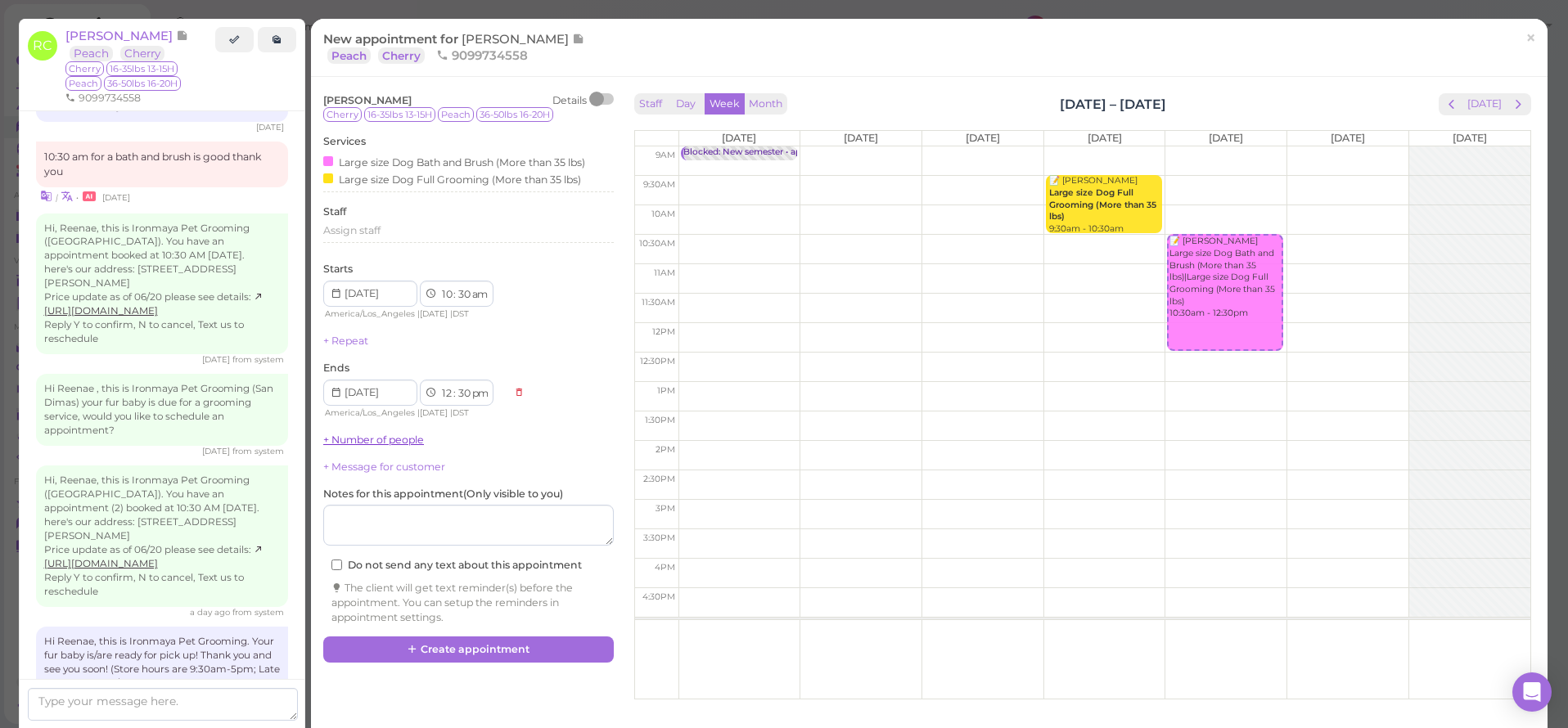
click at [348, 434] on link "+ Number of people" at bounding box center [373, 440] width 101 height 12
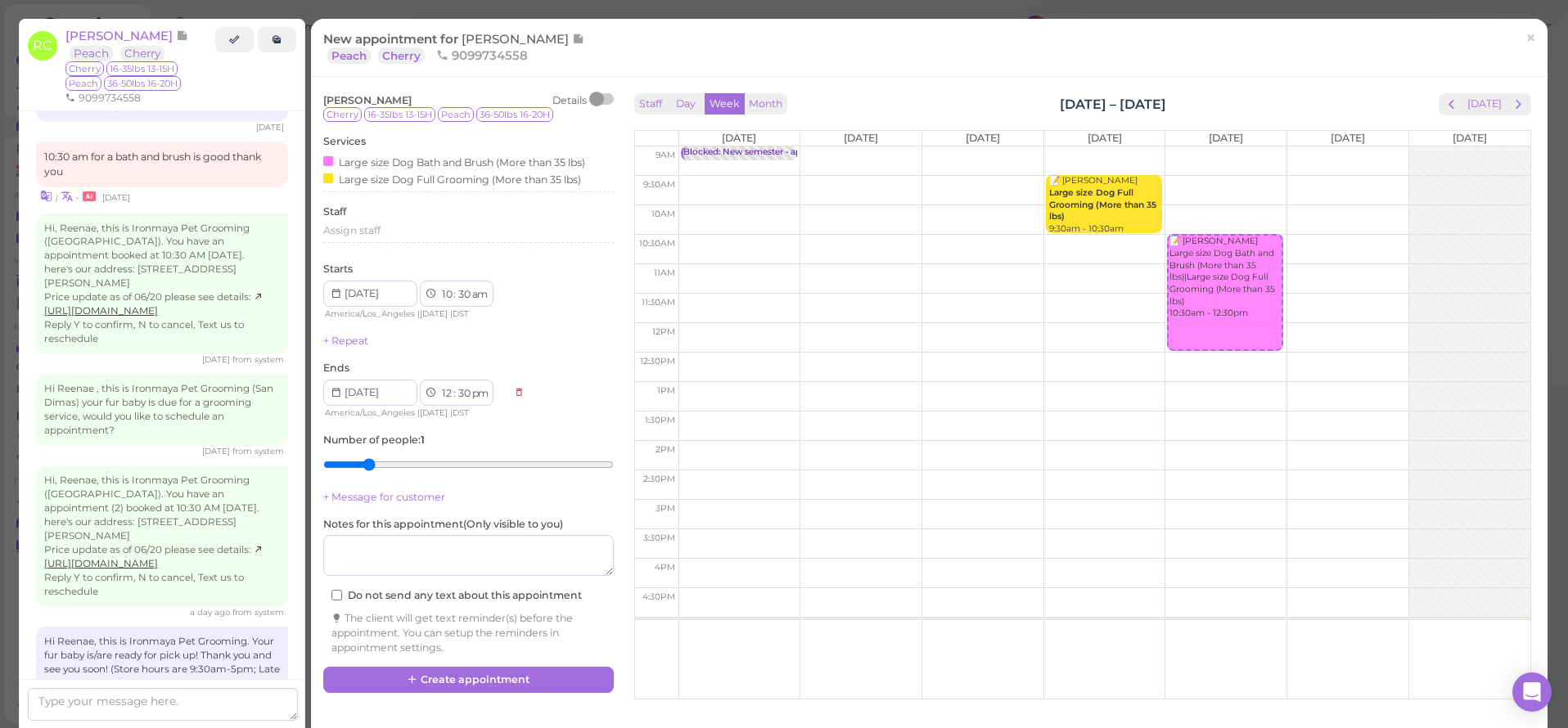
type input "2"
click at [366, 456] on input "range" at bounding box center [467, 465] width 290 height 26
click at [452, 667] on button "Create appointment" at bounding box center [467, 679] width 290 height 26
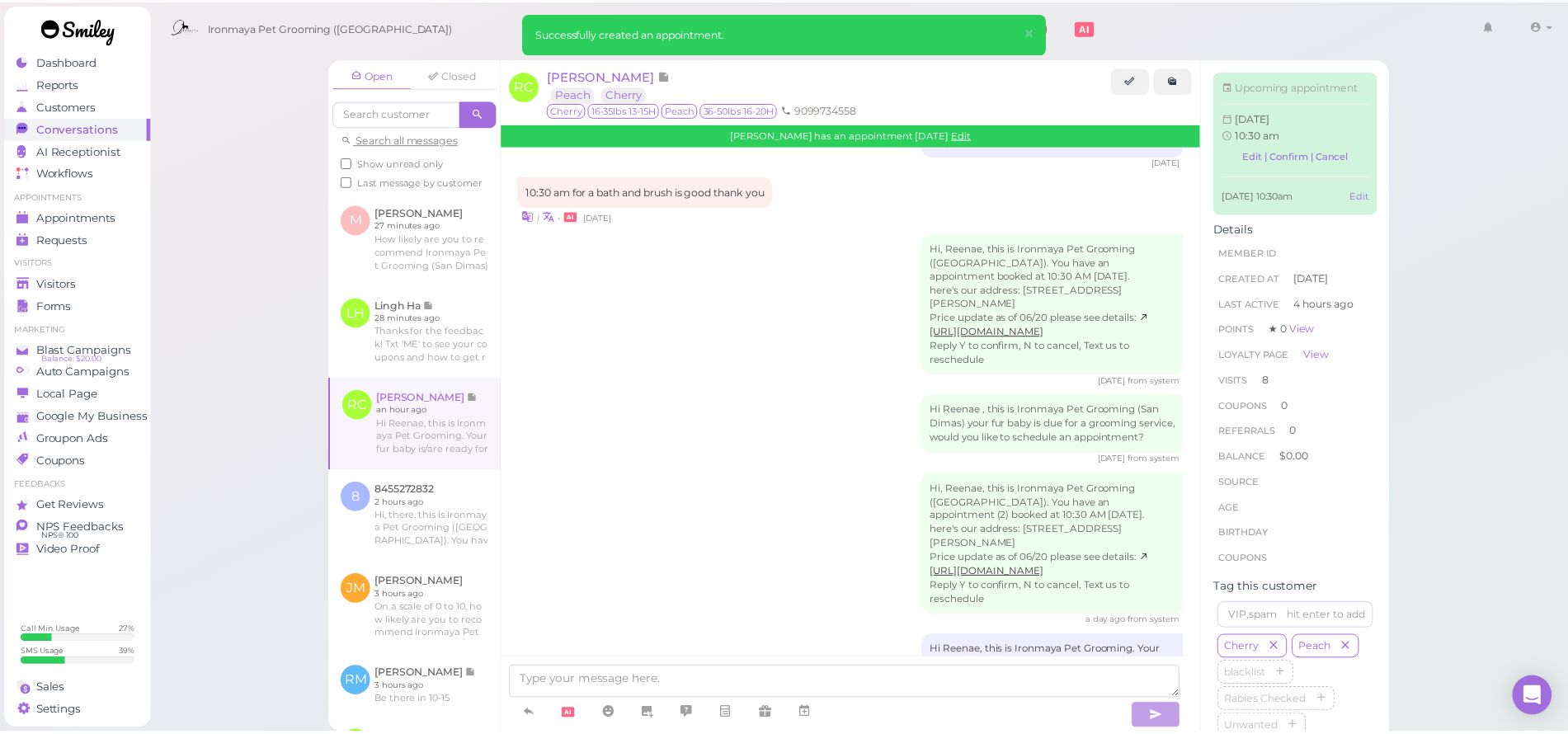
scroll to position [3007, 0]
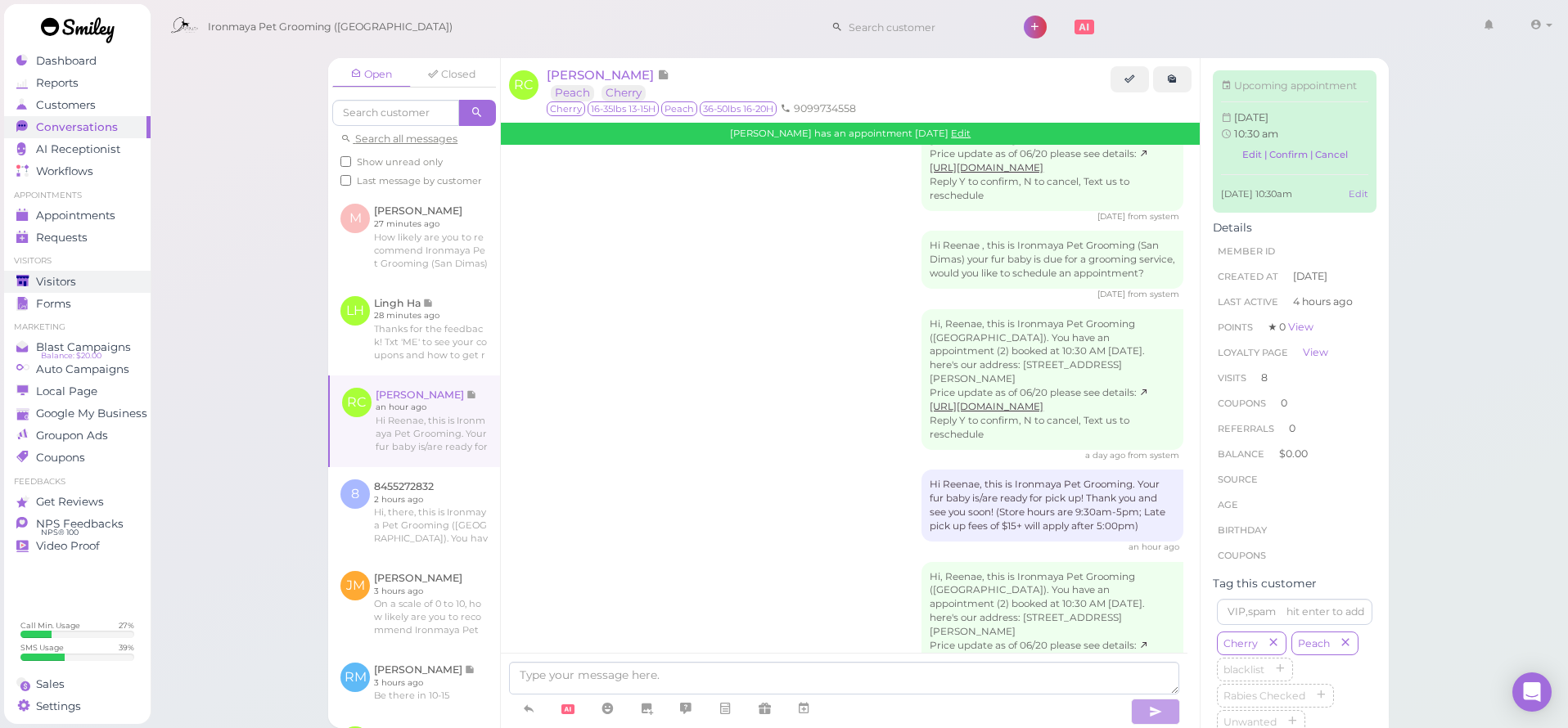
click at [75, 276] on link "Visitors" at bounding box center [77, 282] width 147 height 22
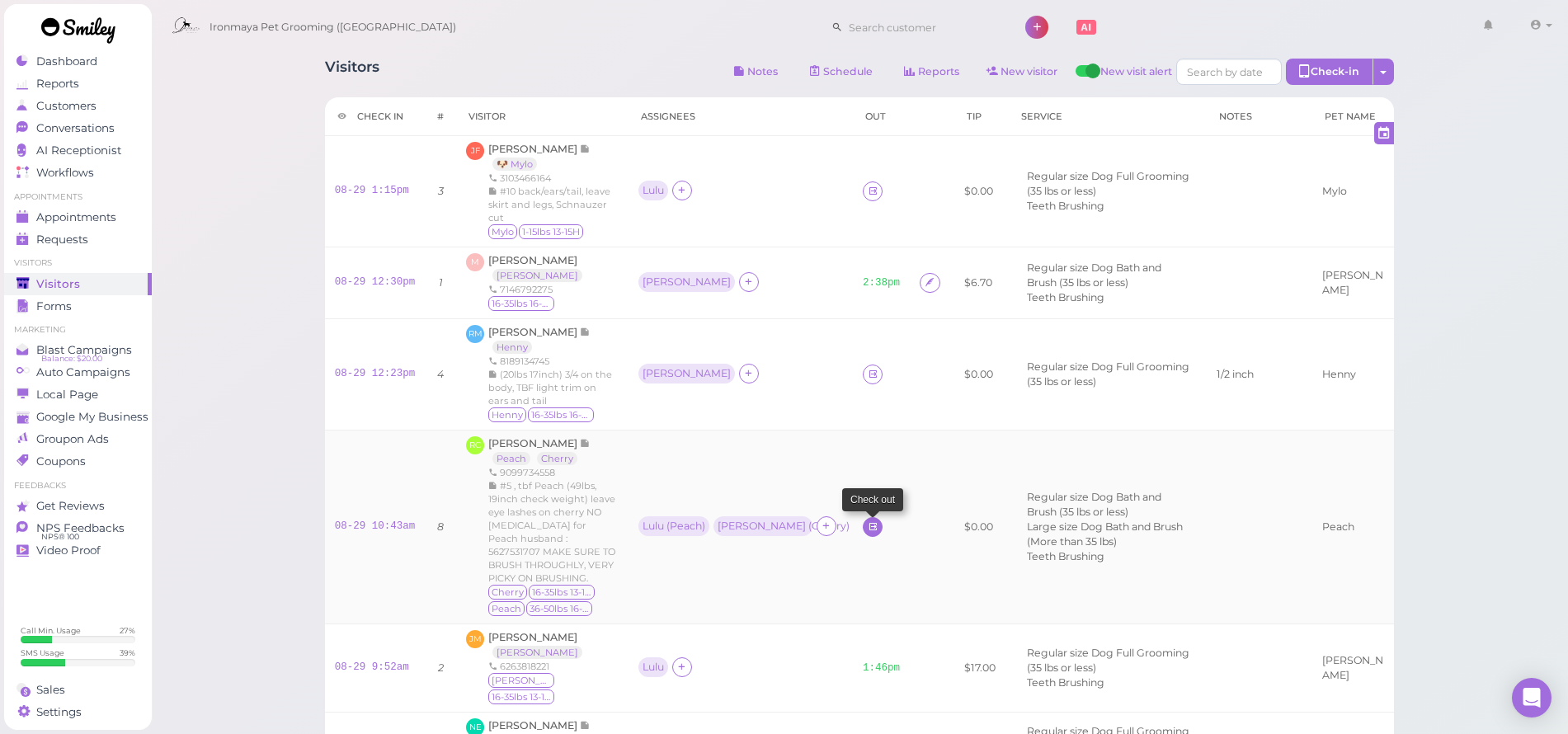
click at [868, 521] on icon at bounding box center [873, 526] width 11 height 13
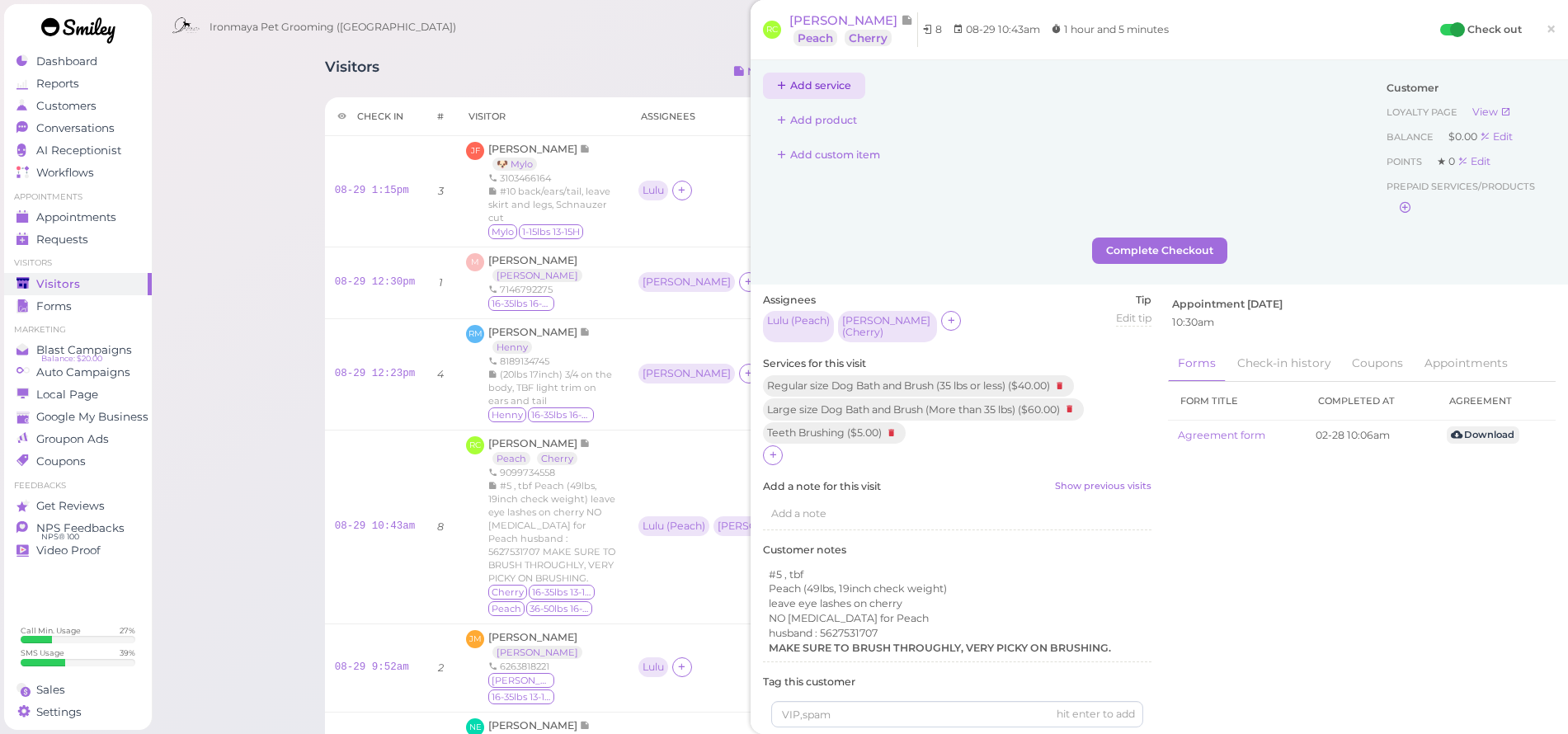
click at [833, 92] on button "Add service" at bounding box center [814, 85] width 102 height 26
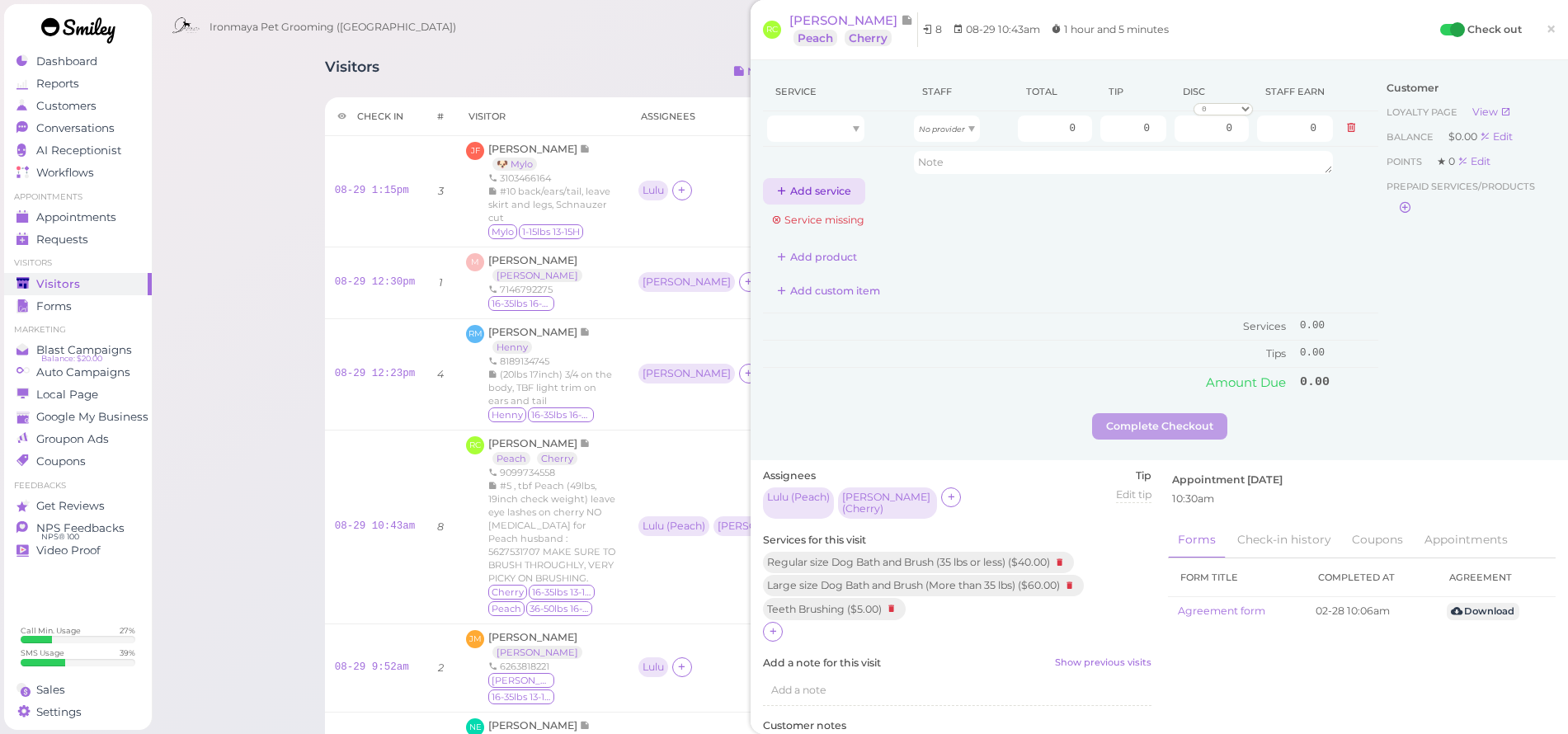
click at [823, 196] on button "Add service" at bounding box center [814, 191] width 102 height 26
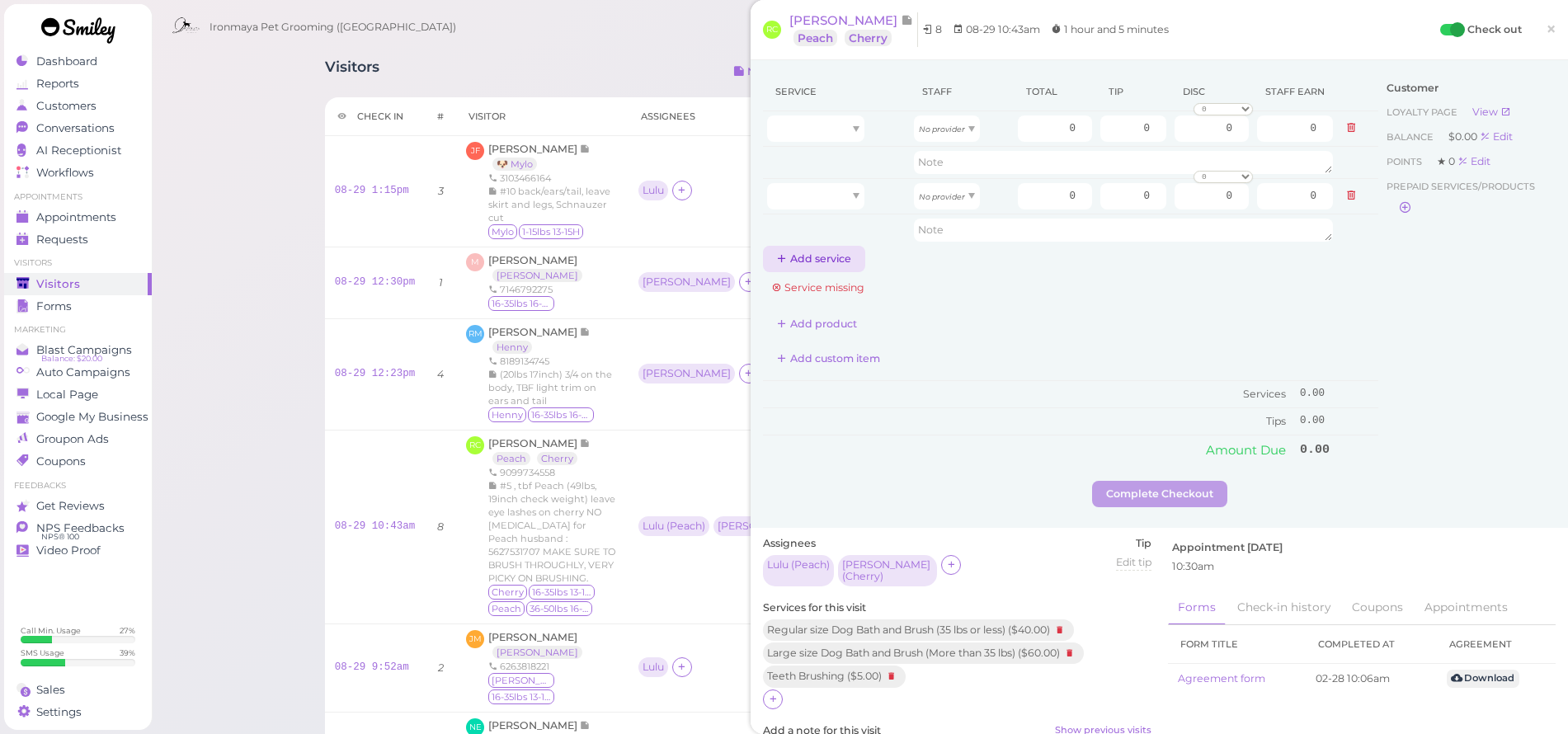
click at [829, 255] on button "Add service" at bounding box center [814, 259] width 102 height 26
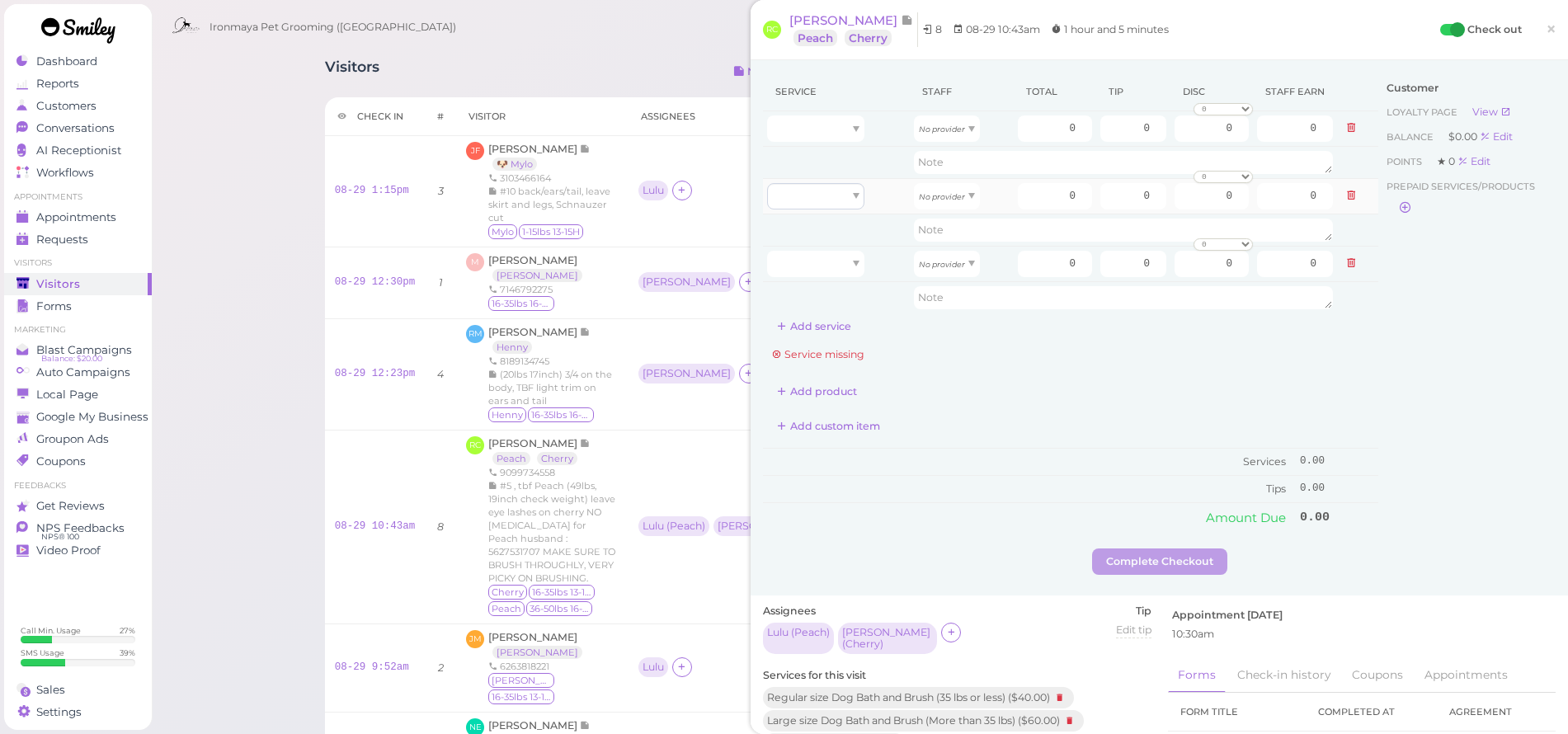
drag, startPoint x: 829, startPoint y: 323, endPoint x: 831, endPoint y: 195, distance: 128.0
click at [829, 324] on button "Add service" at bounding box center [814, 326] width 102 height 26
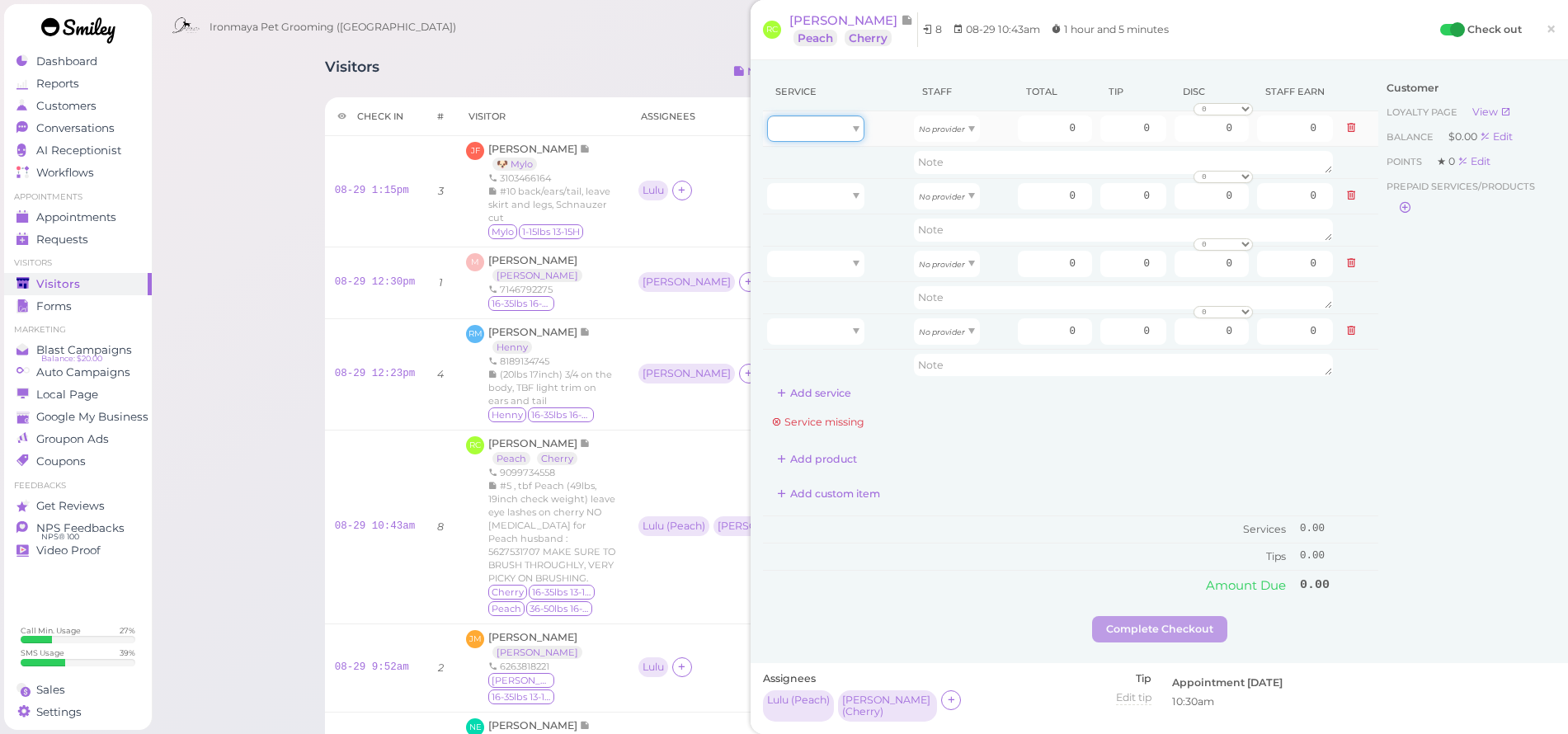
click at [834, 135] on div at bounding box center [816, 128] width 98 height 26
type input "40.00"
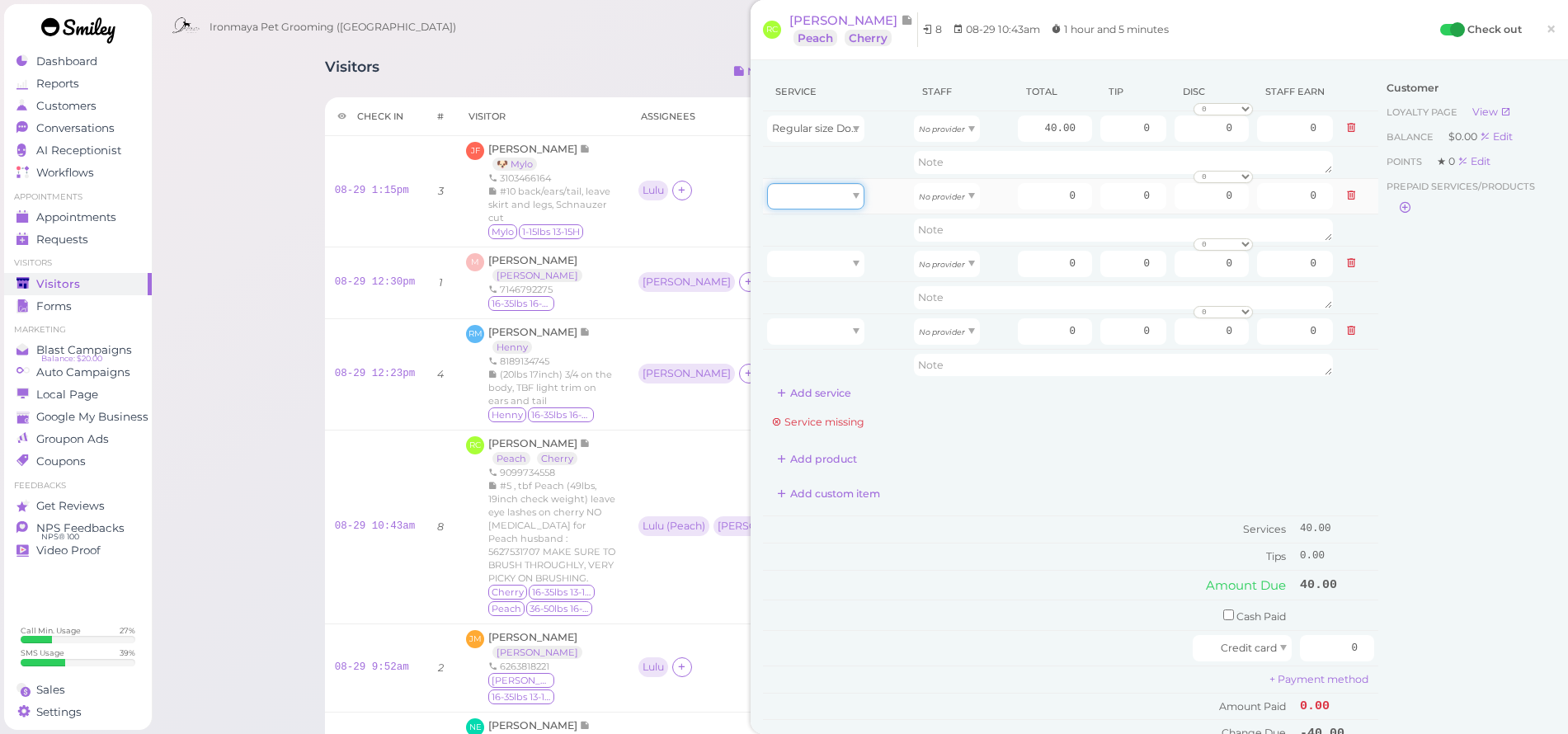
click at [834, 192] on div at bounding box center [816, 196] width 98 height 26
type input "5.00"
click at [831, 255] on div at bounding box center [816, 264] width 98 height 26
drag, startPoint x: 809, startPoint y: 376, endPoint x: 812, endPoint y: 360, distance: 16.3
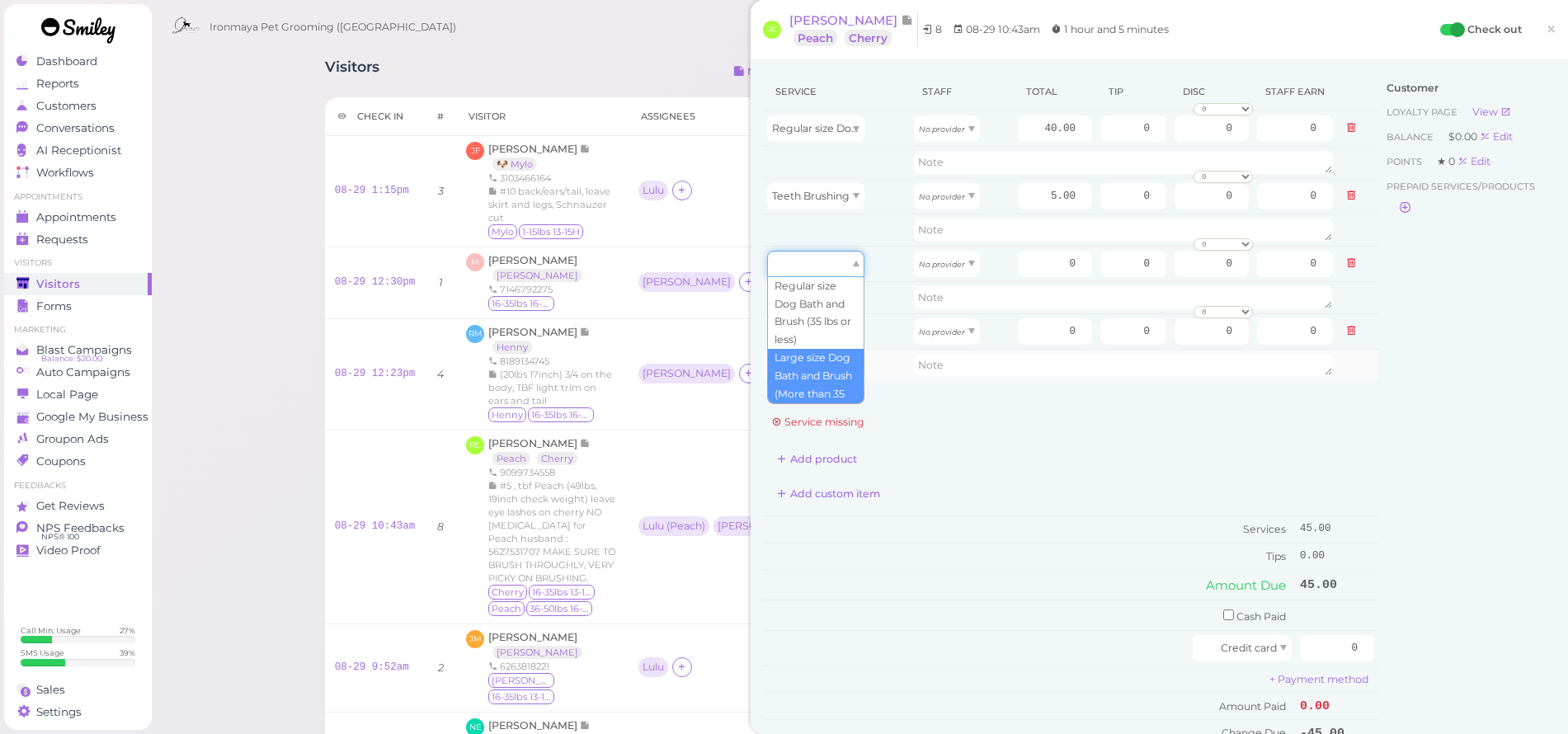
type input "60.00"
click at [825, 334] on div at bounding box center [816, 331] width 98 height 26
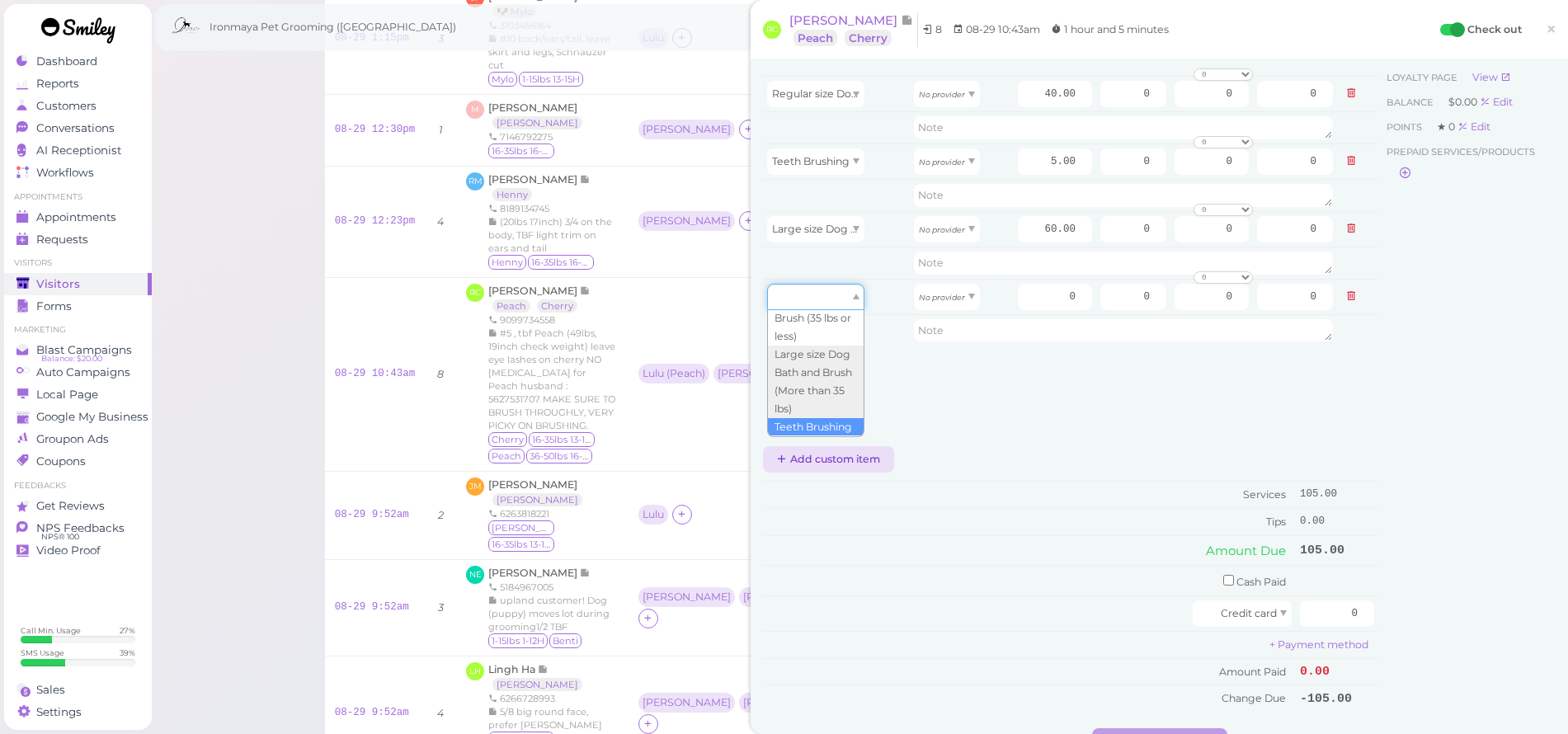
type input "5.00"
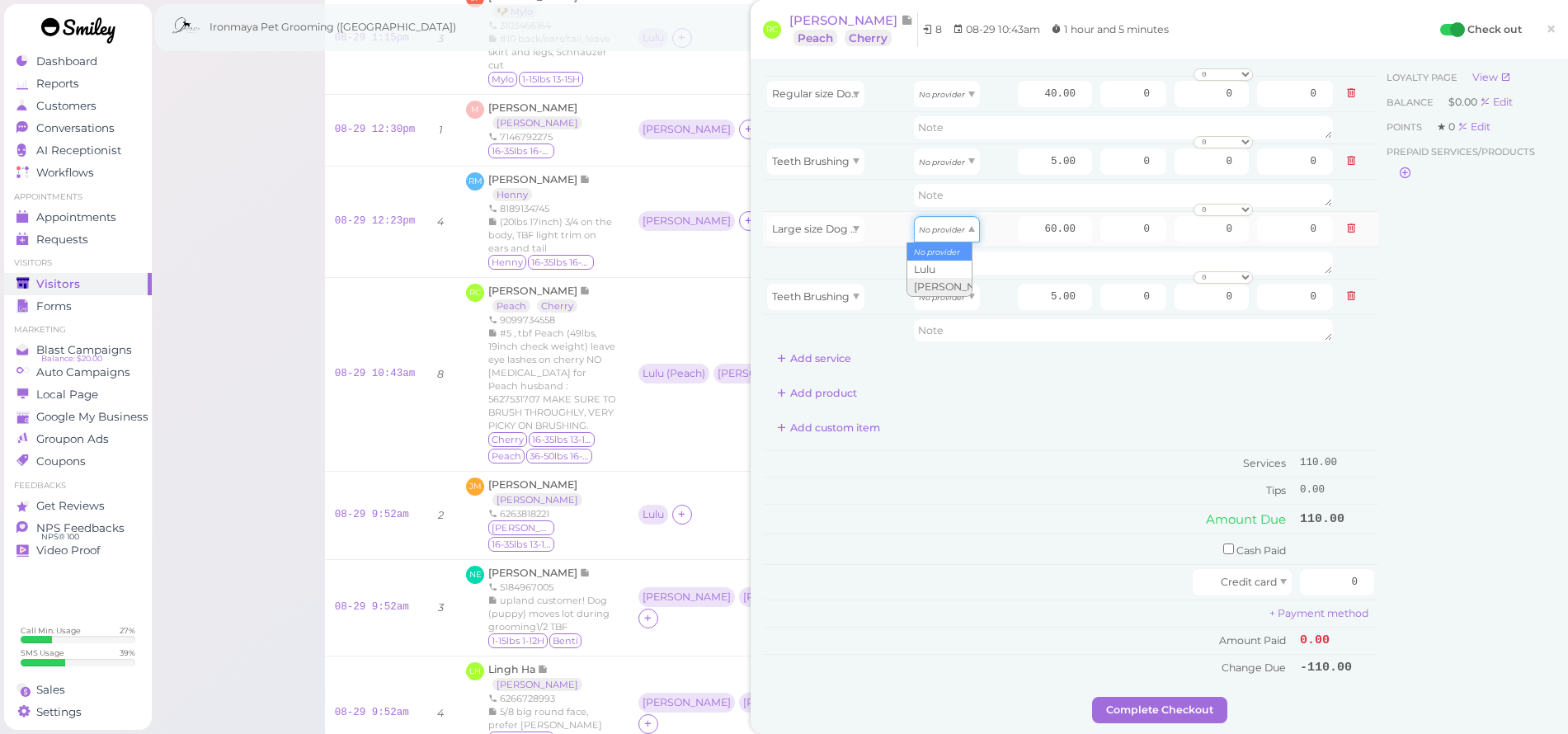
click at [936, 236] on div "No provider" at bounding box center [947, 229] width 66 height 26
type input "25.80"
click at [935, 298] on icon "No provider" at bounding box center [942, 296] width 46 height 9
type input "2.15"
click at [949, 96] on icon "No provider" at bounding box center [942, 94] width 46 height 9
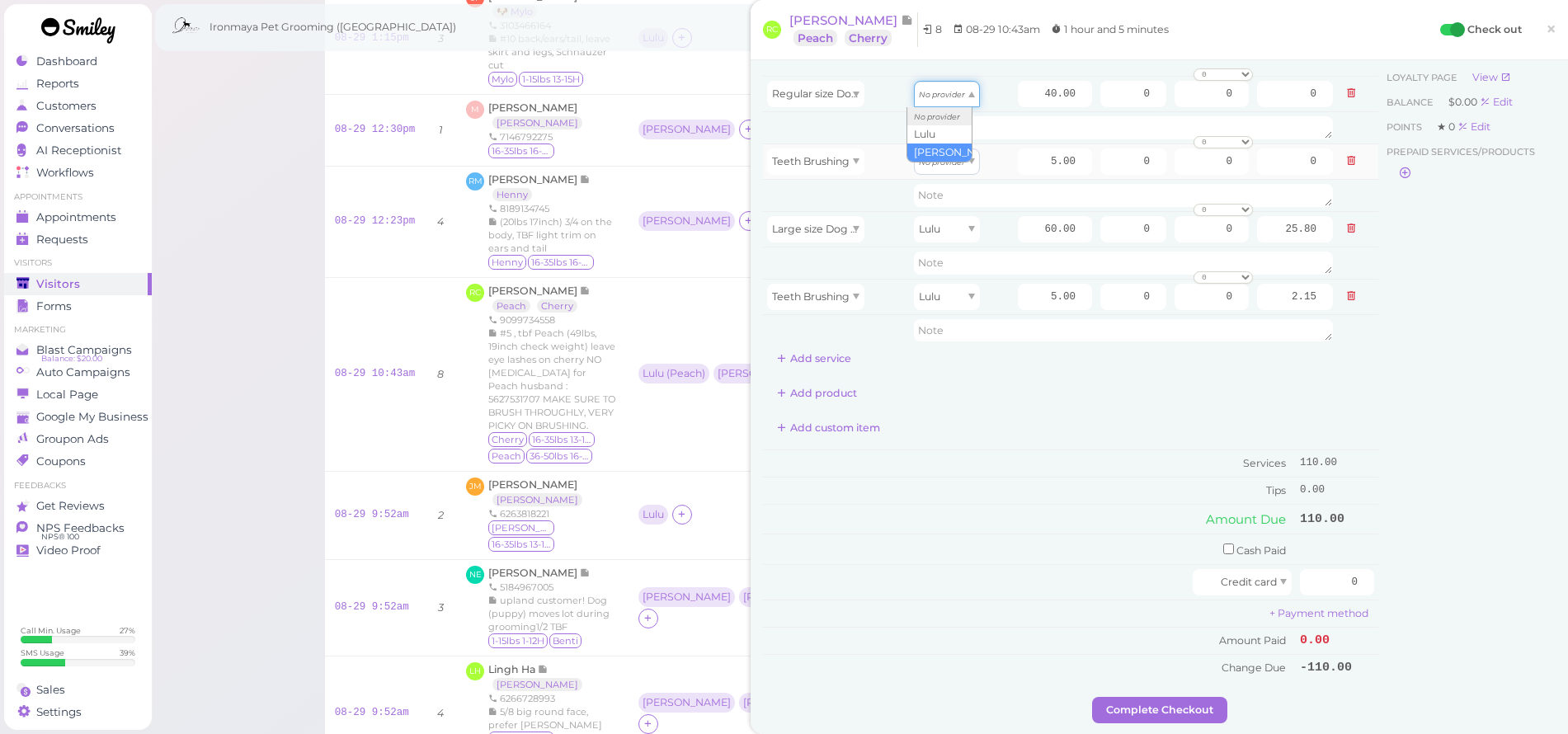
type input "17.20"
click at [946, 162] on icon "No provider" at bounding box center [942, 161] width 46 height 9
drag, startPoint x: 940, startPoint y: 221, endPoint x: 1004, endPoint y: 163, distance: 86.4
type input "2.15"
drag, startPoint x: 1028, startPoint y: 90, endPoint x: 1086, endPoint y: 103, distance: 59.4
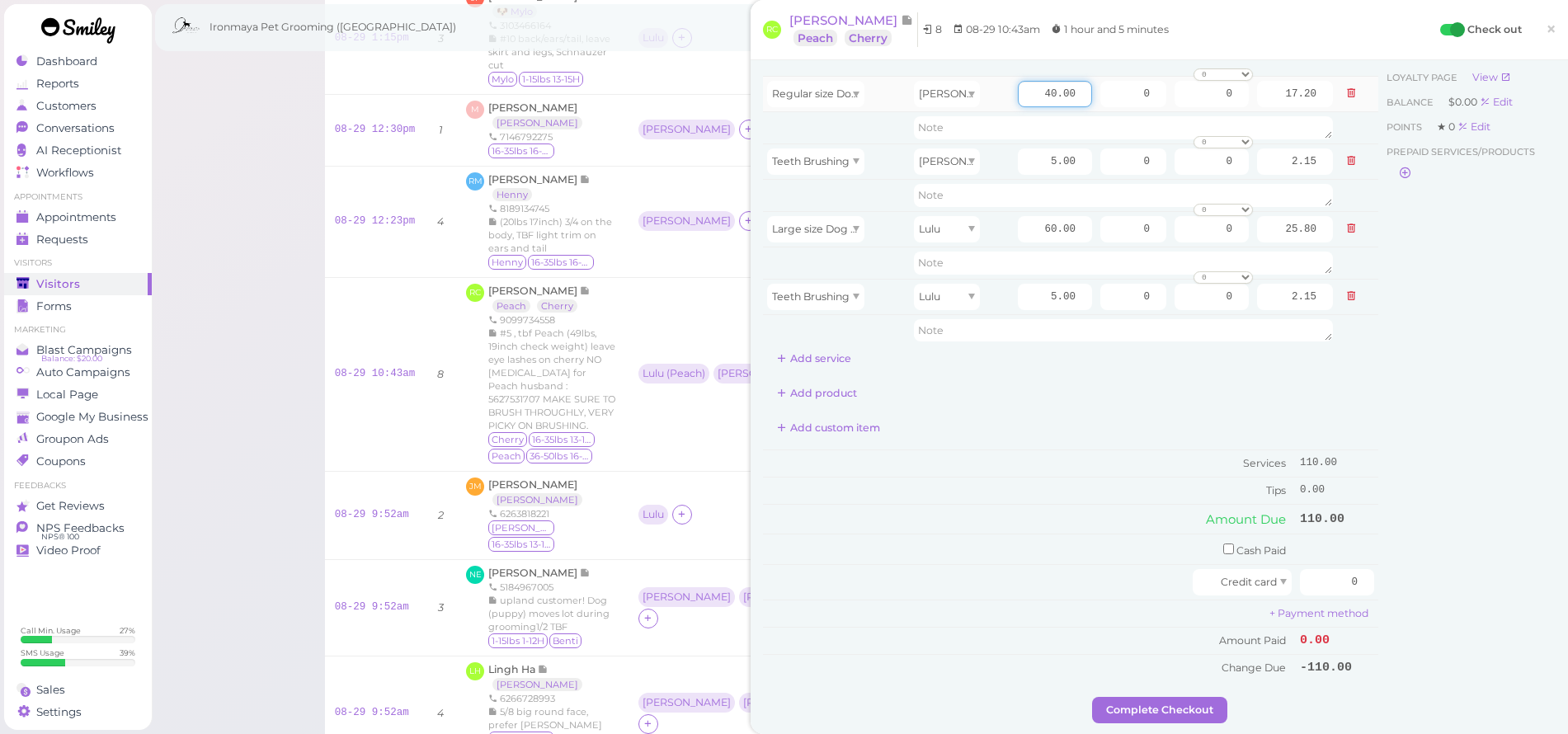
click at [1086, 103] on tr "Regular size Dog Bath and Brush (35 lbs or less) [PERSON_NAME] 40.00 0 0 0 10% …" at bounding box center [1070, 94] width 615 height 36
type input "55"
type input "23.65"
click at [1037, 404] on div "Add product" at bounding box center [1070, 393] width 615 height 26
drag, startPoint x: 1032, startPoint y: 225, endPoint x: 1113, endPoint y: 236, distance: 81.7
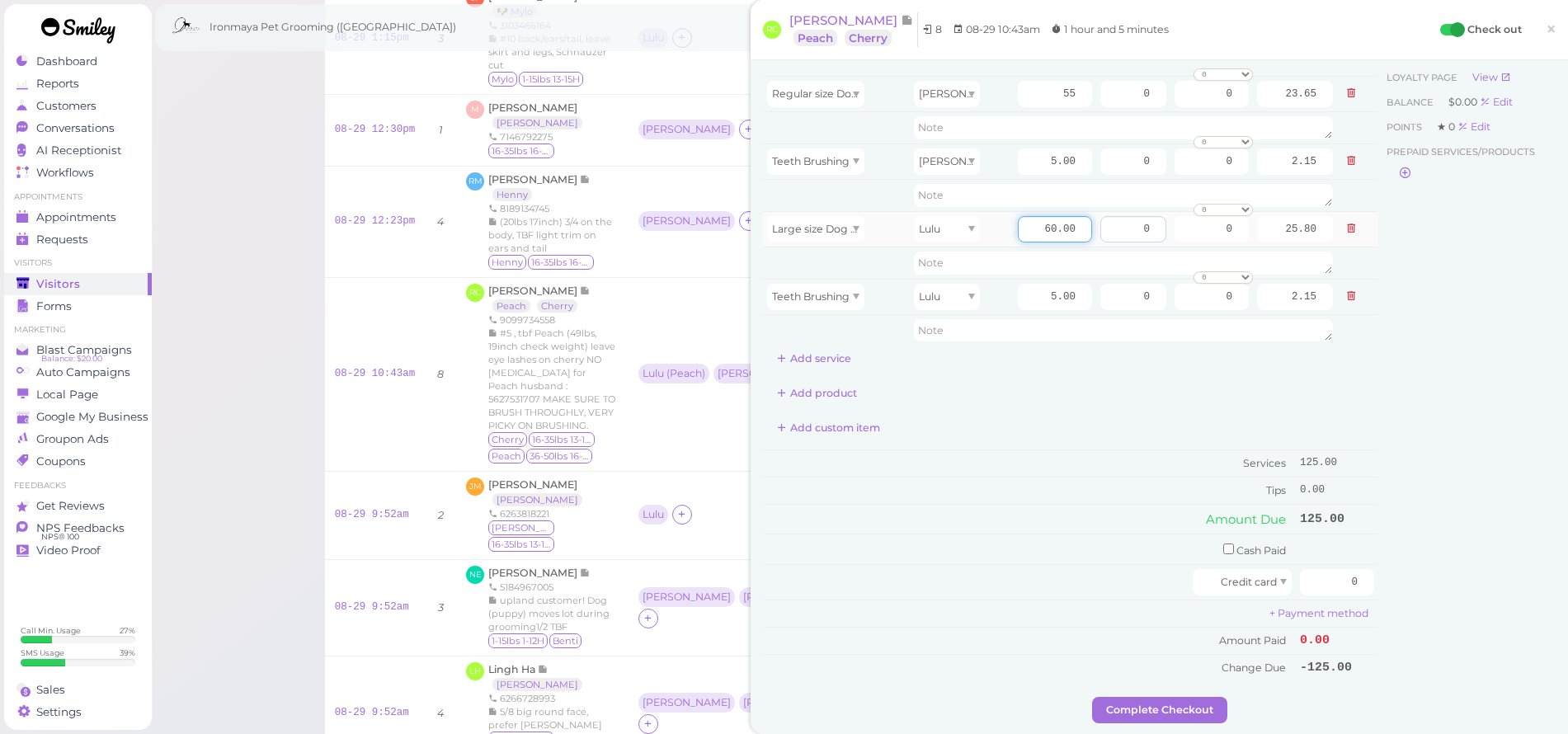
click at [1113, 236] on tr "Large size Dog Bath and Brush (More than 35 lbs) Lulu 60.00 0 0 0 10% off 15% o…" at bounding box center [1070, 229] width 615 height 36
type input "65"
type input "27.95"
click at [1115, 363] on div "Service Staff Total Tip Disc Staff earn Regular size Dog Bath and Brush (35 lbs…" at bounding box center [1070, 205] width 615 height 334
drag, startPoint x: 1113, startPoint y: 88, endPoint x: 1167, endPoint y: 94, distance: 54.3
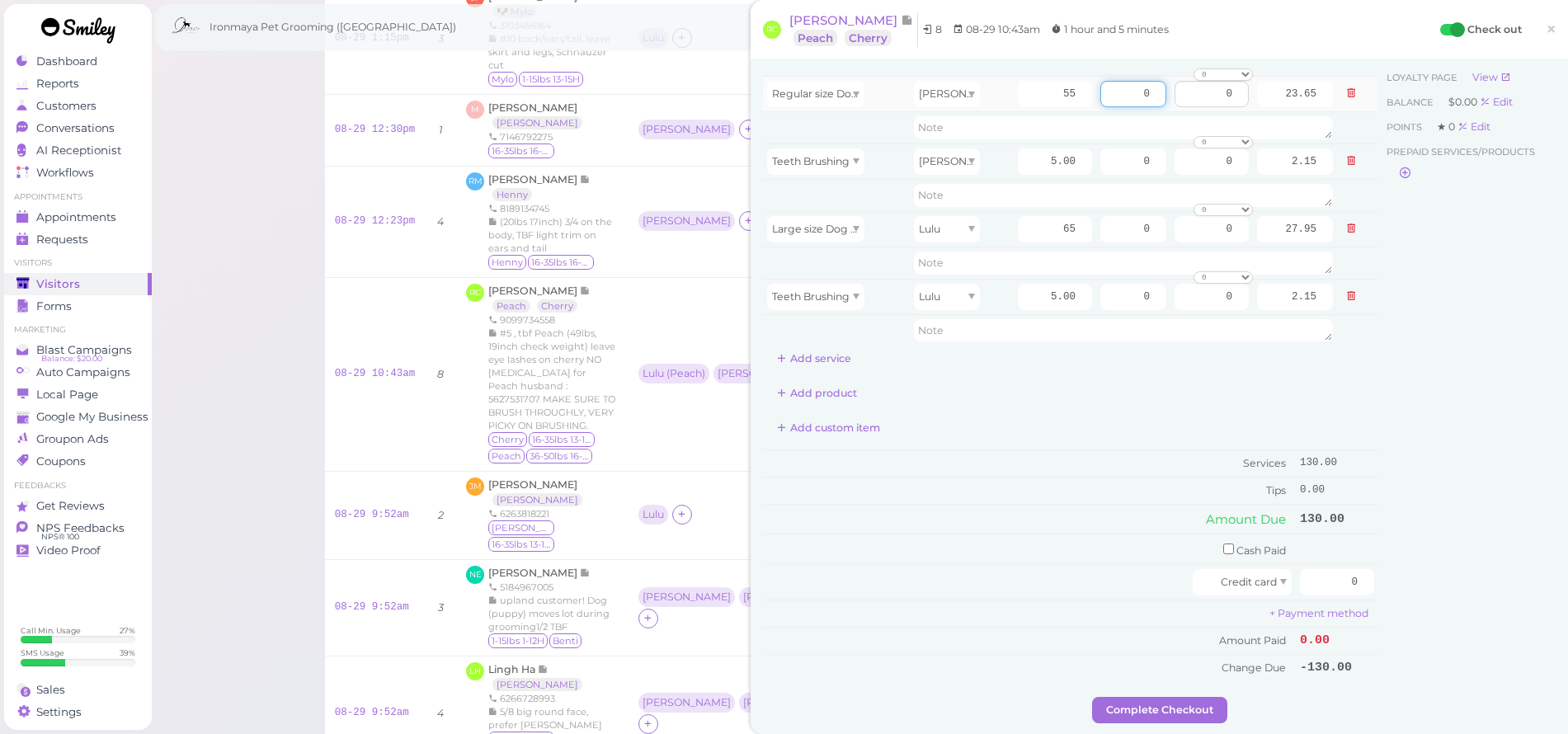
click at [1167, 94] on tr "Regular size Dog Bath and Brush (35 lbs or less) [PERSON_NAME] 55 0 0 0 10% off…" at bounding box center [1070, 94] width 615 height 36
type input "12"
drag, startPoint x: 1113, startPoint y: 226, endPoint x: 1160, endPoint y: 238, distance: 48.5
click at [1160, 238] on tr "Large size Dog Bath and Brush (More than 35 lbs) Lulu 65 0 0 0 10% off 15% off …" at bounding box center [1070, 229] width 615 height 36
type input "14"
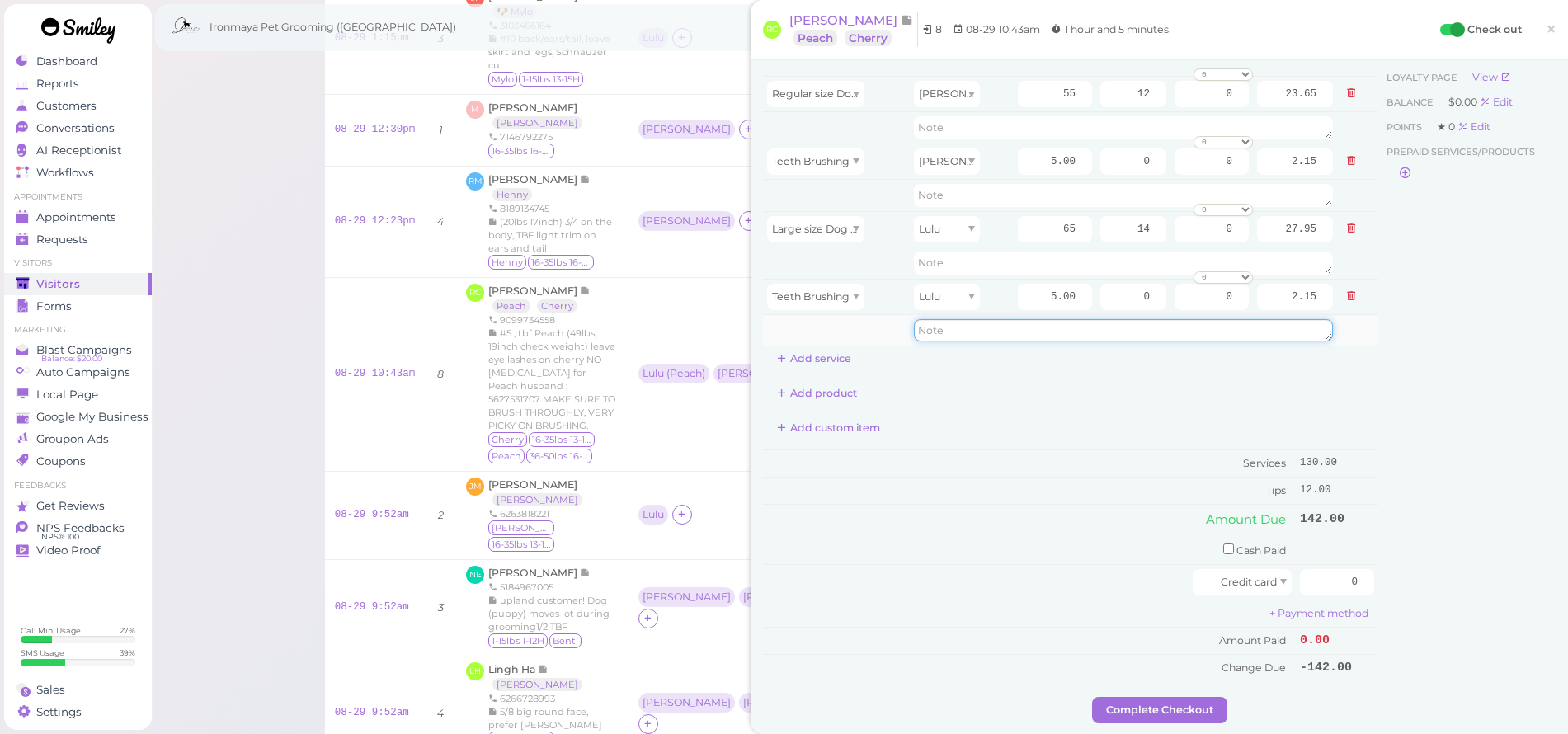
click at [1152, 335] on textarea at bounding box center [1124, 331] width 419 height 23
drag, startPoint x: 1306, startPoint y: 581, endPoint x: 1292, endPoint y: 566, distance: 20.5
click at [1301, 570] on input "0" at bounding box center [1337, 582] width 74 height 26
type input "156"
click at [1425, 583] on div "Customer Loyalty page View Balance $0.00 Edit Points ★ 0 Edit Prepaid services/…" at bounding box center [1468, 367] width 178 height 660
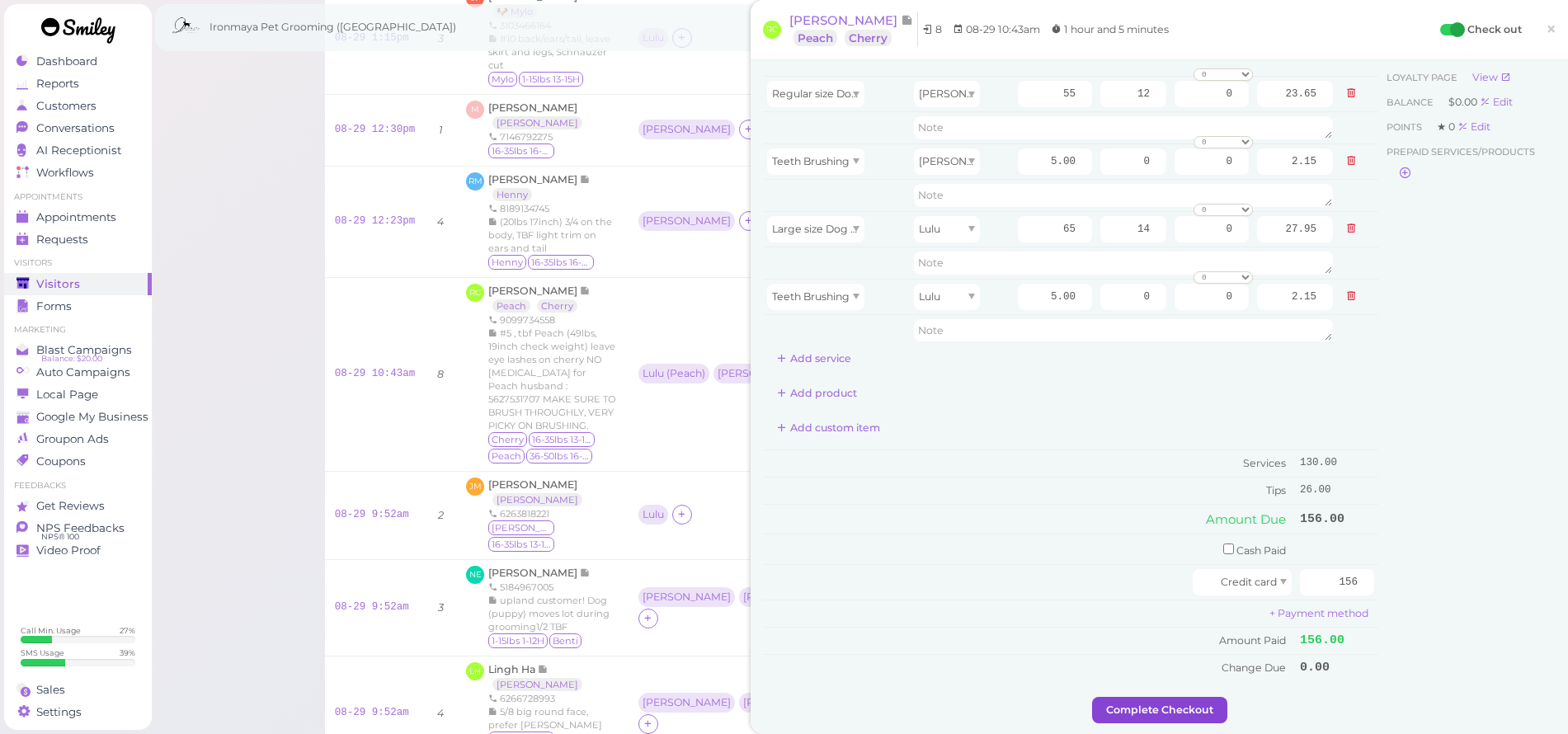
click at [1188, 697] on button "Complete Checkout" at bounding box center [1160, 710] width 135 height 26
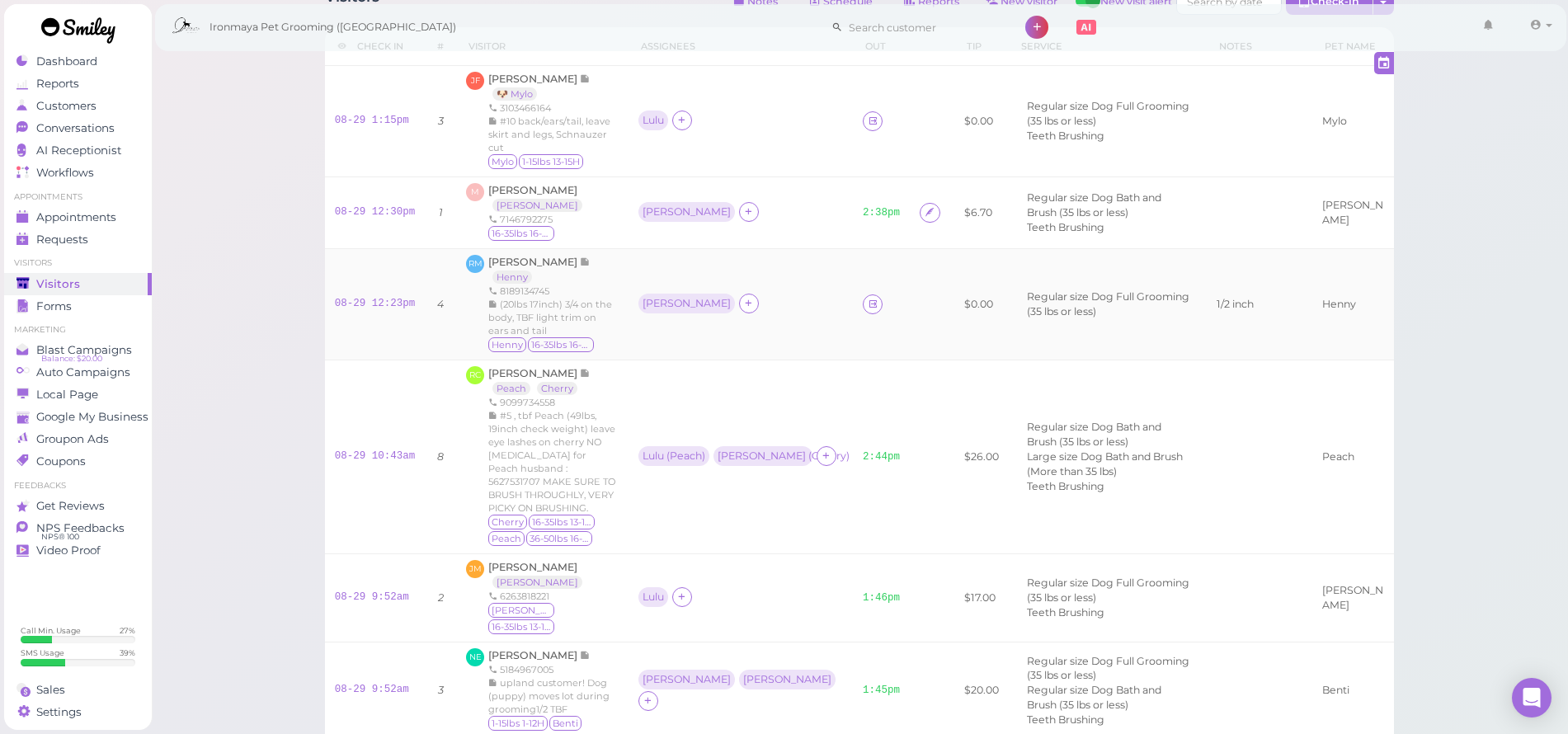
scroll to position [24, 0]
